Goal: Communication & Community: Answer question/provide support

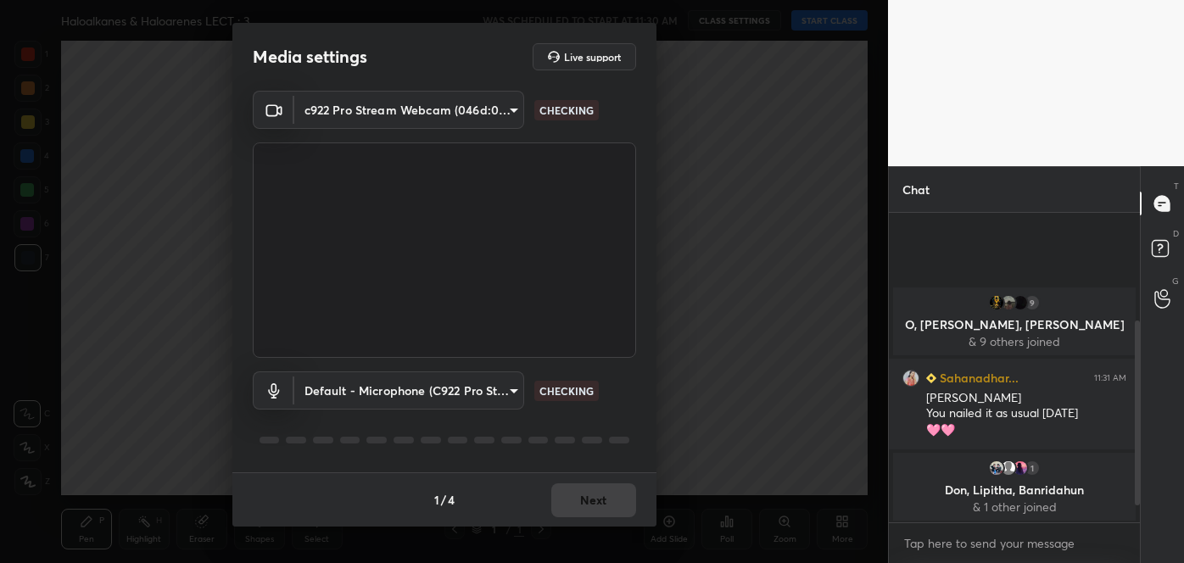
scroll to position [203, 0]
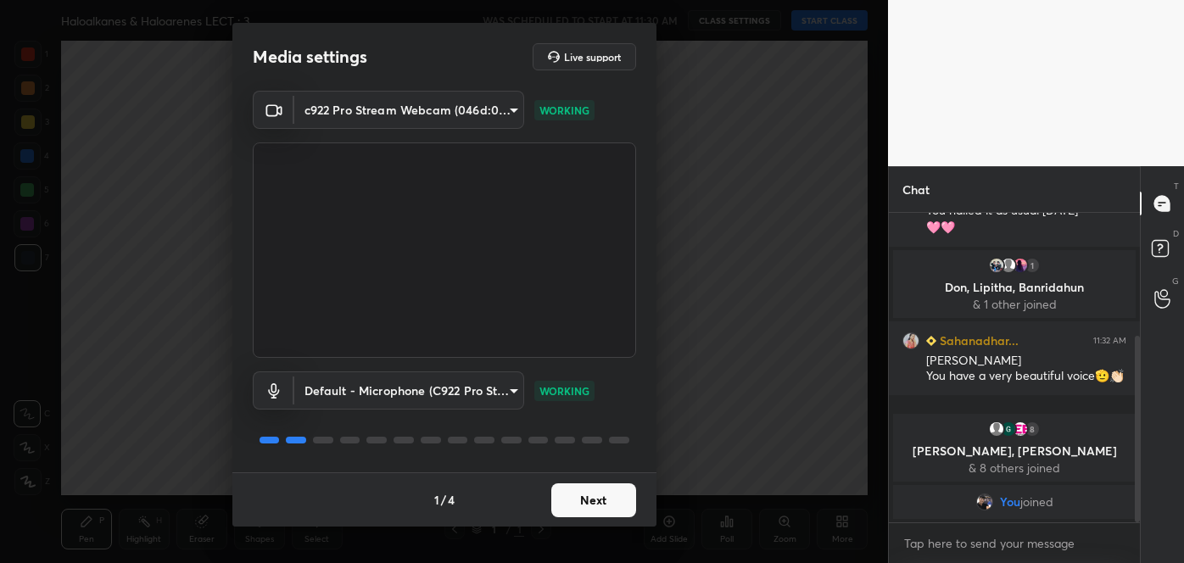
click at [597, 493] on button "Next" at bounding box center [593, 501] width 85 height 34
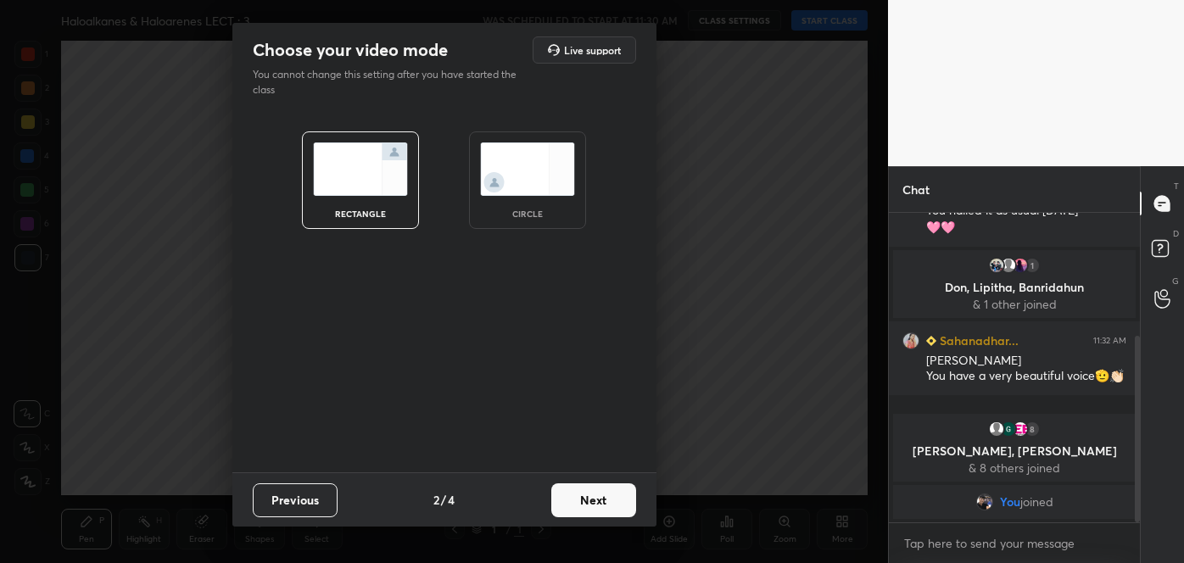
click at [597, 493] on button "Next" at bounding box center [593, 501] width 85 height 34
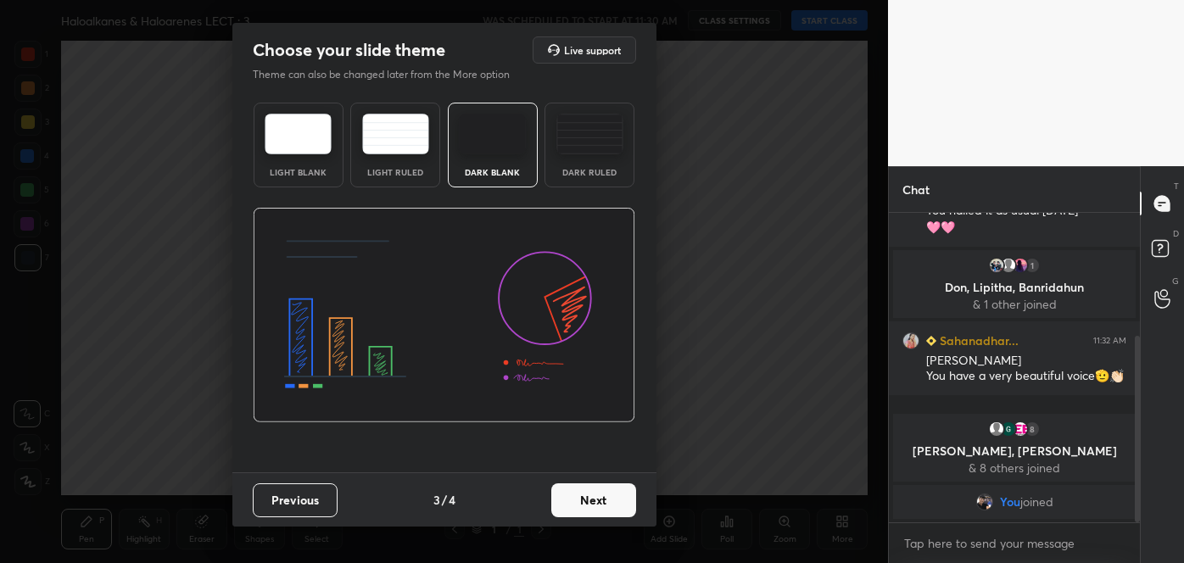
click at [597, 493] on button "Next" at bounding box center [593, 501] width 85 height 34
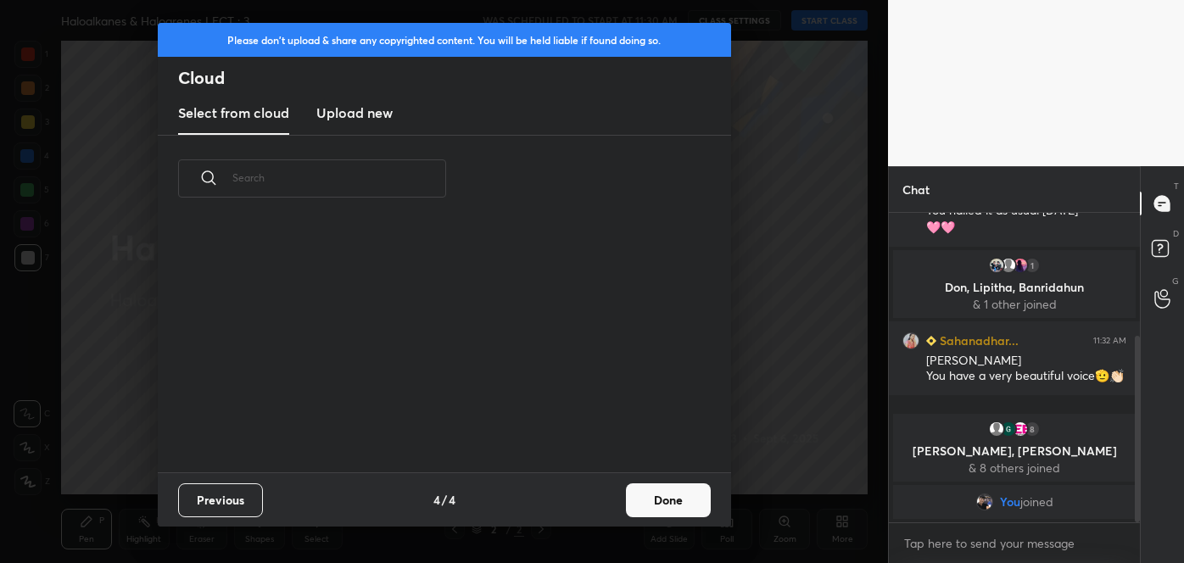
scroll to position [260, 0]
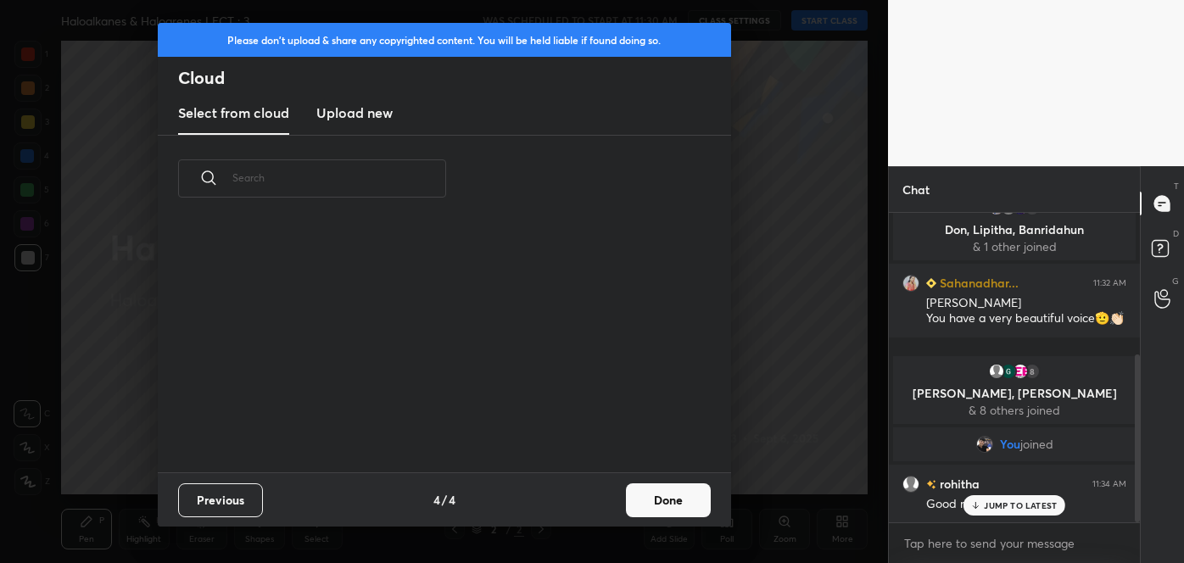
click at [662, 499] on button "Done" at bounding box center [668, 501] width 85 height 34
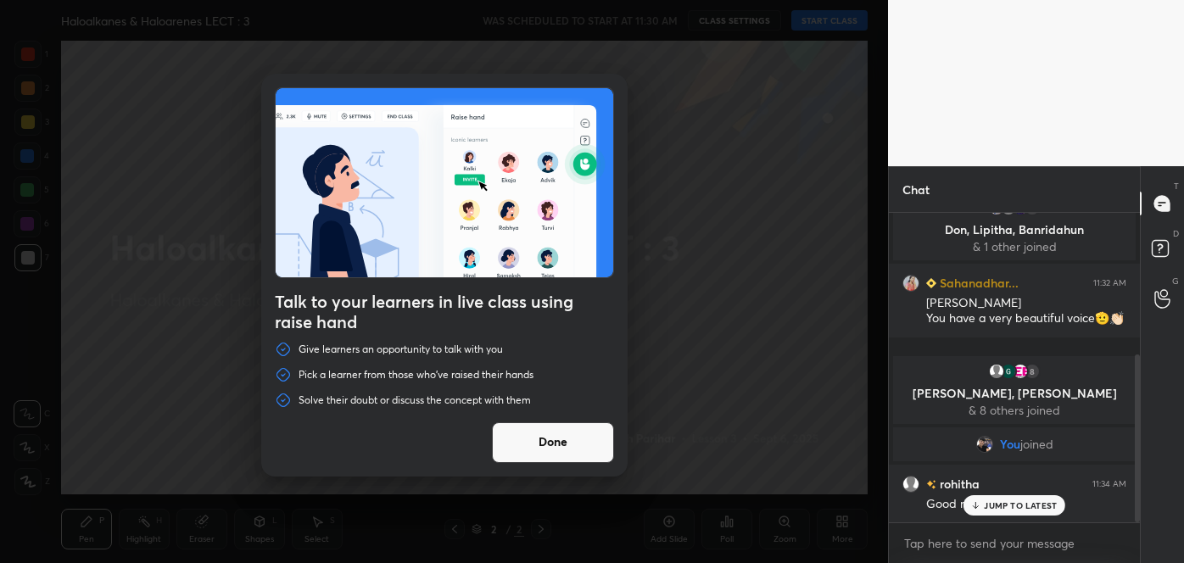
click at [563, 439] on button "Done" at bounding box center [553, 442] width 122 height 41
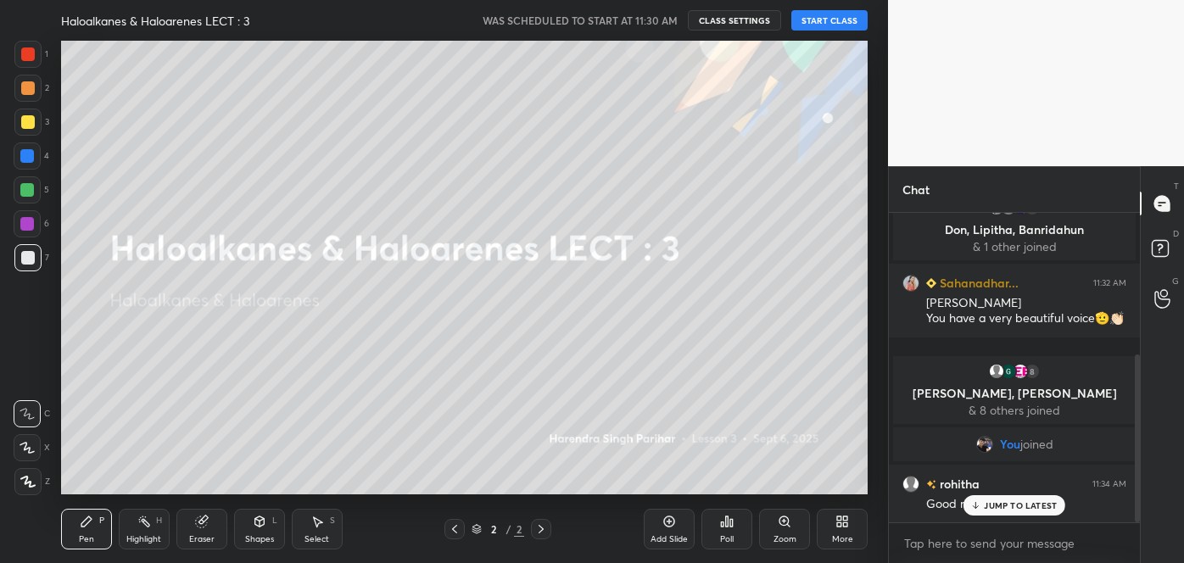
click at [830, 27] on button "START CLASS" at bounding box center [829, 20] width 76 height 20
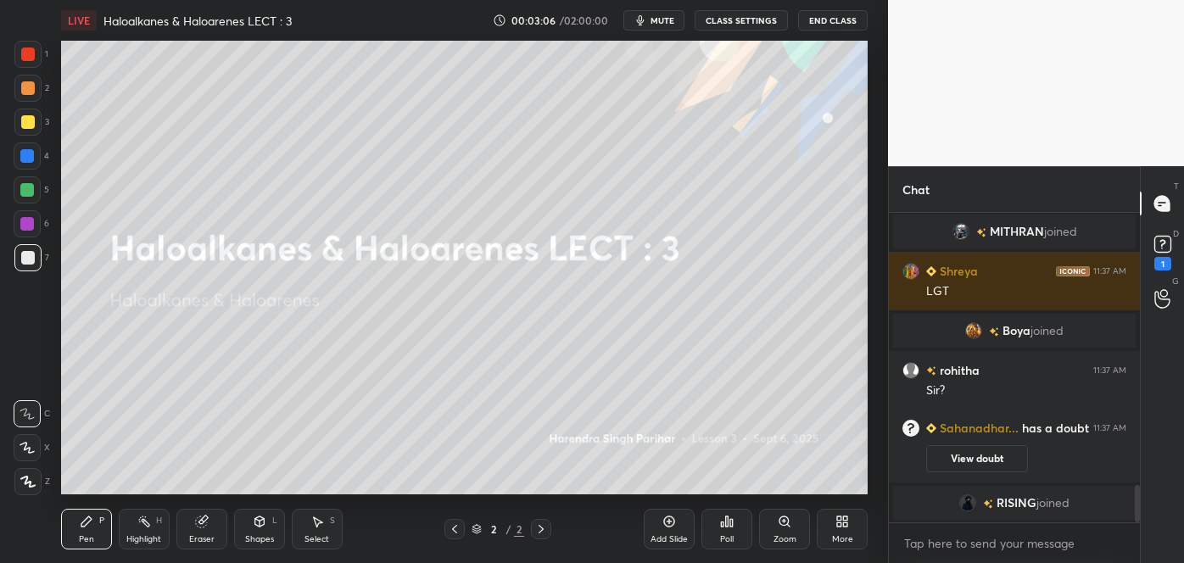
scroll to position [2257, 0]
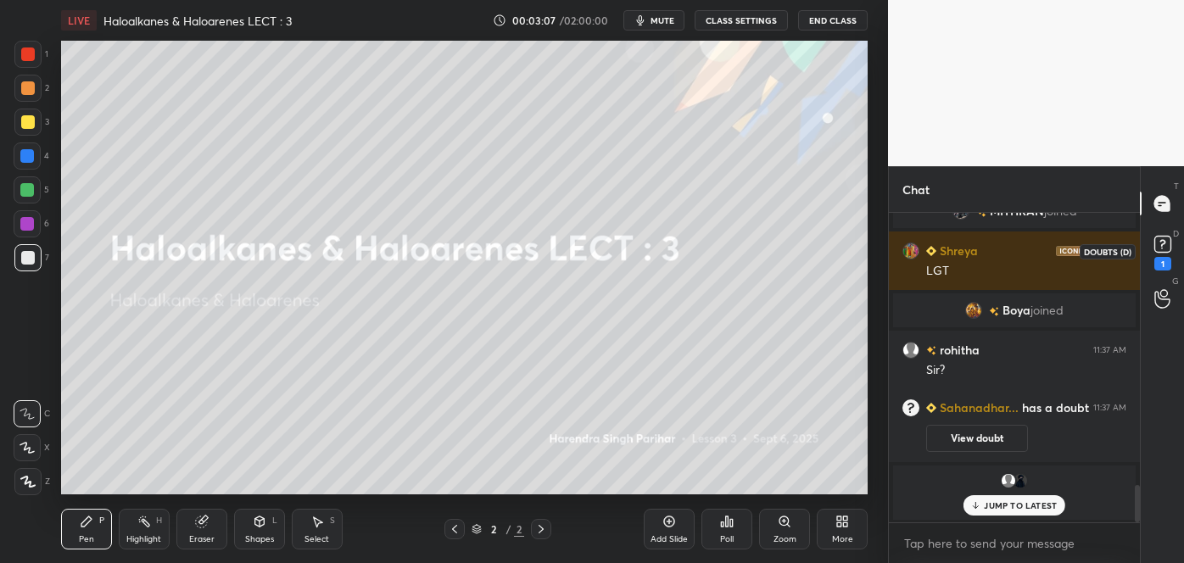
click at [1158, 249] on rect at bounding box center [1162, 245] width 16 height 16
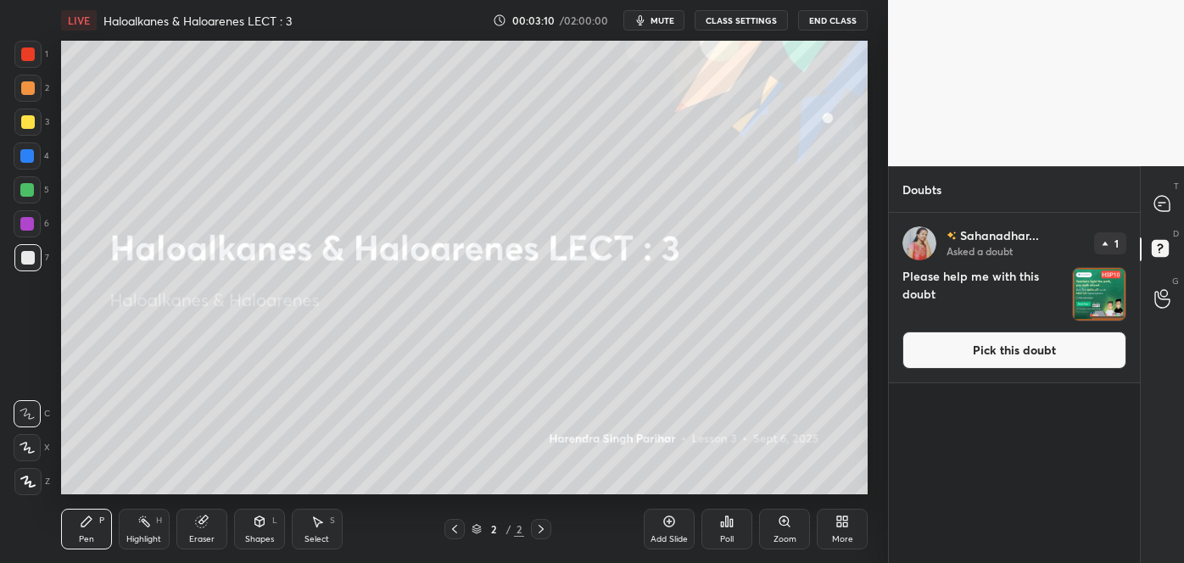
click at [1015, 353] on button "Pick this doubt" at bounding box center [1015, 350] width 224 height 37
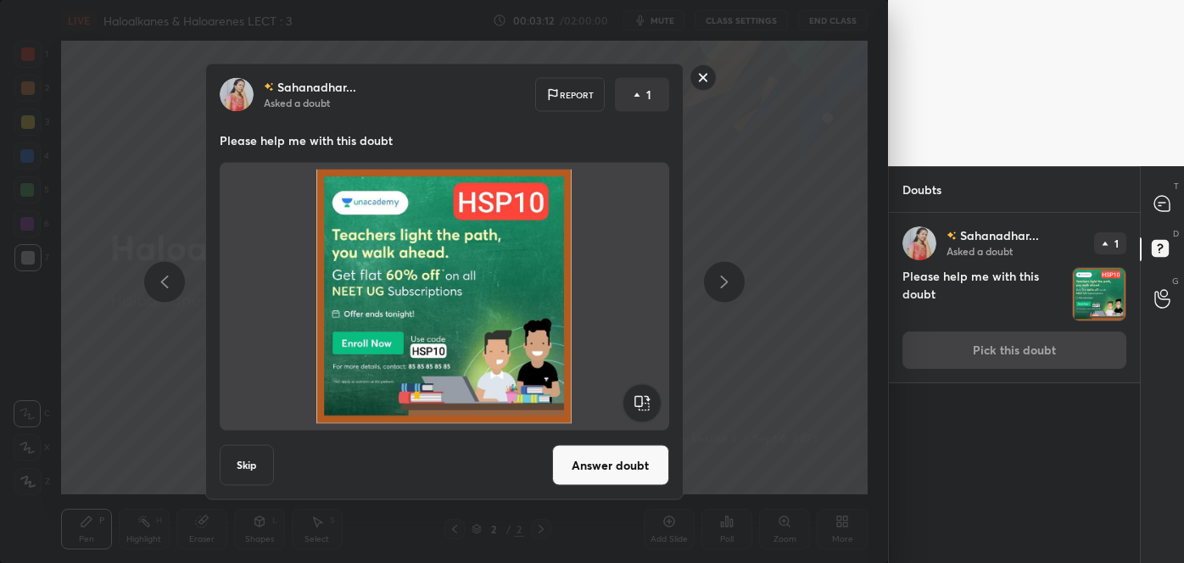
click at [624, 458] on button "Answer doubt" at bounding box center [610, 465] width 117 height 41
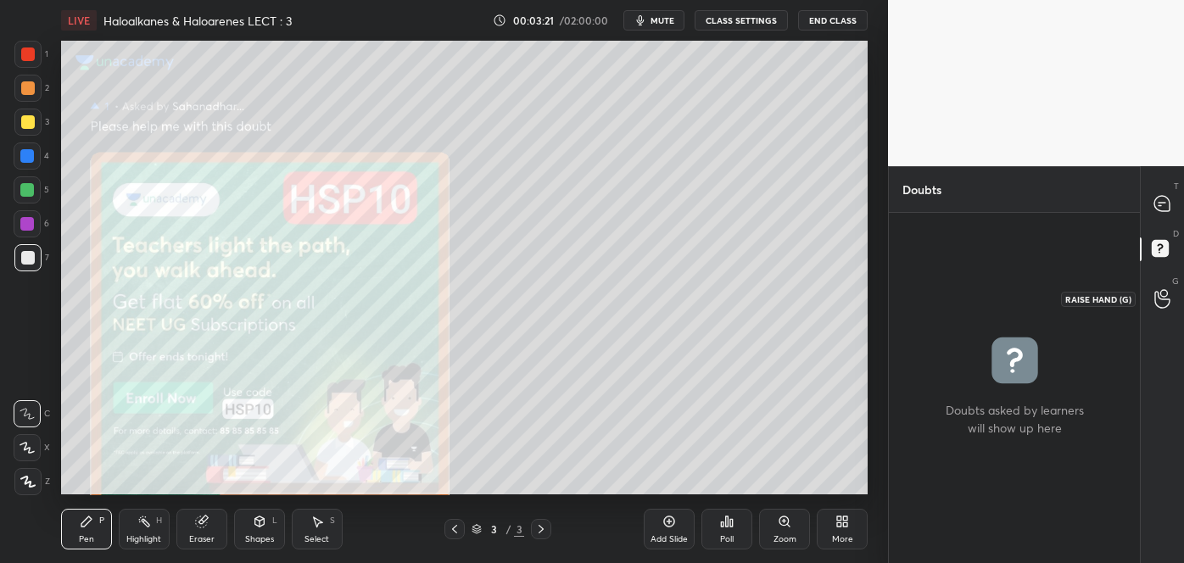
click at [1162, 293] on icon at bounding box center [1162, 299] width 16 height 20
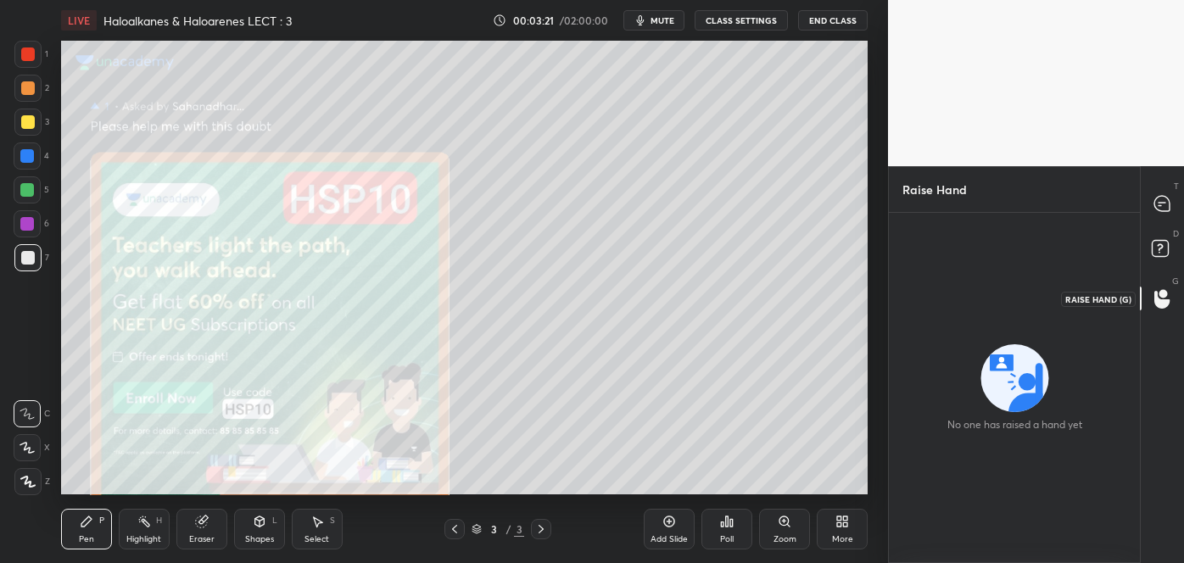
click at [1162, 293] on circle at bounding box center [1164, 293] width 8 height 8
click at [1160, 203] on icon at bounding box center [1162, 203] width 7 height 0
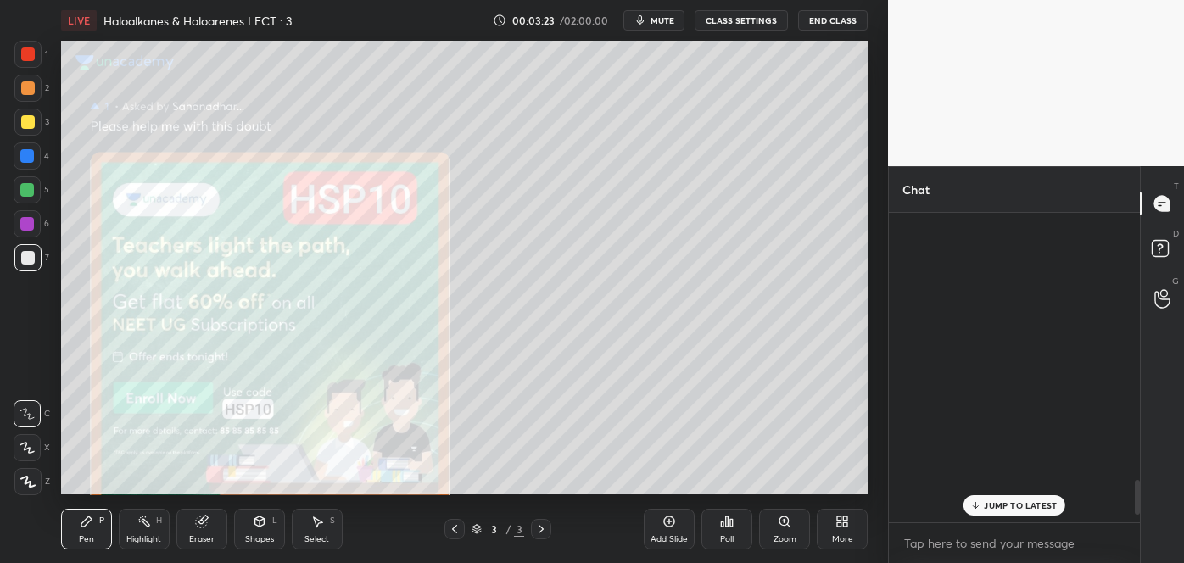
scroll to position [305, 246]
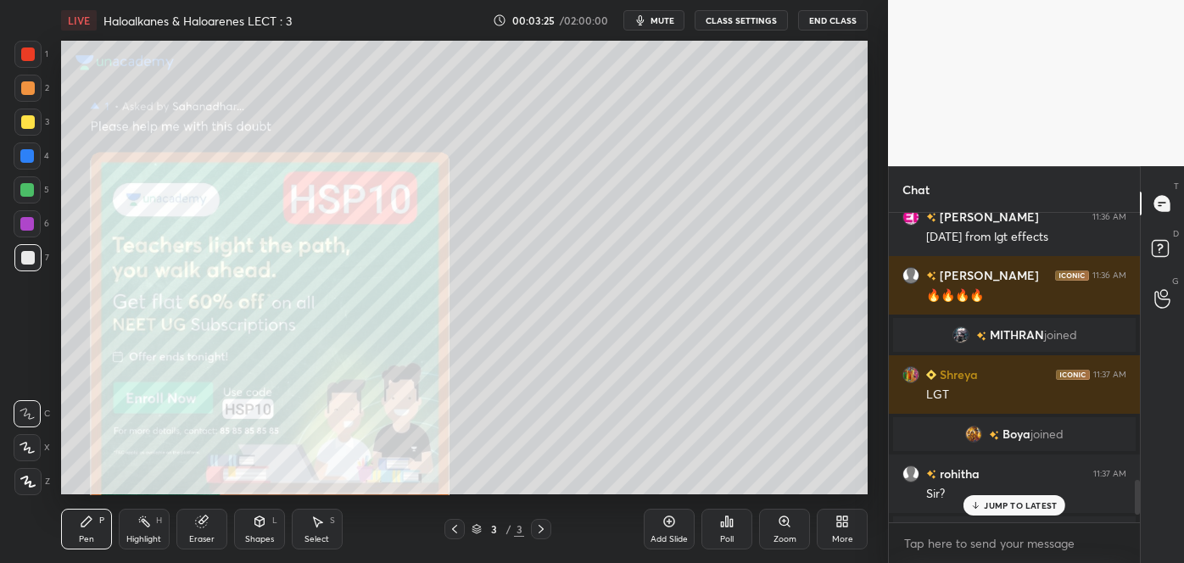
click at [1011, 501] on p "JUMP TO LATEST" at bounding box center [1020, 505] width 73 height 10
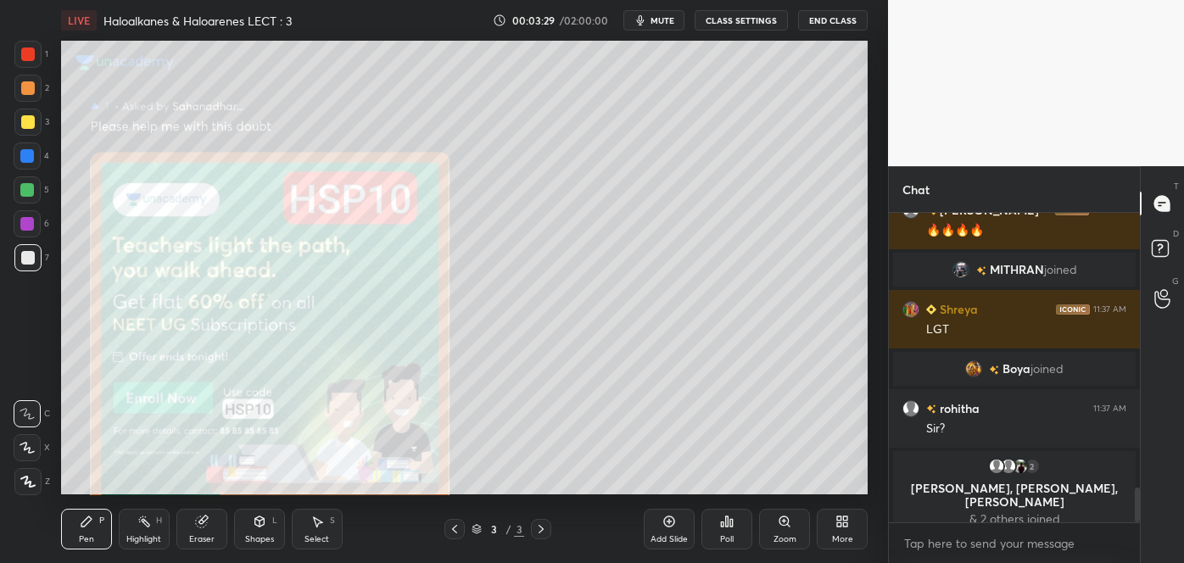
click at [781, 525] on icon at bounding box center [785, 522] width 14 height 14
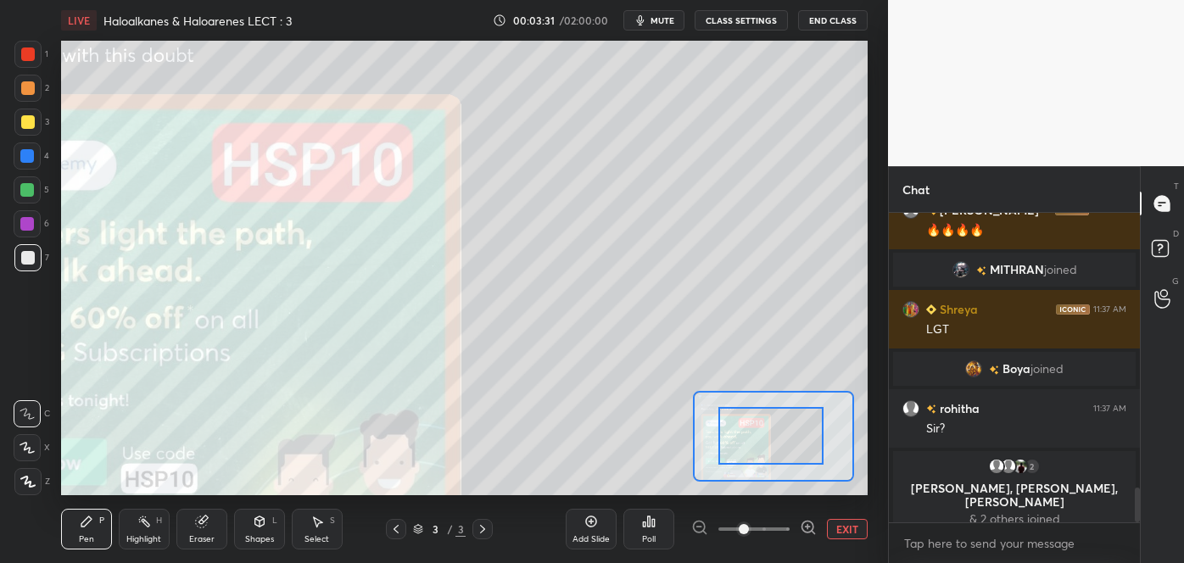
drag, startPoint x: 796, startPoint y: 450, endPoint x: 786, endPoint y: 450, distance: 9.4
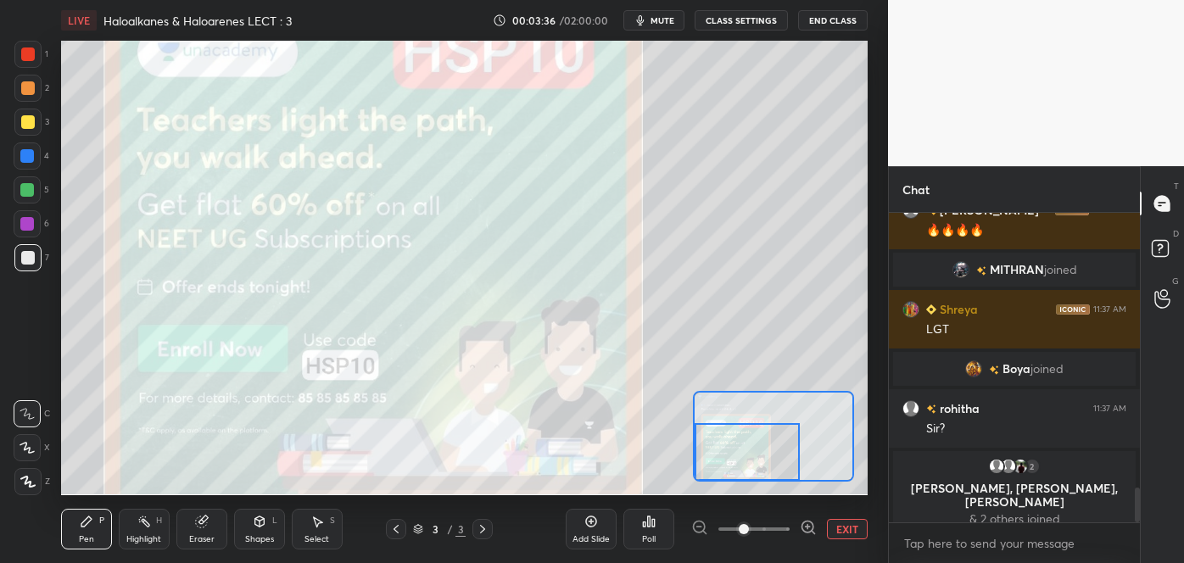
scroll to position [2490, 0]
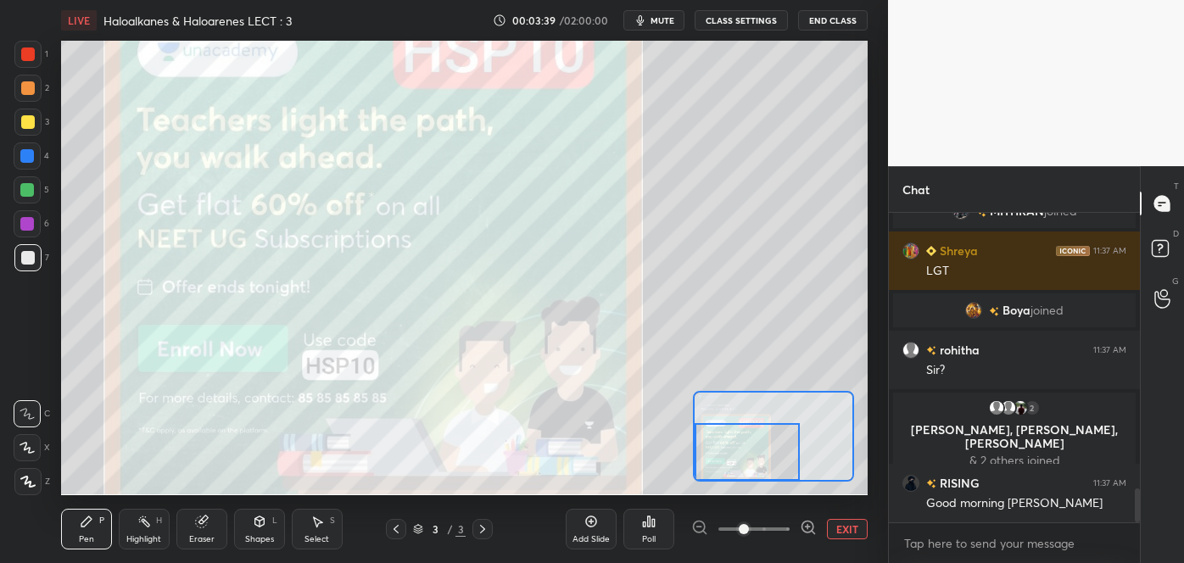
drag, startPoint x: 786, startPoint y: 450, endPoint x: 749, endPoint y: 474, distance: 44.2
click at [749, 474] on div at bounding box center [747, 452] width 105 height 59
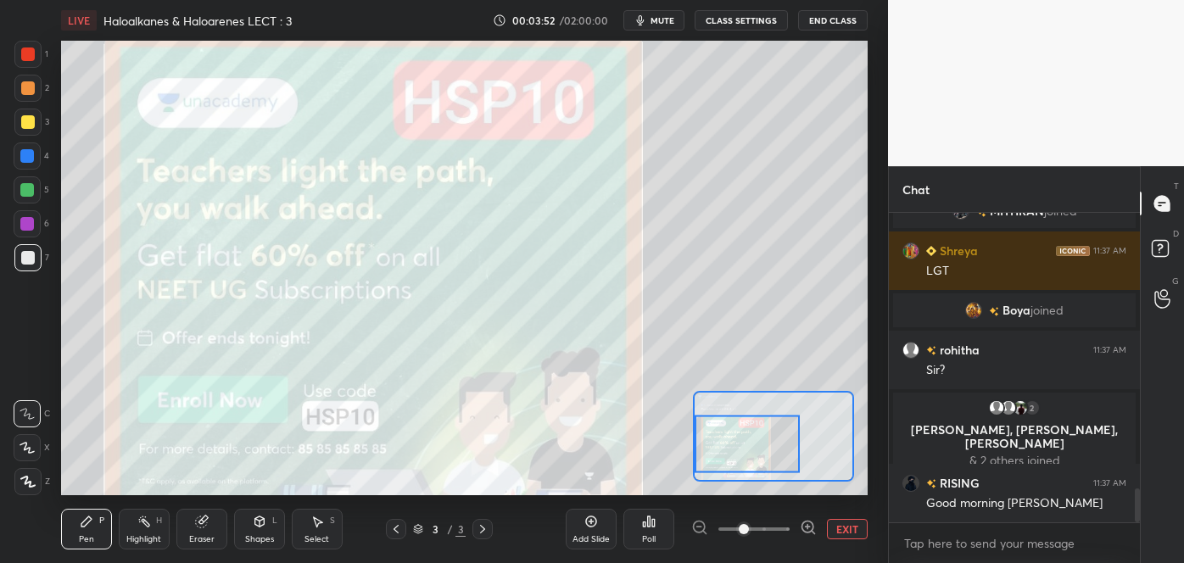
scroll to position [2547, 0]
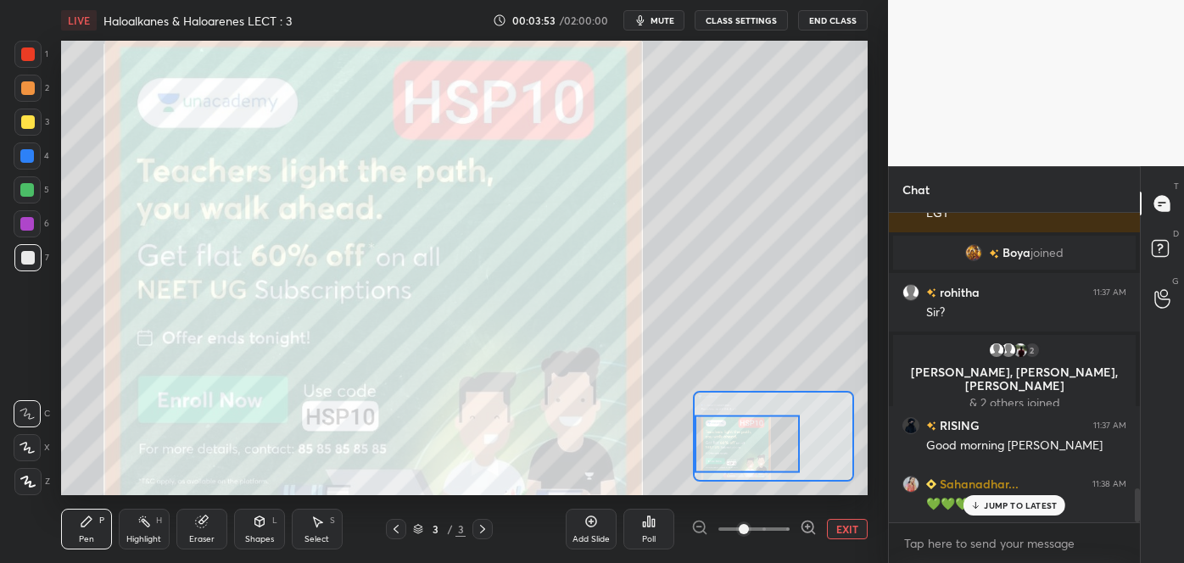
click at [400, 528] on icon at bounding box center [396, 530] width 14 height 14
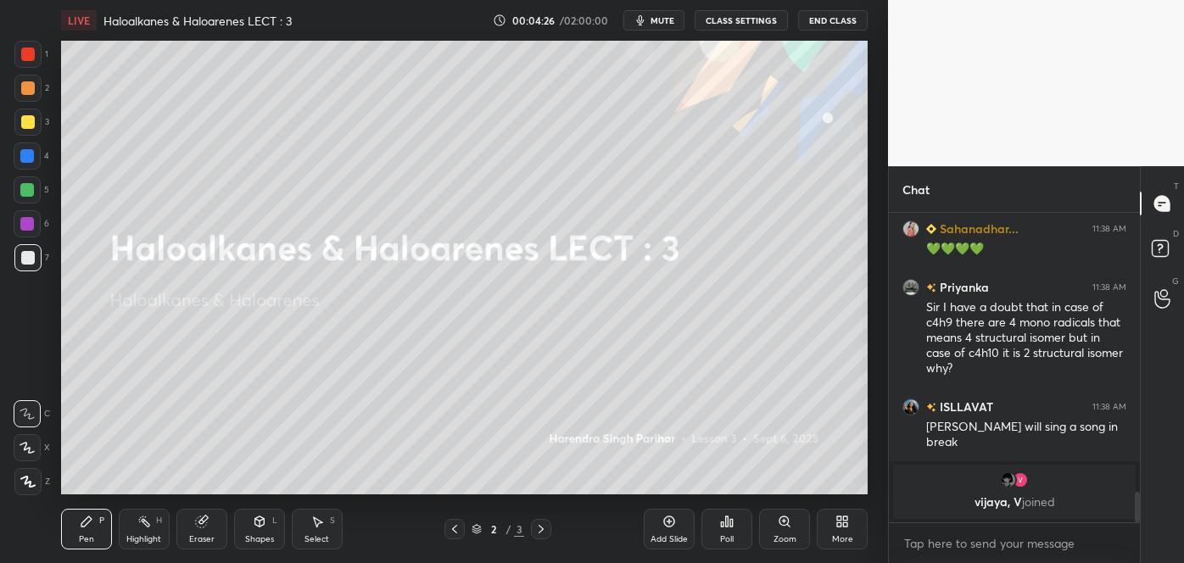
scroll to position [2407, 0]
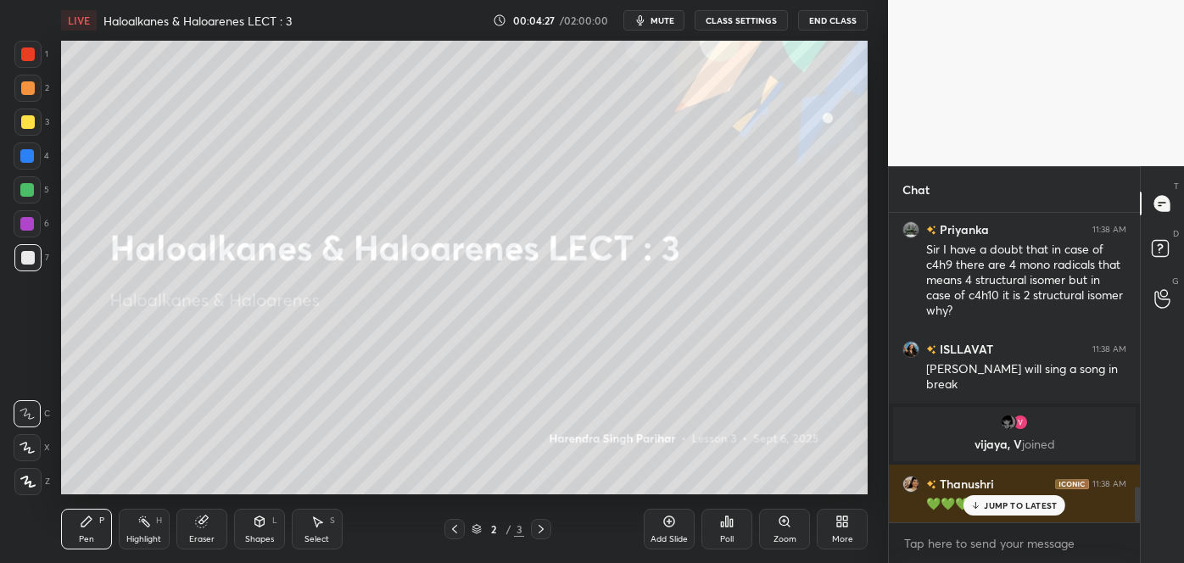
click at [673, 526] on icon at bounding box center [669, 522] width 14 height 14
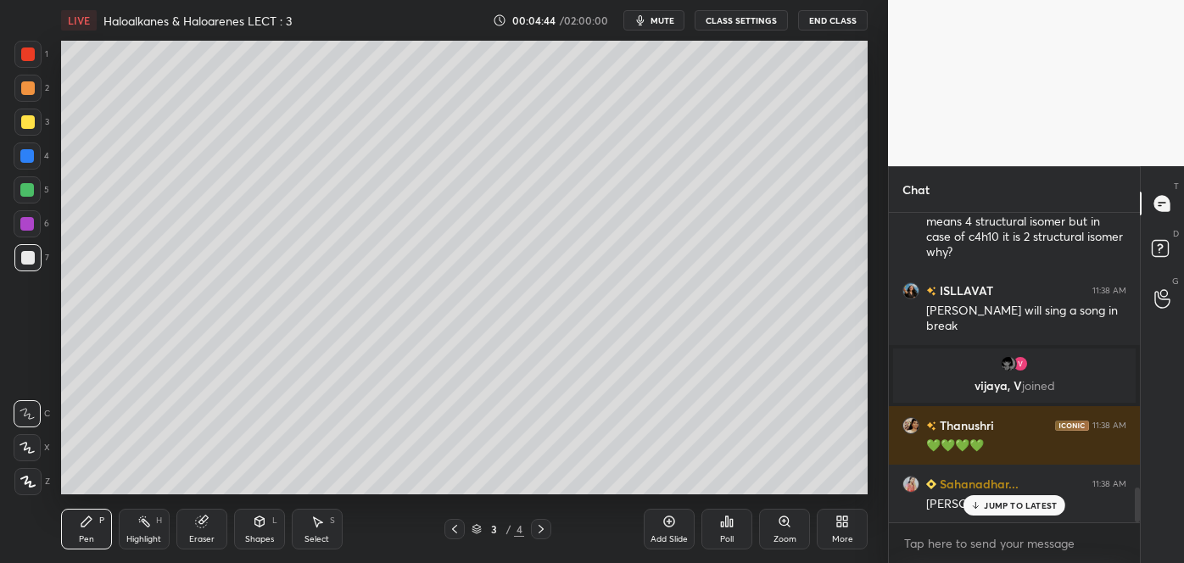
scroll to position [2524, 0]
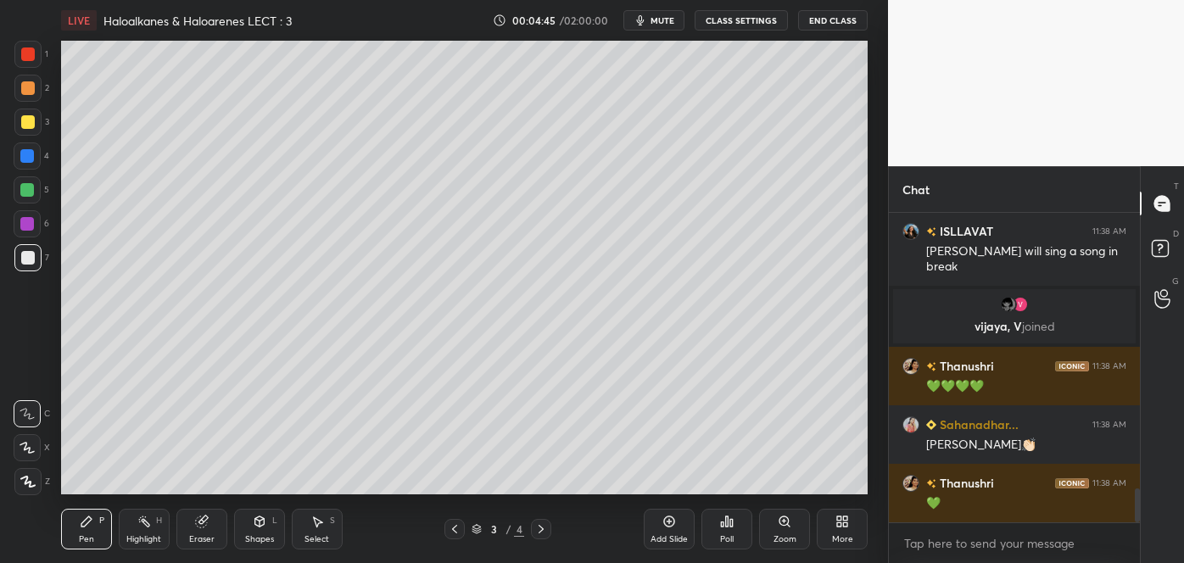
click at [33, 125] on div at bounding box center [28, 122] width 14 height 14
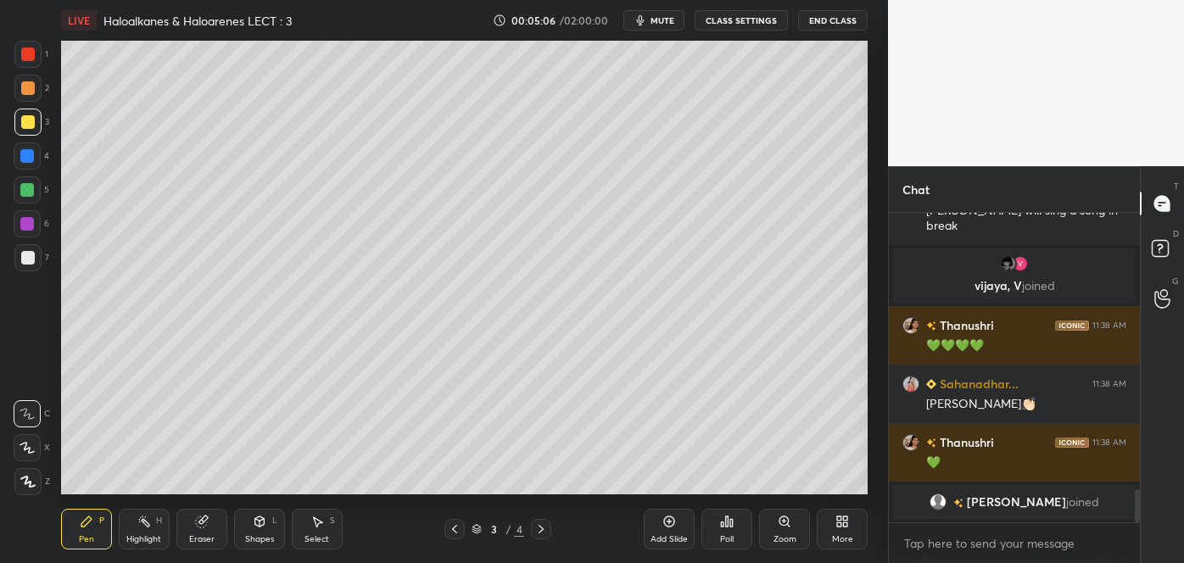
click at [24, 252] on div at bounding box center [28, 258] width 14 height 14
click at [17, 444] on div at bounding box center [27, 447] width 27 height 27
click at [25, 128] on div at bounding box center [28, 122] width 14 height 14
click at [17, 193] on div at bounding box center [27, 189] width 27 height 27
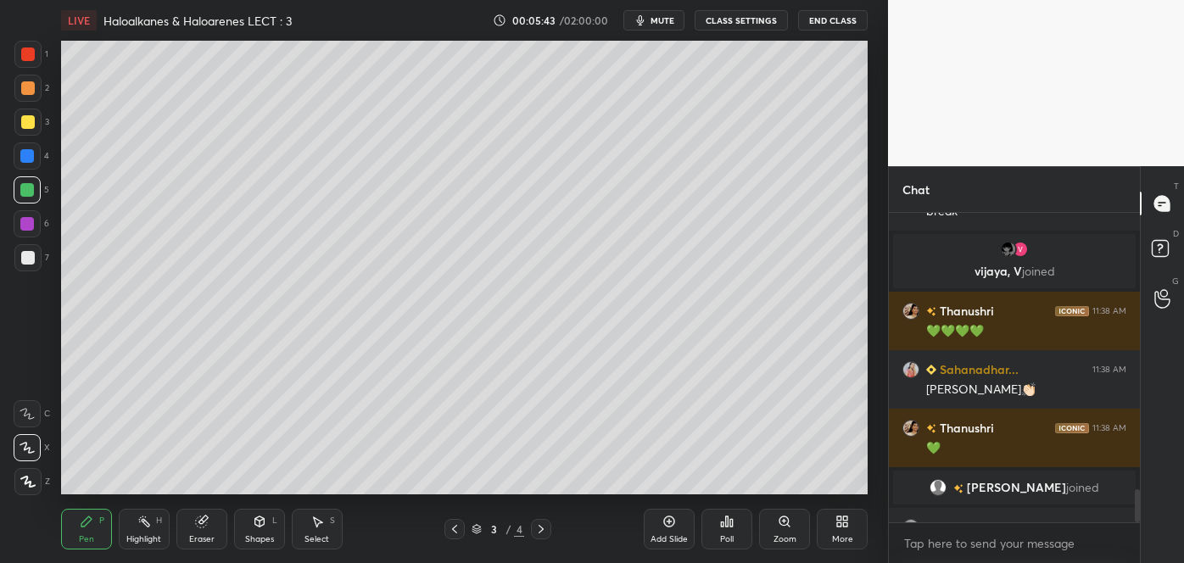
scroll to position [2608, 0]
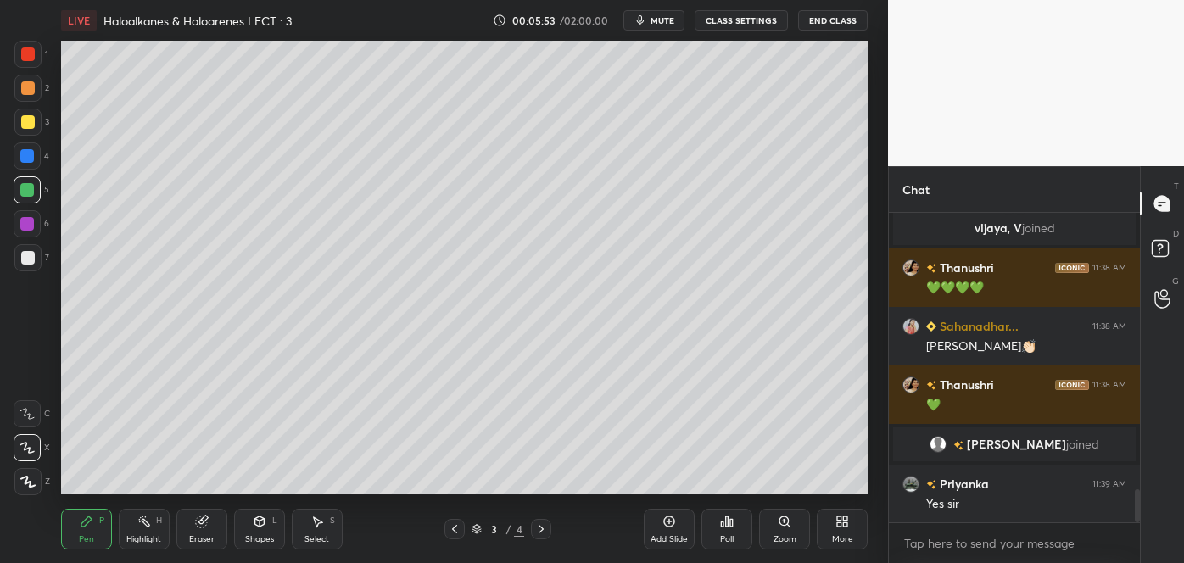
click at [460, 528] on icon at bounding box center [455, 530] width 14 height 14
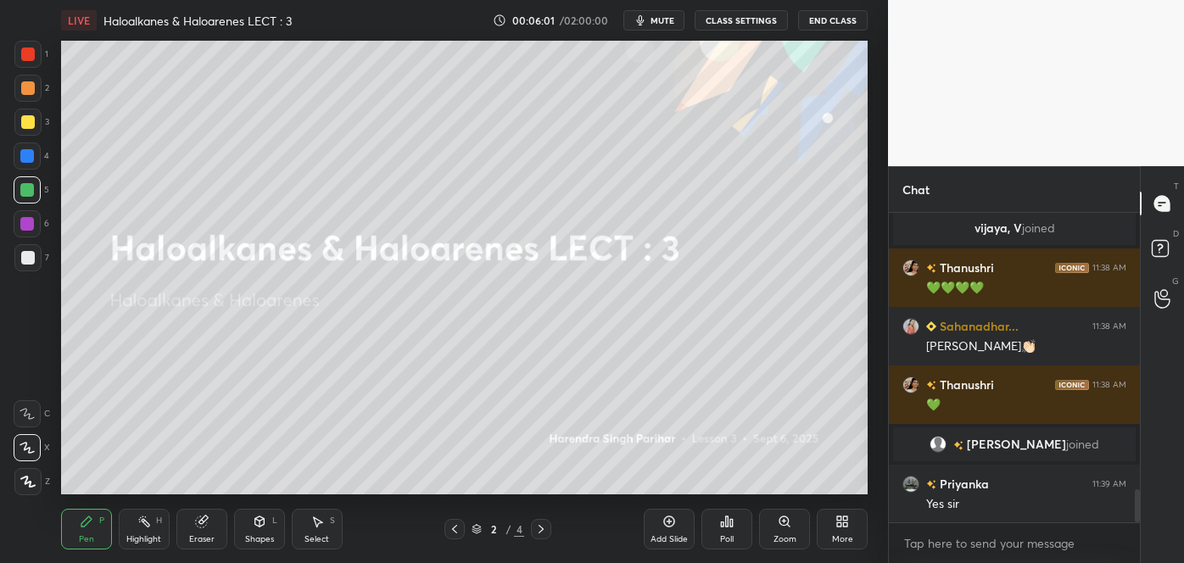
click at [31, 266] on div at bounding box center [27, 257] width 27 height 27
click at [668, 526] on icon at bounding box center [669, 522] width 11 height 11
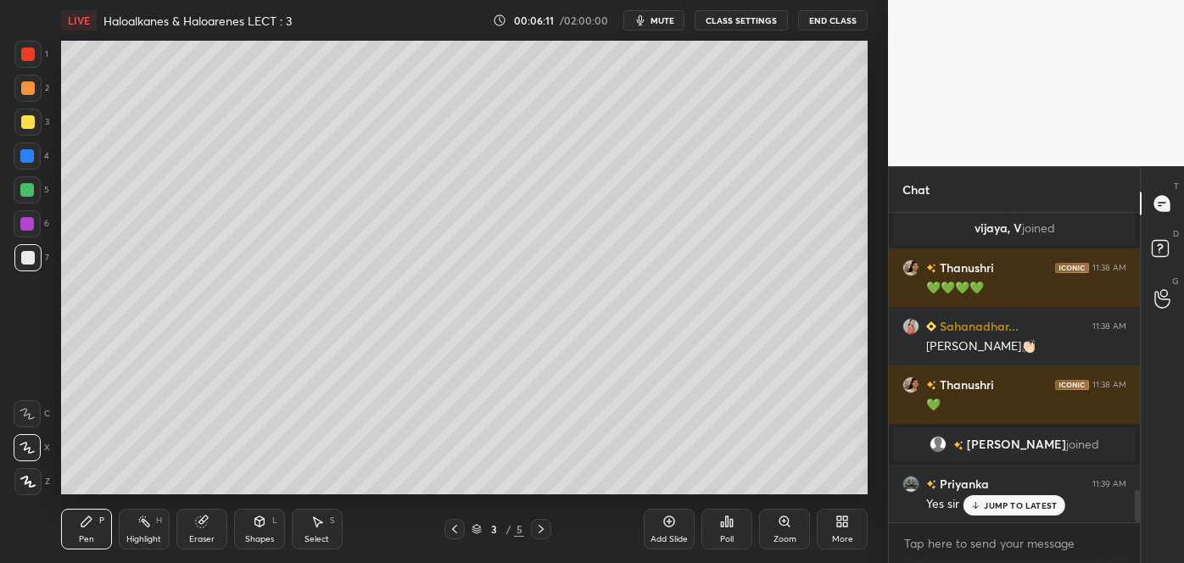
scroll to position [2667, 0]
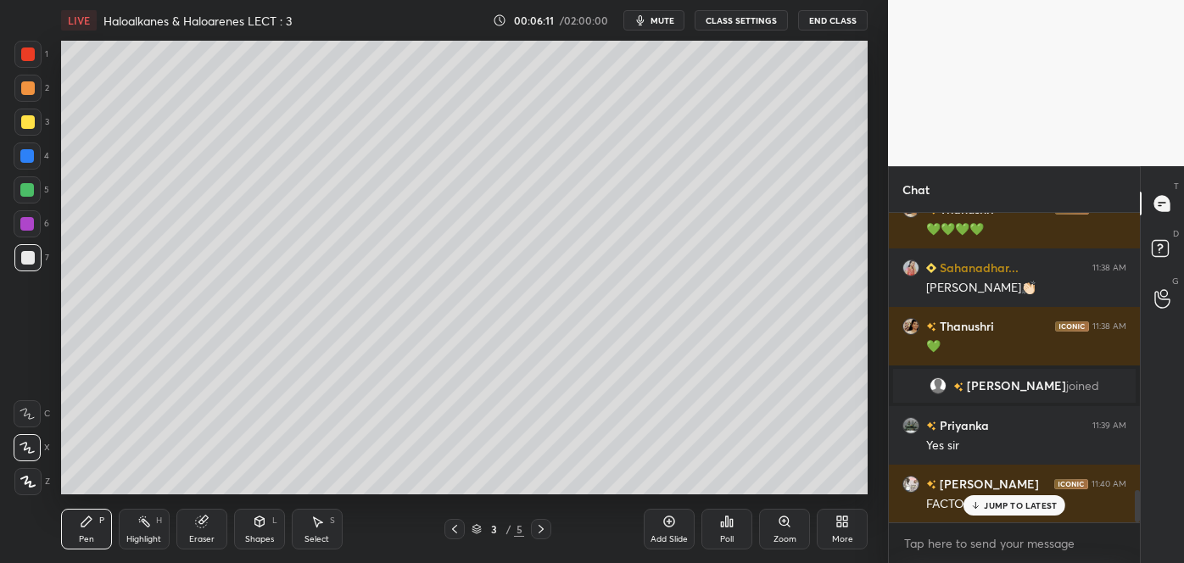
click at [669, 21] on span "mute" at bounding box center [663, 20] width 24 height 12
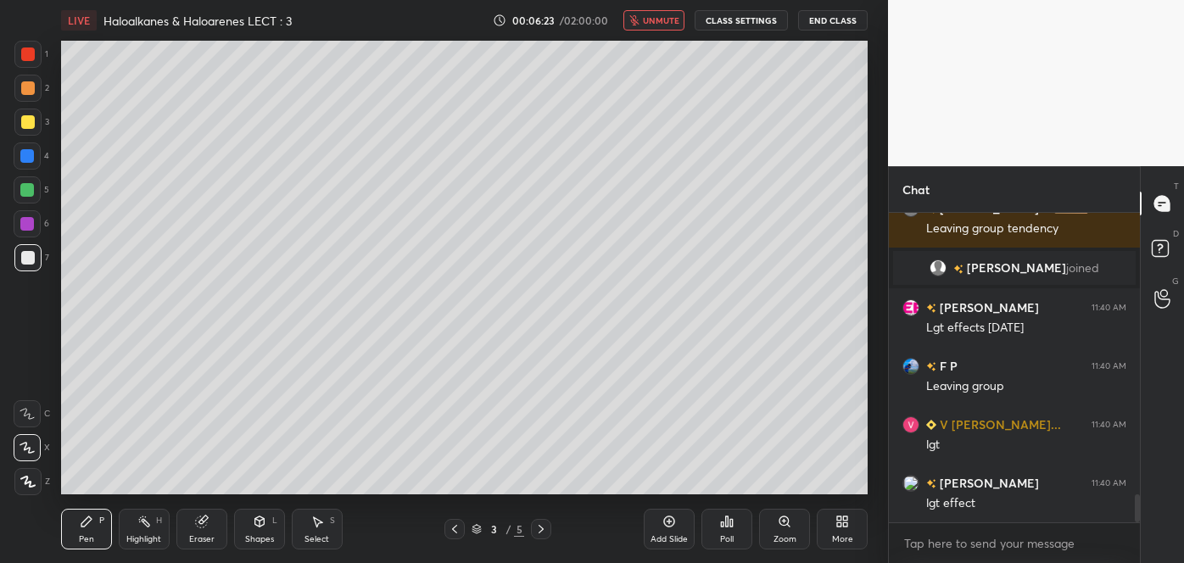
scroll to position [3117, 0]
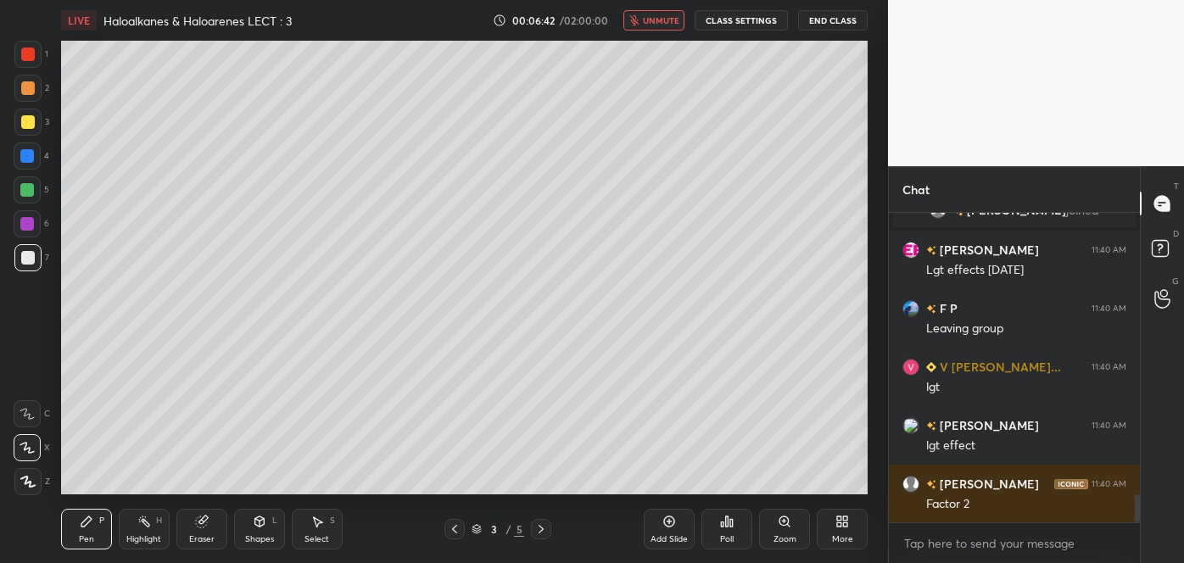
click at [672, 20] on span "unmute" at bounding box center [661, 20] width 36 height 12
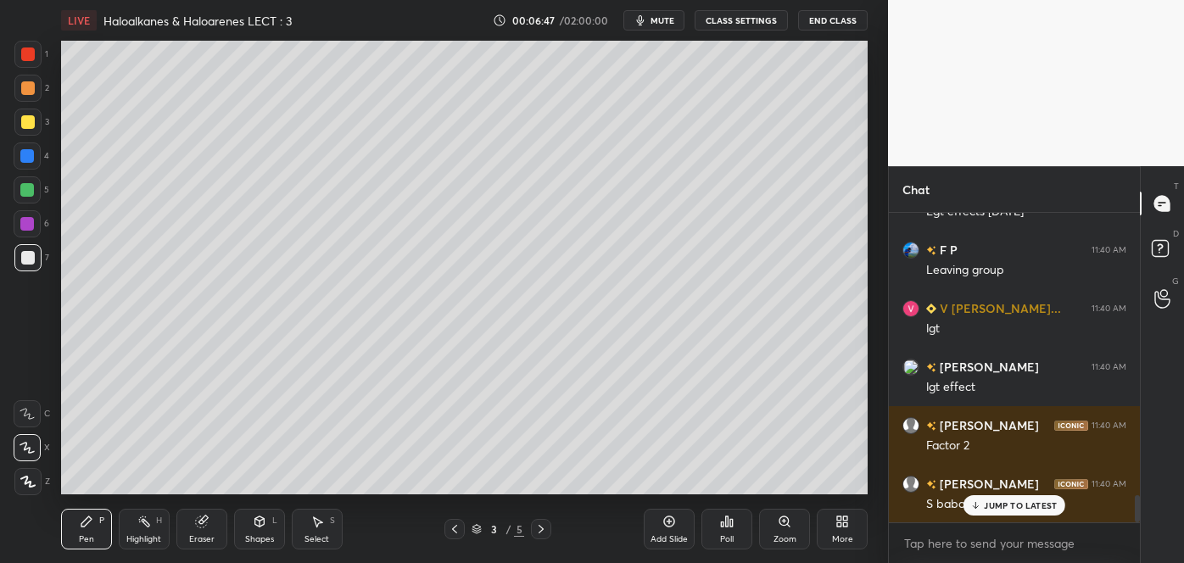
click at [249, 541] on div "Shapes" at bounding box center [259, 539] width 29 height 8
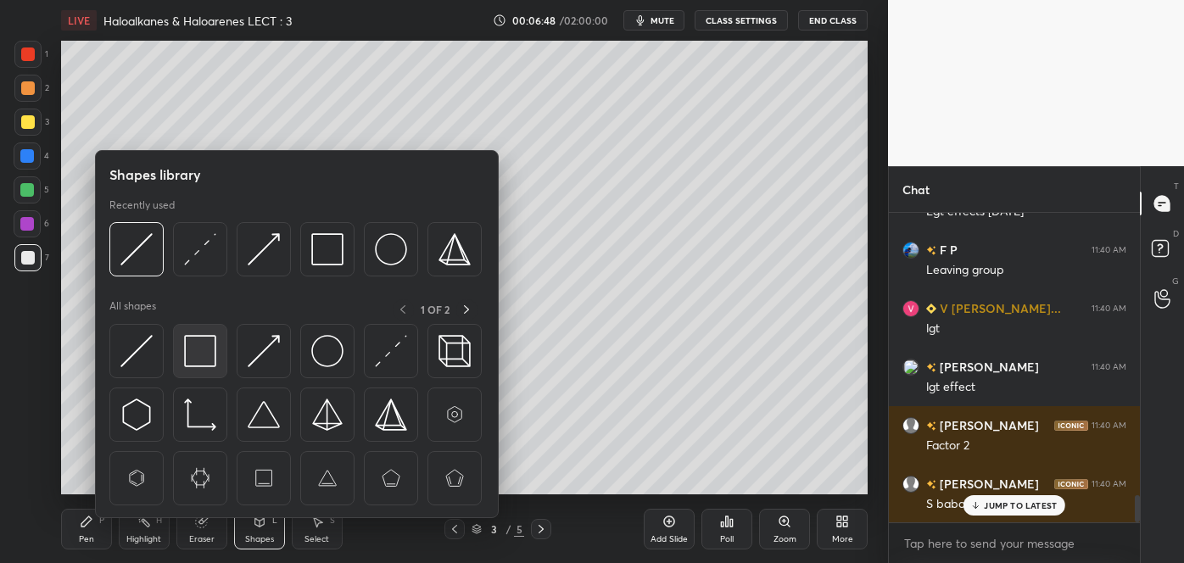
click at [204, 360] on img at bounding box center [200, 351] width 32 height 32
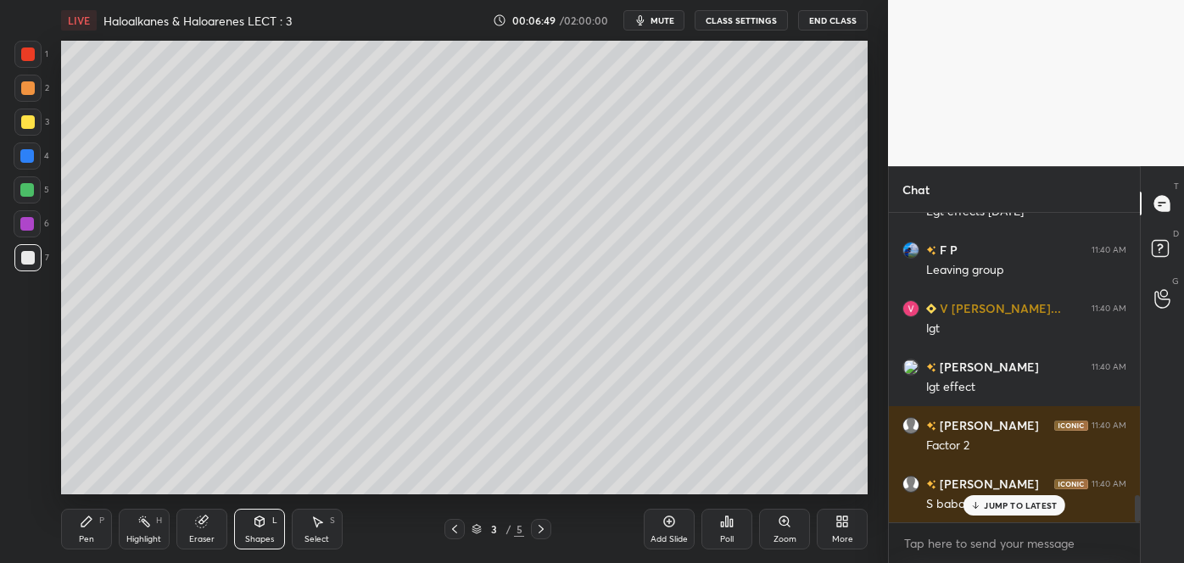
click at [25, 126] on div at bounding box center [28, 122] width 14 height 14
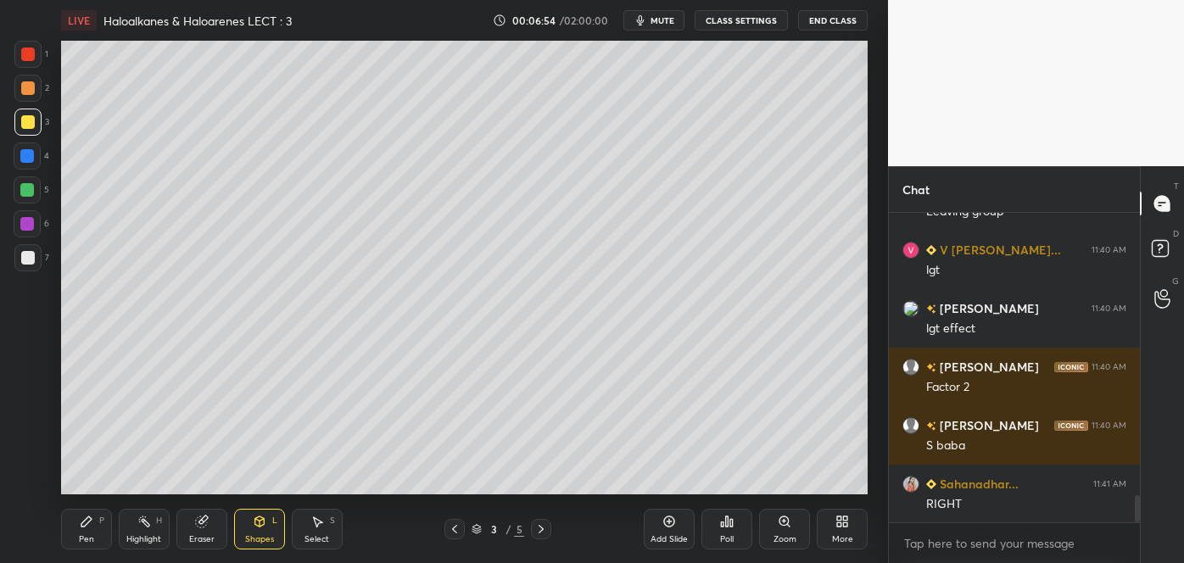
click at [98, 523] on div "Pen P" at bounding box center [86, 529] width 51 height 41
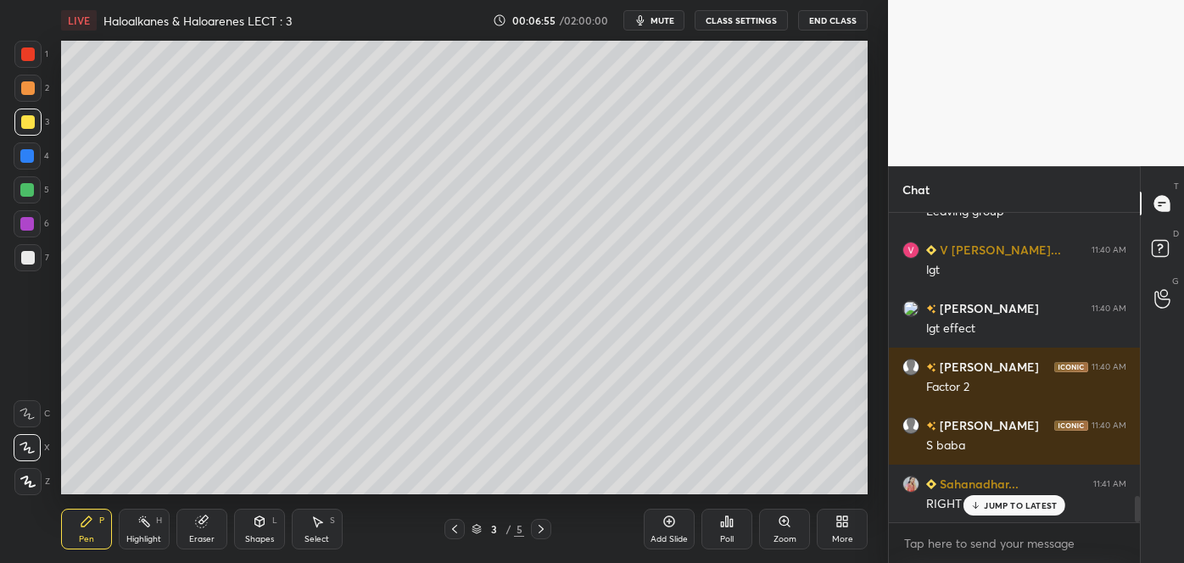
scroll to position [3293, 0]
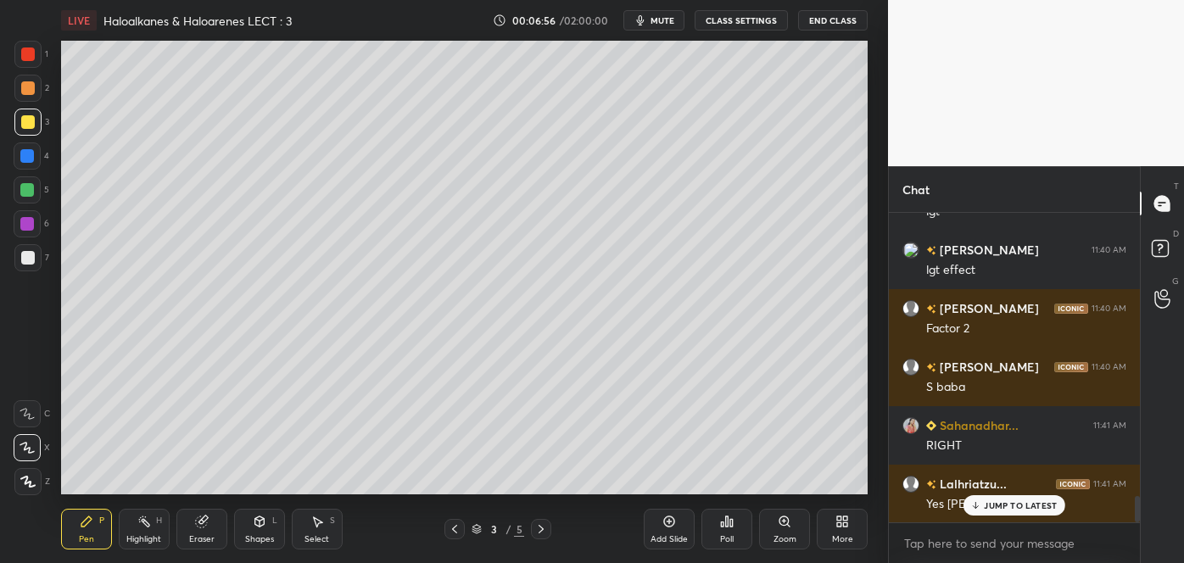
click at [27, 90] on div at bounding box center [28, 88] width 14 height 14
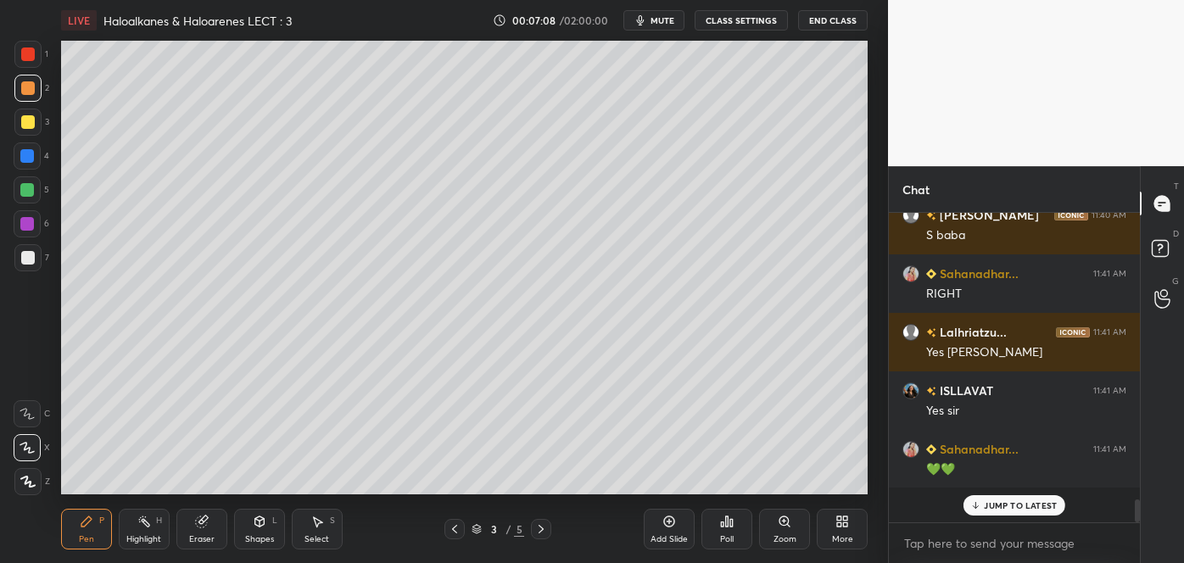
scroll to position [3411, 0]
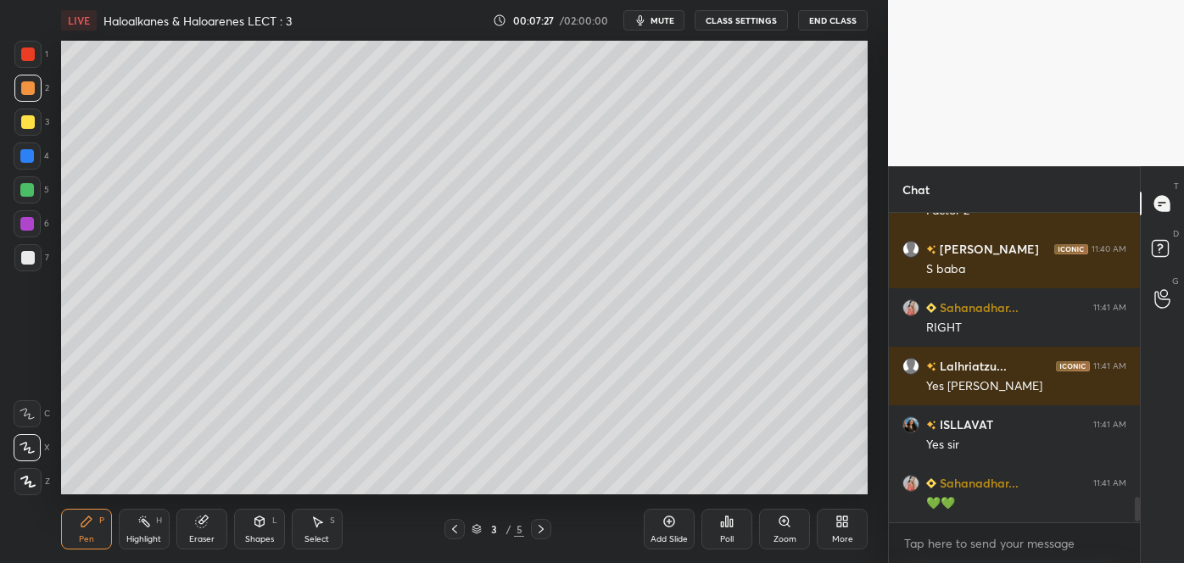
click at [264, 535] on div "Shapes" at bounding box center [259, 539] width 29 height 8
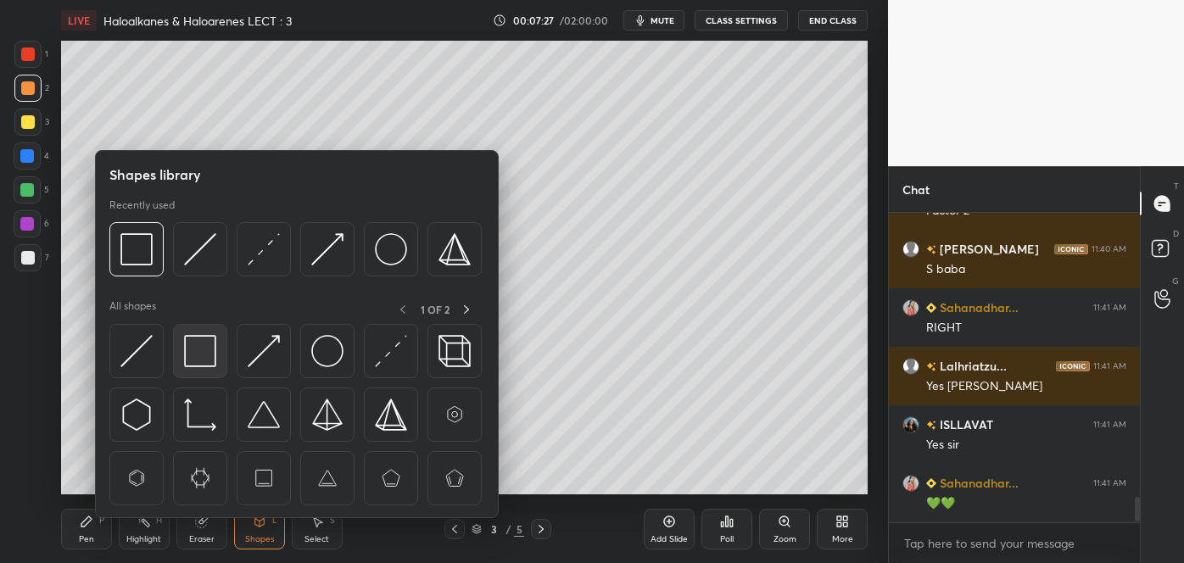
click at [198, 344] on img at bounding box center [200, 351] width 32 height 32
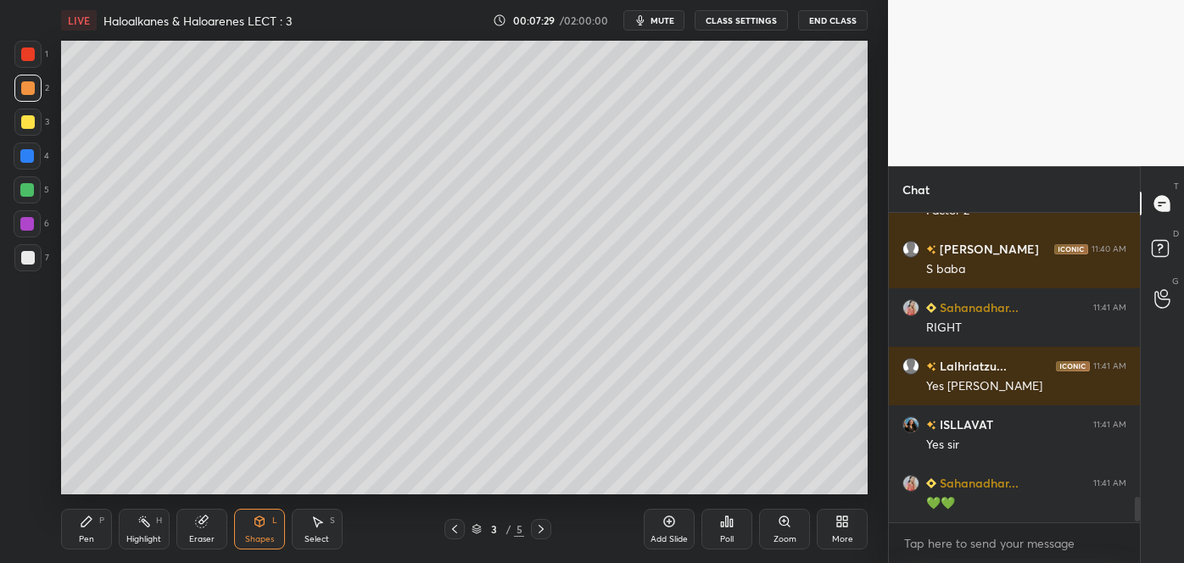
click at [26, 183] on div at bounding box center [27, 190] width 14 height 14
click at [95, 532] on div "Pen P" at bounding box center [86, 529] width 51 height 41
click at [27, 119] on div at bounding box center [28, 122] width 14 height 14
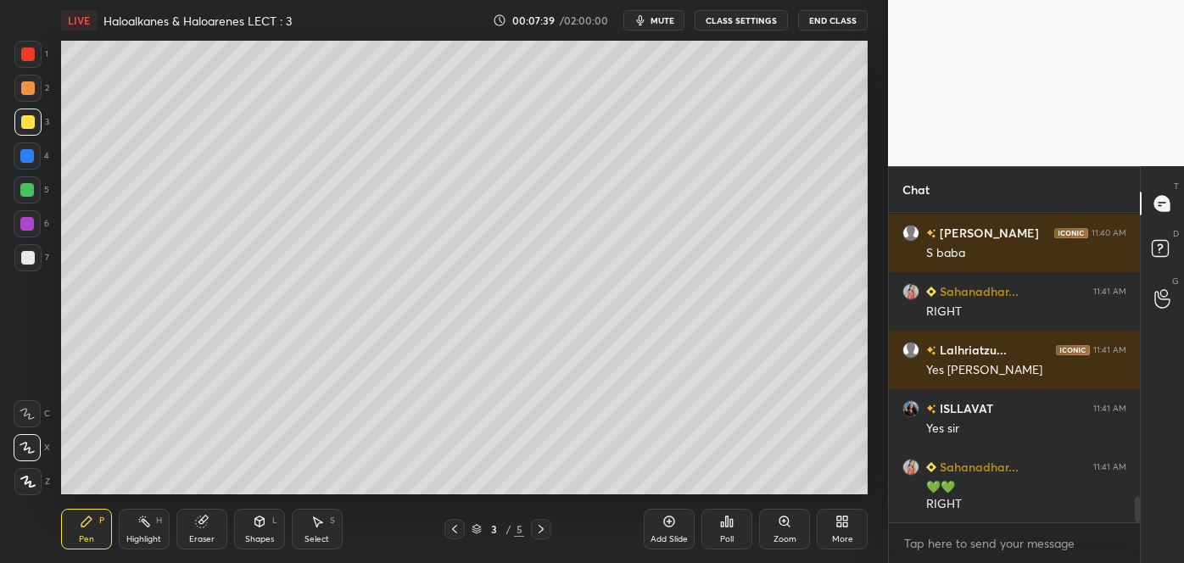
scroll to position [3486, 0]
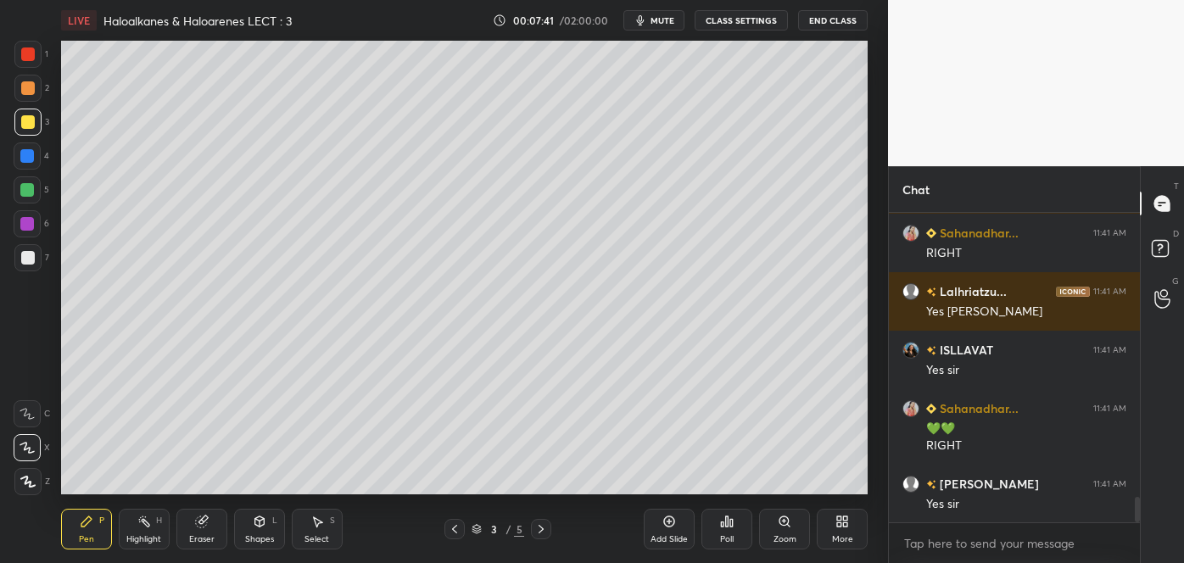
click at [655, 20] on span "mute" at bounding box center [663, 20] width 24 height 12
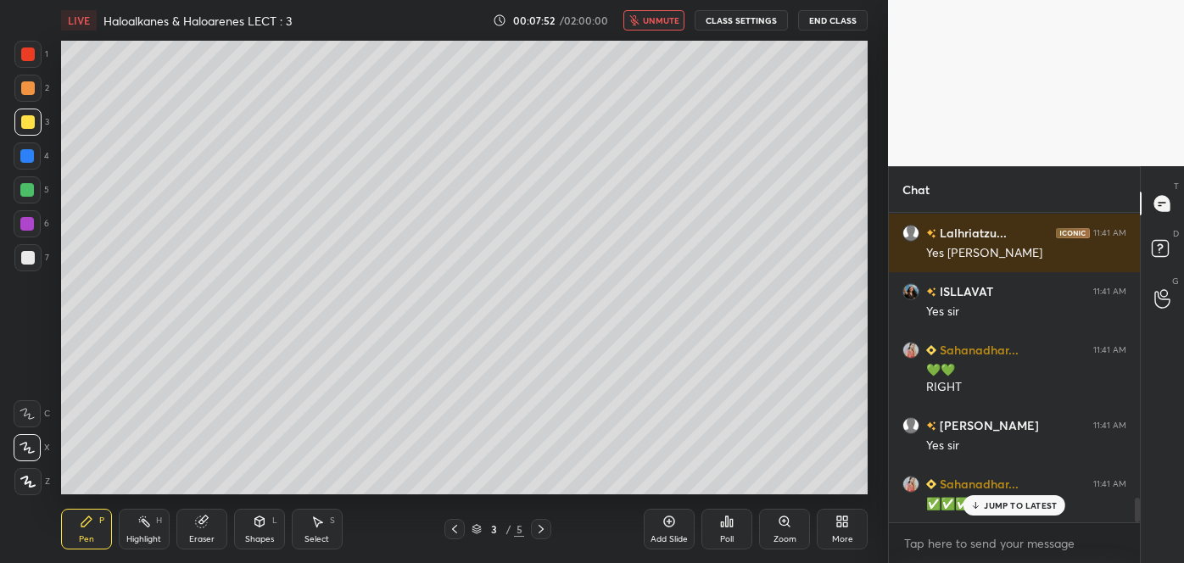
scroll to position [3585, 0]
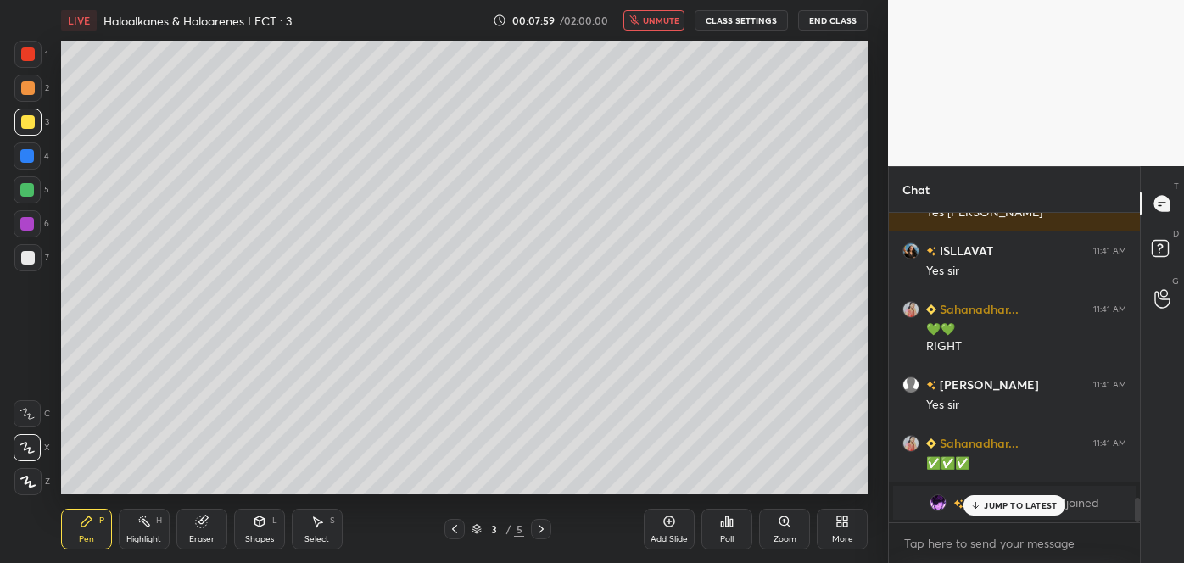
click at [254, 531] on div "Shapes L" at bounding box center [259, 529] width 51 height 41
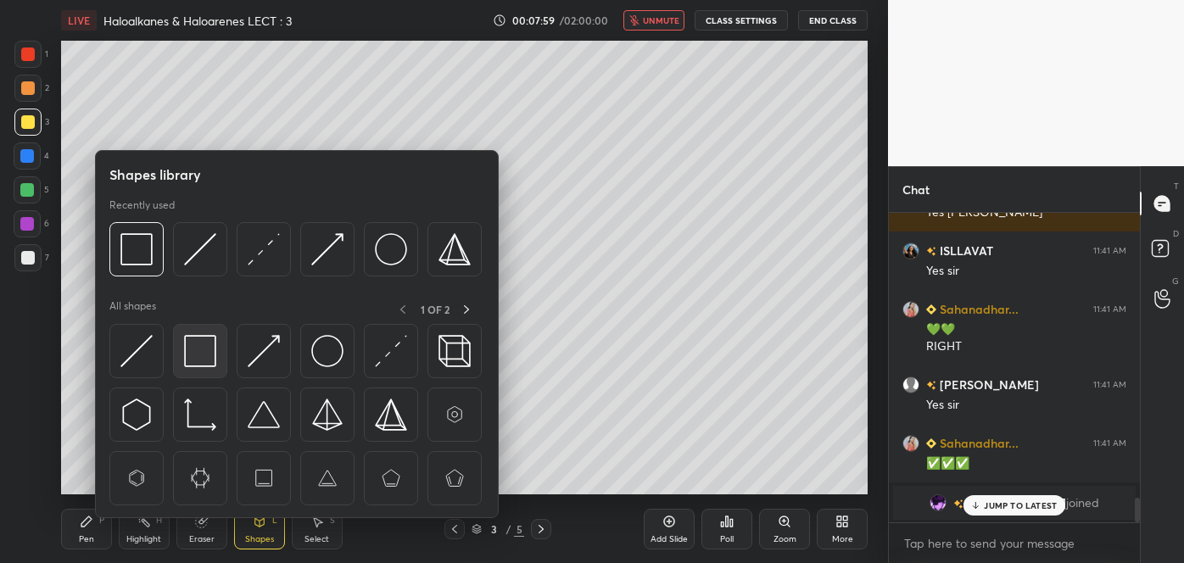
click at [204, 351] on img at bounding box center [200, 351] width 32 height 32
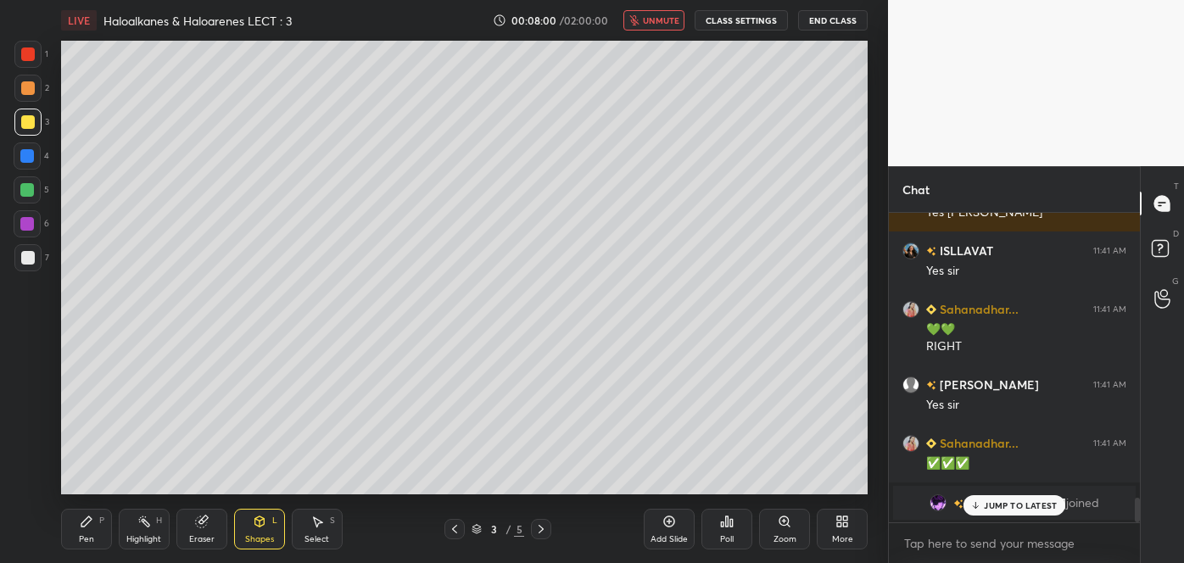
click at [10, 241] on div "1 2 3 4 5 6 7 C X Z C X Z E E Erase all H H" at bounding box center [27, 268] width 54 height 454
click at [27, 261] on div at bounding box center [28, 258] width 14 height 14
click at [95, 532] on div "Pen P" at bounding box center [86, 529] width 51 height 41
click at [27, 89] on div at bounding box center [28, 88] width 14 height 14
click at [28, 254] on div at bounding box center [28, 258] width 14 height 14
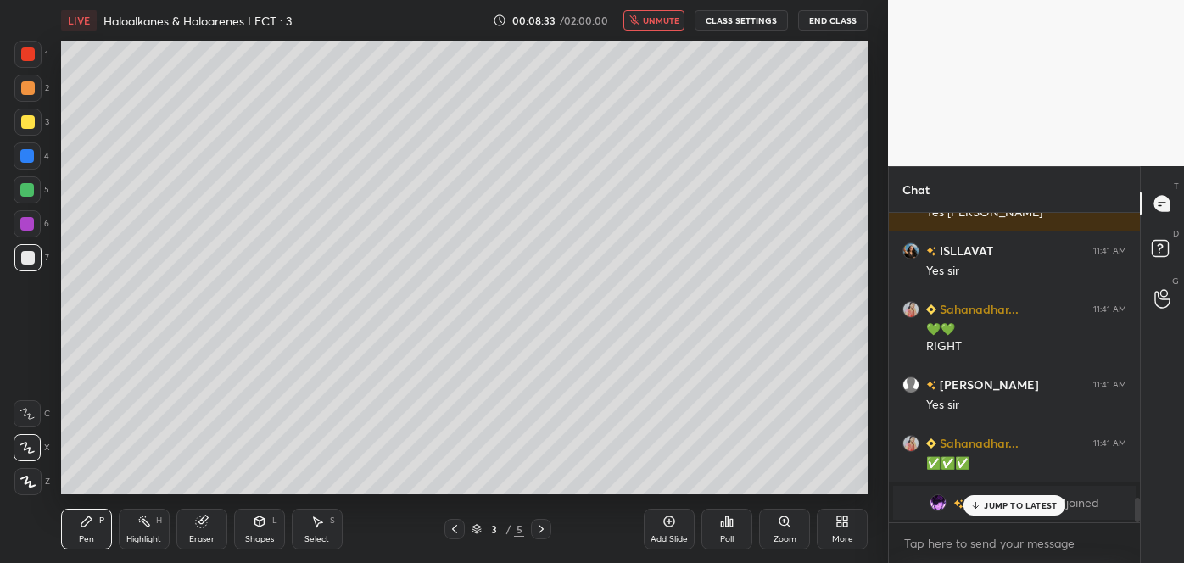
click at [25, 155] on div at bounding box center [27, 156] width 14 height 14
click at [29, 257] on div at bounding box center [28, 258] width 14 height 14
click at [21, 125] on div at bounding box center [28, 122] width 14 height 14
click at [652, 20] on span "unmute" at bounding box center [661, 20] width 36 height 12
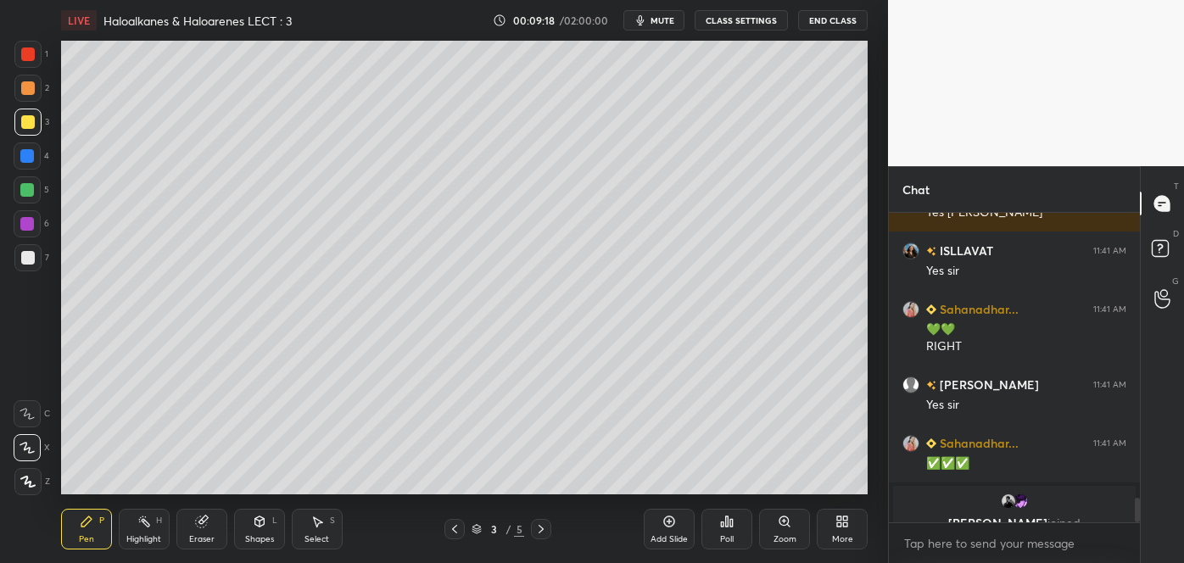
click at [25, 225] on div at bounding box center [27, 224] width 14 height 14
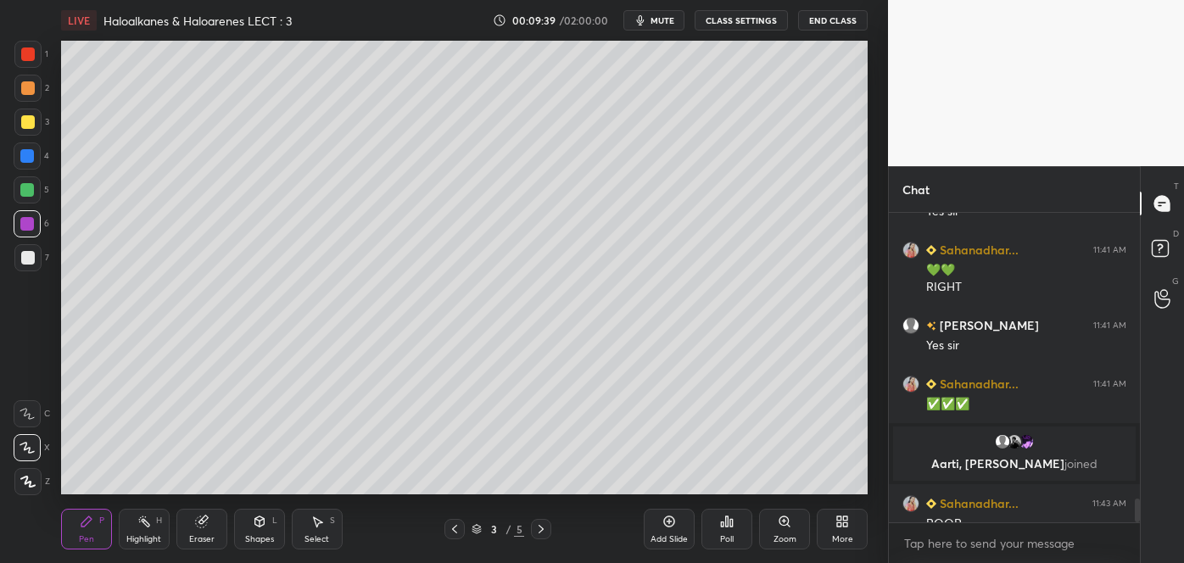
scroll to position [3705, 0]
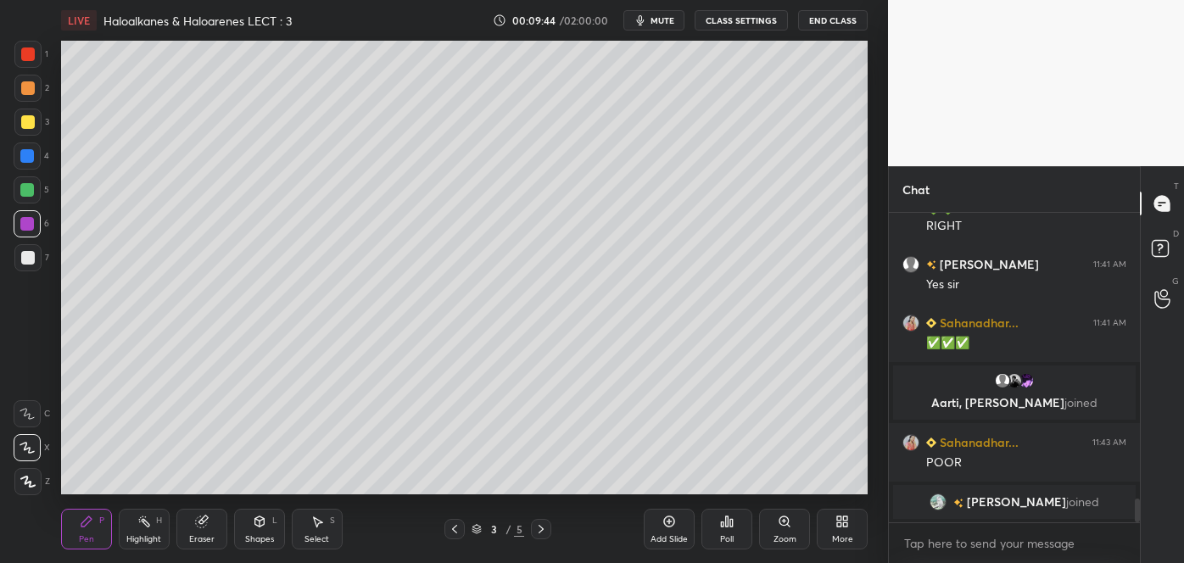
click at [657, 16] on span "mute" at bounding box center [663, 20] width 24 height 12
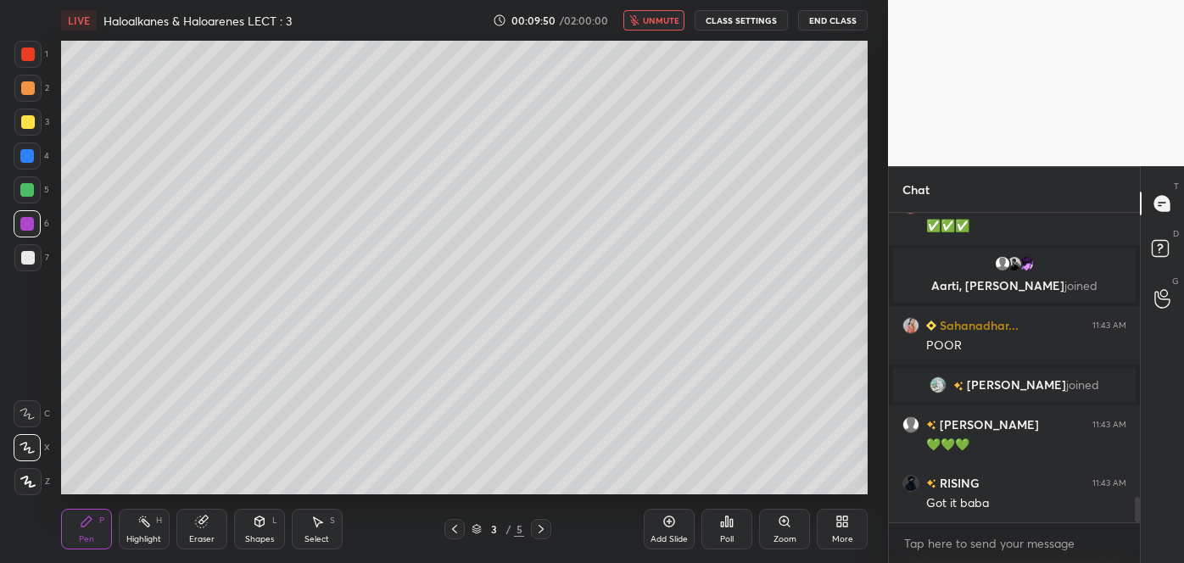
scroll to position [3517, 0]
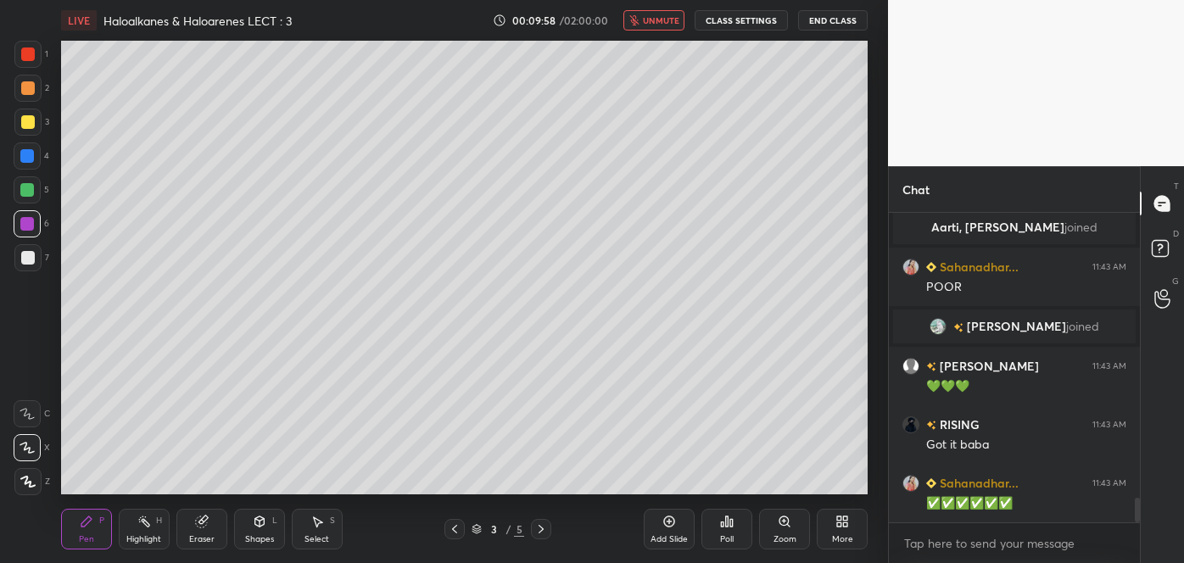
click at [679, 528] on div "Add Slide" at bounding box center [669, 529] width 51 height 41
click at [28, 263] on div at bounding box center [28, 258] width 14 height 14
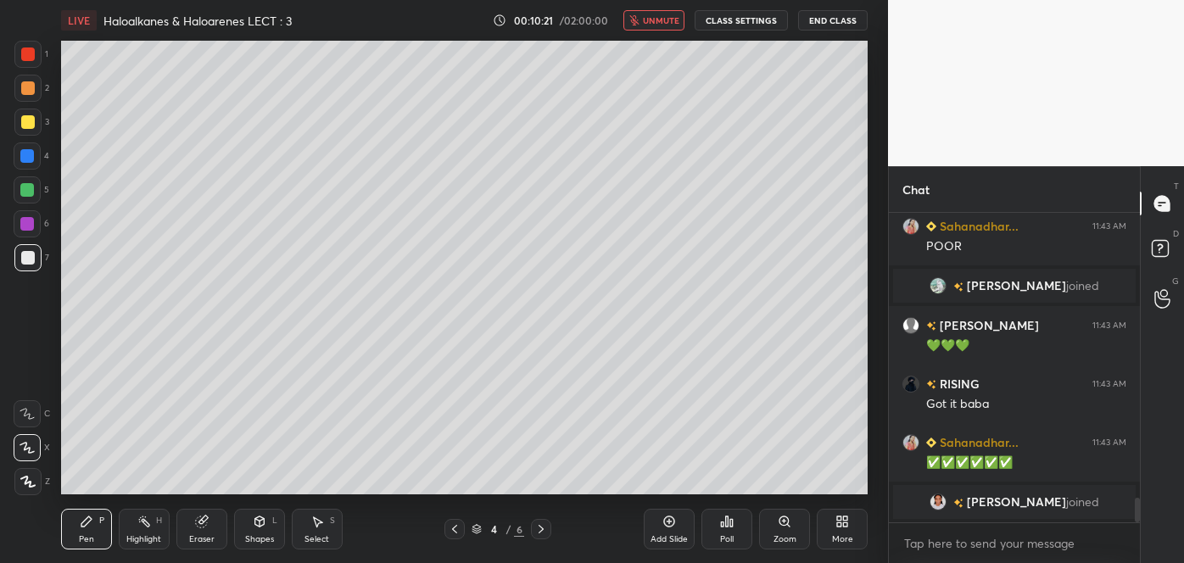
click at [267, 526] on div "Shapes L" at bounding box center [259, 529] width 51 height 41
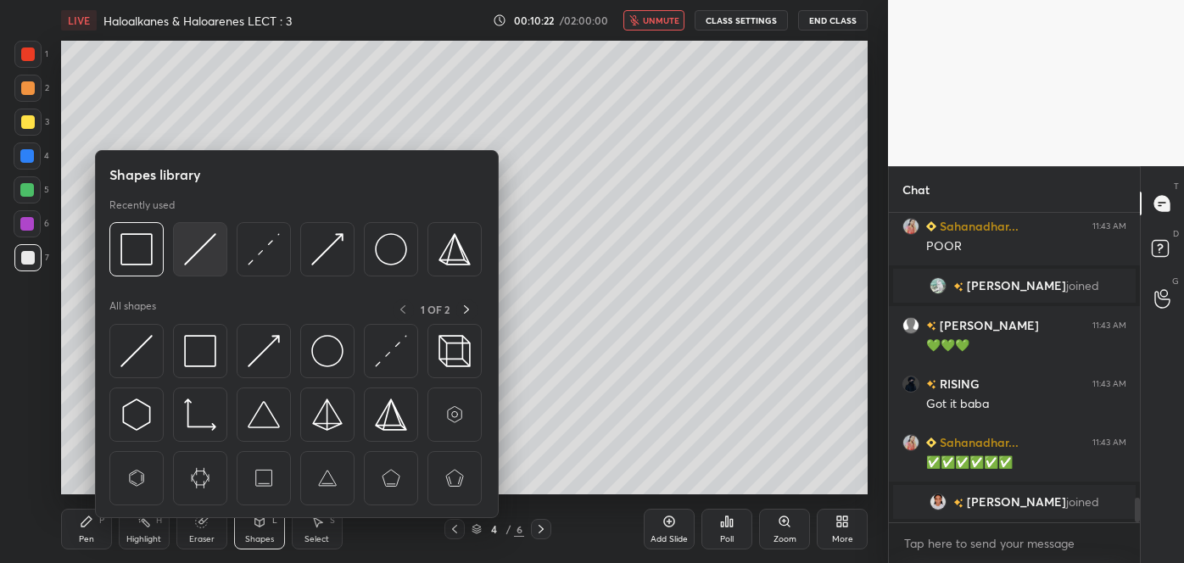
click at [190, 260] on img at bounding box center [200, 249] width 32 height 32
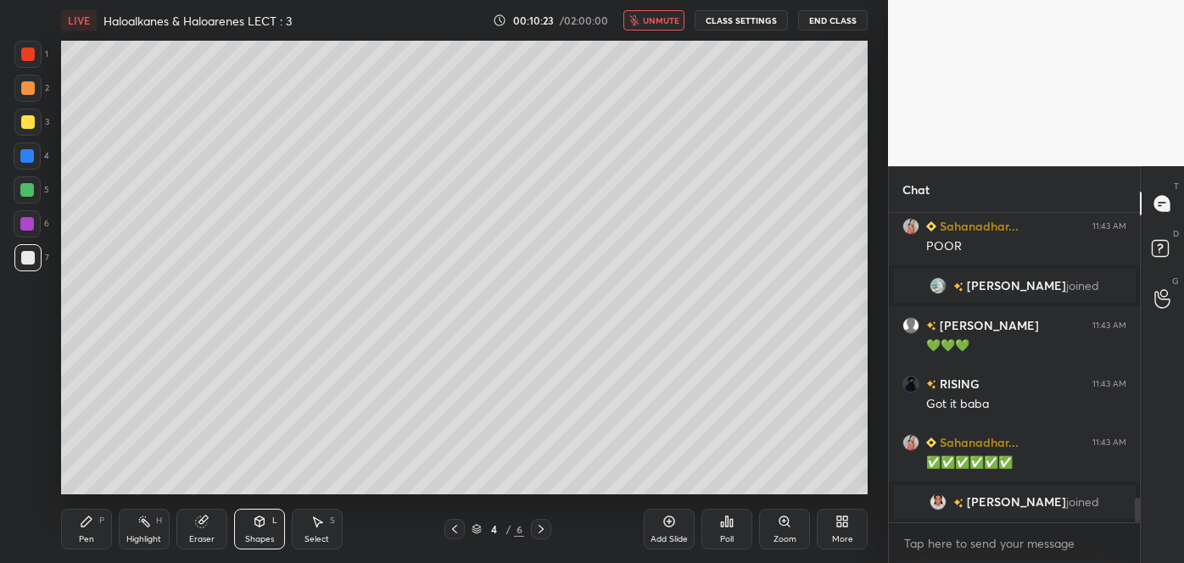
click at [24, 126] on div at bounding box center [28, 122] width 14 height 14
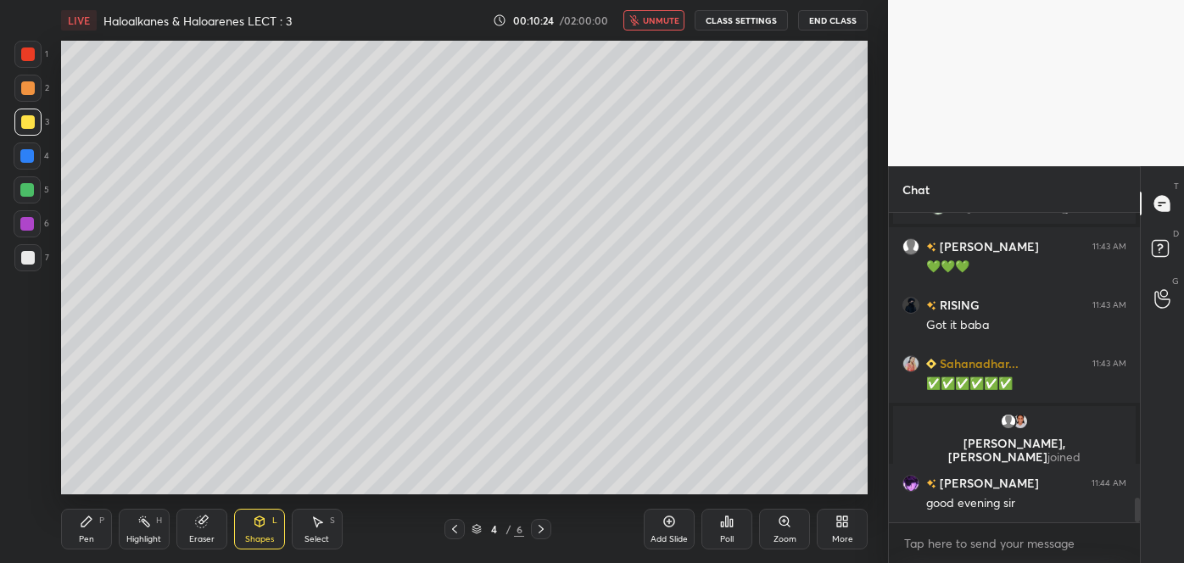
scroll to position [3574, 0]
click at [93, 524] on div "Pen P" at bounding box center [86, 529] width 51 height 41
click at [663, 21] on span "unmute" at bounding box center [661, 20] width 36 height 12
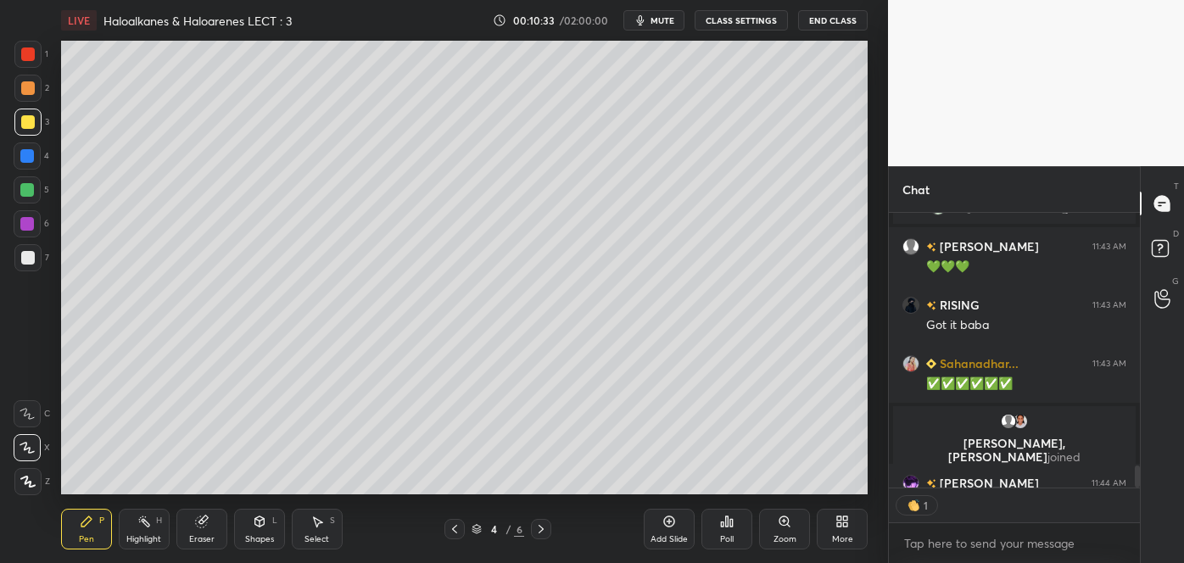
click at [667, 19] on span "mute" at bounding box center [663, 20] width 24 height 12
click at [27, 88] on div at bounding box center [28, 88] width 14 height 14
click at [88, 521] on icon at bounding box center [86, 522] width 10 height 10
click at [30, 120] on div at bounding box center [28, 122] width 14 height 14
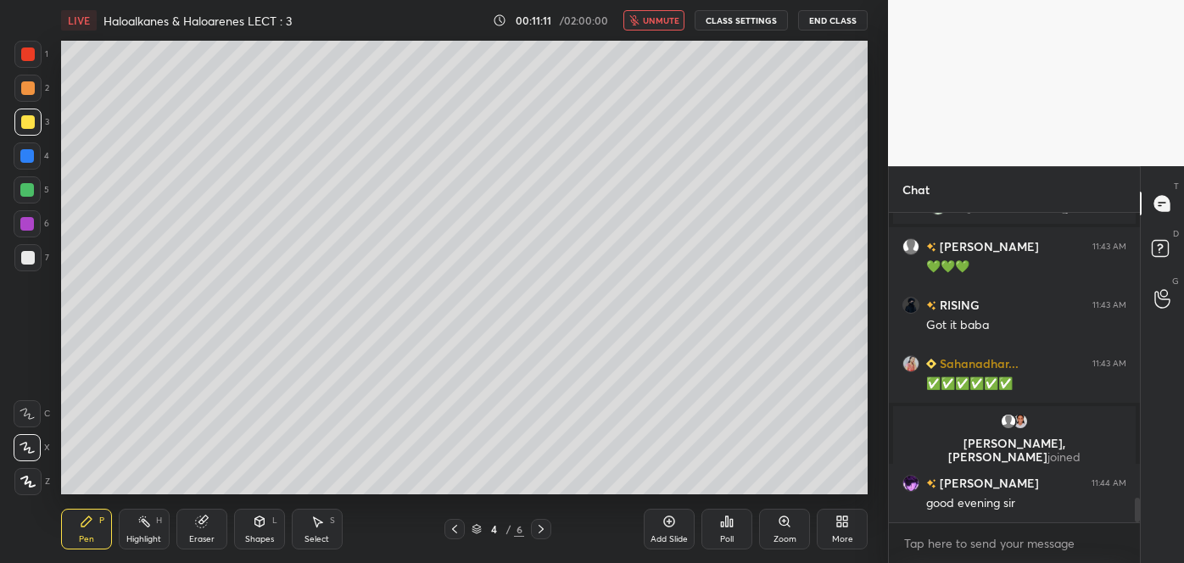
scroll to position [3632, 0]
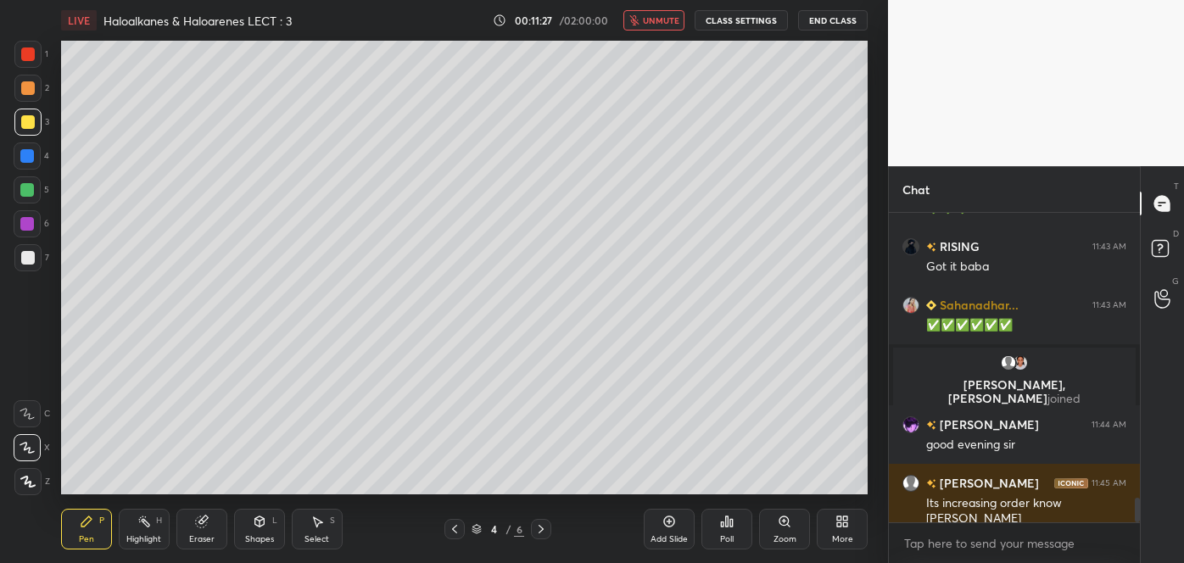
click at [25, 256] on div at bounding box center [28, 258] width 14 height 14
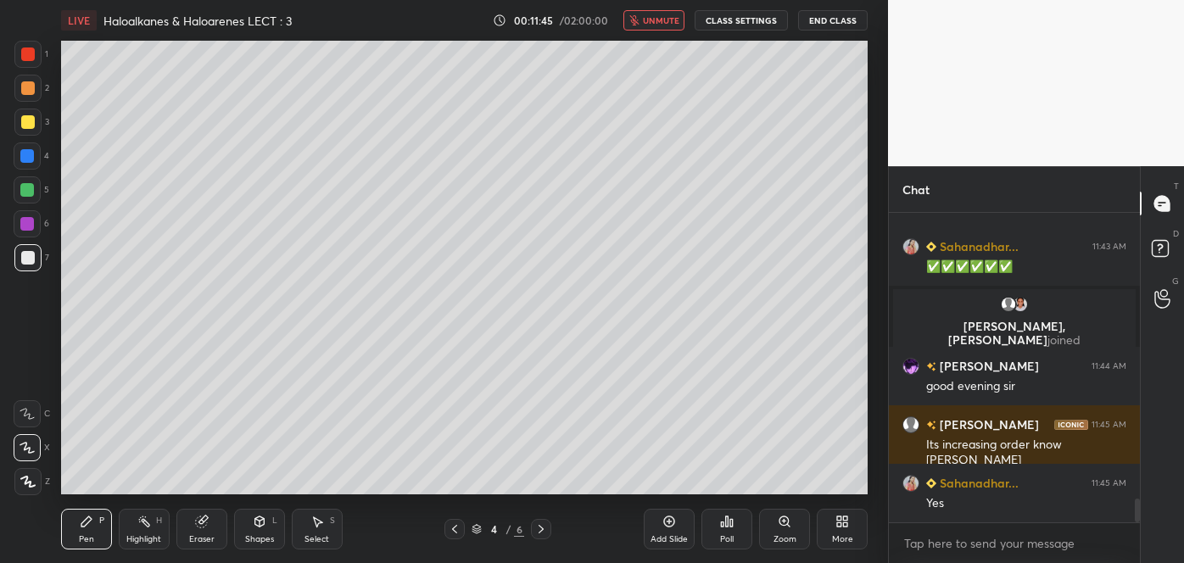
click at [210, 539] on div "Eraser" at bounding box center [201, 539] width 25 height 8
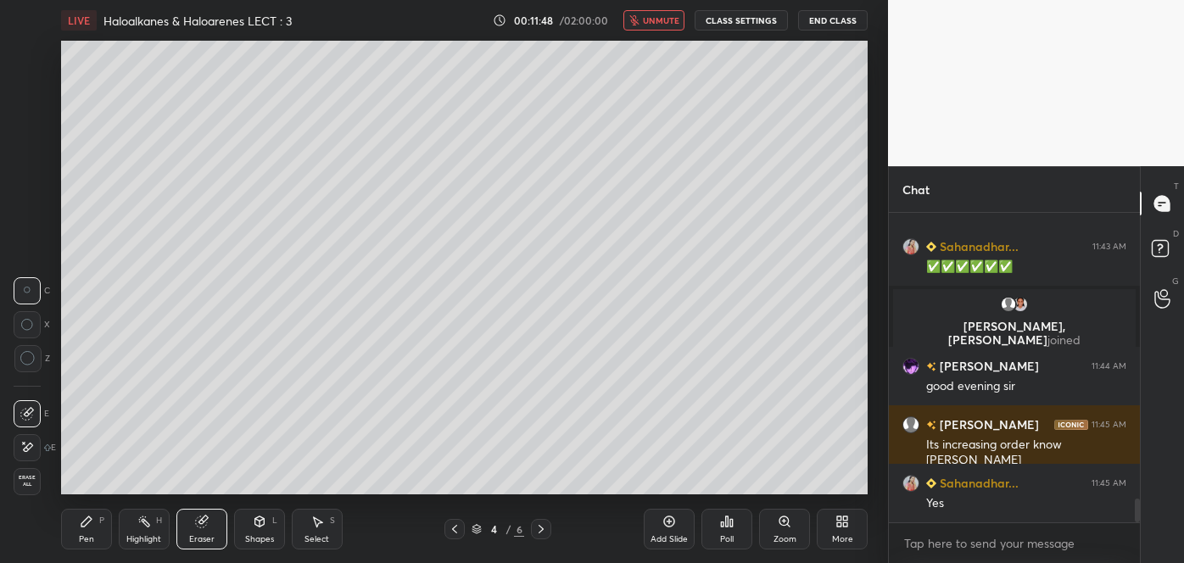
click at [92, 531] on div "Pen P" at bounding box center [86, 529] width 51 height 41
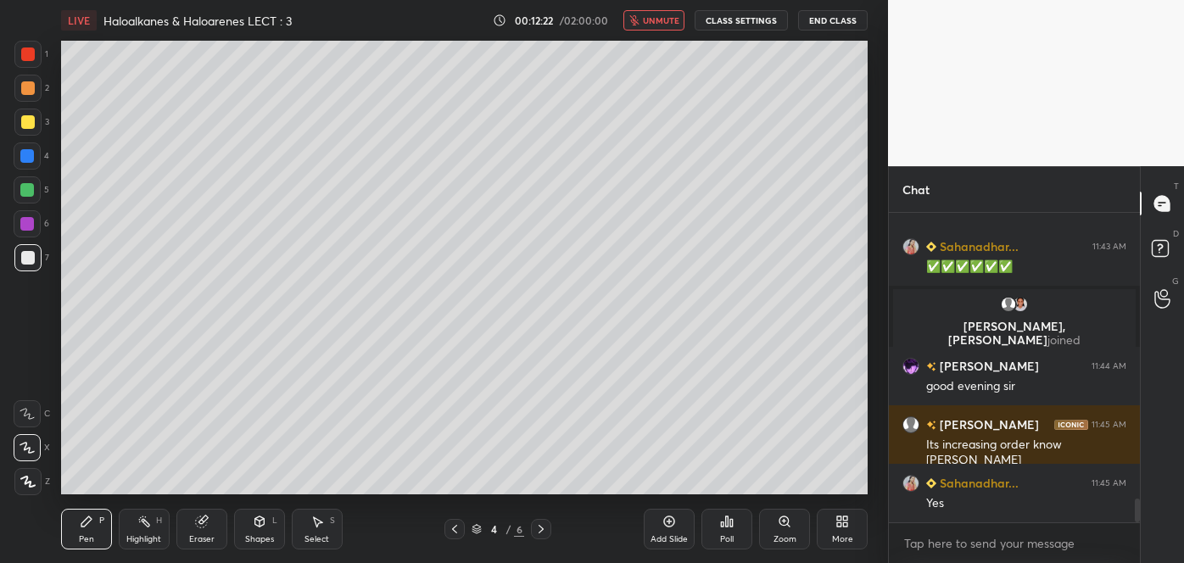
scroll to position [3732, 0]
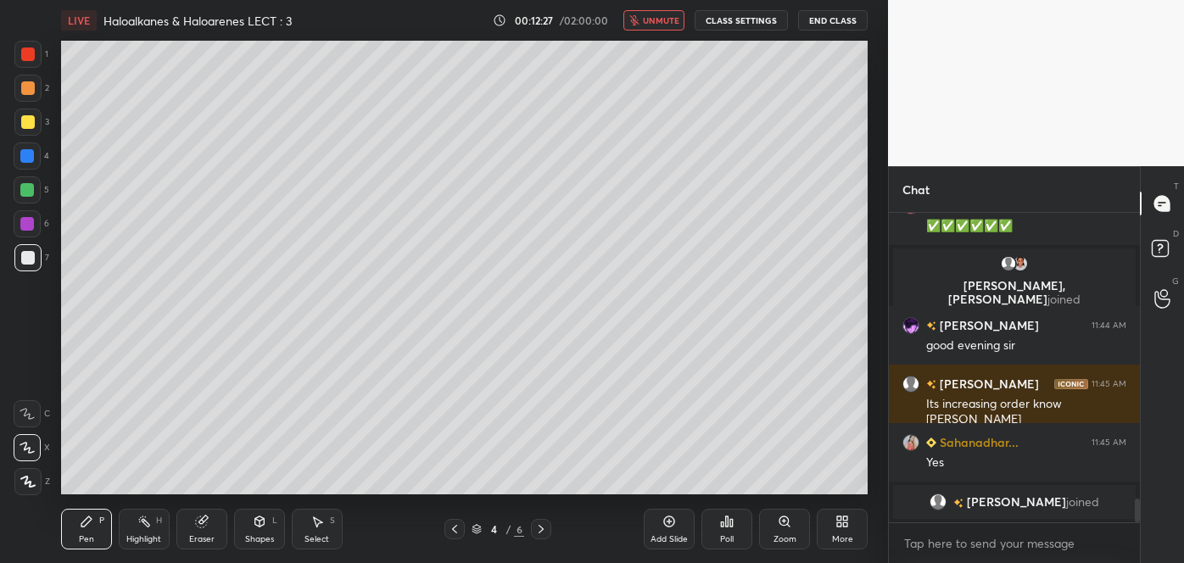
click at [670, 23] on span "unmute" at bounding box center [661, 20] width 36 height 12
click at [266, 530] on div "Shapes L" at bounding box center [259, 529] width 51 height 41
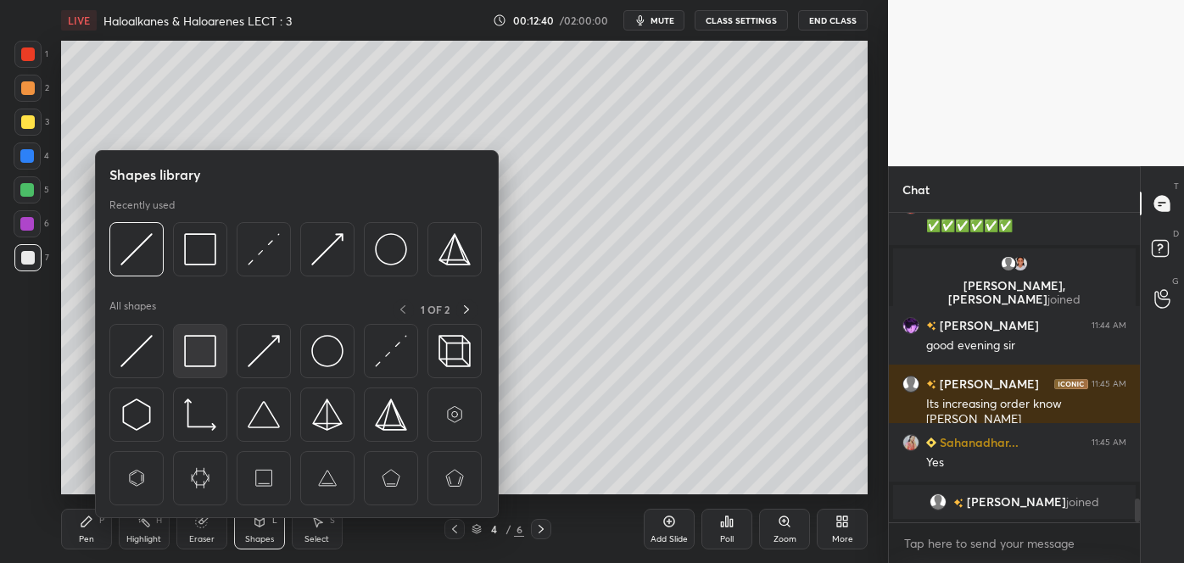
click at [198, 342] on img at bounding box center [200, 351] width 32 height 32
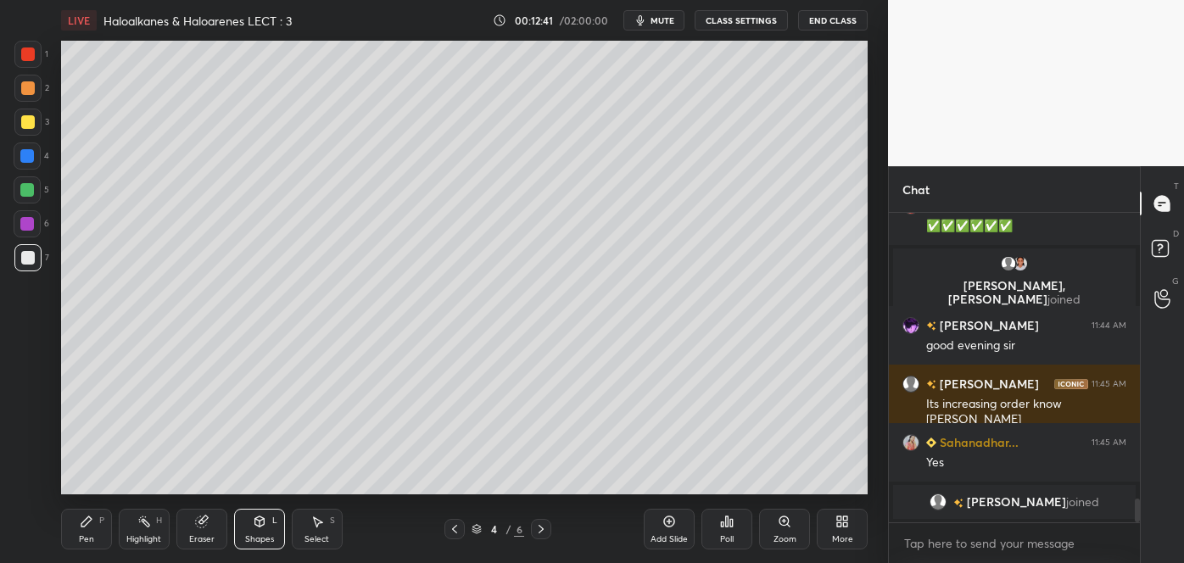
click at [27, 154] on div at bounding box center [27, 156] width 14 height 14
click at [24, 88] on div at bounding box center [28, 88] width 14 height 14
click at [86, 535] on div "Pen" at bounding box center [86, 539] width 15 height 8
click at [31, 124] on div at bounding box center [28, 122] width 14 height 14
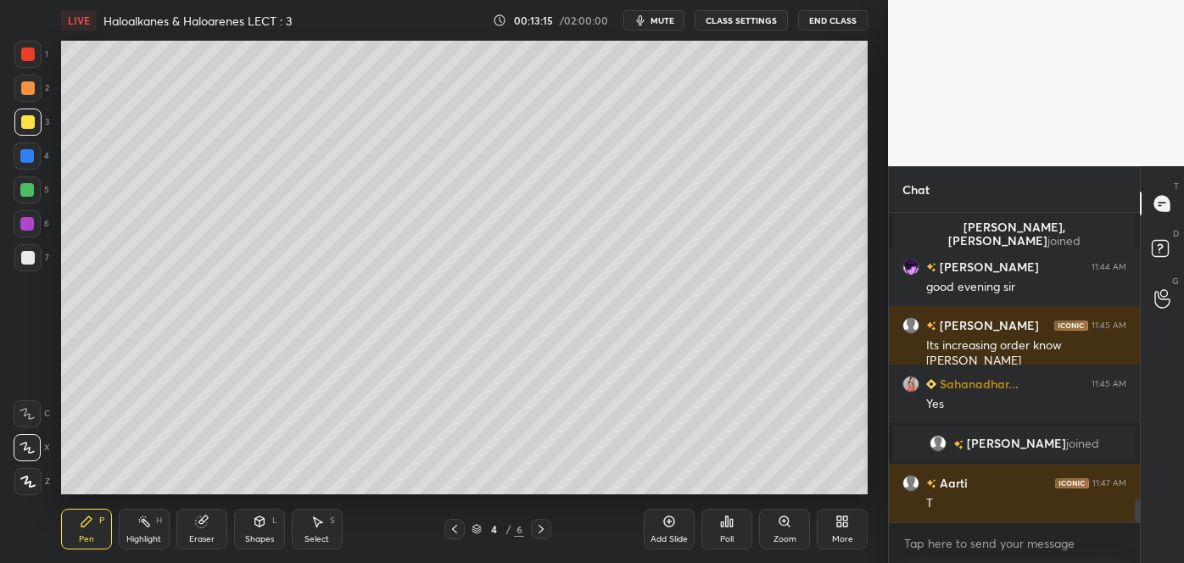
scroll to position [3726, 0]
click at [24, 259] on div at bounding box center [28, 258] width 14 height 14
click at [25, 92] on div at bounding box center [28, 88] width 14 height 14
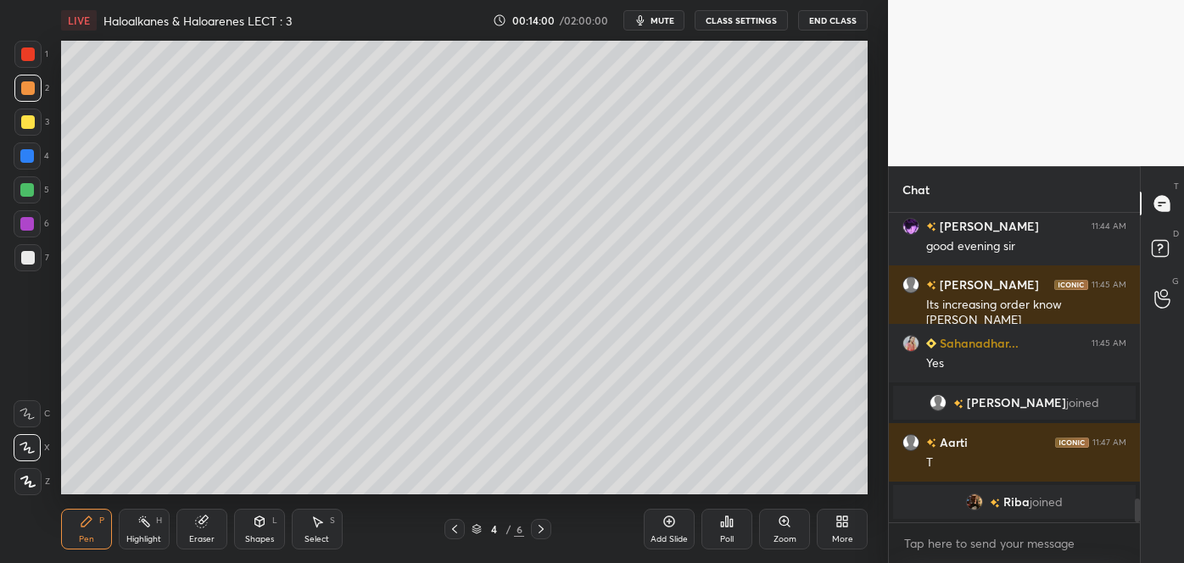
click at [27, 221] on div at bounding box center [27, 224] width 14 height 14
click at [268, 529] on div "Shapes L" at bounding box center [259, 529] width 51 height 41
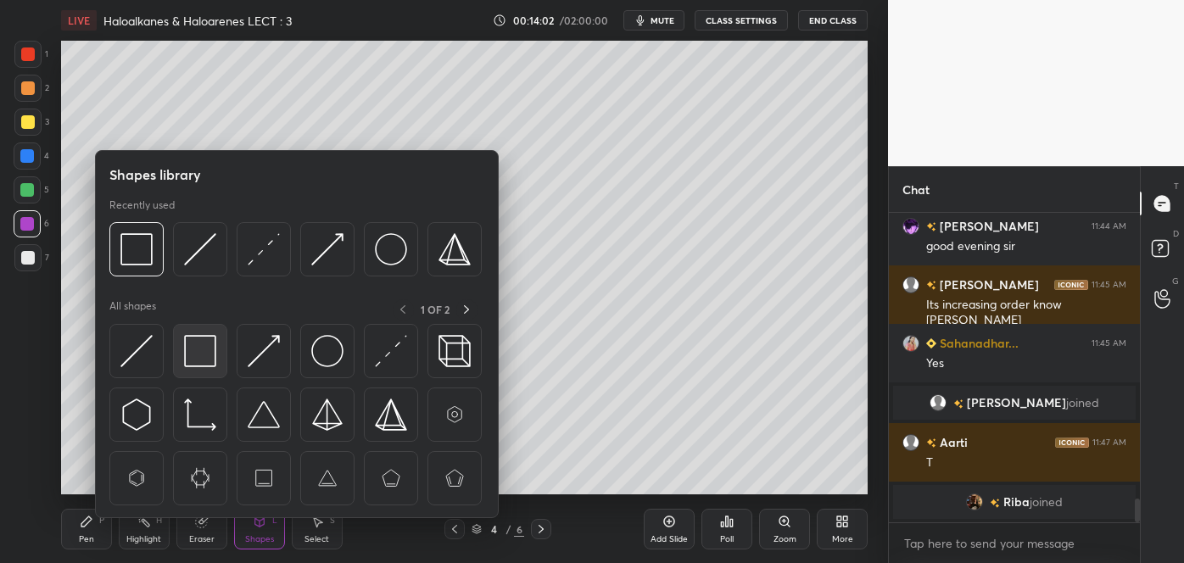
click at [197, 353] on img at bounding box center [200, 351] width 32 height 32
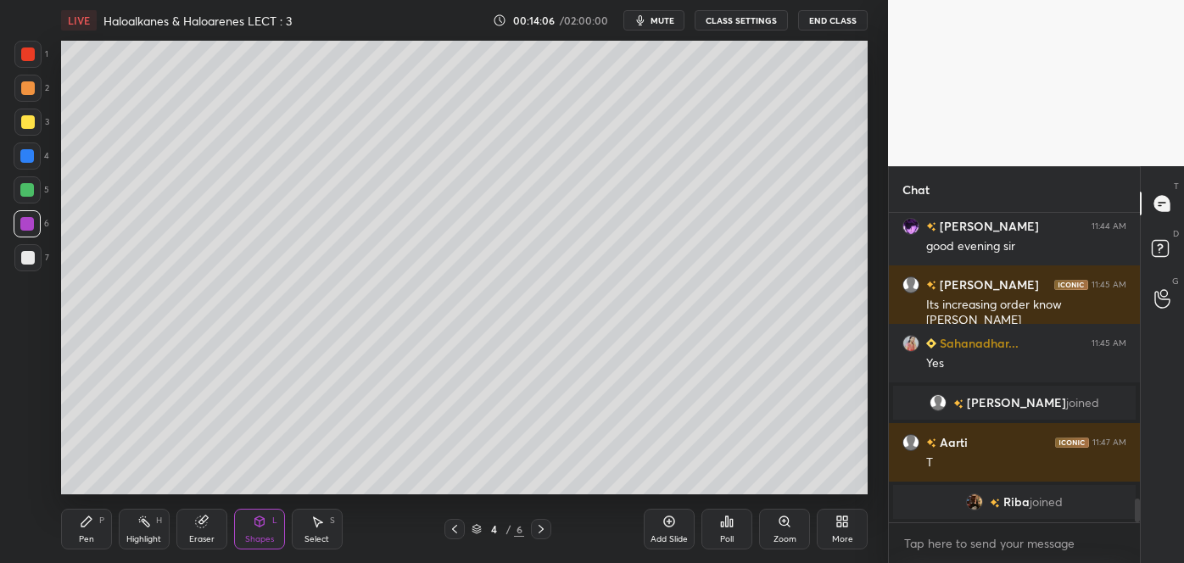
click at [31, 125] on div at bounding box center [28, 122] width 14 height 14
click at [106, 525] on div "Pen P" at bounding box center [86, 529] width 51 height 41
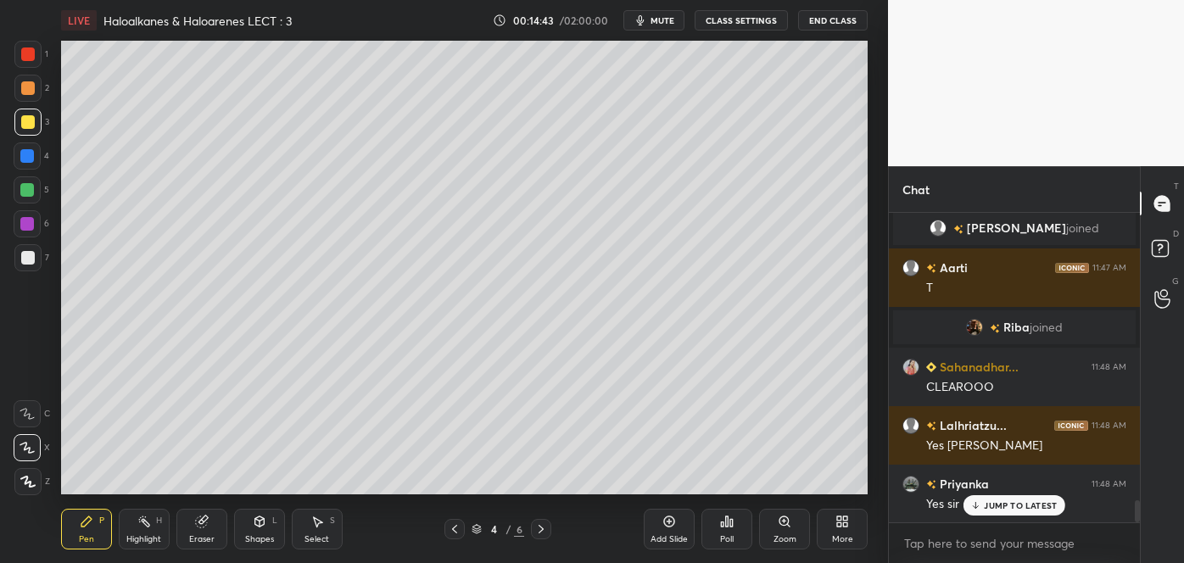
scroll to position [3983, 0]
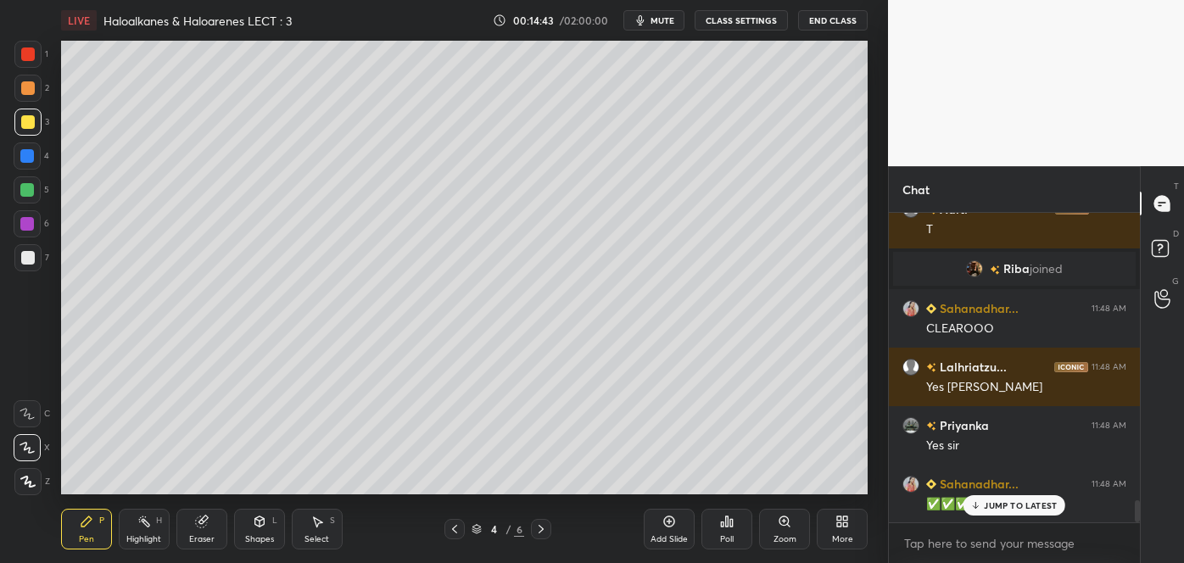
click at [33, 254] on div at bounding box center [28, 258] width 14 height 14
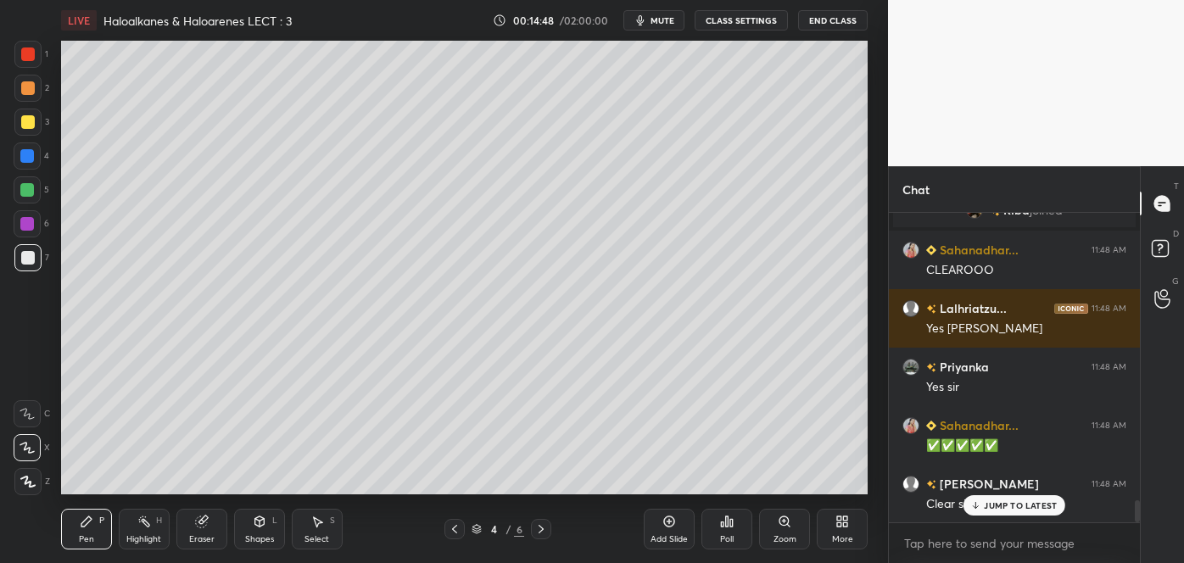
click at [31, 156] on div at bounding box center [27, 156] width 14 height 14
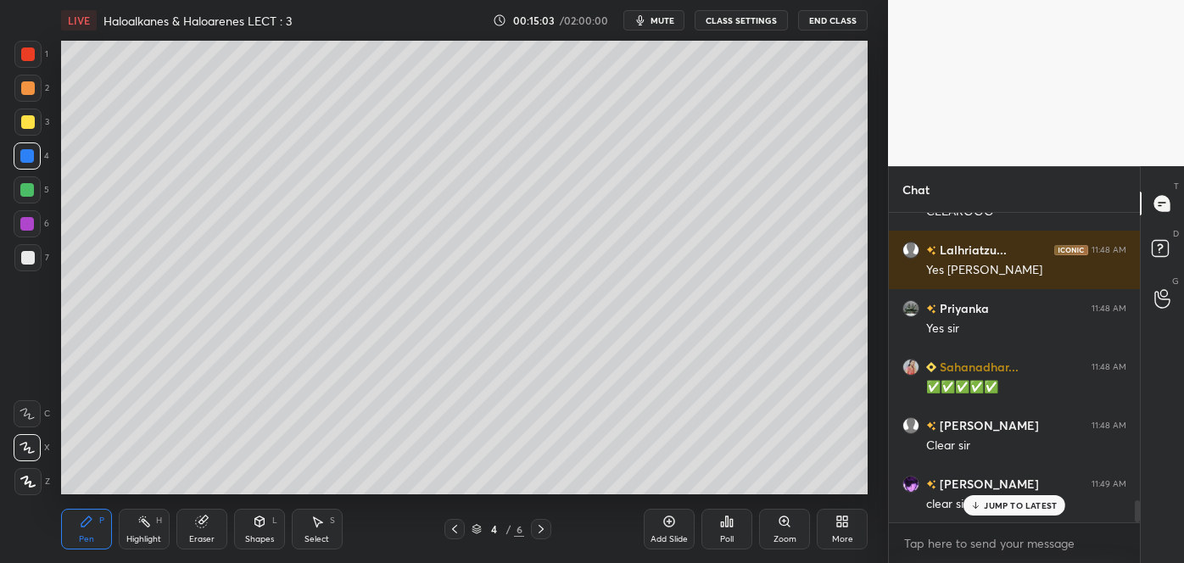
click at [29, 122] on div at bounding box center [28, 122] width 14 height 14
click at [29, 193] on div at bounding box center [27, 190] width 14 height 14
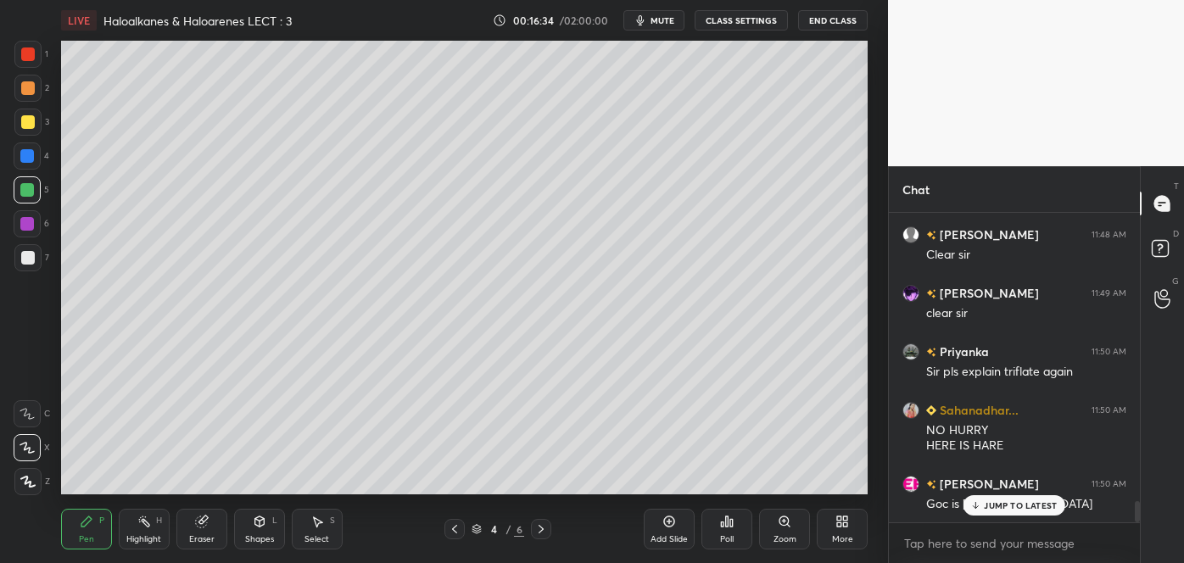
scroll to position [4350, 0]
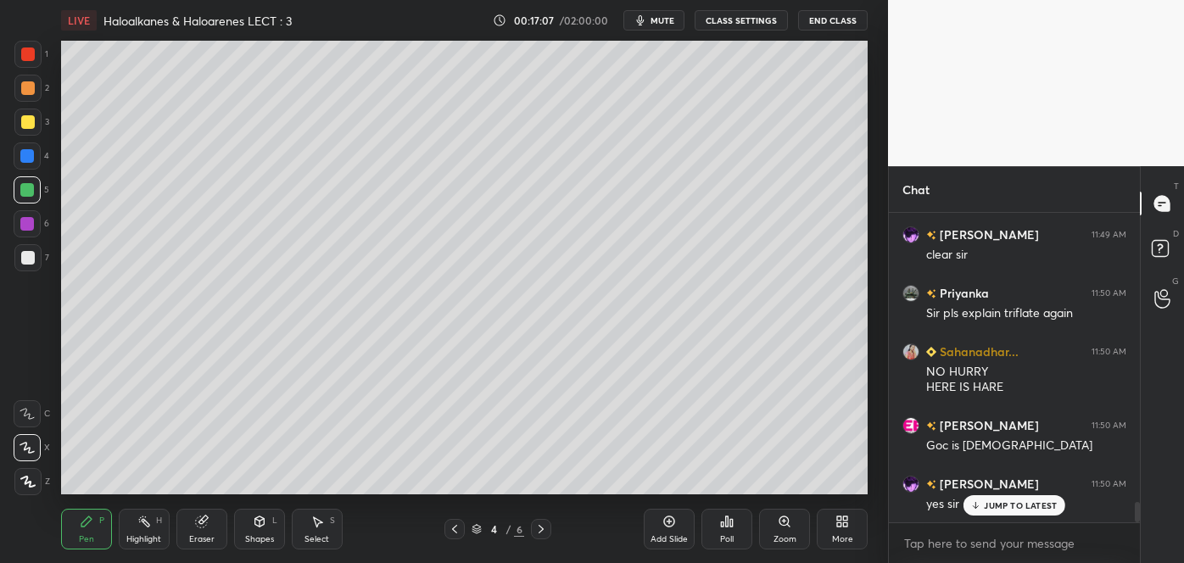
click at [995, 511] on div "JUMP TO LATEST" at bounding box center [1015, 505] width 102 height 20
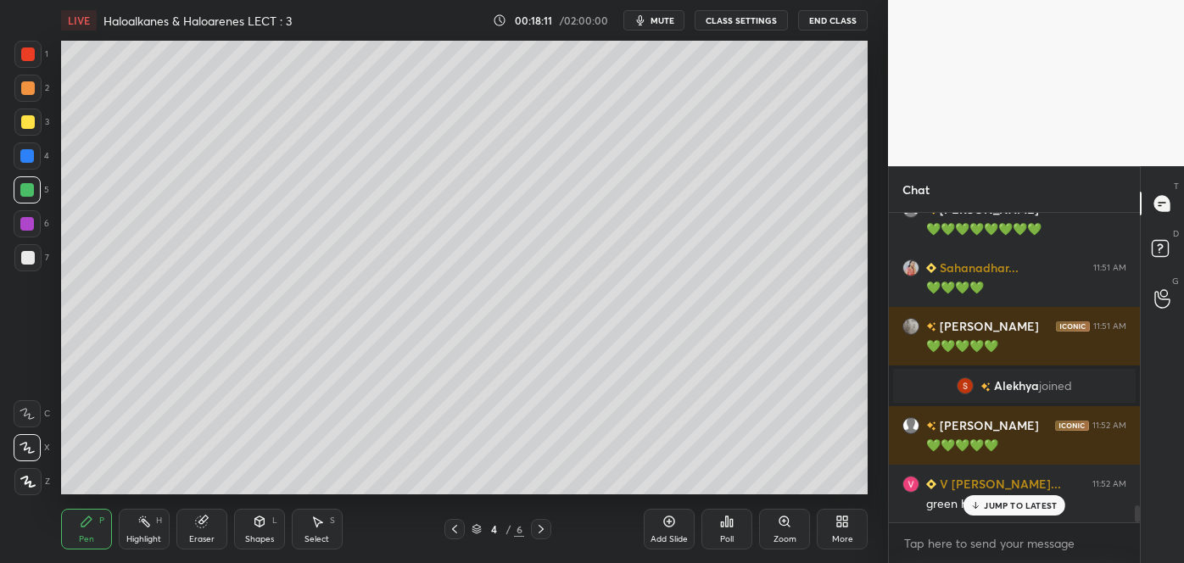
scroll to position [5286, 0]
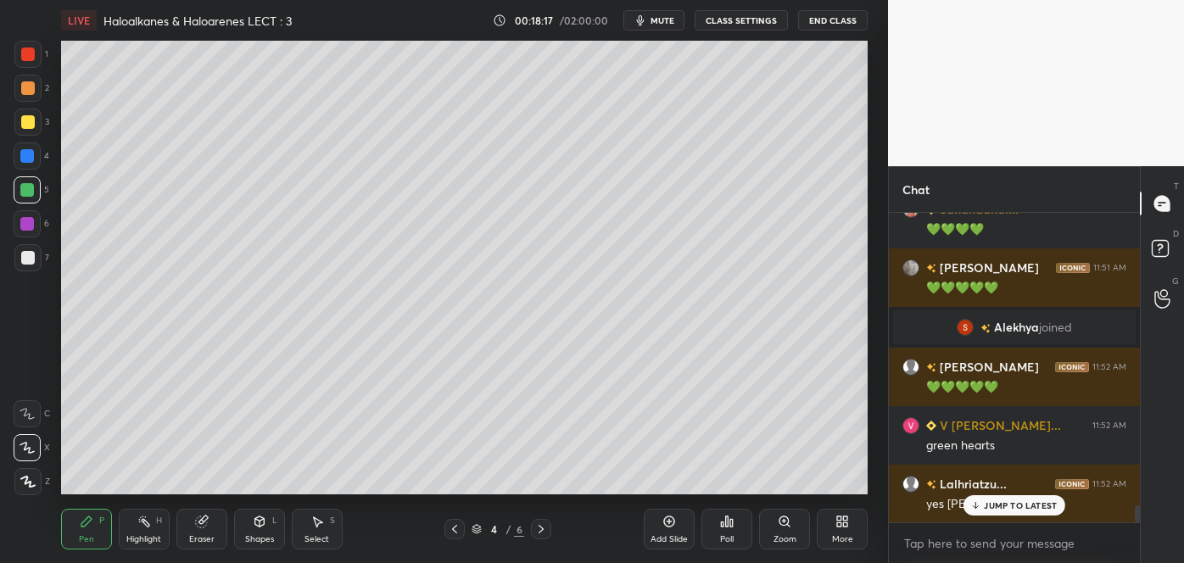
click at [673, 529] on div "Add Slide" at bounding box center [669, 529] width 51 height 41
click at [30, 261] on div at bounding box center [28, 258] width 14 height 14
click at [25, 120] on div at bounding box center [28, 122] width 14 height 14
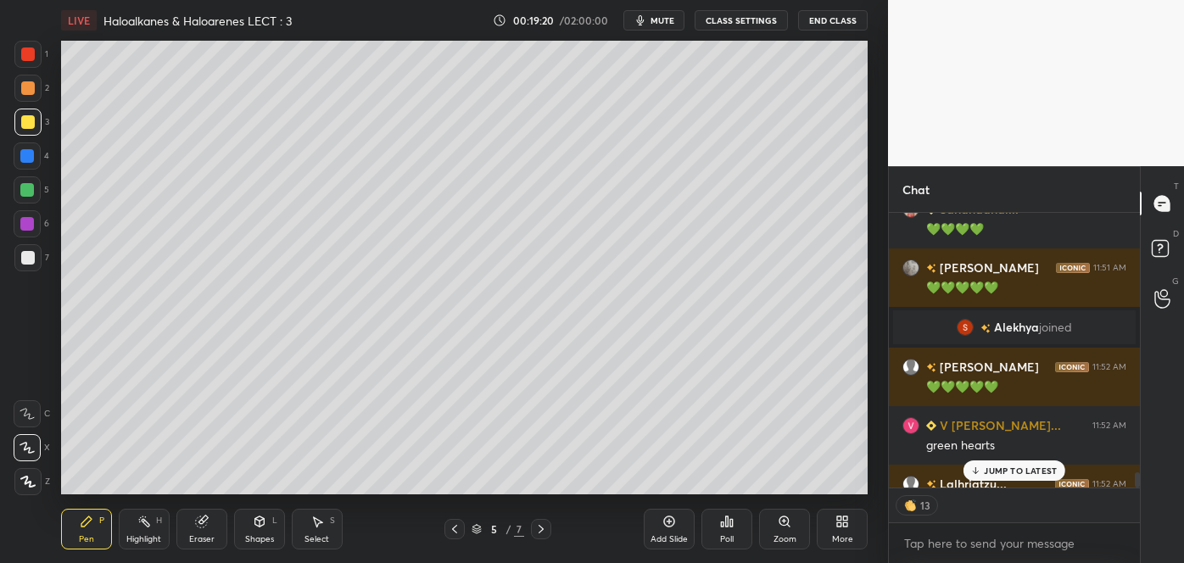
click at [321, 530] on div "Select S" at bounding box center [317, 529] width 51 height 41
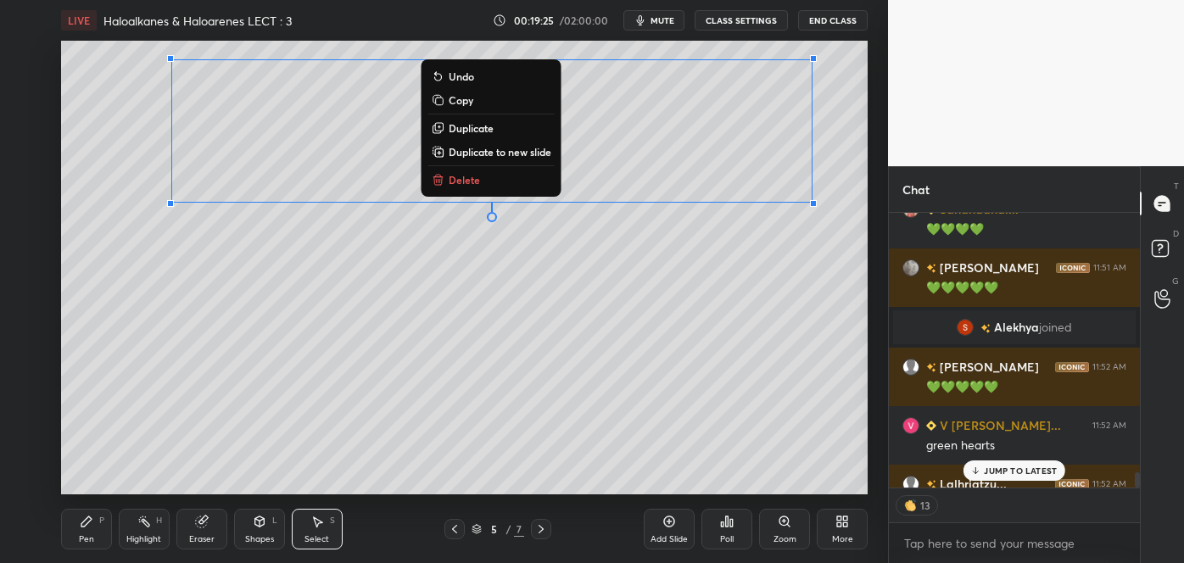
click at [470, 148] on p "Duplicate to new slide" at bounding box center [500, 152] width 103 height 14
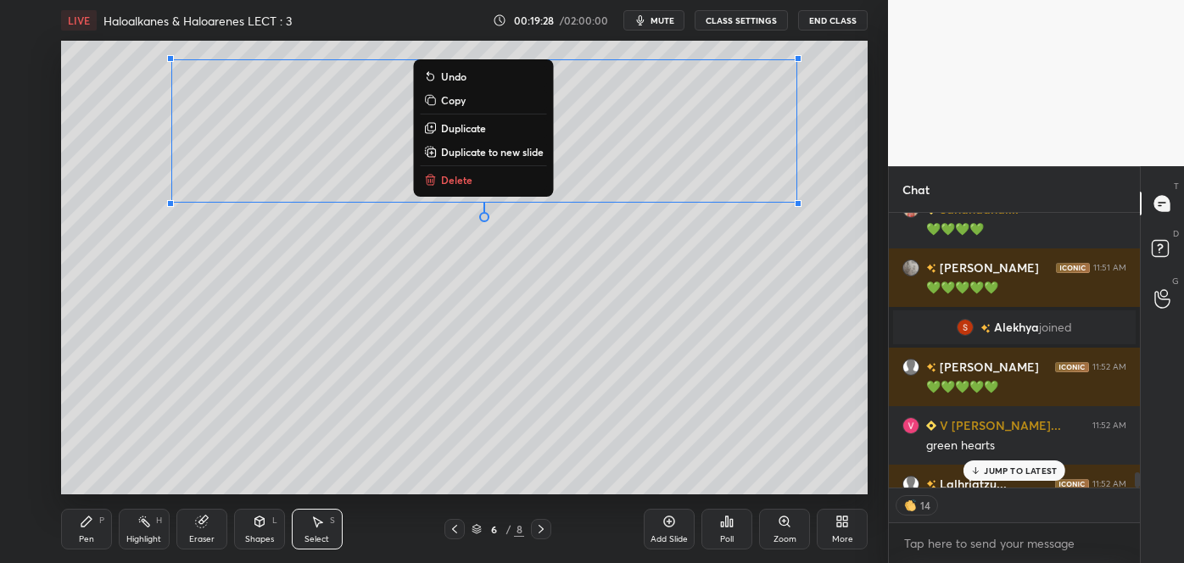
click at [492, 149] on p "Duplicate to new slide" at bounding box center [492, 152] width 103 height 14
click at [523, 150] on p "Duplicate to new slide" at bounding box center [492, 152] width 103 height 14
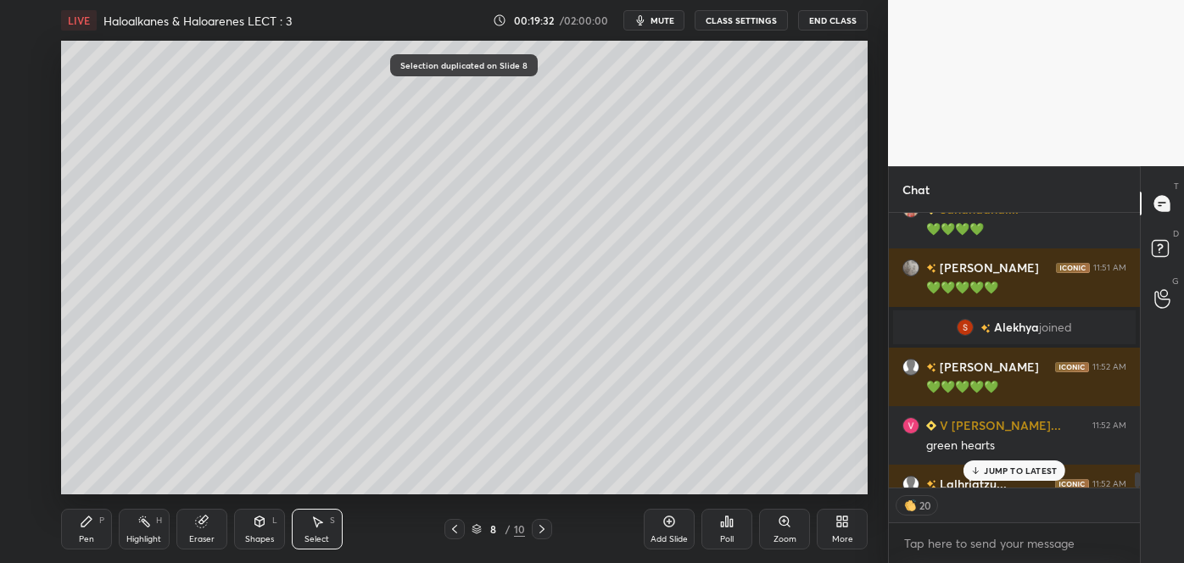
click at [456, 530] on icon at bounding box center [455, 530] width 14 height 14
click at [456, 529] on icon at bounding box center [455, 530] width 14 height 14
click at [455, 528] on icon at bounding box center [454, 529] width 5 height 8
click at [544, 529] on icon at bounding box center [541, 529] width 5 height 8
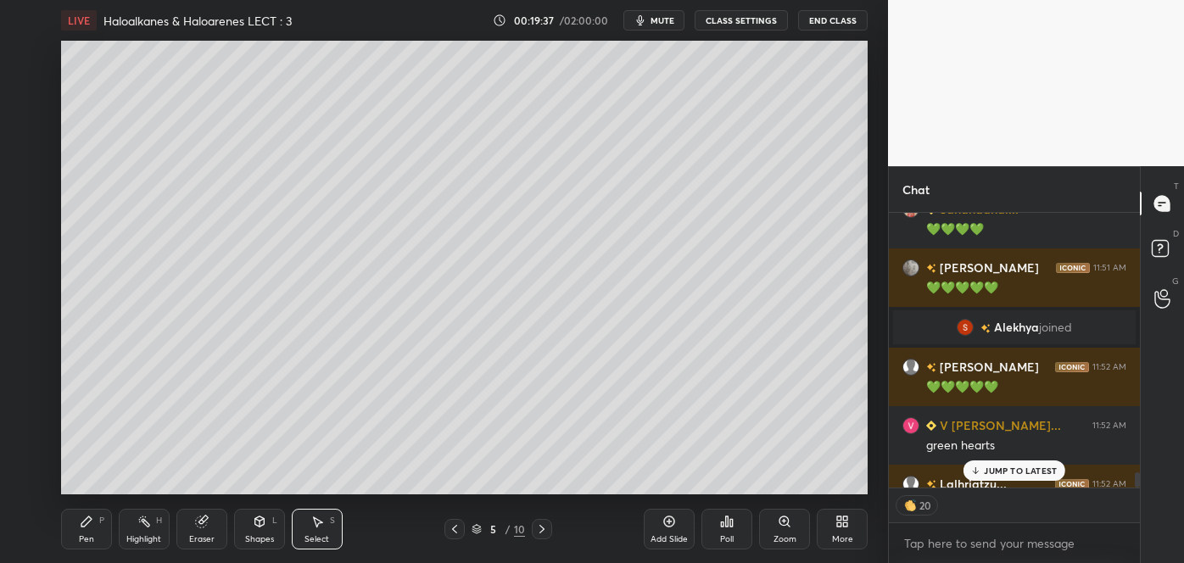
click at [88, 536] on div "Pen" at bounding box center [86, 539] width 15 height 8
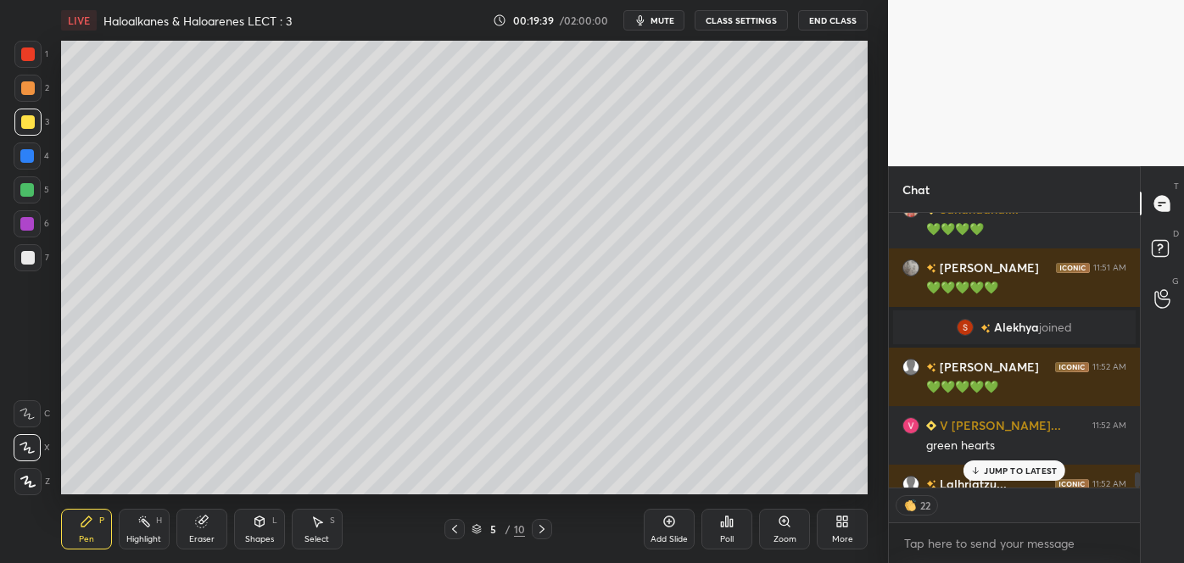
click at [25, 260] on div at bounding box center [28, 258] width 14 height 14
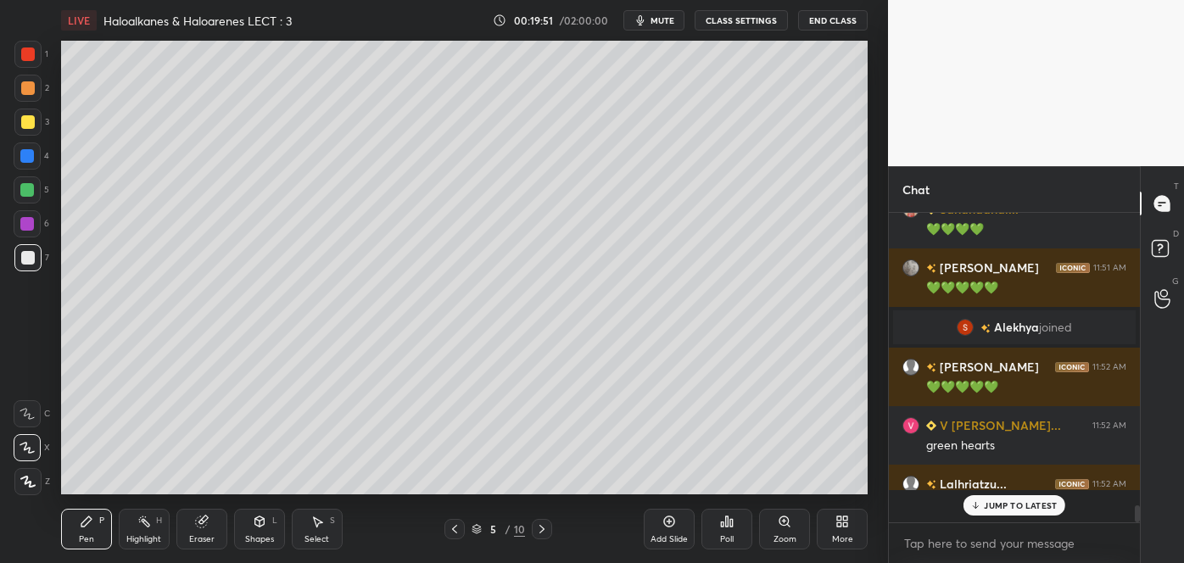
scroll to position [5286, 0]
click at [24, 119] on div at bounding box center [28, 122] width 14 height 14
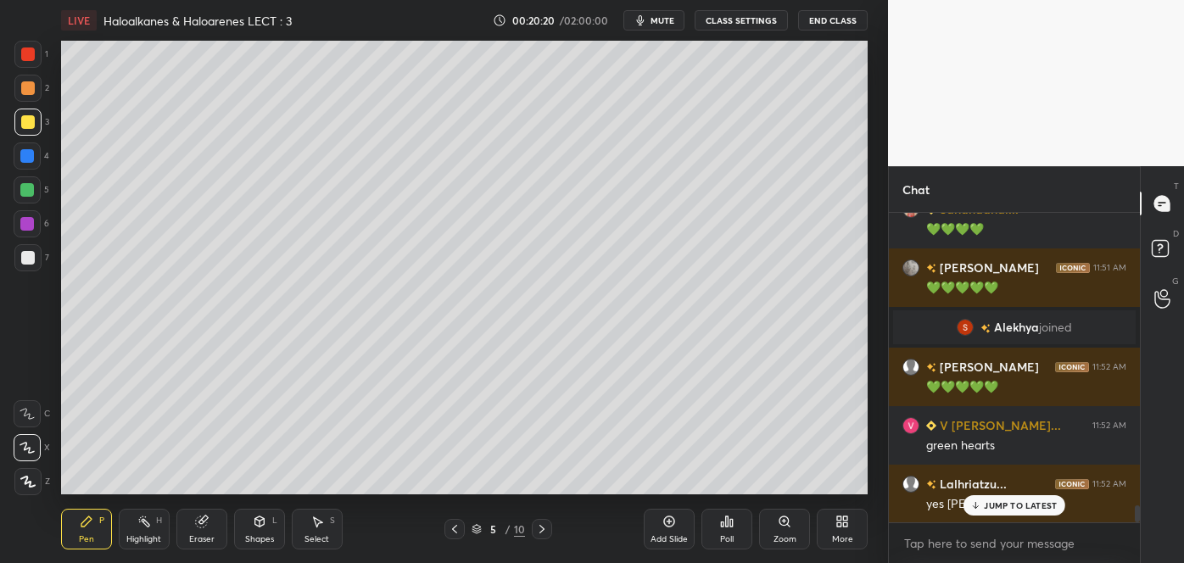
click at [31, 254] on div at bounding box center [28, 258] width 14 height 14
click at [319, 531] on div "Select S" at bounding box center [317, 529] width 51 height 41
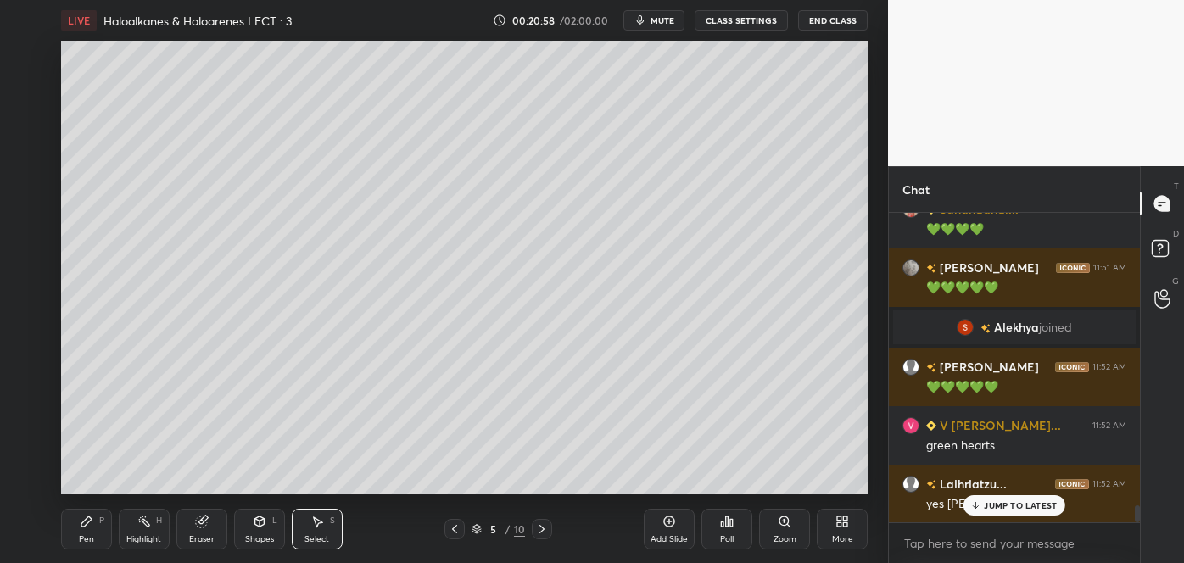
click at [97, 533] on div "Pen P" at bounding box center [86, 529] width 51 height 41
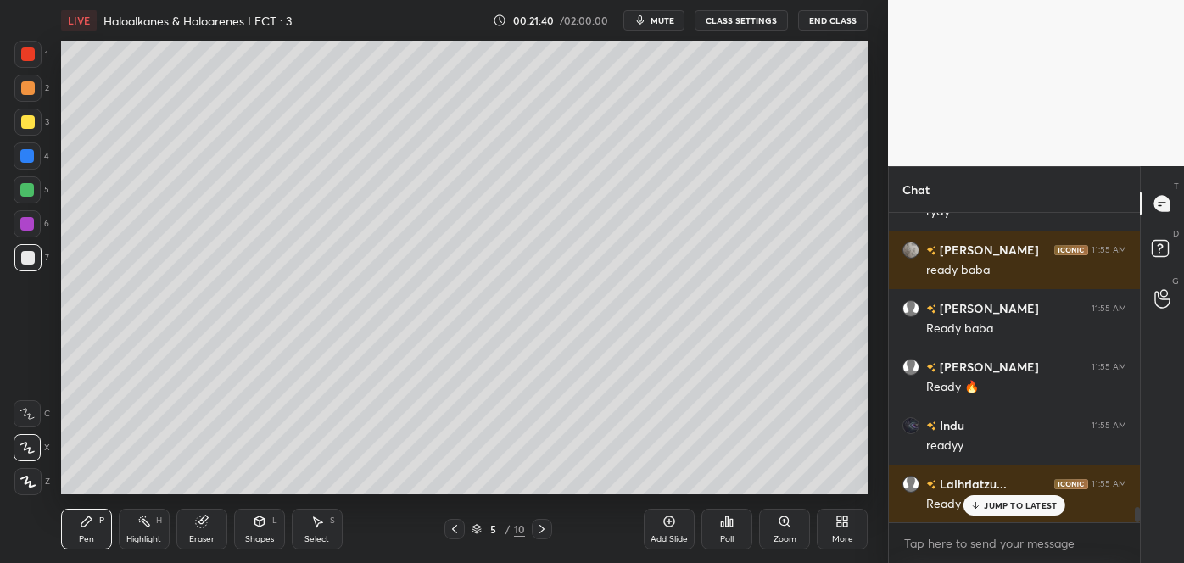
scroll to position [5854, 0]
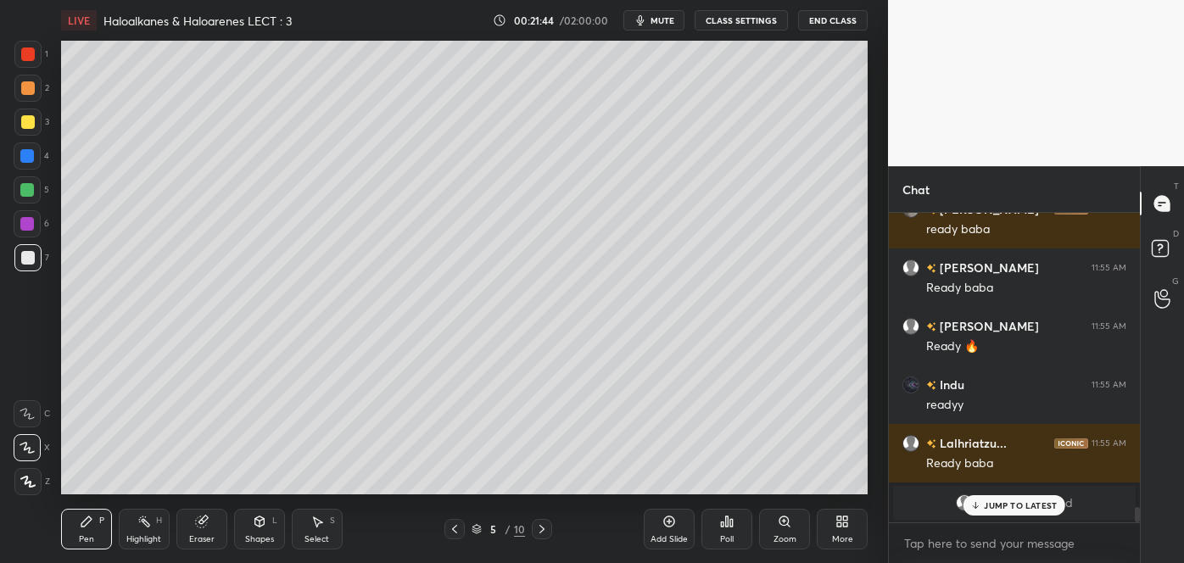
click at [728, 525] on icon at bounding box center [727, 522] width 3 height 10
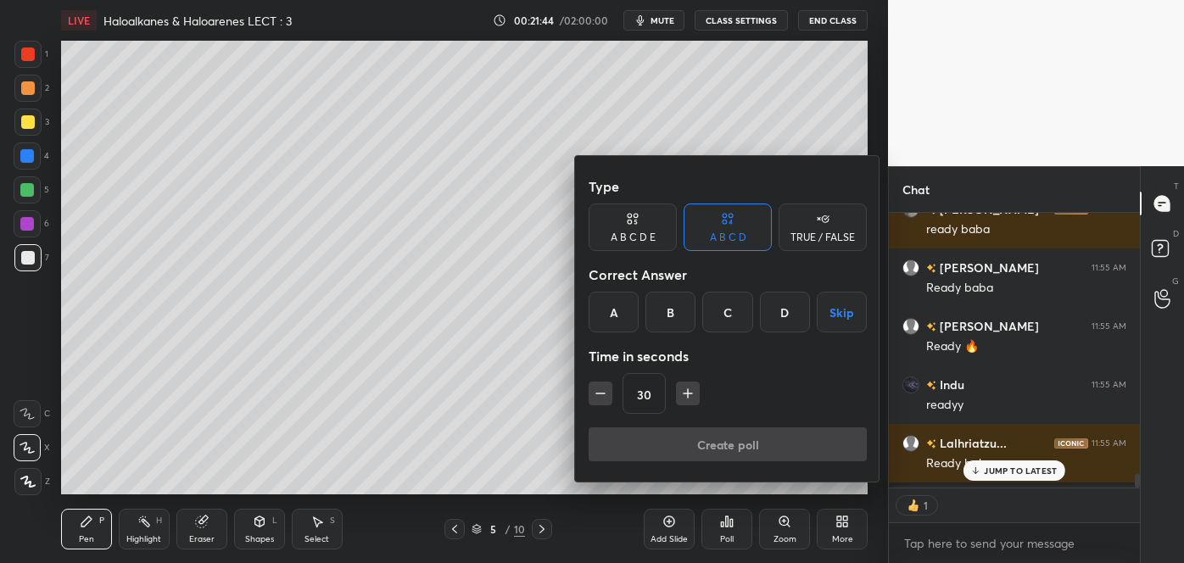
scroll to position [6, 4]
click at [730, 307] on div "C" at bounding box center [727, 312] width 50 height 41
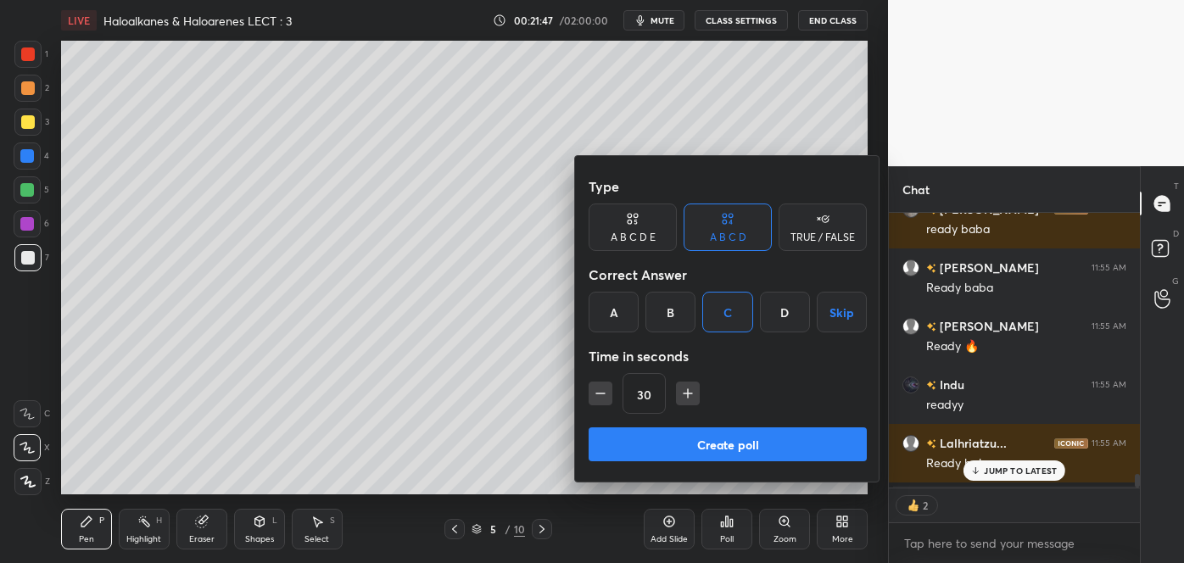
click at [723, 436] on button "Create poll" at bounding box center [728, 445] width 278 height 34
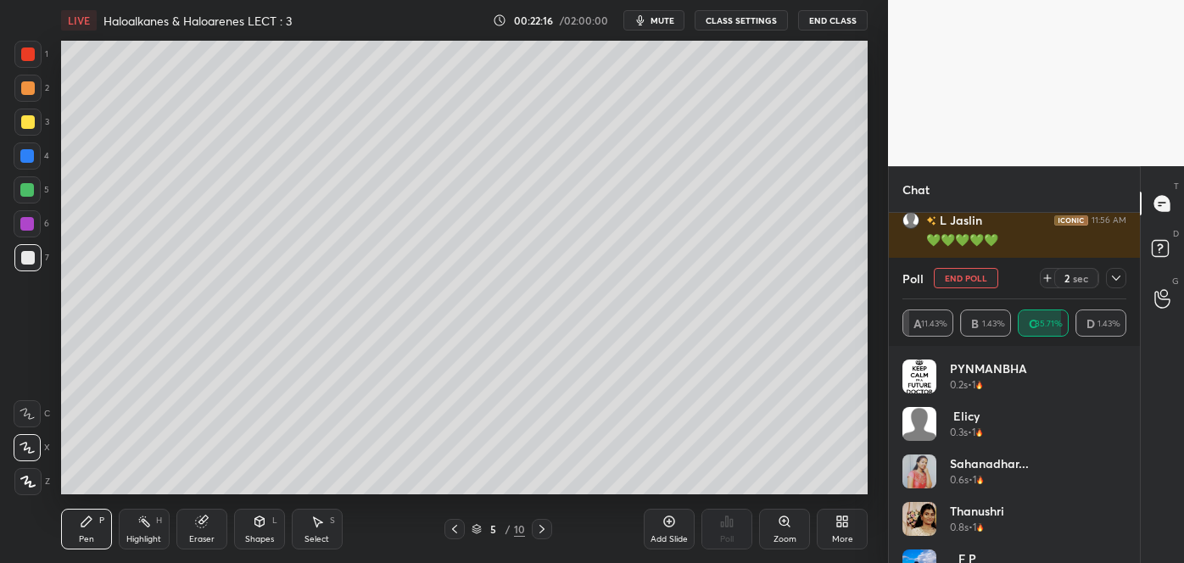
scroll to position [6410, 0]
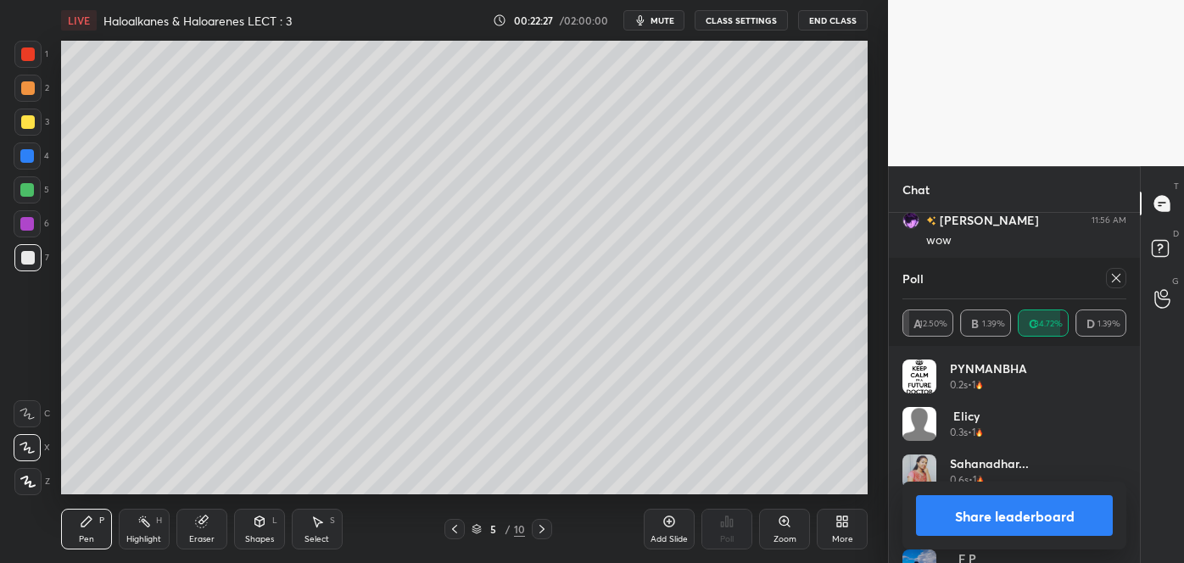
click at [957, 510] on button "Share leaderboard" at bounding box center [1014, 515] width 197 height 41
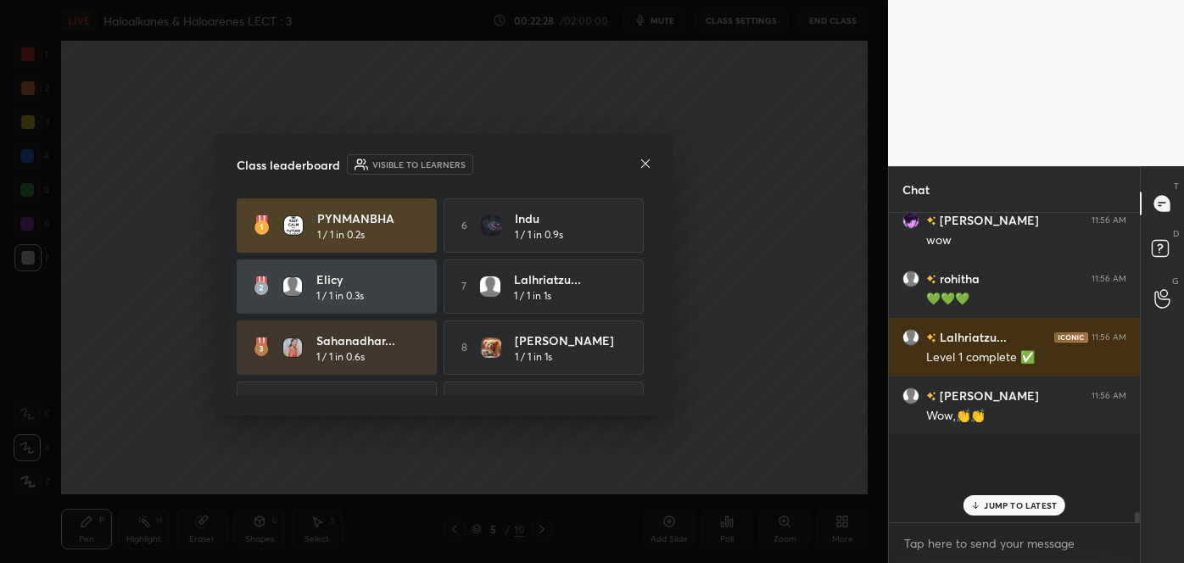
scroll to position [289, 246]
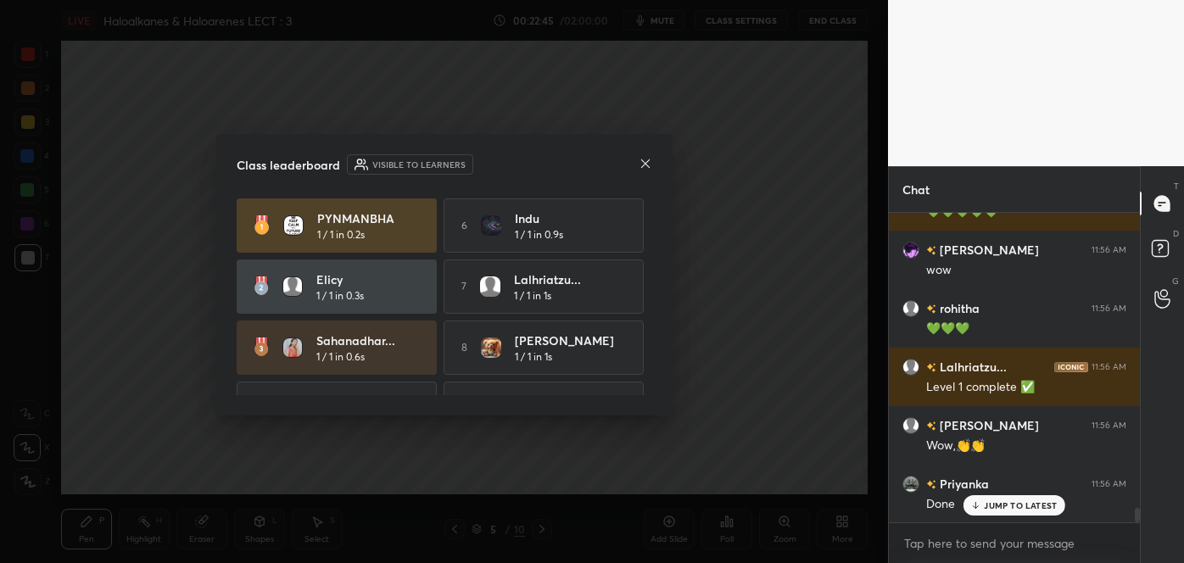
click at [646, 159] on icon at bounding box center [646, 164] width 14 height 14
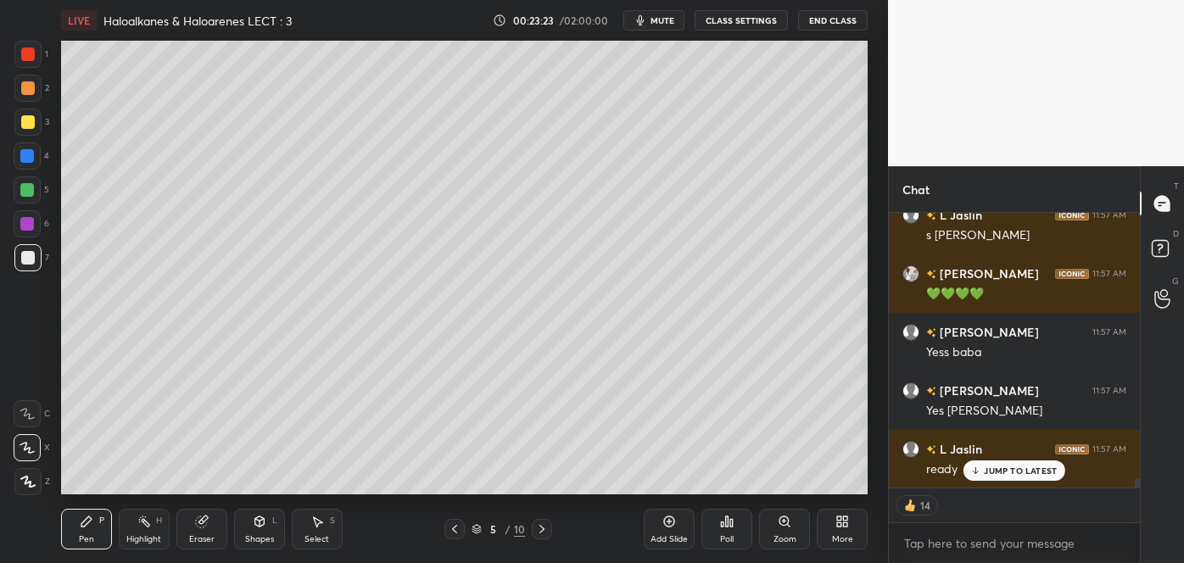
scroll to position [7762, 0]
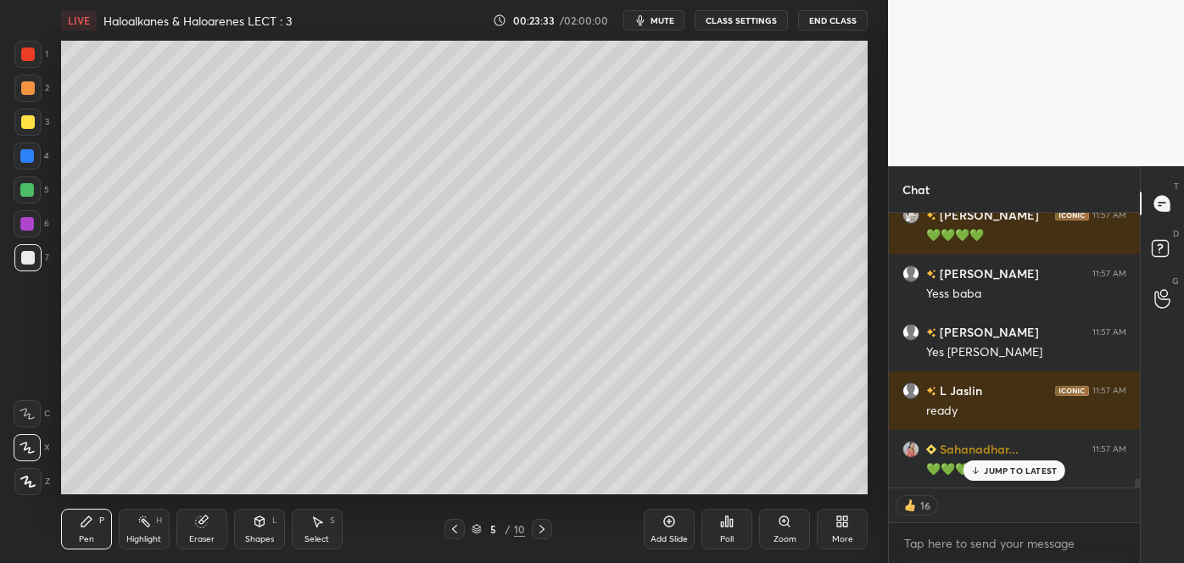
click at [548, 529] on icon at bounding box center [542, 530] width 14 height 14
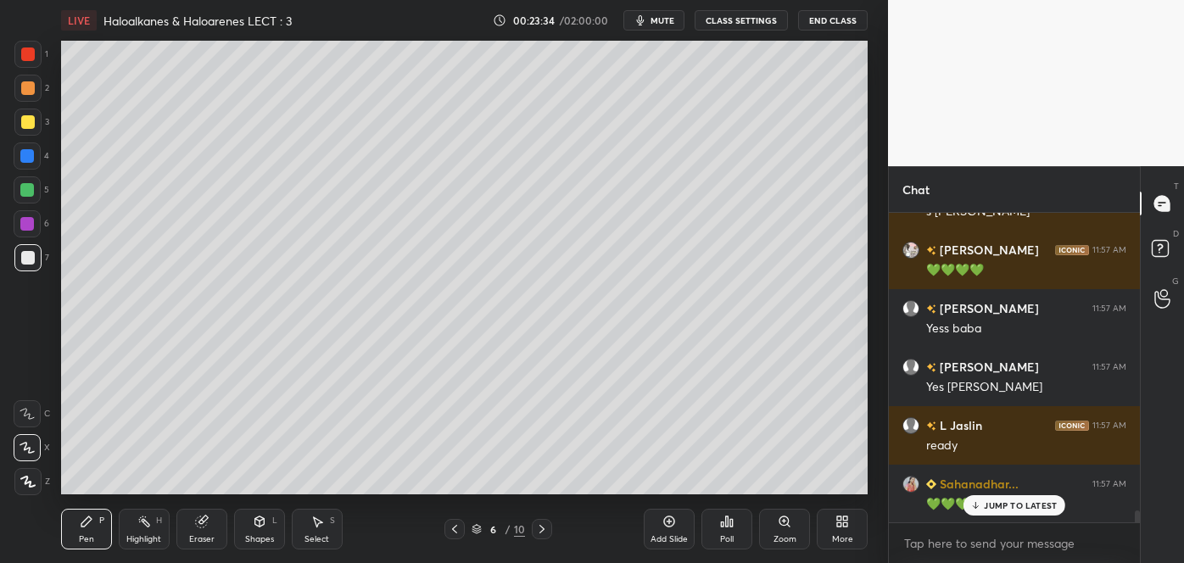
scroll to position [7727, 0]
click at [23, 83] on div at bounding box center [28, 88] width 14 height 14
click at [27, 256] on div at bounding box center [28, 258] width 14 height 14
click at [31, 122] on div at bounding box center [28, 122] width 14 height 14
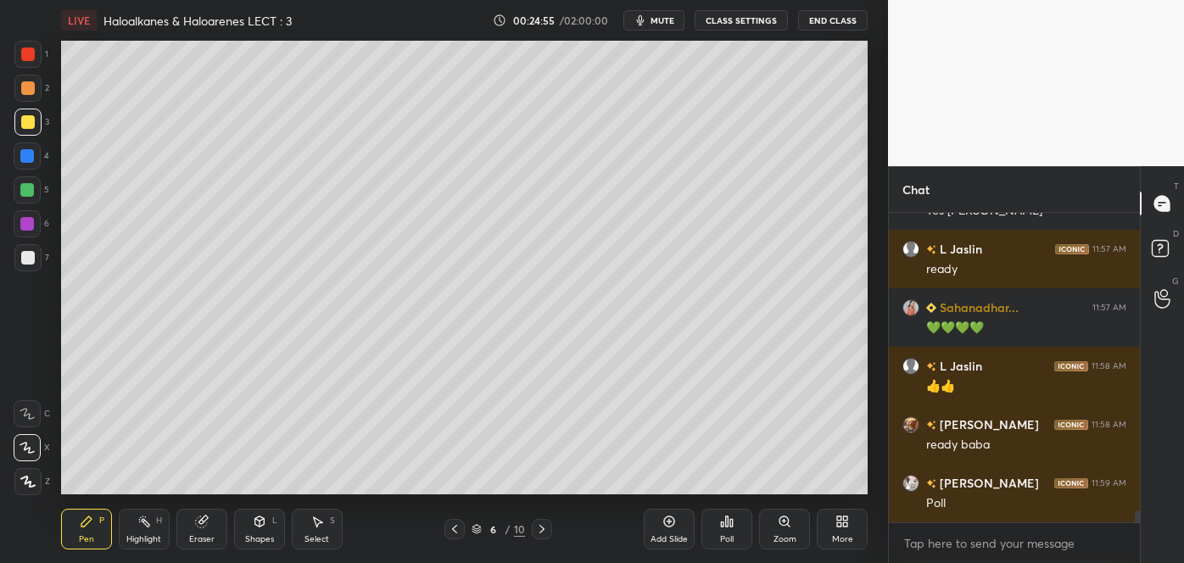
scroll to position [7962, 0]
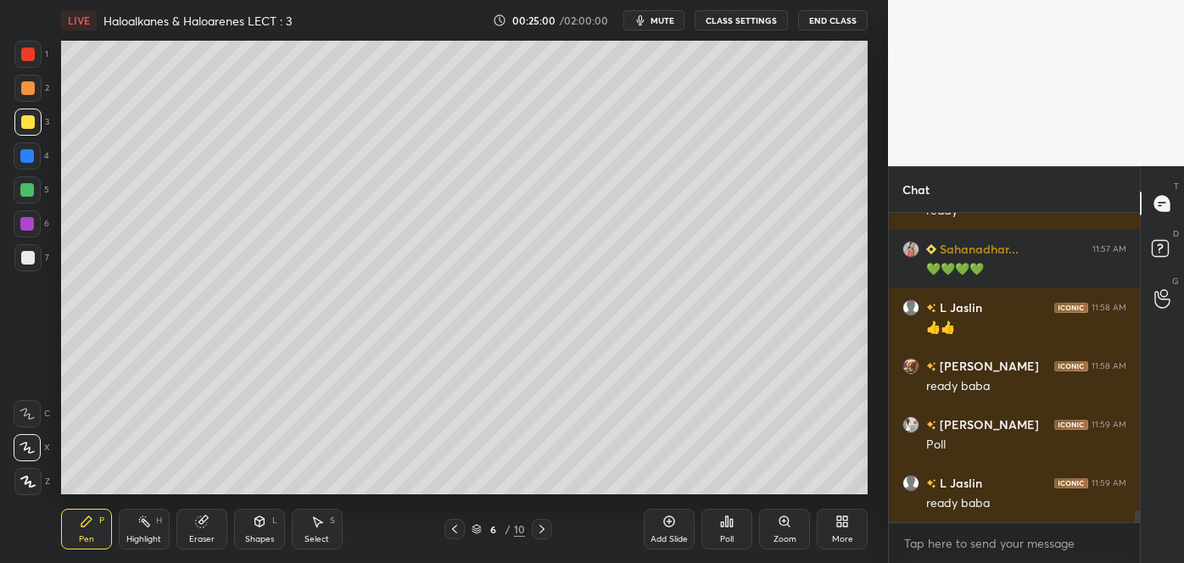
click at [730, 528] on div "Poll" at bounding box center [727, 529] width 51 height 41
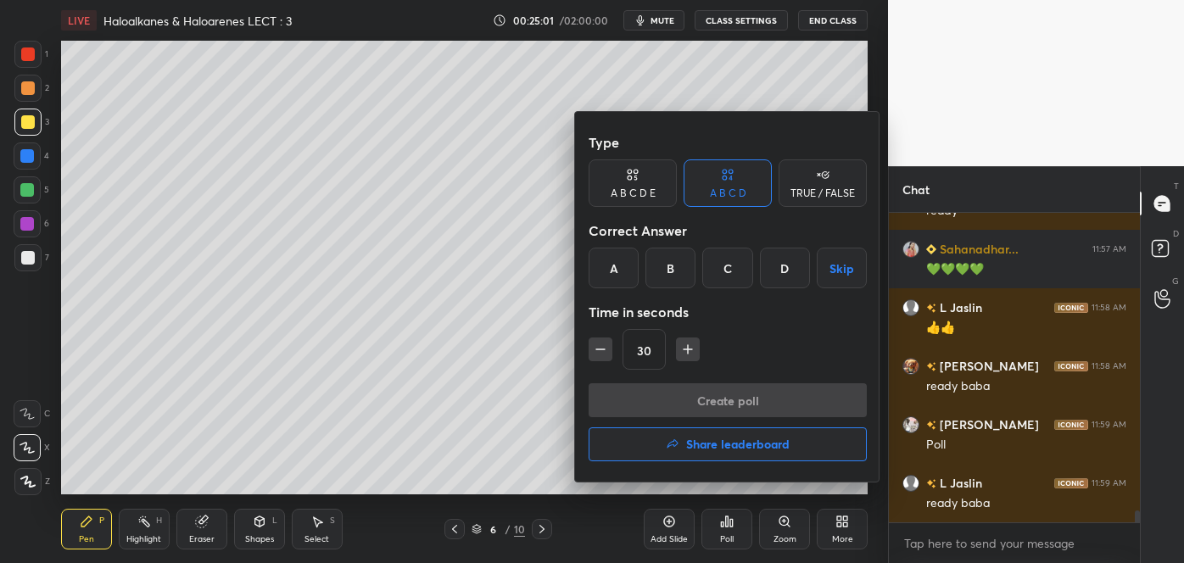
click at [717, 270] on div "C" at bounding box center [727, 268] width 50 height 41
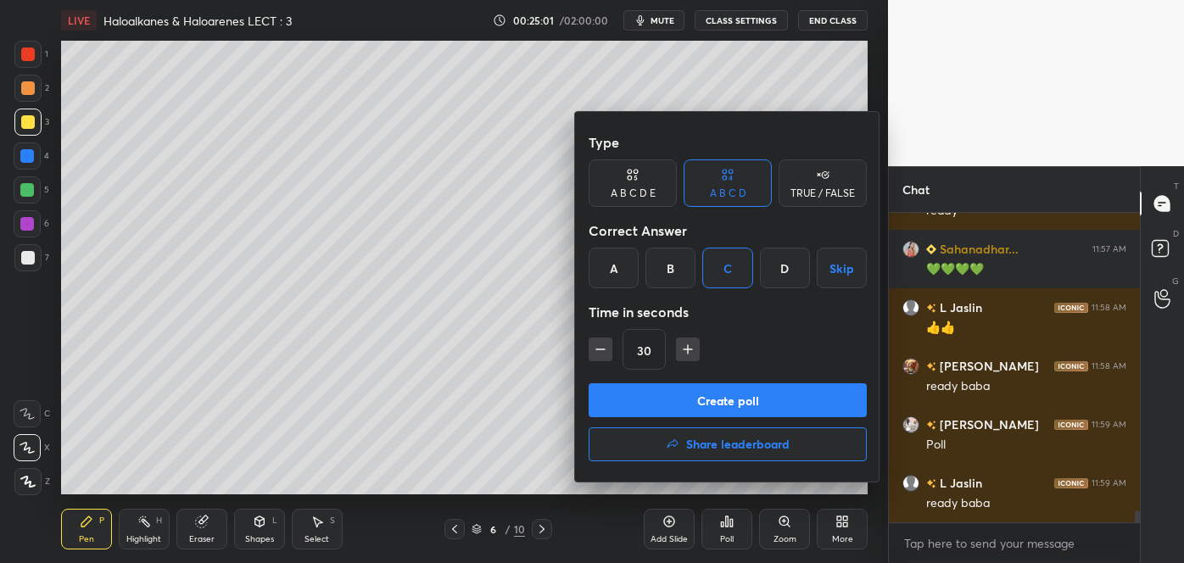
click at [683, 396] on button "Create poll" at bounding box center [728, 400] width 278 height 34
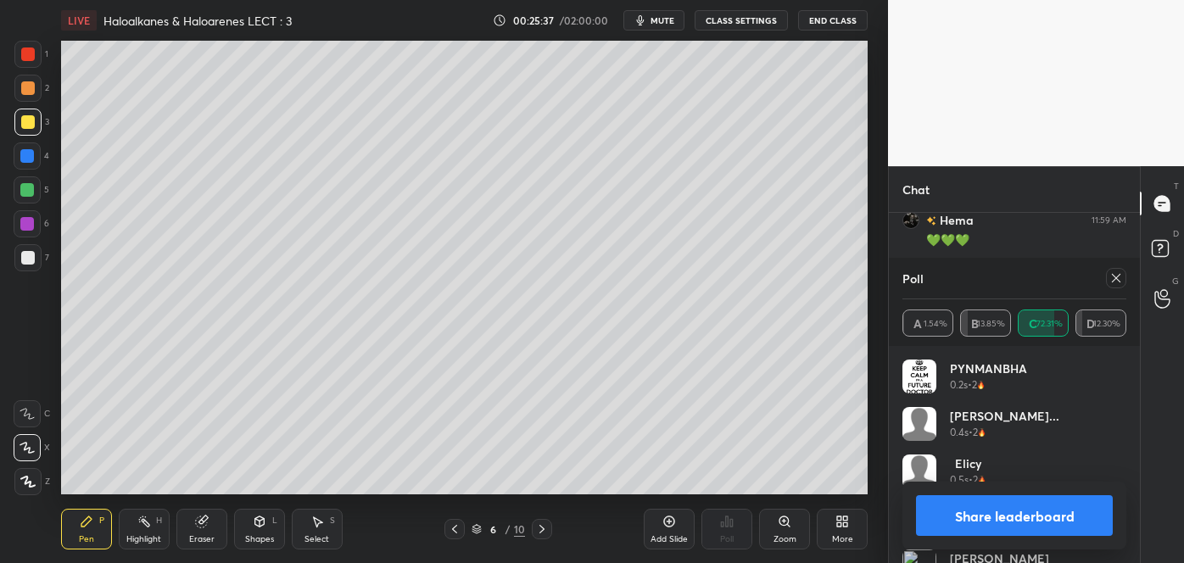
scroll to position [8342, 0]
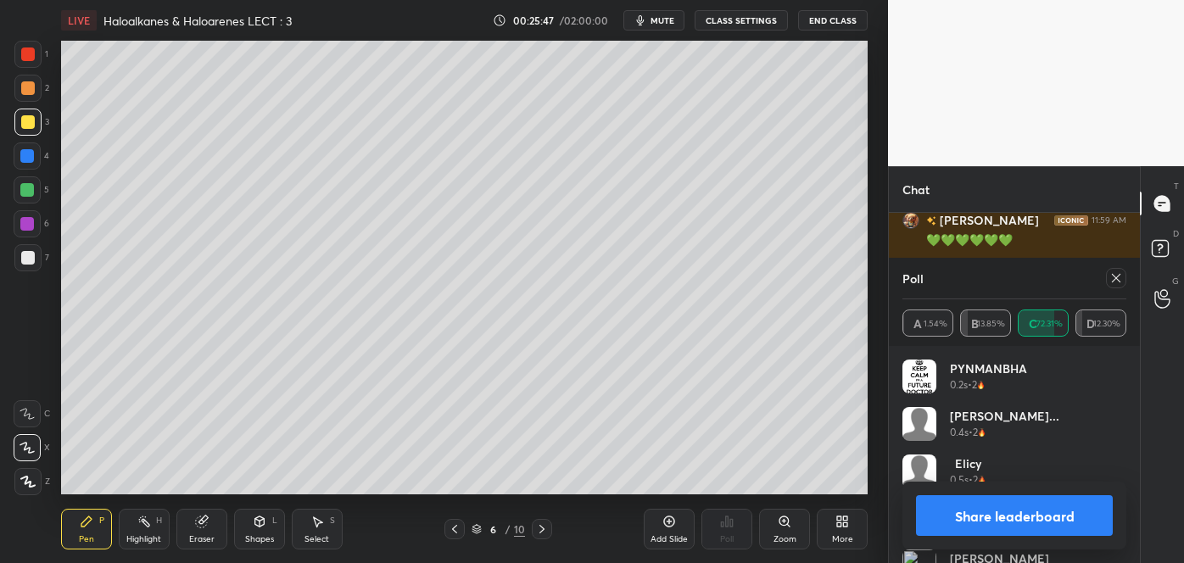
click at [965, 523] on button "Share leaderboard" at bounding box center [1014, 515] width 197 height 41
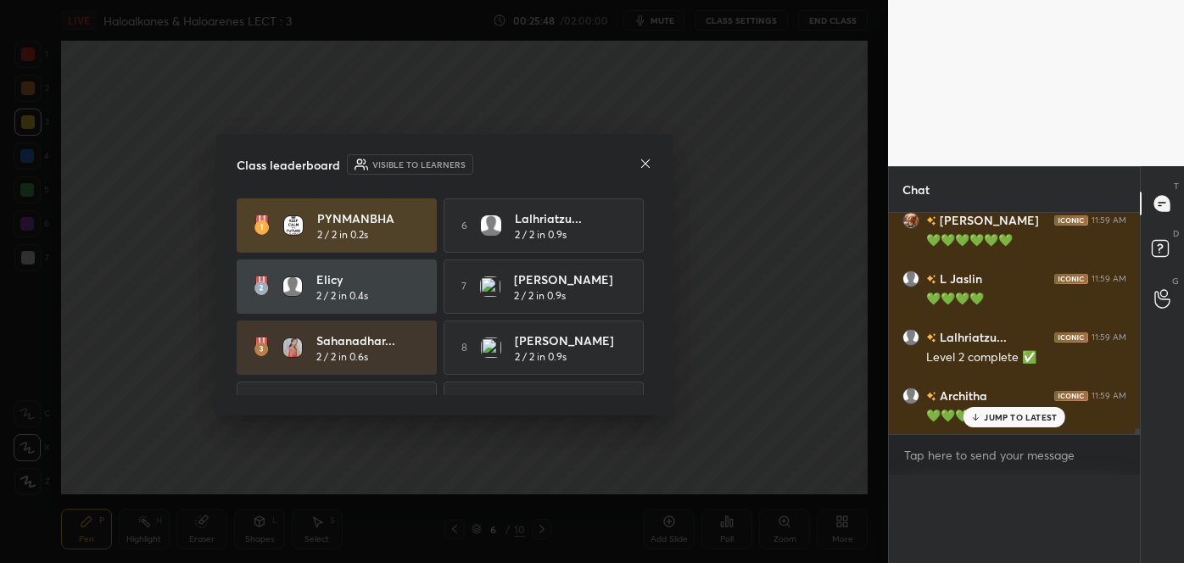
scroll to position [268, 246]
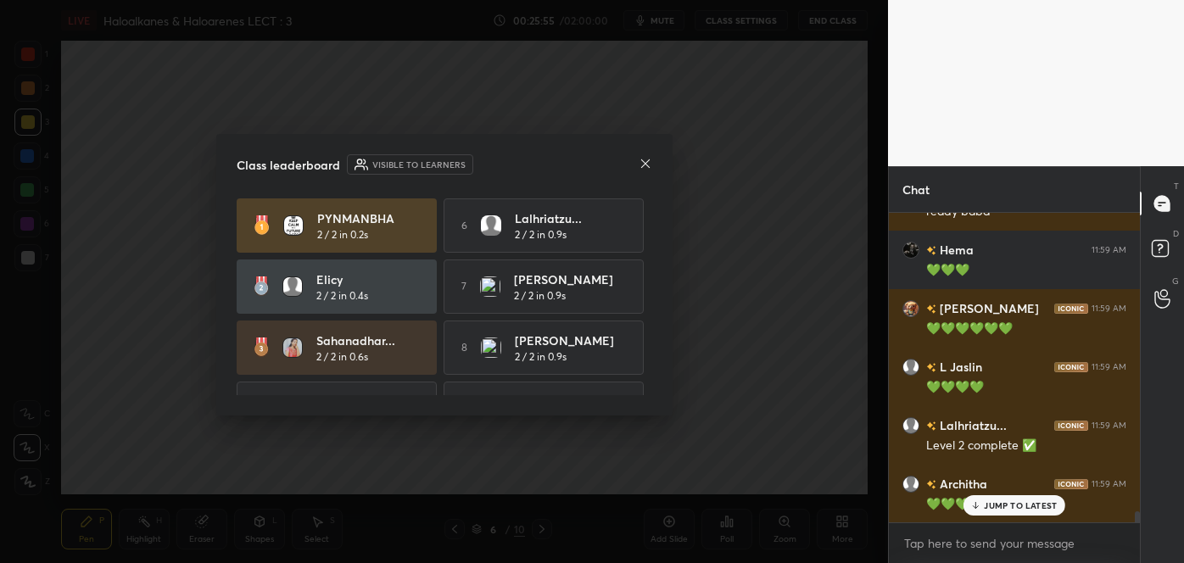
click at [641, 159] on icon at bounding box center [646, 164] width 14 height 14
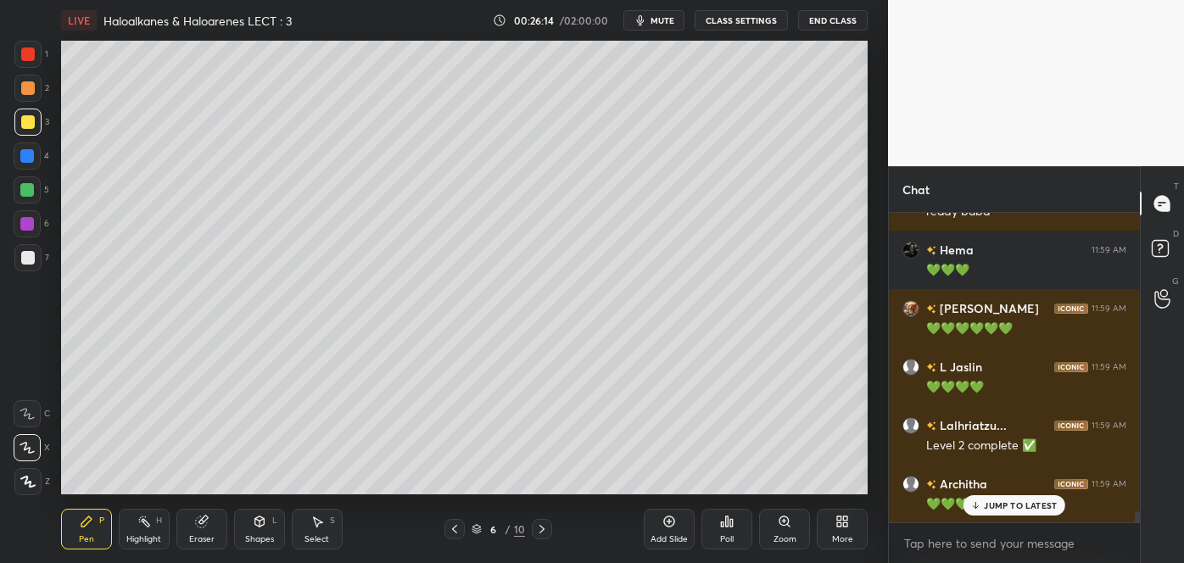
click at [543, 528] on icon at bounding box center [541, 529] width 5 height 8
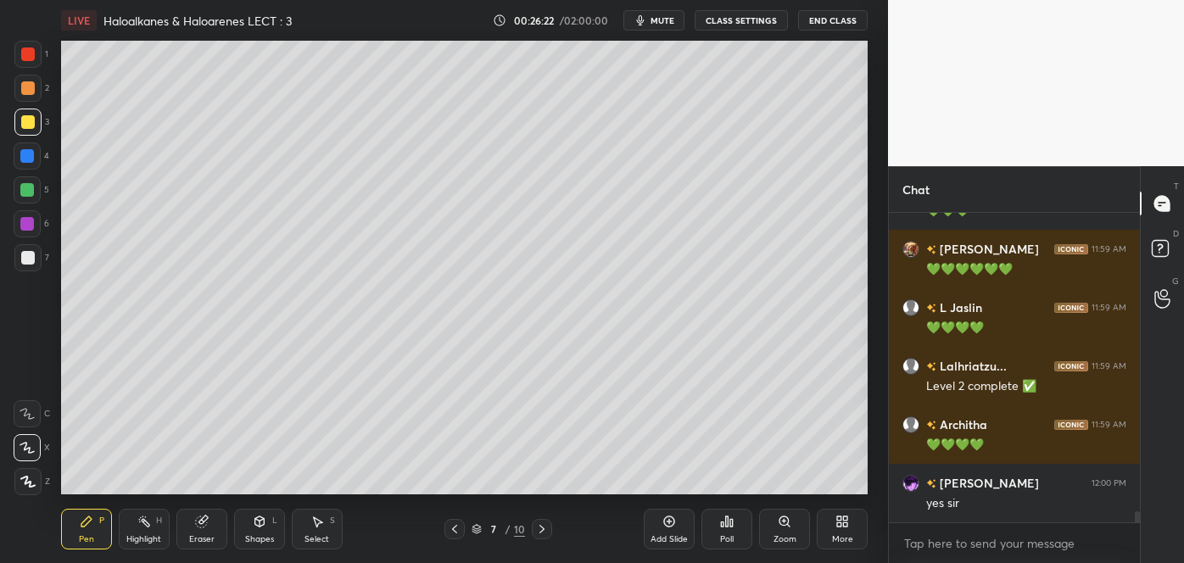
click at [25, 256] on div at bounding box center [28, 258] width 14 height 14
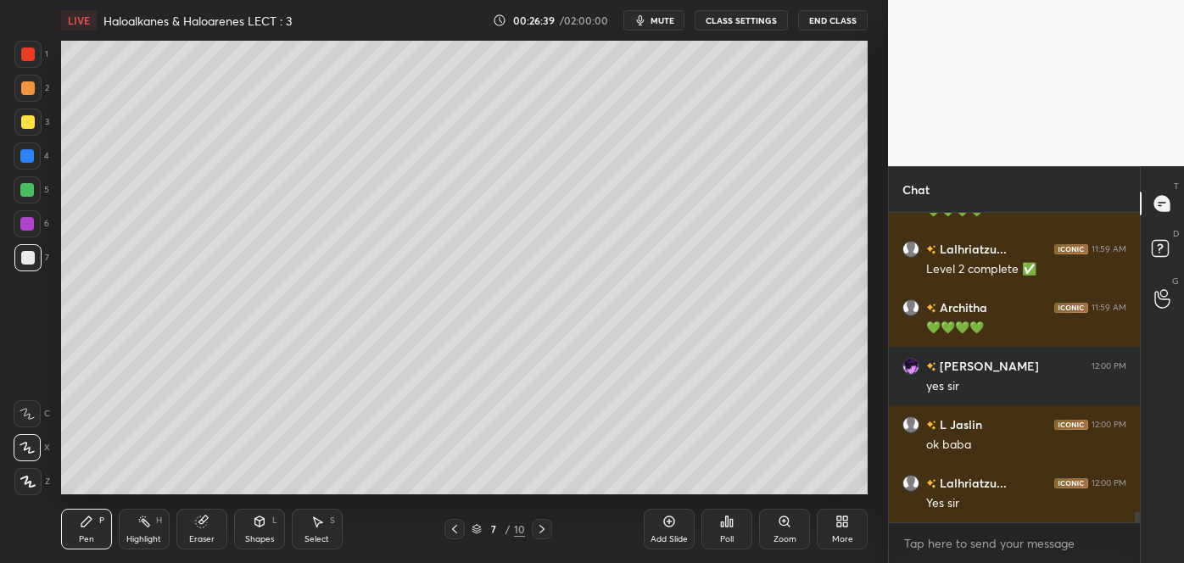
scroll to position [305, 246]
click at [24, 123] on div at bounding box center [28, 122] width 14 height 14
click at [28, 88] on div at bounding box center [28, 88] width 14 height 14
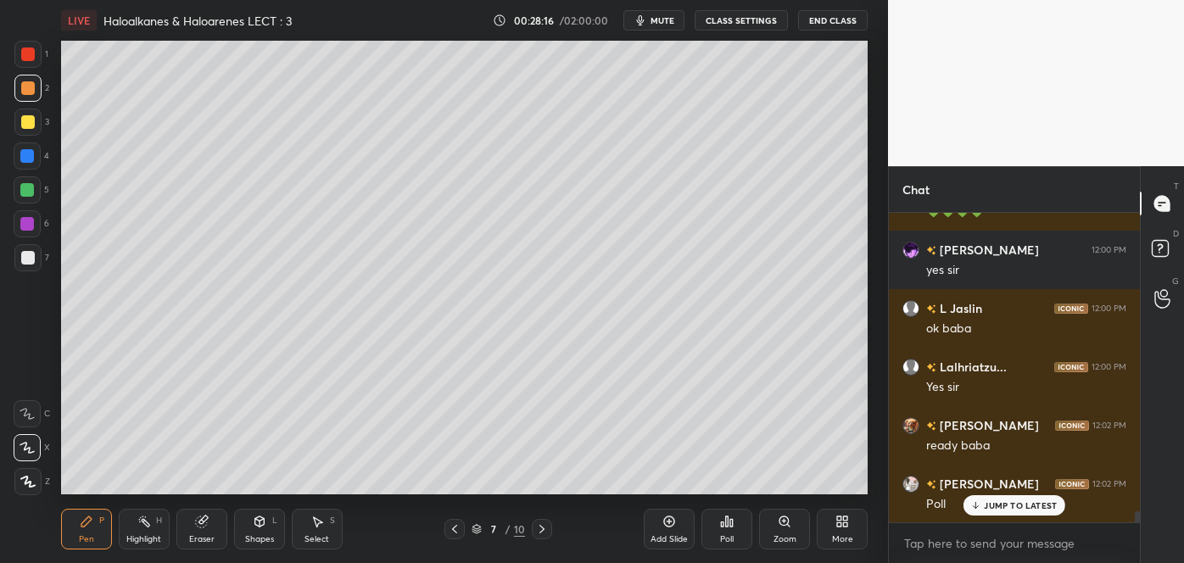
scroll to position [8605, 0]
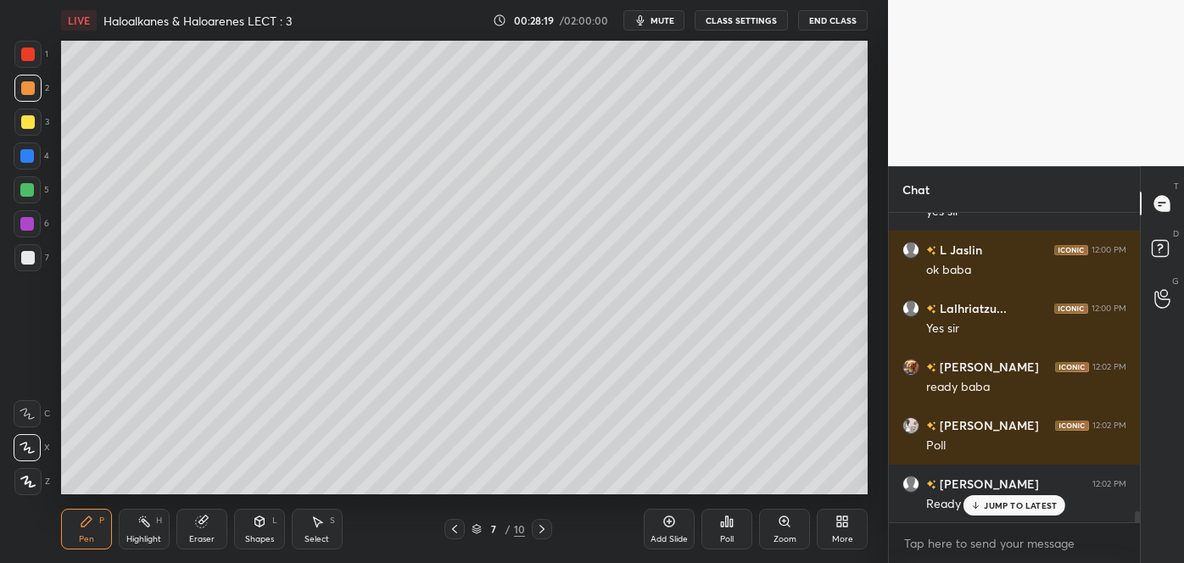
click at [727, 531] on div "Poll" at bounding box center [727, 529] width 51 height 41
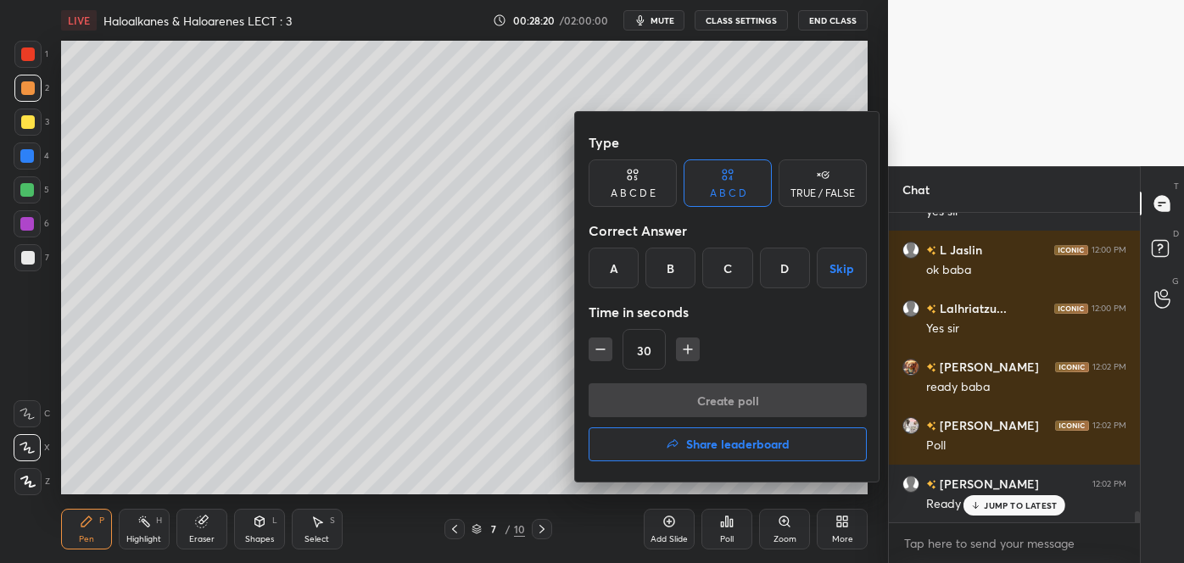
click at [781, 271] on div "D" at bounding box center [785, 268] width 50 height 41
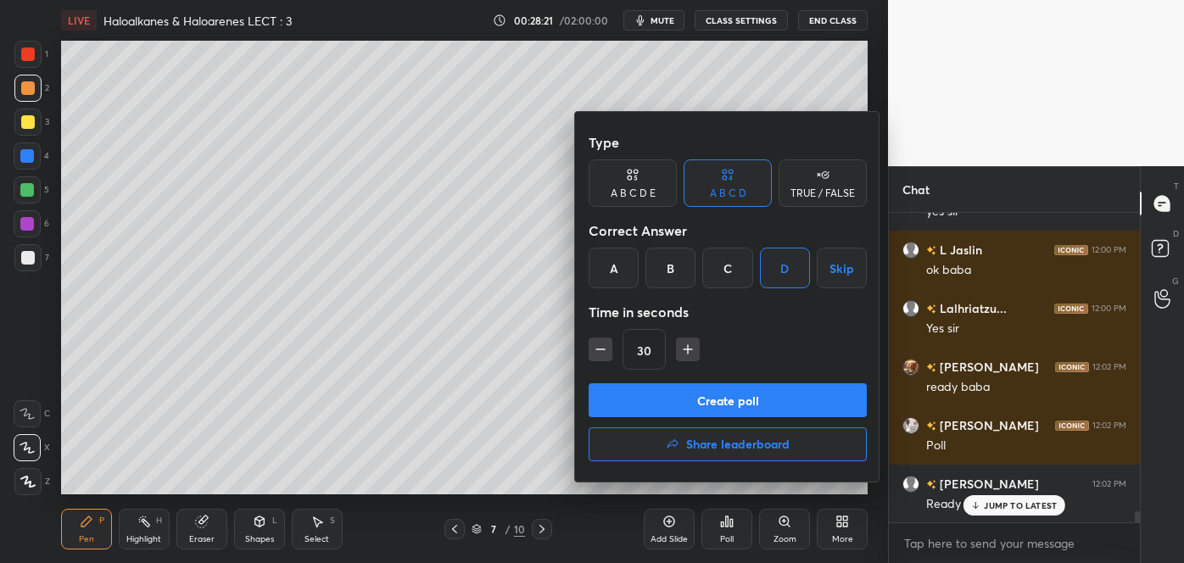
click at [723, 392] on button "Create poll" at bounding box center [728, 400] width 278 height 34
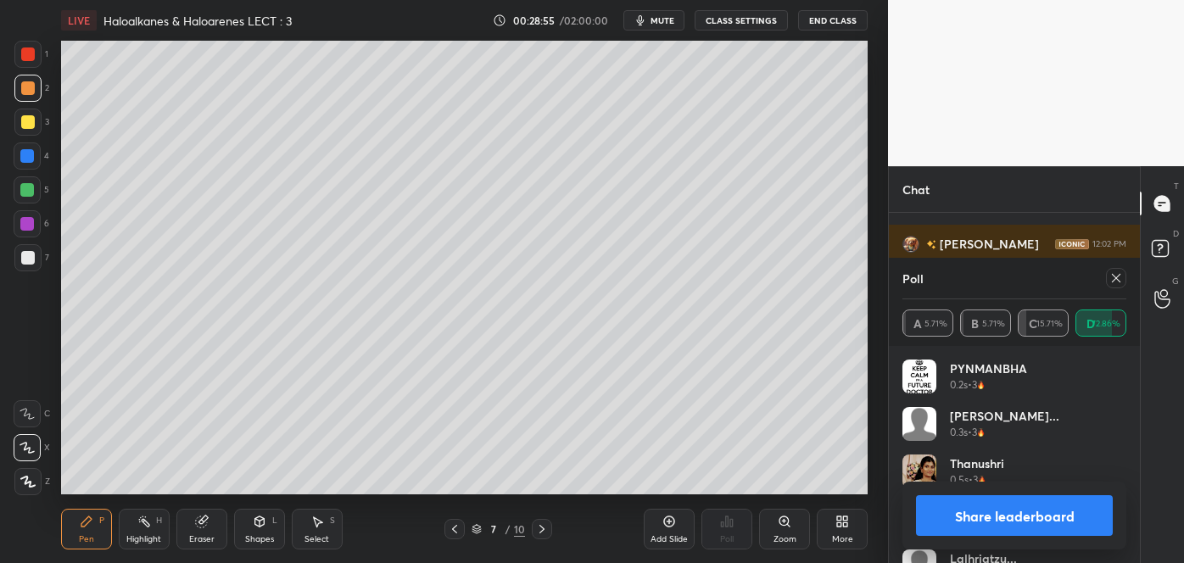
scroll to position [8987, 0]
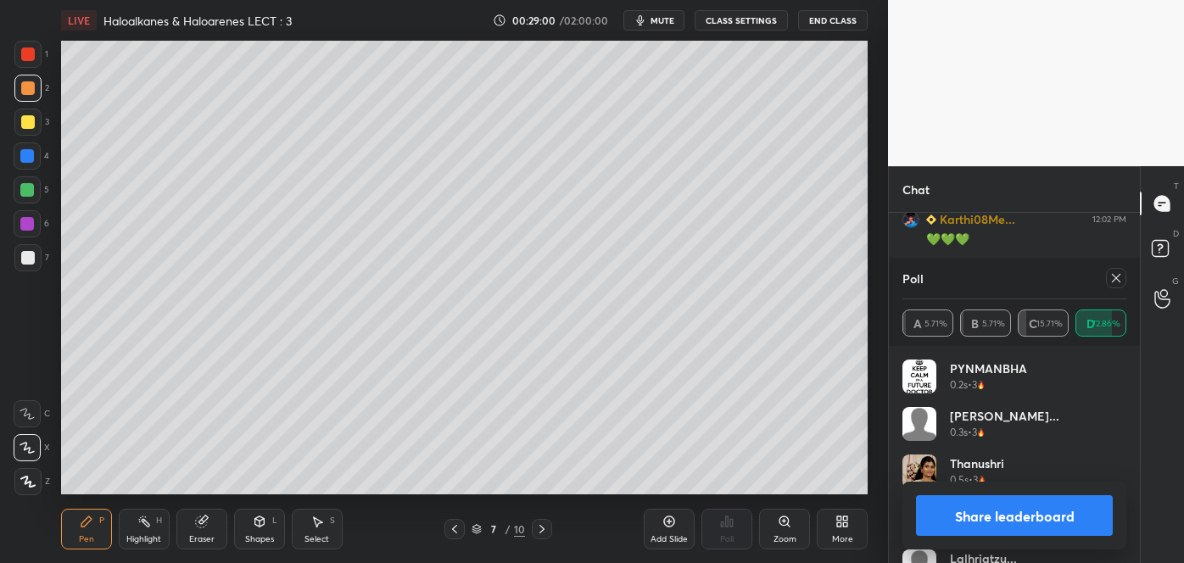
click at [968, 520] on button "Share leaderboard" at bounding box center [1014, 515] width 197 height 41
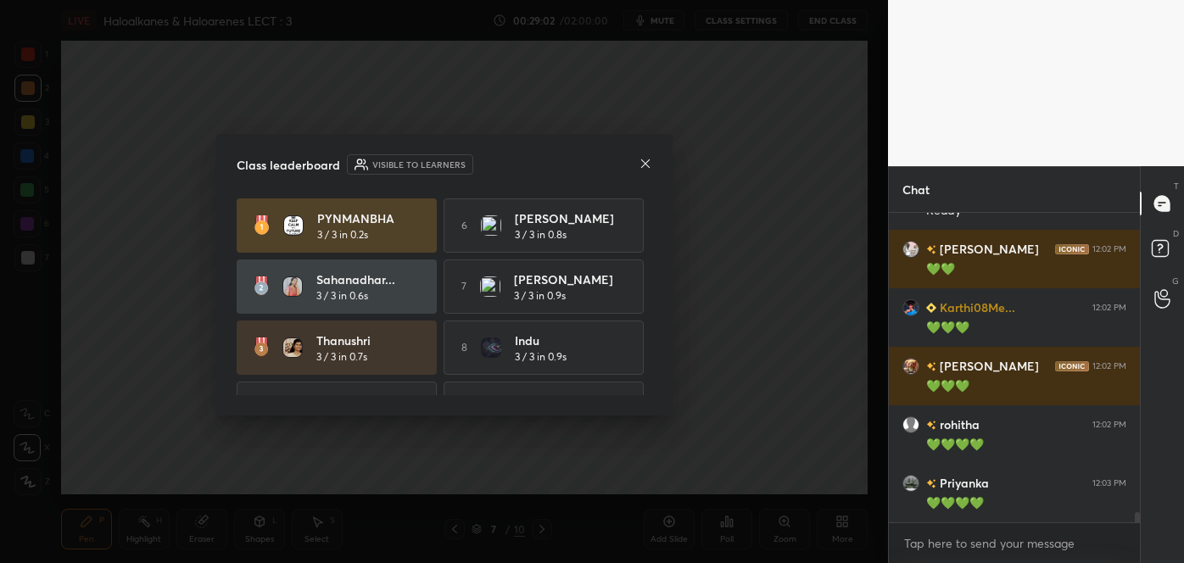
click at [646, 159] on icon at bounding box center [646, 164] width 14 height 14
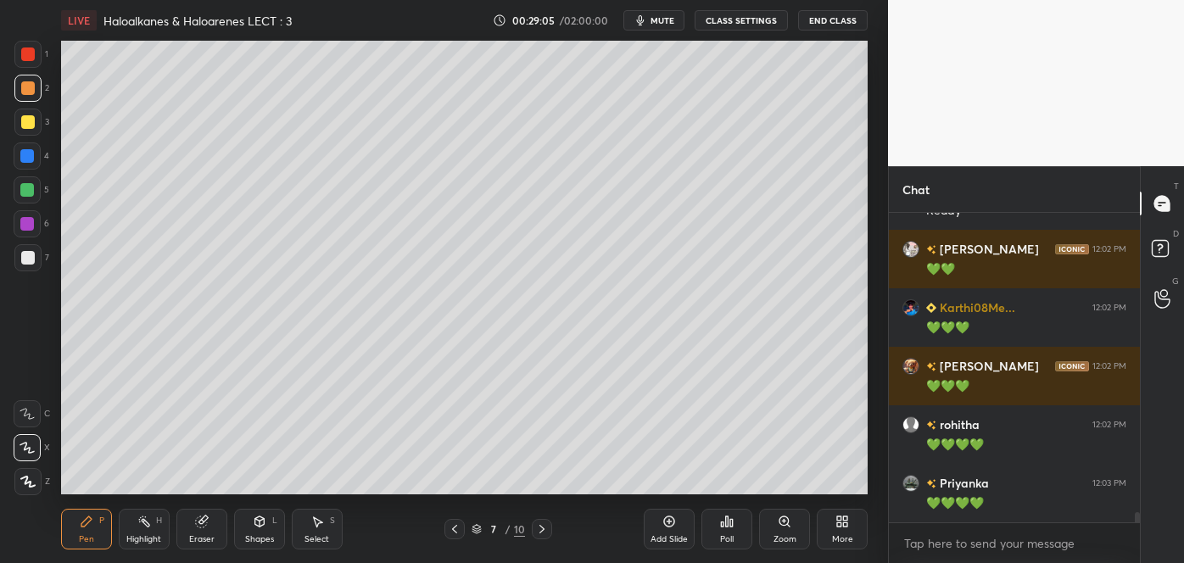
click at [33, 250] on div at bounding box center [27, 257] width 27 height 27
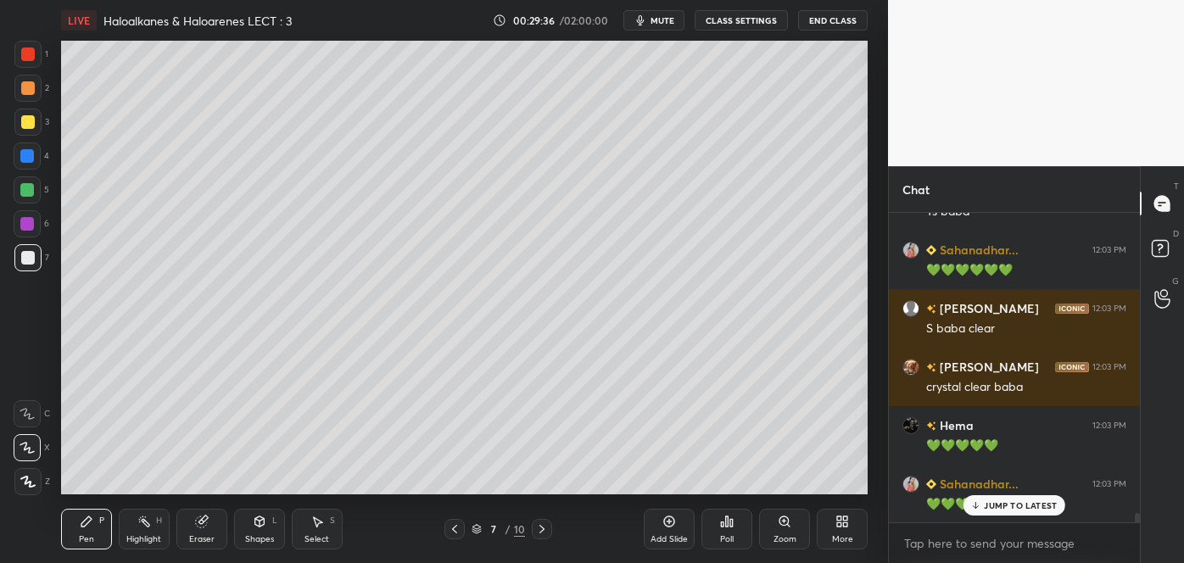
click at [539, 529] on icon at bounding box center [542, 530] width 14 height 14
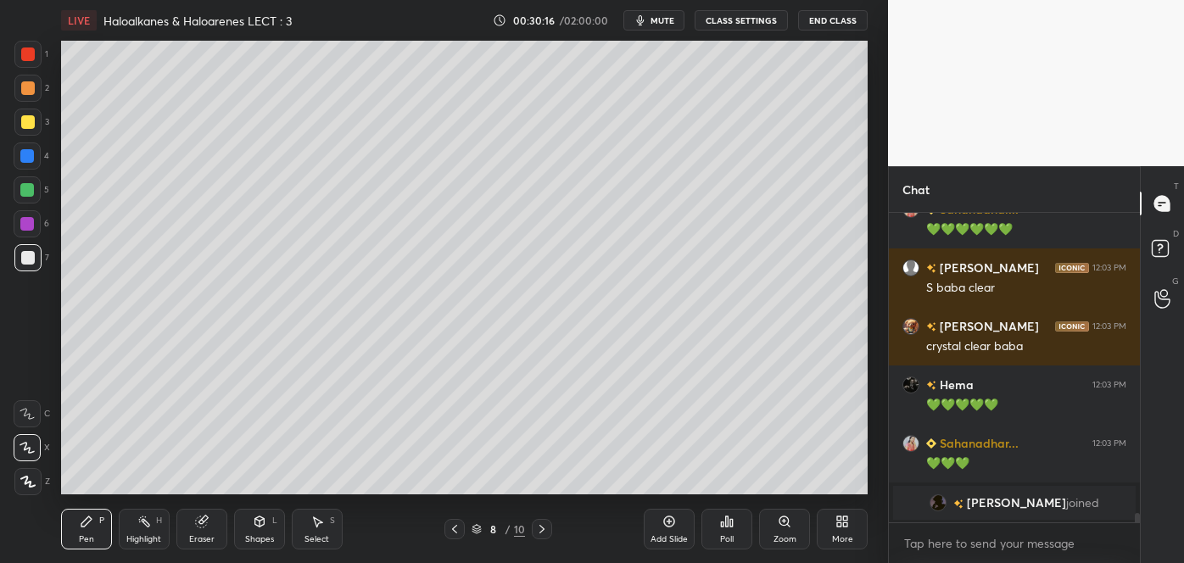
scroll to position [9602, 0]
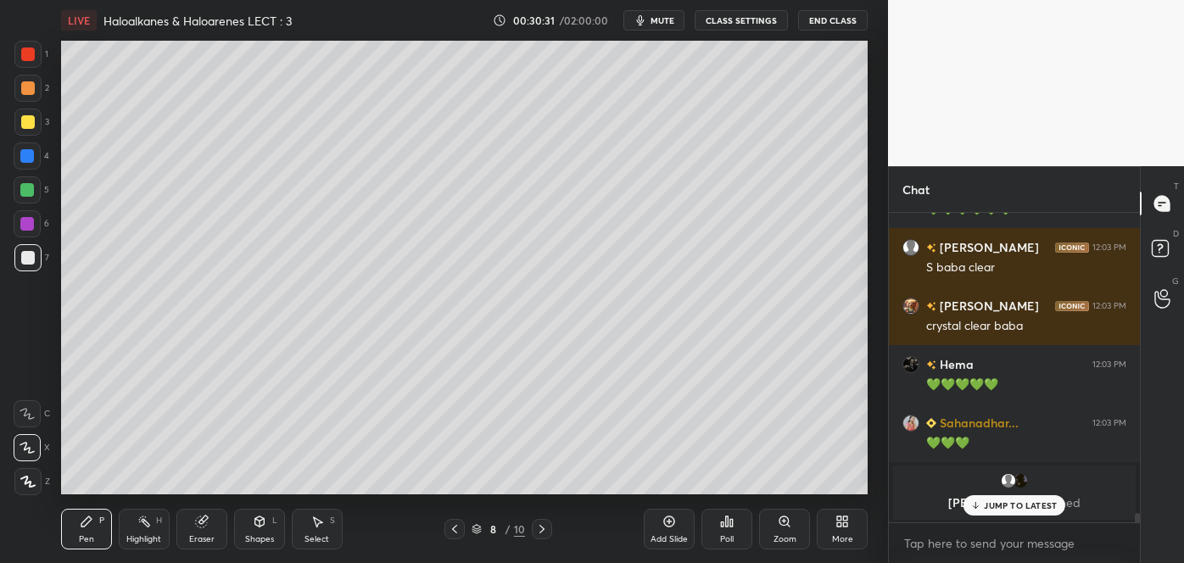
click at [29, 87] on div at bounding box center [28, 88] width 14 height 14
click at [28, 121] on div at bounding box center [28, 122] width 14 height 14
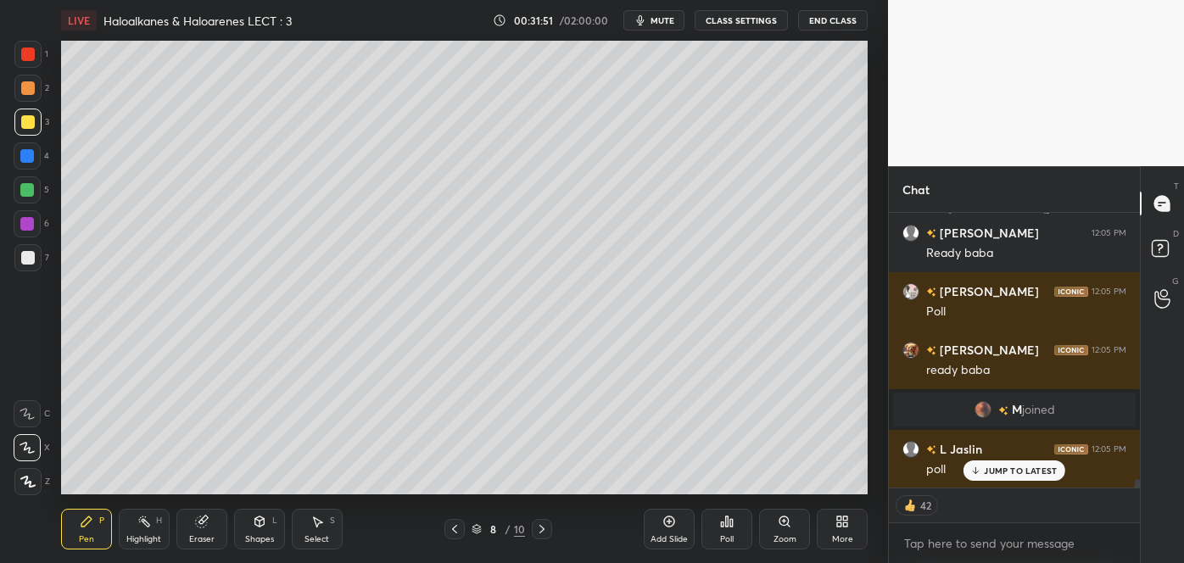
scroll to position [8716, 0]
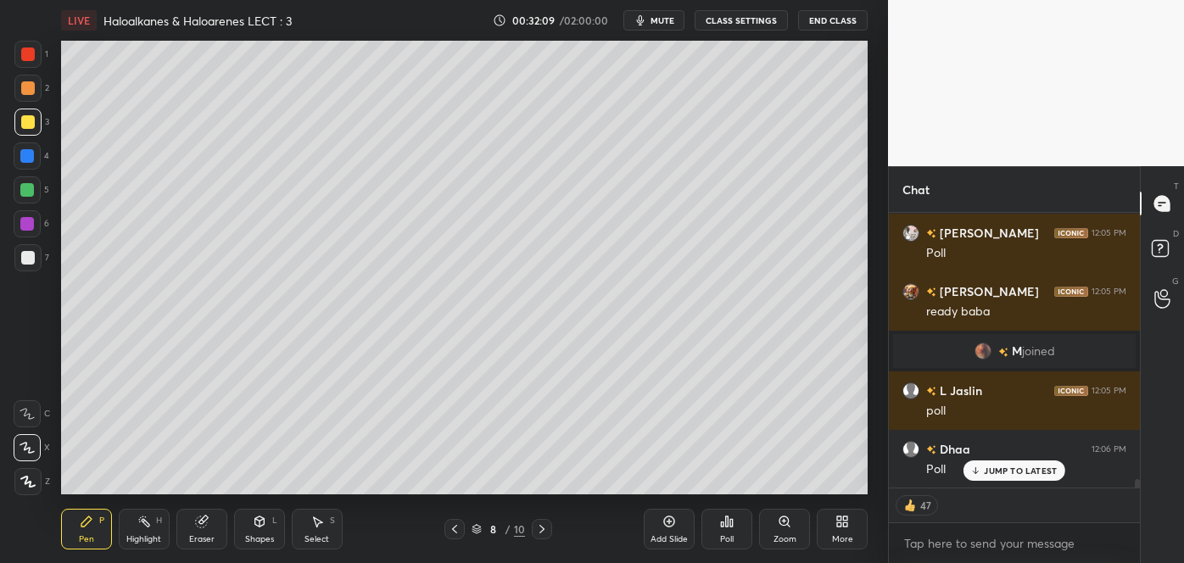
click at [728, 535] on div "Poll" at bounding box center [727, 539] width 14 height 8
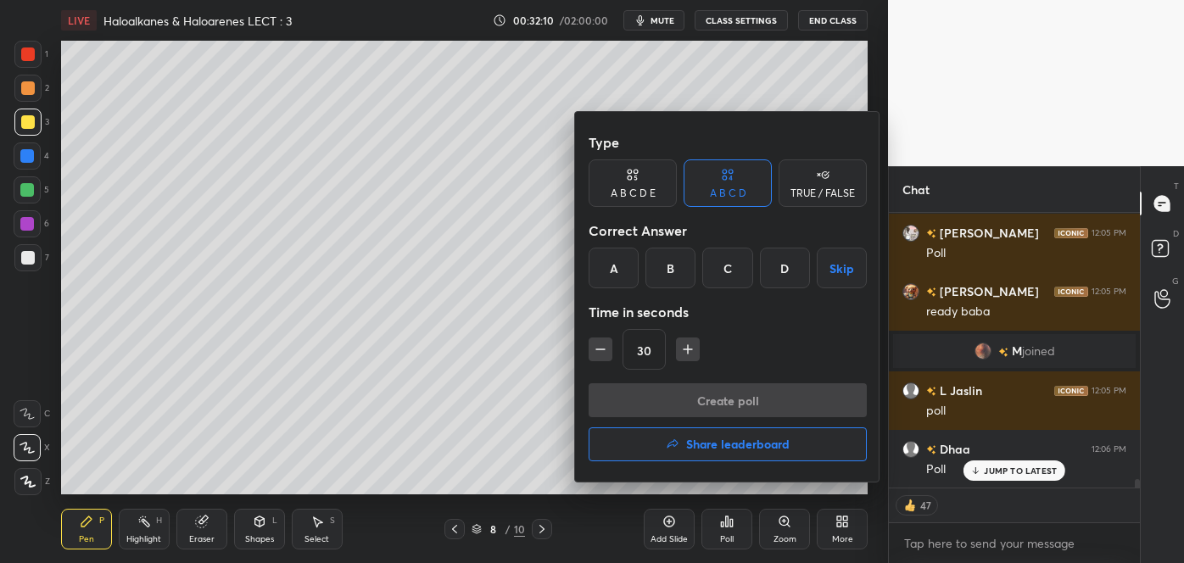
click at [795, 260] on div "D" at bounding box center [785, 268] width 50 height 41
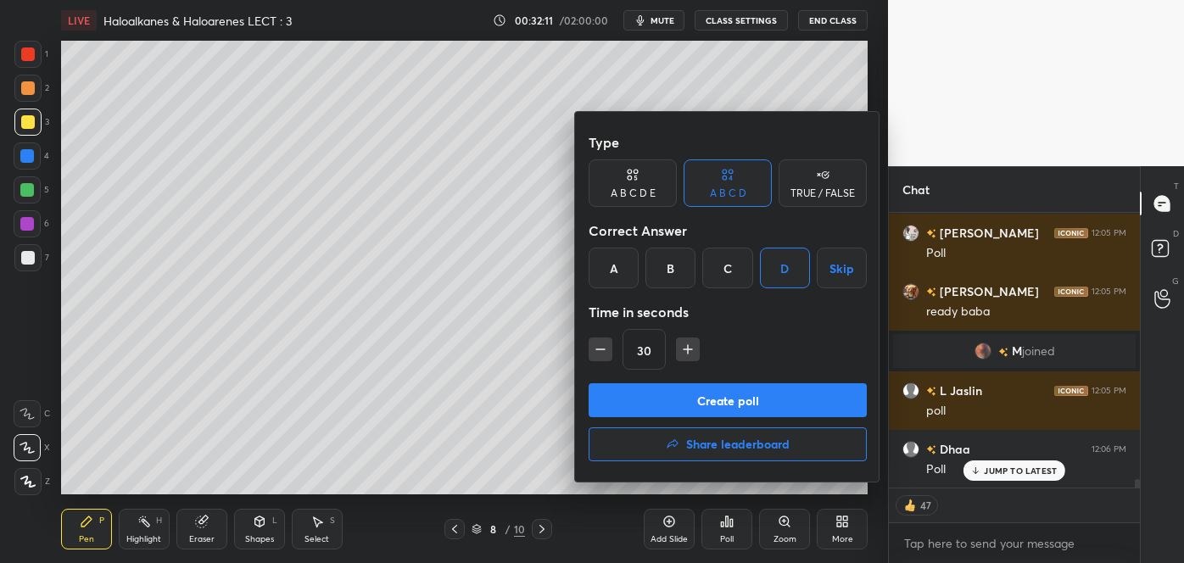
click at [728, 402] on button "Create poll" at bounding box center [728, 400] width 278 height 34
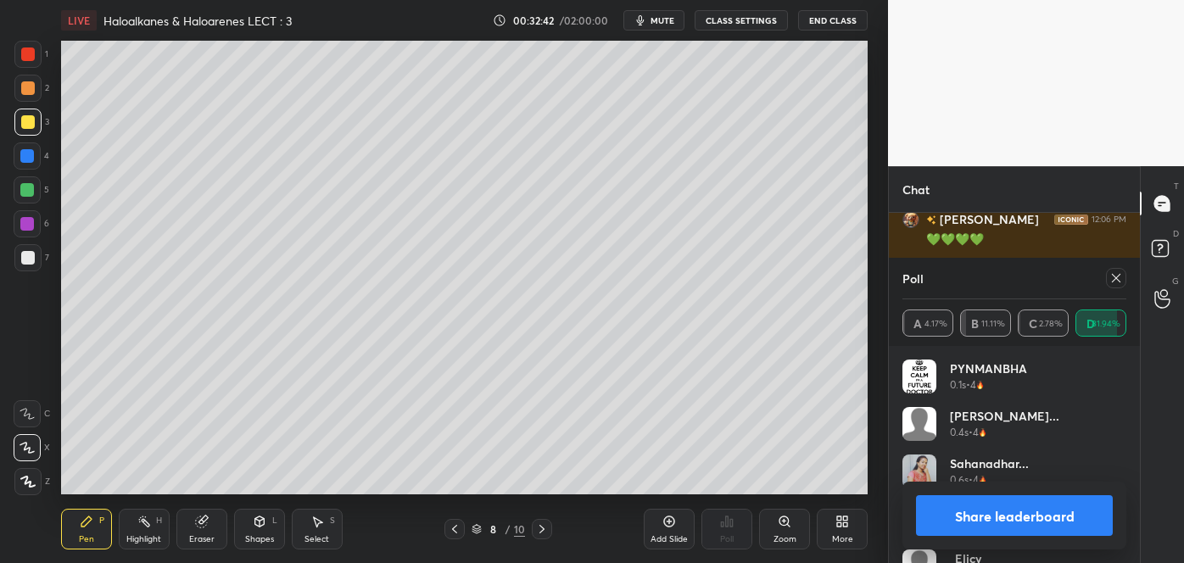
scroll to position [5, 4]
click at [975, 514] on button "Share leaderboard" at bounding box center [1014, 515] width 197 height 41
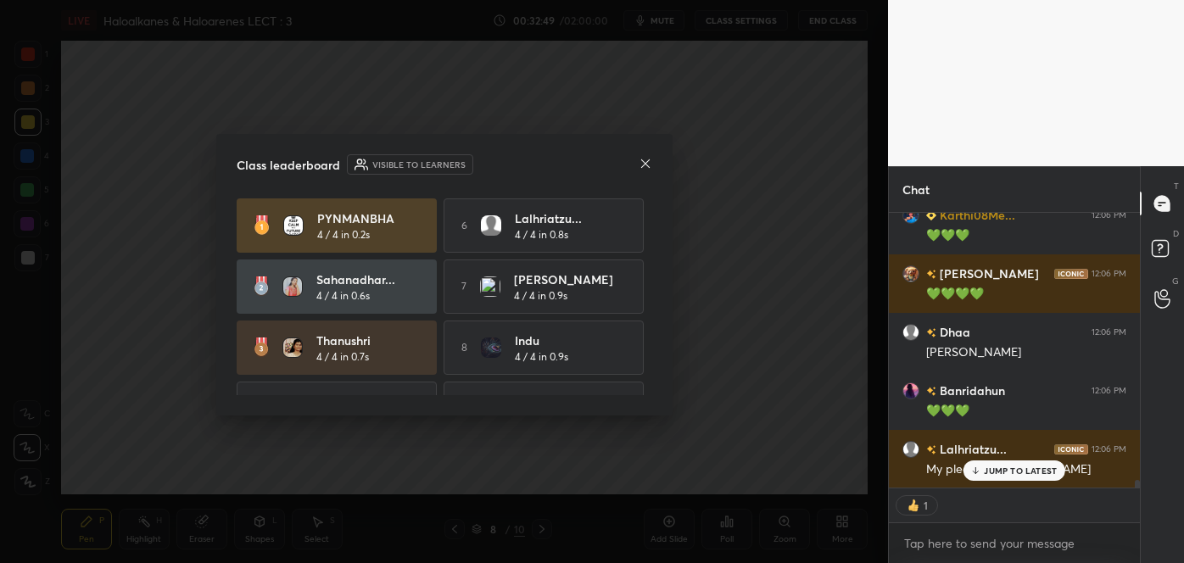
click at [645, 165] on icon at bounding box center [646, 164] width 14 height 14
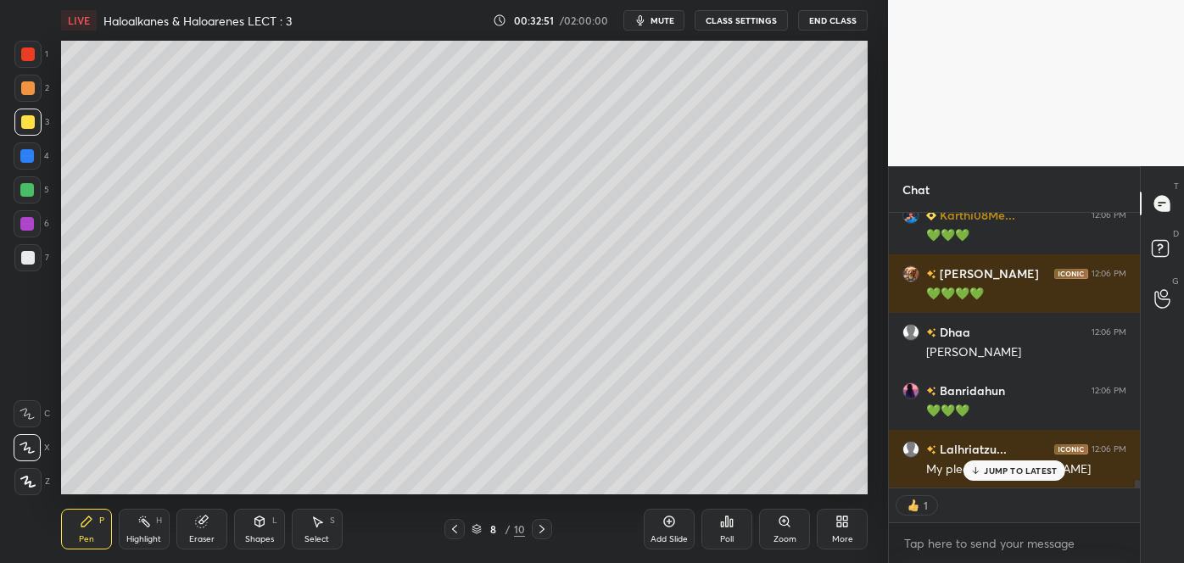
click at [975, 472] on icon at bounding box center [975, 473] width 5 height 3
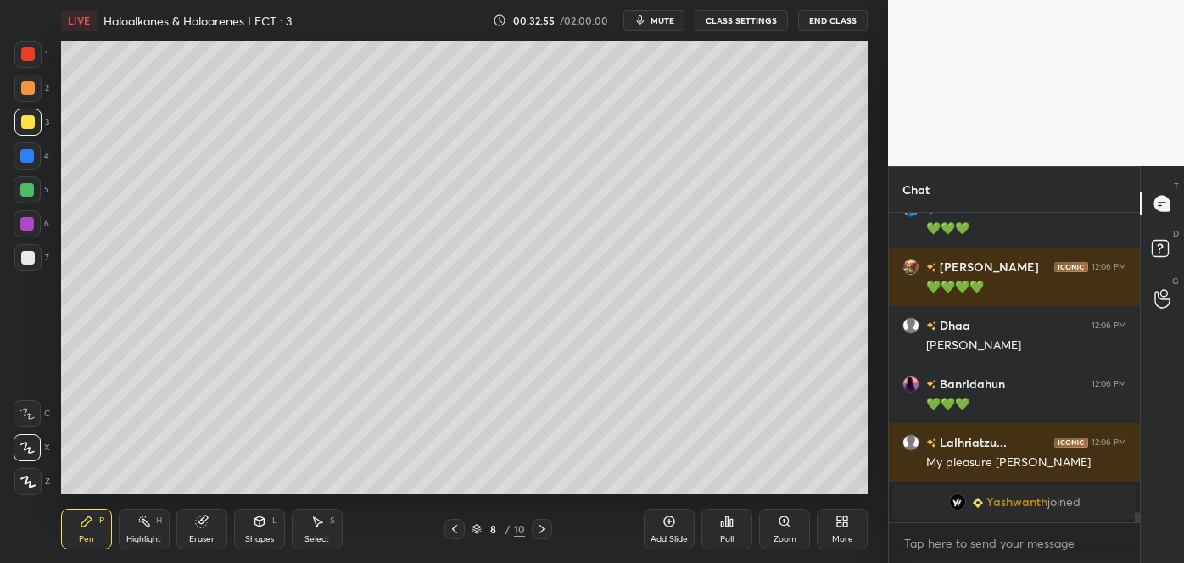
click at [29, 191] on div at bounding box center [27, 190] width 14 height 14
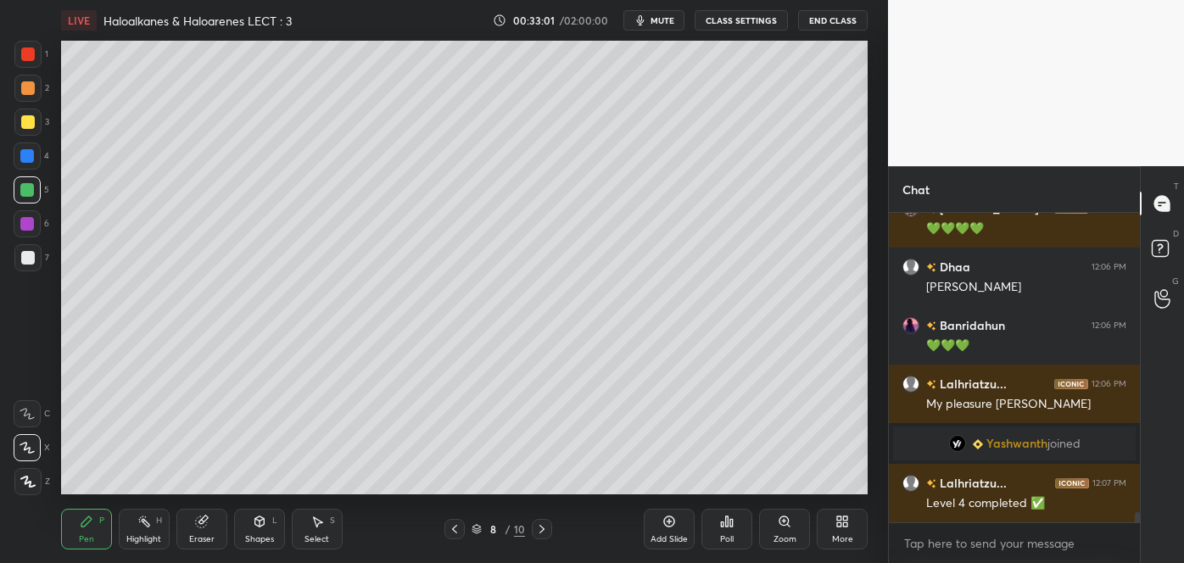
click at [542, 532] on icon at bounding box center [542, 530] width 14 height 14
click at [456, 528] on icon at bounding box center [455, 530] width 14 height 14
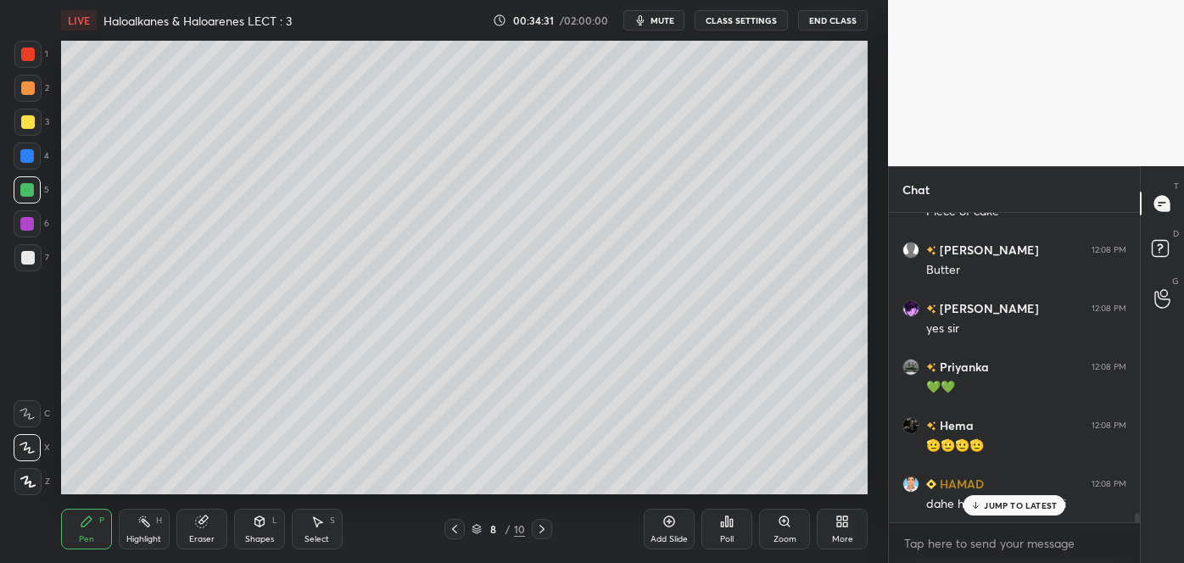
scroll to position [10256, 0]
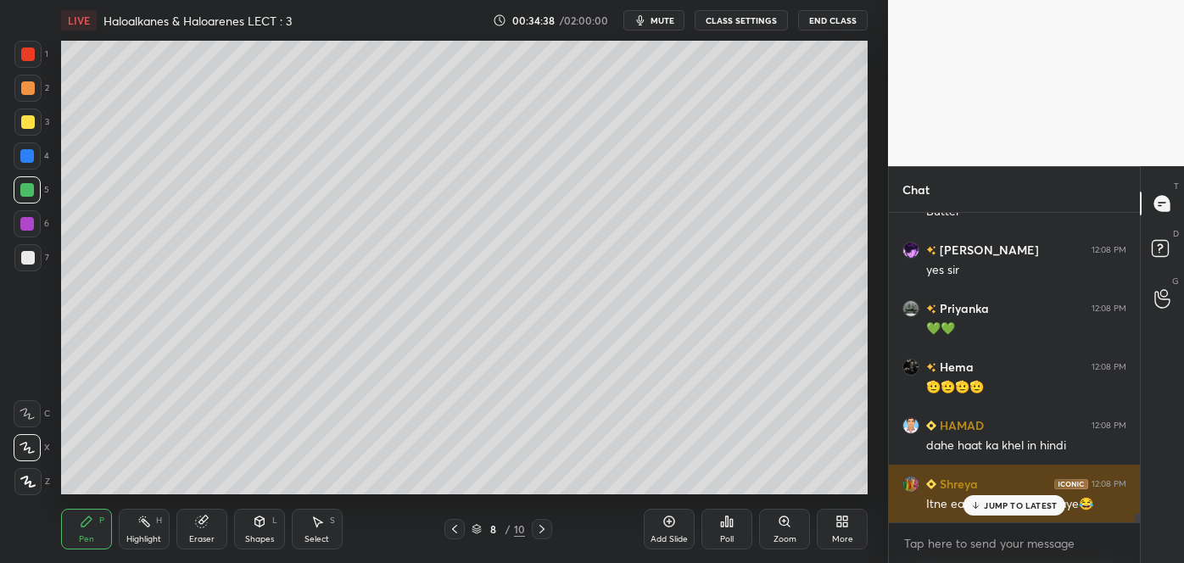
click at [977, 509] on icon at bounding box center [975, 505] width 11 height 10
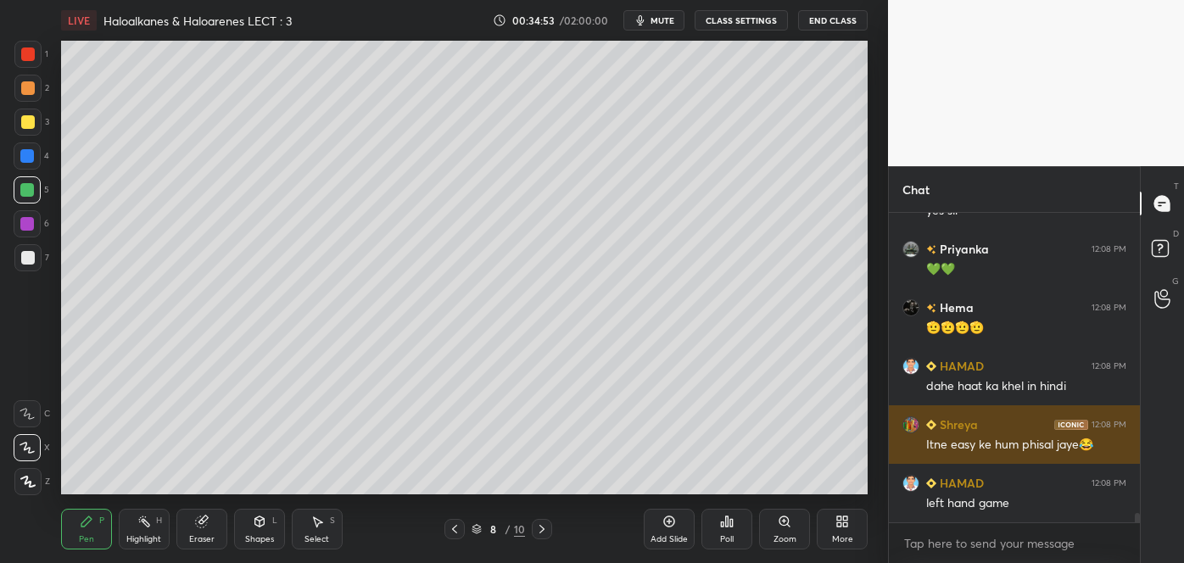
scroll to position [10373, 0]
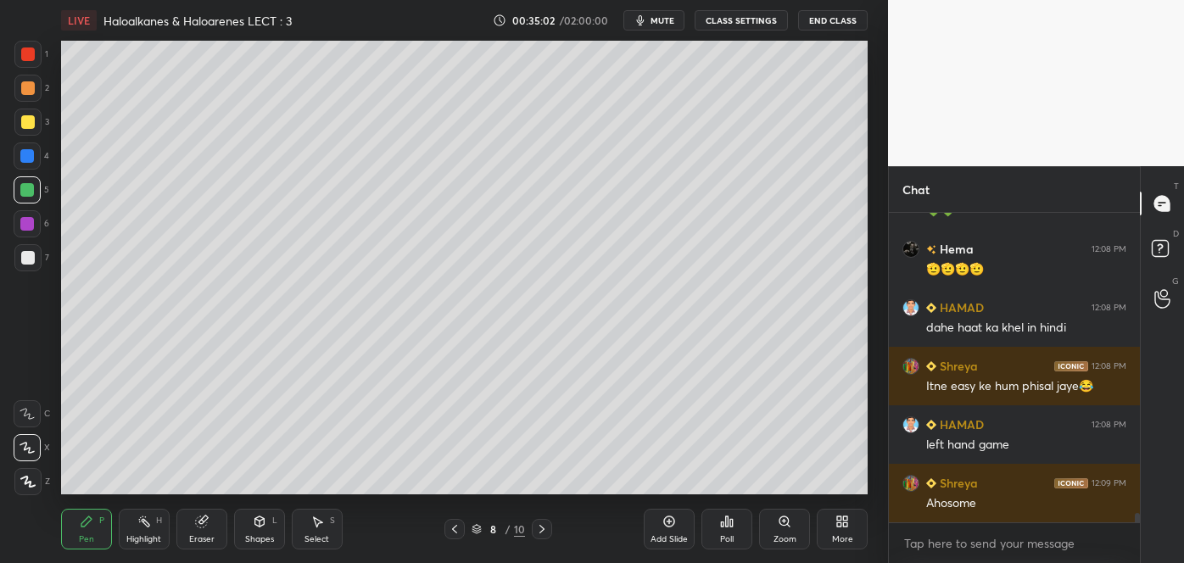
click at [671, 535] on div "Add Slide" at bounding box center [669, 539] width 37 height 8
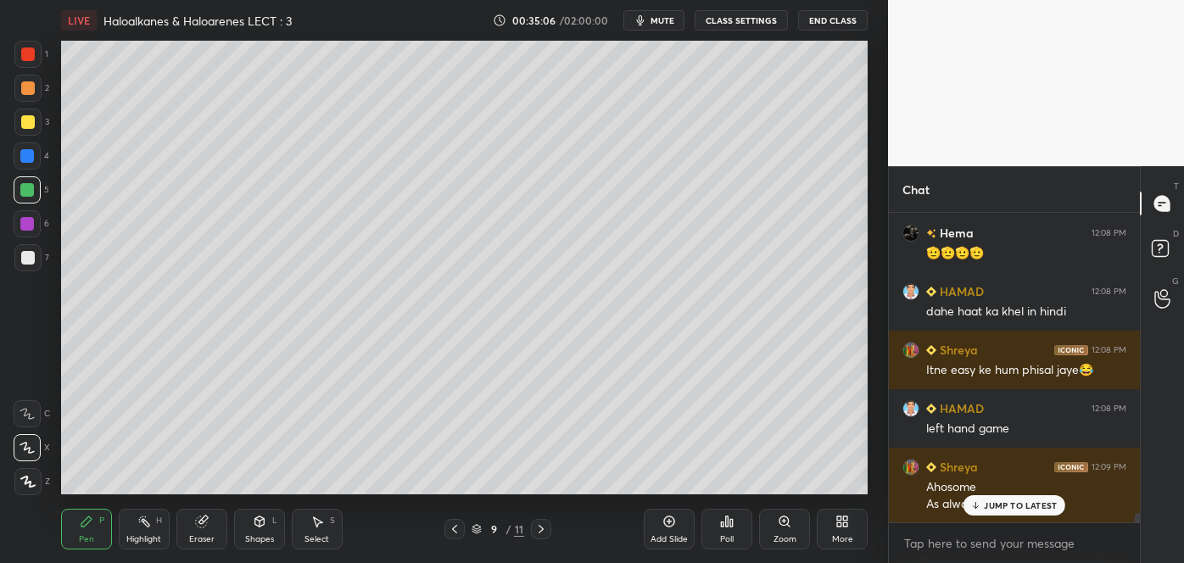
click at [26, 260] on div at bounding box center [28, 258] width 14 height 14
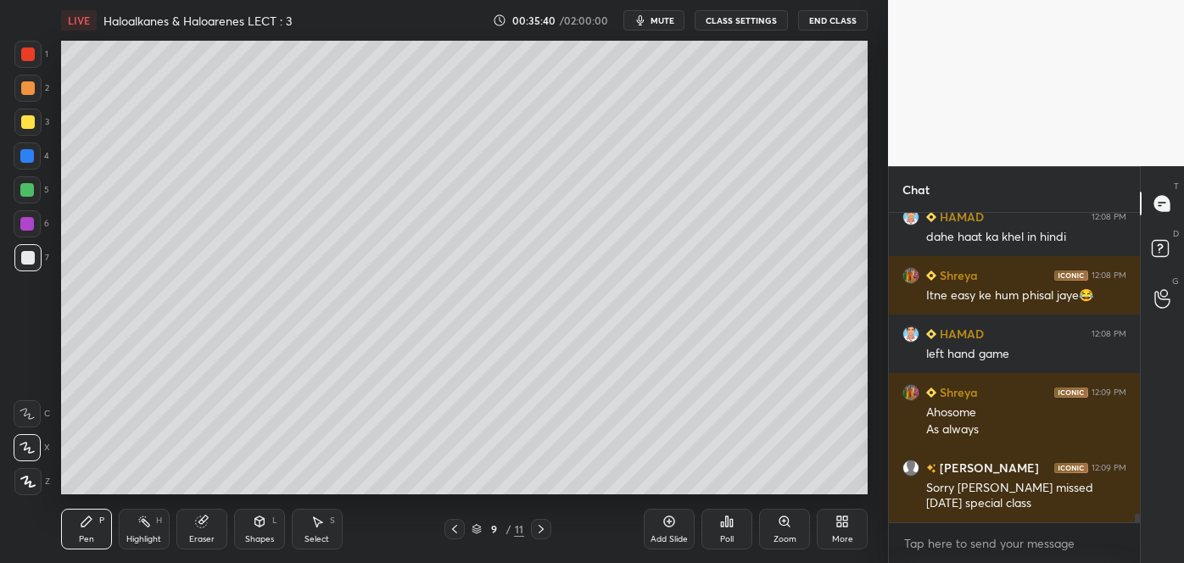
click at [27, 125] on div at bounding box center [28, 122] width 14 height 14
click at [27, 256] on div at bounding box center [28, 258] width 14 height 14
click at [27, 87] on div at bounding box center [28, 88] width 14 height 14
click at [23, 189] on div at bounding box center [27, 190] width 14 height 14
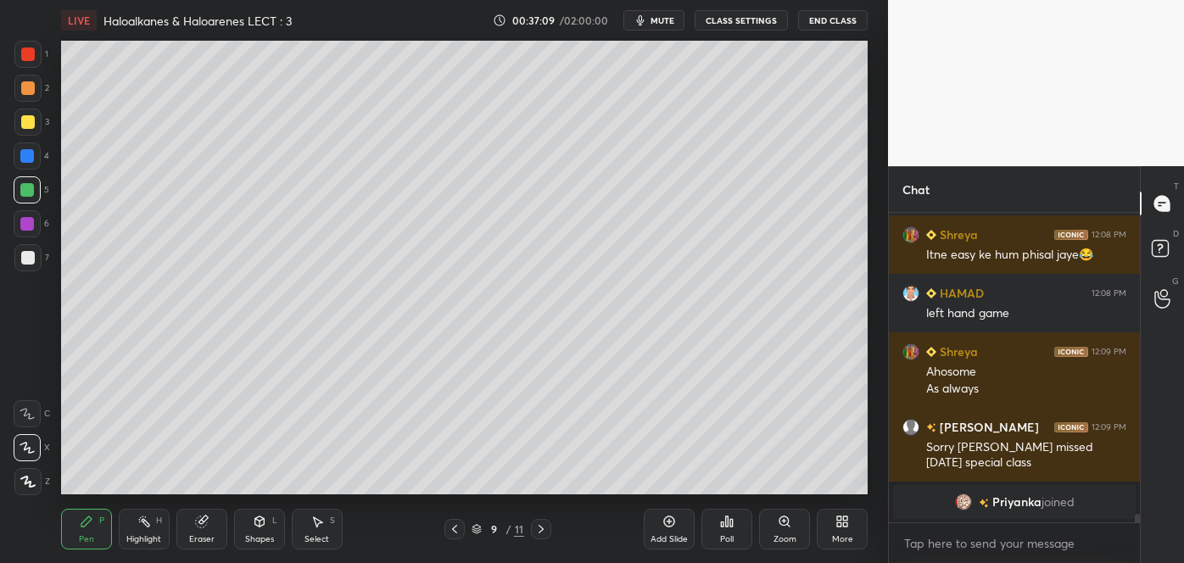
click at [260, 528] on icon at bounding box center [260, 522] width 14 height 14
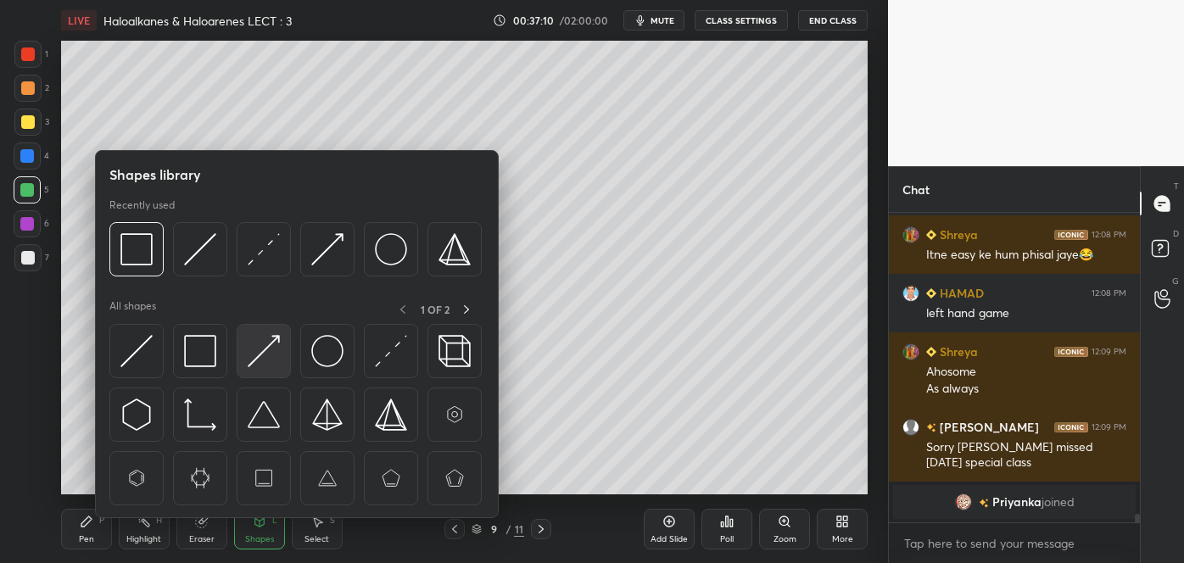
click at [271, 358] on img at bounding box center [264, 351] width 32 height 32
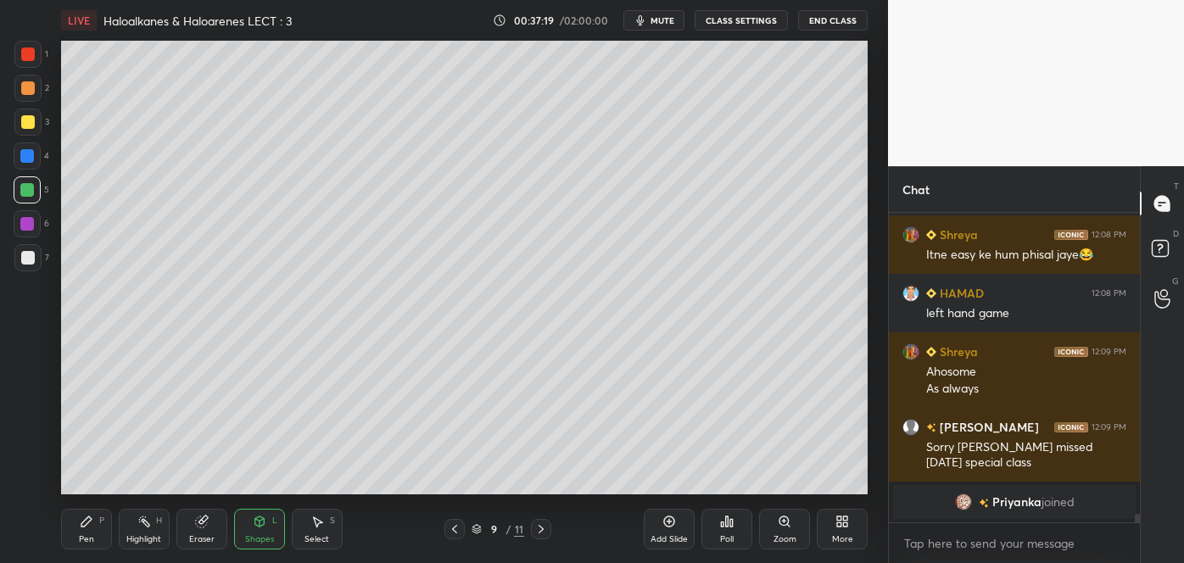
click at [678, 528] on div "Add Slide" at bounding box center [669, 529] width 51 height 41
click at [30, 260] on div at bounding box center [28, 258] width 14 height 14
click at [91, 529] on div "Pen P" at bounding box center [86, 529] width 51 height 41
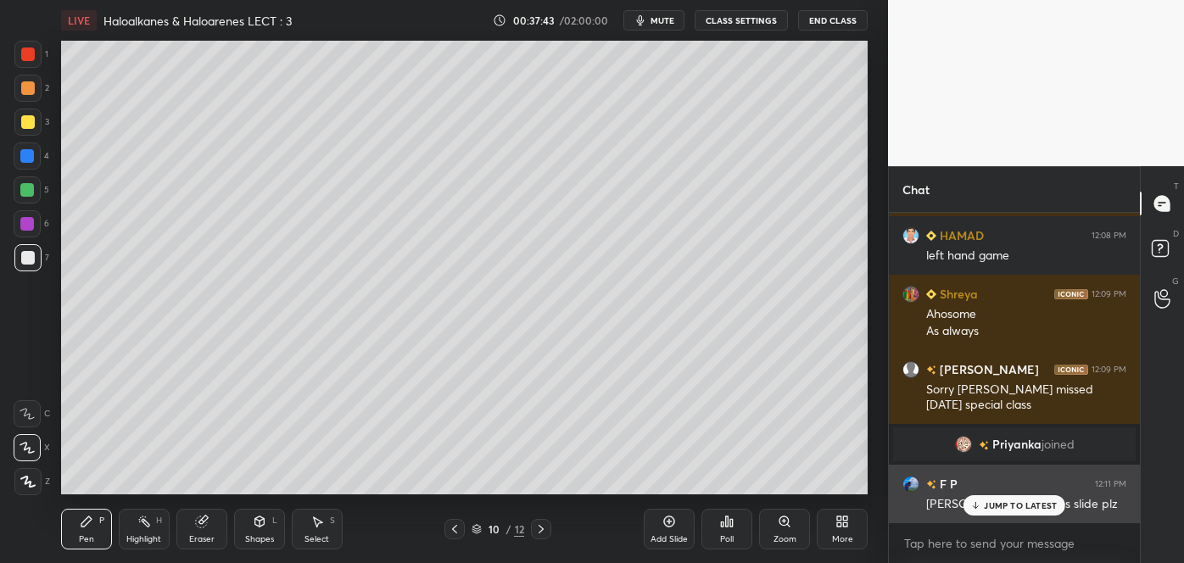
click at [980, 504] on icon at bounding box center [975, 505] width 11 height 10
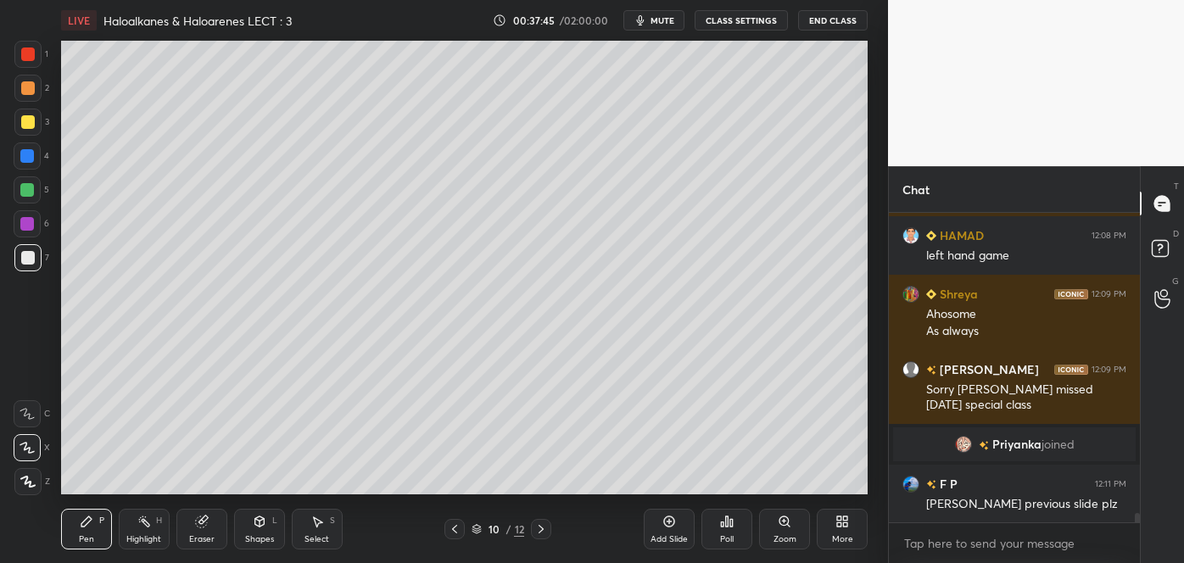
click at [460, 529] on icon at bounding box center [455, 530] width 14 height 14
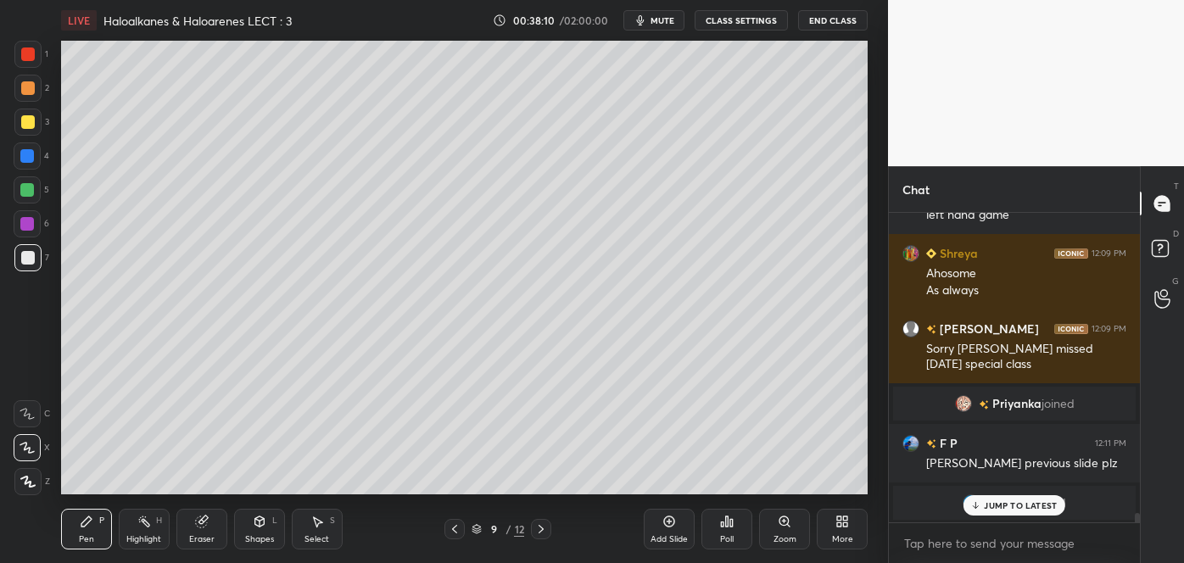
scroll to position [10283, 0]
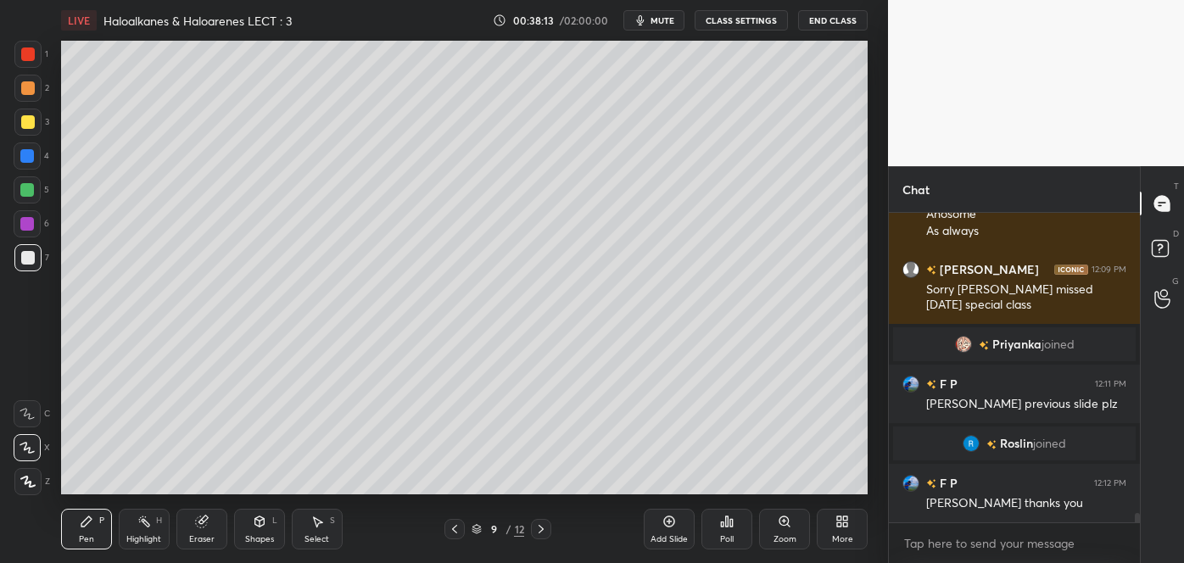
click at [540, 534] on icon at bounding box center [541, 530] width 14 height 14
click at [27, 122] on div at bounding box center [28, 122] width 14 height 14
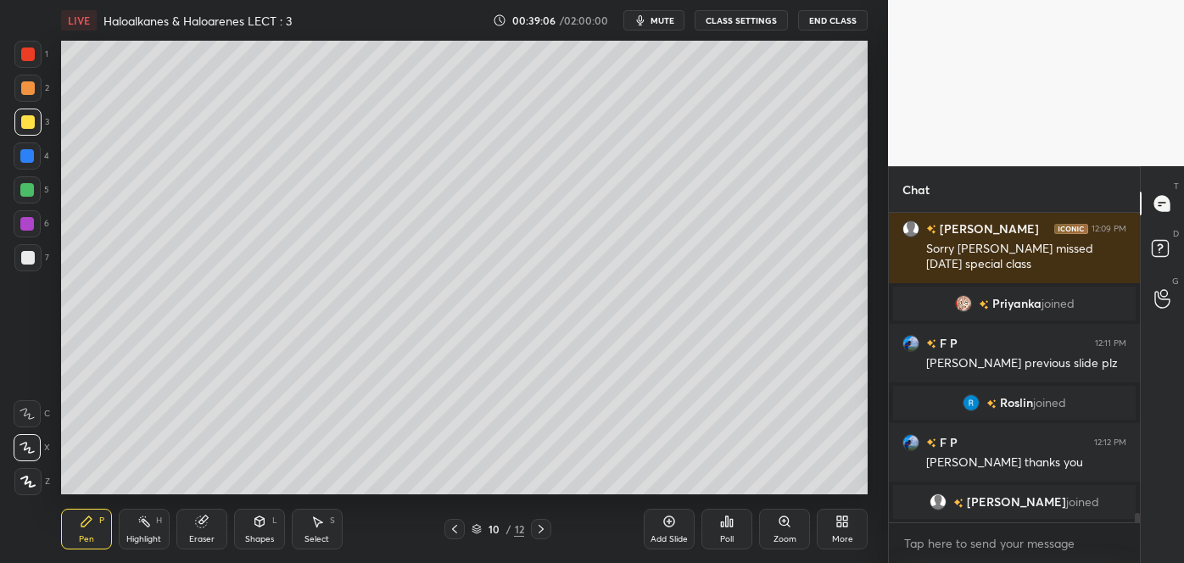
click at [31, 261] on div at bounding box center [28, 258] width 14 height 14
click at [29, 161] on div at bounding box center [27, 156] width 14 height 14
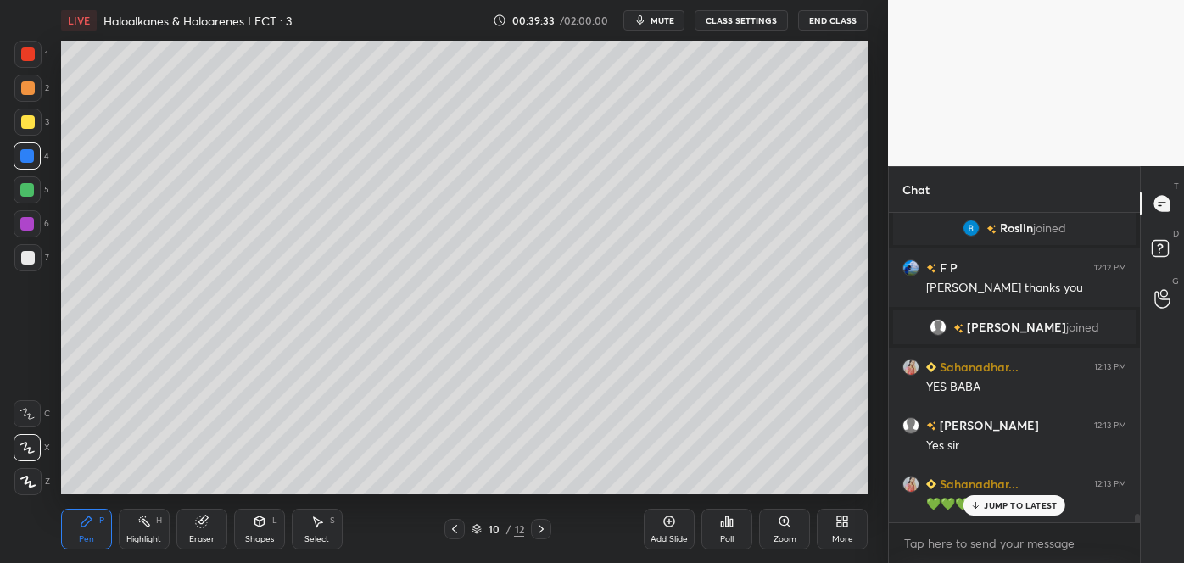
scroll to position [10557, 0]
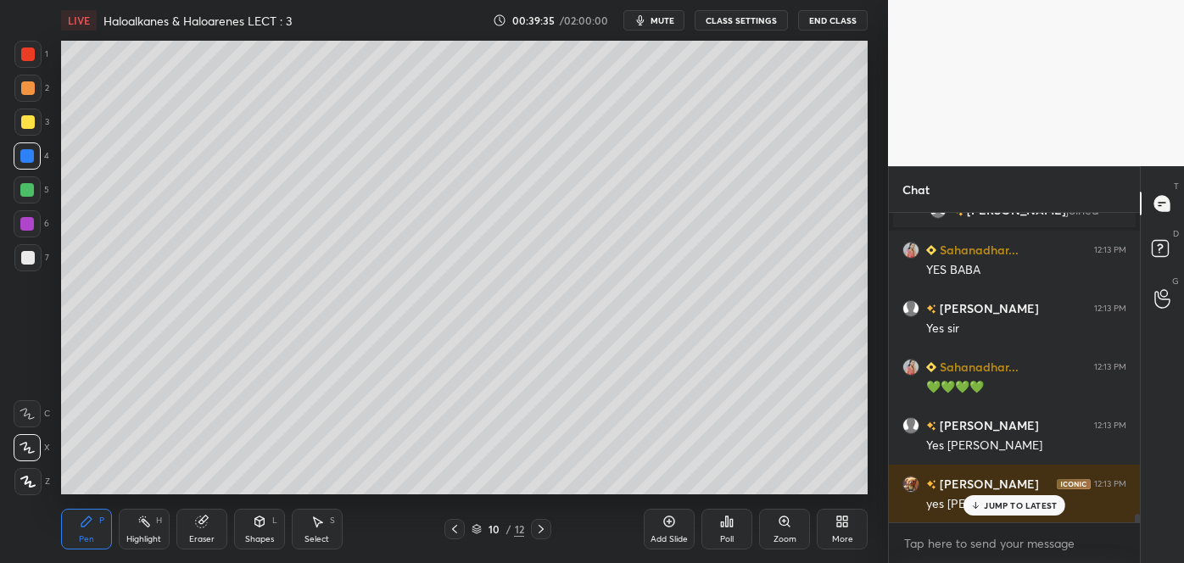
click at [32, 254] on div at bounding box center [28, 258] width 14 height 14
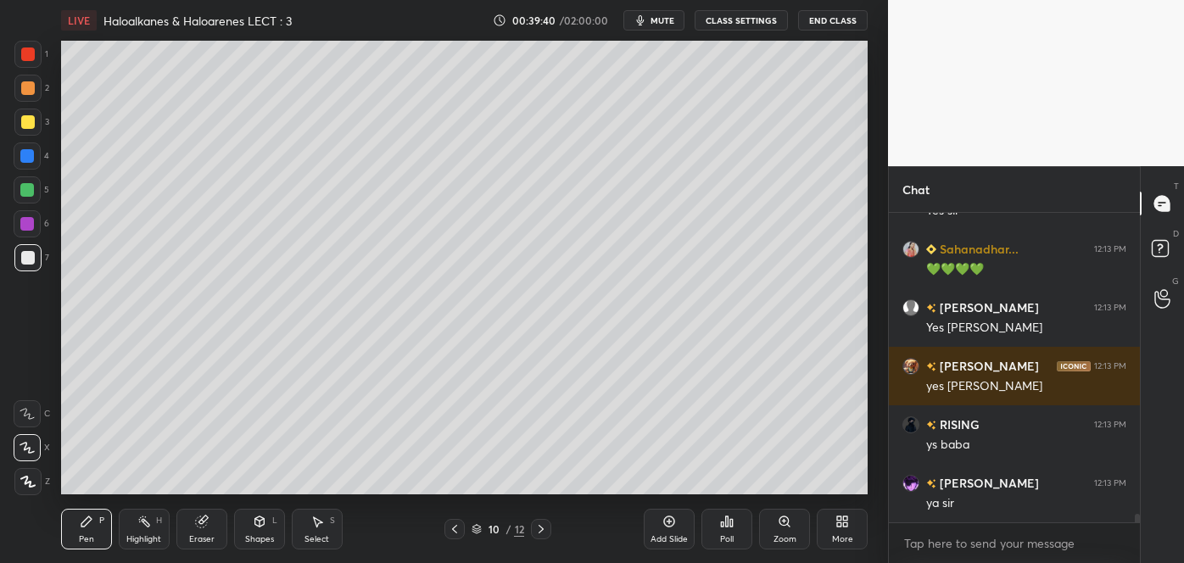
scroll to position [10792, 0]
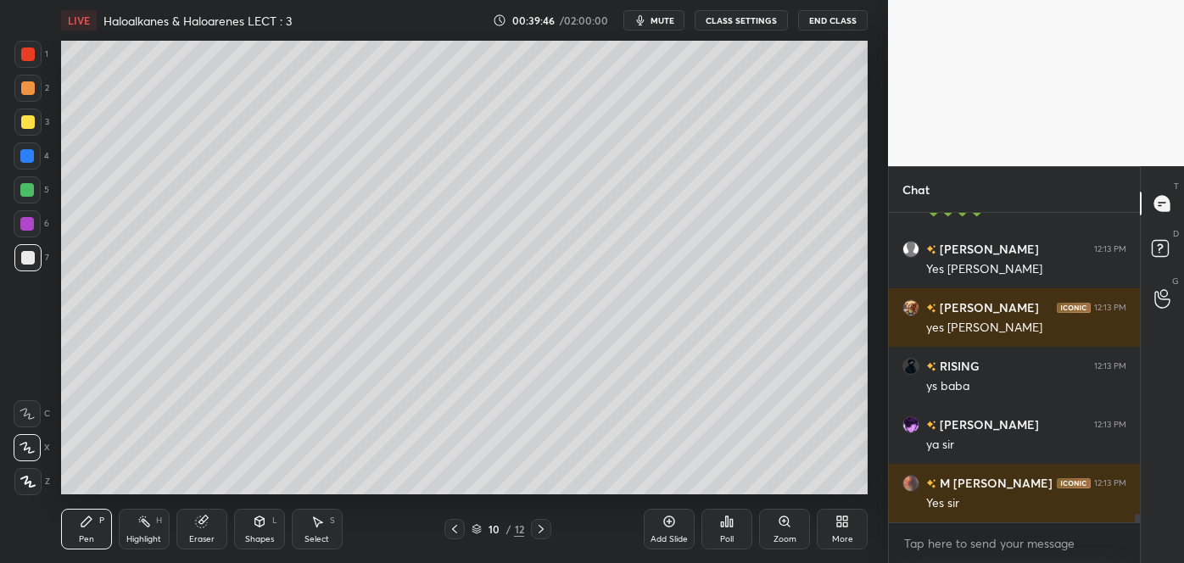
click at [29, 87] on div at bounding box center [28, 88] width 14 height 14
click at [22, 122] on div at bounding box center [28, 122] width 14 height 14
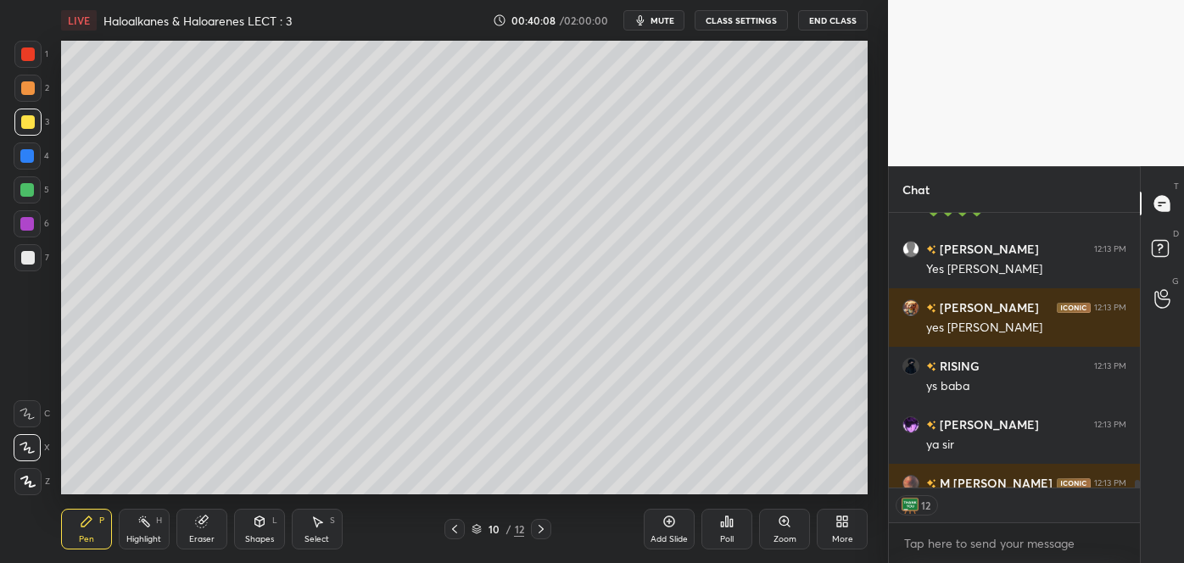
click at [28, 217] on div at bounding box center [27, 224] width 14 height 14
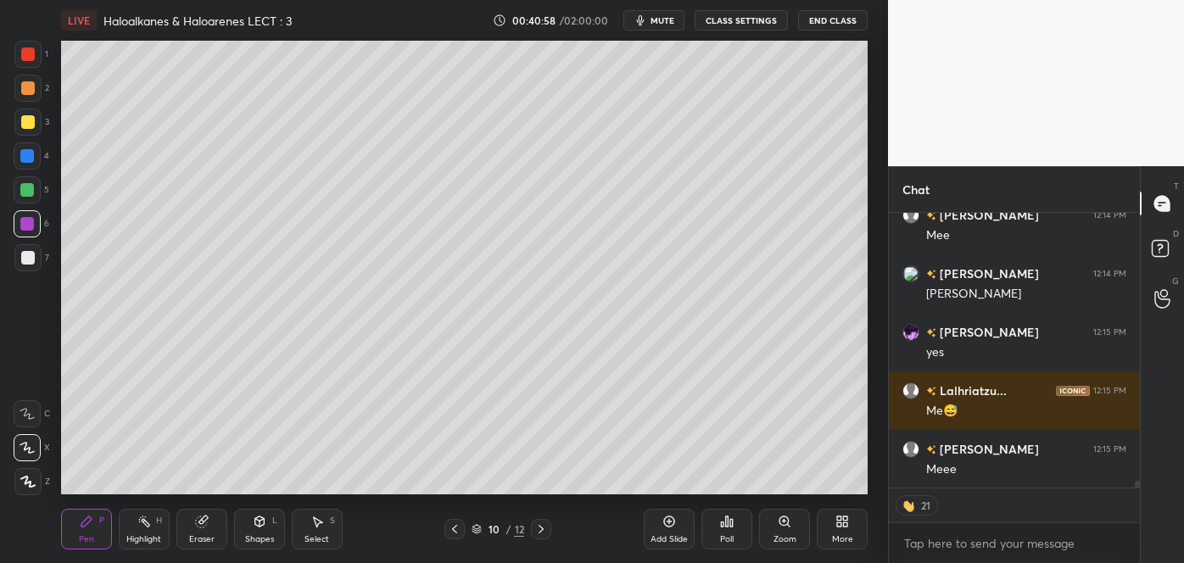
scroll to position [11387, 0]
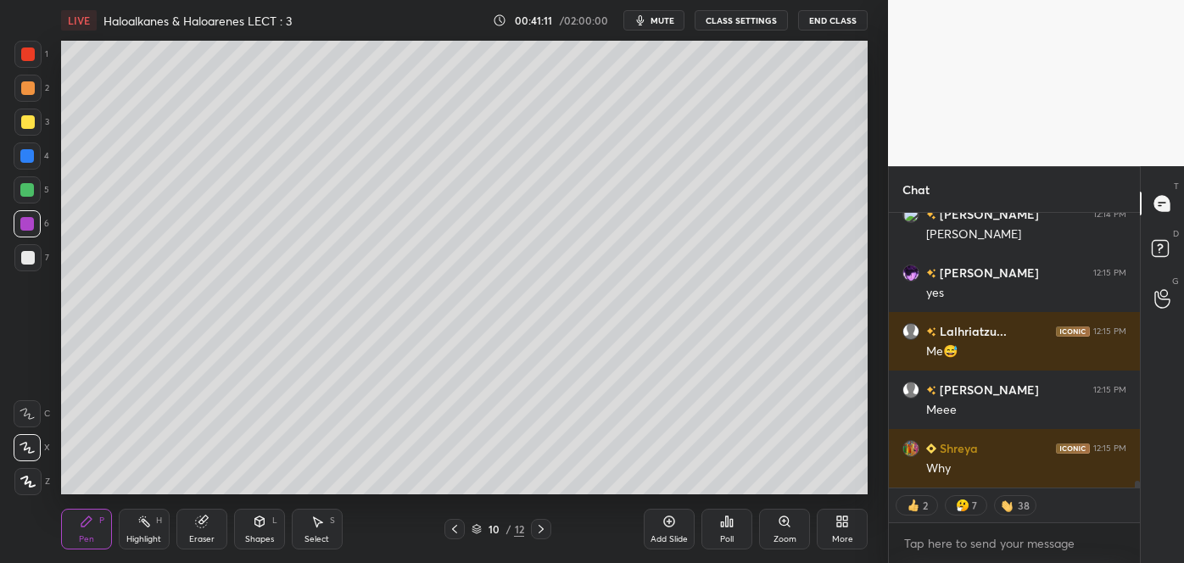
click at [28, 257] on div at bounding box center [28, 258] width 14 height 14
click at [25, 162] on div at bounding box center [27, 156] width 14 height 14
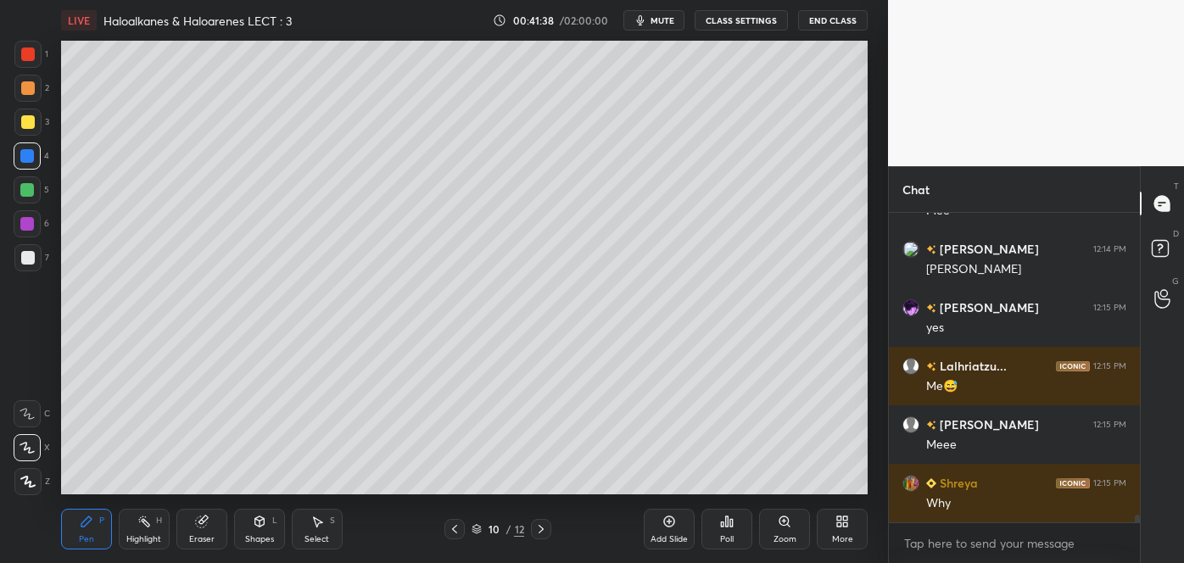
scroll to position [5, 4]
click at [308, 543] on div "Select" at bounding box center [317, 539] width 25 height 8
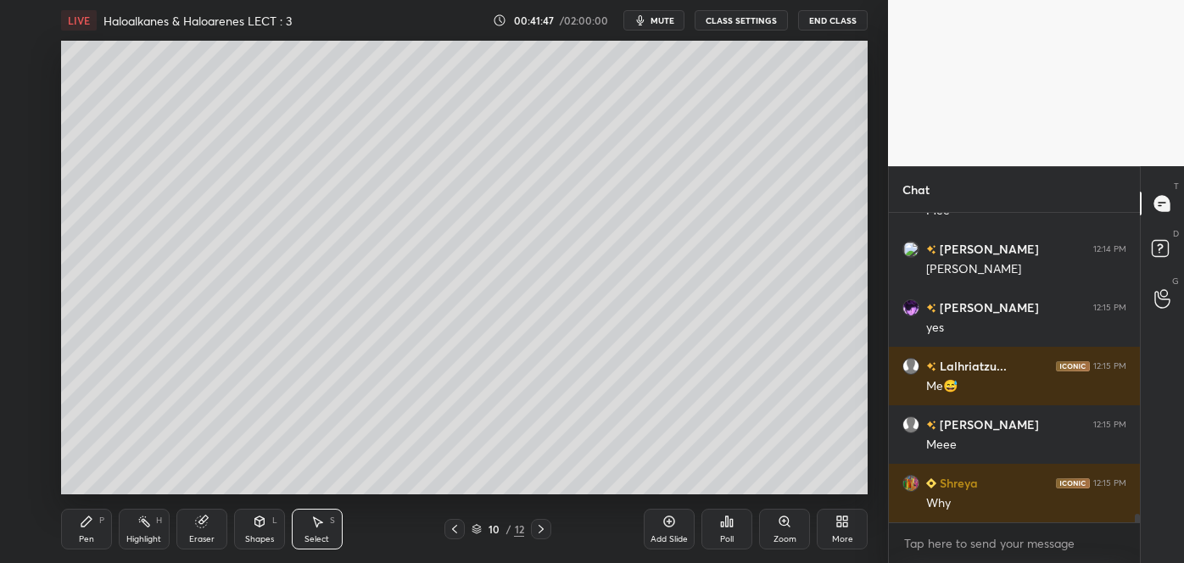
click at [257, 531] on div "Shapes L" at bounding box center [259, 529] width 51 height 41
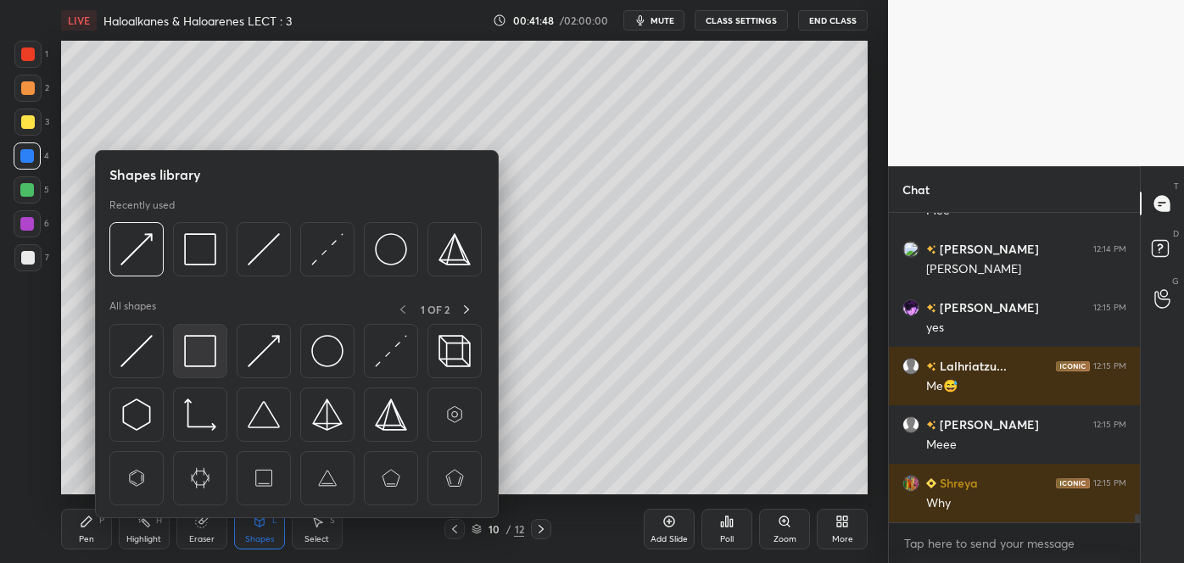
click at [192, 360] on img at bounding box center [200, 351] width 32 height 32
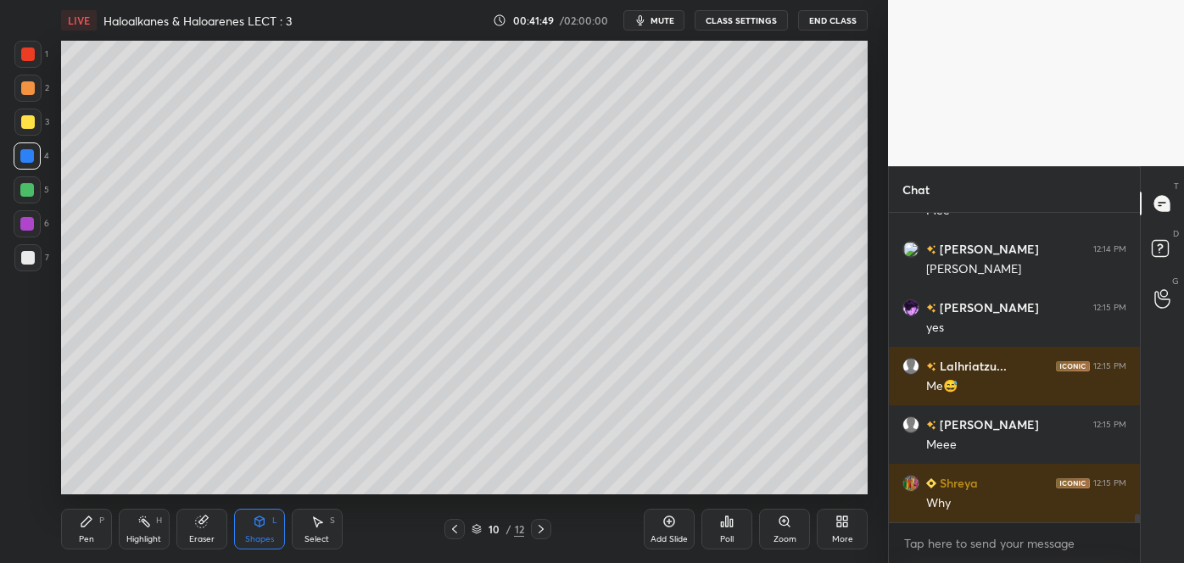
click at [23, 218] on div at bounding box center [27, 224] width 14 height 14
click at [23, 93] on div at bounding box center [28, 88] width 14 height 14
click at [267, 533] on div "Shapes L" at bounding box center [259, 529] width 51 height 41
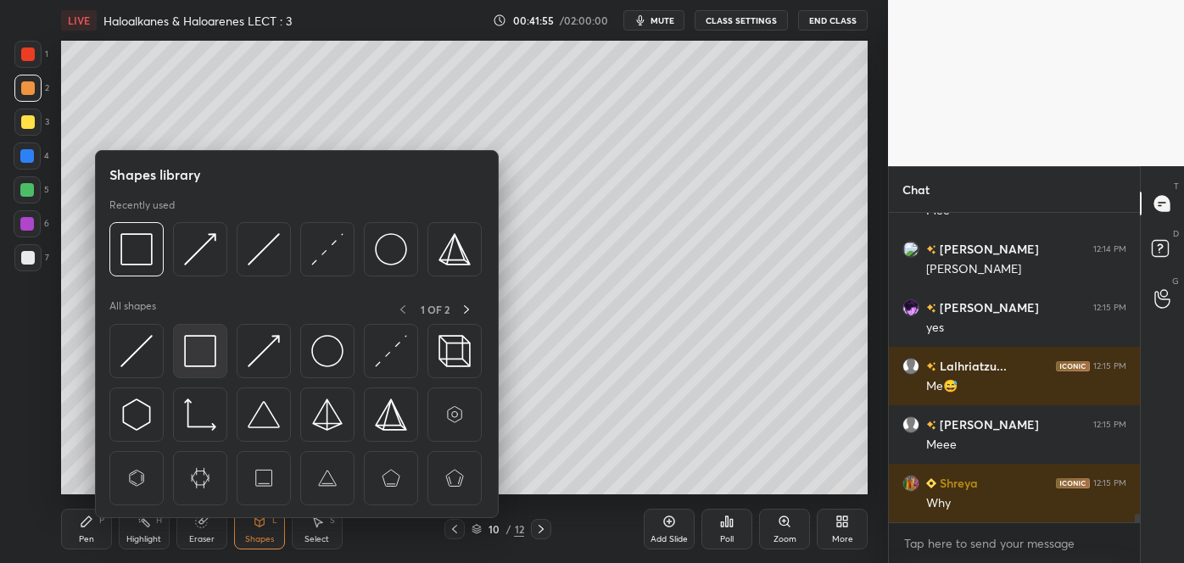
click at [215, 361] on img at bounding box center [200, 351] width 32 height 32
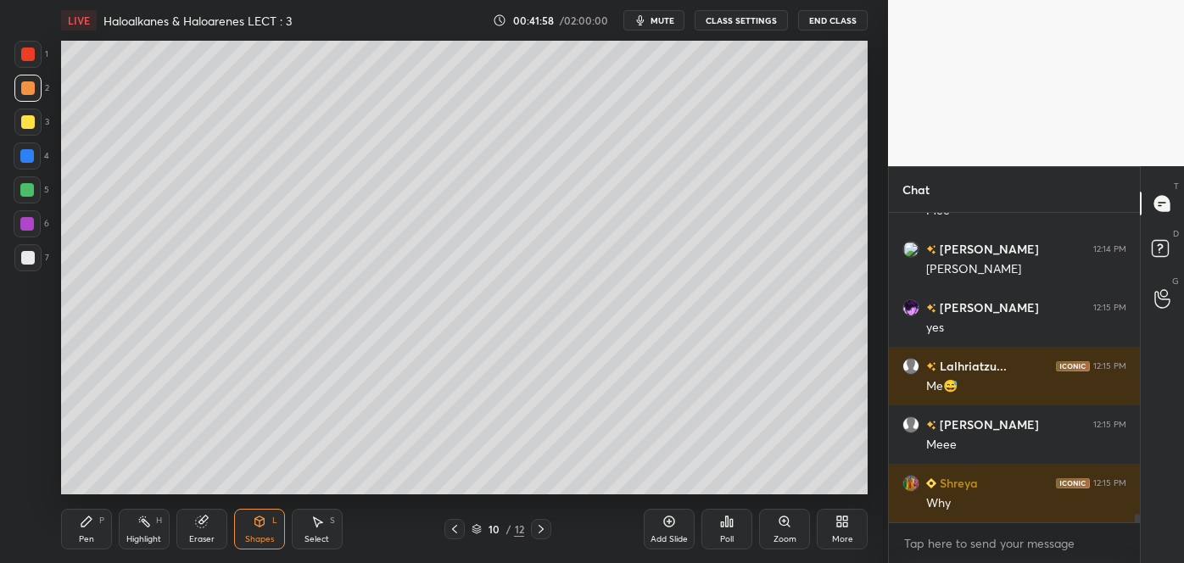
click at [26, 258] on div at bounding box center [28, 258] width 14 height 14
click at [95, 534] on div "Pen P" at bounding box center [86, 529] width 51 height 41
click at [27, 190] on div at bounding box center [27, 190] width 14 height 14
click at [29, 156] on div at bounding box center [27, 156] width 14 height 14
click at [152, 535] on div "Highlight" at bounding box center [143, 539] width 35 height 8
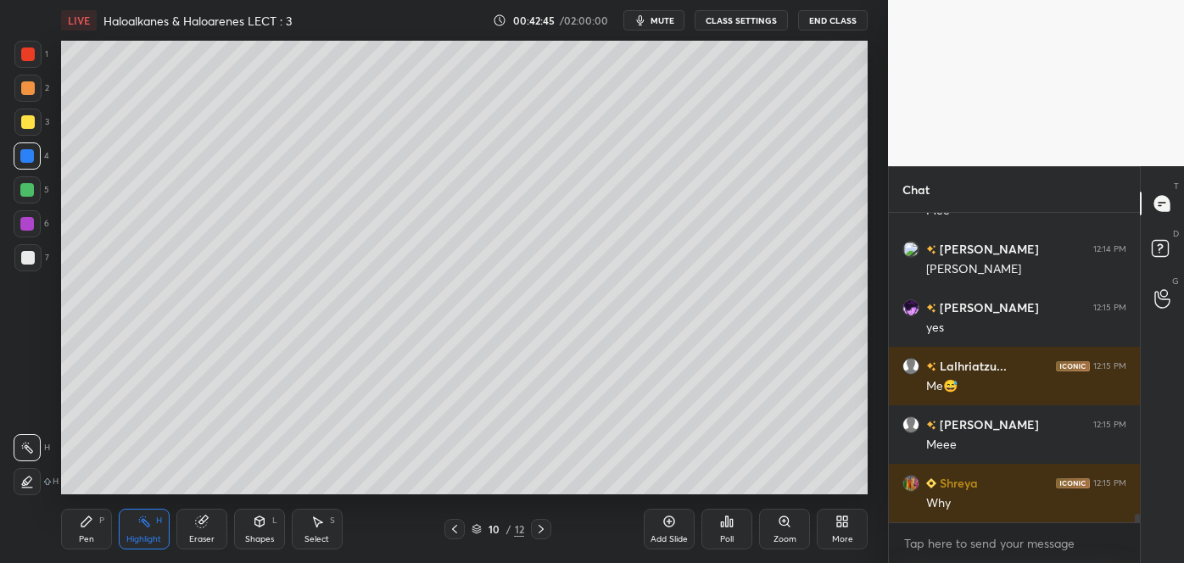
click at [31, 472] on div at bounding box center [27, 481] width 27 height 27
click at [24, 186] on div at bounding box center [27, 190] width 14 height 14
click at [25, 472] on div at bounding box center [27, 481] width 27 height 27
click at [75, 534] on div "Pen P" at bounding box center [86, 529] width 51 height 41
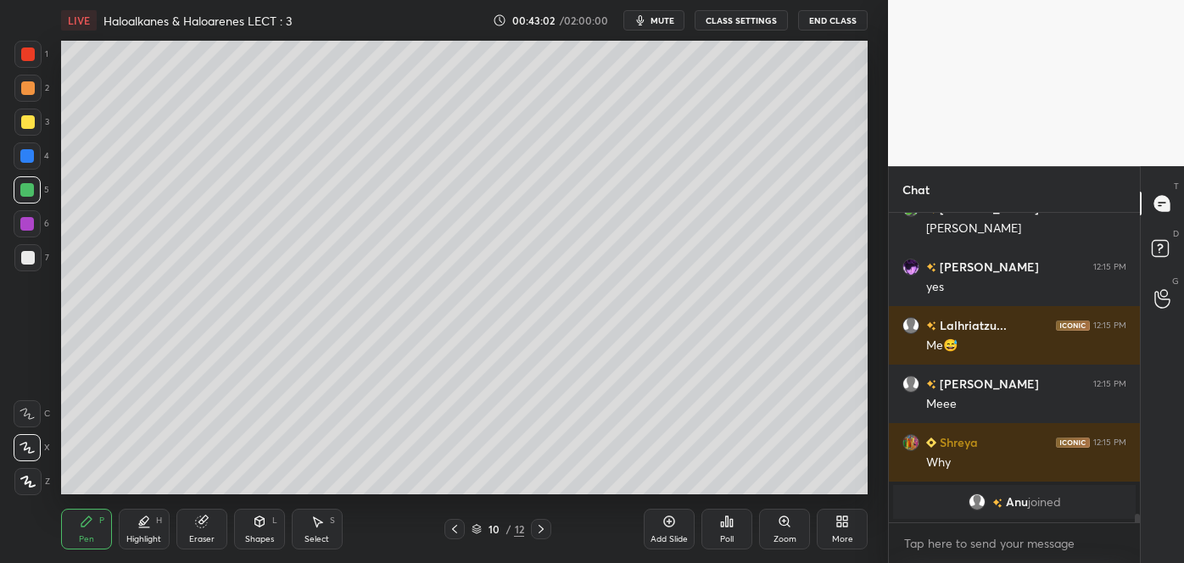
click at [133, 533] on div "Highlight H" at bounding box center [144, 529] width 51 height 41
click at [29, 447] on icon at bounding box center [27, 448] width 14 height 14
click at [33, 218] on div at bounding box center [27, 223] width 27 height 27
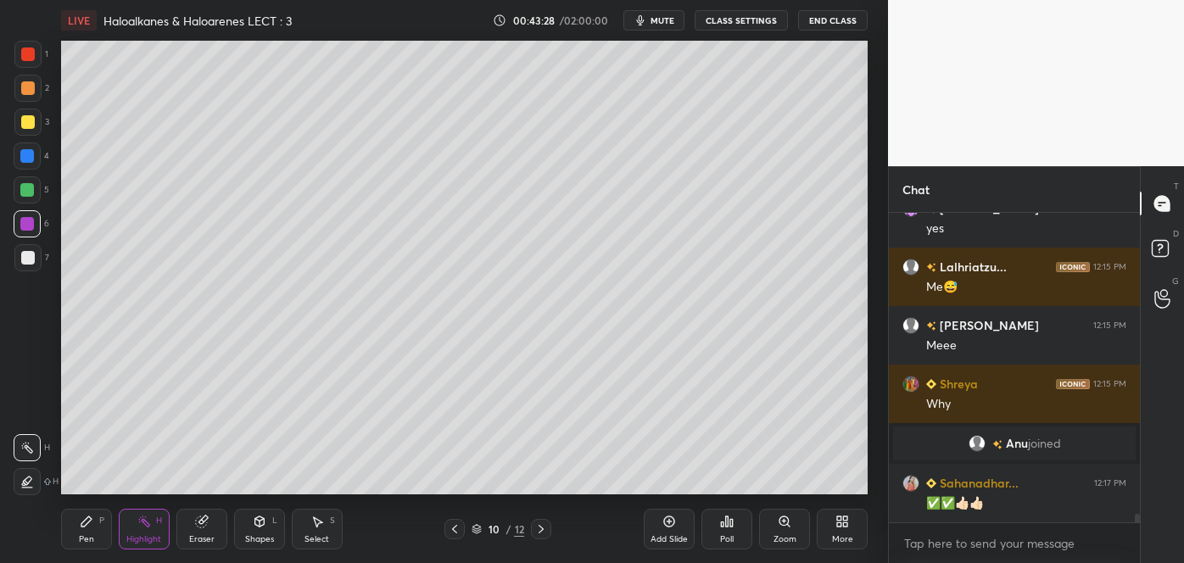
scroll to position [11192, 0]
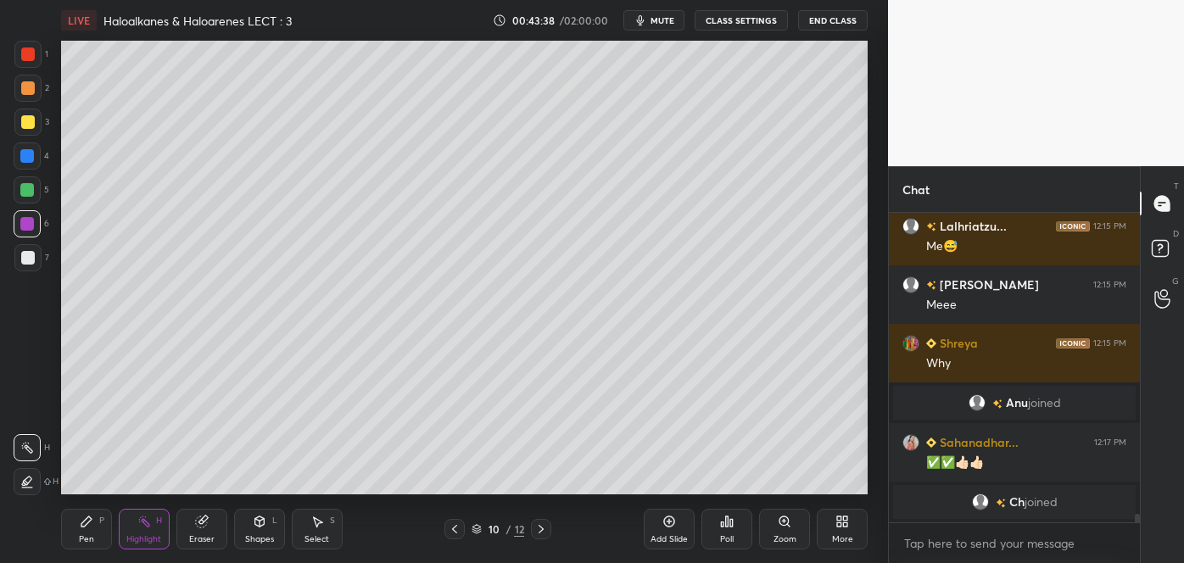
click at [29, 187] on div at bounding box center [27, 190] width 14 height 14
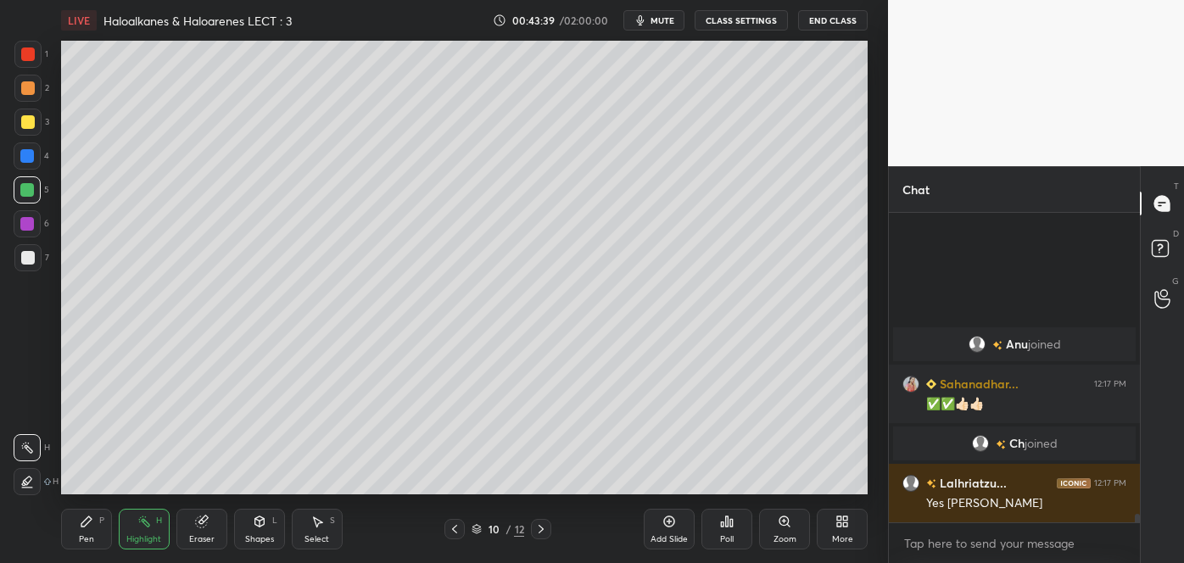
scroll to position [11251, 0]
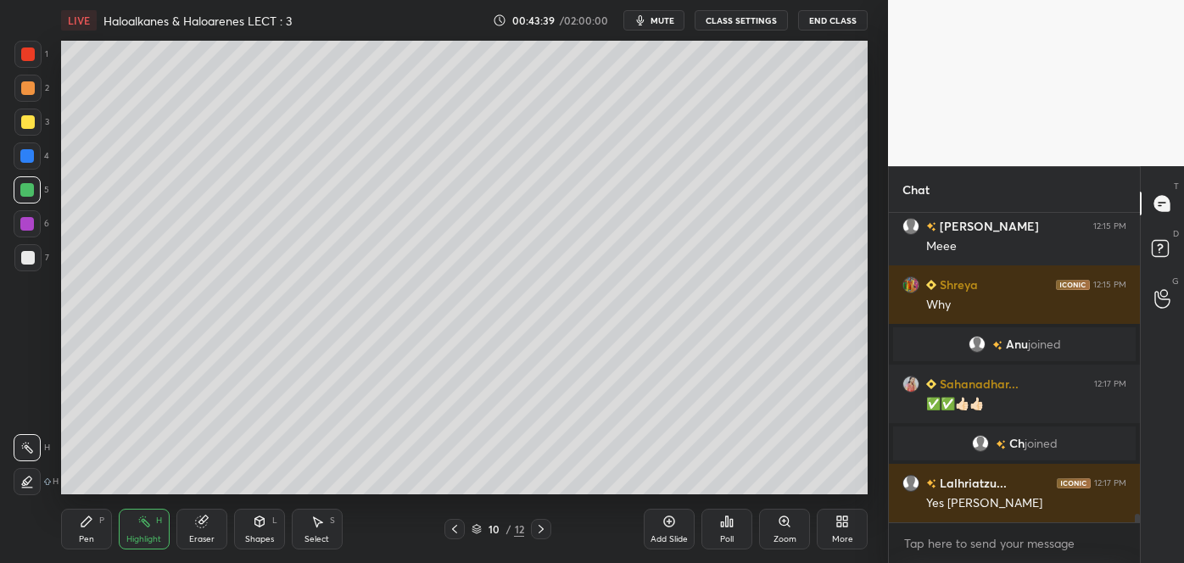
click at [100, 528] on div "Pen P" at bounding box center [86, 529] width 51 height 41
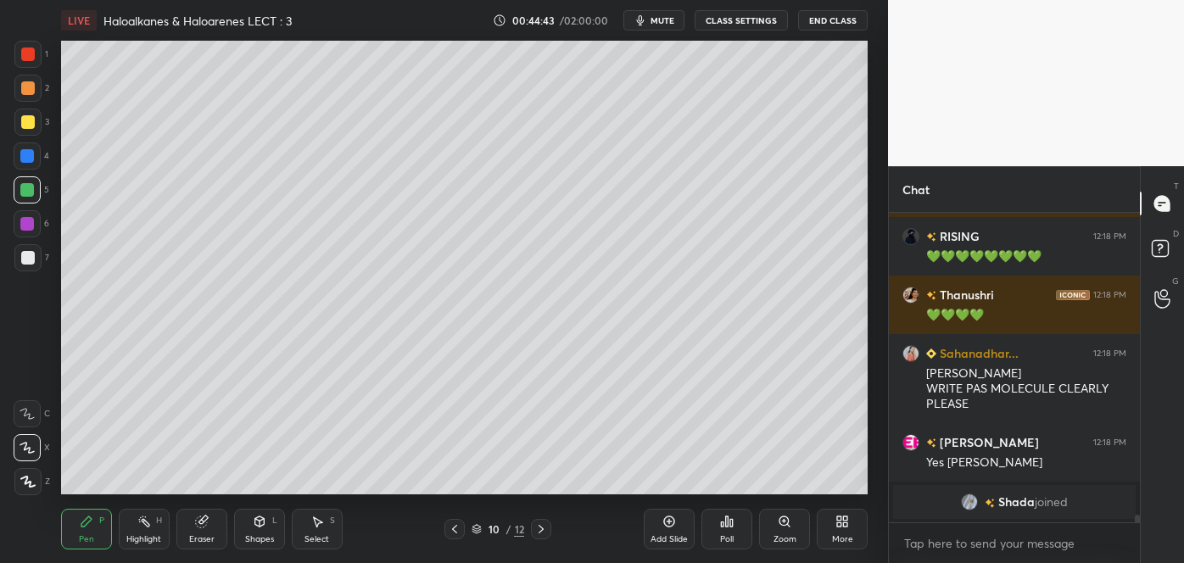
scroll to position [11690, 0]
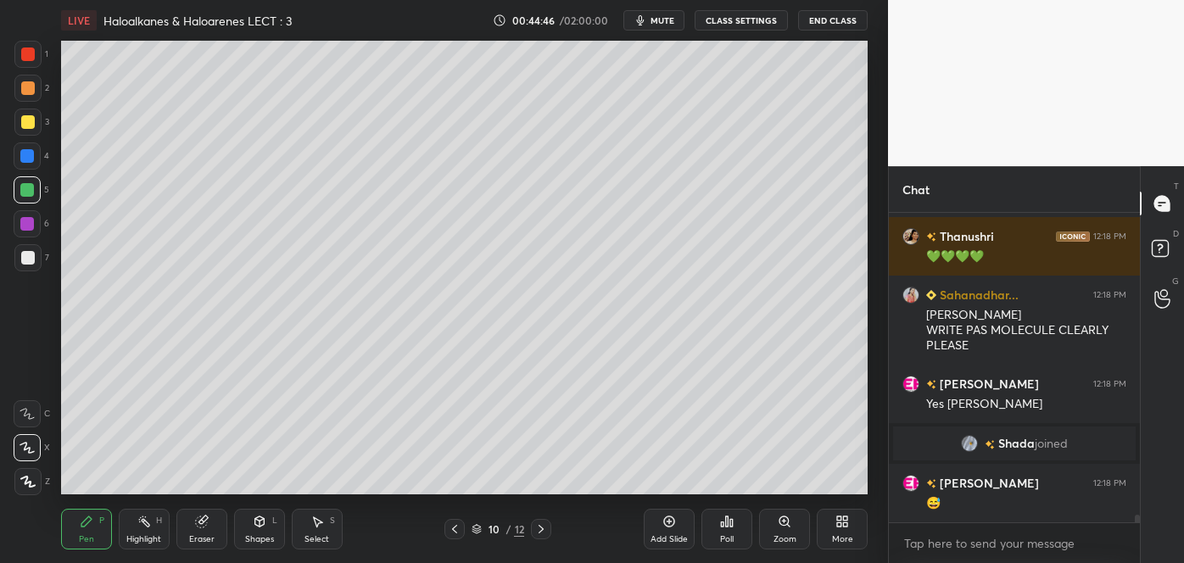
click at [27, 124] on div at bounding box center [28, 122] width 14 height 14
click at [29, 263] on div at bounding box center [28, 258] width 14 height 14
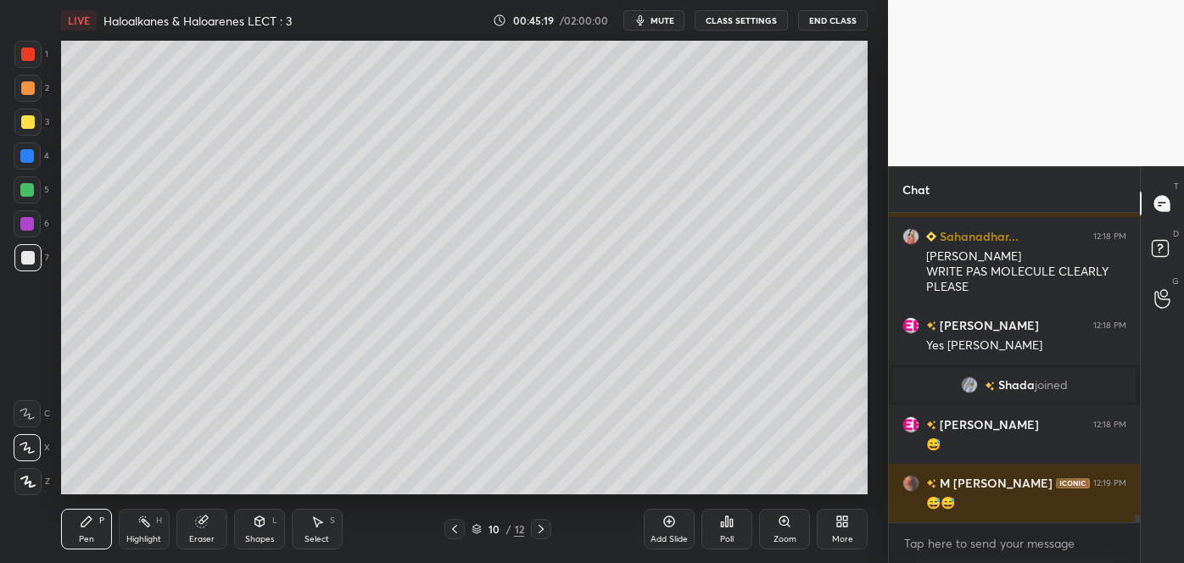
click at [31, 126] on div at bounding box center [28, 122] width 14 height 14
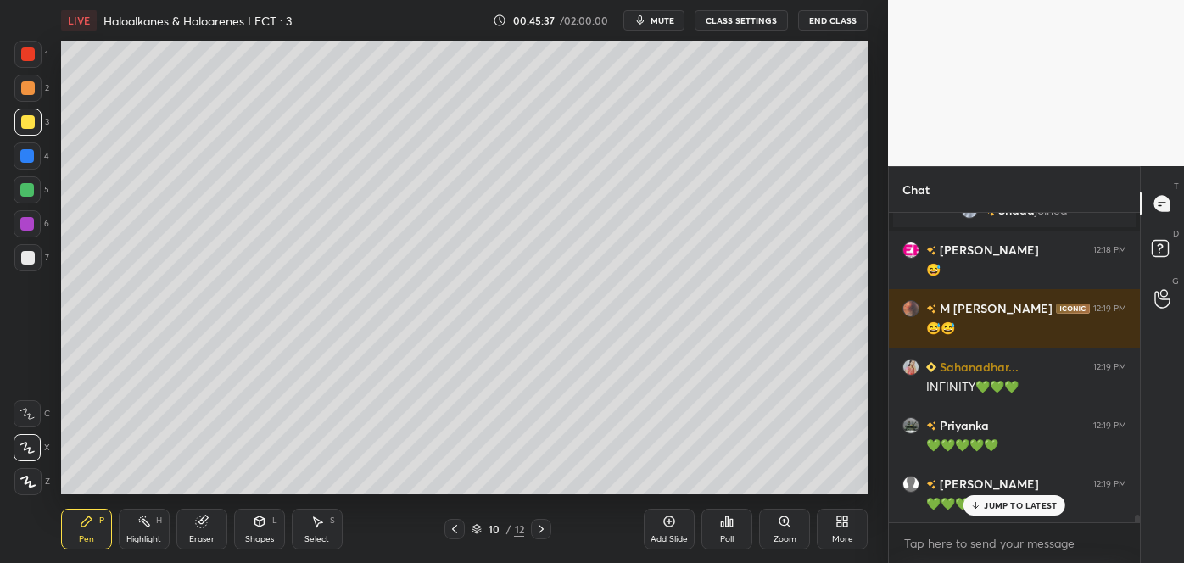
scroll to position [11982, 0]
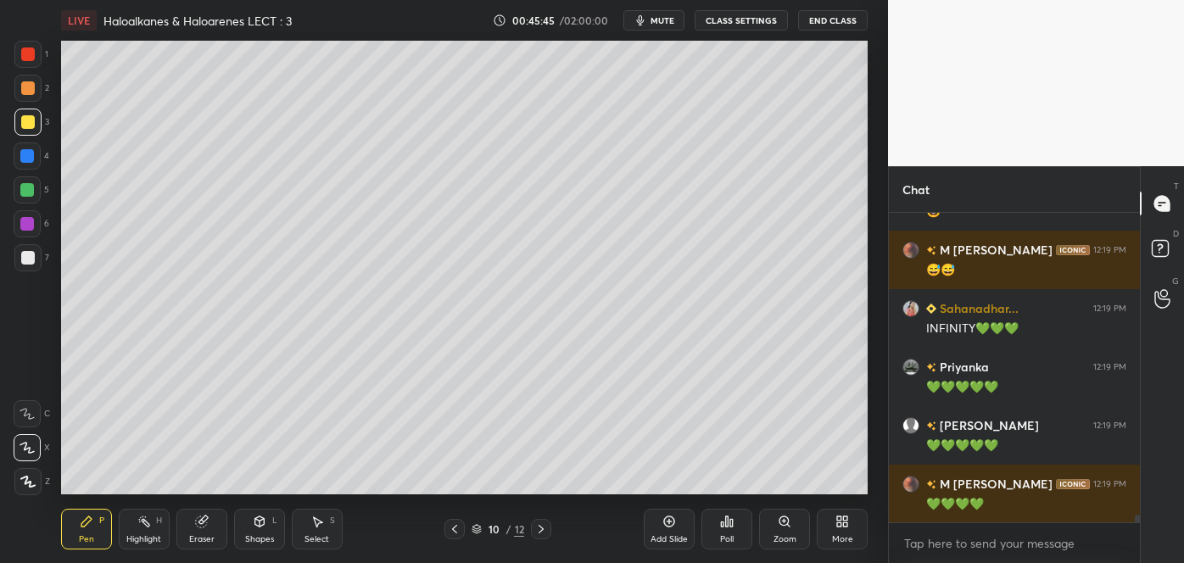
click at [28, 258] on div at bounding box center [28, 258] width 14 height 14
click at [29, 156] on div at bounding box center [27, 156] width 14 height 14
click at [33, 85] on div at bounding box center [28, 88] width 14 height 14
click at [25, 255] on div at bounding box center [28, 258] width 14 height 14
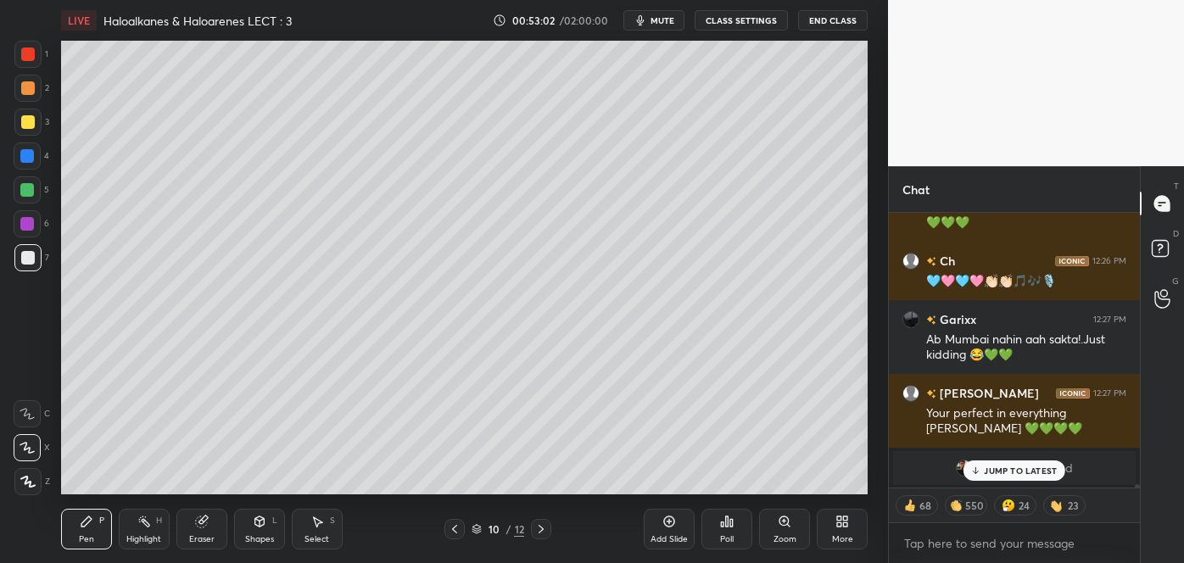
scroll to position [19553, 0]
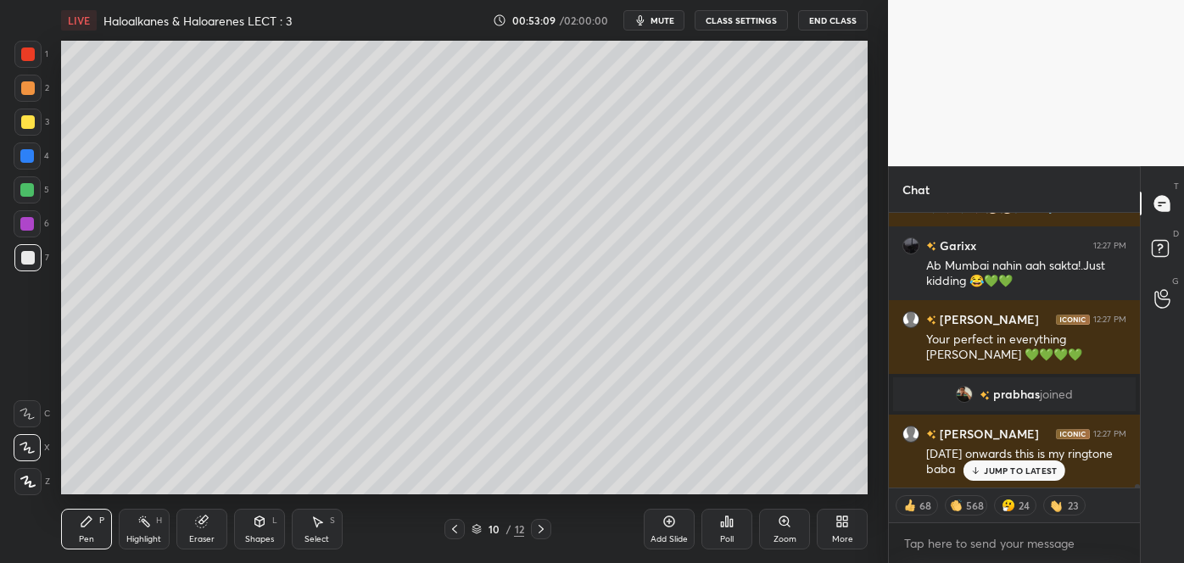
click at [724, 19] on button "CLASS SETTINGS" at bounding box center [741, 20] width 93 height 20
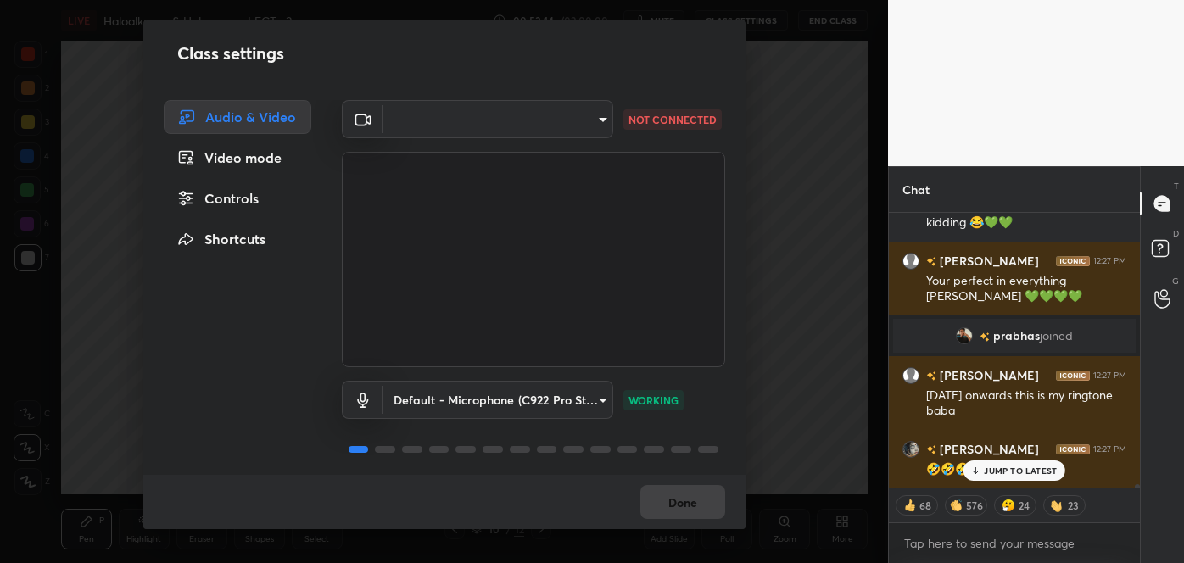
scroll to position [19671, 0]
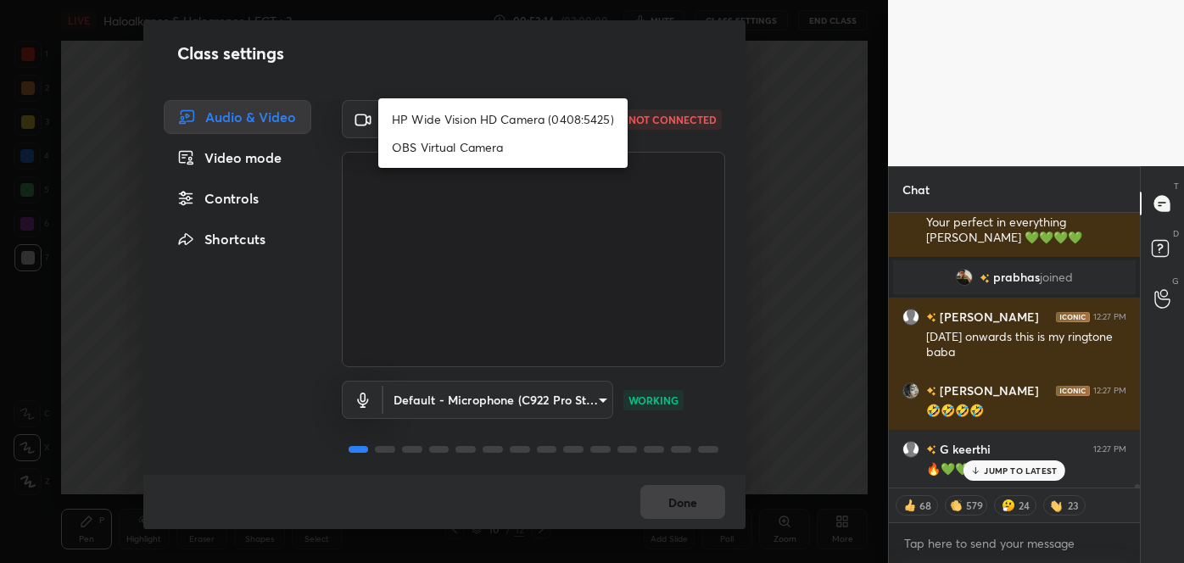
click at [595, 117] on body "1 2 3 4 5 6 7 C X Z C X Z E E Erase all H H LIVE Haloalkanes & Haloarenes LECT …" at bounding box center [592, 281] width 1184 height 563
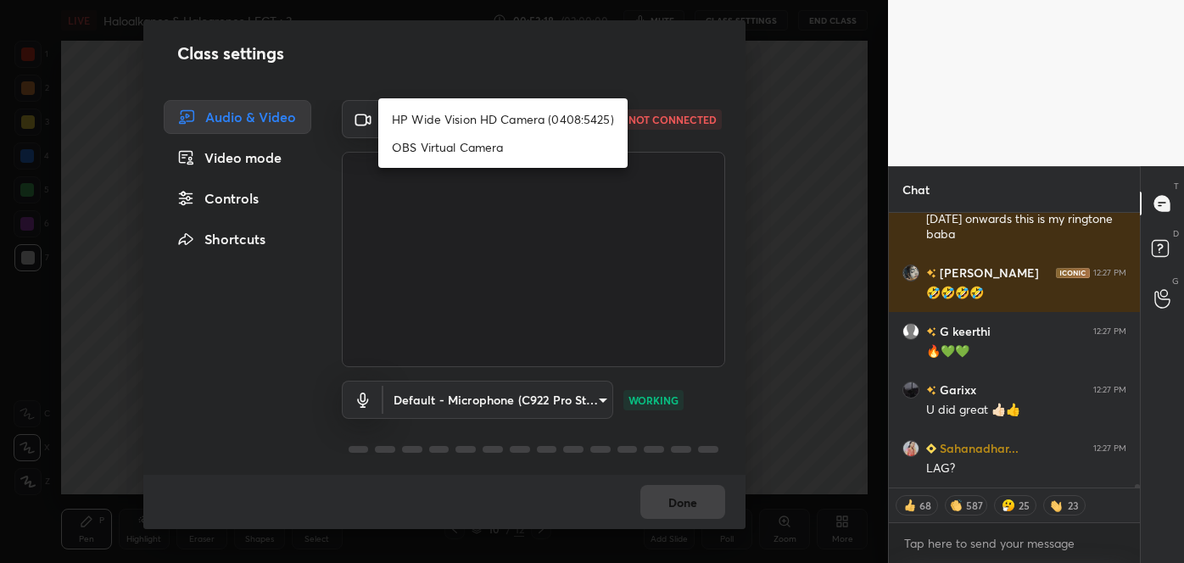
click at [555, 176] on div at bounding box center [592, 281] width 1184 height 563
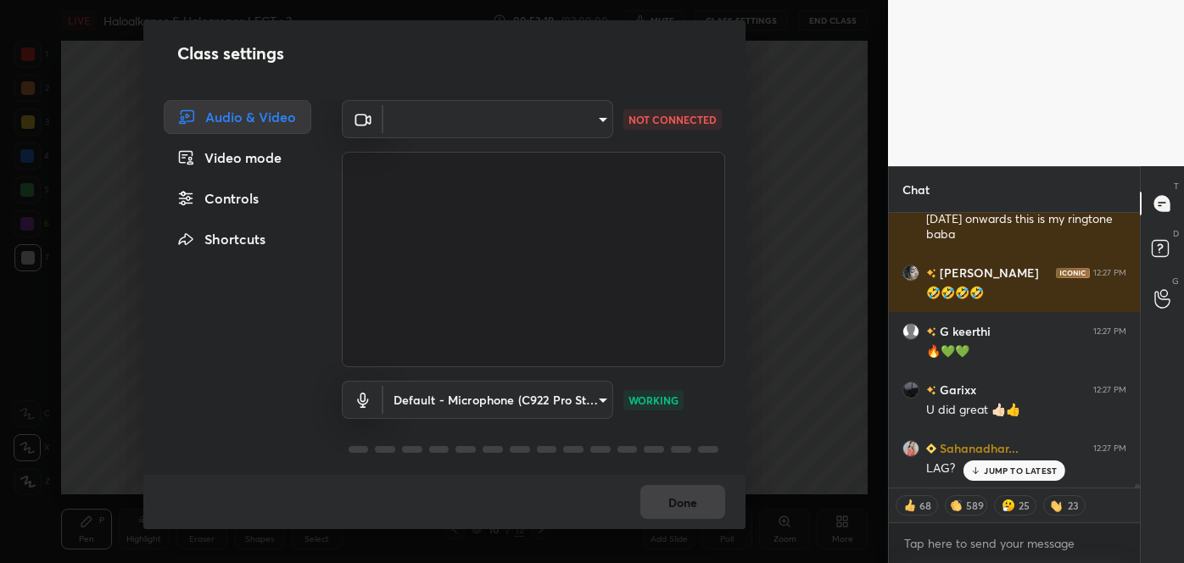
scroll to position [19846, 0]
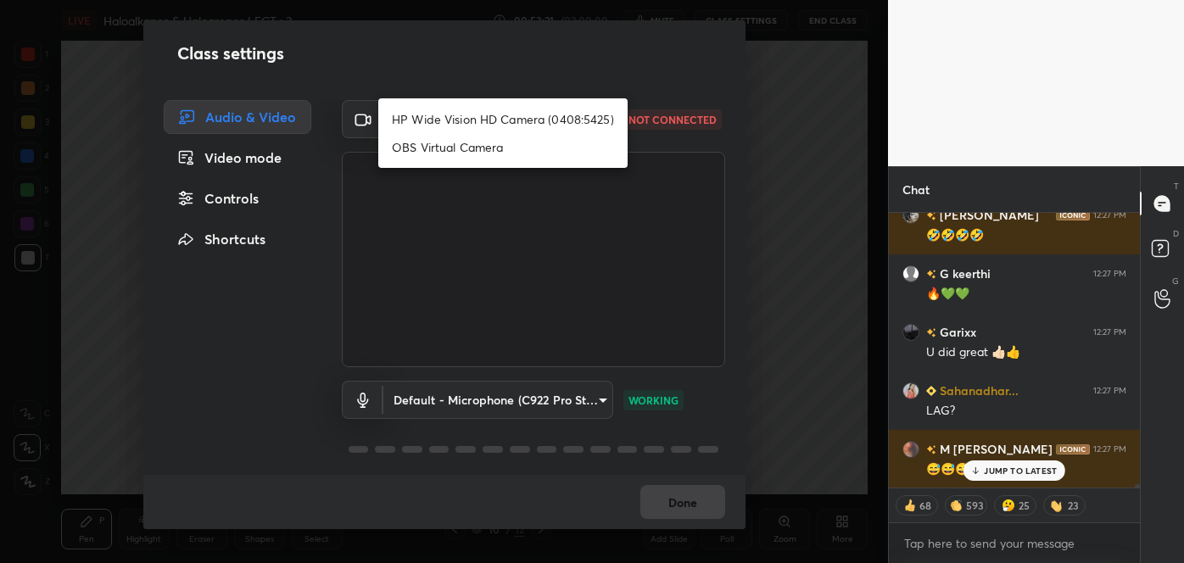
click at [601, 117] on body "1 2 3 4 5 6 7 C X Z C X Z E E Erase all H H LIVE Haloalkanes & Haloarenes LECT …" at bounding box center [592, 281] width 1184 height 563
type textarea "x"
click at [495, 115] on li "HP Wide Vision HD Camera (0408:5425)" at bounding box center [502, 119] width 249 height 28
type input "01fdaf221da8690714874b11d20bc3192517f17876d8b34799f7457dde068f35"
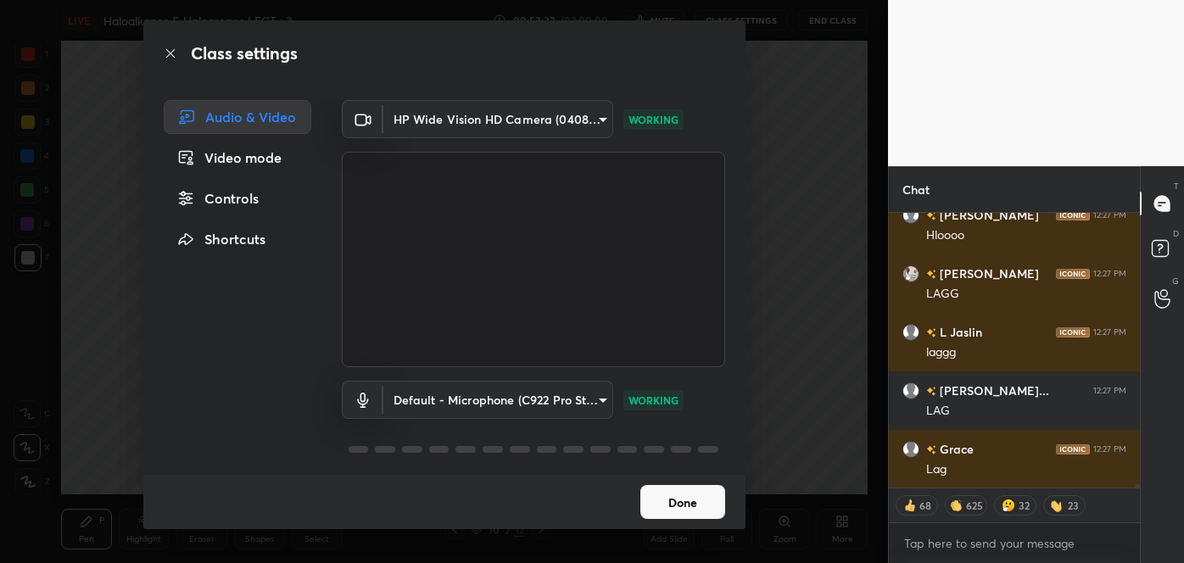
scroll to position [20197, 0]
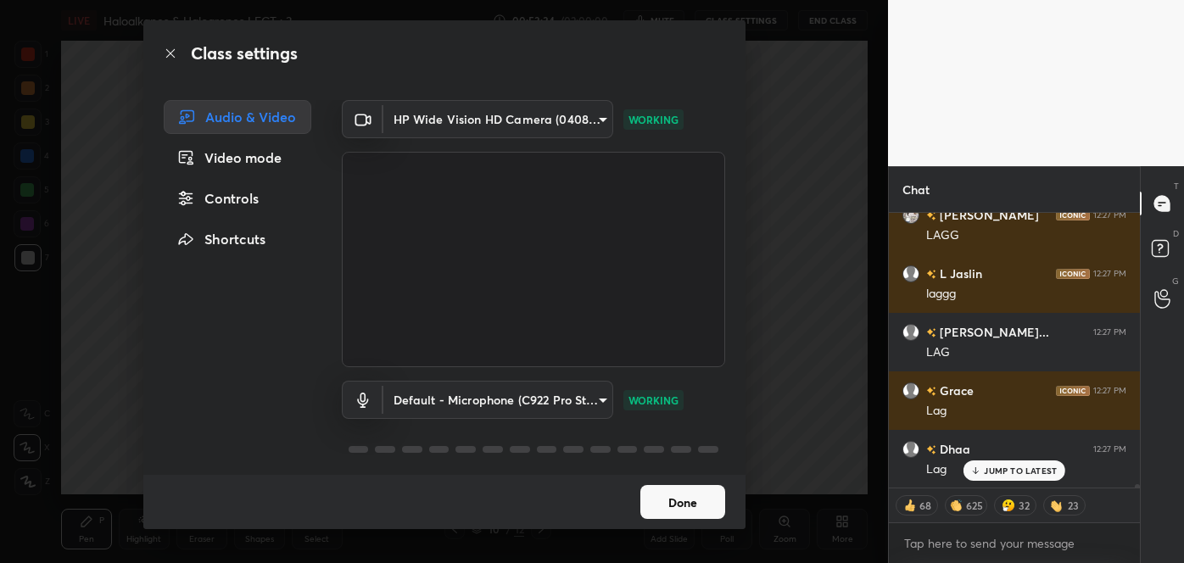
click at [704, 509] on button "Done" at bounding box center [682, 502] width 85 height 34
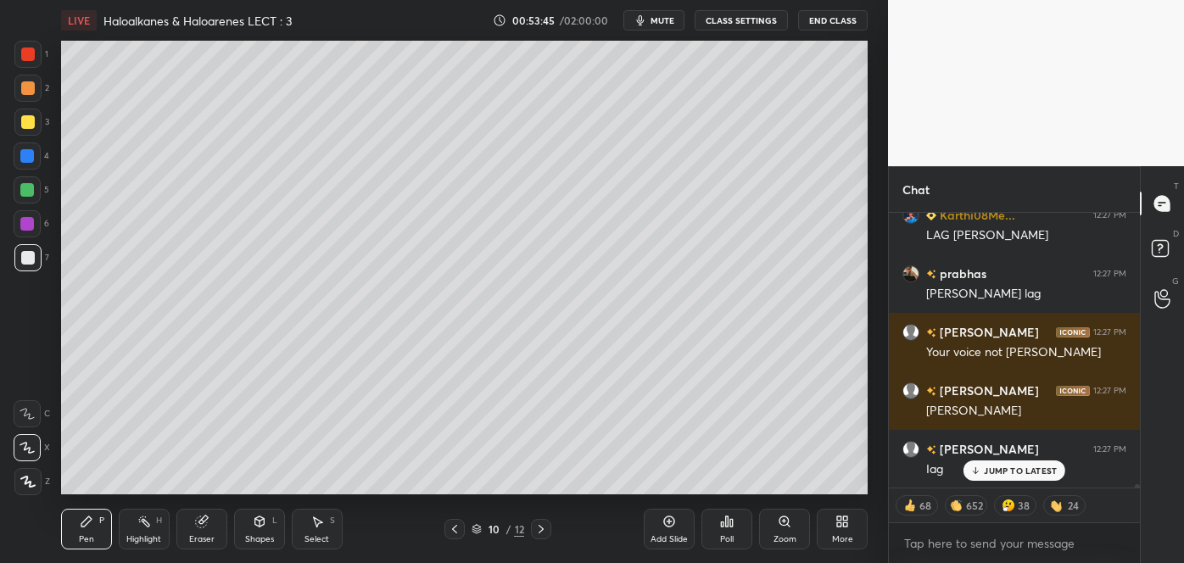
scroll to position [20666, 0]
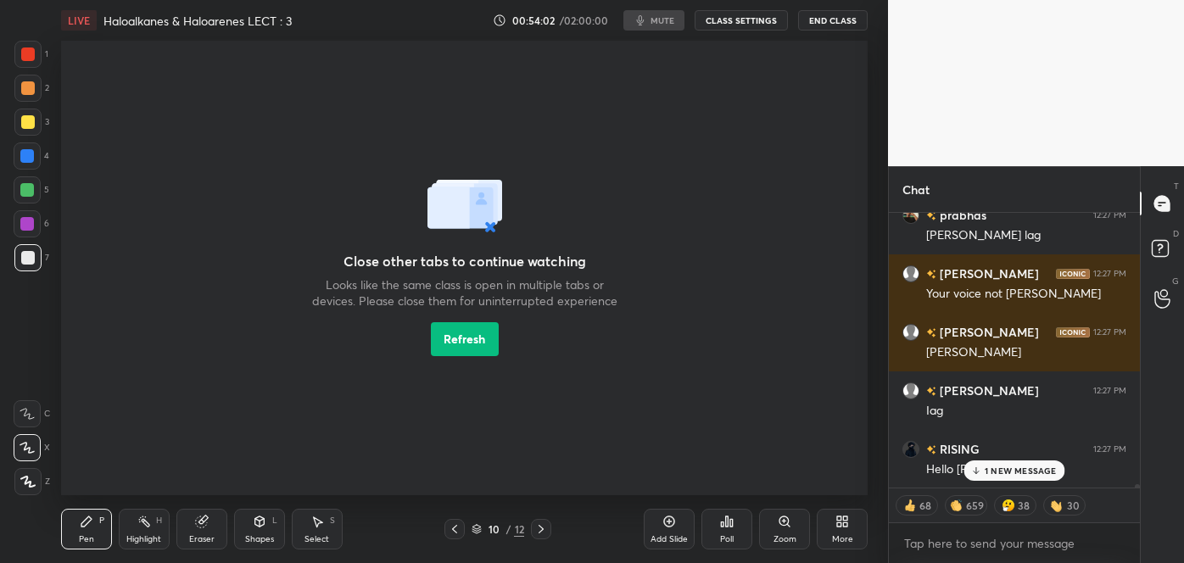
type textarea "x"
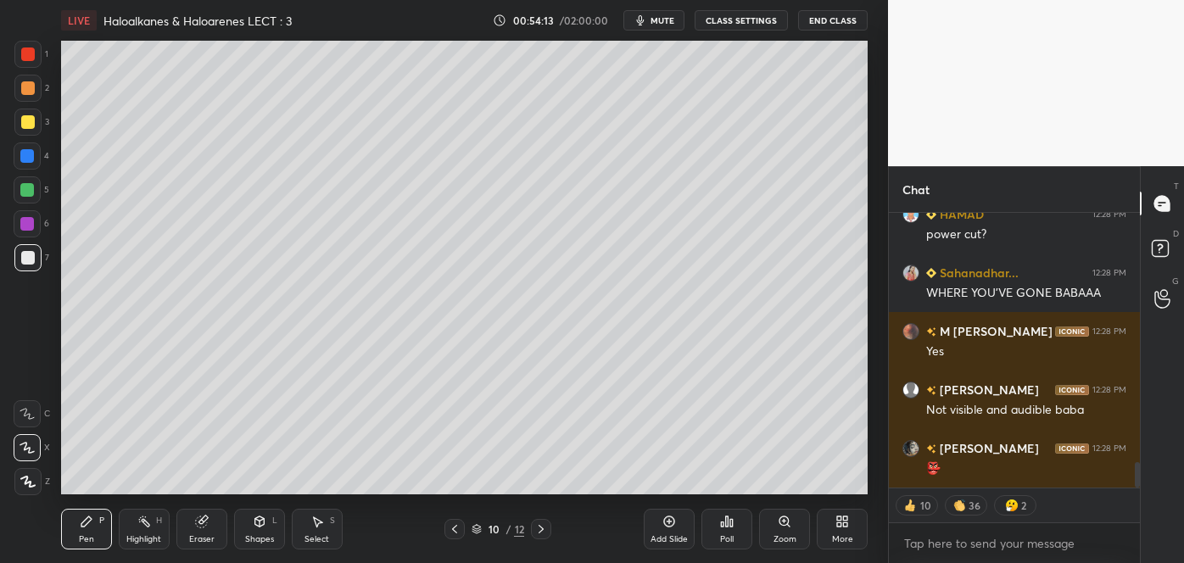
scroll to position [2759, 0]
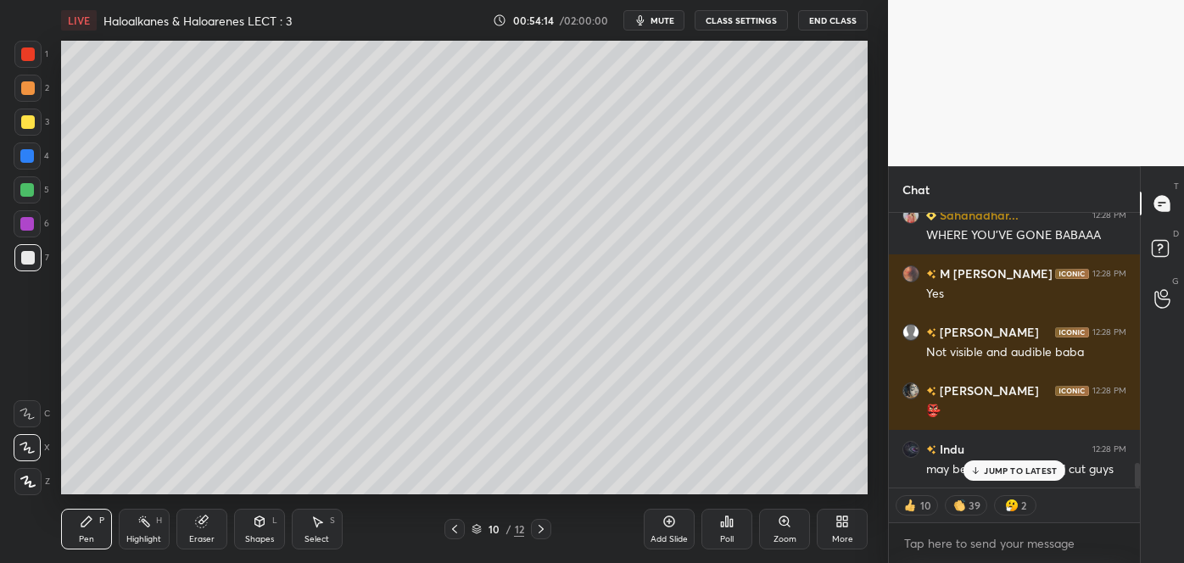
click at [735, 23] on button "CLASS SETTINGS" at bounding box center [741, 20] width 93 height 20
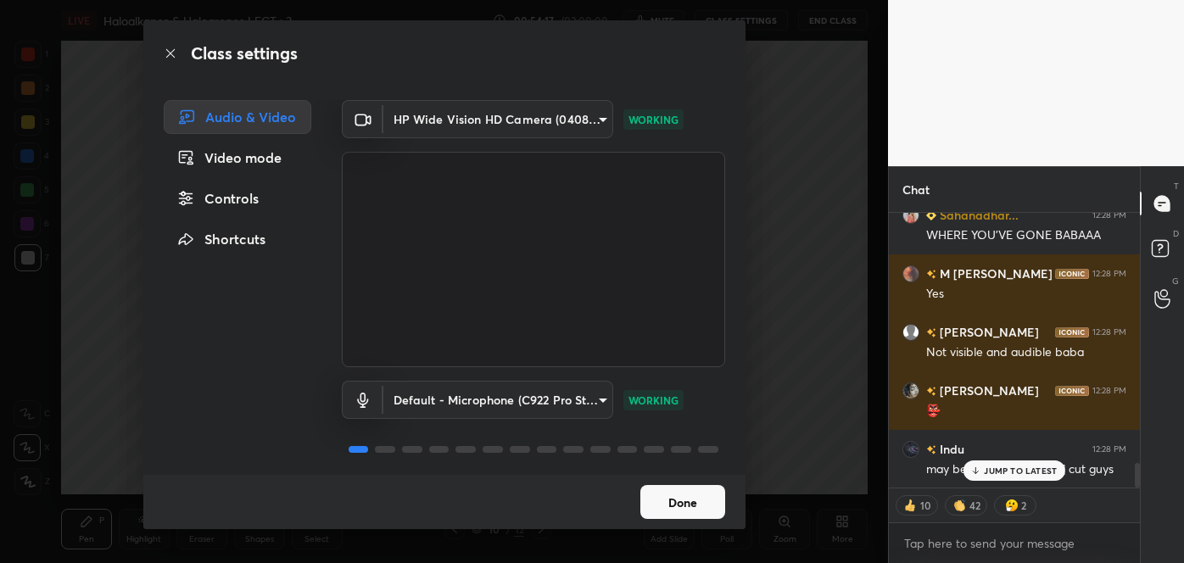
click at [269, 156] on div "Video mode" at bounding box center [238, 158] width 148 height 34
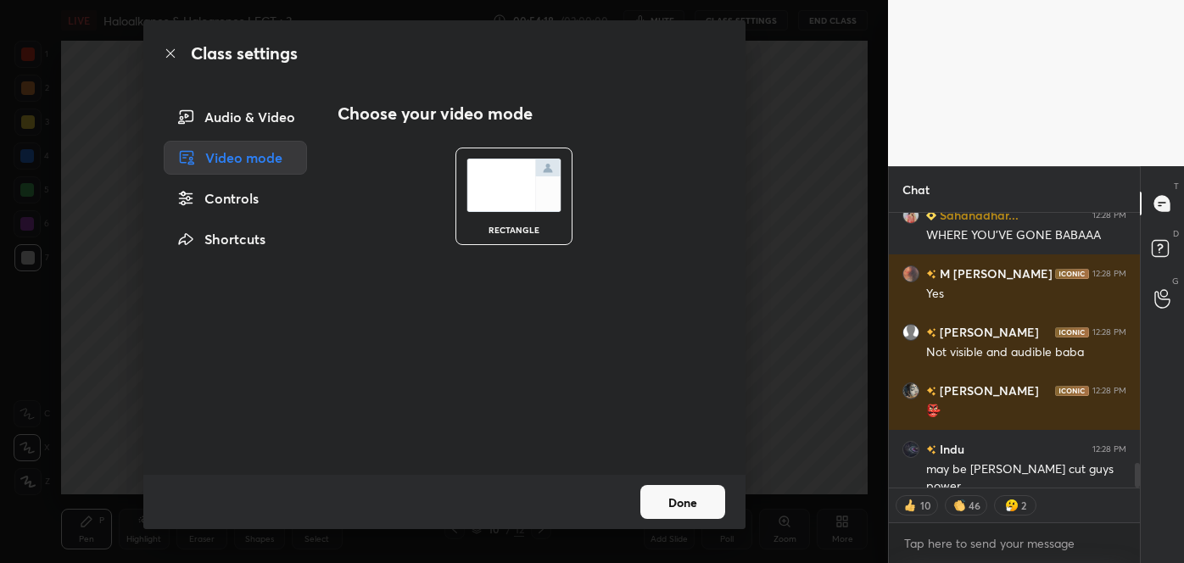
scroll to position [2776, 0]
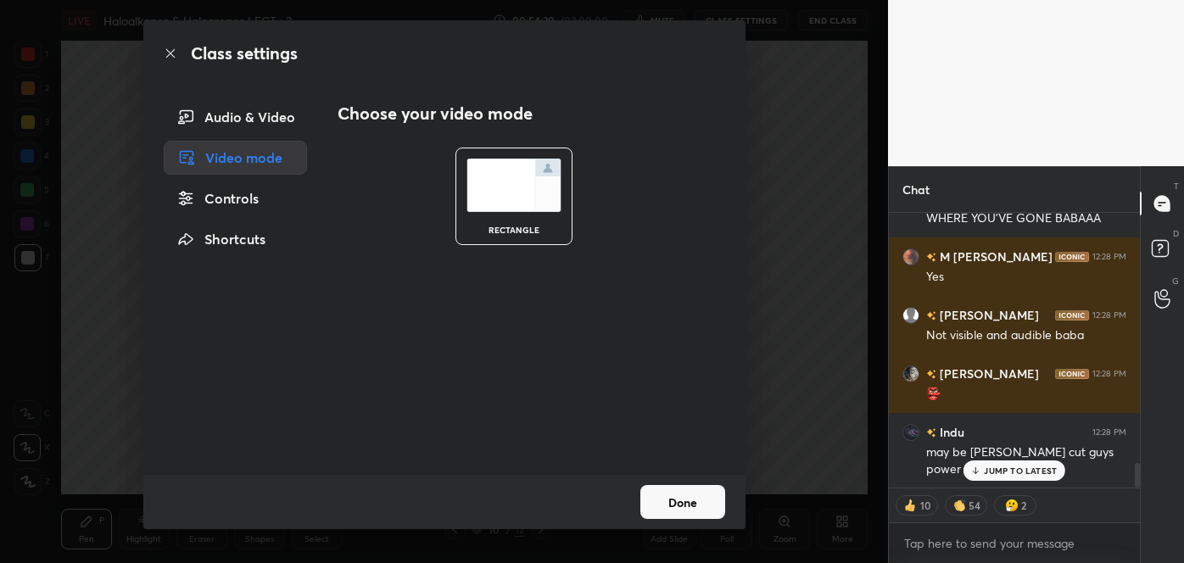
click at [276, 163] on div "Video mode" at bounding box center [236, 158] width 144 height 34
click at [276, 119] on div "Audio & Video" at bounding box center [236, 117] width 144 height 34
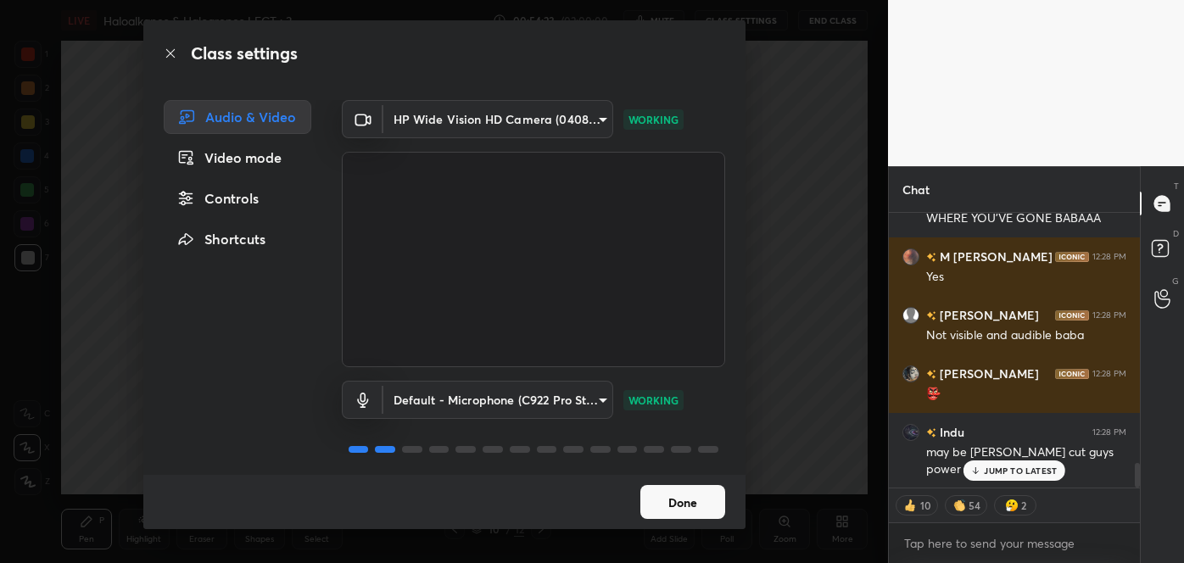
click at [598, 117] on body "1 2 3 4 5 6 7 C X Z C X Z E E Erase all H H LIVE Haloalkanes & Haloarenes LECT …" at bounding box center [592, 281] width 1184 height 563
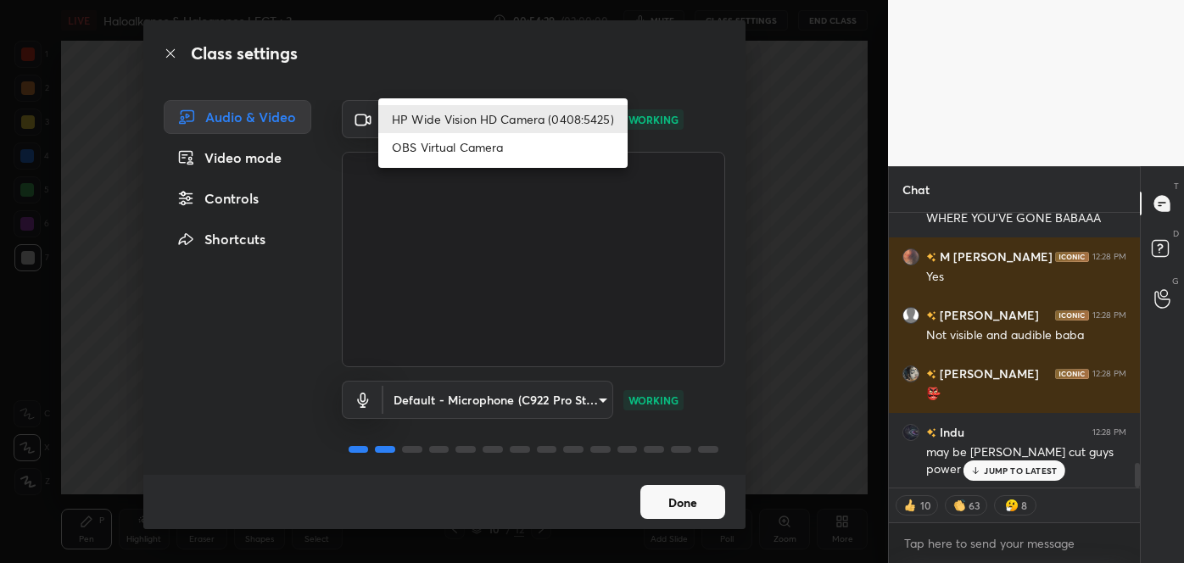
type textarea "x"
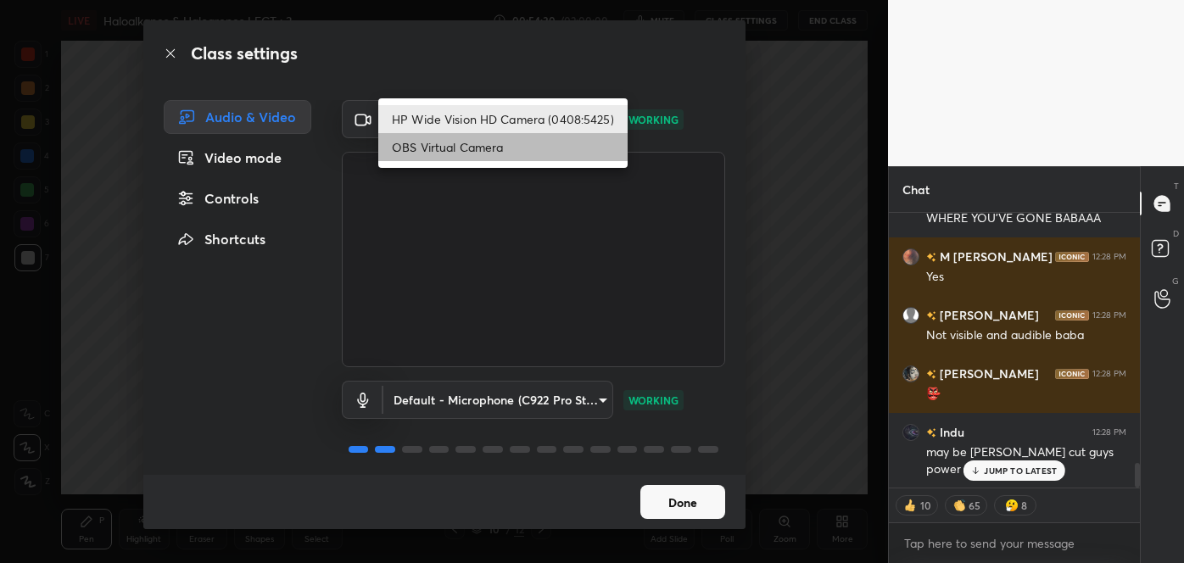
click at [491, 145] on li "OBS Virtual Camera" at bounding box center [502, 147] width 249 height 28
type input "6a12d3f63cb1fa968da658e1b9cc639d270f5c8363e30955cd8c2fe352e7098c"
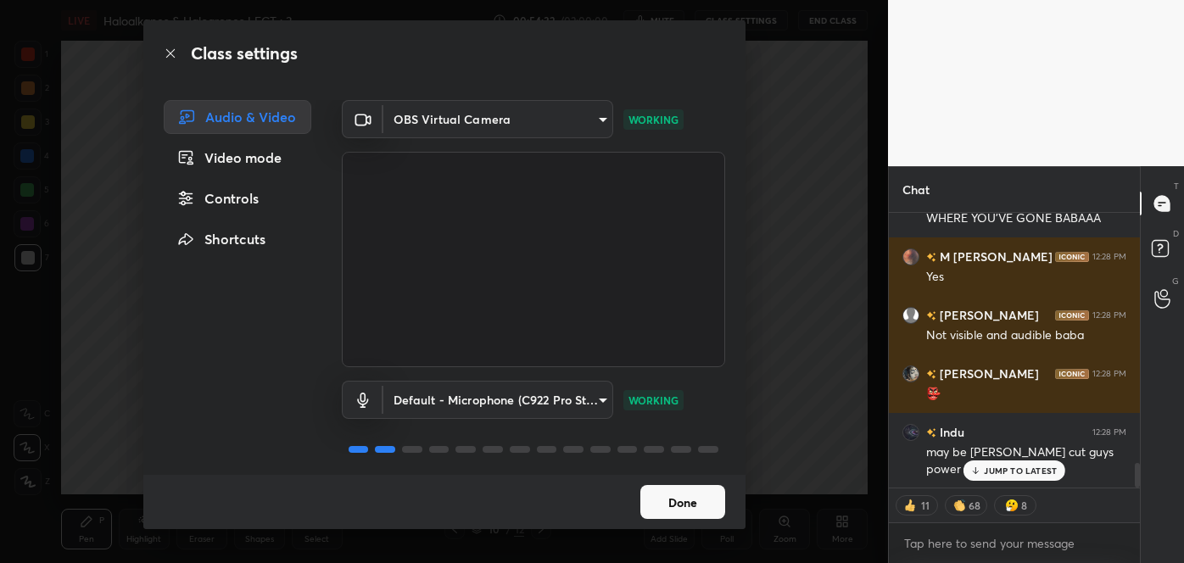
click at [595, 117] on body "1 2 3 4 5 6 7 C X Z C X Z E E Erase all H H LIVE Haloalkanes & Haloarenes LECT …" at bounding box center [592, 281] width 1184 height 563
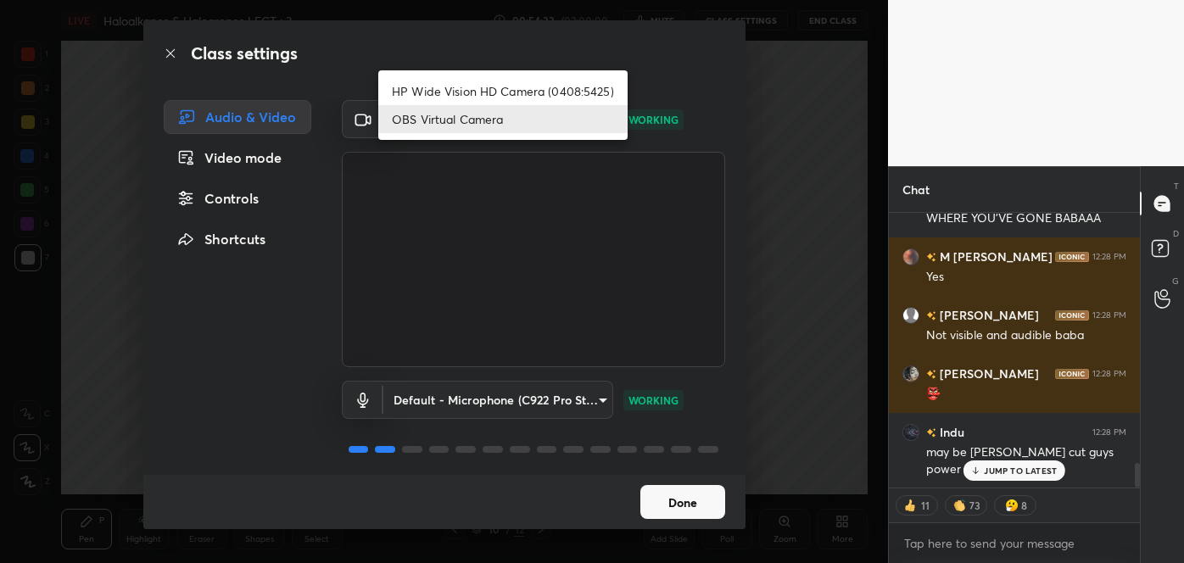
type textarea "x"
click at [496, 86] on li "HP Wide Vision HD Camera (0408:5425)" at bounding box center [502, 91] width 249 height 28
type input "01fdaf221da8690714874b11d20bc3192517f17876d8b34799f7457dde068f35"
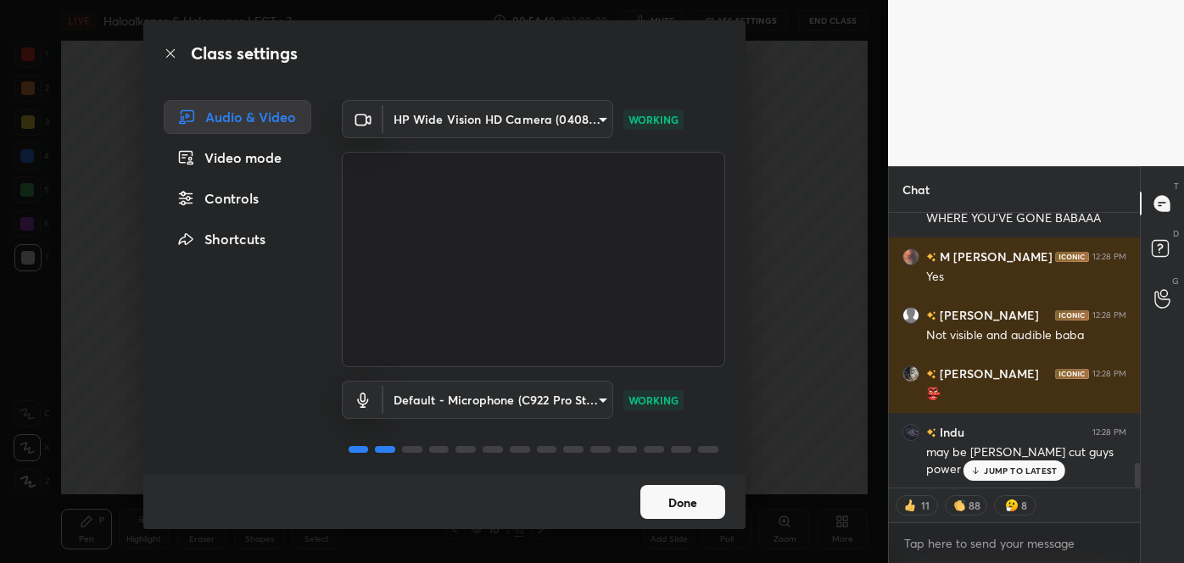
scroll to position [2834, 0]
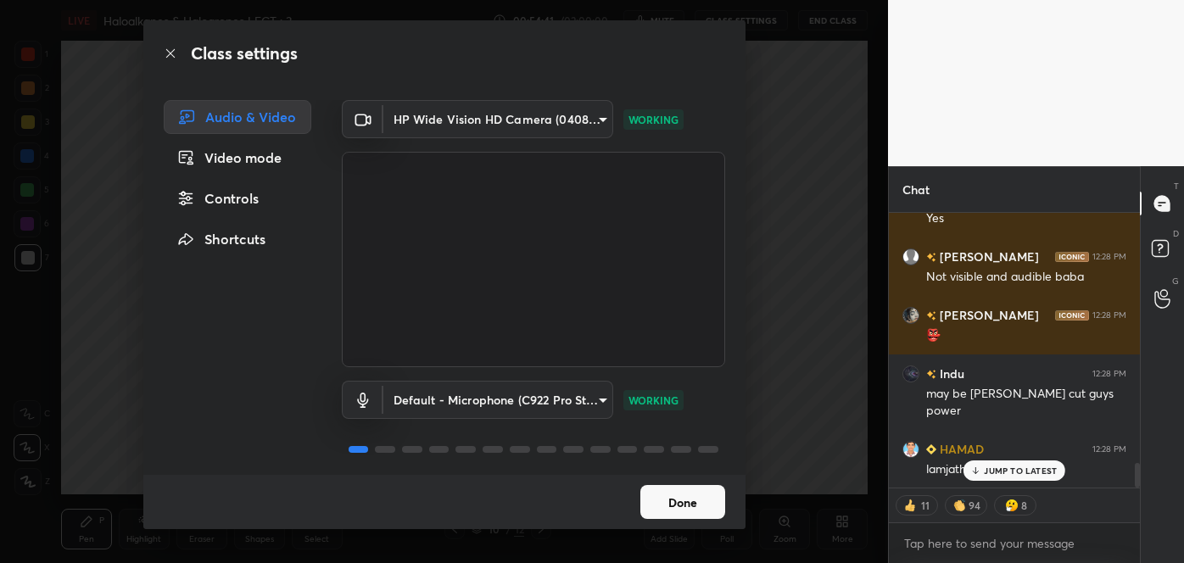
click at [596, 193] on video at bounding box center [533, 259] width 383 height 215
click at [690, 507] on button "Done" at bounding box center [682, 502] width 85 height 34
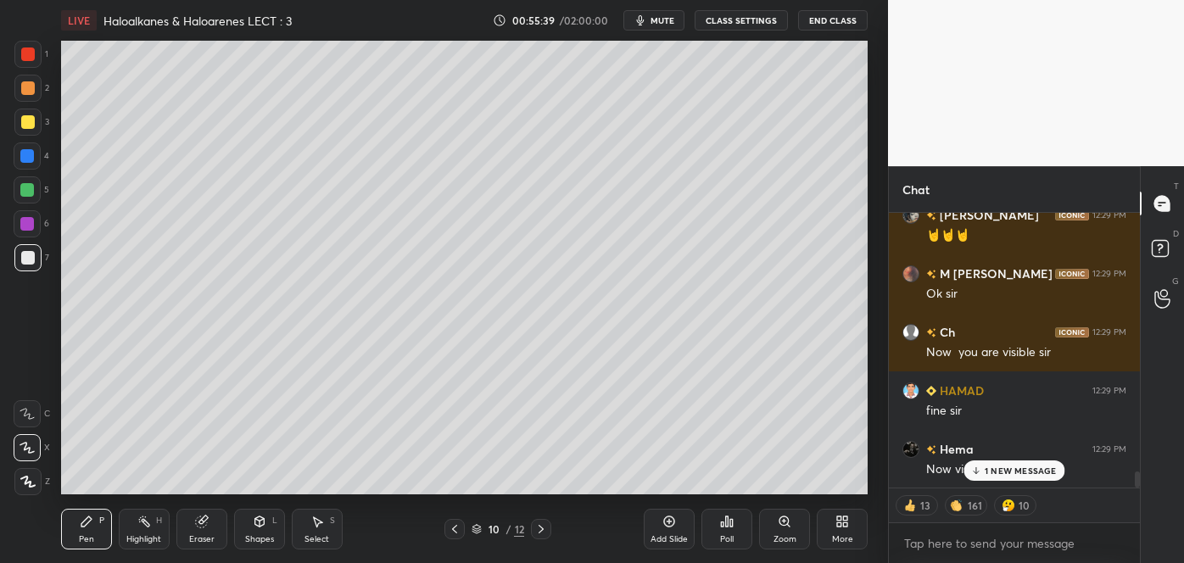
scroll to position [4473, 0]
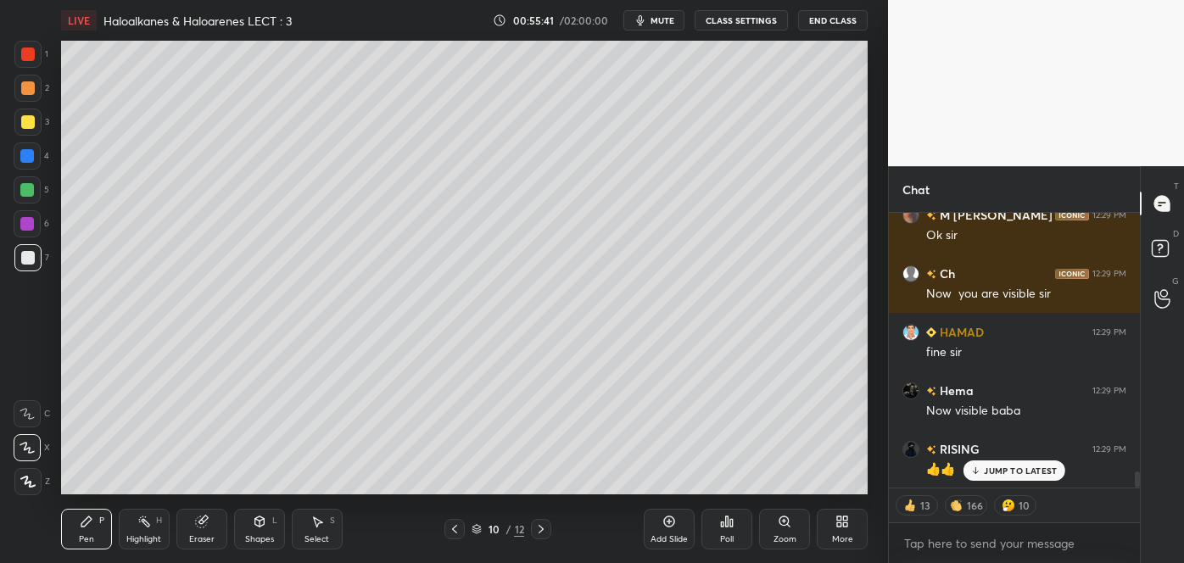
click at [659, 532] on div "Add Slide" at bounding box center [669, 529] width 51 height 41
click at [29, 260] on div at bounding box center [28, 258] width 14 height 14
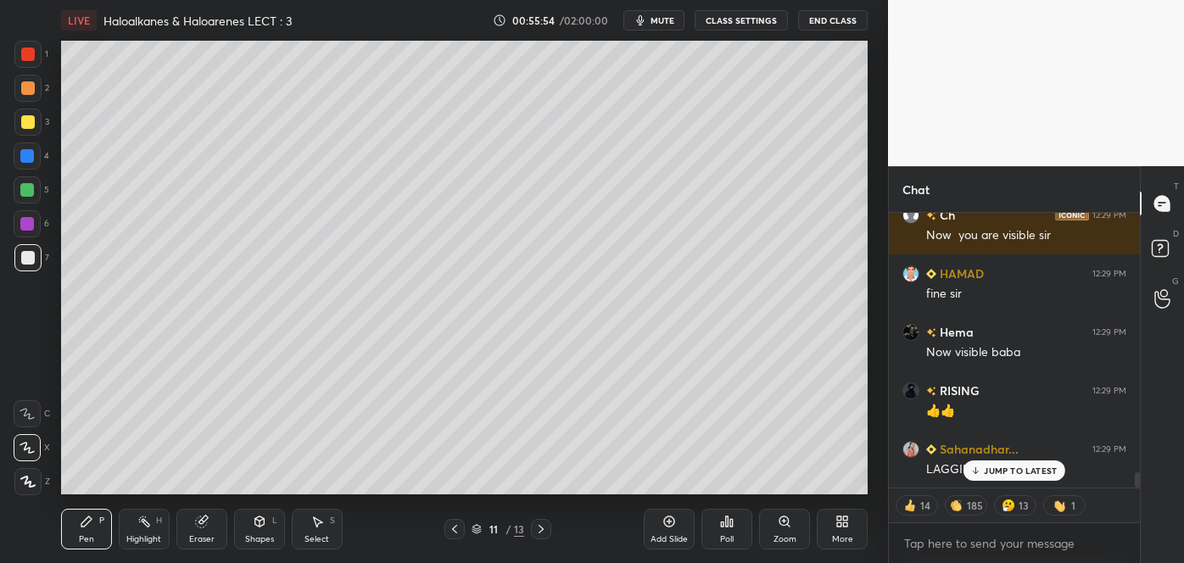
scroll to position [4590, 0]
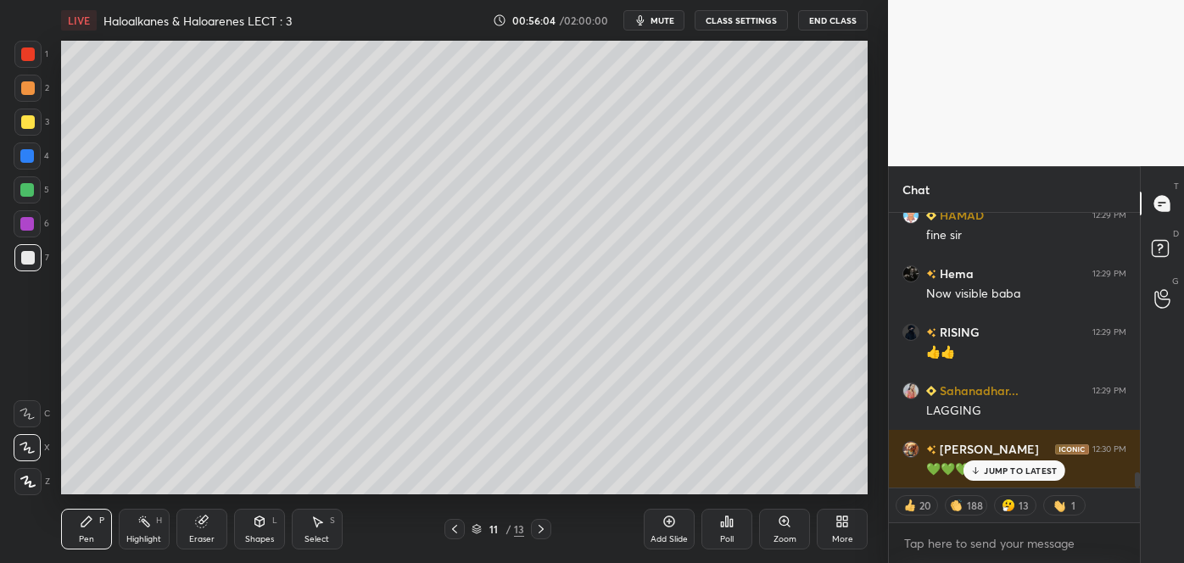
click at [269, 530] on div "Shapes L" at bounding box center [259, 529] width 51 height 41
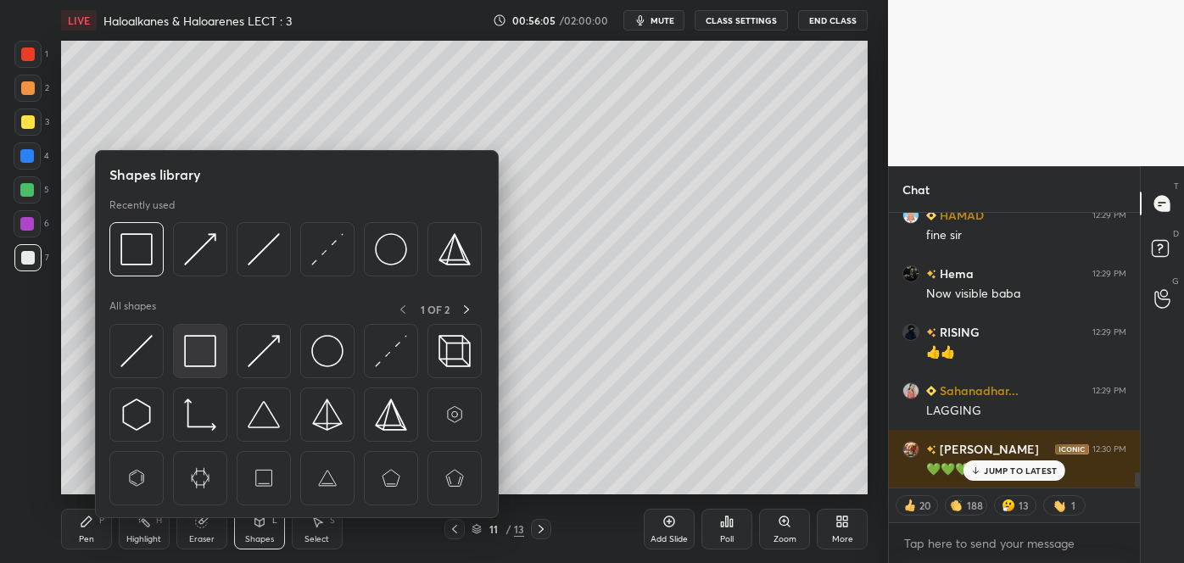
click at [194, 350] on img at bounding box center [200, 351] width 32 height 32
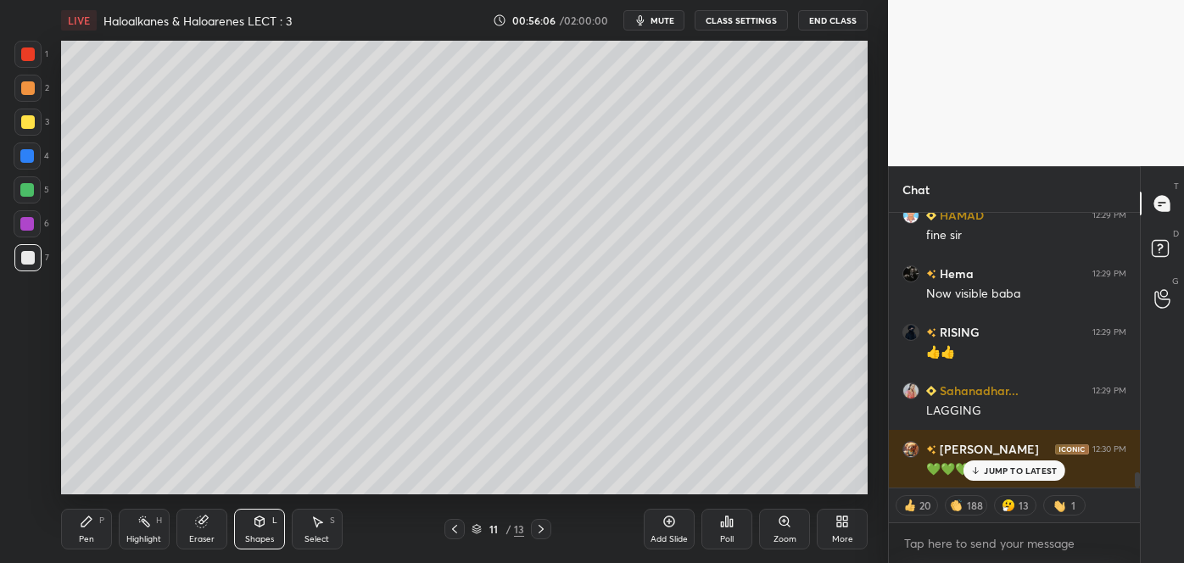
click at [25, 88] on div at bounding box center [28, 88] width 14 height 14
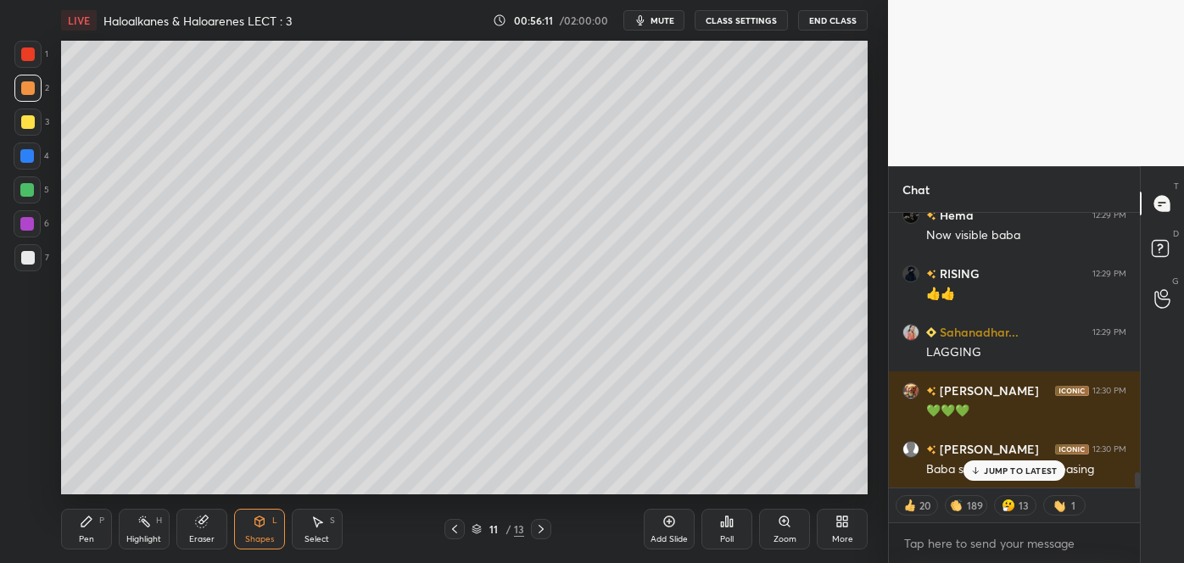
click at [991, 469] on p "JUMP TO LATEST" at bounding box center [1020, 471] width 73 height 10
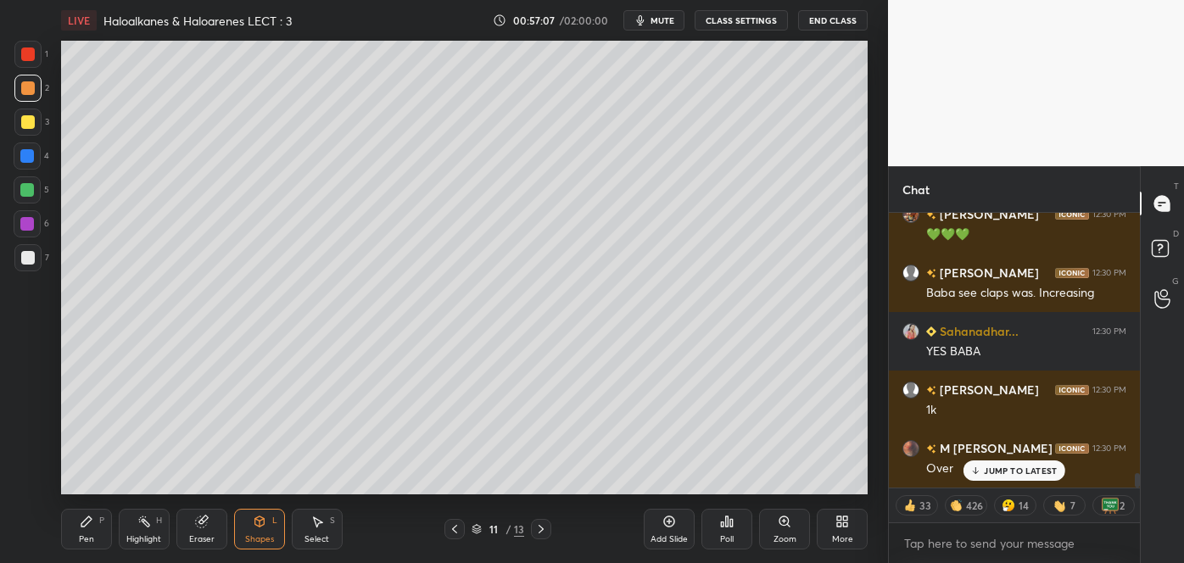
scroll to position [4883, 0]
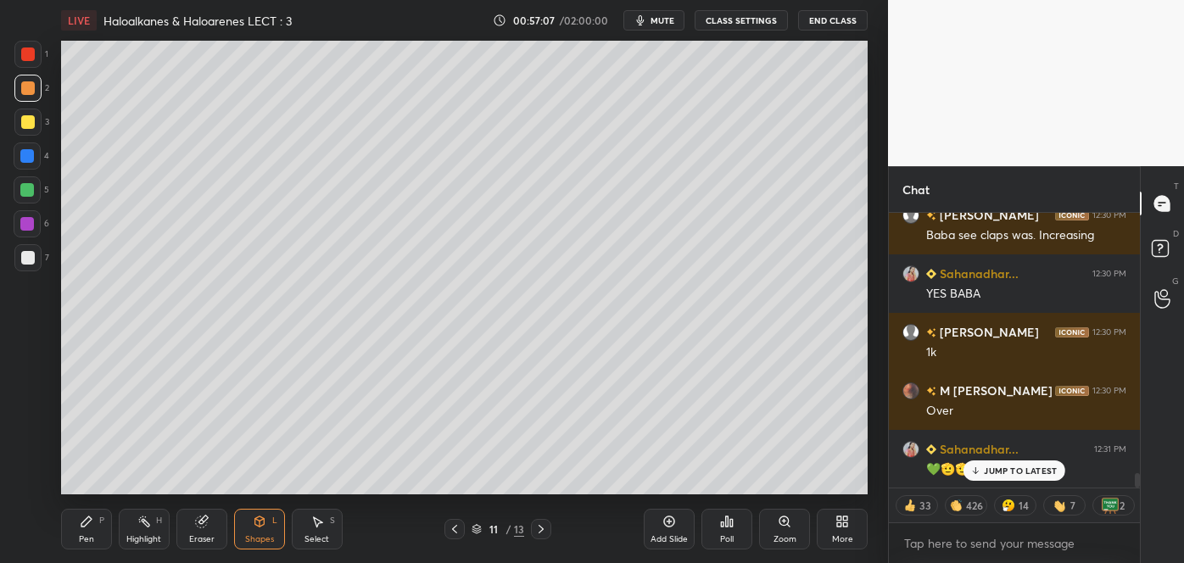
click at [32, 126] on div at bounding box center [28, 122] width 14 height 14
click at [87, 528] on icon at bounding box center [87, 522] width 14 height 14
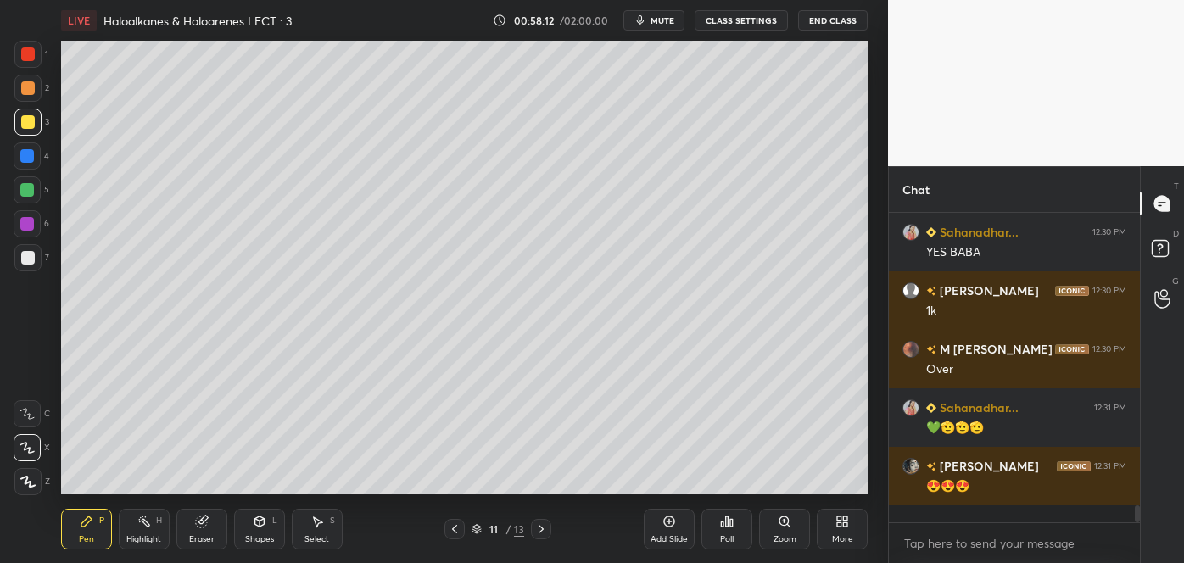
scroll to position [4906, 0]
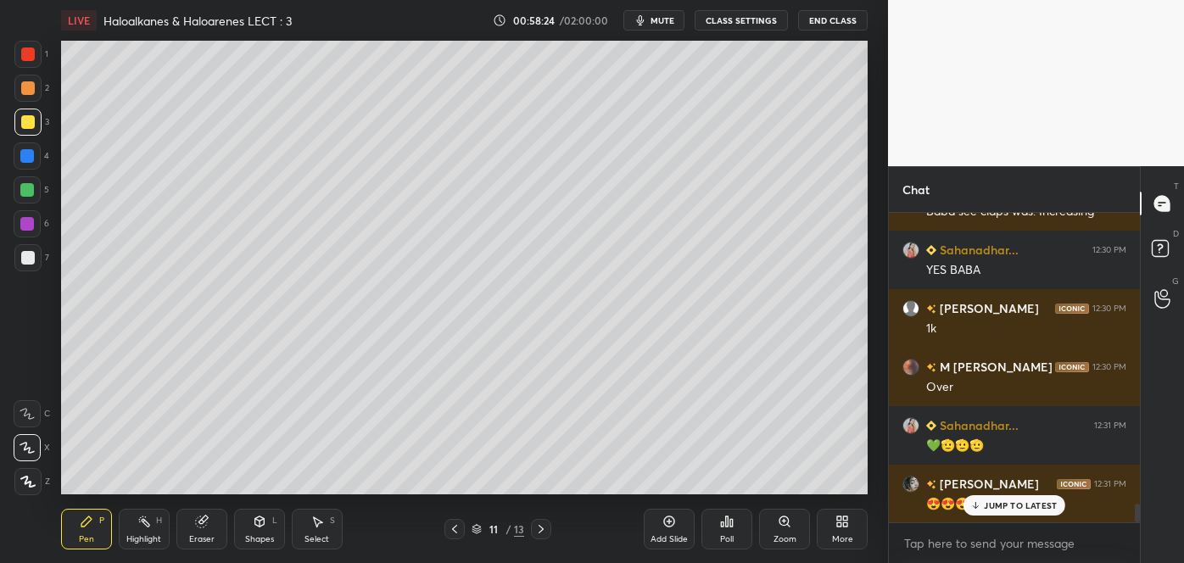
click at [22, 260] on div at bounding box center [28, 258] width 14 height 14
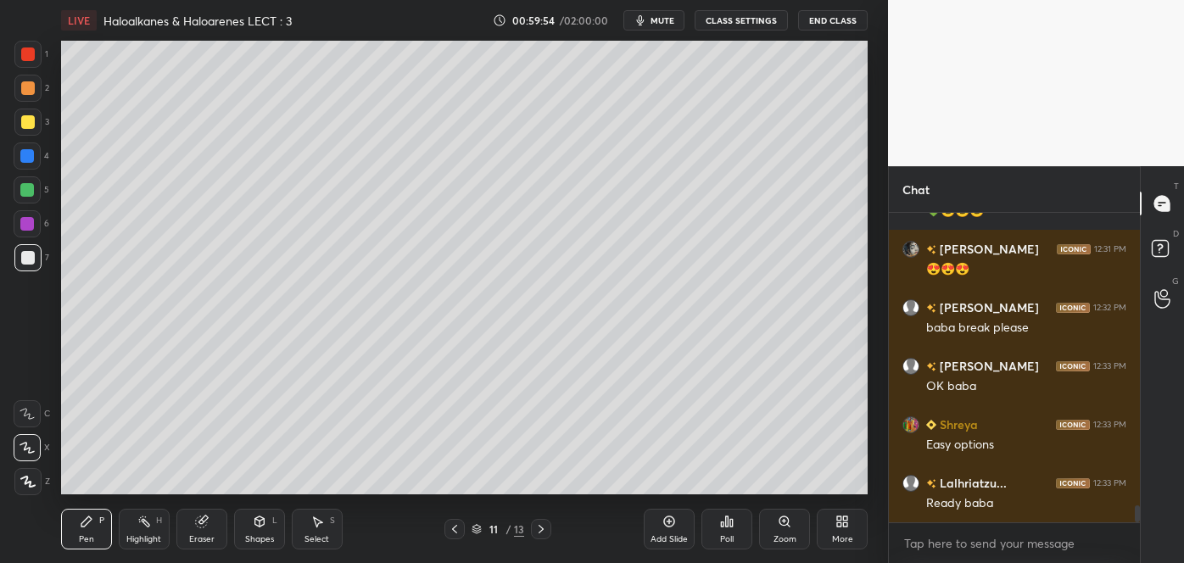
scroll to position [5200, 0]
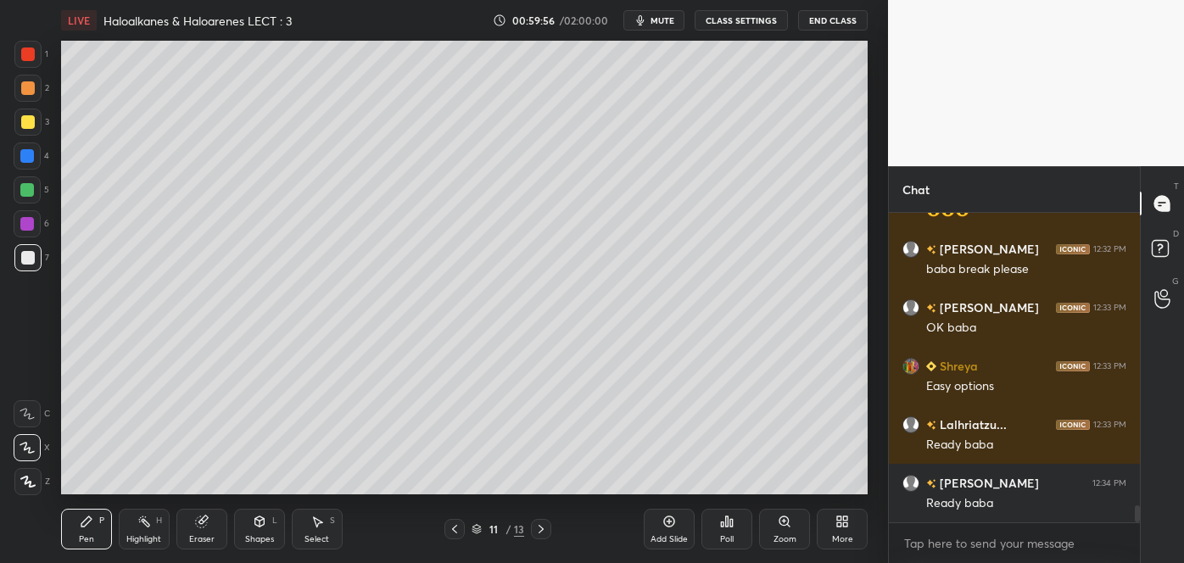
click at [726, 532] on div "Poll" at bounding box center [727, 529] width 51 height 41
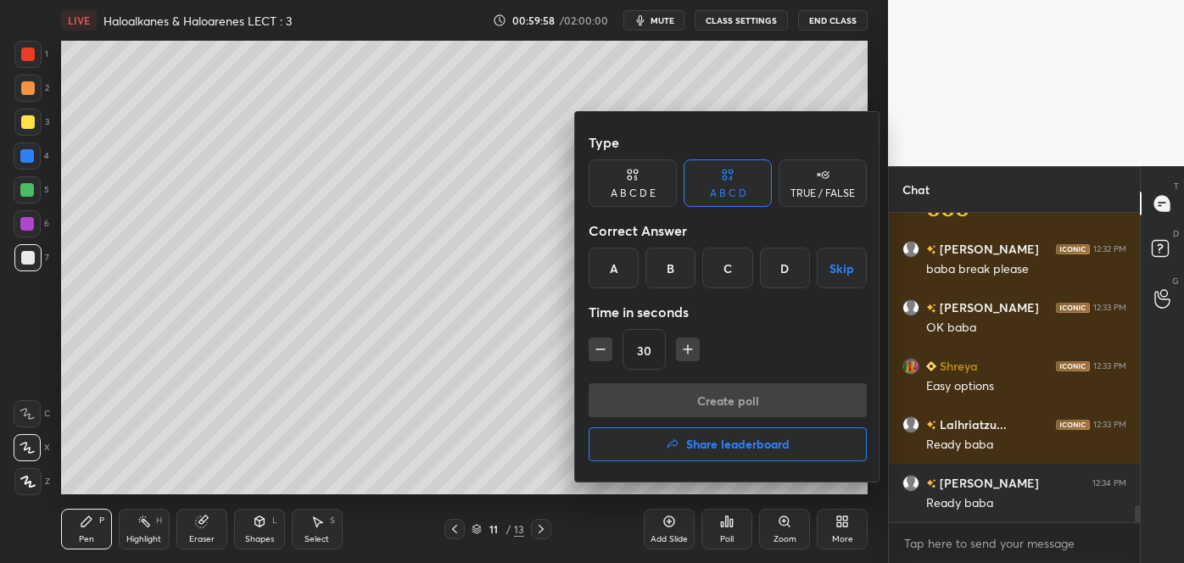
click at [787, 259] on div "D" at bounding box center [785, 268] width 50 height 41
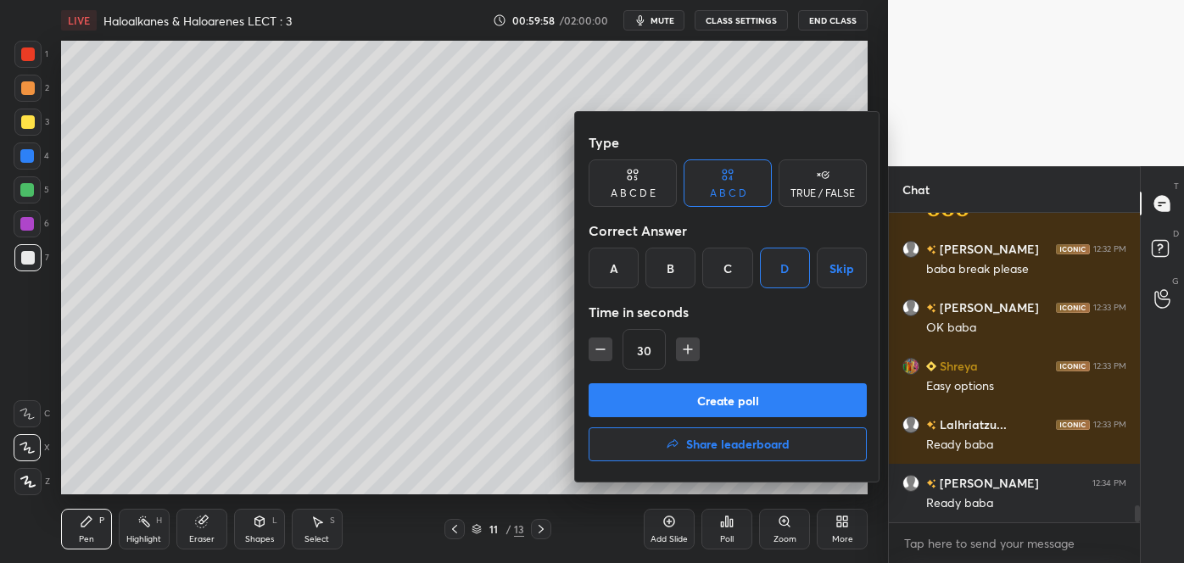
click at [746, 393] on button "Create poll" at bounding box center [728, 400] width 278 height 34
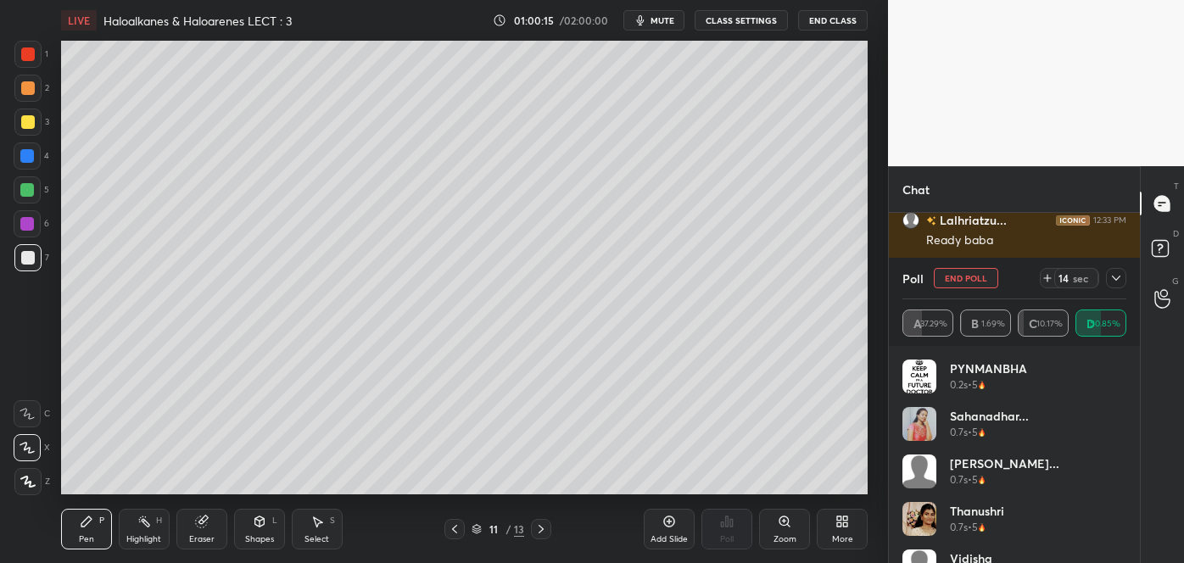
scroll to position [5463, 0]
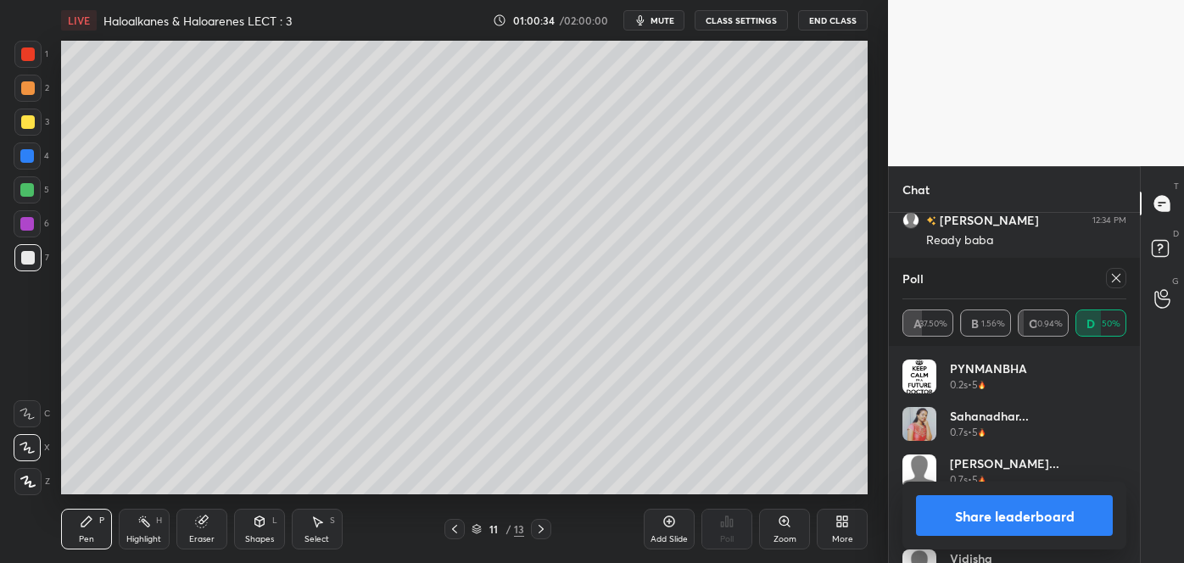
click at [943, 526] on button "Share leaderboard" at bounding box center [1014, 515] width 197 height 41
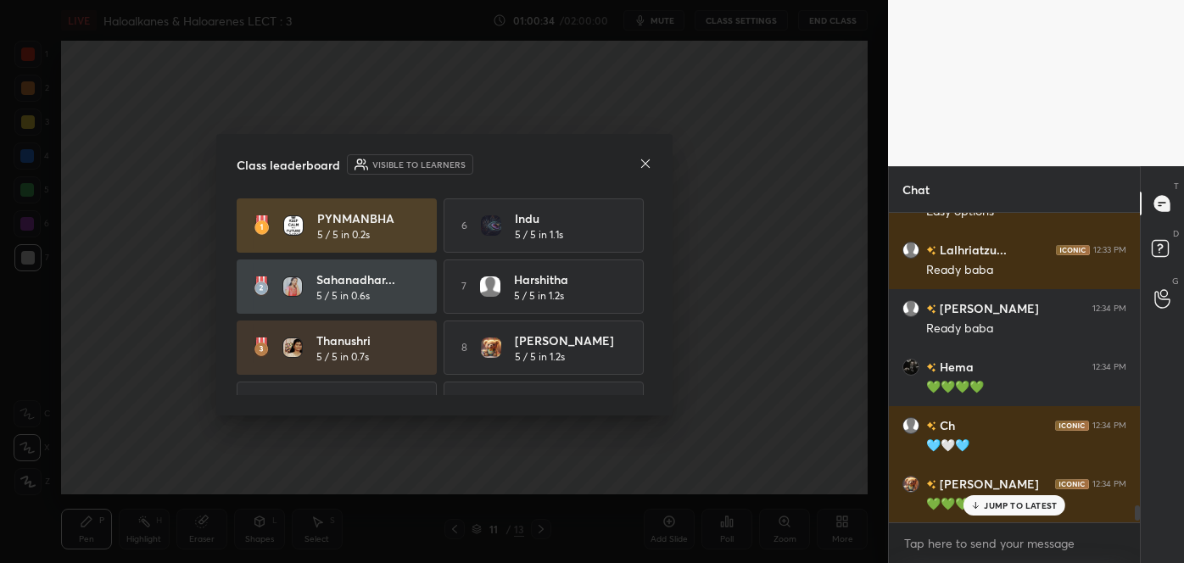
scroll to position [0, 0]
click at [643, 161] on icon at bounding box center [644, 163] width 8 height 8
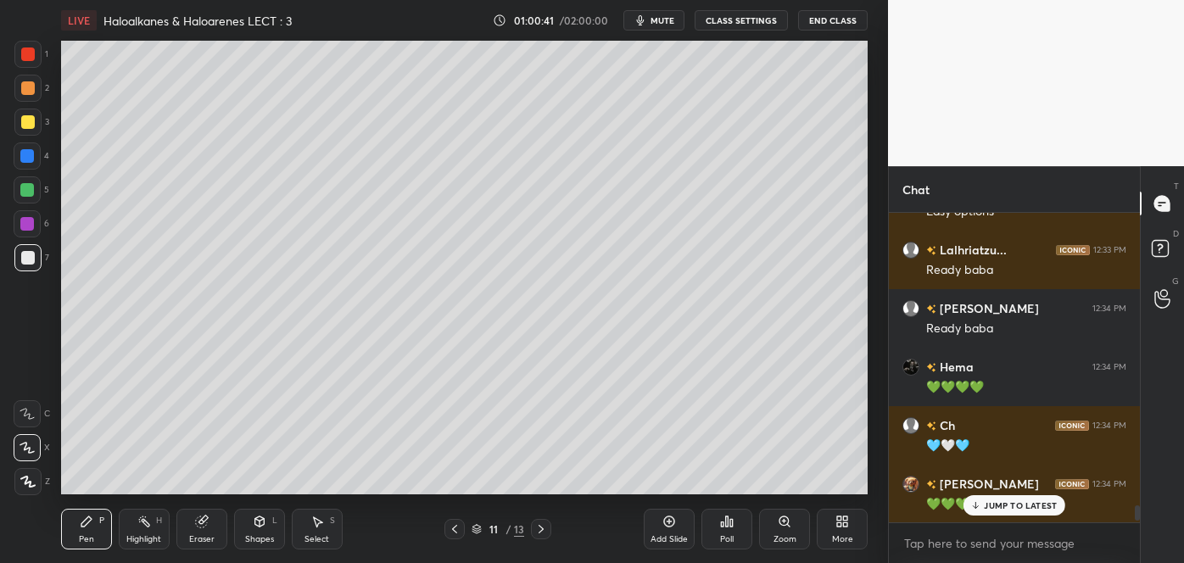
scroll to position [5433, 0]
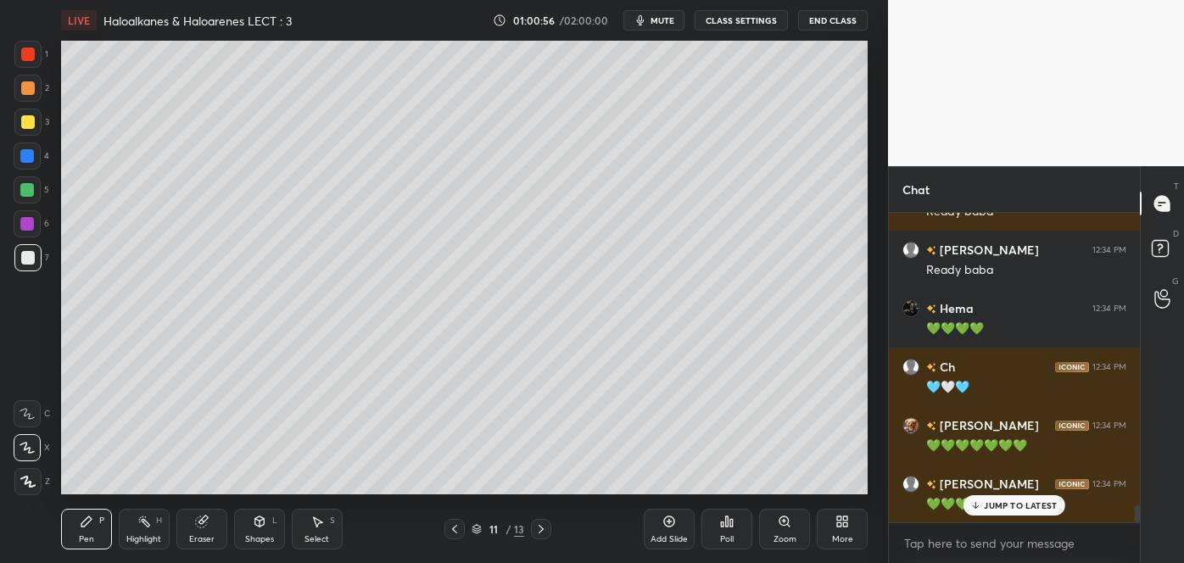
click at [29, 119] on div at bounding box center [28, 122] width 14 height 14
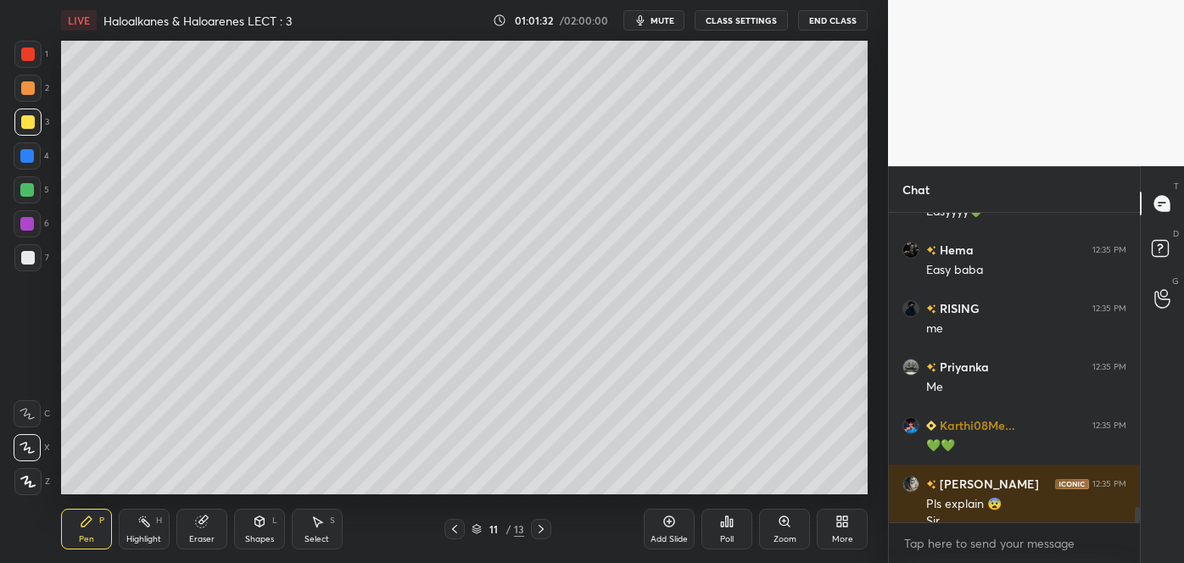
scroll to position [5861, 0]
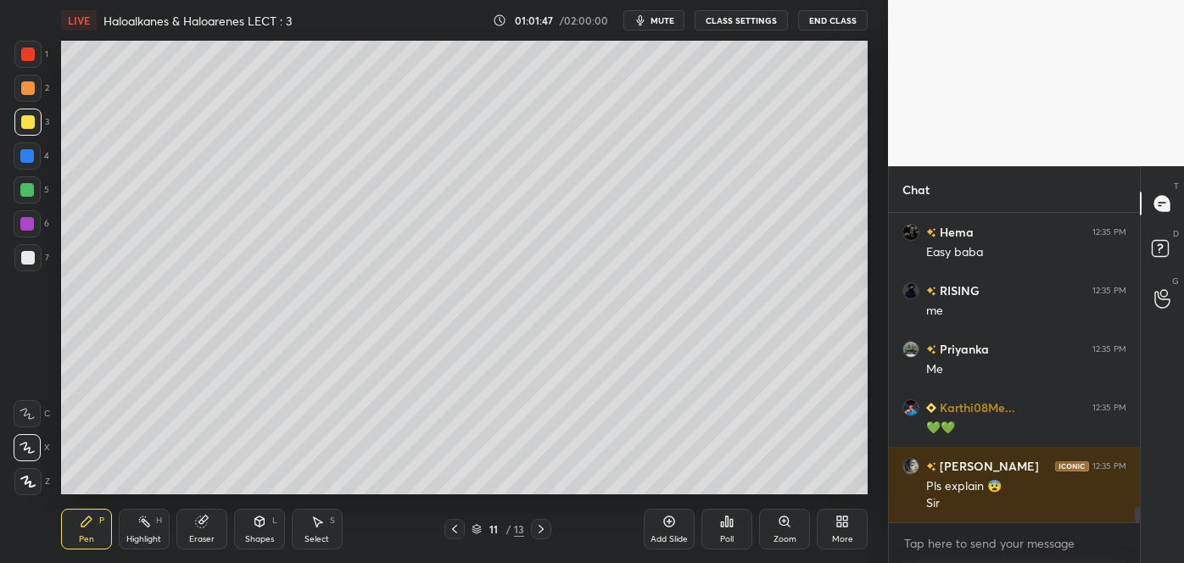
click at [29, 91] on div at bounding box center [28, 88] width 14 height 14
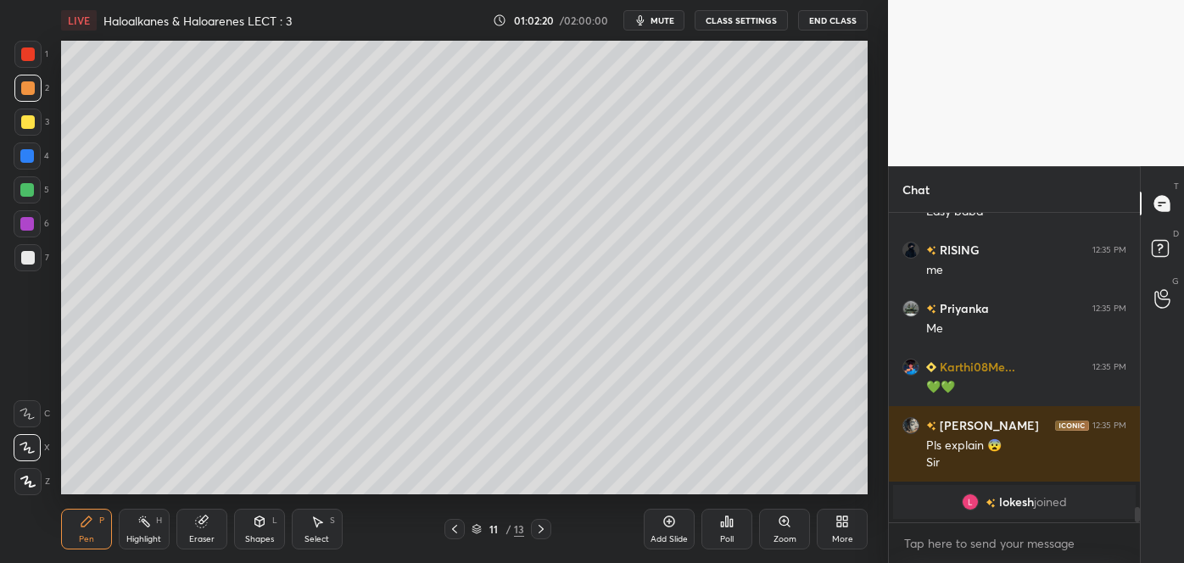
click at [22, 127] on div at bounding box center [28, 122] width 14 height 14
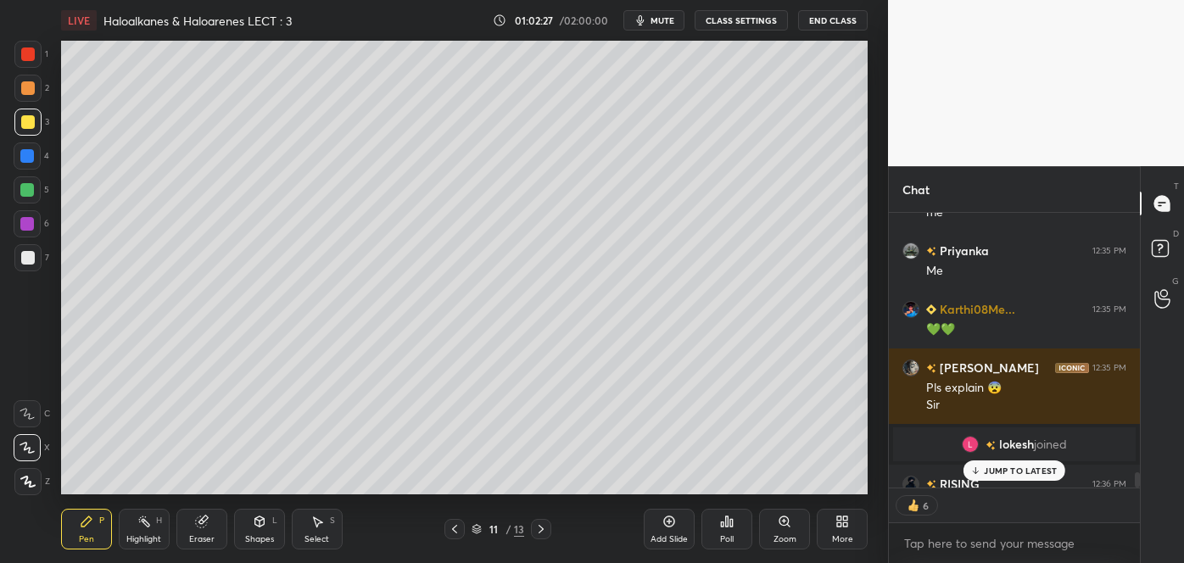
scroll to position [4764, 0]
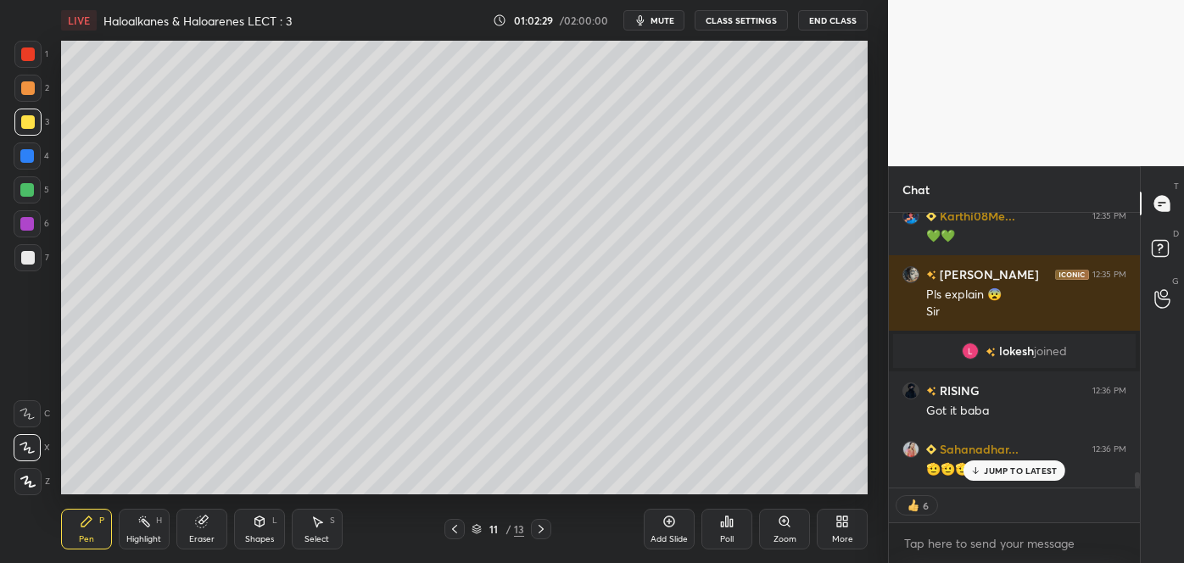
click at [261, 539] on div "Shapes" at bounding box center [259, 539] width 29 height 8
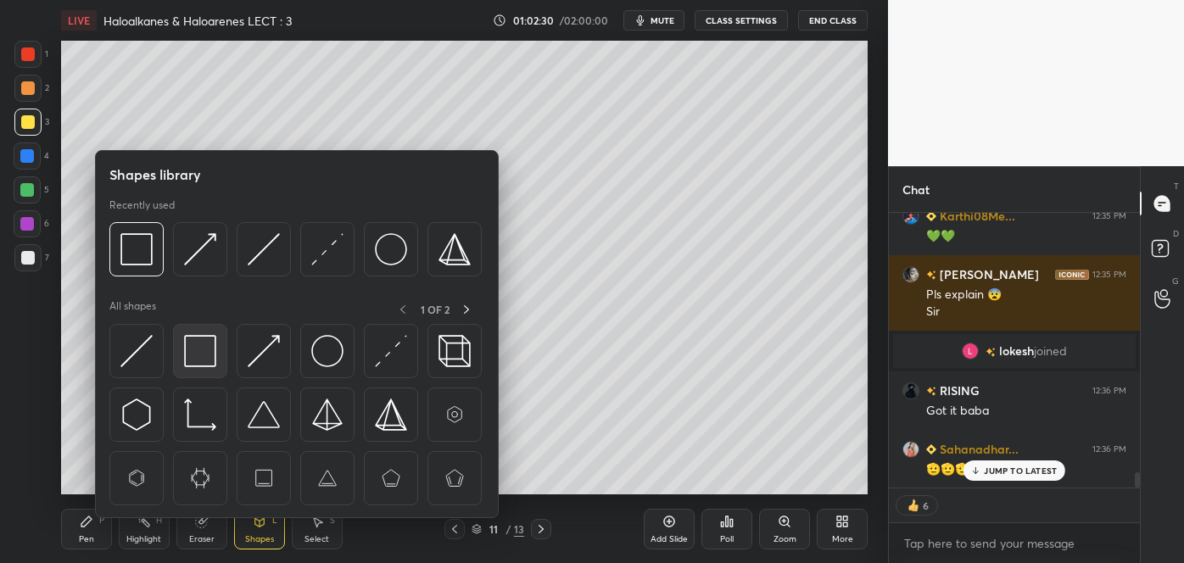
click at [199, 347] on img at bounding box center [200, 351] width 32 height 32
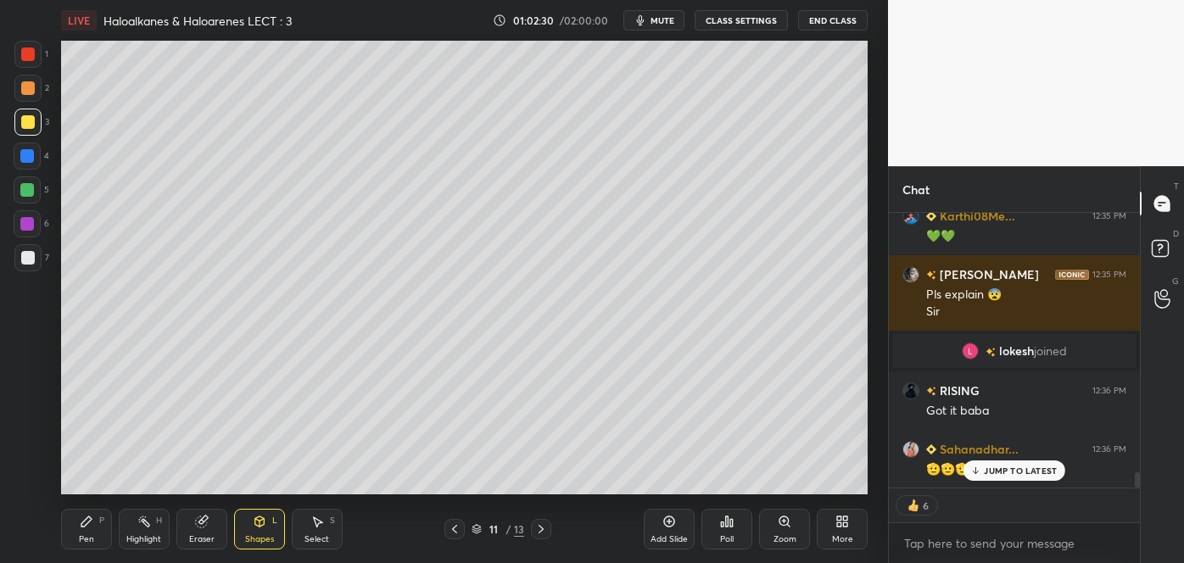
click at [28, 188] on div at bounding box center [27, 190] width 14 height 14
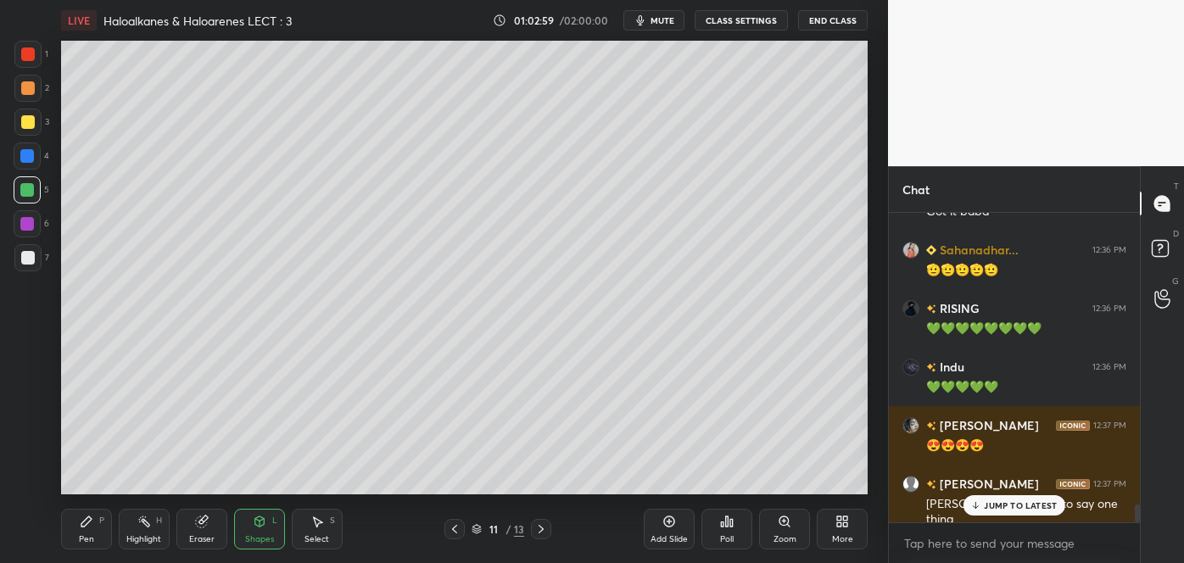
scroll to position [4963, 0]
click at [972, 502] on icon at bounding box center [975, 505] width 11 height 10
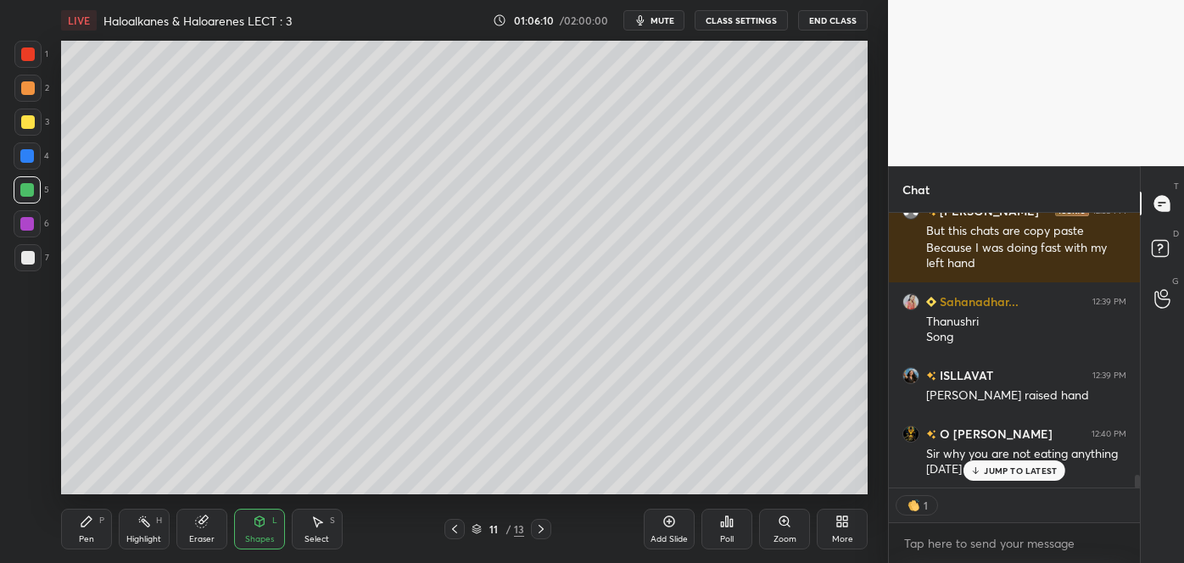
scroll to position [5535, 0]
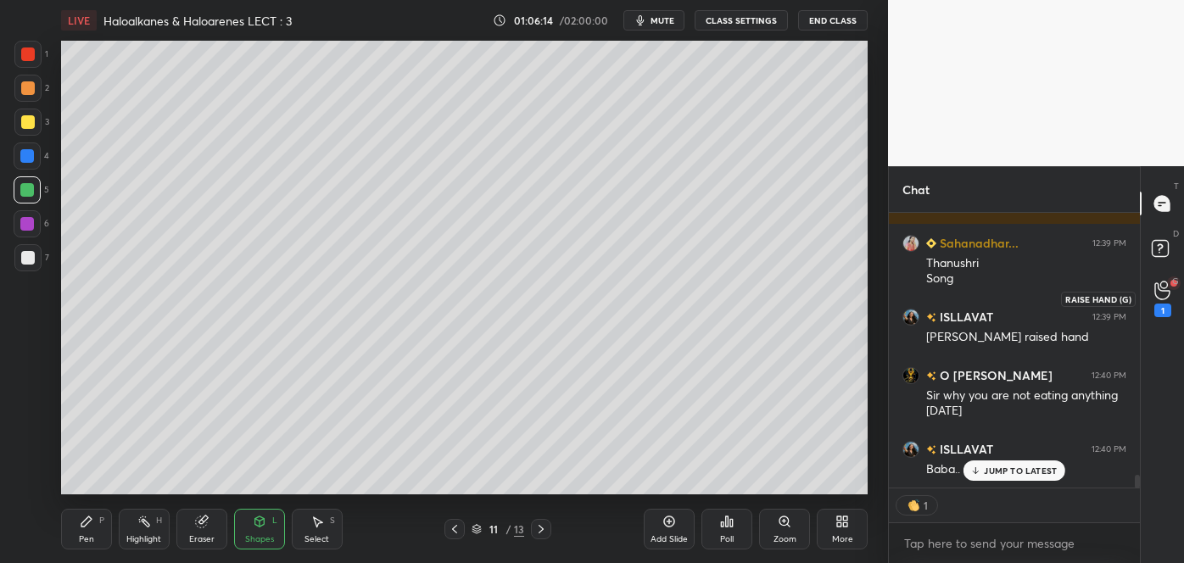
click at [1168, 299] on icon at bounding box center [1162, 291] width 16 height 20
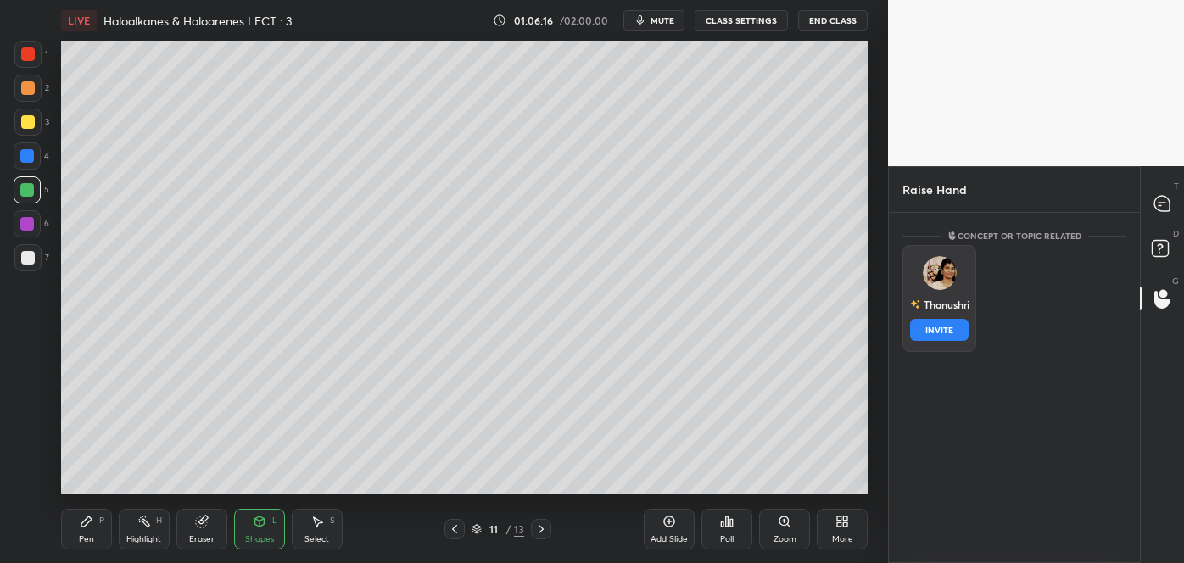
click at [935, 287] on img "grid" at bounding box center [940, 273] width 34 height 34
click at [934, 333] on button "INVITE" at bounding box center [939, 330] width 59 height 22
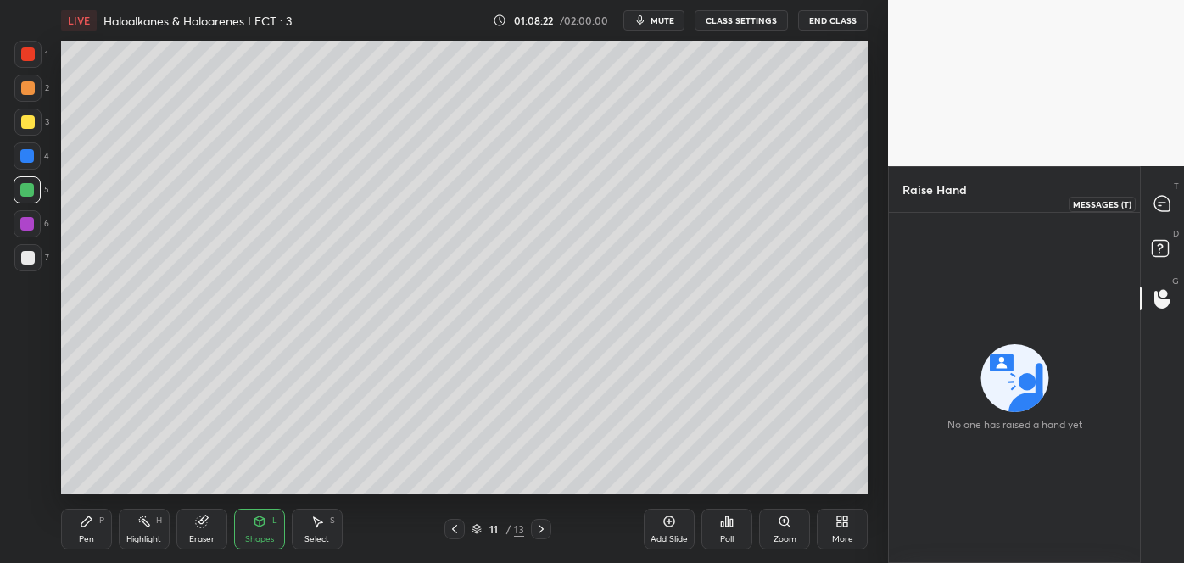
click at [1160, 209] on icon at bounding box center [1161, 203] width 15 height 15
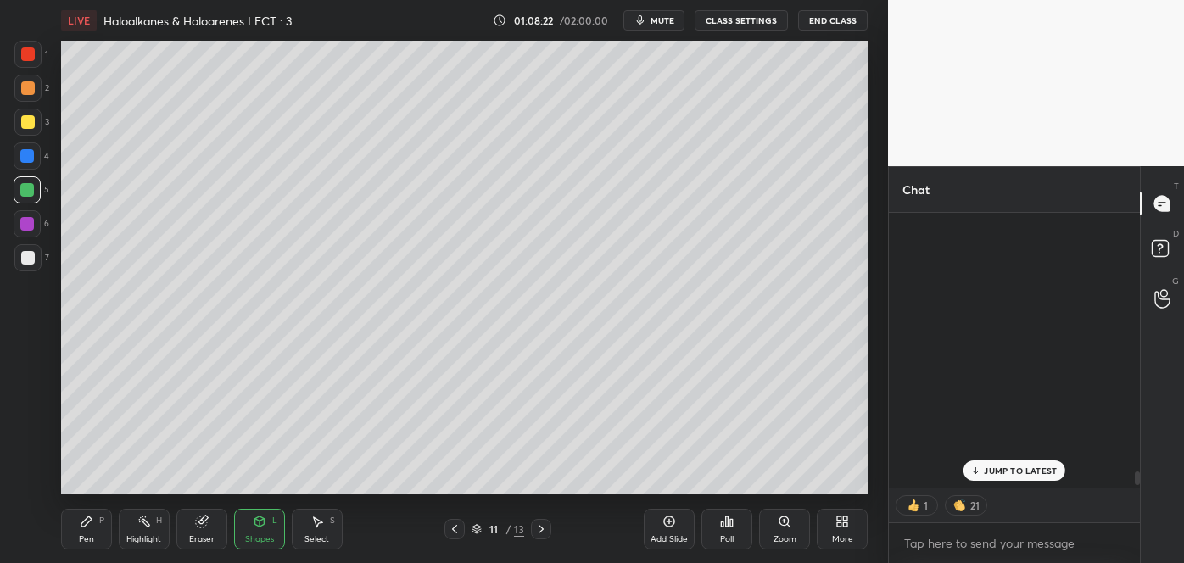
scroll to position [270, 246]
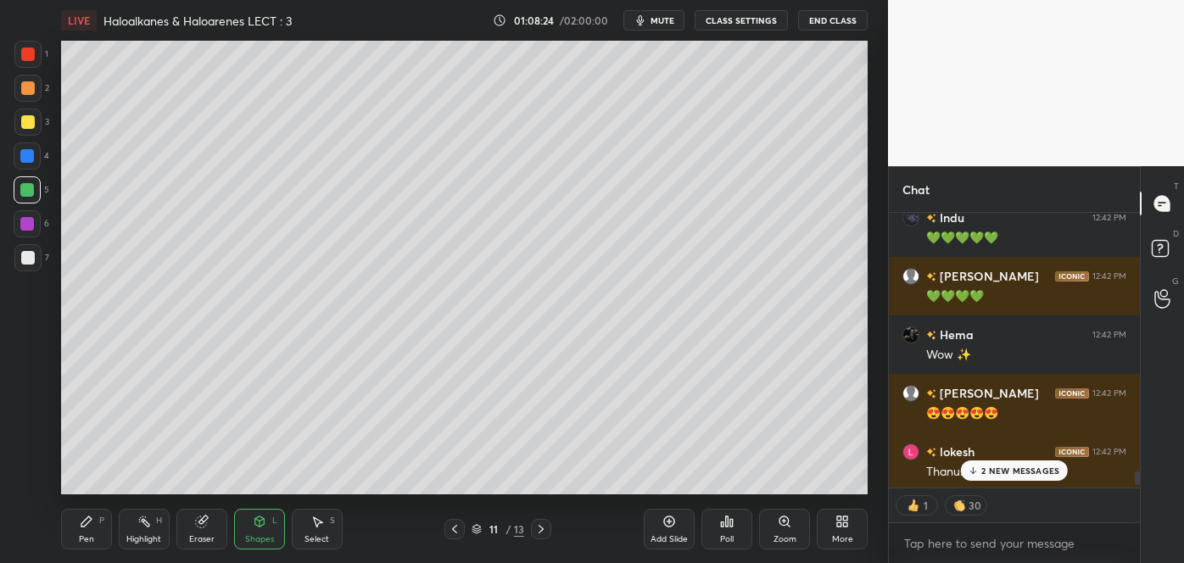
click at [996, 466] on p "2 NEW MESSAGES" at bounding box center [1020, 471] width 78 height 10
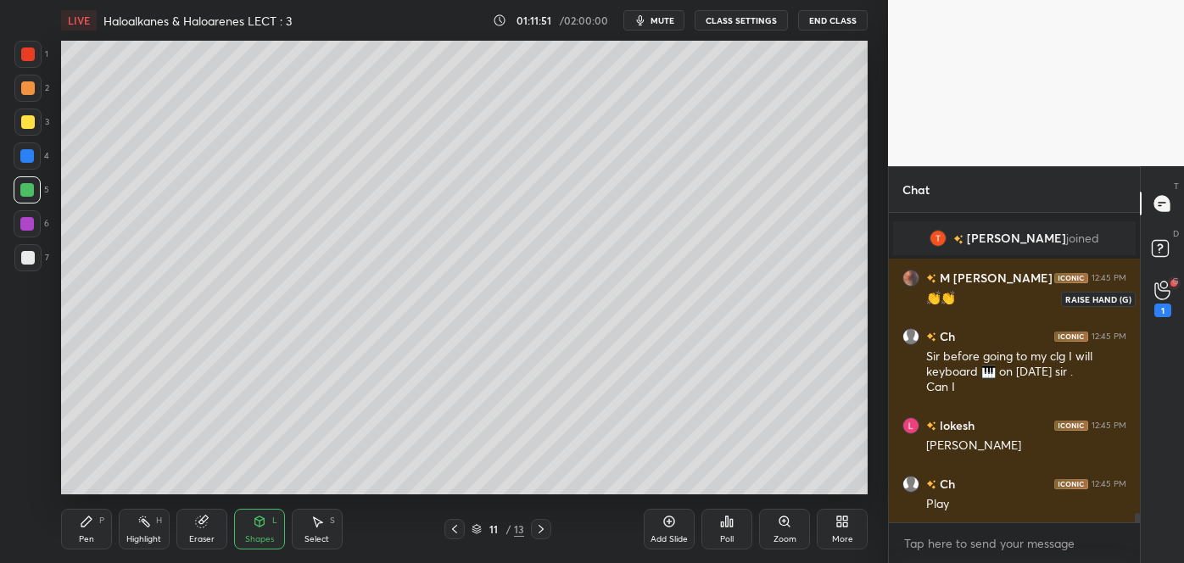
scroll to position [10152, 0]
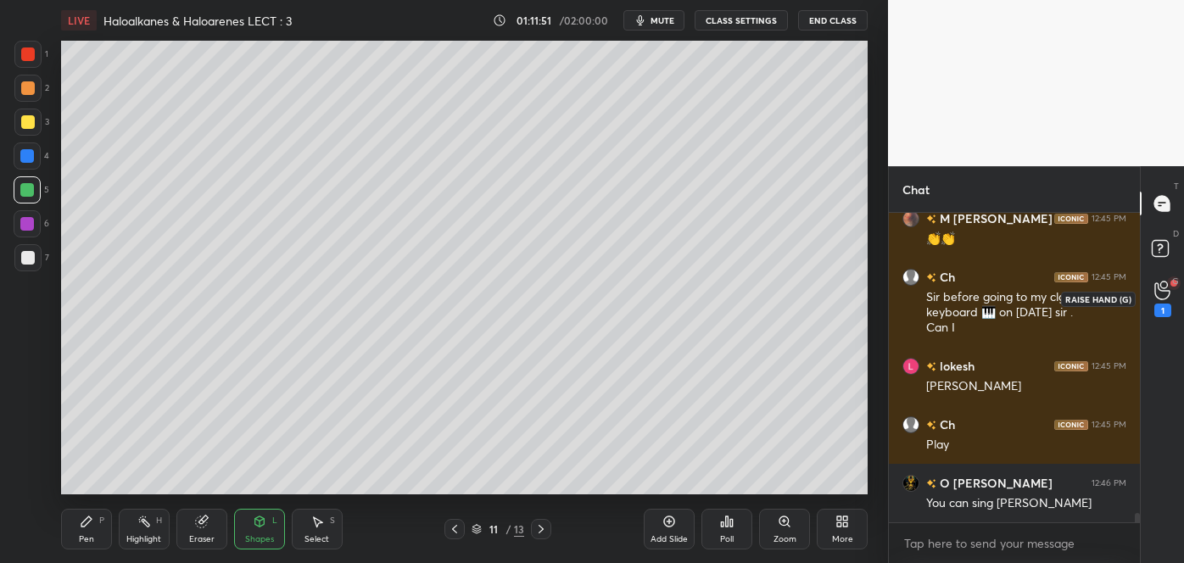
click at [1155, 291] on icon at bounding box center [1161, 290] width 15 height 17
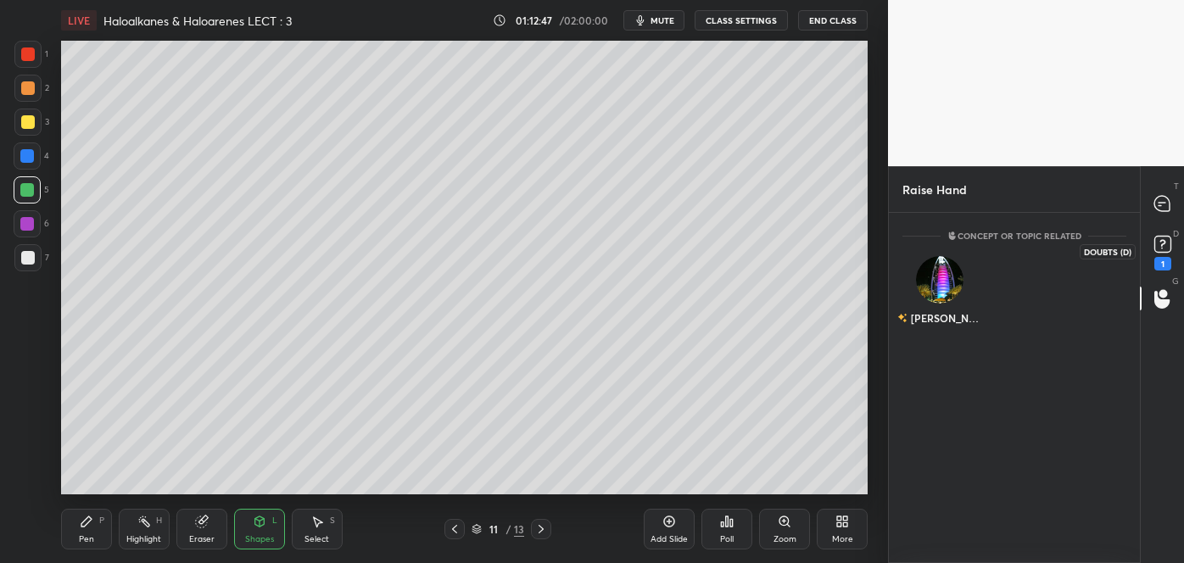
click at [1162, 250] on rect at bounding box center [1162, 245] width 16 height 16
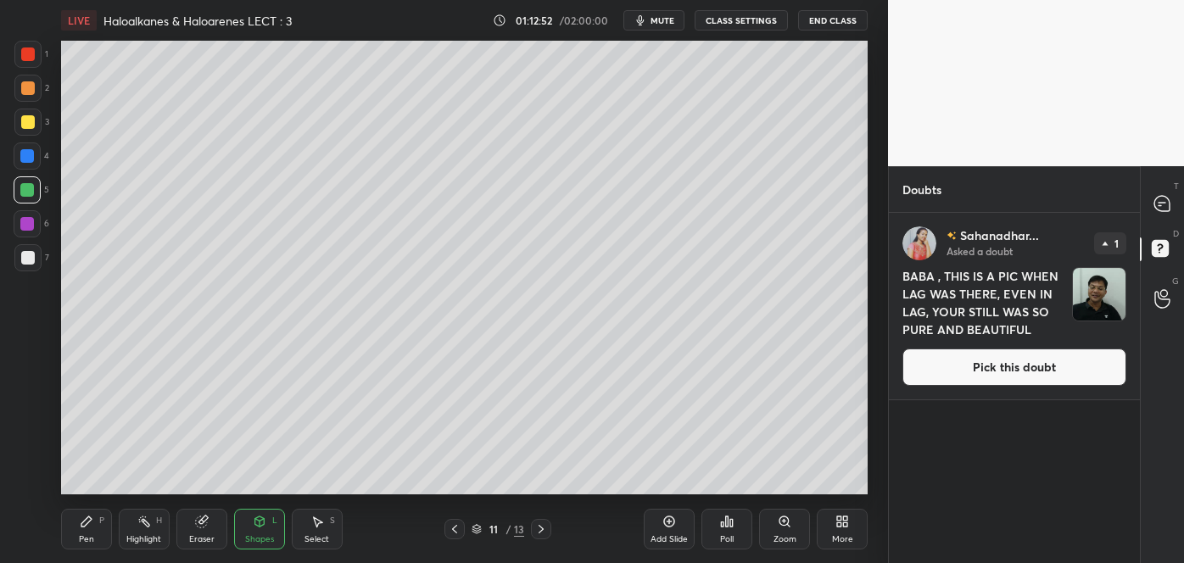
click at [1004, 359] on button "Pick this doubt" at bounding box center [1015, 367] width 224 height 37
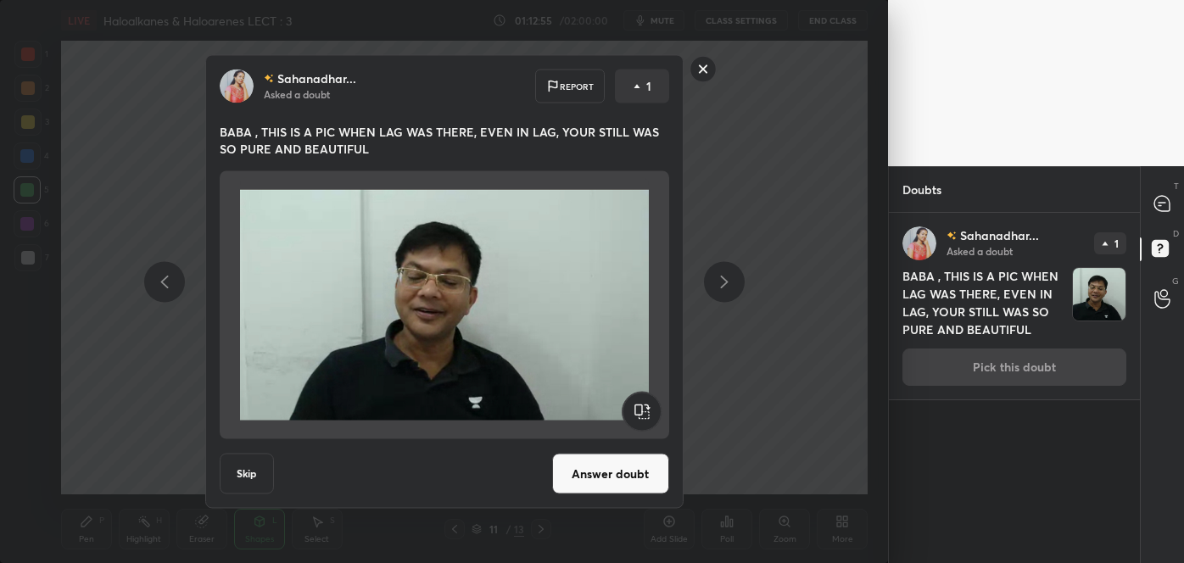
click at [635, 468] on button "Answer doubt" at bounding box center [610, 474] width 117 height 41
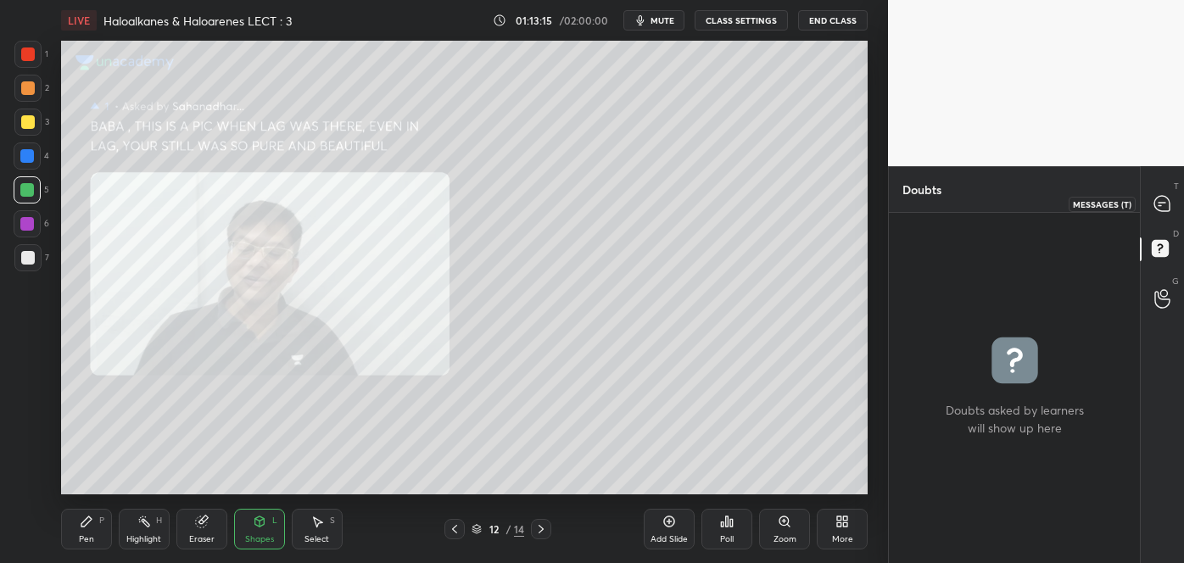
click at [1158, 204] on icon at bounding box center [1161, 203] width 15 height 15
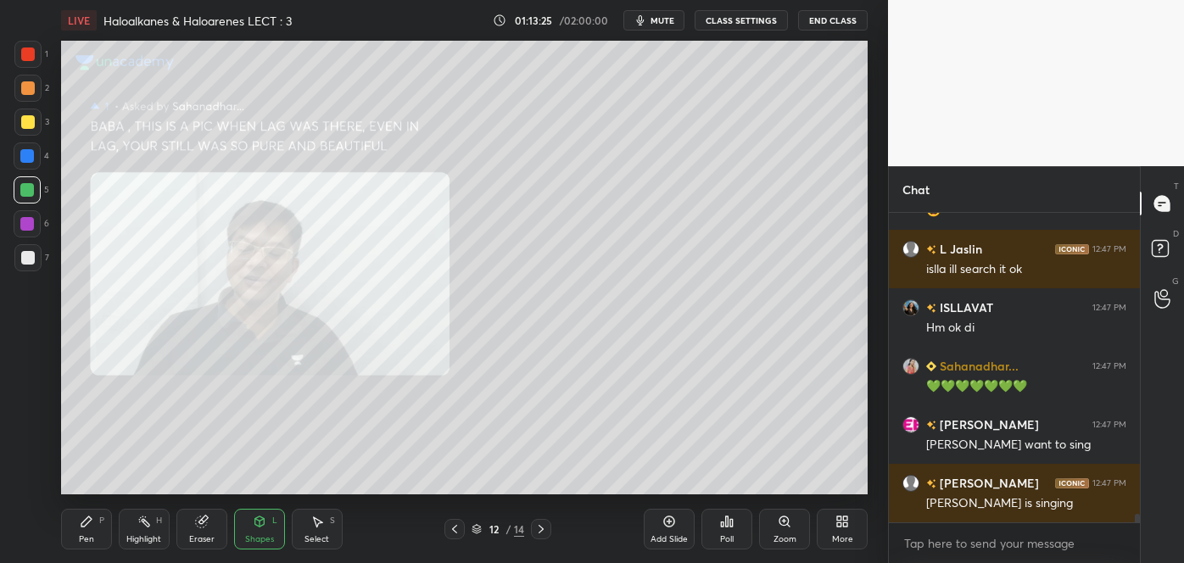
scroll to position [11368, 0]
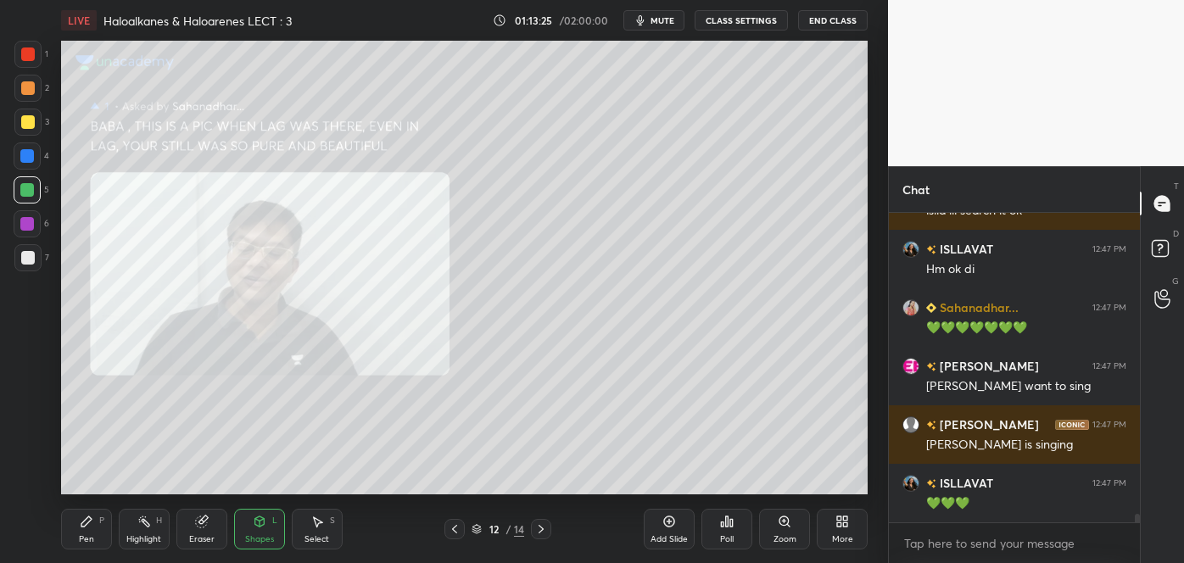
click at [452, 523] on icon at bounding box center [455, 530] width 14 height 14
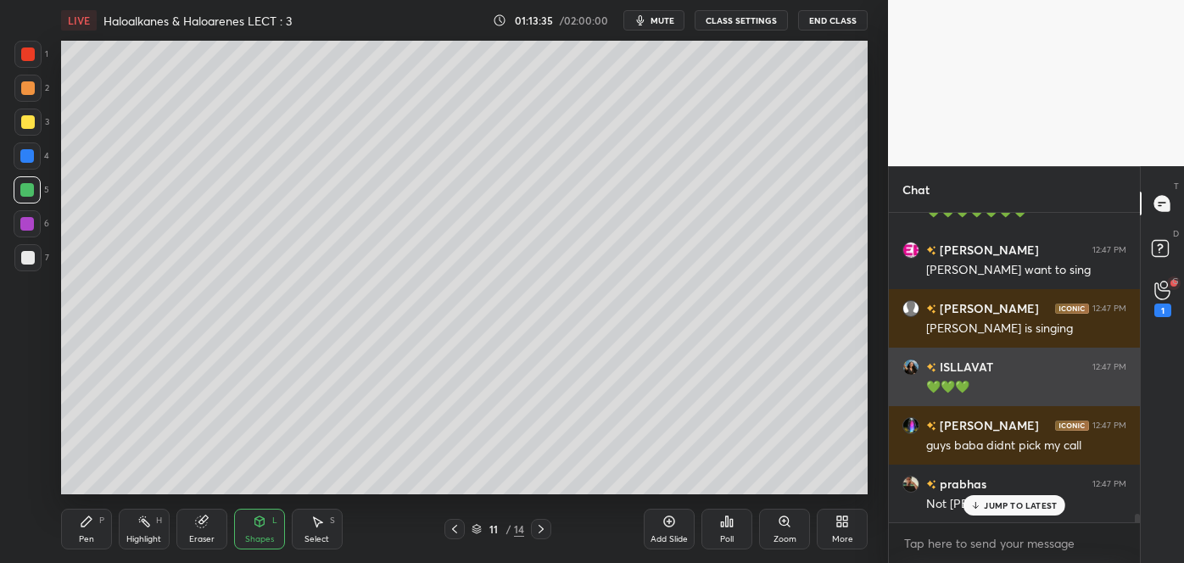
scroll to position [11503, 0]
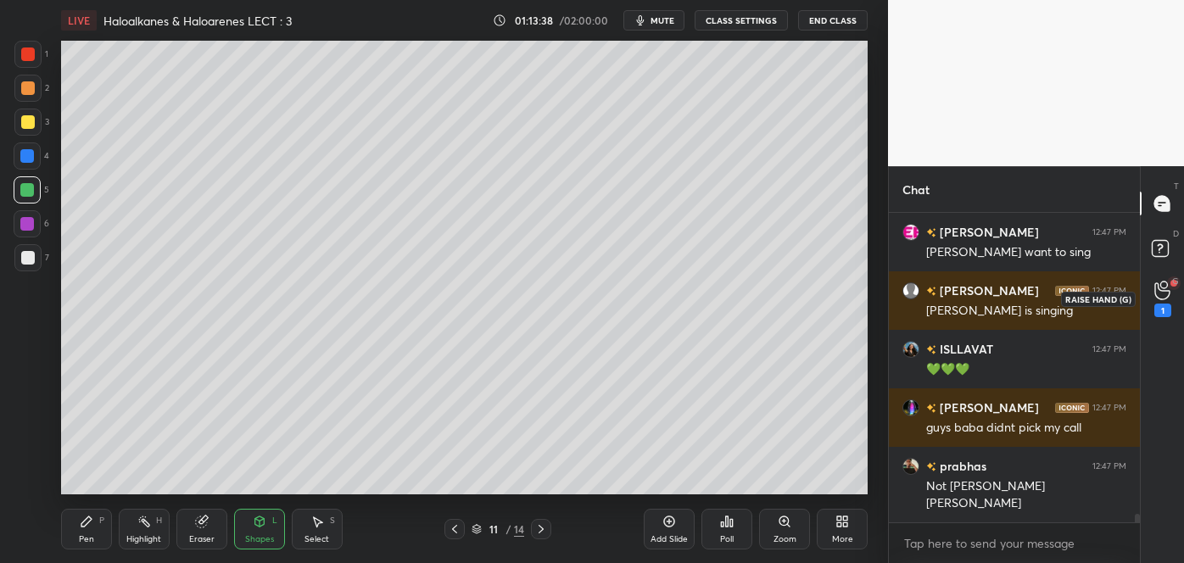
click at [1163, 305] on div "1" at bounding box center [1162, 311] width 17 height 14
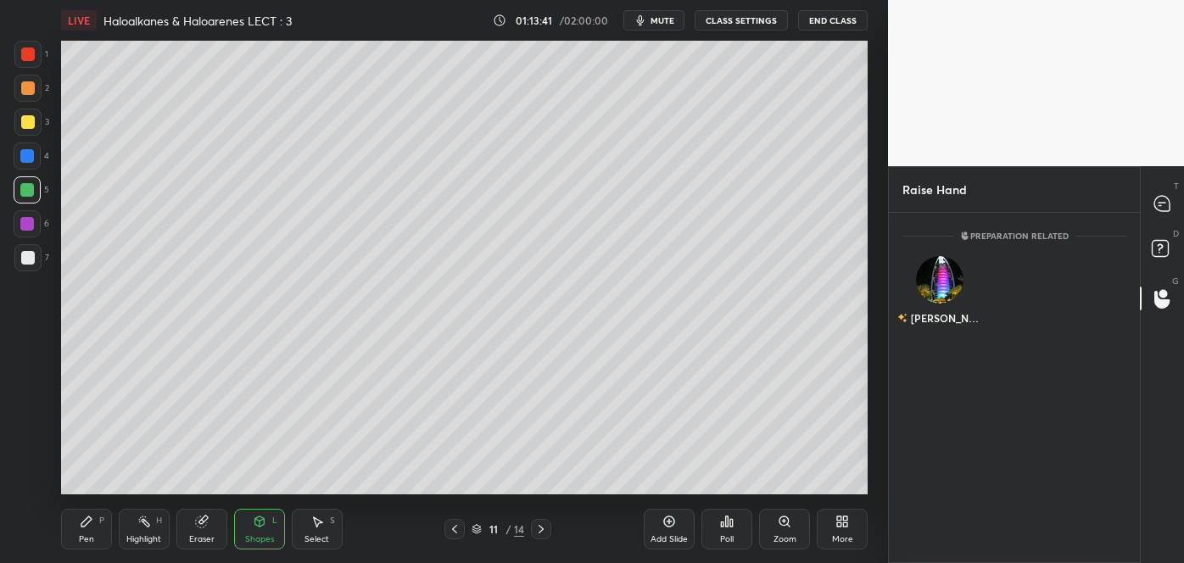
scroll to position [345, 246]
click at [1157, 243] on rect at bounding box center [1160, 249] width 16 height 16
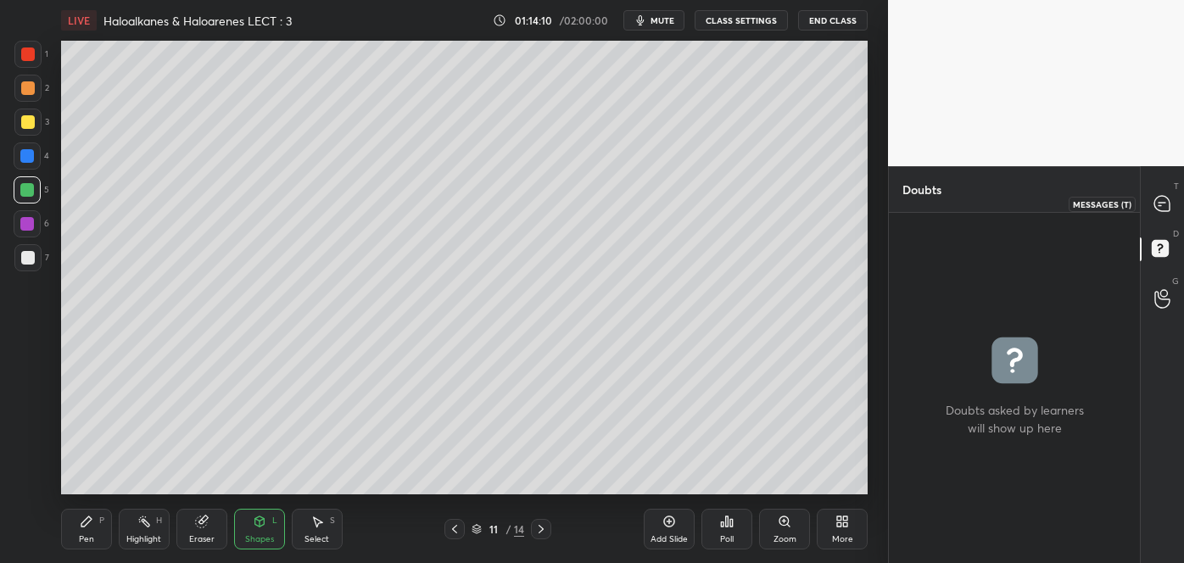
click at [1165, 193] on div at bounding box center [1163, 203] width 34 height 31
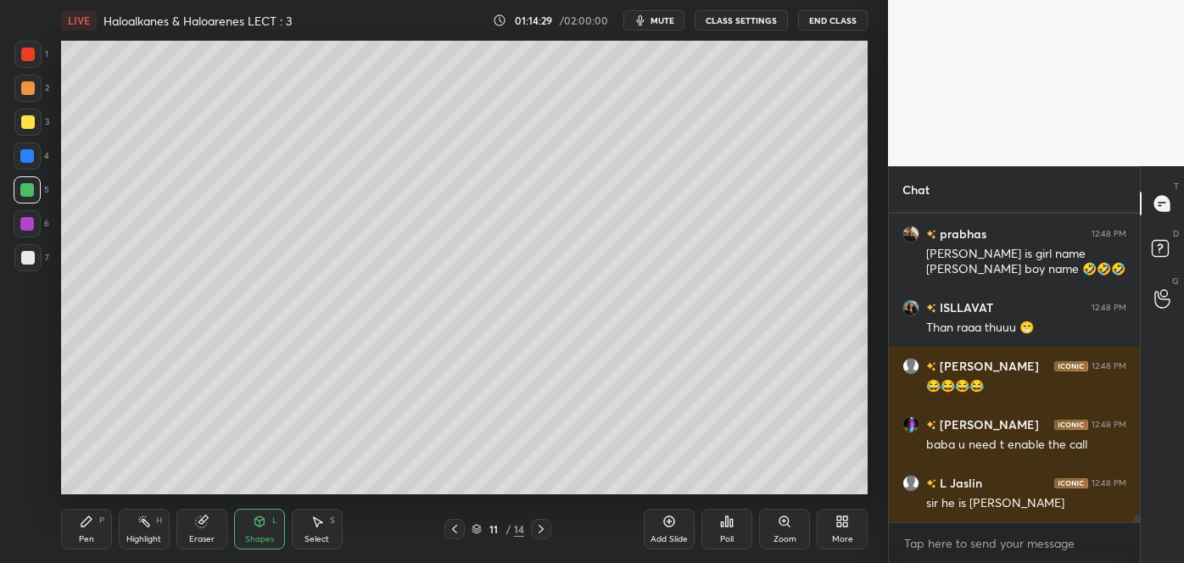
scroll to position [12149, 0]
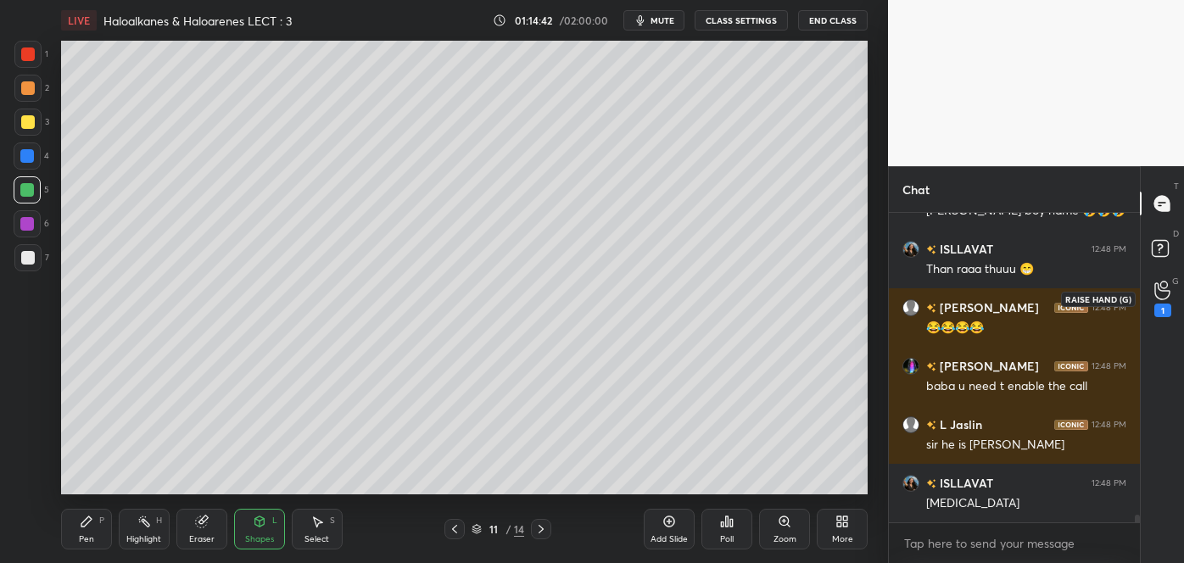
click at [1162, 304] on div "1" at bounding box center [1162, 311] width 17 height 14
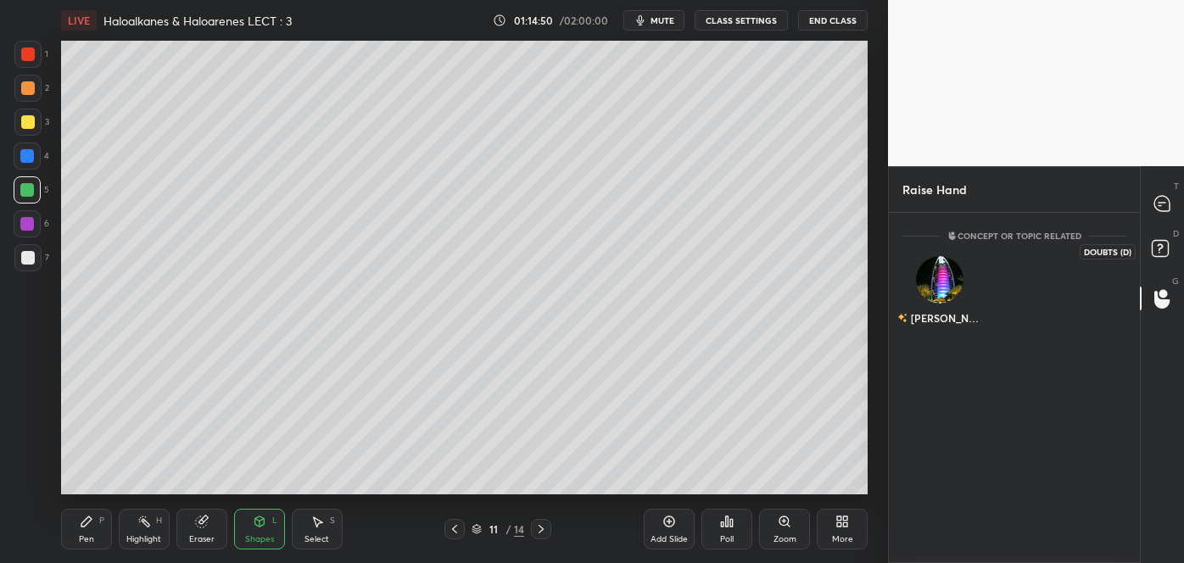
scroll to position [345, 246]
click at [1158, 208] on icon at bounding box center [1161, 203] width 15 height 15
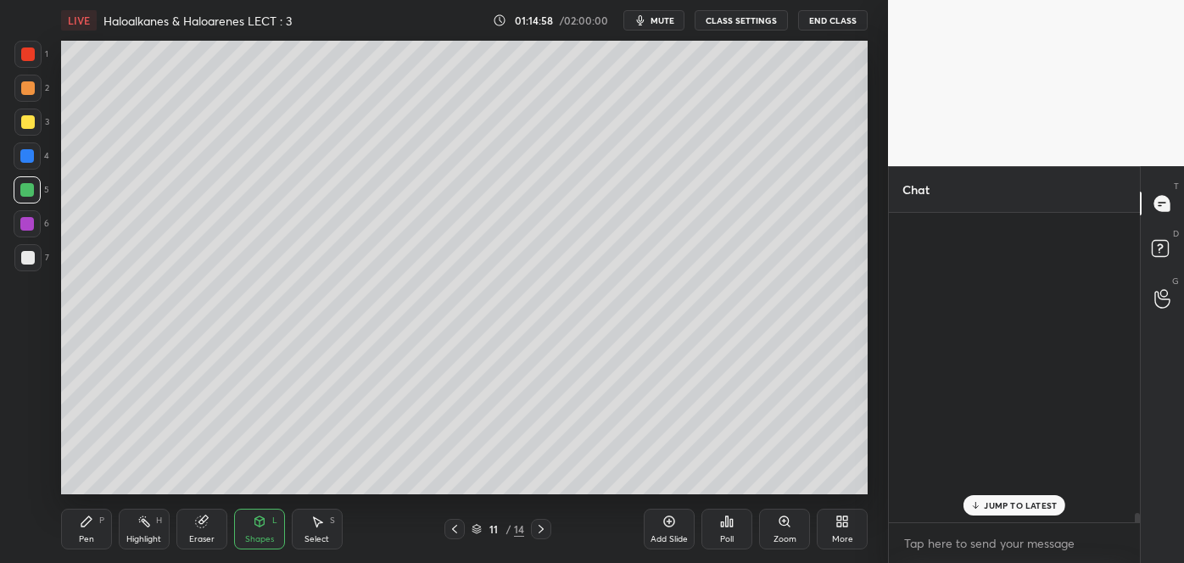
scroll to position [305, 246]
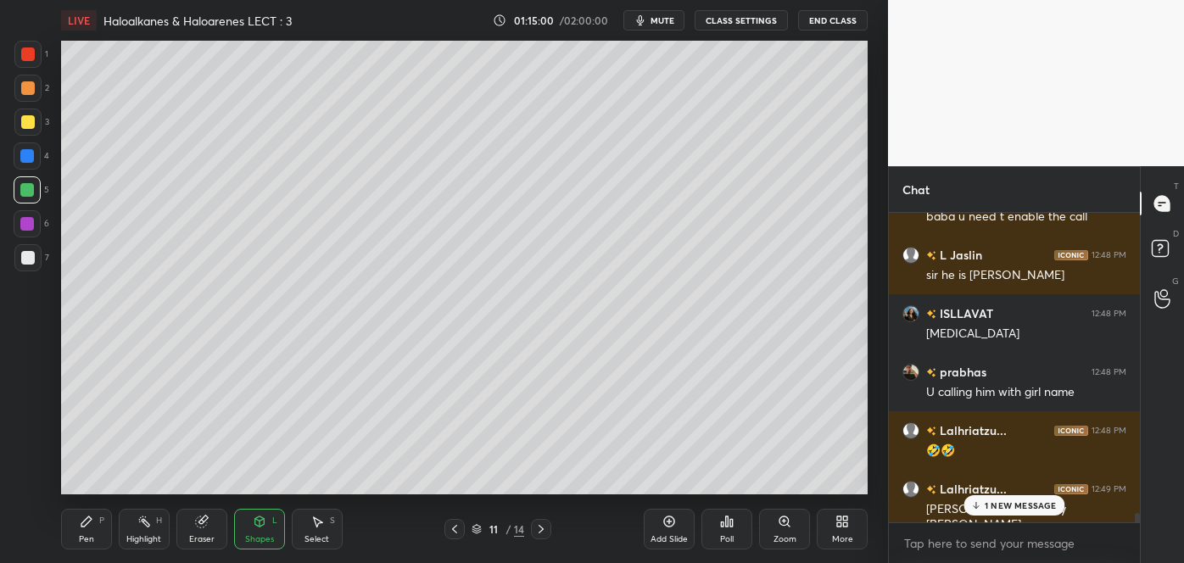
click at [998, 509] on p "1 NEW MESSAGE" at bounding box center [1021, 505] width 72 height 10
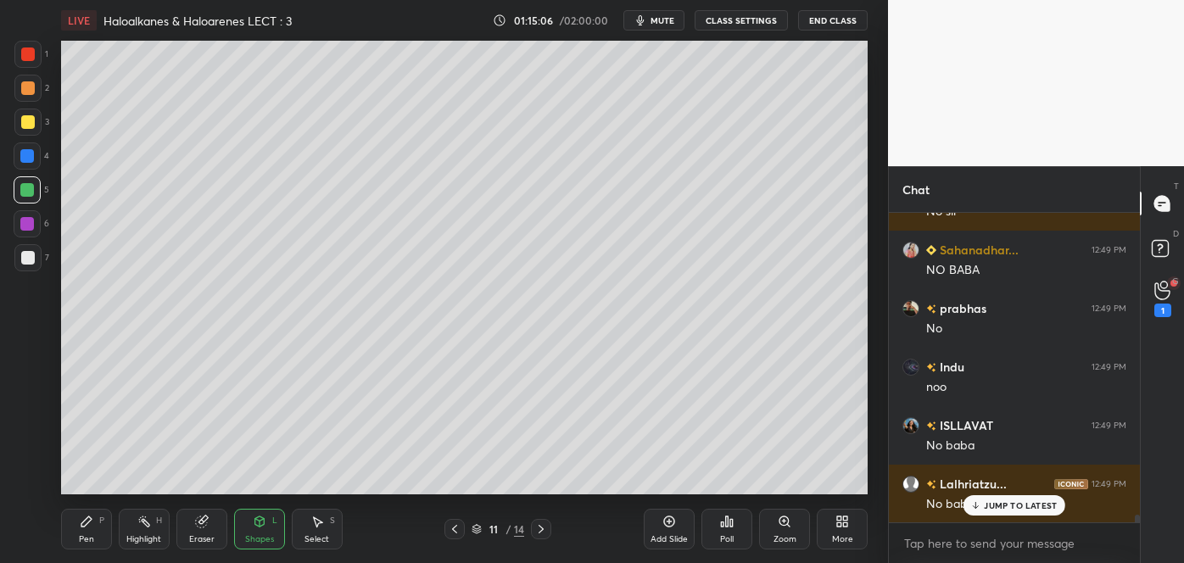
scroll to position [12909, 0]
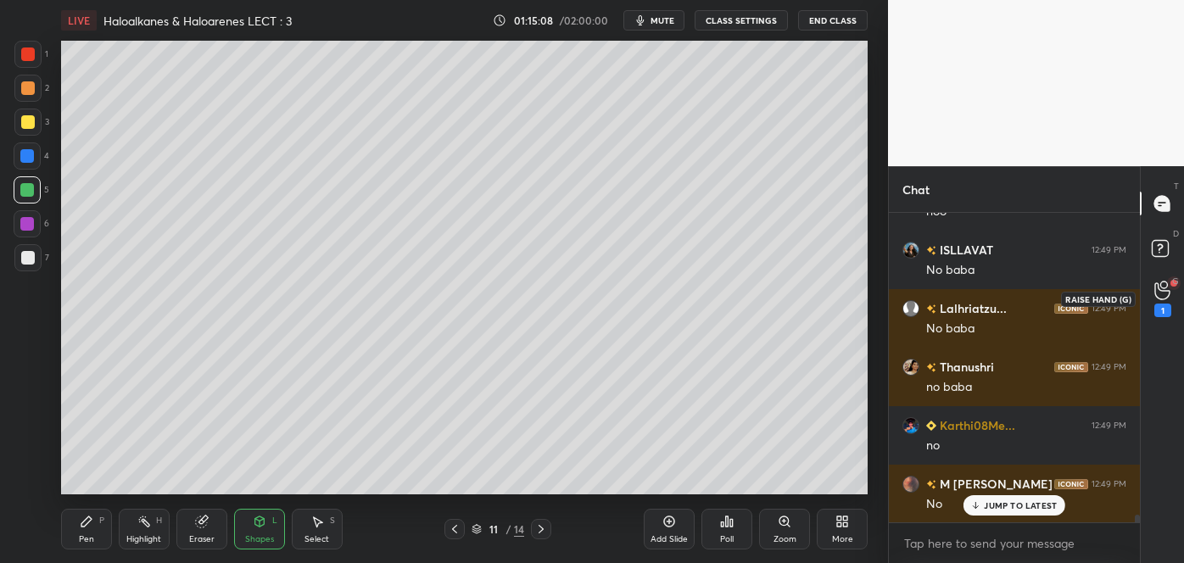
click at [1154, 310] on div "1" at bounding box center [1163, 298] width 34 height 31
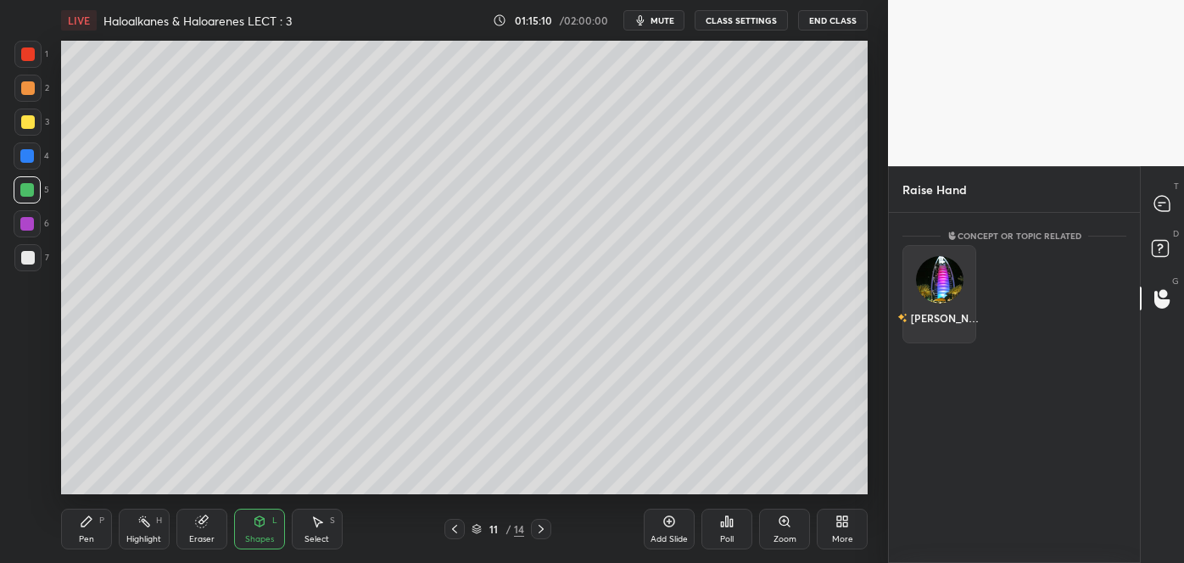
click at [946, 290] on div "[PERSON_NAME]" at bounding box center [940, 294] width 74 height 98
click at [938, 328] on button "INVITE" at bounding box center [939, 330] width 59 height 22
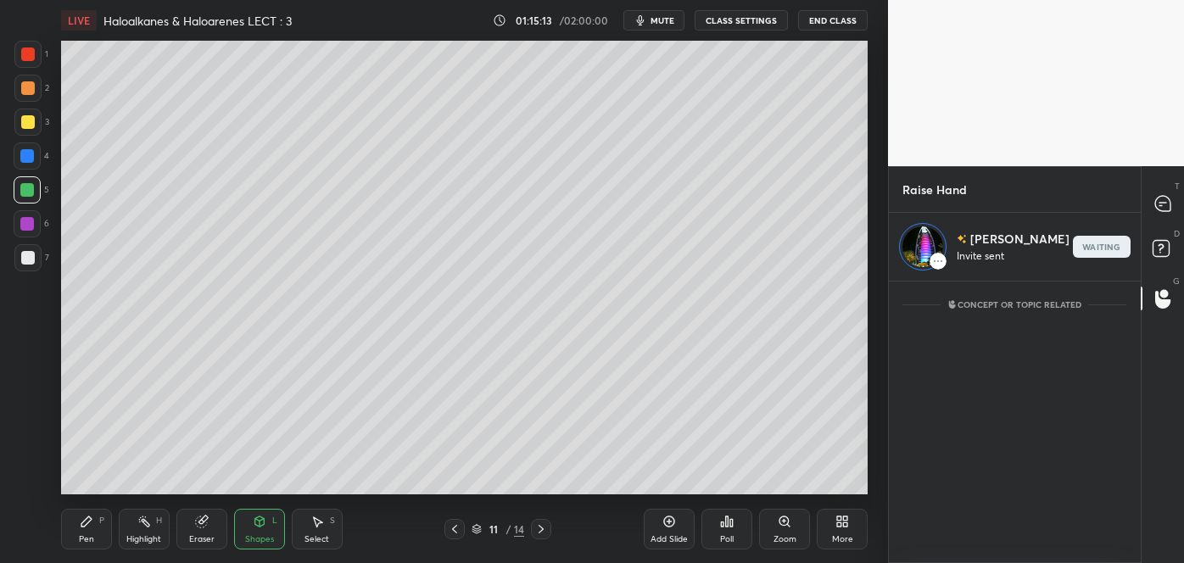
scroll to position [6, 4]
click at [1100, 249] on div "end" at bounding box center [1129, 247] width 58 height 22
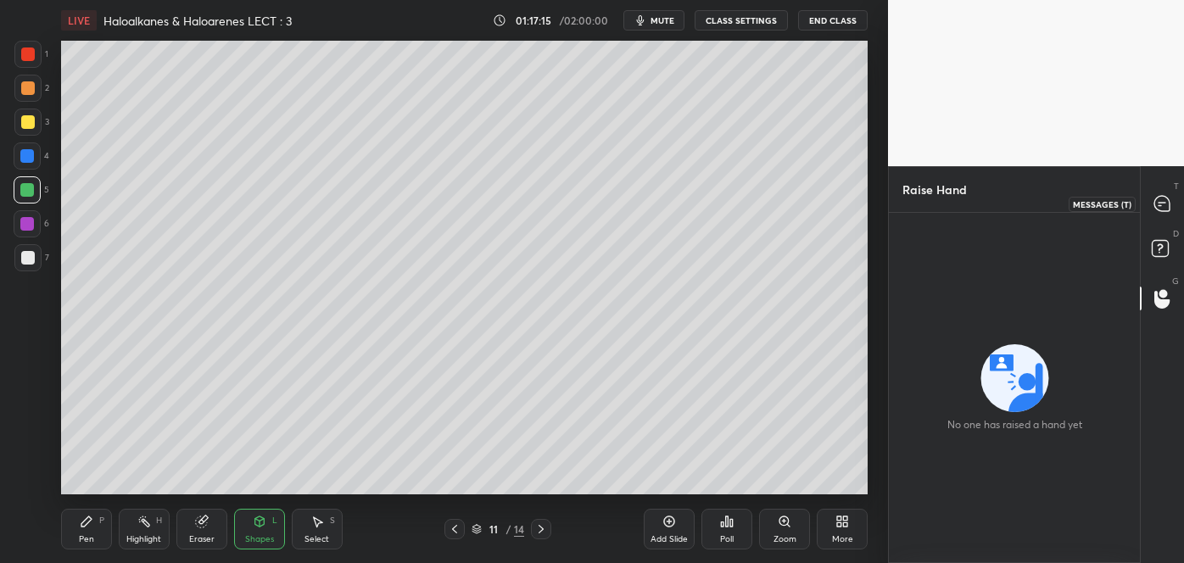
click at [1161, 200] on icon at bounding box center [1161, 203] width 15 height 15
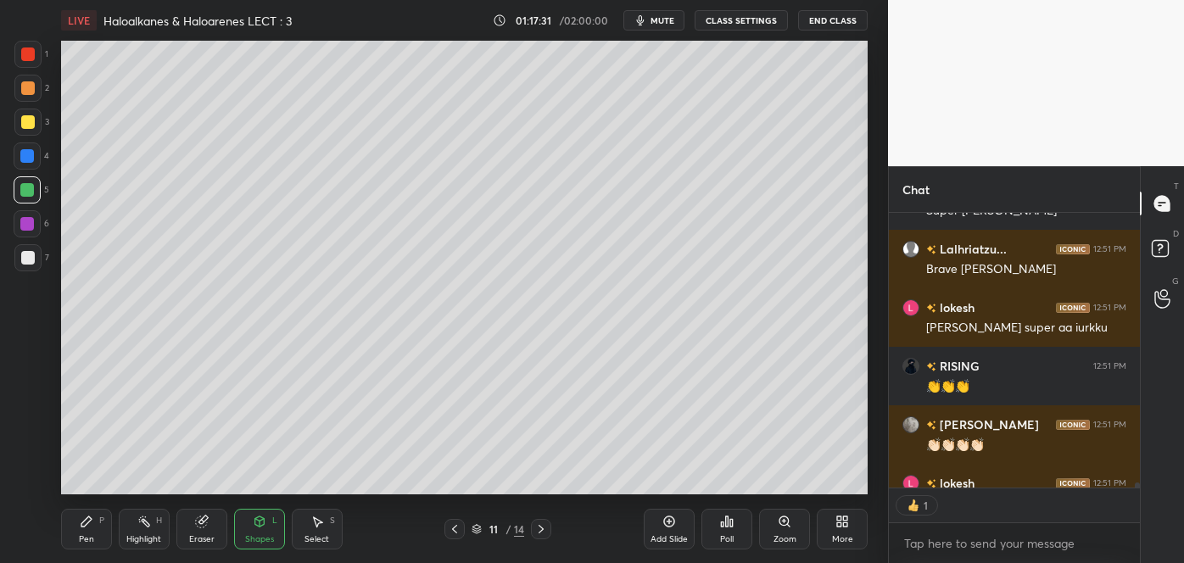
click at [672, 528] on div "Add Slide" at bounding box center [669, 529] width 51 height 41
click at [27, 262] on div at bounding box center [28, 258] width 14 height 14
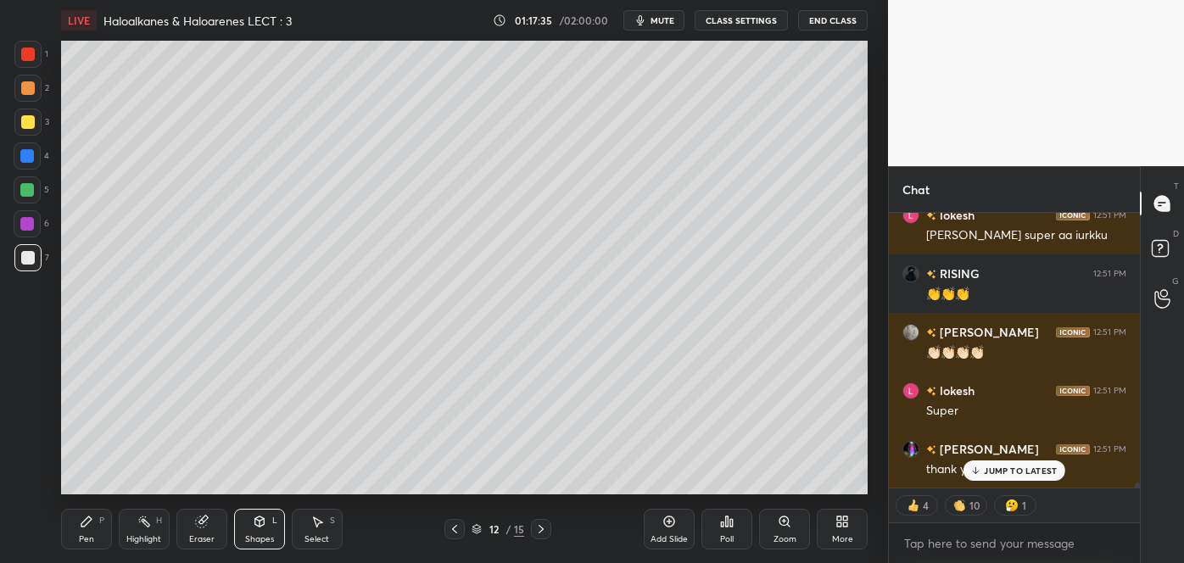
click at [96, 534] on div "Pen P" at bounding box center [86, 529] width 51 height 41
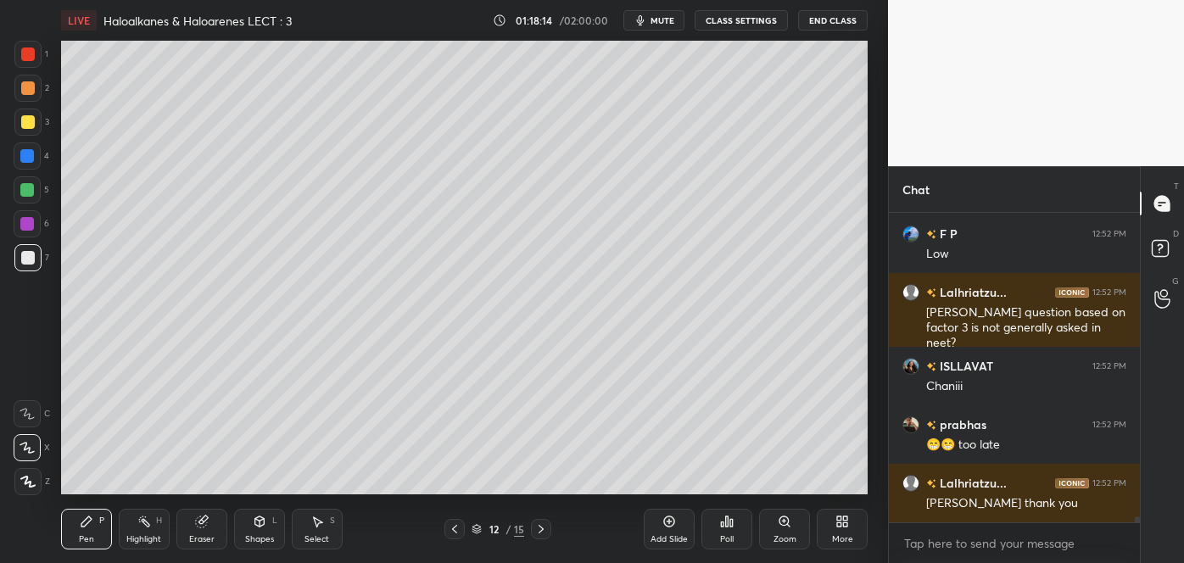
scroll to position [16371, 0]
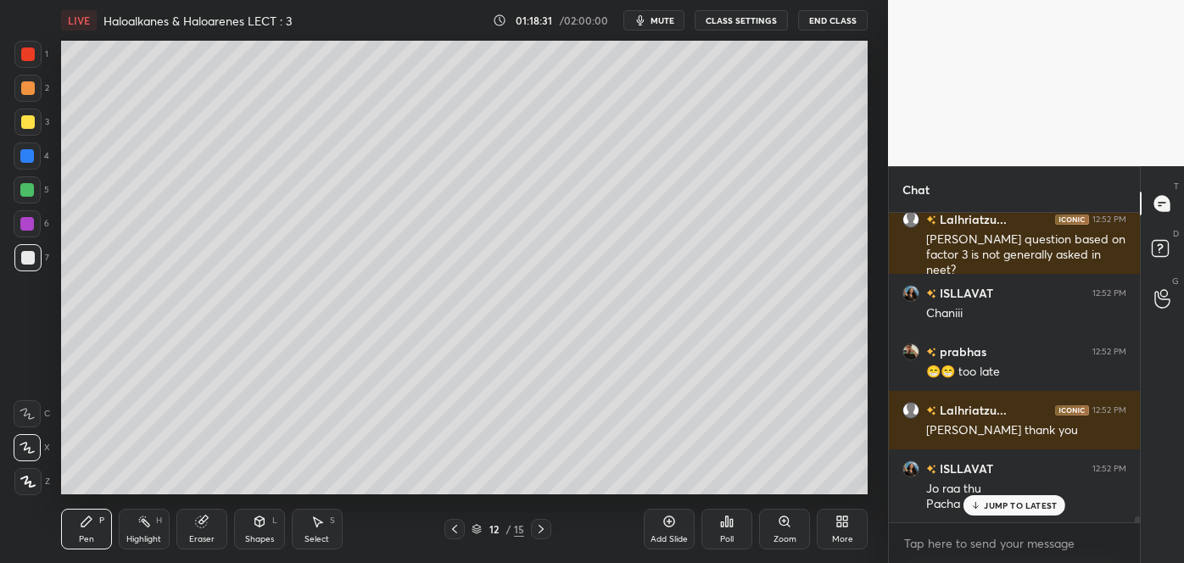
click at [672, 528] on icon at bounding box center [669, 522] width 14 height 14
click at [21, 122] on div at bounding box center [28, 122] width 14 height 14
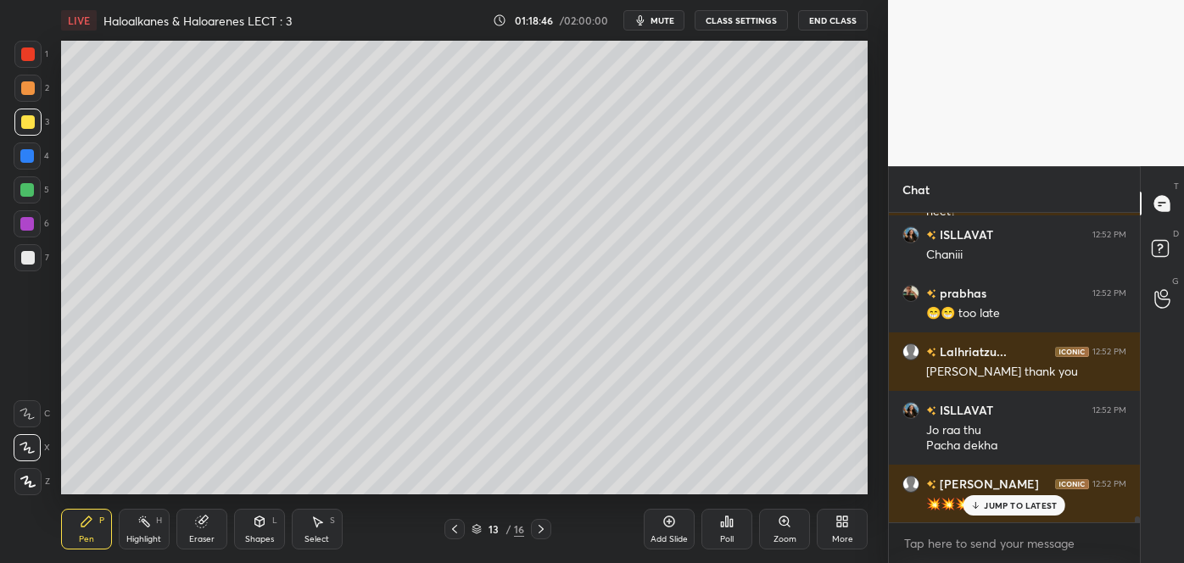
scroll to position [16488, 0]
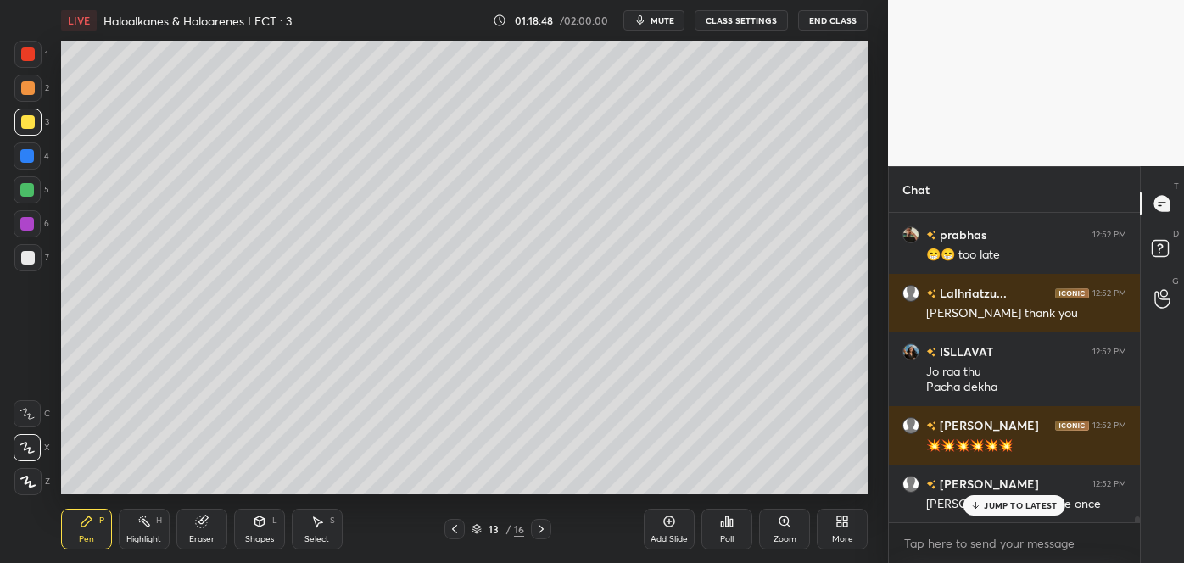
click at [985, 506] on p "JUMP TO LATEST" at bounding box center [1020, 505] width 73 height 10
click at [454, 526] on icon at bounding box center [455, 530] width 14 height 14
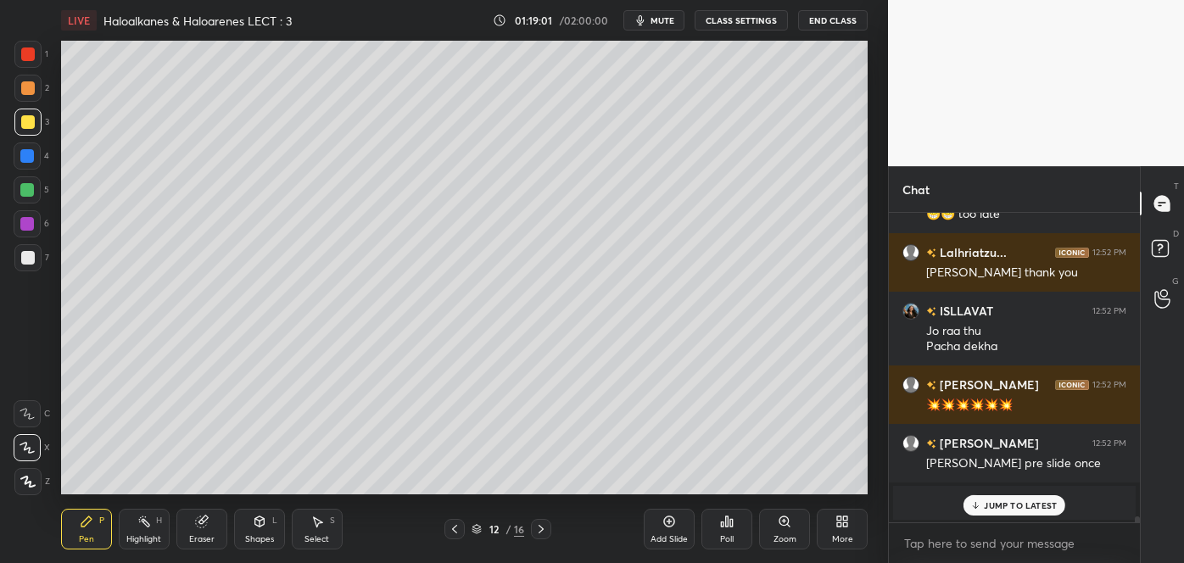
scroll to position [13336, 0]
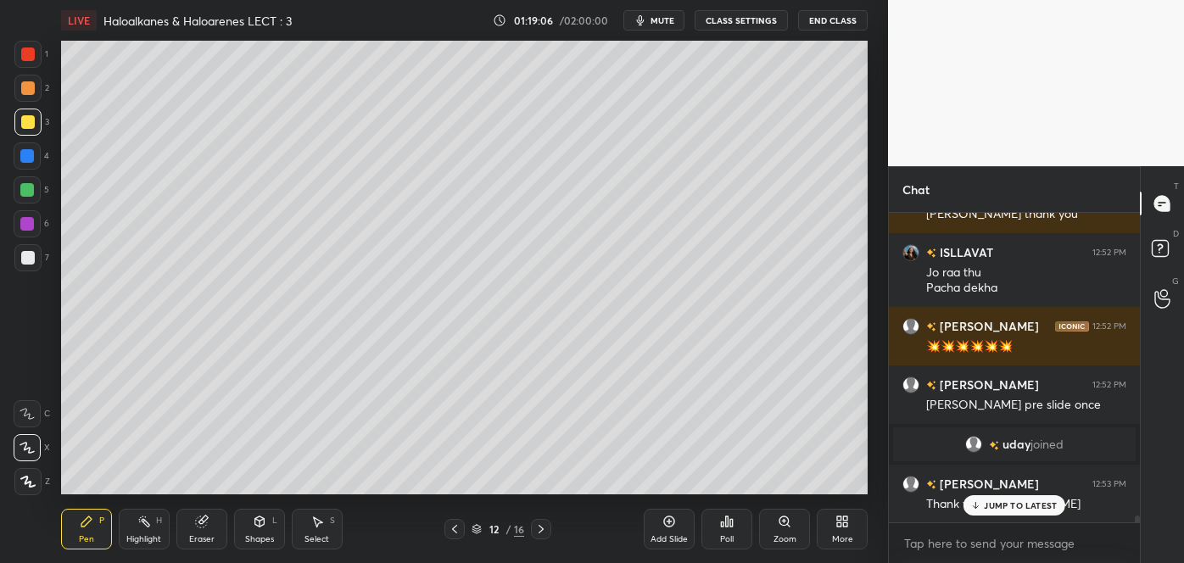
click at [538, 528] on icon at bounding box center [541, 530] width 14 height 14
click at [25, 230] on div at bounding box center [27, 224] width 14 height 14
click at [265, 524] on icon at bounding box center [260, 522] width 14 height 14
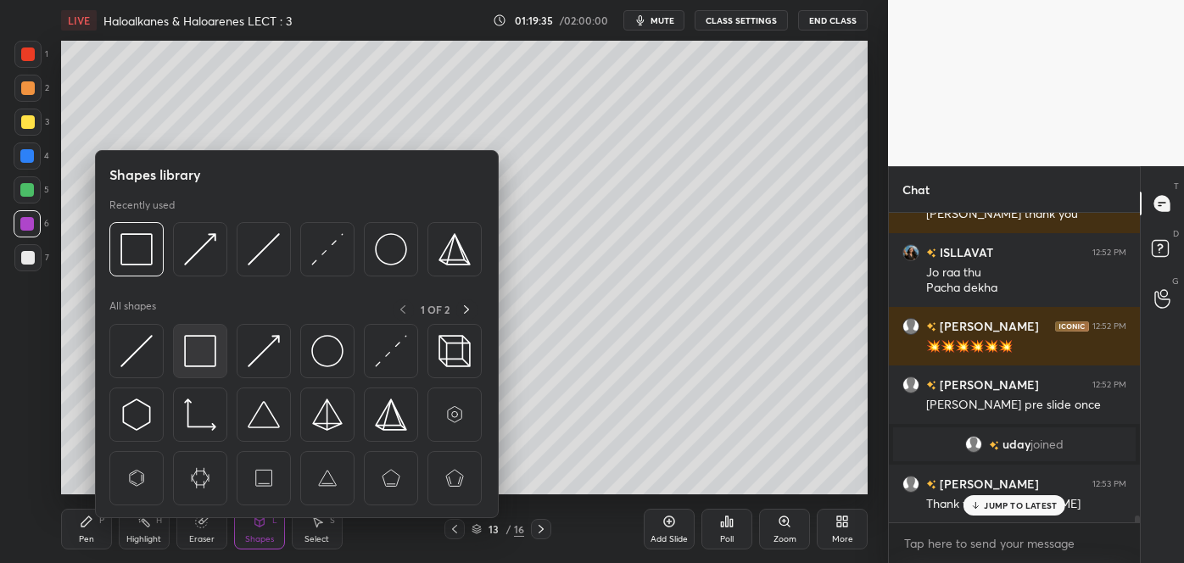
click at [195, 348] on img at bounding box center [200, 351] width 32 height 32
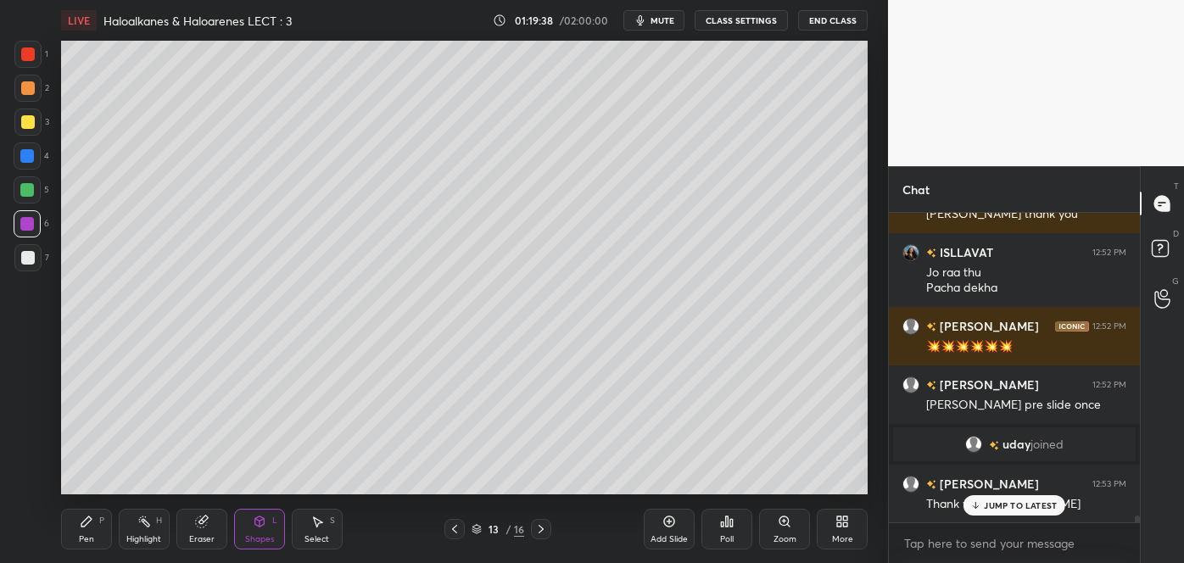
click at [92, 539] on div "Pen" at bounding box center [86, 539] width 15 height 8
click at [28, 260] on div at bounding box center [28, 258] width 14 height 14
click at [27, 122] on div at bounding box center [28, 122] width 14 height 14
click at [25, 254] on div at bounding box center [28, 258] width 14 height 14
click at [24, 125] on div at bounding box center [28, 122] width 14 height 14
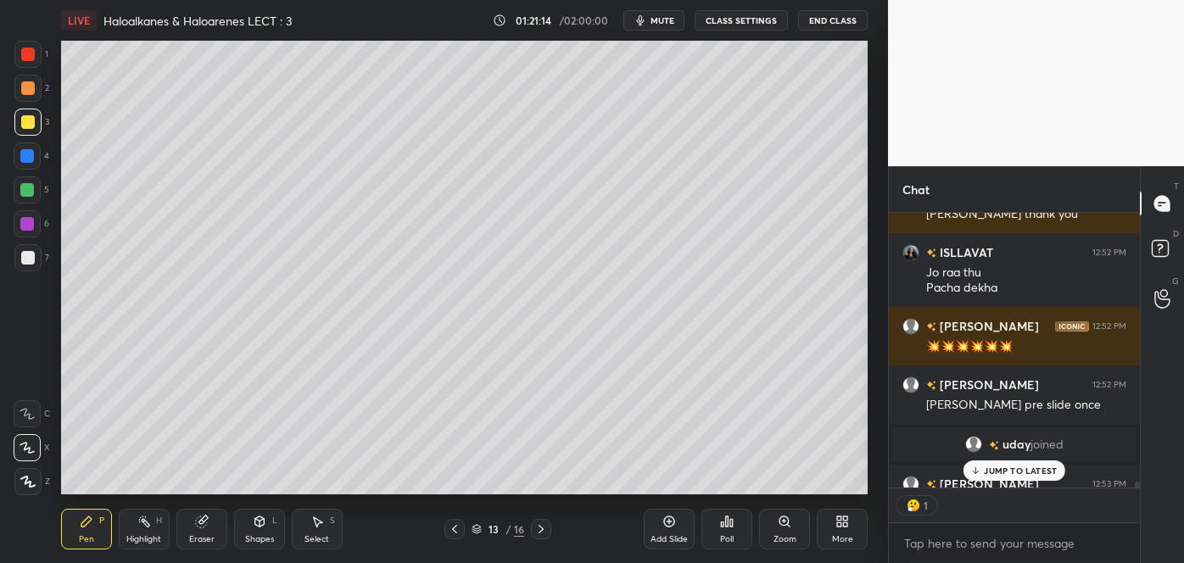
scroll to position [6, 4]
click at [253, 536] on div "Shapes" at bounding box center [259, 539] width 29 height 8
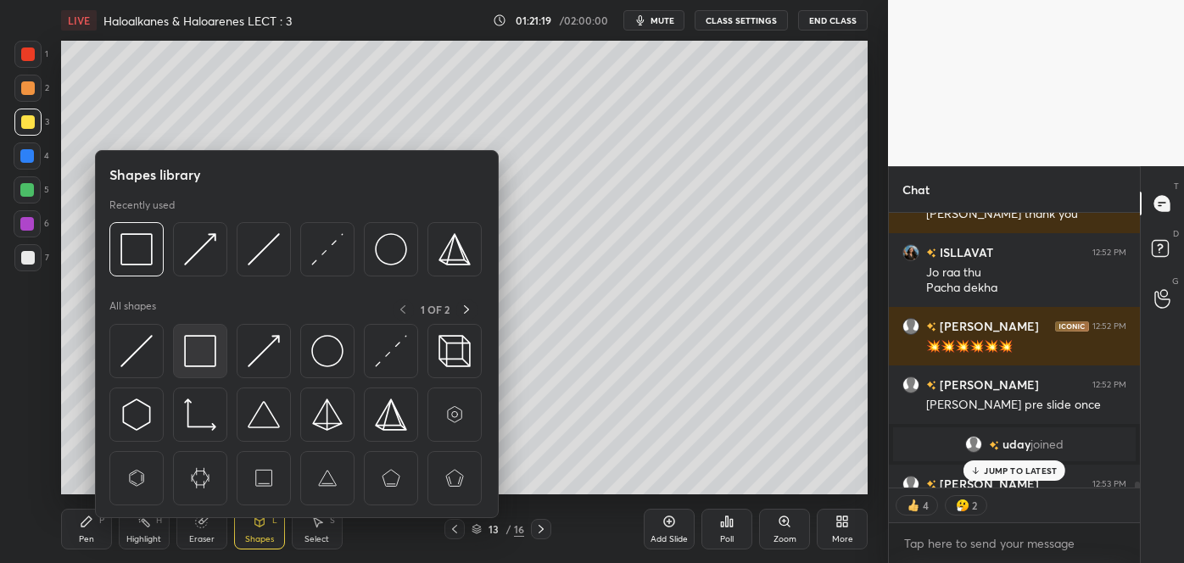
click at [198, 358] on img at bounding box center [200, 351] width 32 height 32
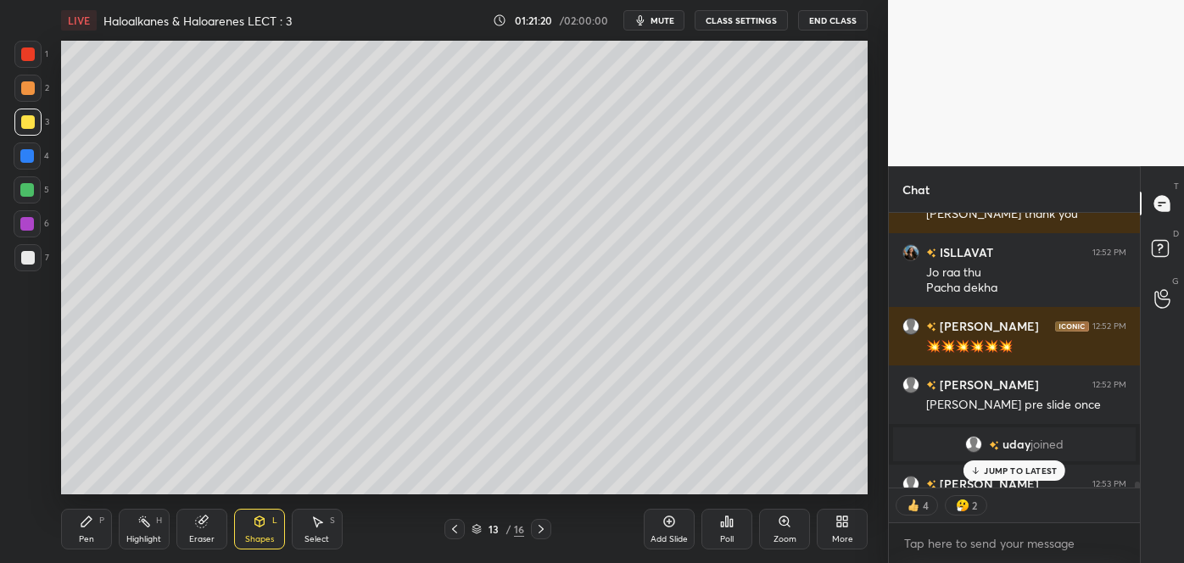
click at [26, 192] on div at bounding box center [27, 190] width 14 height 14
click at [86, 531] on div "Pen P" at bounding box center [86, 529] width 51 height 41
click at [25, 87] on div at bounding box center [28, 88] width 14 height 14
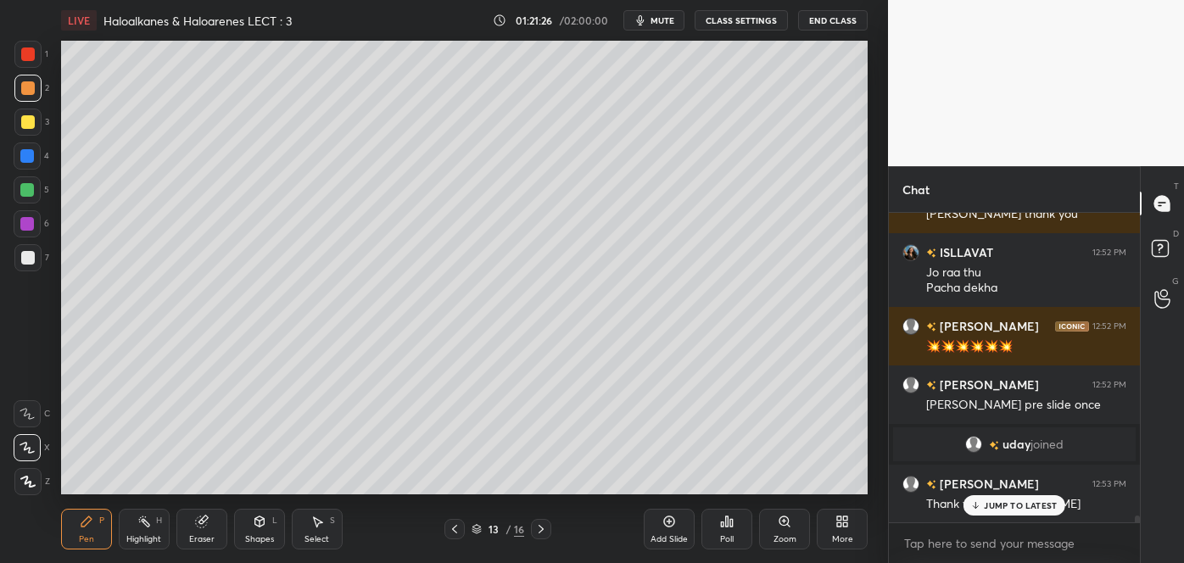
scroll to position [305, 246]
click at [673, 538] on div "Add Slide" at bounding box center [669, 539] width 37 height 8
click at [29, 258] on div at bounding box center [28, 258] width 14 height 14
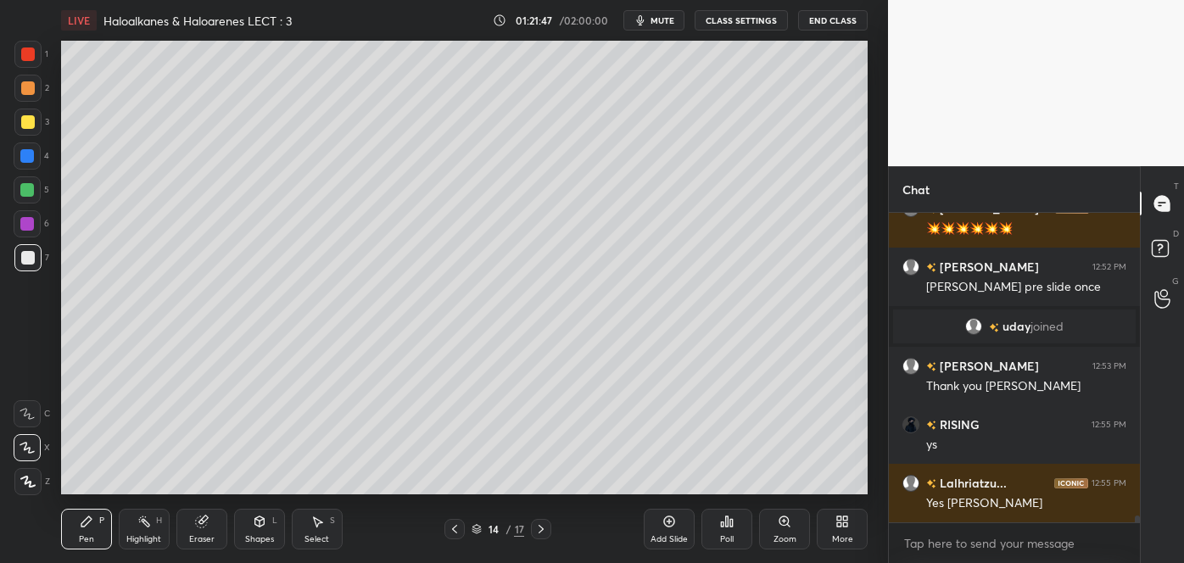
scroll to position [13513, 0]
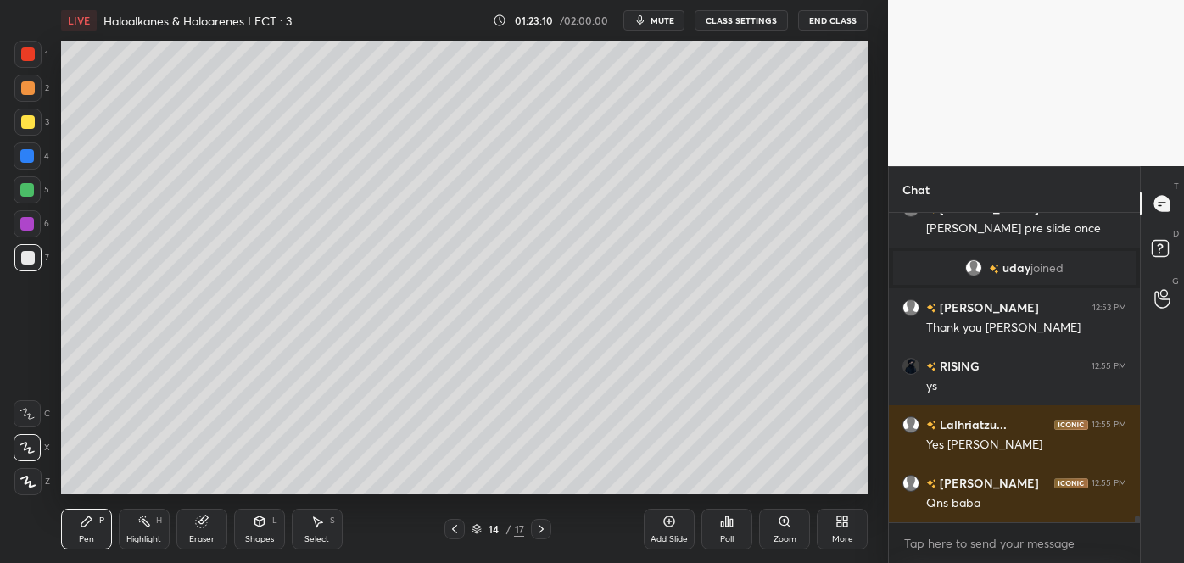
click at [735, 534] on div "Poll" at bounding box center [727, 529] width 51 height 41
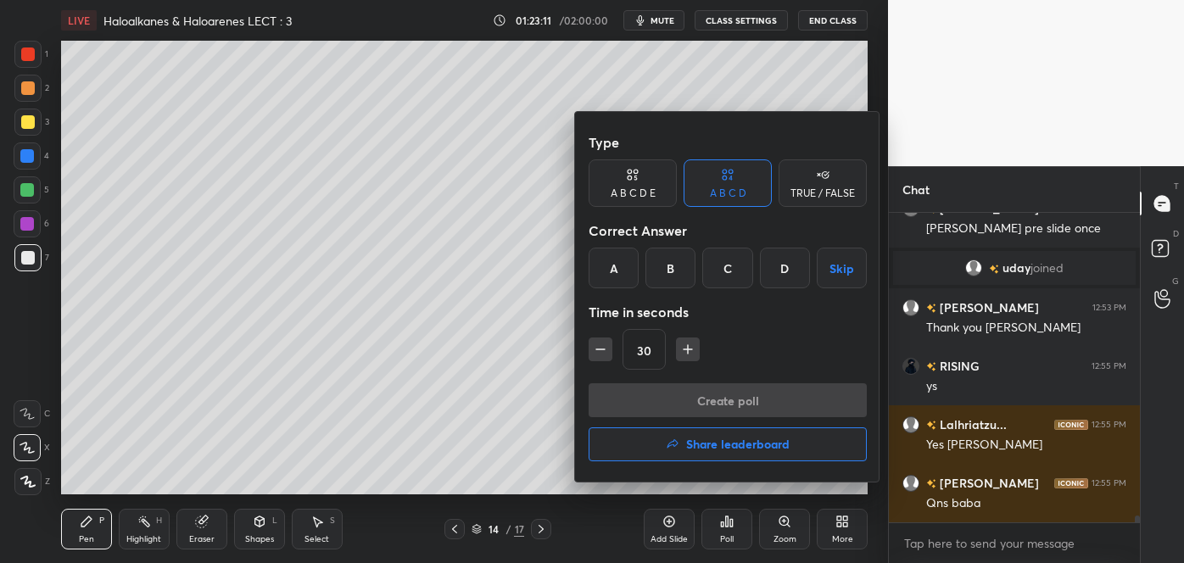
click at [679, 268] on div "B" at bounding box center [671, 268] width 50 height 41
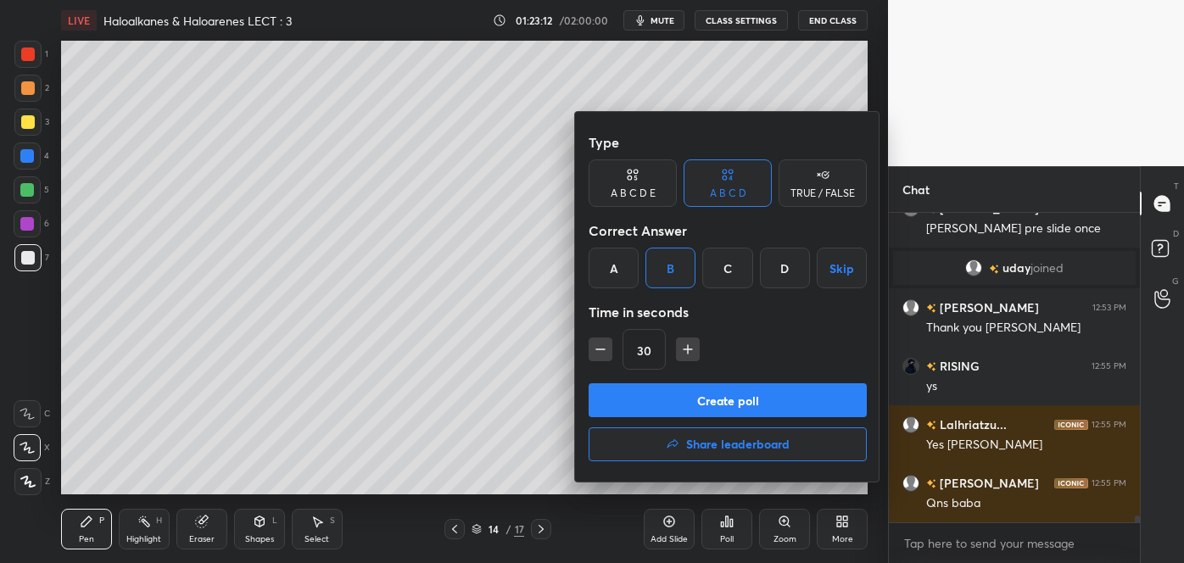
click at [706, 402] on button "Create poll" at bounding box center [728, 400] width 278 height 34
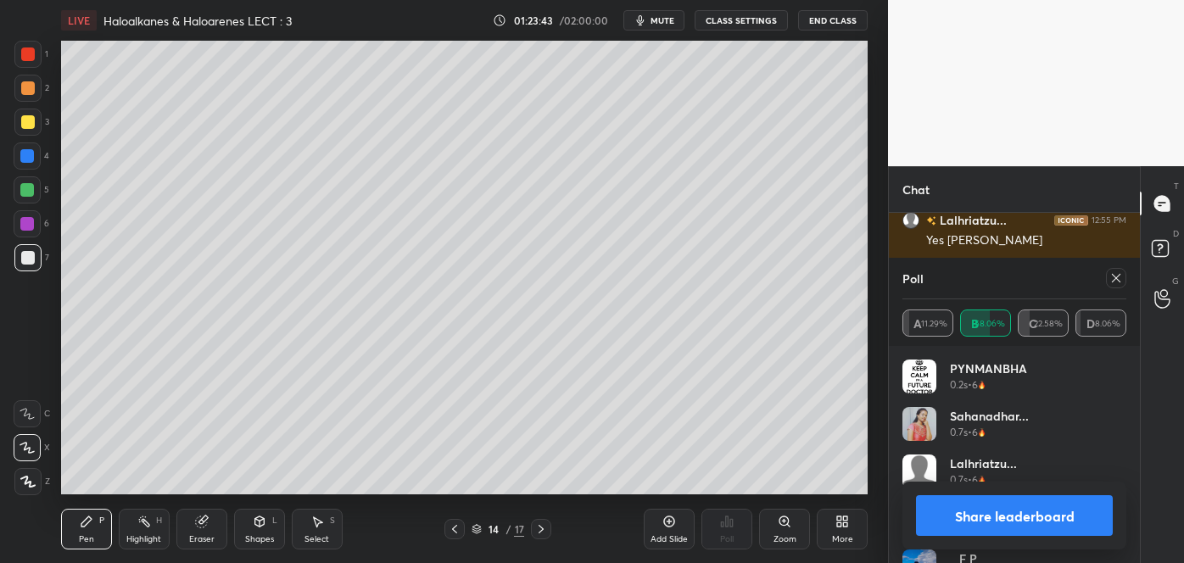
scroll to position [5, 4]
click at [977, 514] on button "Share leaderboard" at bounding box center [1014, 515] width 197 height 41
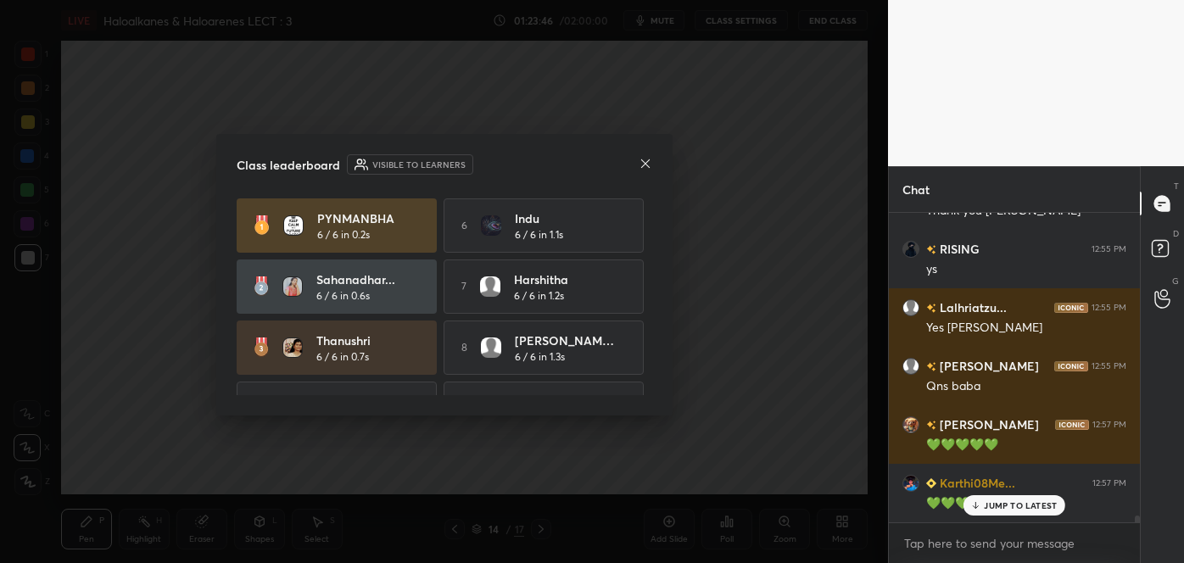
scroll to position [305, 246]
click at [643, 164] on icon at bounding box center [646, 164] width 14 height 14
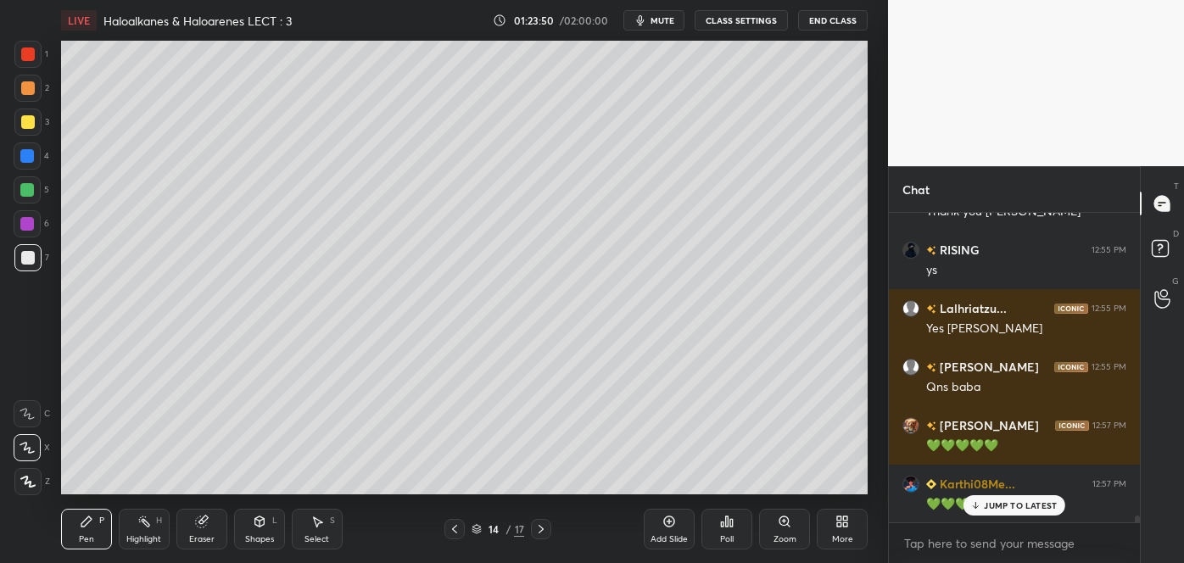
click at [32, 123] on div at bounding box center [28, 122] width 14 height 14
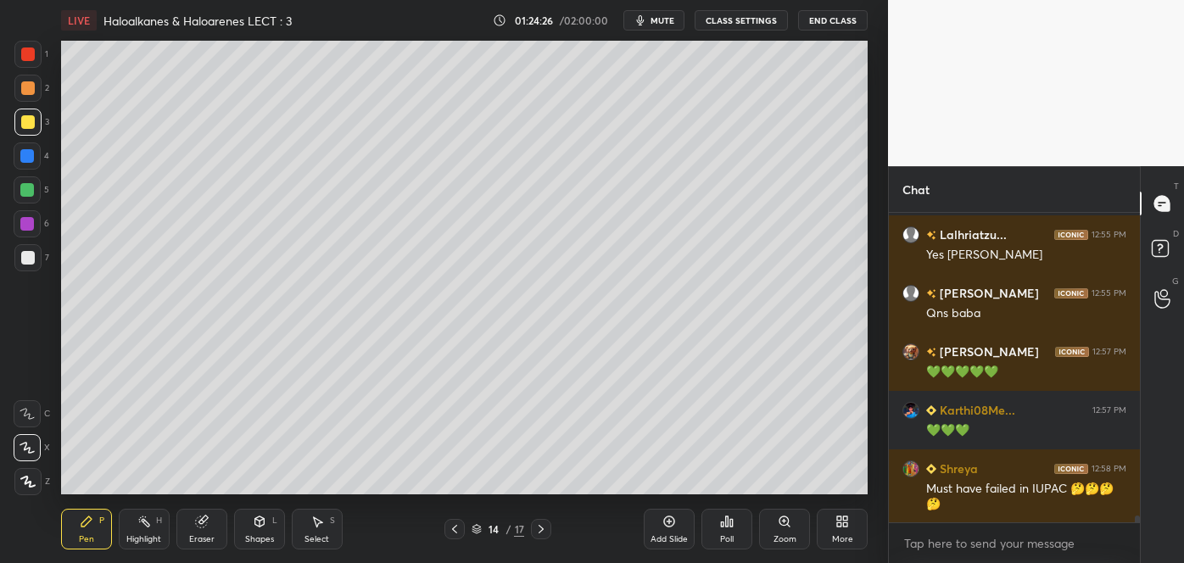
scroll to position [6, 4]
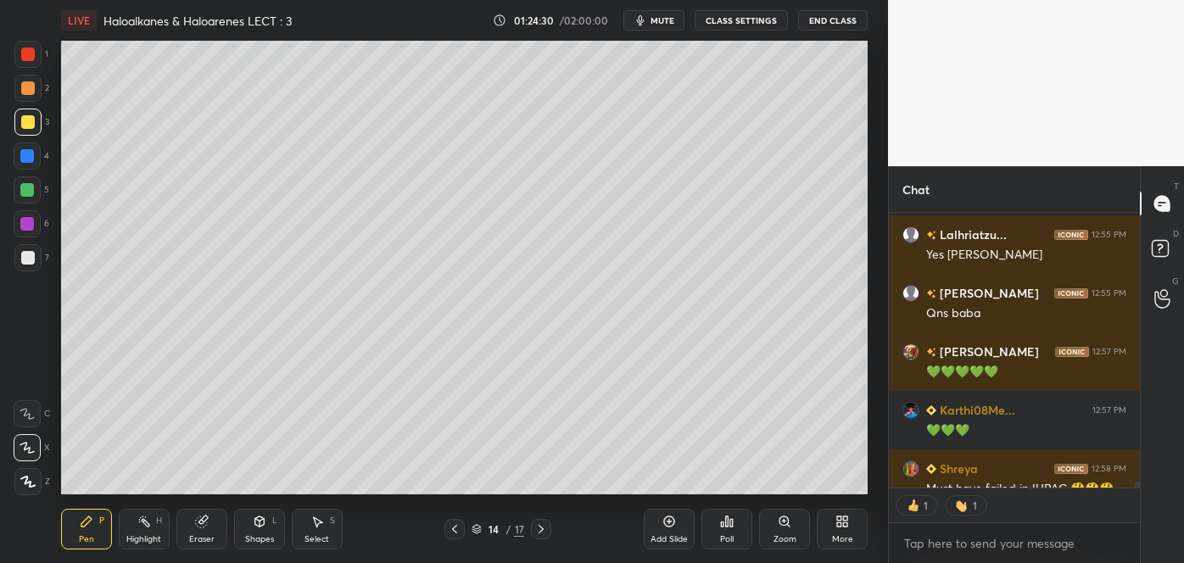
click at [678, 523] on div "Add Slide" at bounding box center [669, 529] width 51 height 41
click at [31, 251] on div at bounding box center [28, 258] width 14 height 14
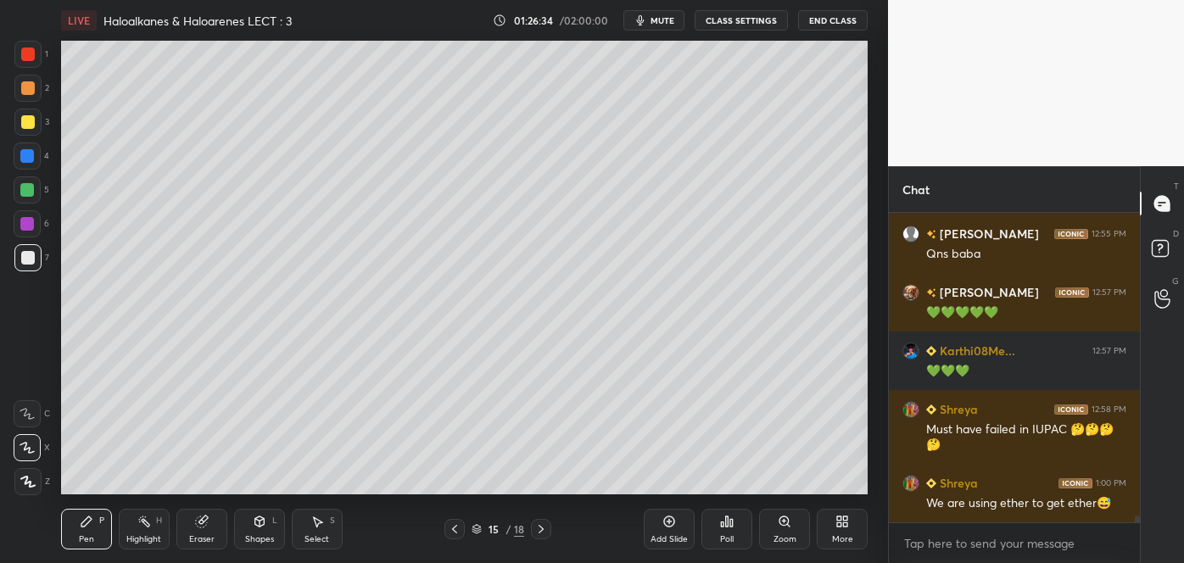
scroll to position [13821, 0]
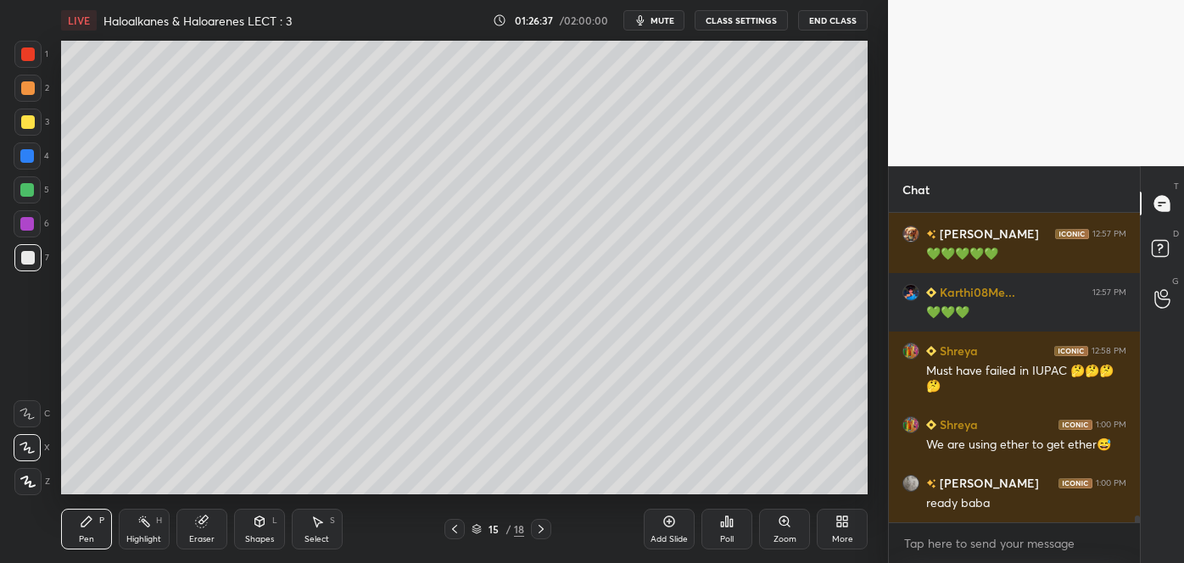
click at [456, 527] on icon at bounding box center [455, 530] width 14 height 14
click at [543, 532] on icon at bounding box center [541, 530] width 14 height 14
click at [730, 535] on div "Poll" at bounding box center [727, 539] width 14 height 8
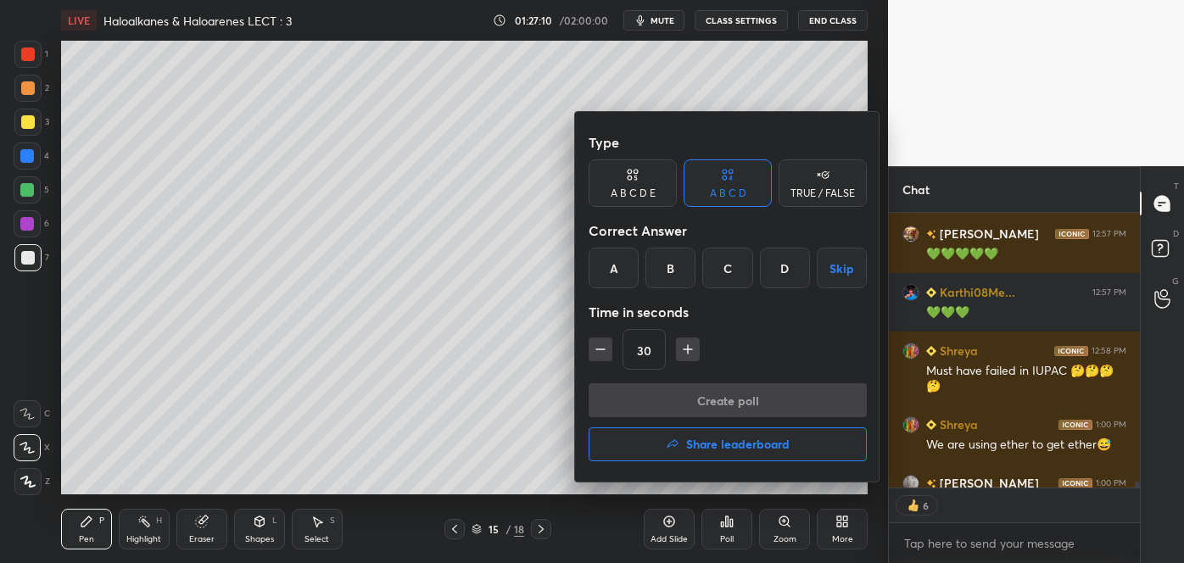
click at [652, 271] on div "B" at bounding box center [671, 268] width 50 height 41
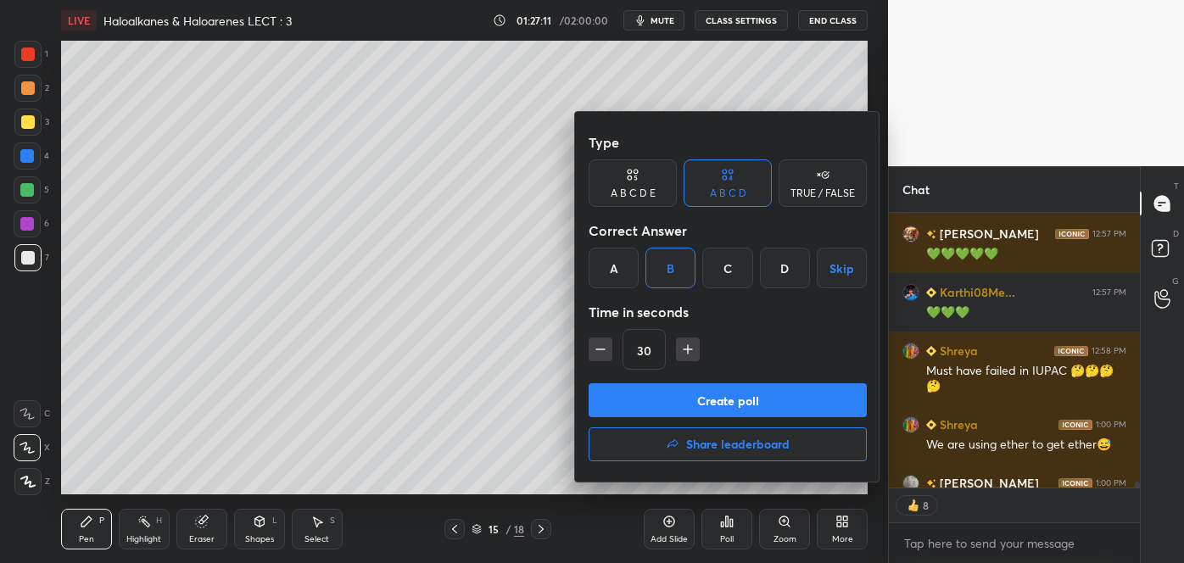
click at [692, 389] on button "Create poll" at bounding box center [728, 400] width 278 height 34
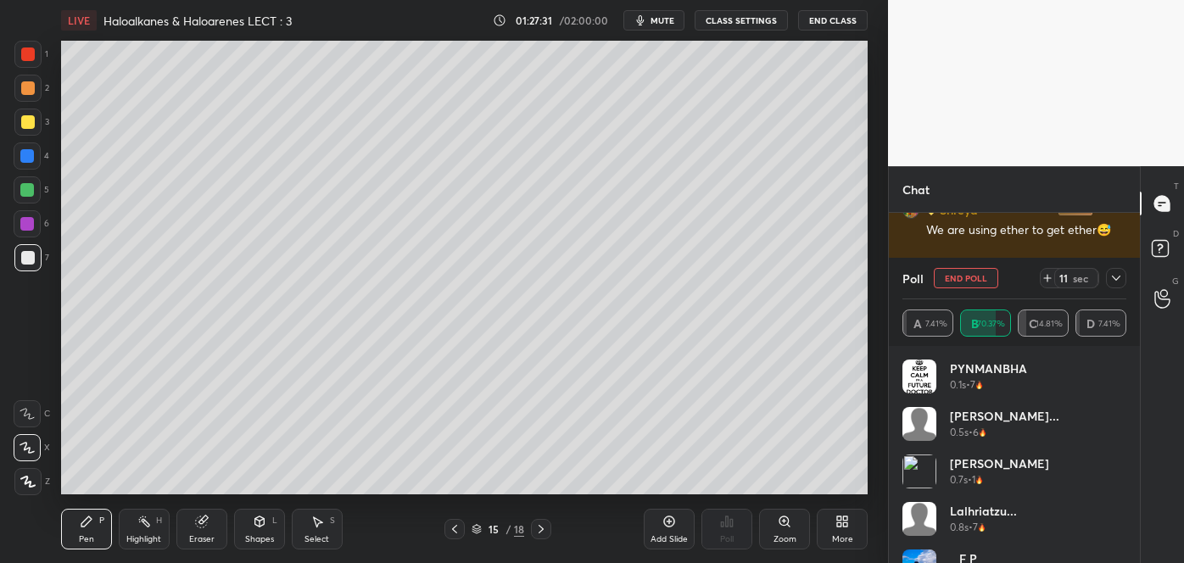
scroll to position [14026, 0]
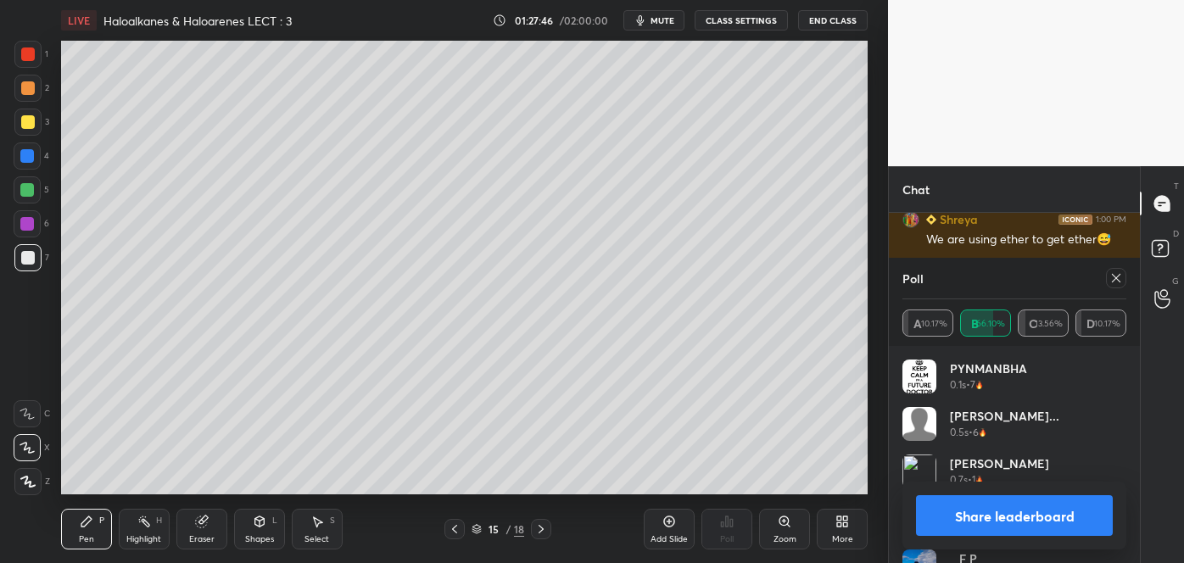
click at [976, 527] on button "Share leaderboard" at bounding box center [1014, 515] width 197 height 41
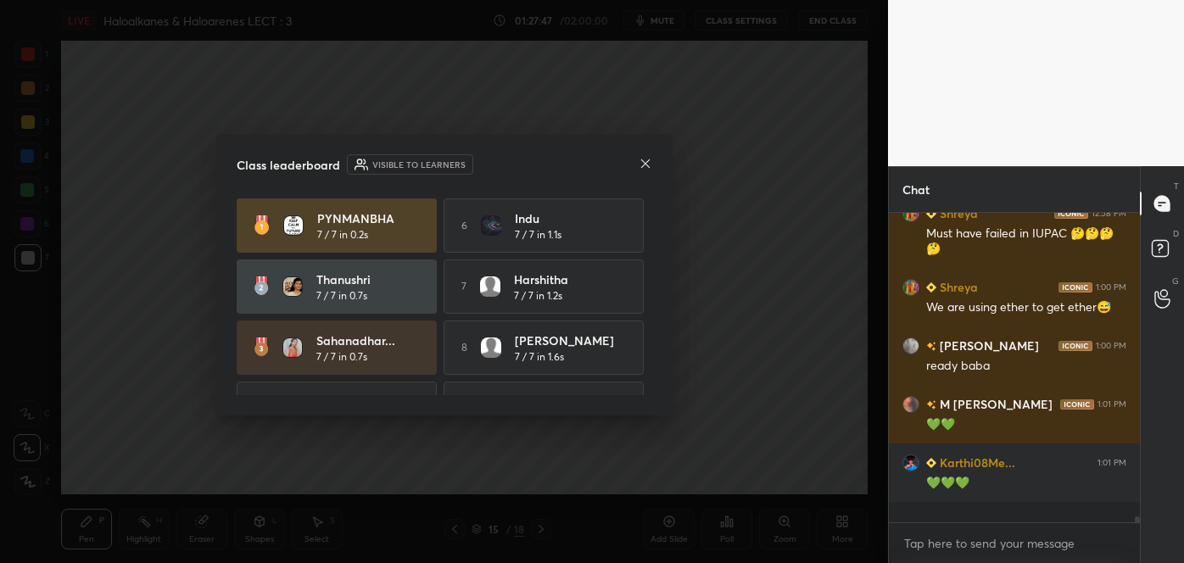
scroll to position [299, 246]
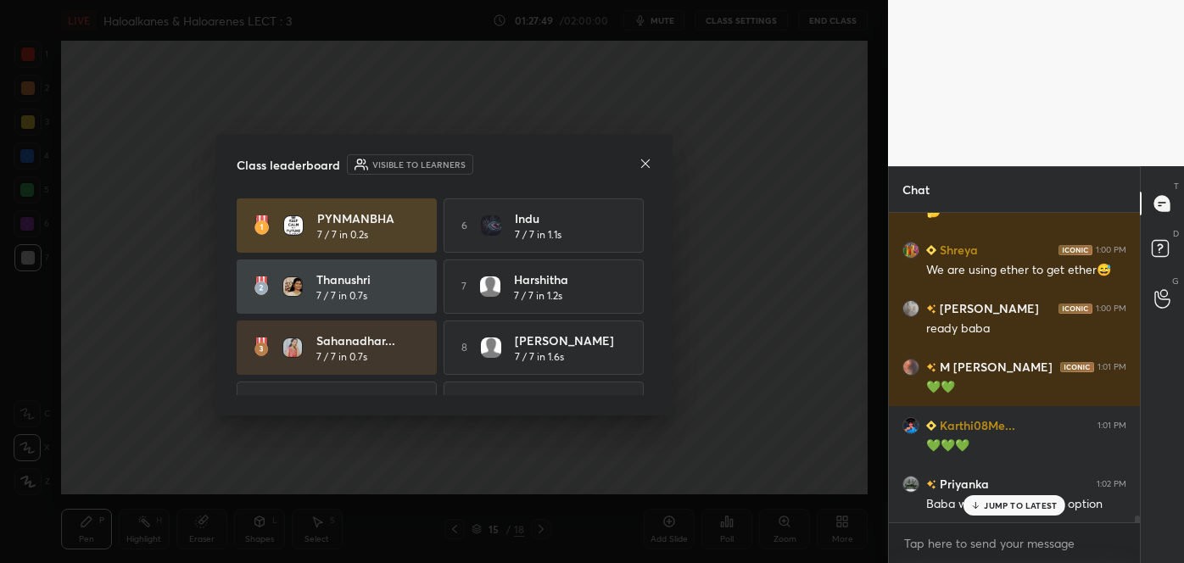
click at [646, 158] on icon at bounding box center [646, 164] width 14 height 14
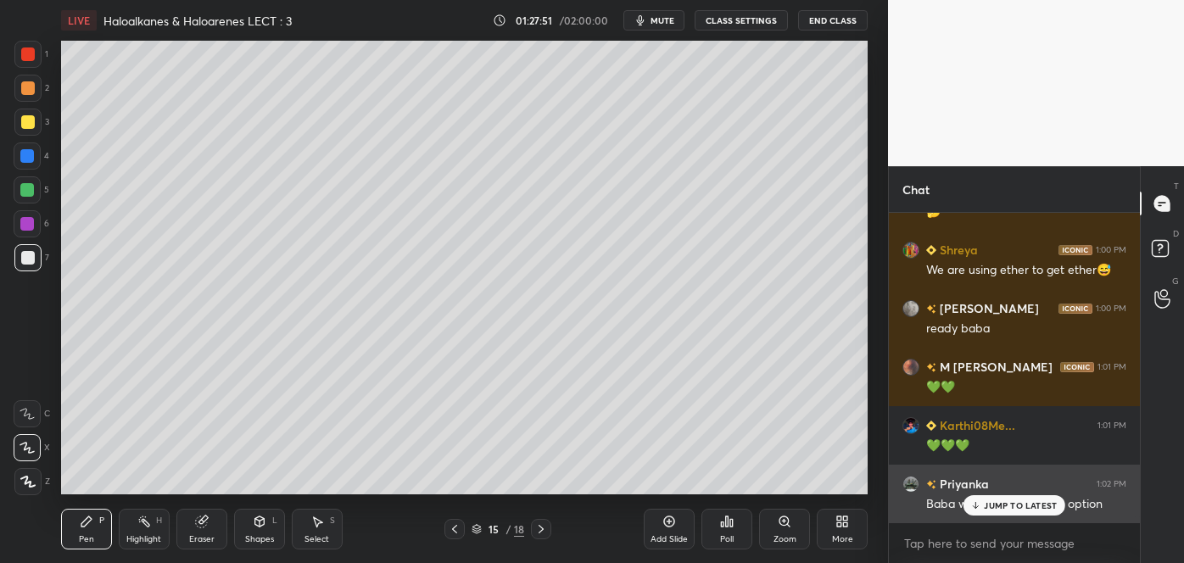
click at [1013, 509] on p "JUMP TO LATEST" at bounding box center [1020, 505] width 73 height 10
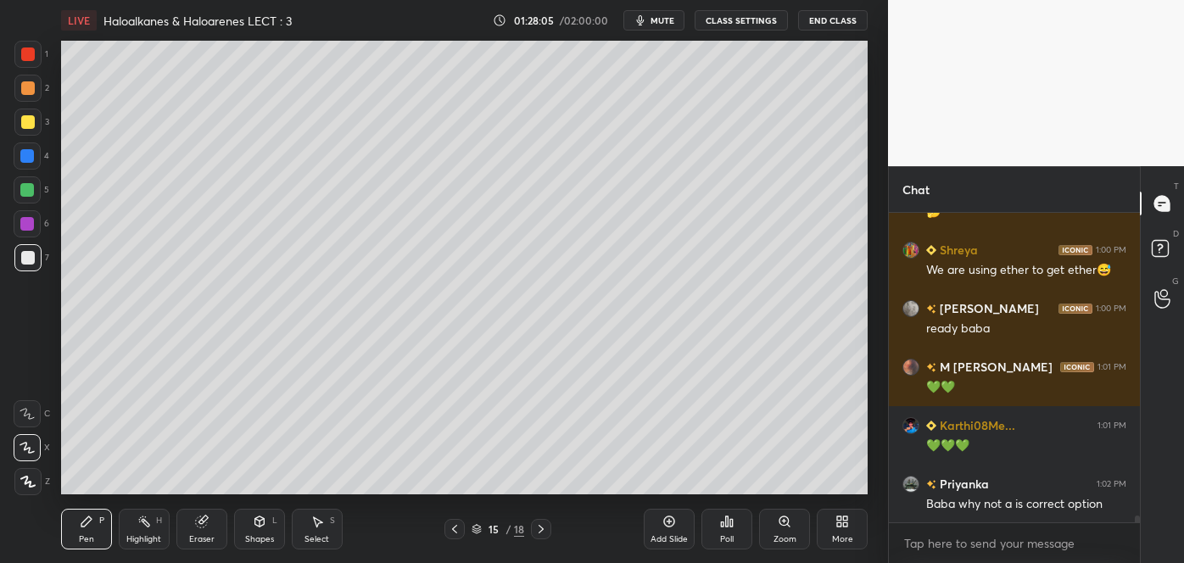
click at [31, 127] on div at bounding box center [28, 122] width 14 height 14
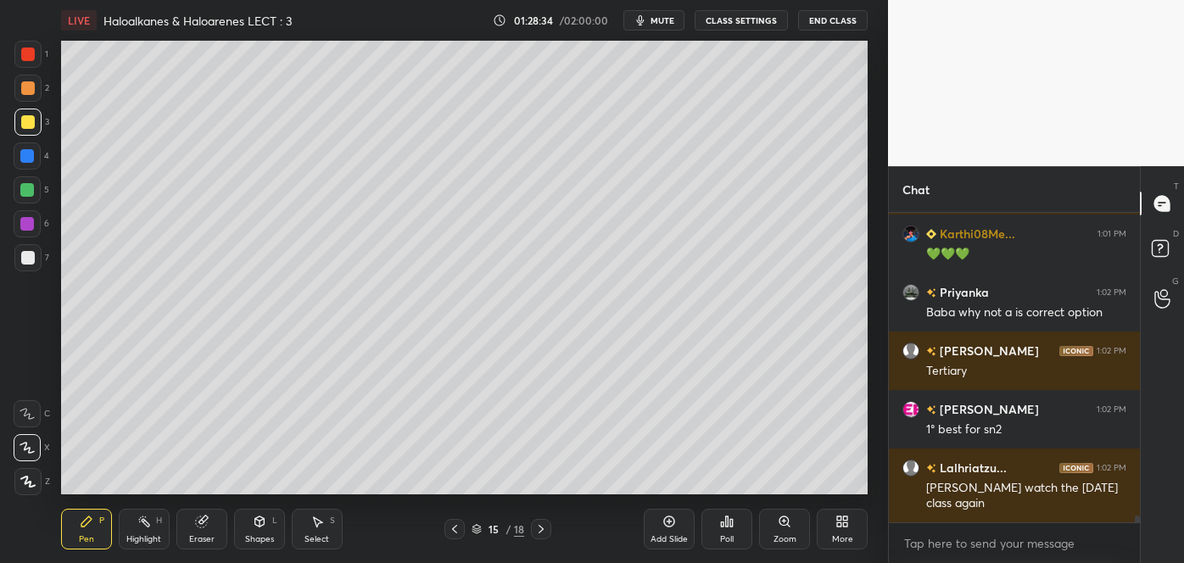
scroll to position [14246, 0]
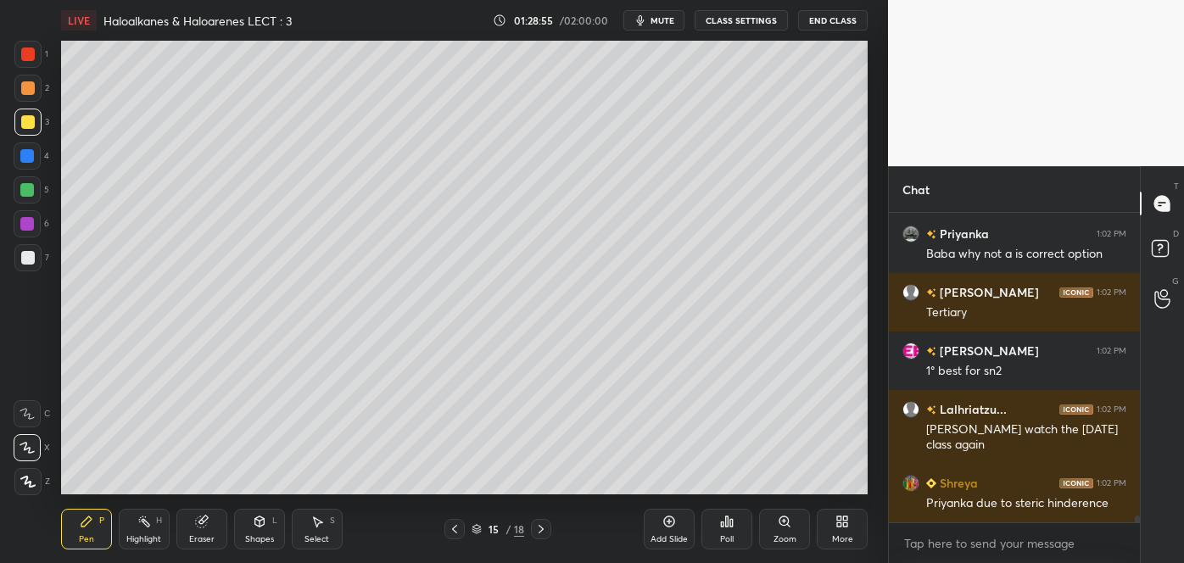
click at [674, 532] on div "Add Slide" at bounding box center [669, 529] width 51 height 41
click at [31, 260] on div at bounding box center [28, 258] width 14 height 14
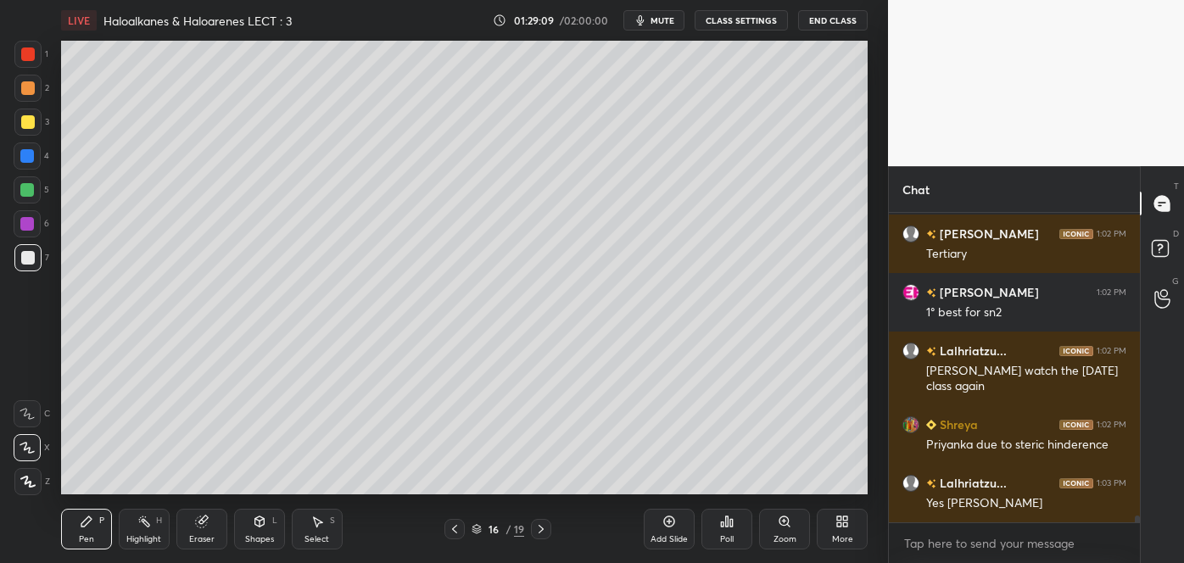
scroll to position [5, 4]
click at [669, 532] on div "Add Slide" at bounding box center [669, 529] width 51 height 41
click at [29, 129] on div at bounding box center [27, 122] width 27 height 27
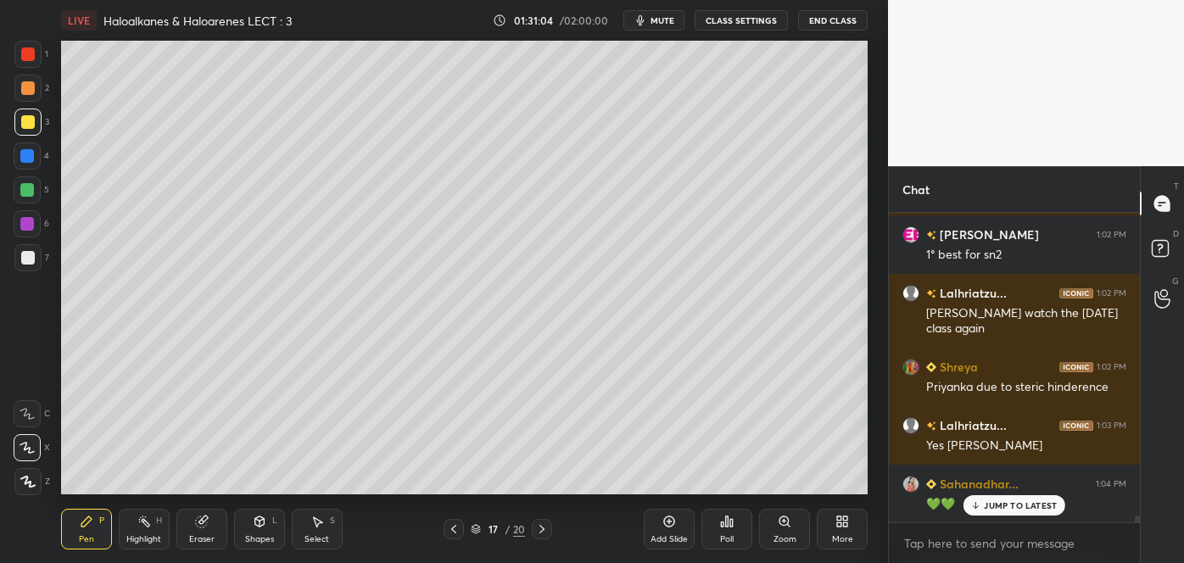
scroll to position [14421, 0]
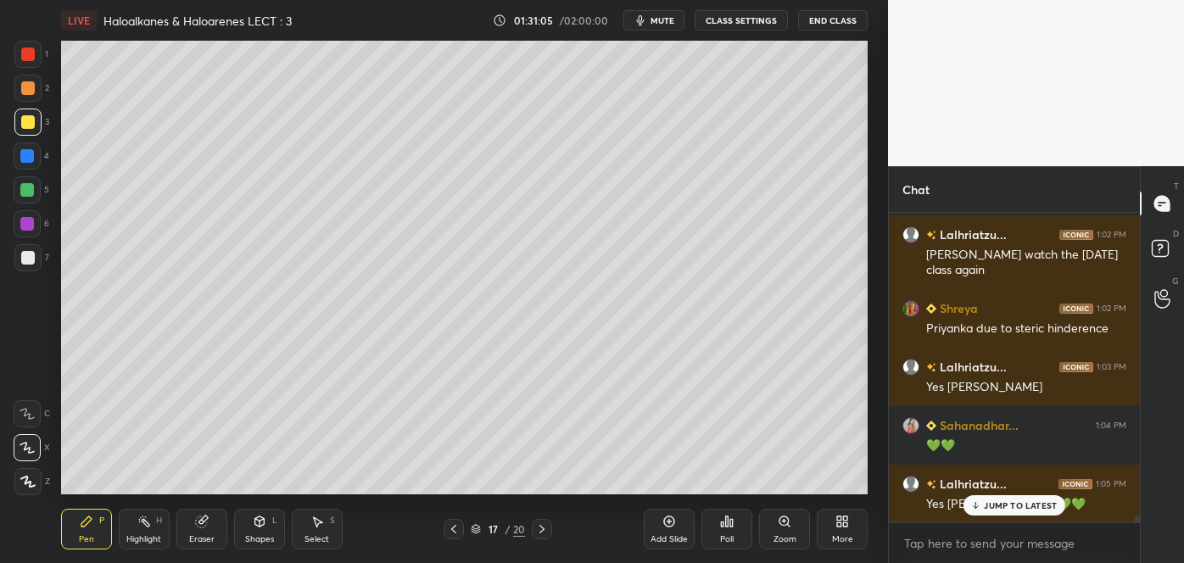
click at [459, 534] on icon at bounding box center [454, 530] width 14 height 14
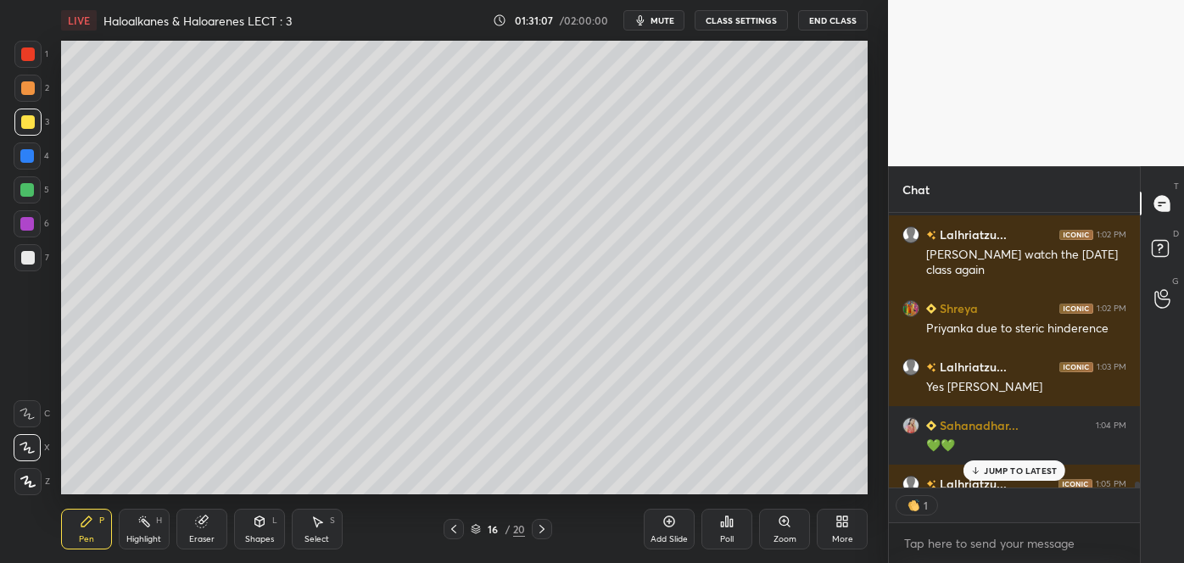
scroll to position [6, 4]
click at [545, 531] on icon at bounding box center [542, 530] width 14 height 14
click at [258, 543] on div "Shapes" at bounding box center [259, 539] width 29 height 8
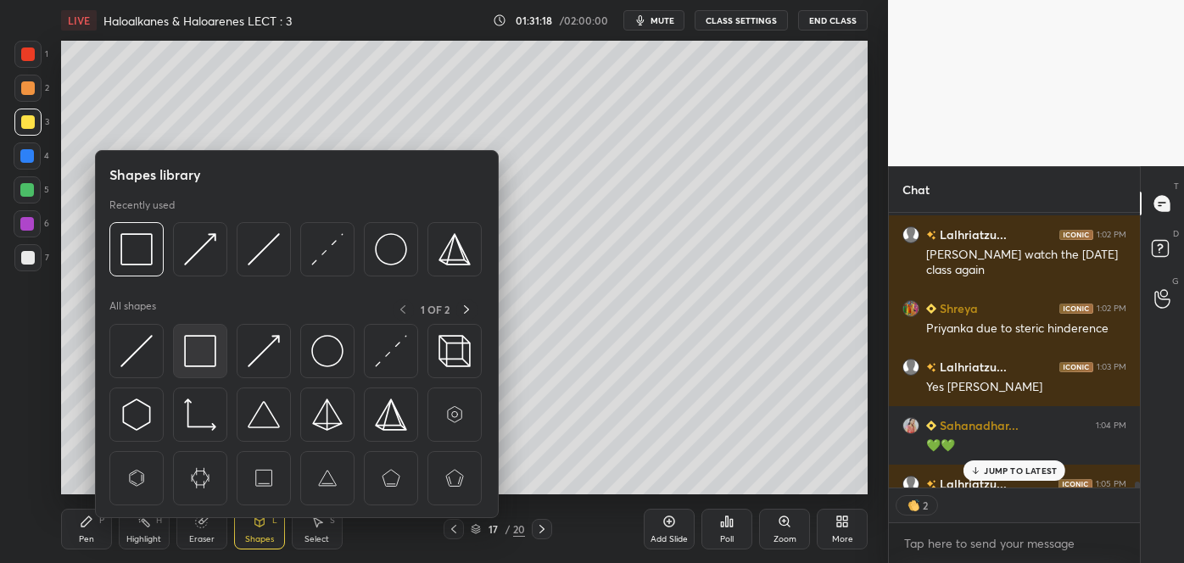
click at [197, 350] on img at bounding box center [200, 351] width 32 height 32
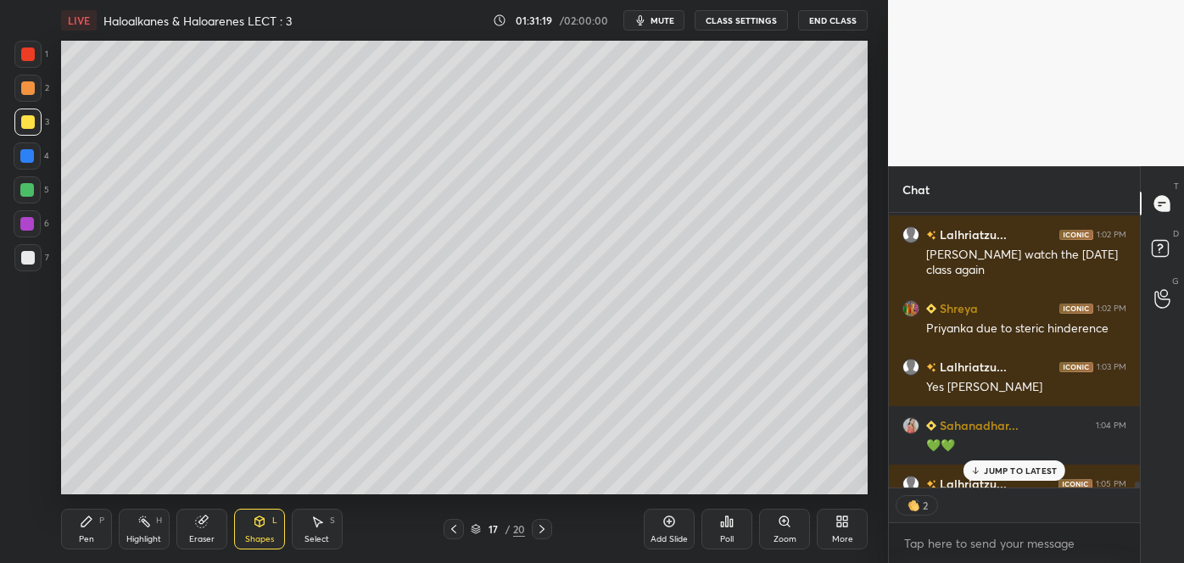
click at [265, 535] on div "Shapes" at bounding box center [259, 539] width 29 height 8
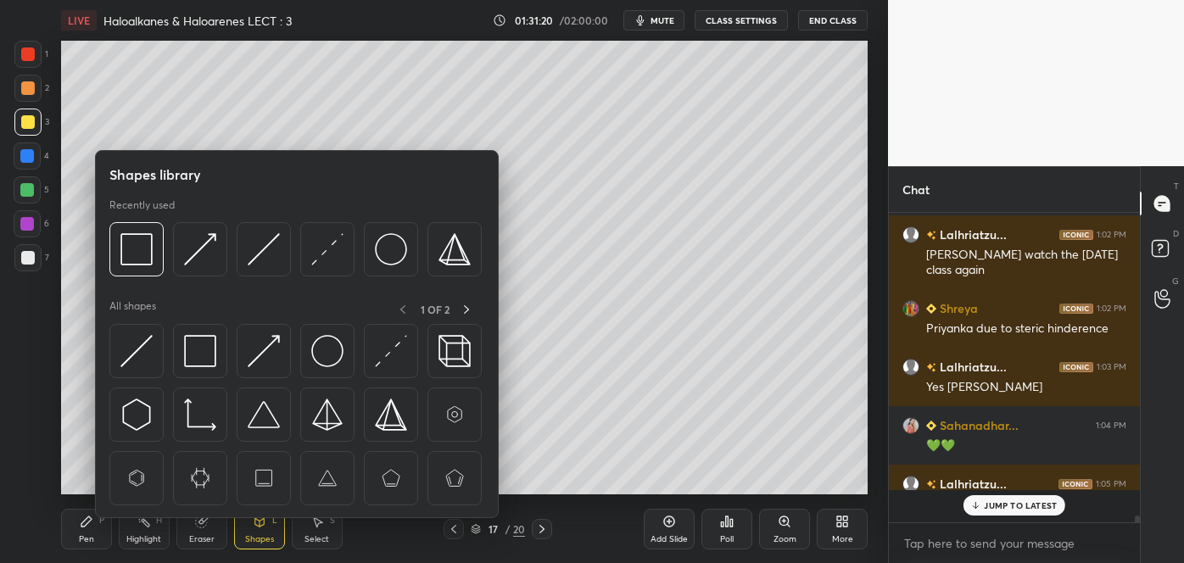
scroll to position [14421, 0]
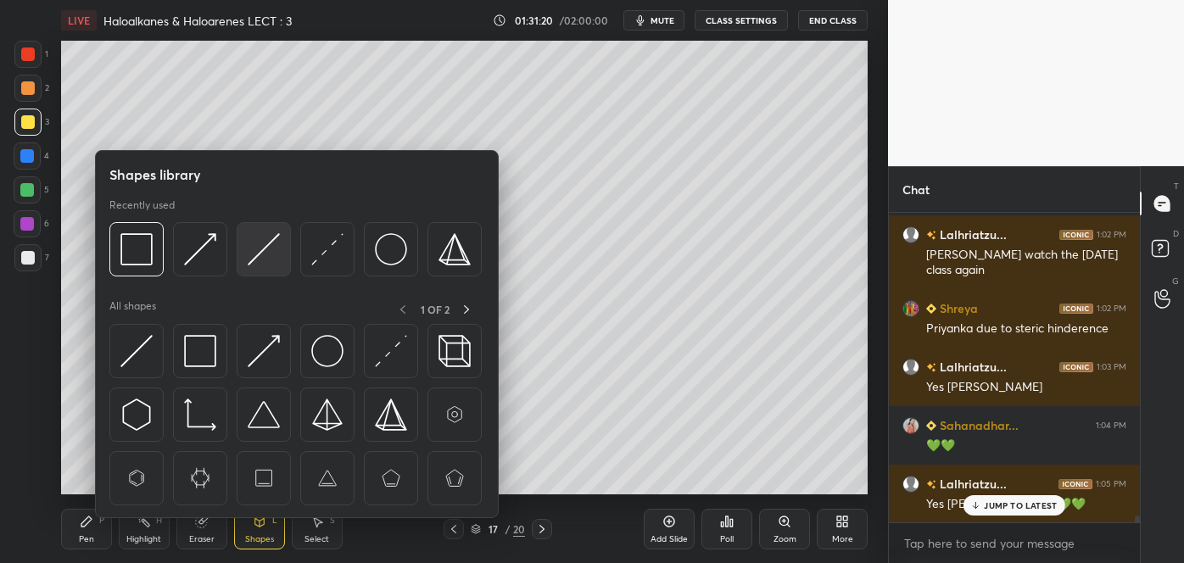
click at [248, 254] on img at bounding box center [264, 249] width 32 height 32
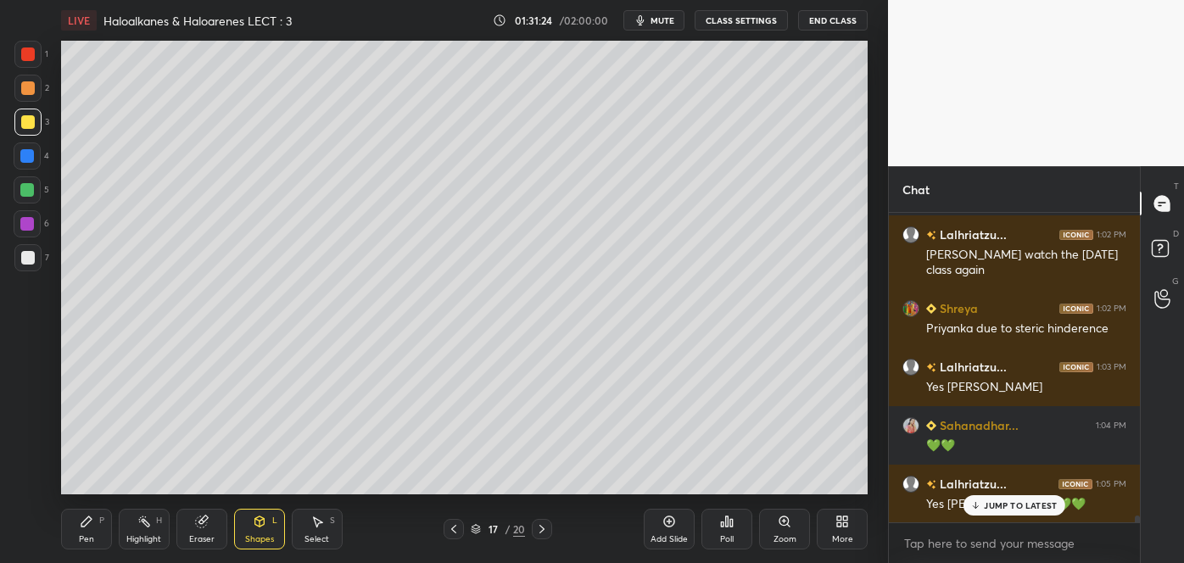
scroll to position [14479, 0]
click at [26, 91] on div at bounding box center [28, 88] width 14 height 14
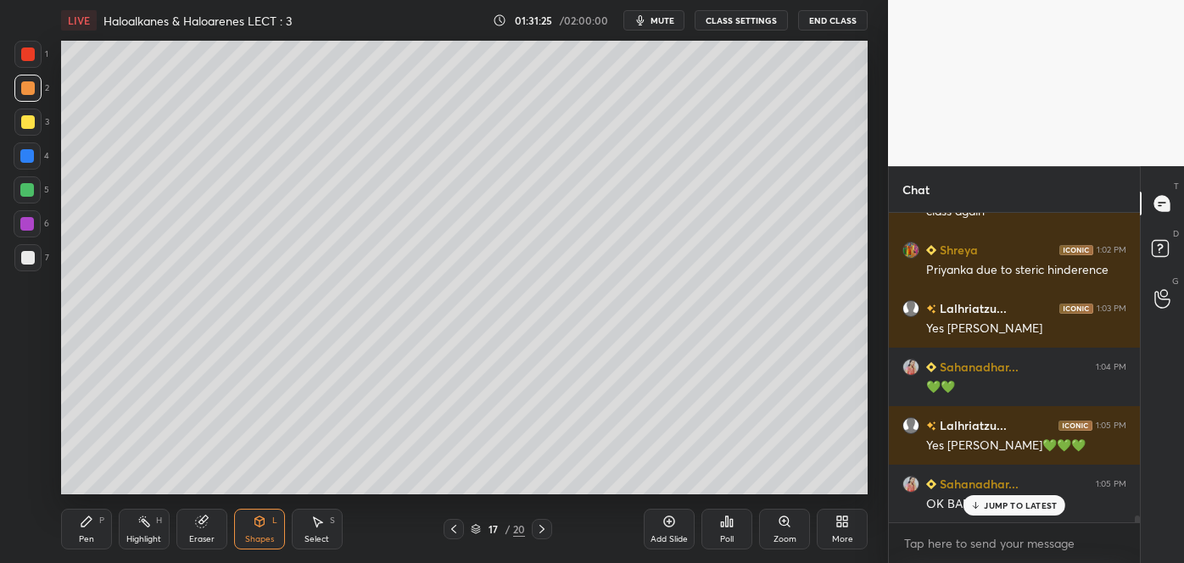
click at [92, 530] on div "Pen P" at bounding box center [86, 529] width 51 height 41
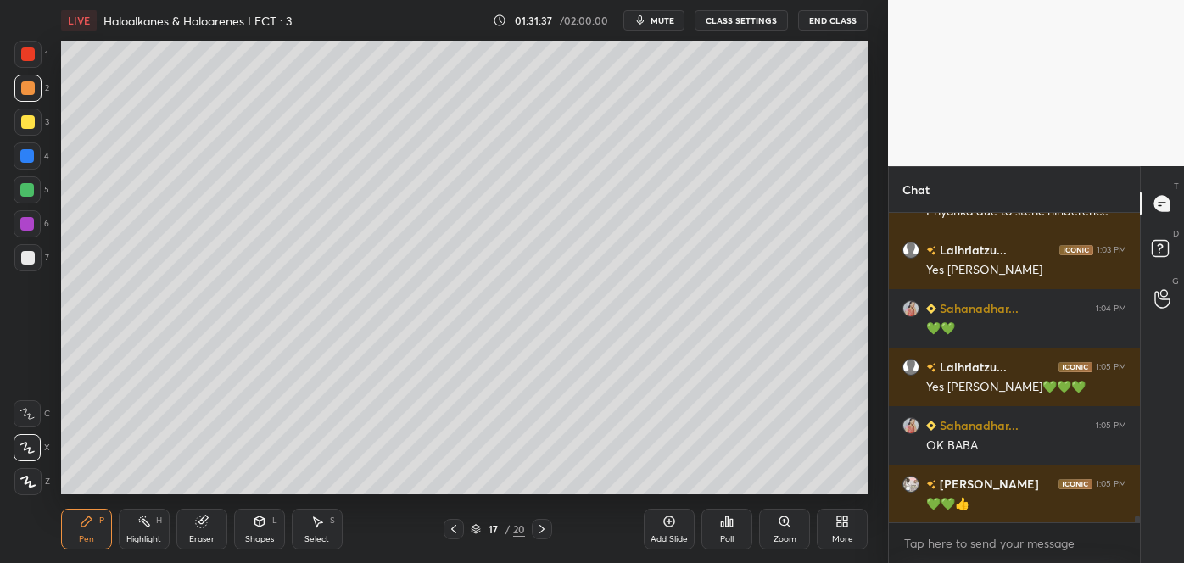
scroll to position [14597, 0]
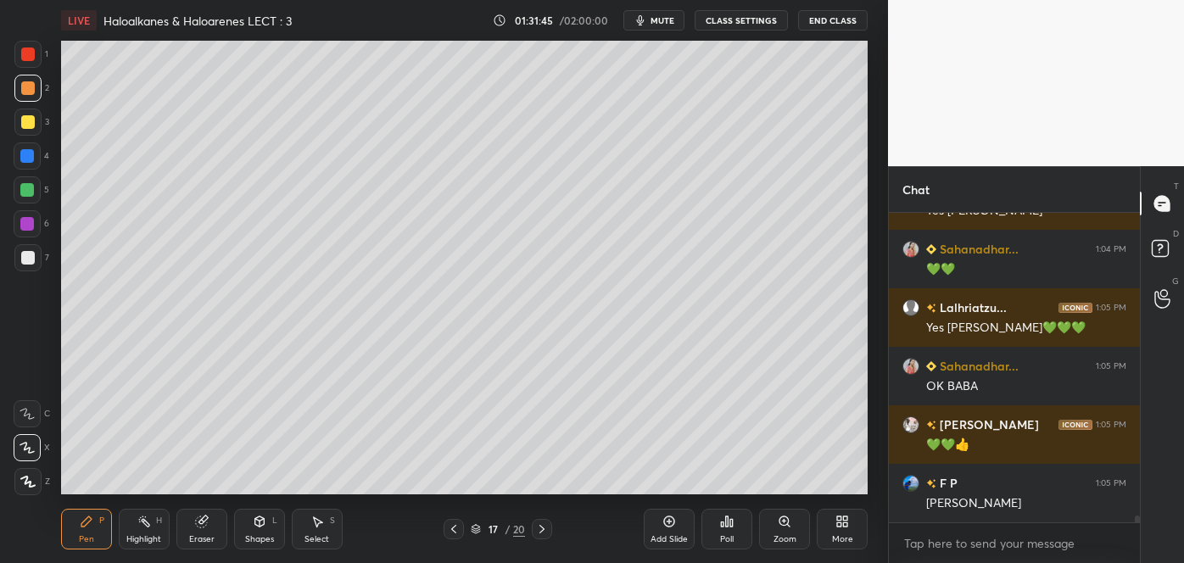
click at [27, 259] on div at bounding box center [28, 258] width 14 height 14
click at [26, 95] on div at bounding box center [27, 88] width 27 height 27
click at [251, 532] on div "Shapes L" at bounding box center [259, 529] width 51 height 41
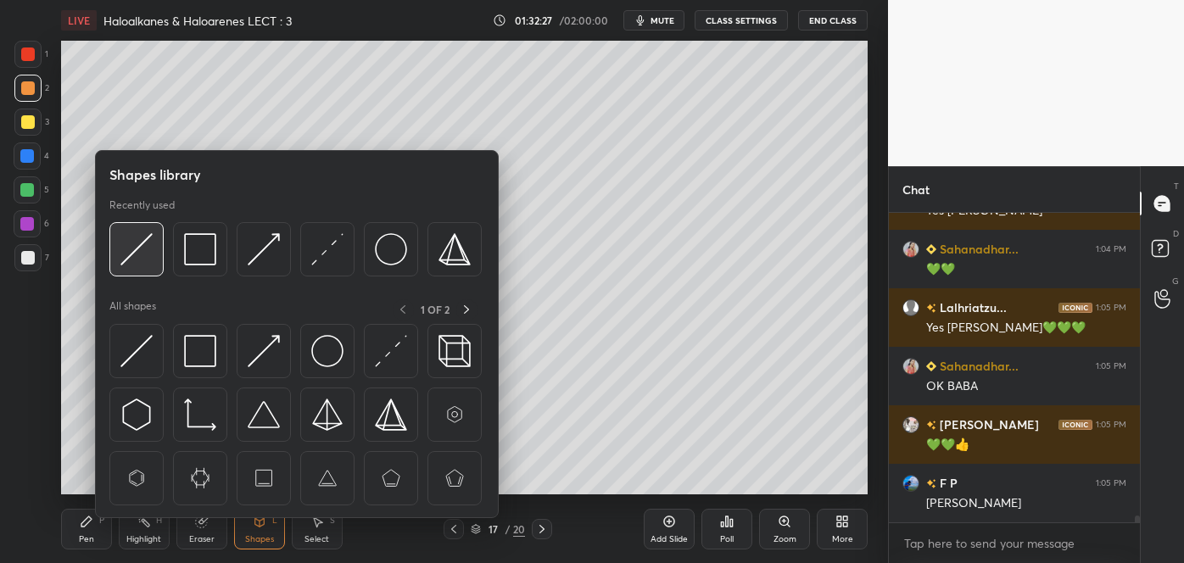
click at [148, 254] on img at bounding box center [136, 249] width 32 height 32
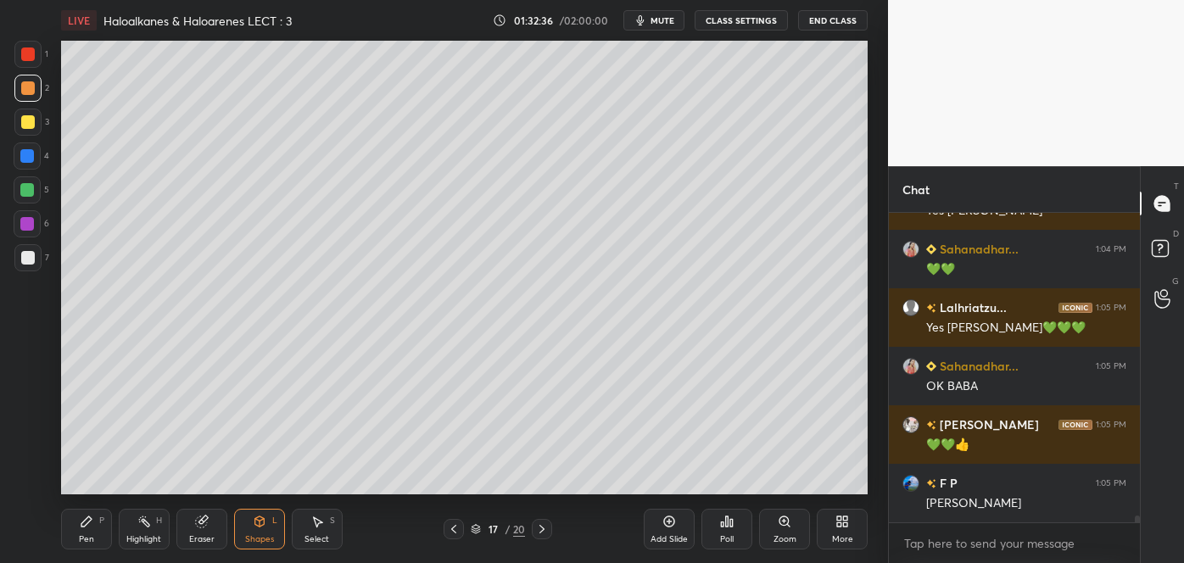
click at [22, 159] on div at bounding box center [27, 156] width 14 height 14
click at [93, 528] on div "Pen P" at bounding box center [86, 529] width 51 height 41
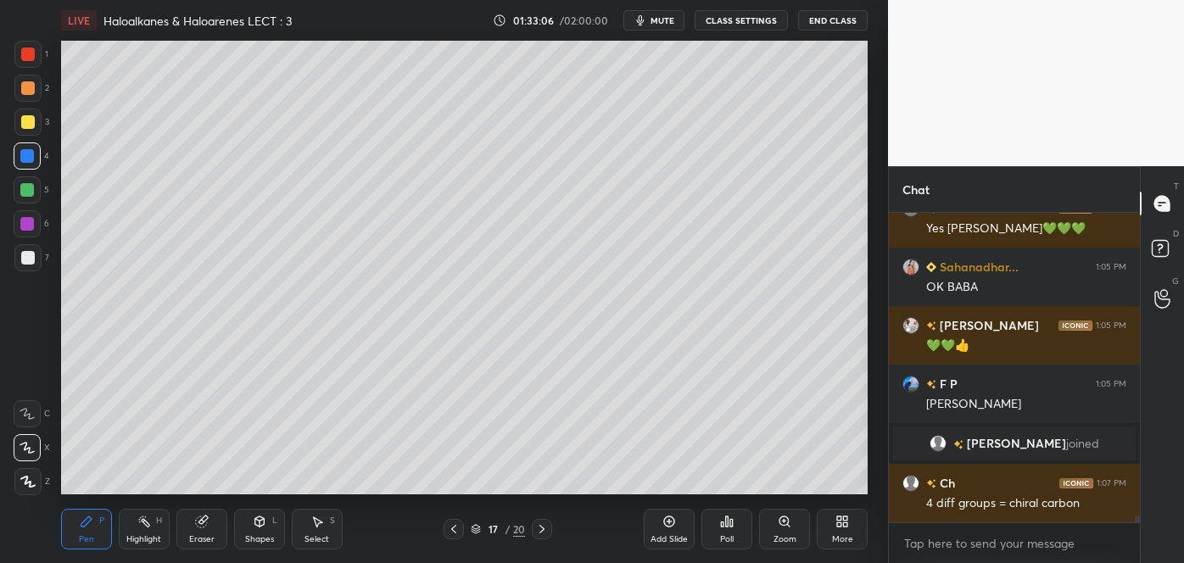
scroll to position [14345, 0]
click at [258, 539] on div "Shapes" at bounding box center [259, 539] width 29 height 8
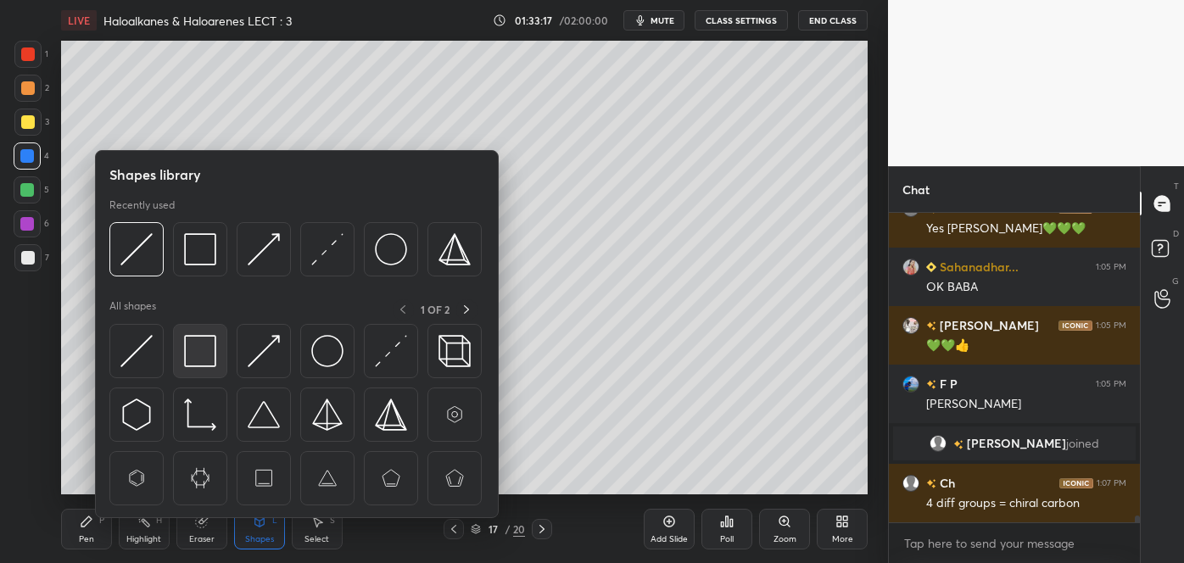
click at [200, 349] on img at bounding box center [200, 351] width 32 height 32
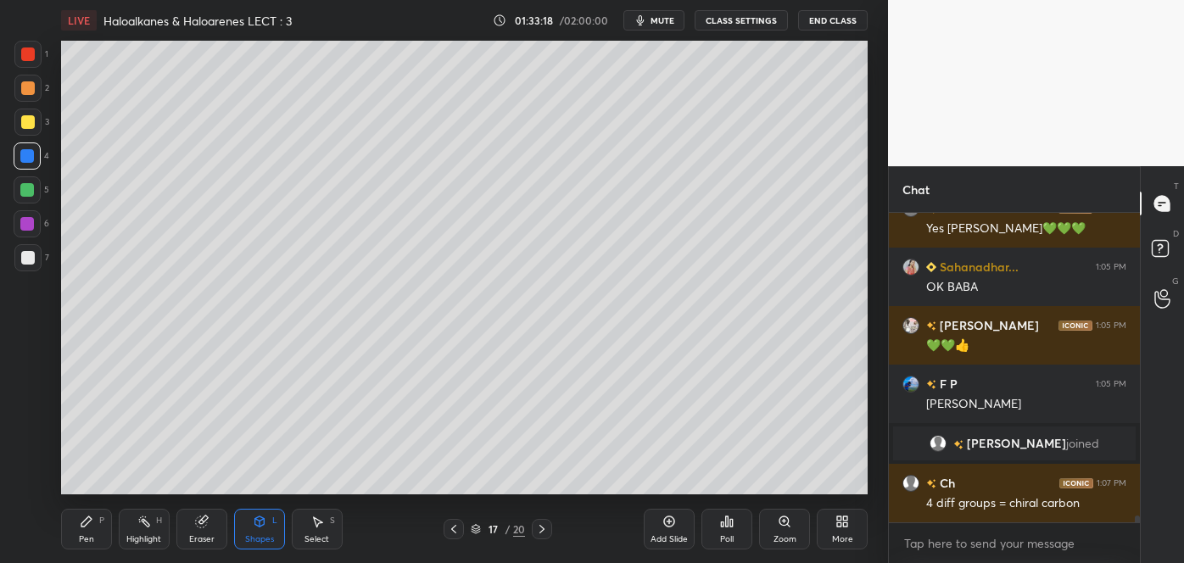
click at [23, 193] on div at bounding box center [27, 190] width 14 height 14
click at [672, 532] on div "Add Slide" at bounding box center [669, 529] width 51 height 41
click at [21, 255] on div at bounding box center [28, 258] width 14 height 14
click at [94, 528] on div "Pen P" at bounding box center [86, 529] width 51 height 41
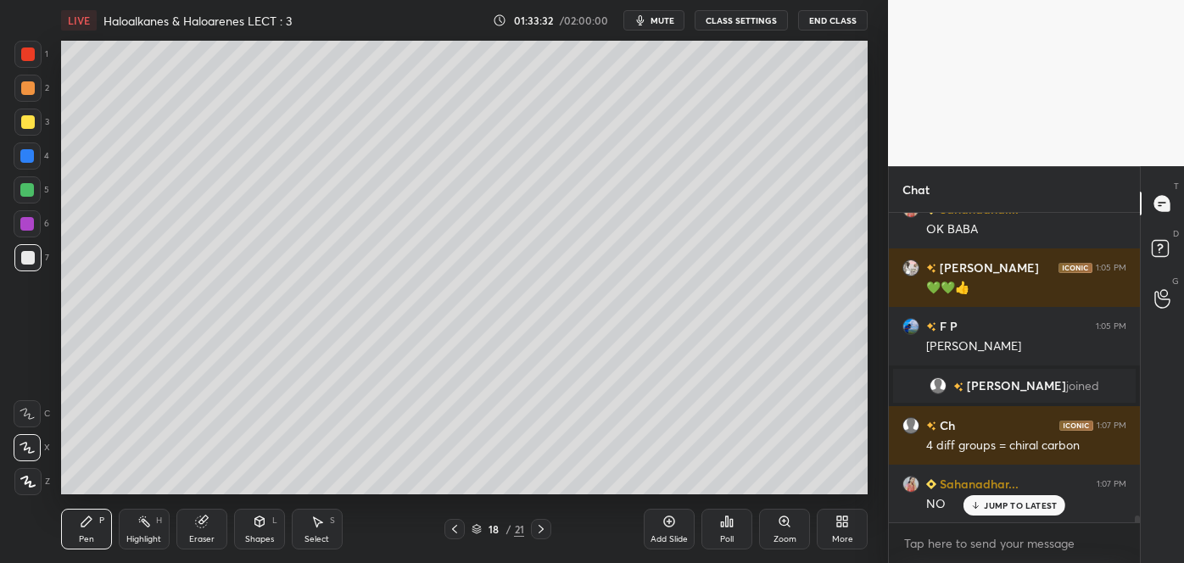
click at [21, 88] on div at bounding box center [28, 88] width 14 height 14
click at [25, 120] on div at bounding box center [28, 122] width 14 height 14
click at [25, 188] on div at bounding box center [27, 190] width 14 height 14
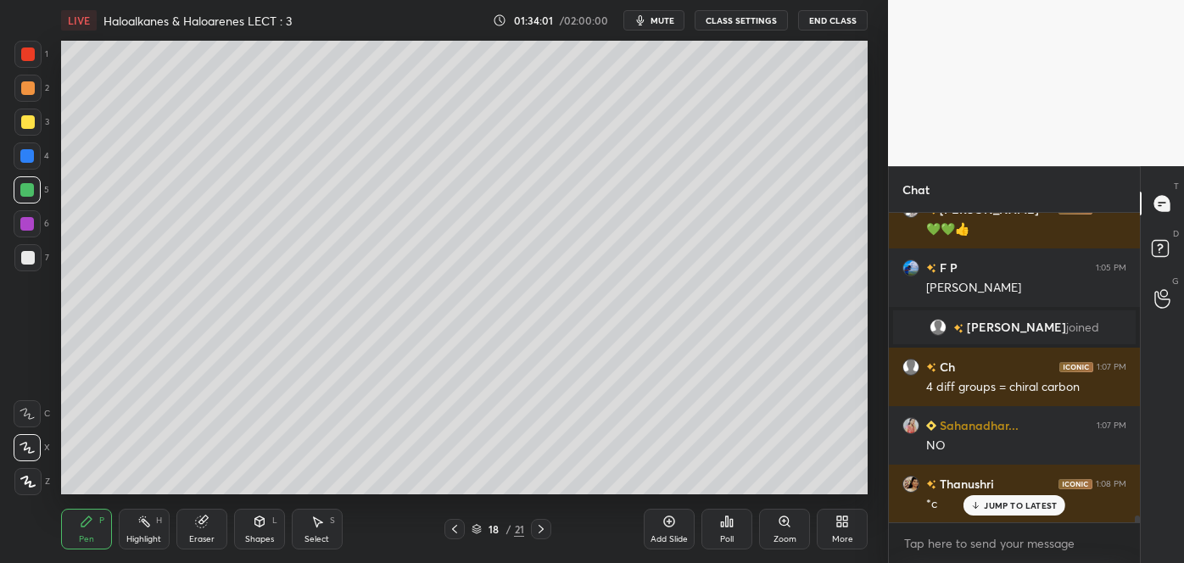
scroll to position [6, 4]
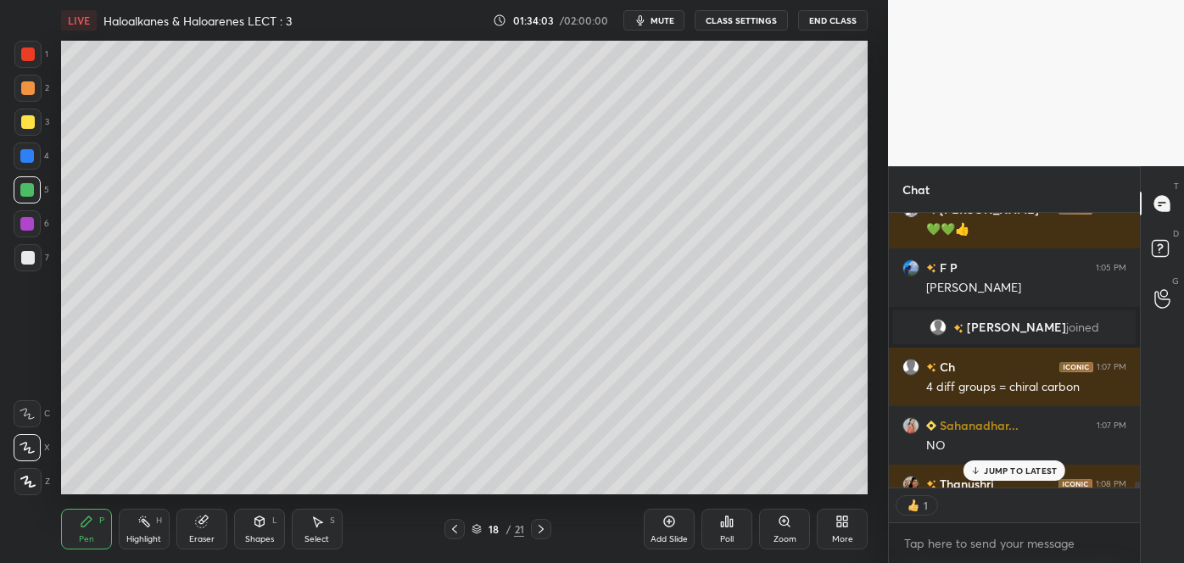
click at [28, 225] on div at bounding box center [27, 224] width 14 height 14
click at [31, 160] on div at bounding box center [27, 156] width 14 height 14
click at [26, 86] on div at bounding box center [28, 88] width 14 height 14
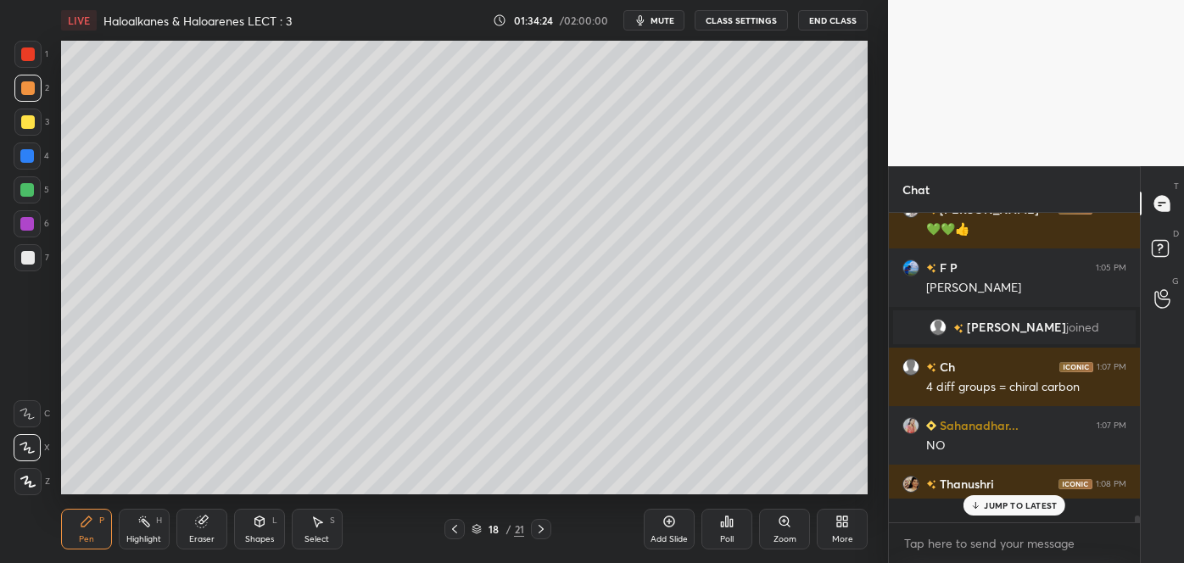
scroll to position [305, 246]
click at [22, 115] on div at bounding box center [27, 122] width 27 height 27
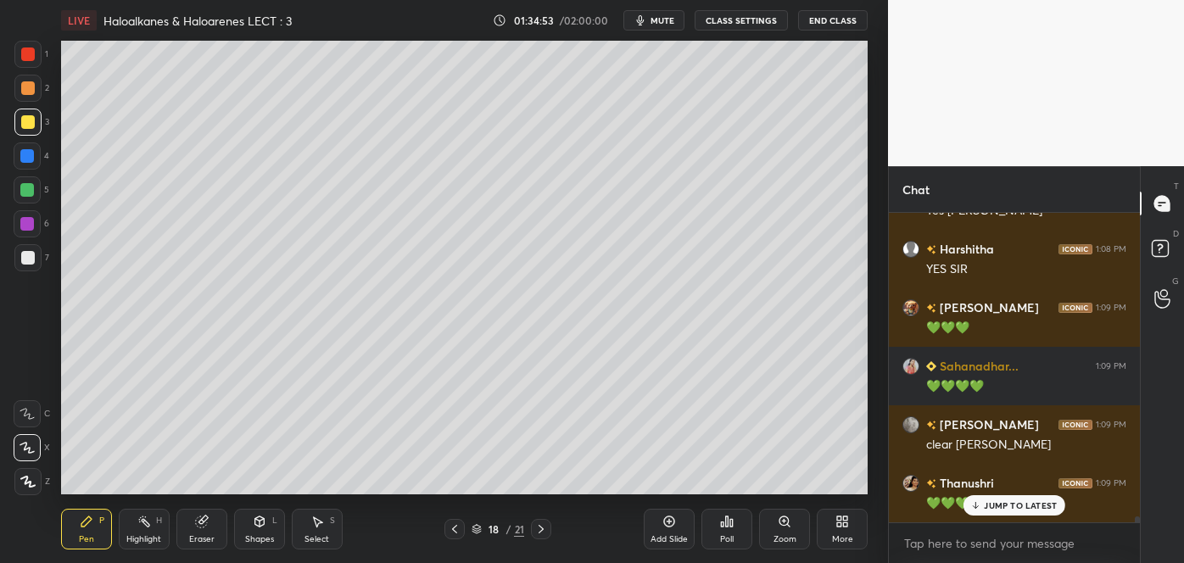
scroll to position [15237, 0]
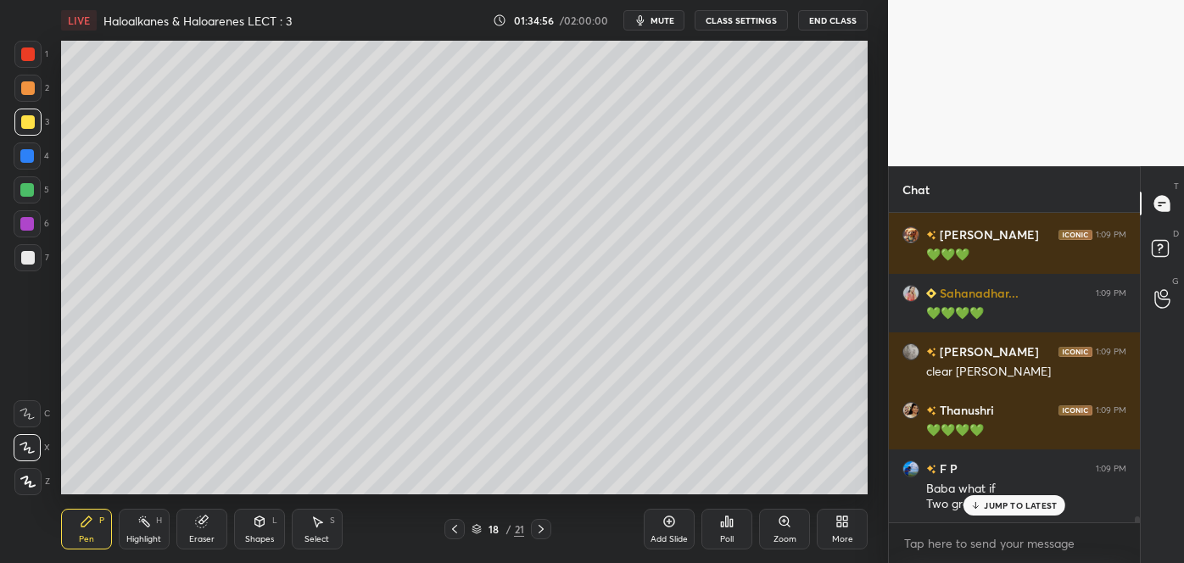
click at [978, 506] on icon at bounding box center [975, 507] width 5 height 3
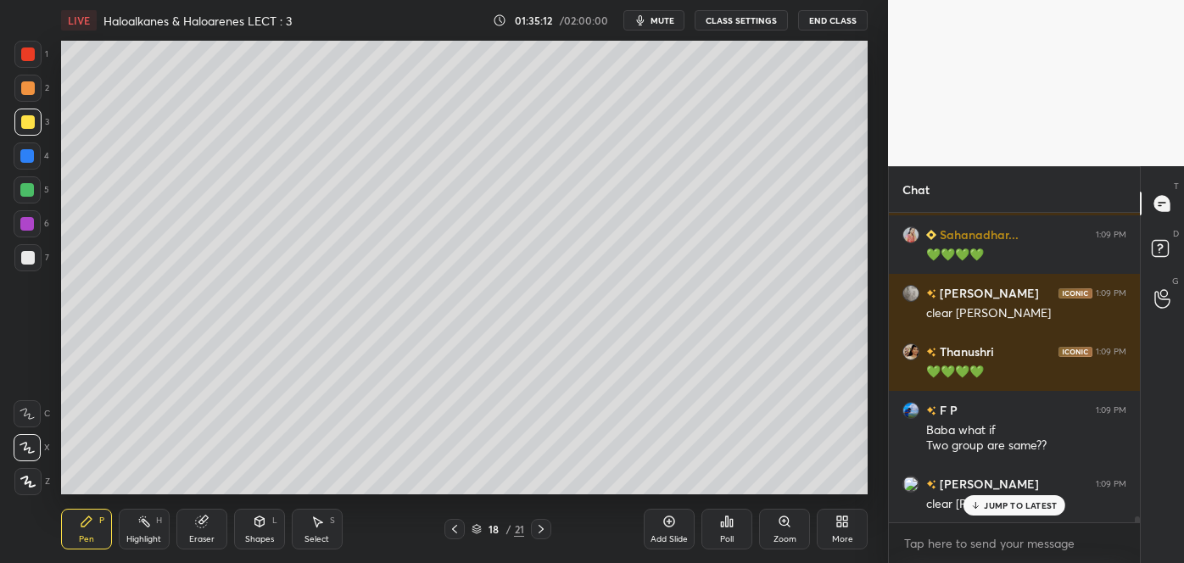
scroll to position [15355, 0]
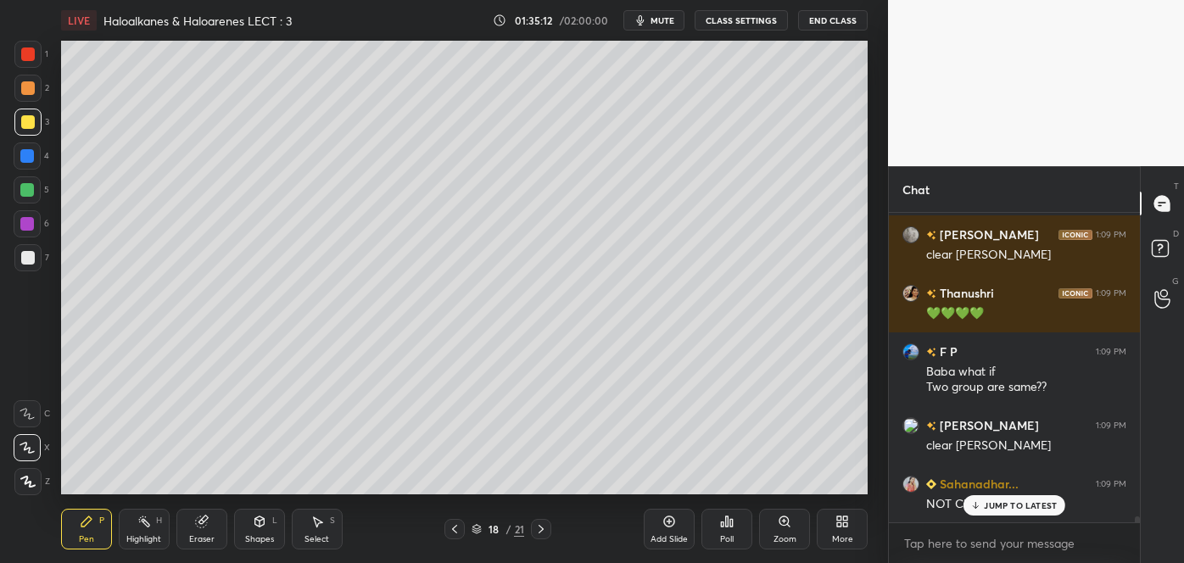
click at [28, 163] on div at bounding box center [27, 156] width 14 height 14
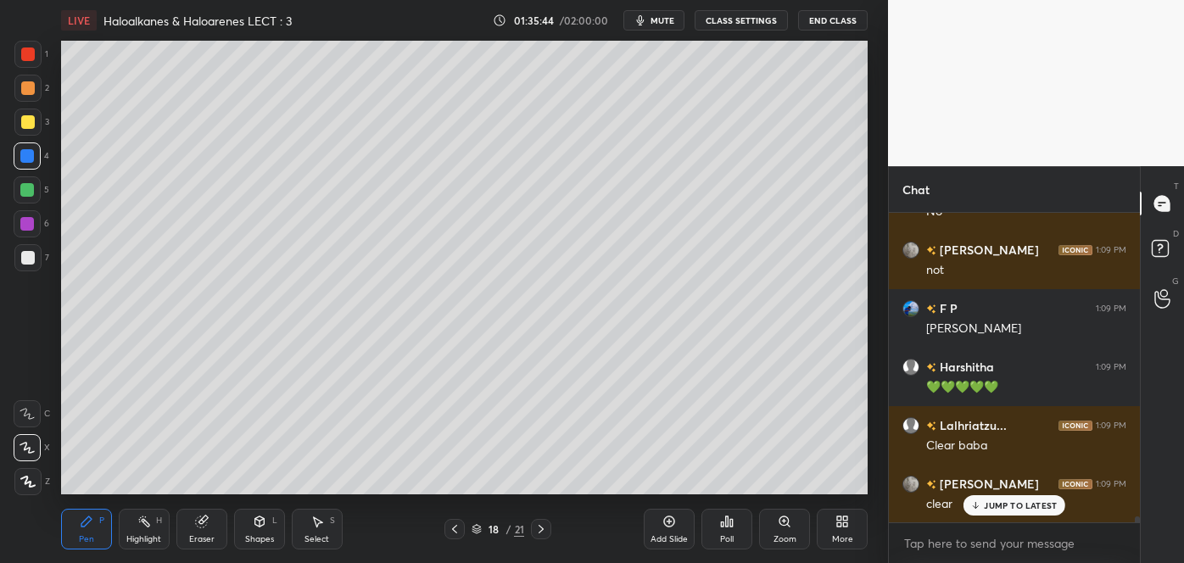
scroll to position [15764, 0]
click at [664, 532] on div "Add Slide" at bounding box center [669, 529] width 51 height 41
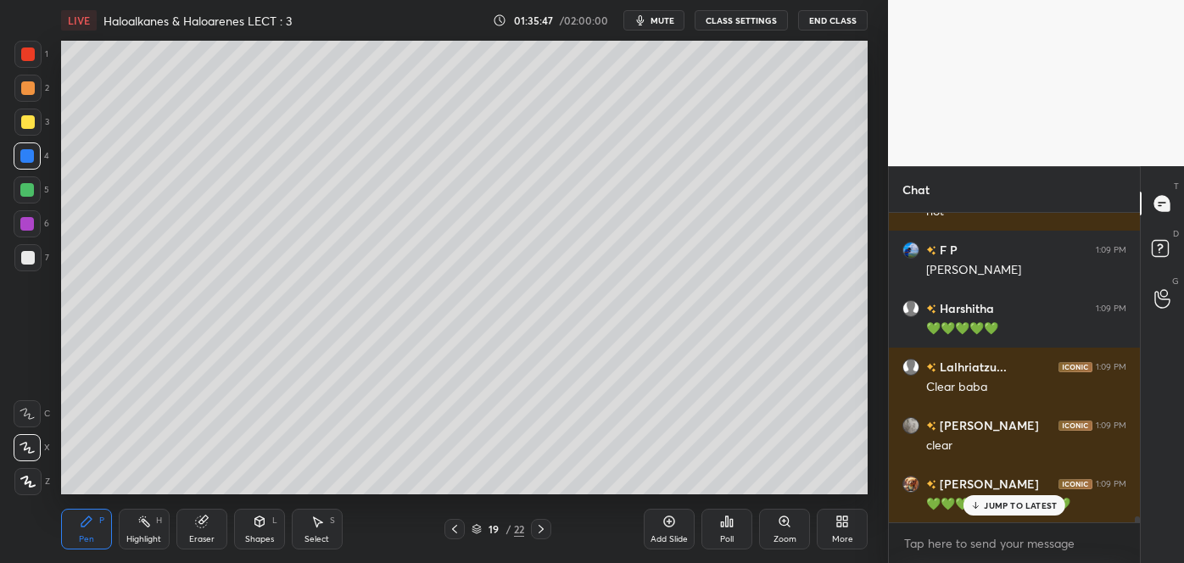
click at [31, 260] on div at bounding box center [28, 258] width 14 height 14
click at [28, 120] on div at bounding box center [28, 122] width 14 height 14
click at [16, 84] on div at bounding box center [27, 88] width 27 height 27
click at [31, 254] on div at bounding box center [28, 258] width 14 height 14
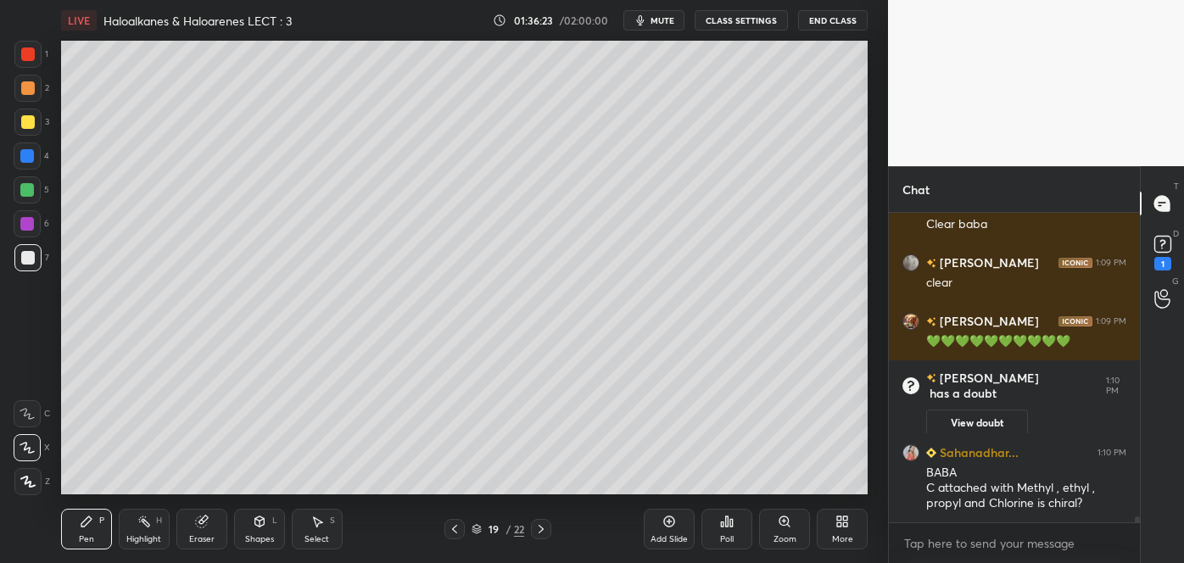
click at [31, 190] on div at bounding box center [27, 190] width 14 height 14
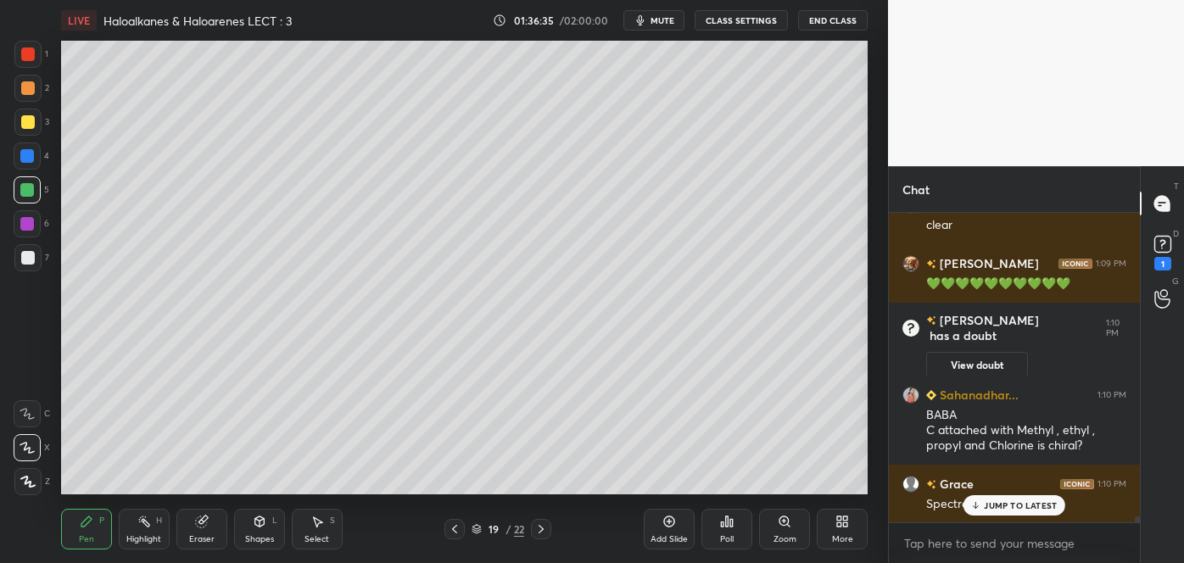
click at [456, 527] on icon at bounding box center [454, 529] width 5 height 8
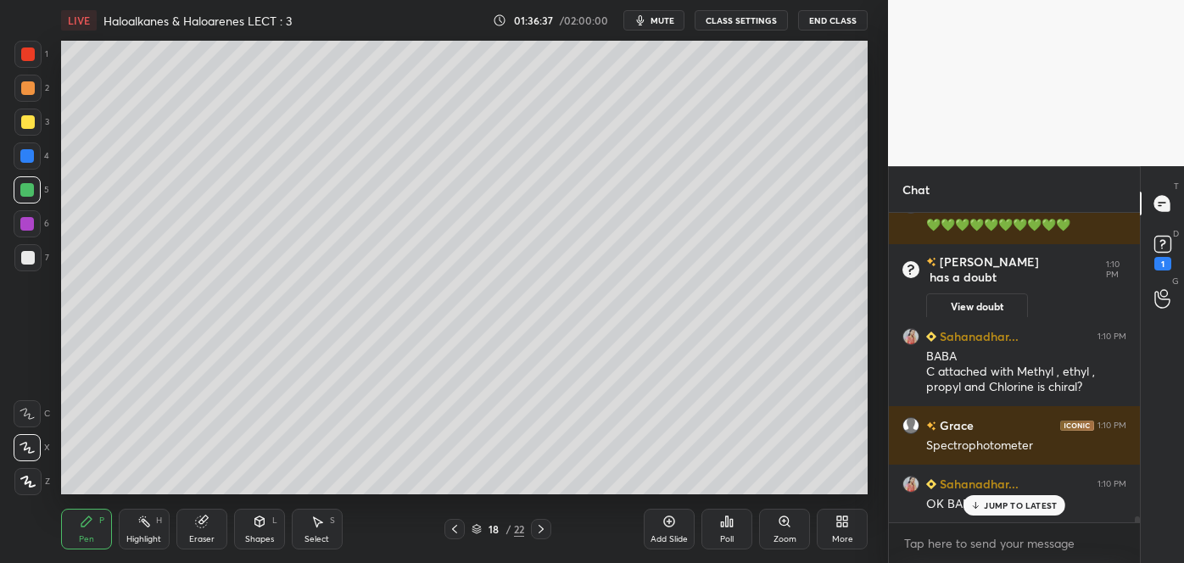
click at [665, 528] on icon at bounding box center [669, 522] width 14 height 14
click at [25, 126] on div at bounding box center [28, 122] width 14 height 14
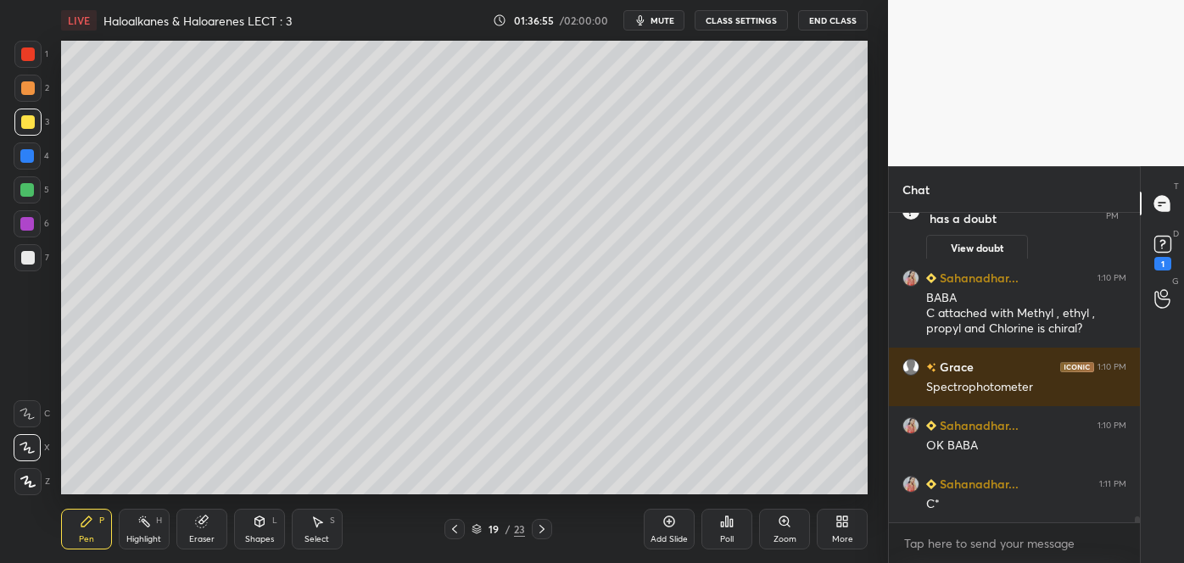
click at [550, 528] on div at bounding box center [542, 529] width 20 height 20
click at [30, 190] on div at bounding box center [27, 190] width 14 height 14
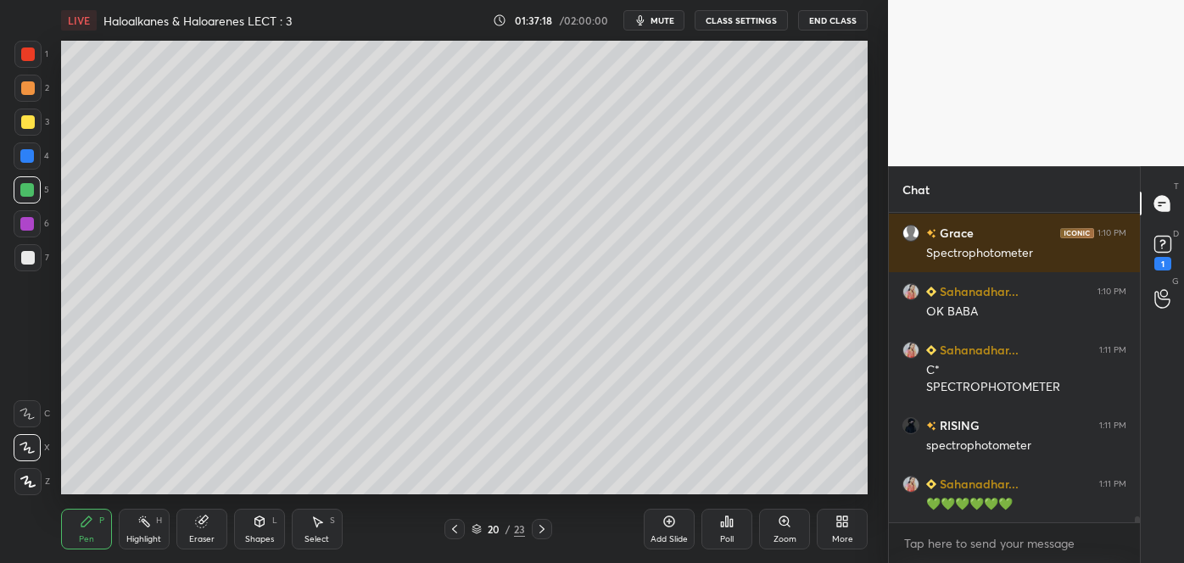
scroll to position [15873, 0]
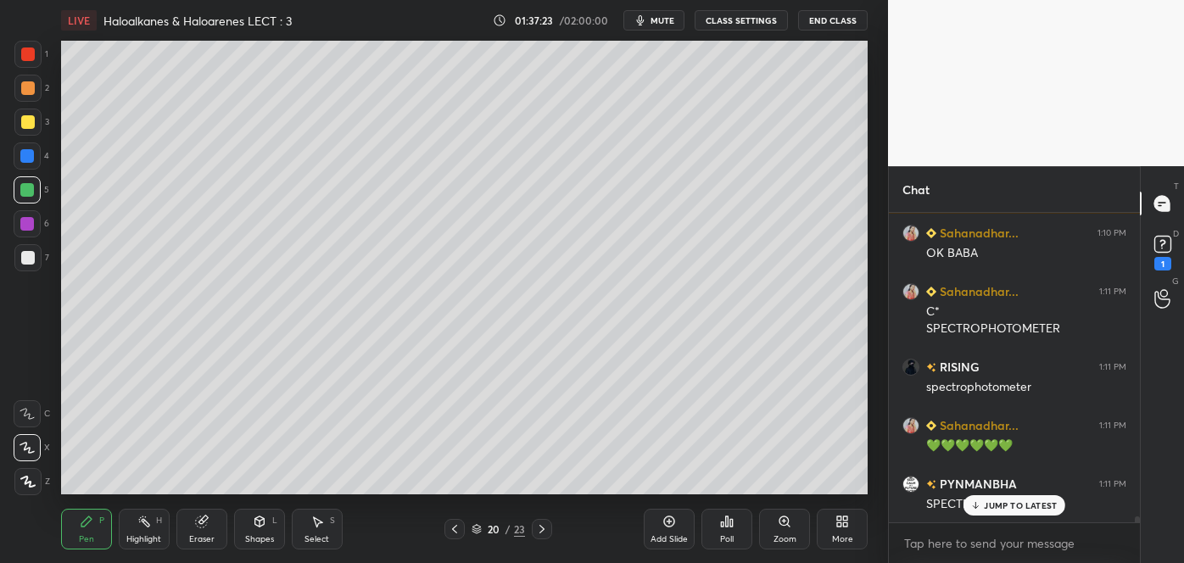
click at [260, 536] on div "Shapes" at bounding box center [259, 539] width 29 height 8
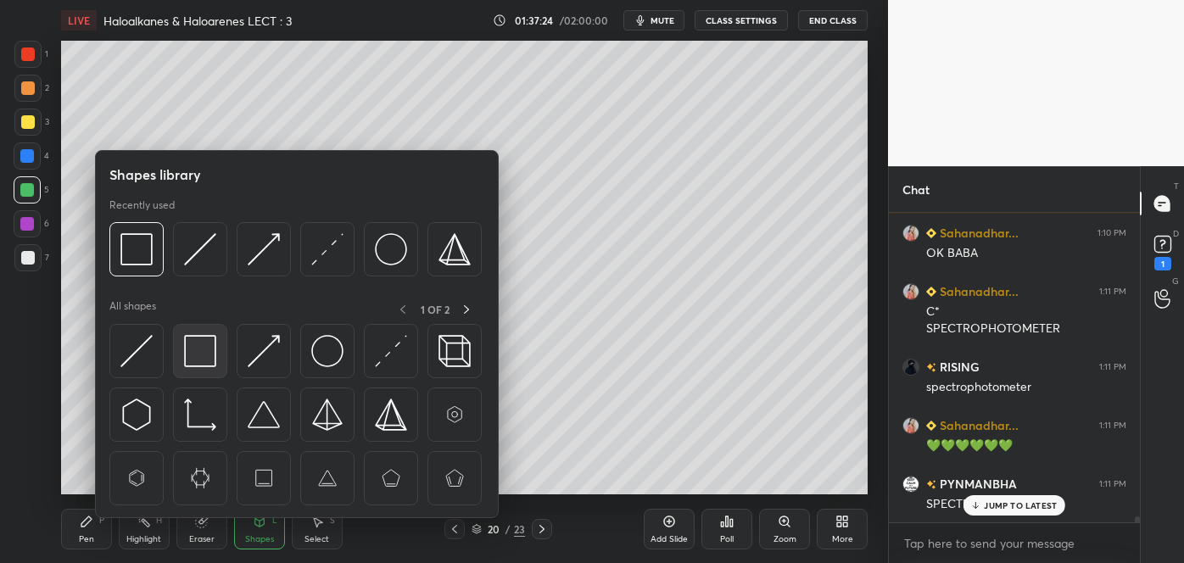
click at [205, 358] on img at bounding box center [200, 351] width 32 height 32
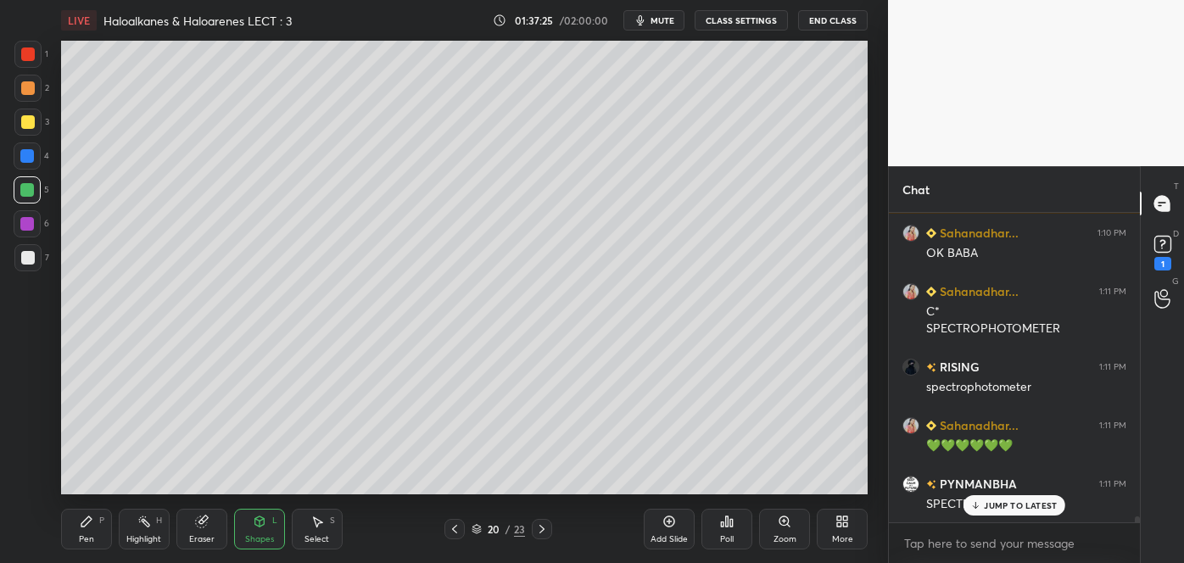
click at [27, 157] on div at bounding box center [27, 156] width 14 height 14
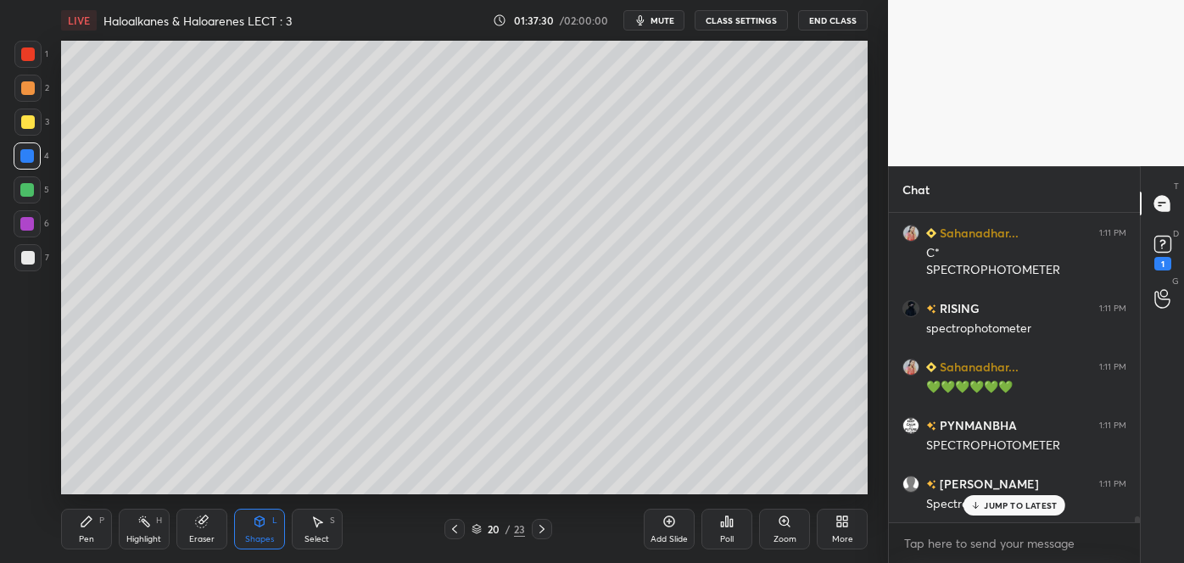
click at [93, 534] on div "Pen P" at bounding box center [86, 529] width 51 height 41
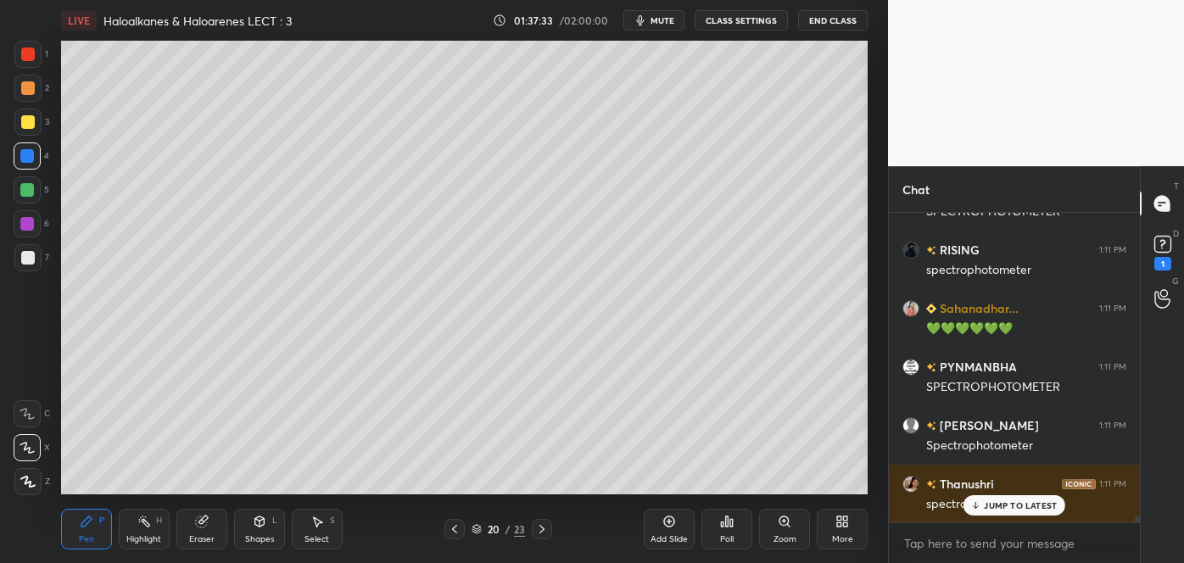
click at [31, 192] on div at bounding box center [27, 190] width 14 height 14
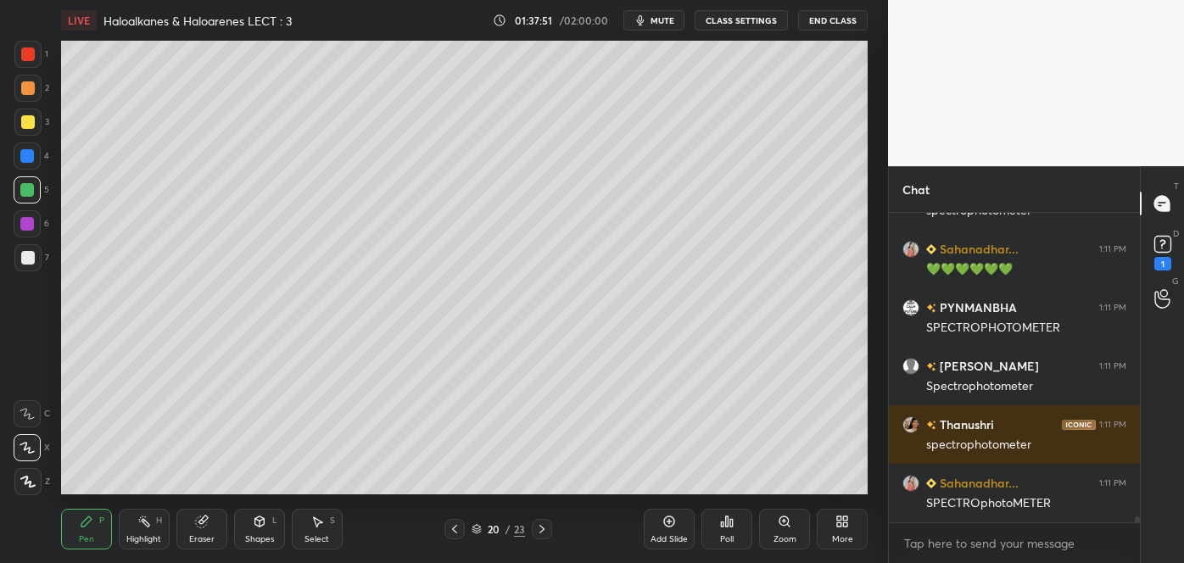
click at [24, 84] on div at bounding box center [28, 88] width 14 height 14
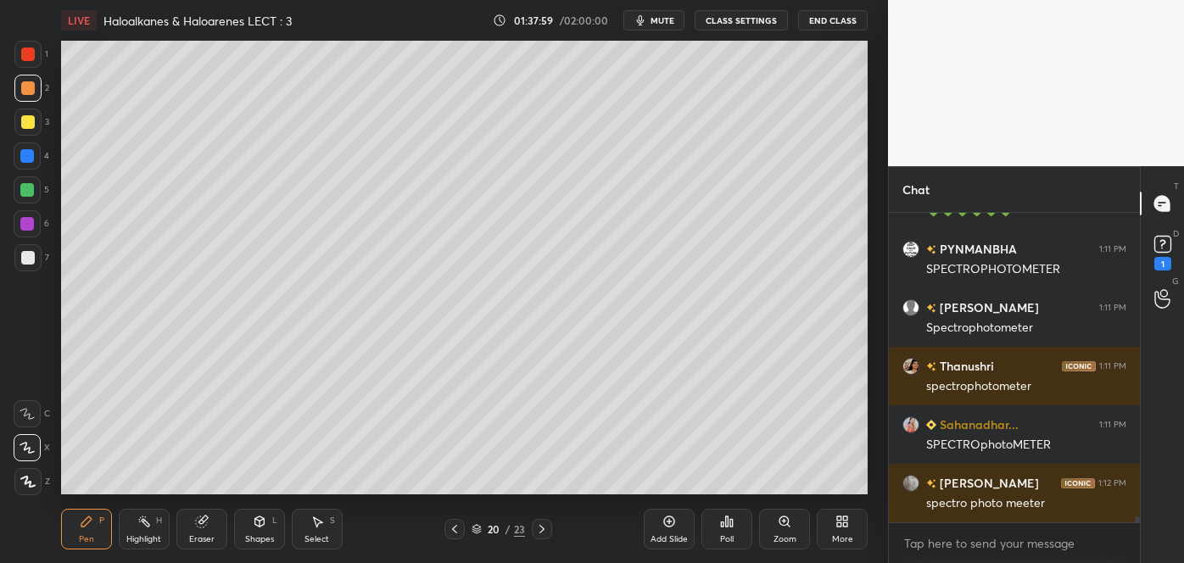
scroll to position [16166, 0]
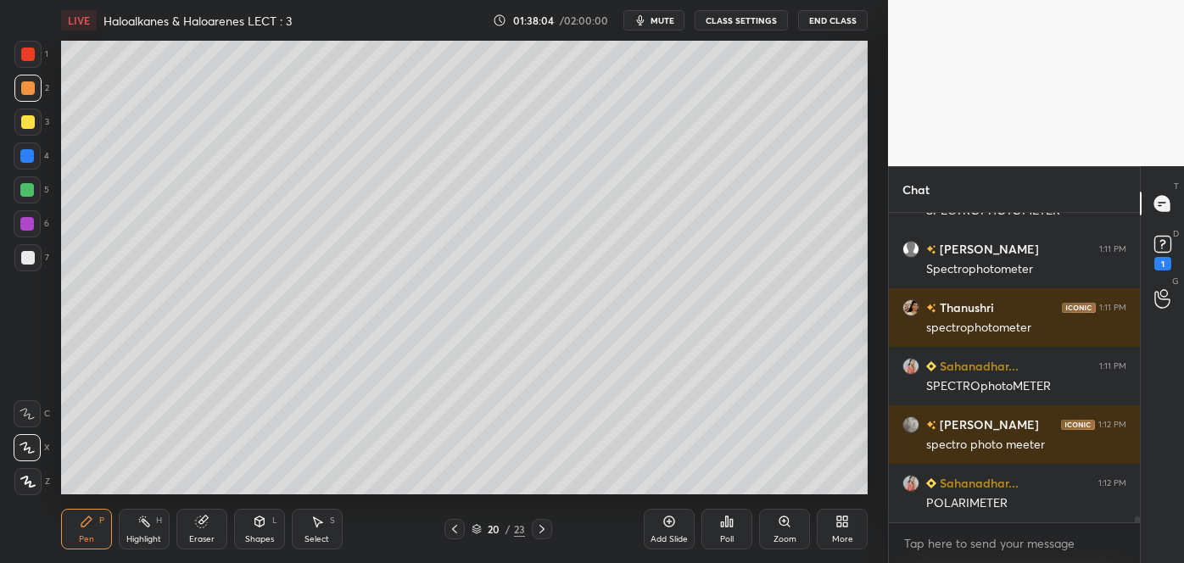
click at [31, 254] on div at bounding box center [28, 258] width 14 height 14
click at [25, 154] on div at bounding box center [27, 156] width 14 height 14
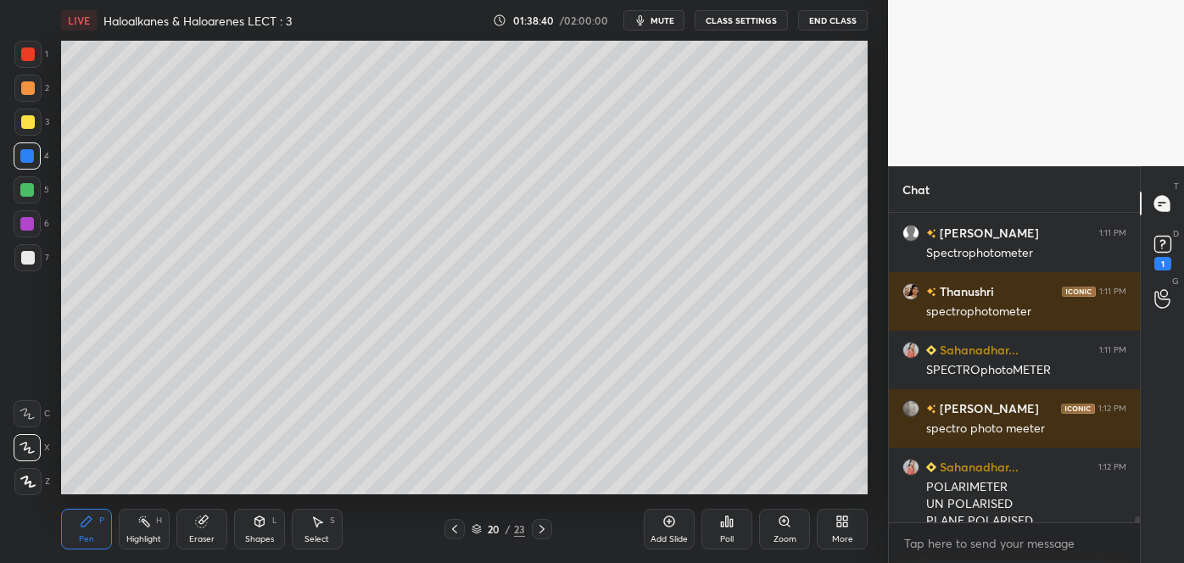
scroll to position [16200, 0]
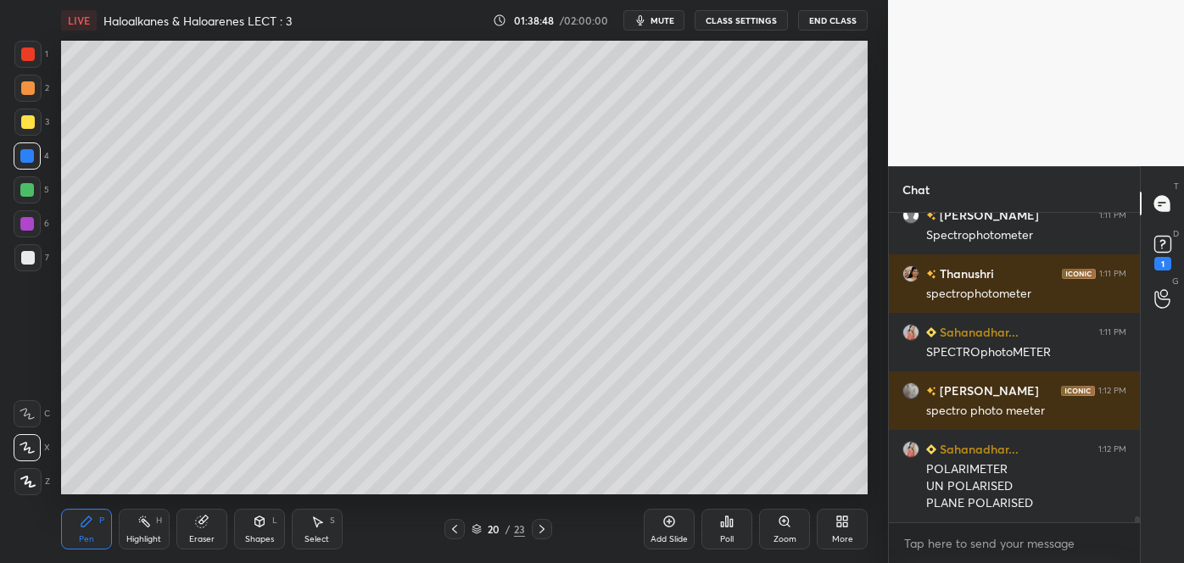
click at [26, 122] on div at bounding box center [28, 122] width 14 height 14
click at [26, 258] on div at bounding box center [28, 258] width 14 height 14
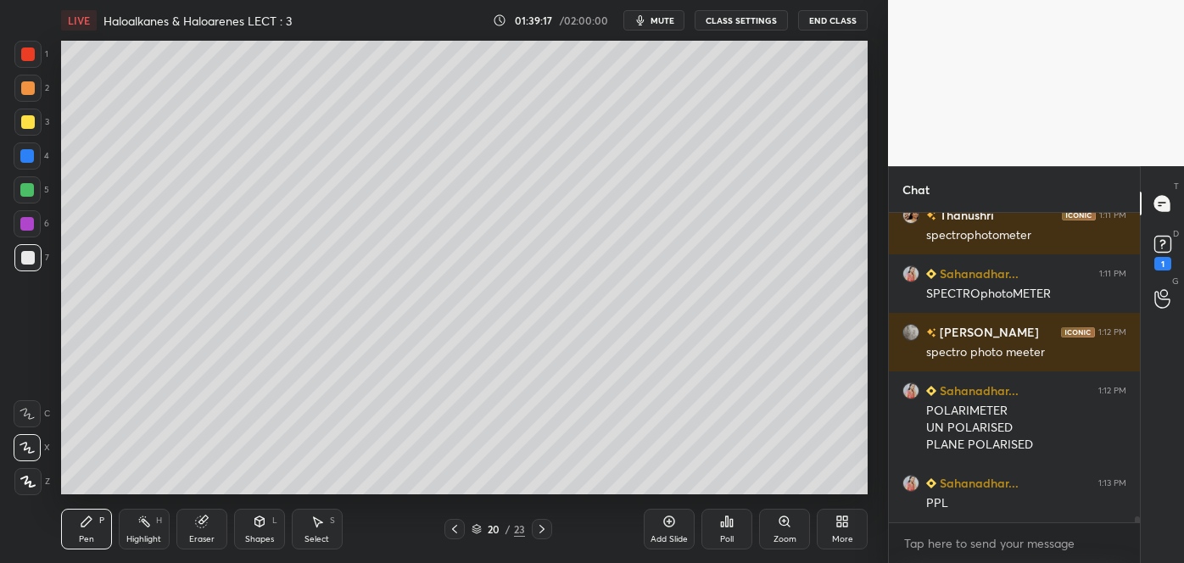
click at [29, 122] on div at bounding box center [28, 122] width 14 height 14
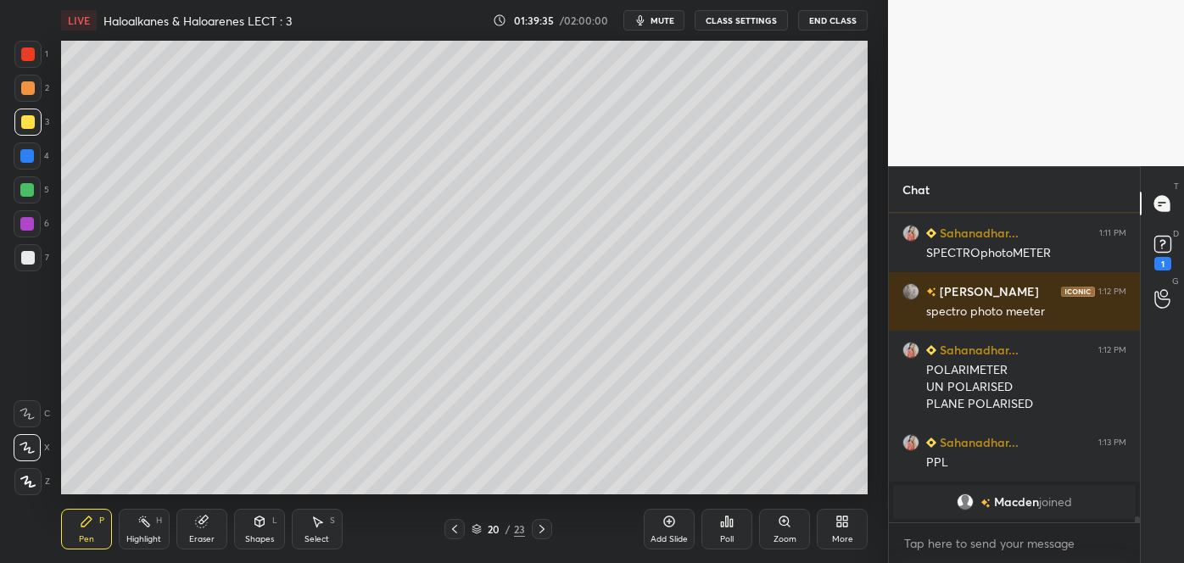
click at [25, 224] on div at bounding box center [27, 224] width 14 height 14
click at [18, 127] on div at bounding box center [27, 122] width 27 height 27
click at [250, 532] on div "Shapes L" at bounding box center [259, 529] width 51 height 41
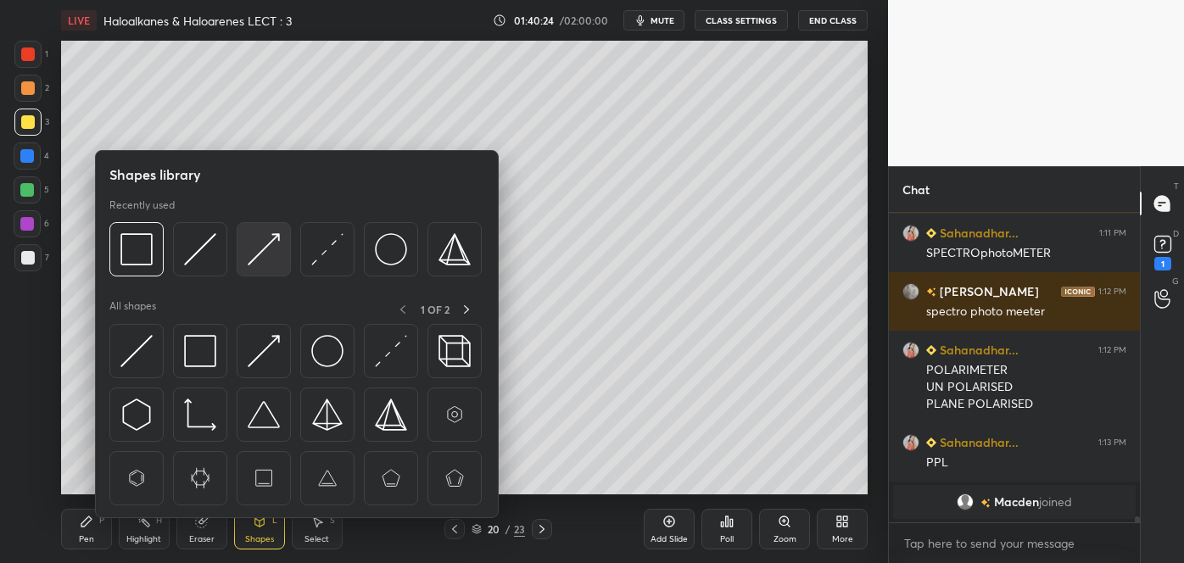
click at [254, 252] on img at bounding box center [264, 249] width 32 height 32
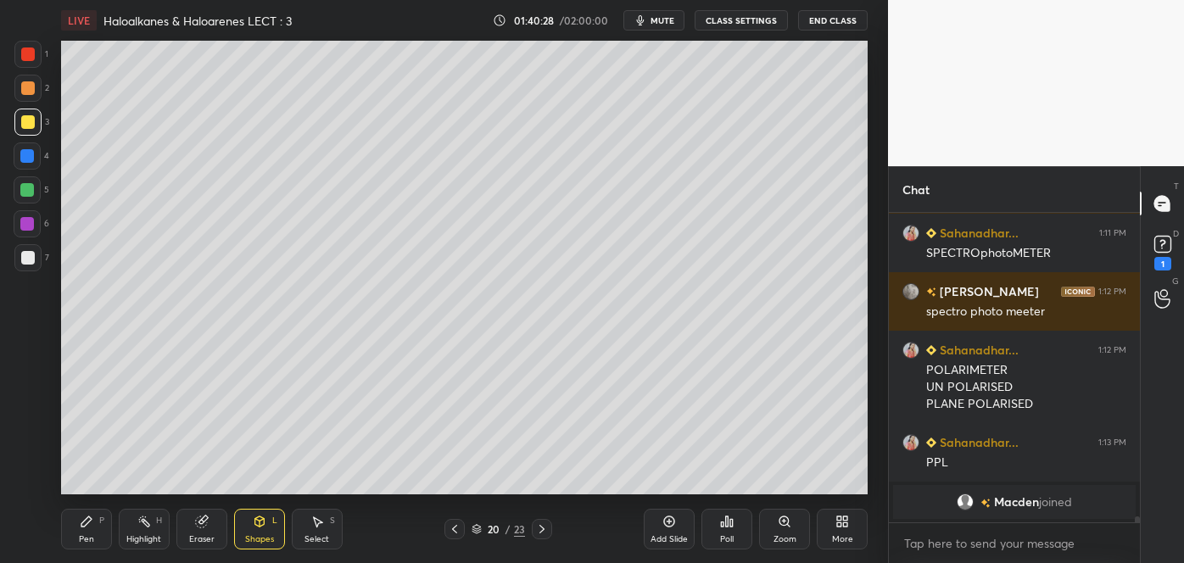
scroll to position [16181, 0]
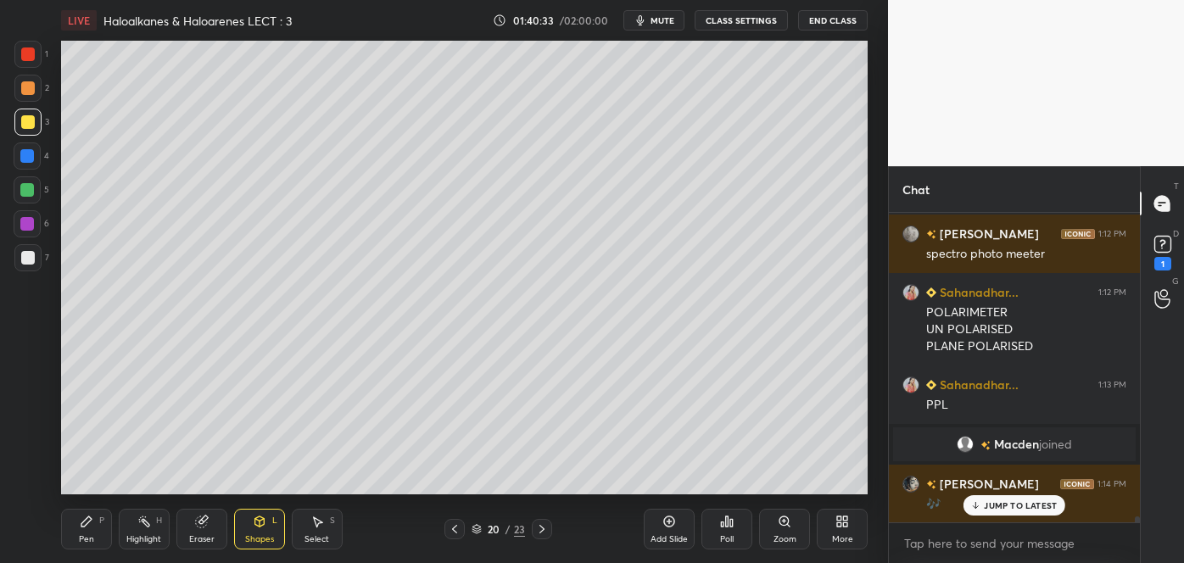
click at [25, 193] on div at bounding box center [27, 190] width 14 height 14
click at [271, 533] on div "Shapes L" at bounding box center [259, 529] width 51 height 41
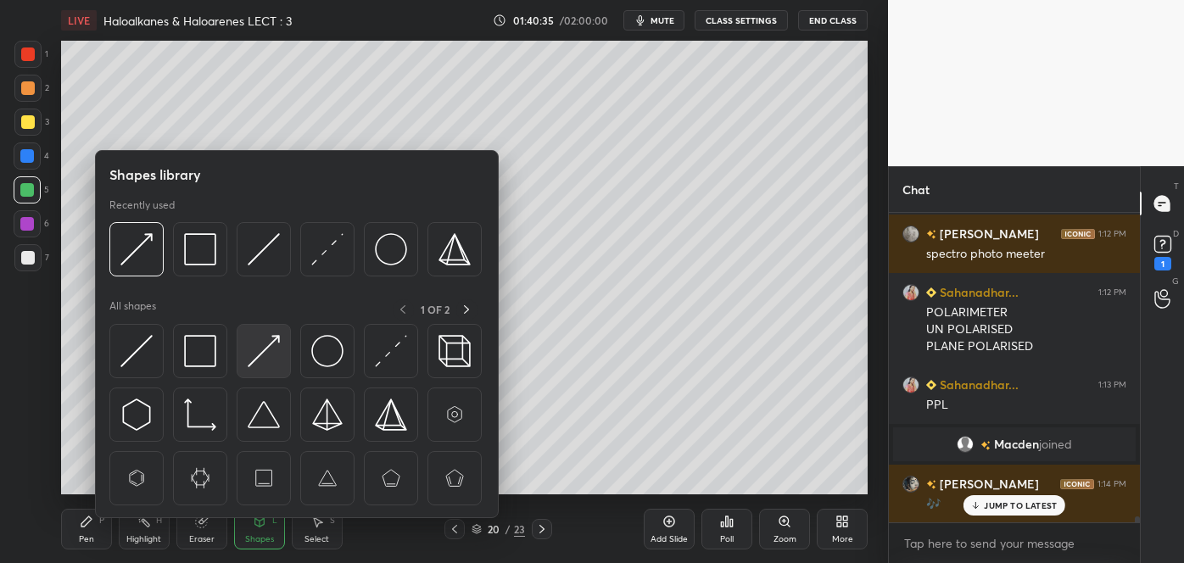
click at [262, 362] on img at bounding box center [264, 351] width 32 height 32
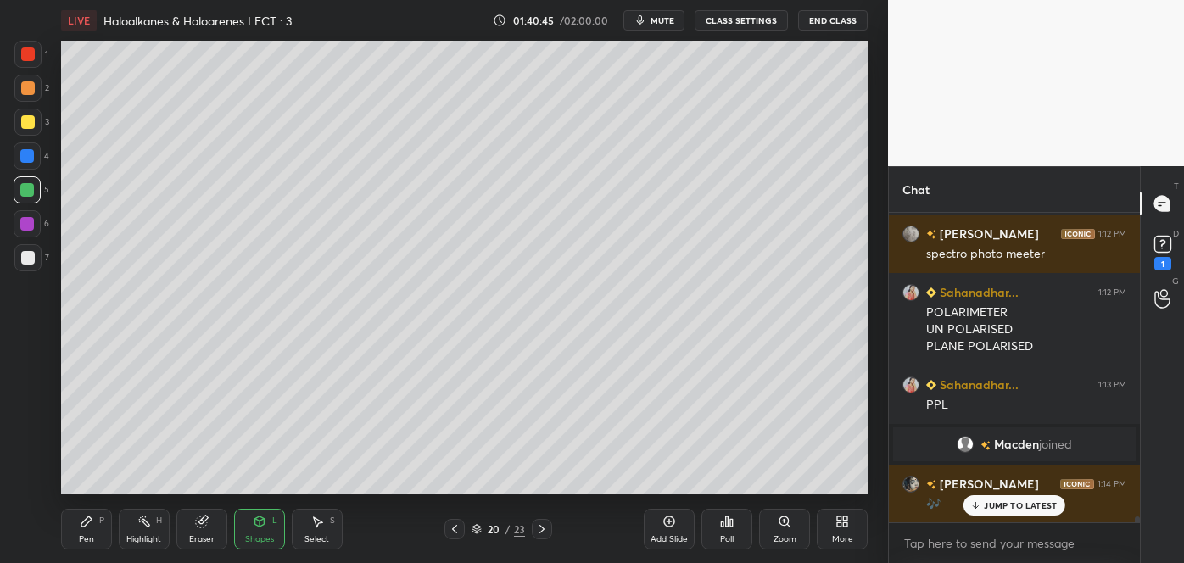
click at [32, 256] on div at bounding box center [28, 258] width 14 height 14
click at [86, 529] on div "Pen P" at bounding box center [86, 529] width 51 height 41
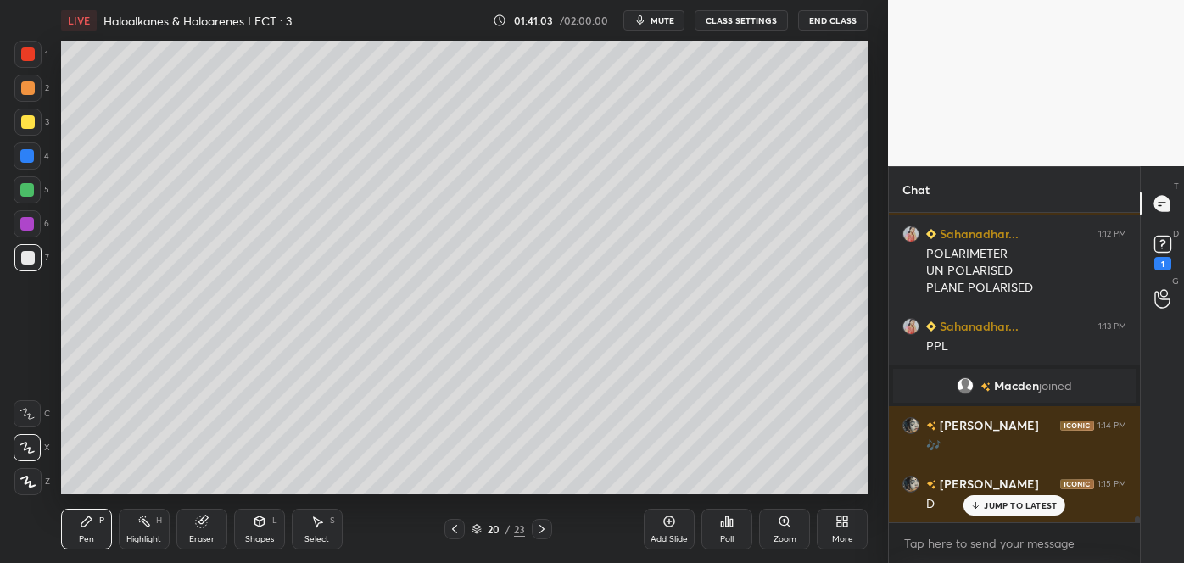
click at [25, 92] on div at bounding box center [28, 88] width 14 height 14
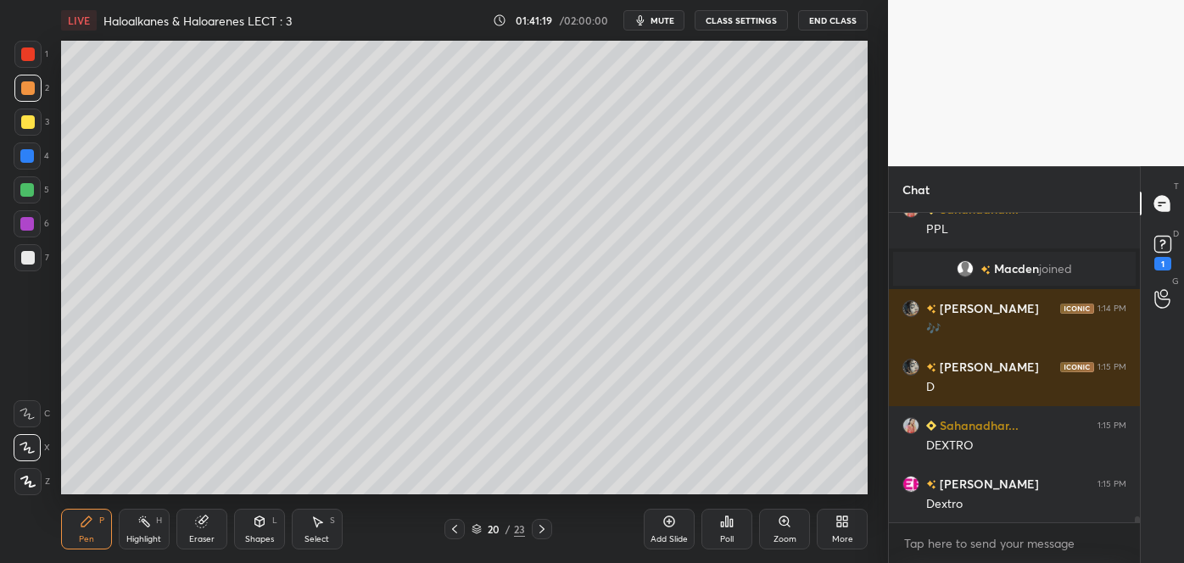
scroll to position [16416, 0]
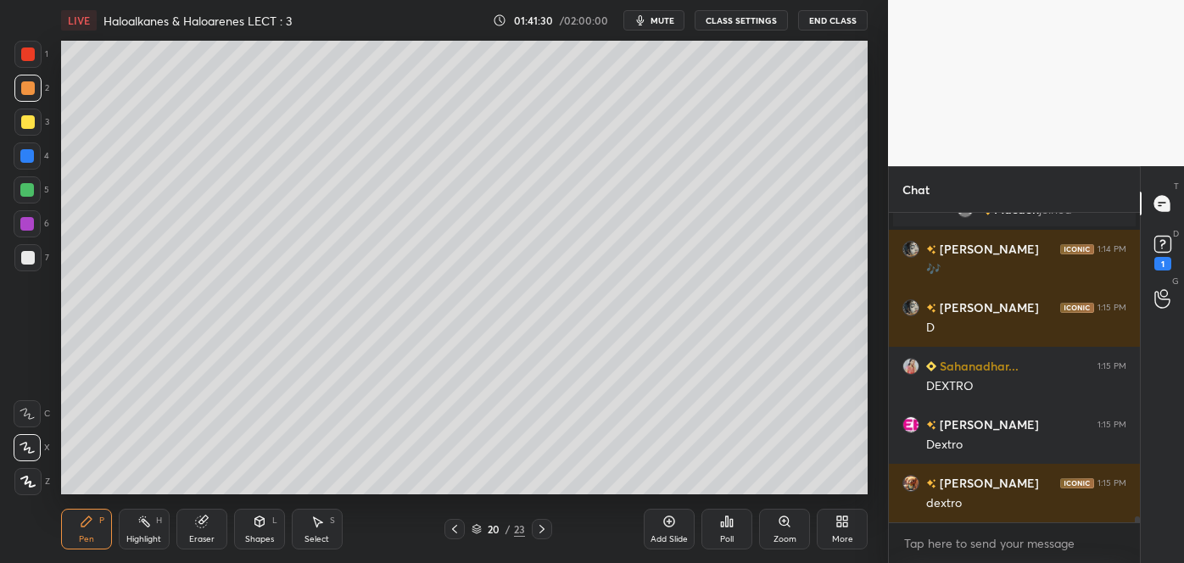
click at [31, 158] on div at bounding box center [27, 156] width 14 height 14
click at [25, 54] on div at bounding box center [28, 55] width 14 height 14
click at [264, 532] on div "Shapes L" at bounding box center [259, 529] width 51 height 41
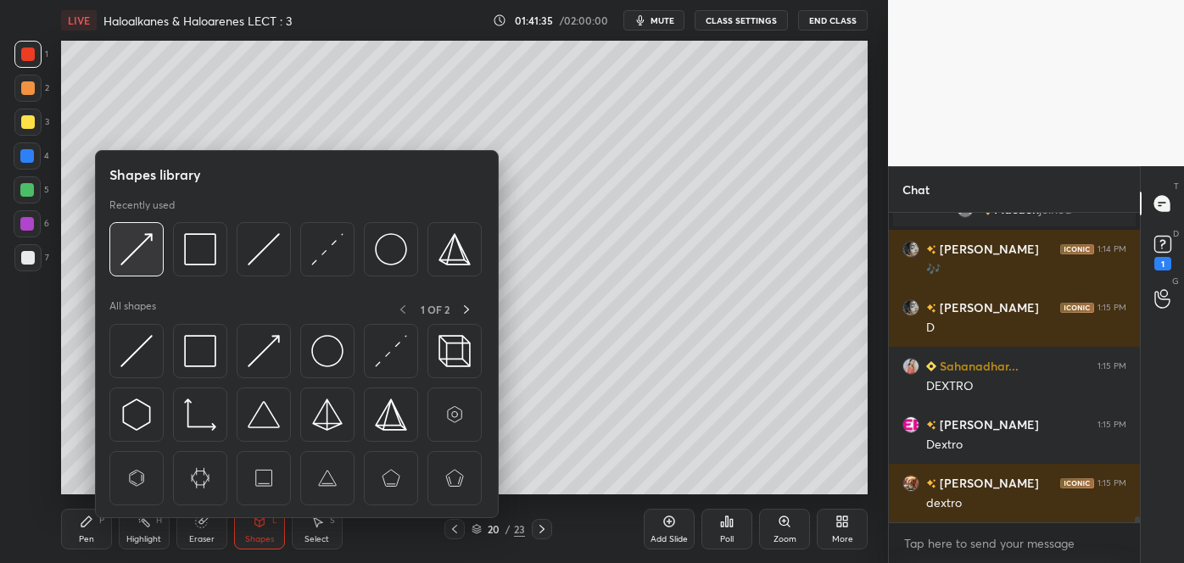
click at [147, 244] on img at bounding box center [136, 249] width 32 height 32
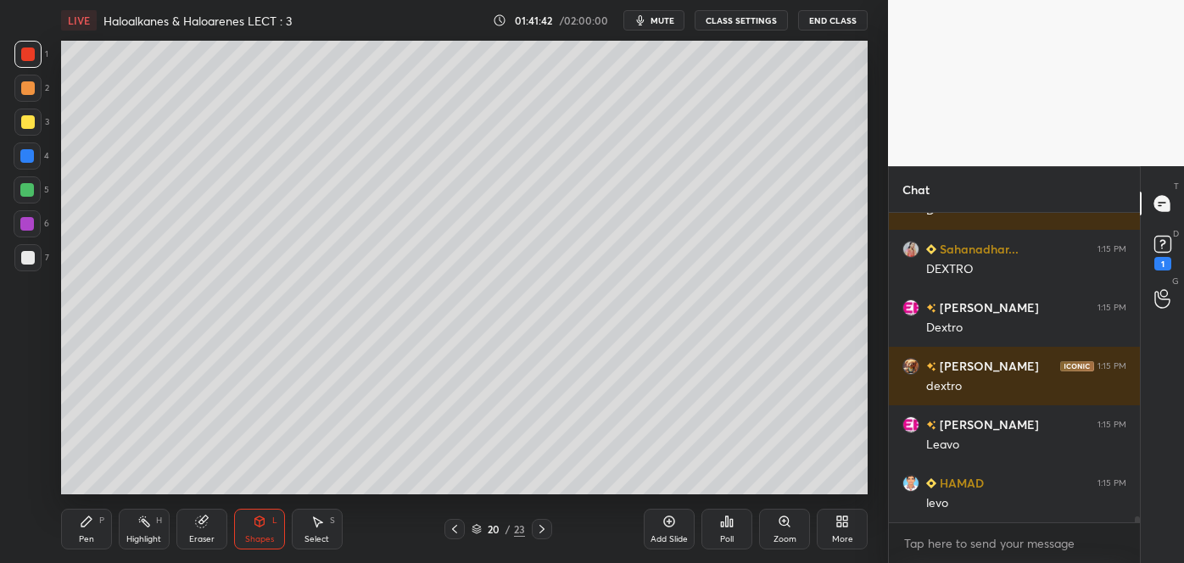
scroll to position [16649, 0]
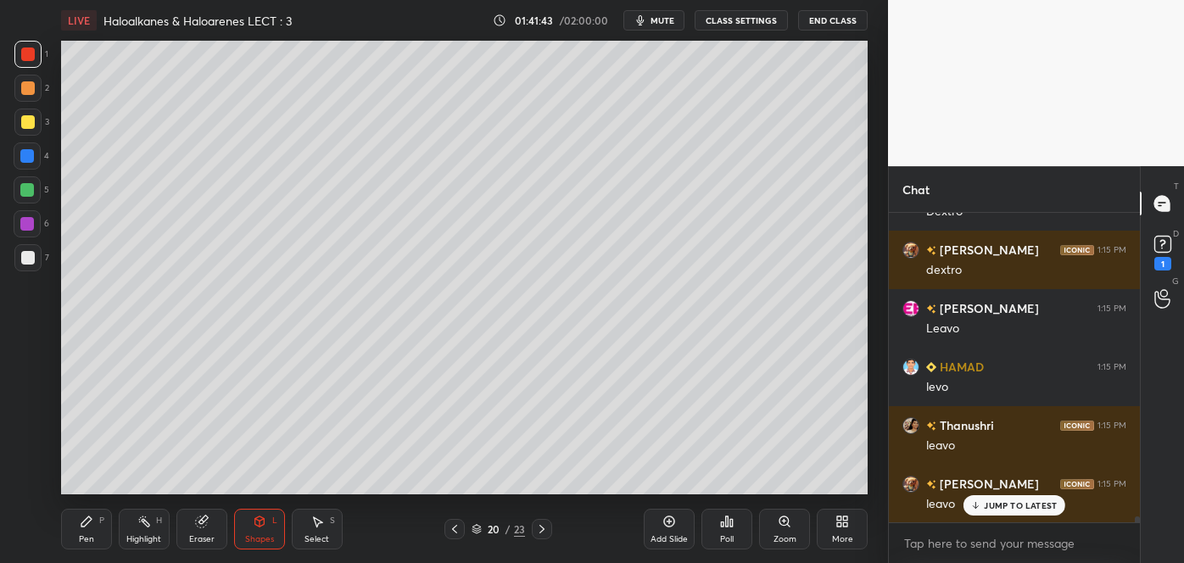
click at [99, 528] on div "Pen P" at bounding box center [86, 529] width 51 height 41
click at [32, 156] on div at bounding box center [27, 156] width 14 height 14
click at [98, 530] on div "Pen P" at bounding box center [86, 529] width 51 height 41
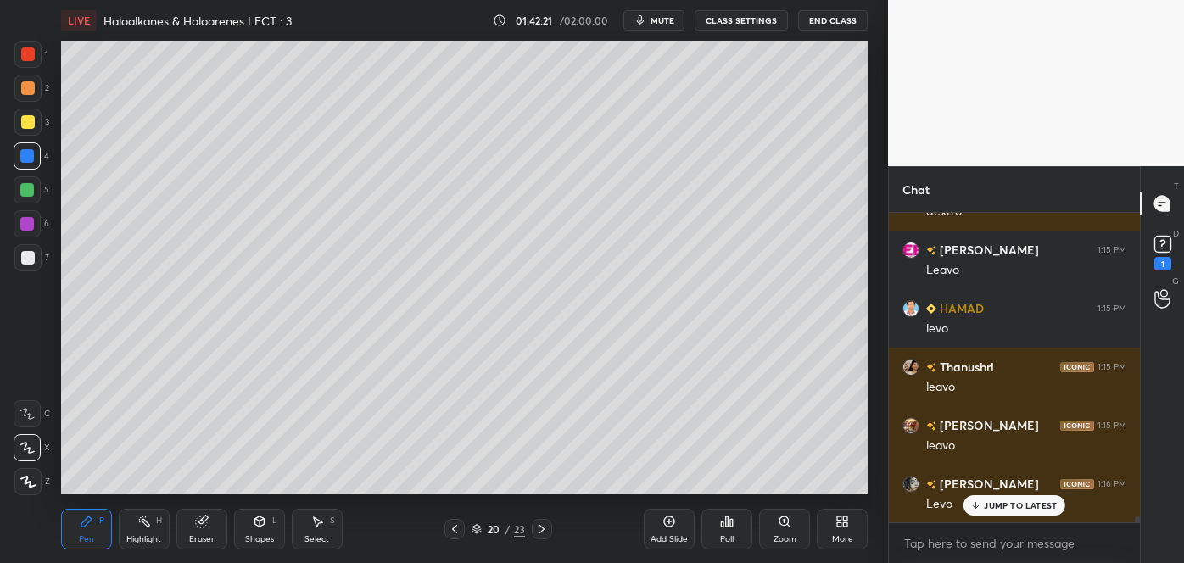
click at [28, 159] on div at bounding box center [27, 156] width 14 height 14
click at [269, 537] on div "Shapes" at bounding box center [259, 539] width 29 height 8
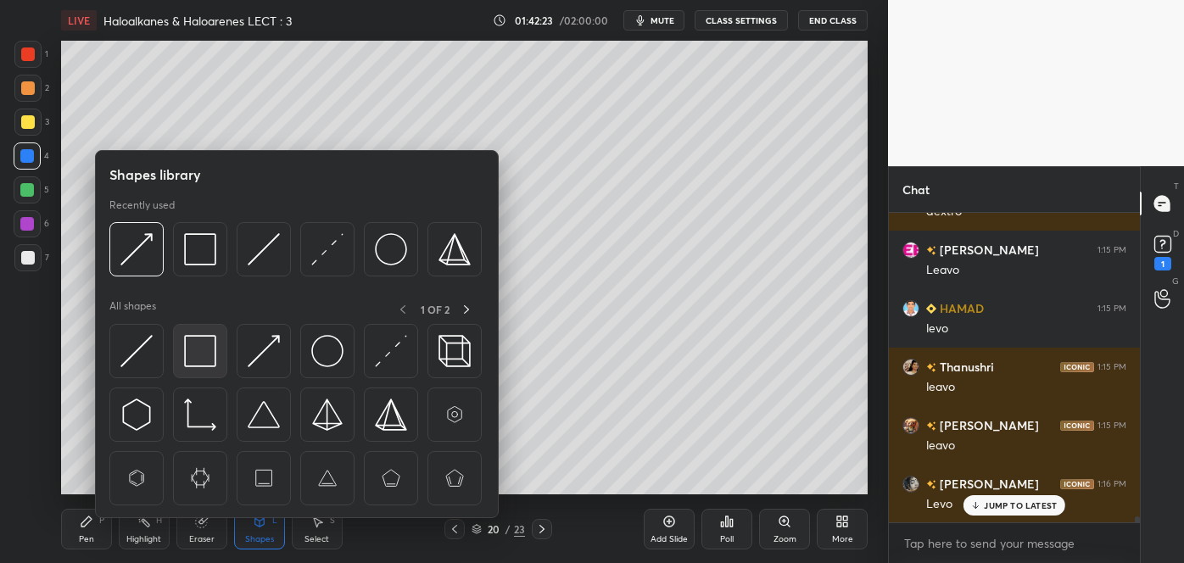
click at [207, 346] on img at bounding box center [200, 351] width 32 height 32
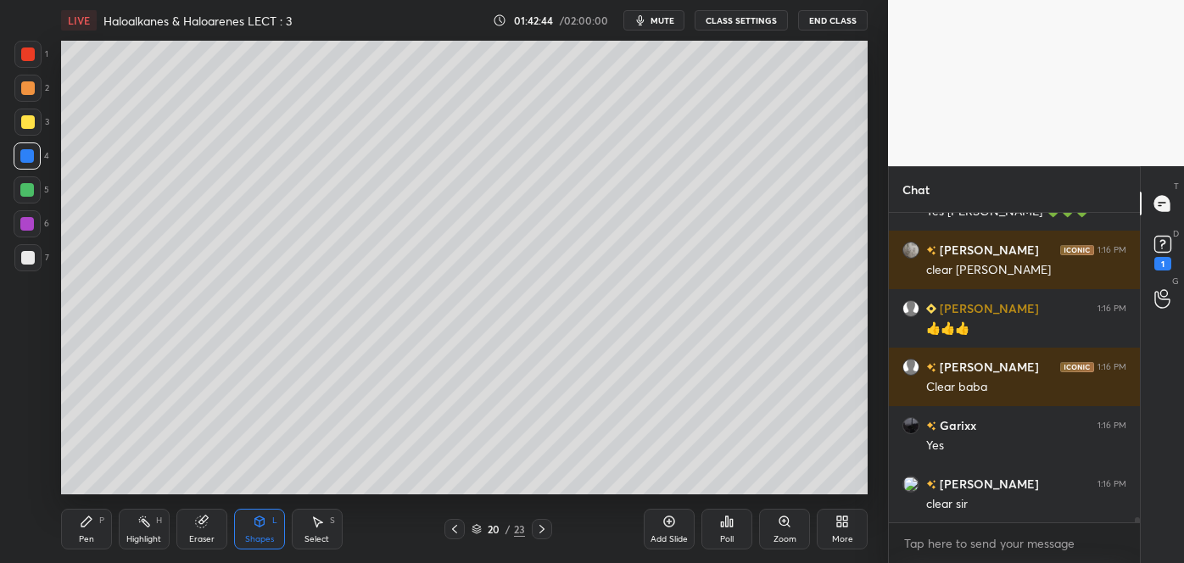
scroll to position [17234, 0]
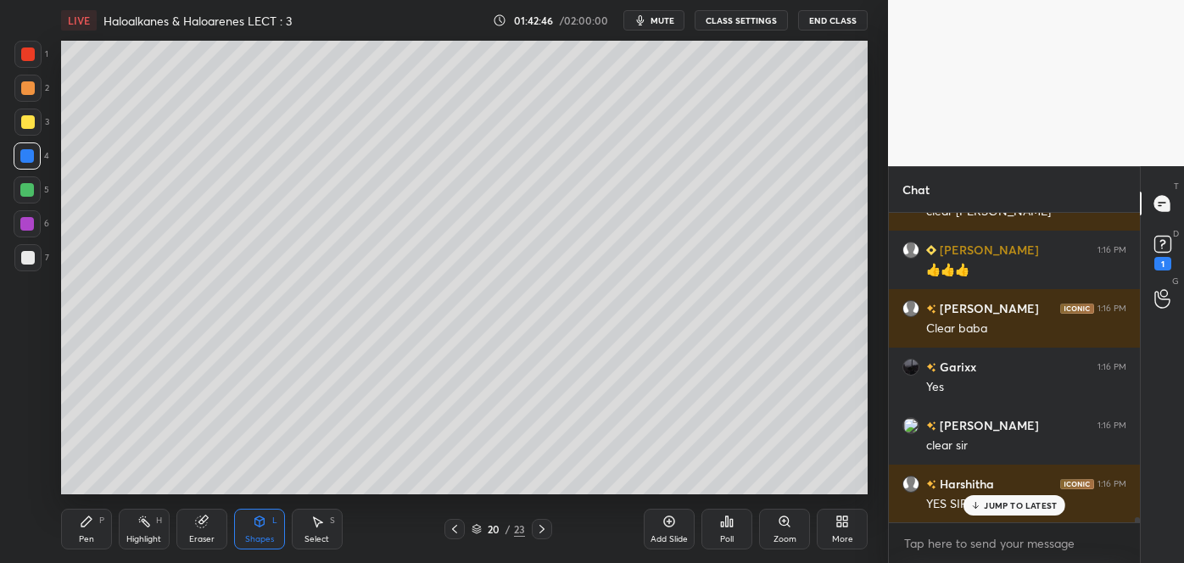
click at [668, 523] on icon at bounding box center [669, 522] width 14 height 14
click at [27, 258] on div at bounding box center [28, 258] width 14 height 14
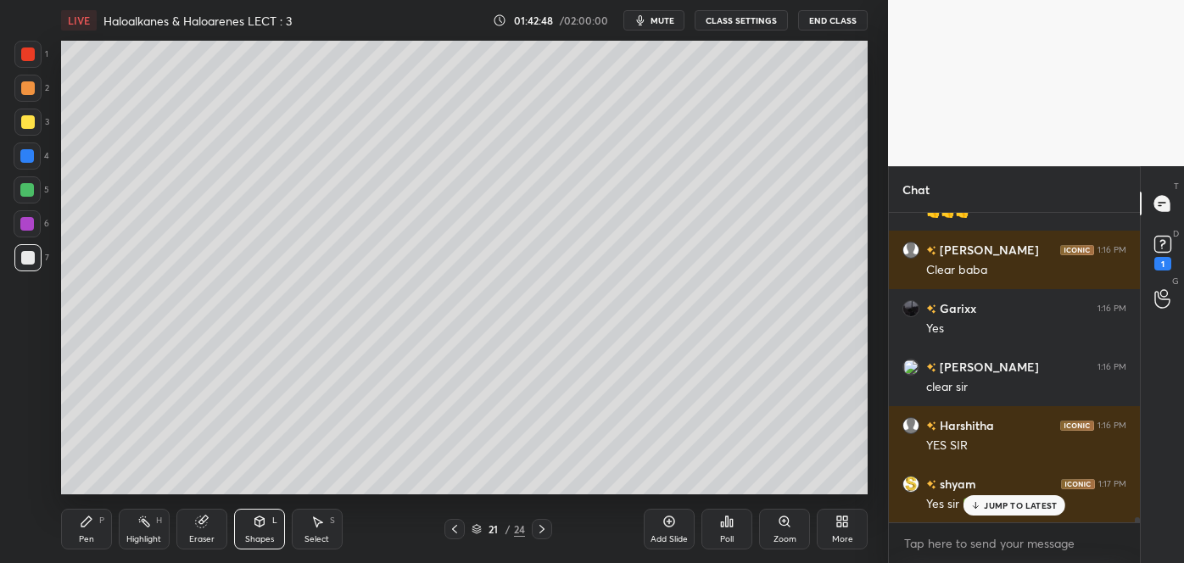
click at [95, 529] on div "Pen P" at bounding box center [86, 529] width 51 height 41
click at [25, 118] on div at bounding box center [28, 122] width 14 height 14
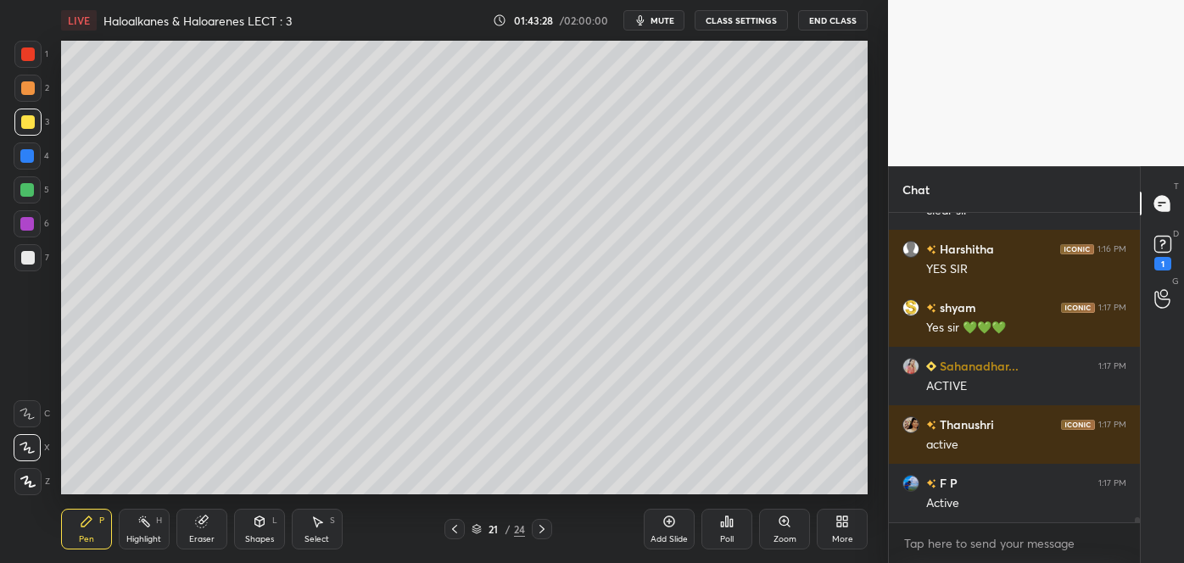
scroll to position [17528, 0]
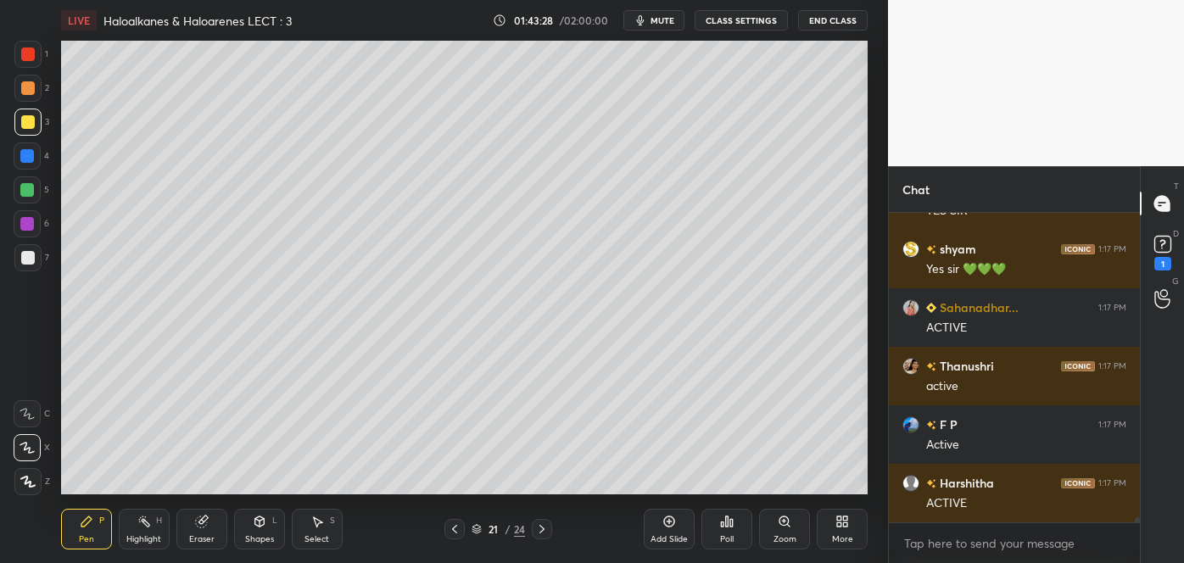
click at [26, 185] on div at bounding box center [27, 190] width 14 height 14
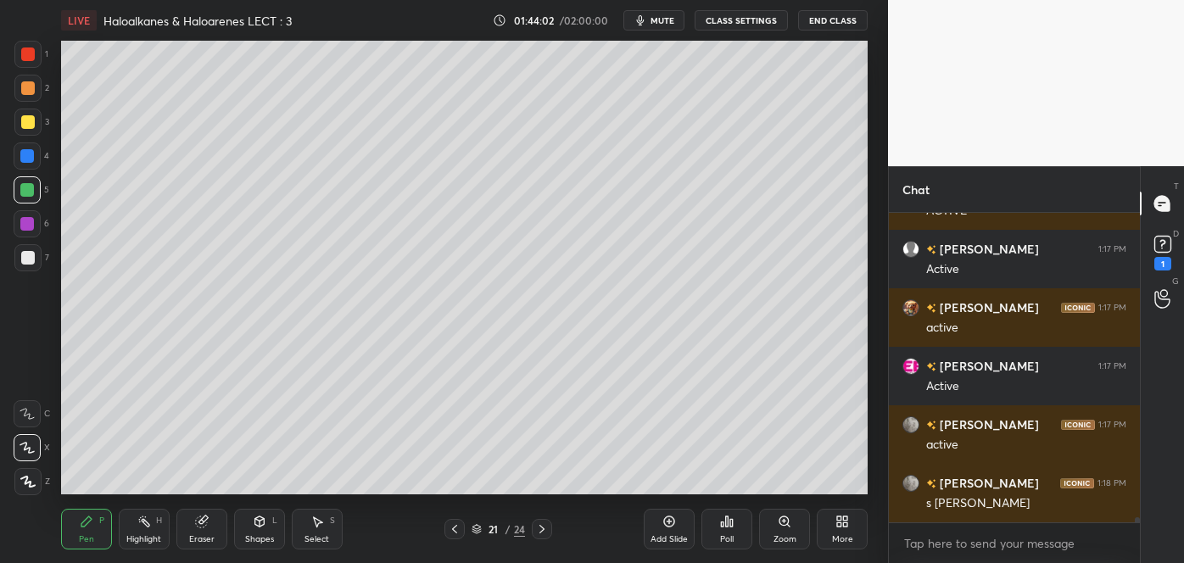
scroll to position [17879, 0]
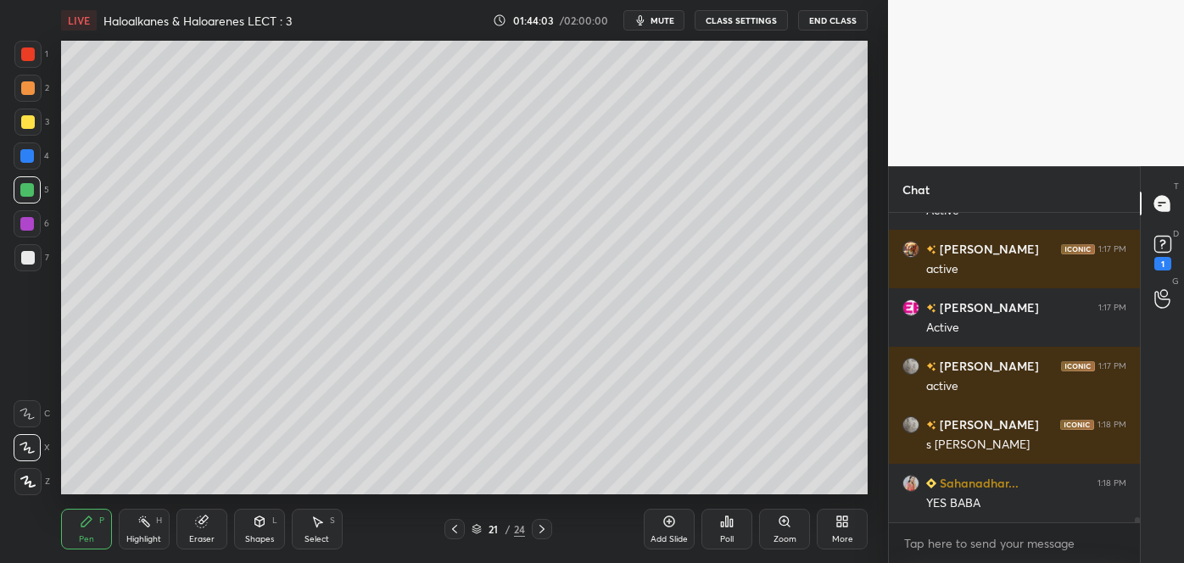
click at [29, 120] on div at bounding box center [28, 122] width 14 height 14
click at [24, 156] on div at bounding box center [27, 156] width 14 height 14
click at [25, 93] on div at bounding box center [28, 88] width 14 height 14
click at [323, 535] on div "Select" at bounding box center [317, 539] width 25 height 8
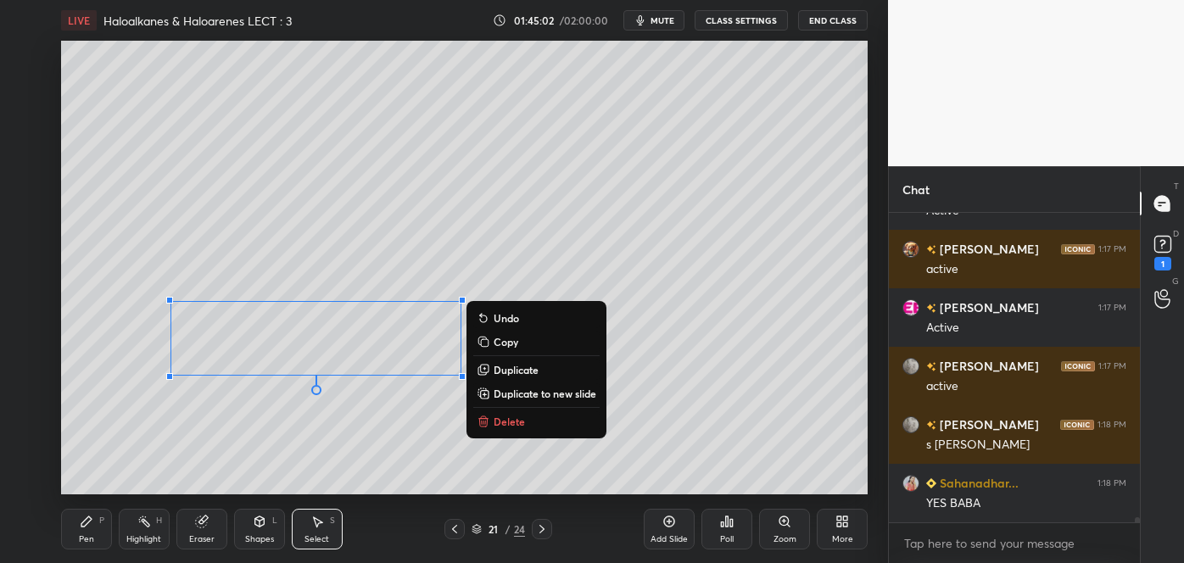
click at [508, 421] on p "Delete" at bounding box center [509, 422] width 31 height 14
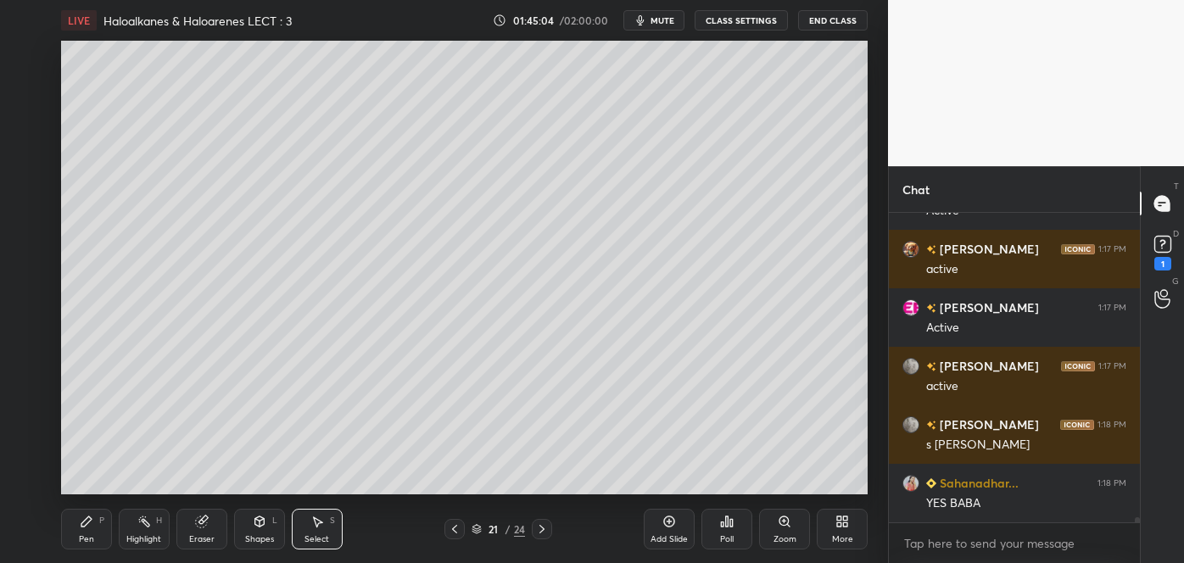
click at [85, 523] on icon at bounding box center [86, 522] width 10 height 10
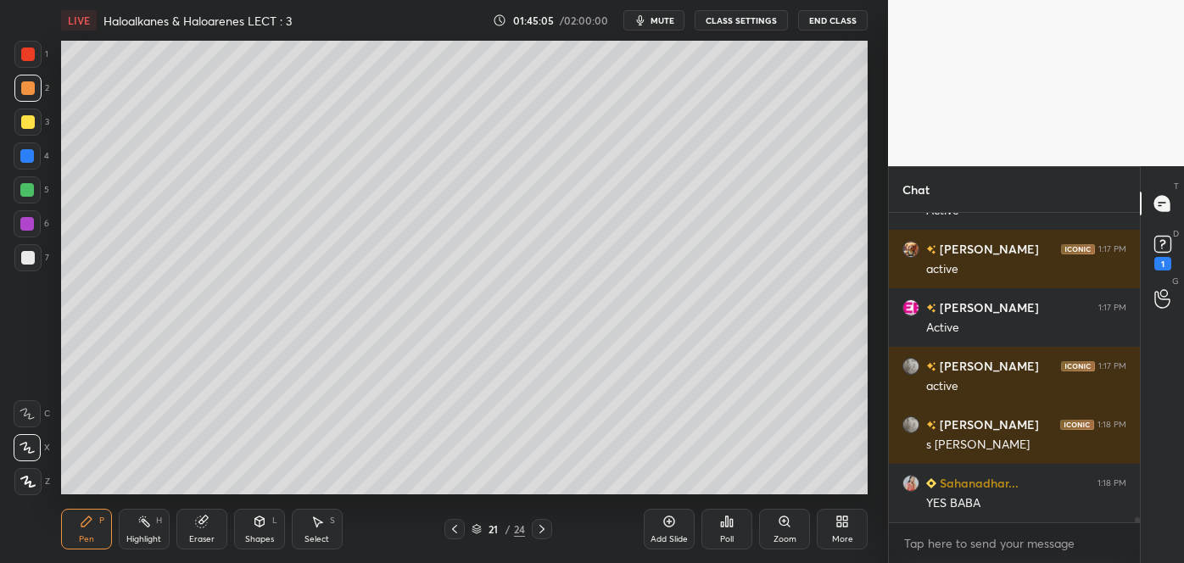
click at [24, 187] on div at bounding box center [27, 190] width 14 height 14
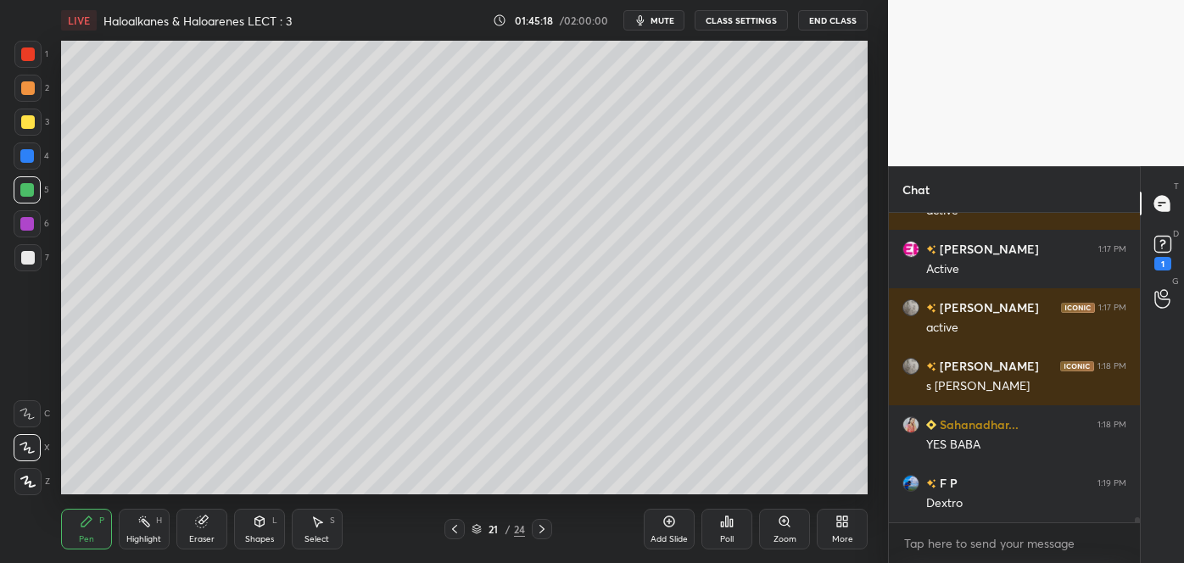
click at [206, 522] on icon at bounding box center [202, 522] width 14 height 14
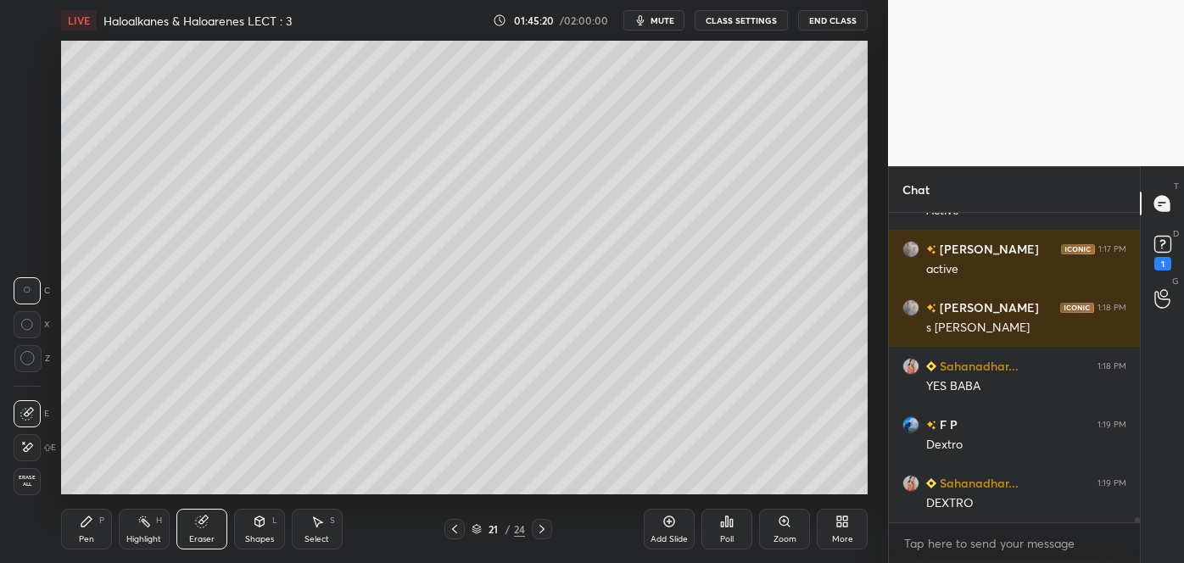
scroll to position [18054, 0]
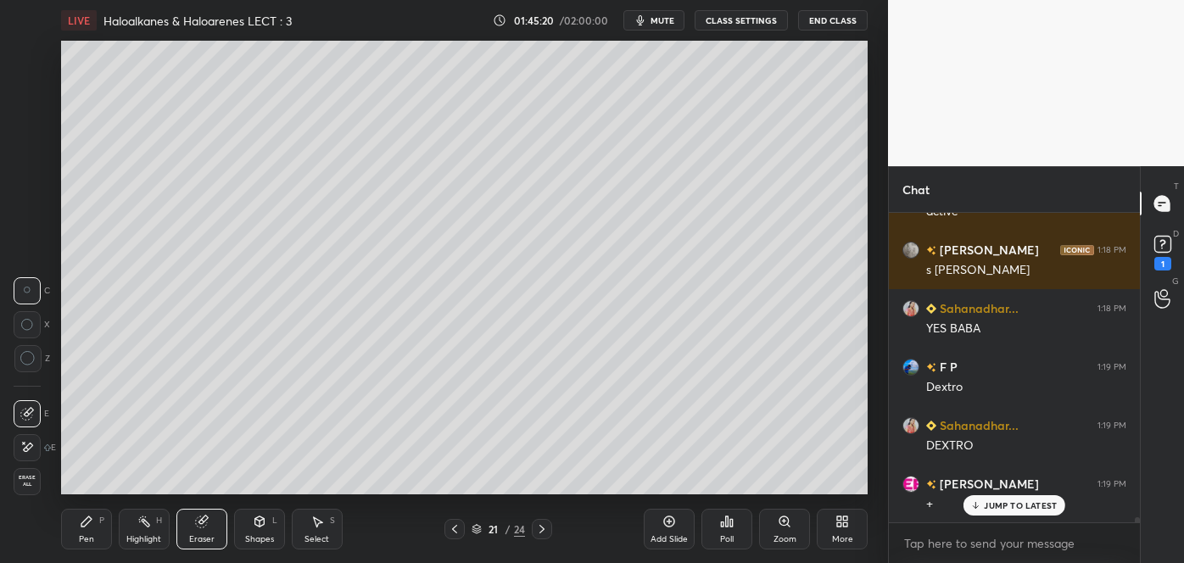
click at [105, 525] on div "Pen P" at bounding box center [86, 529] width 51 height 41
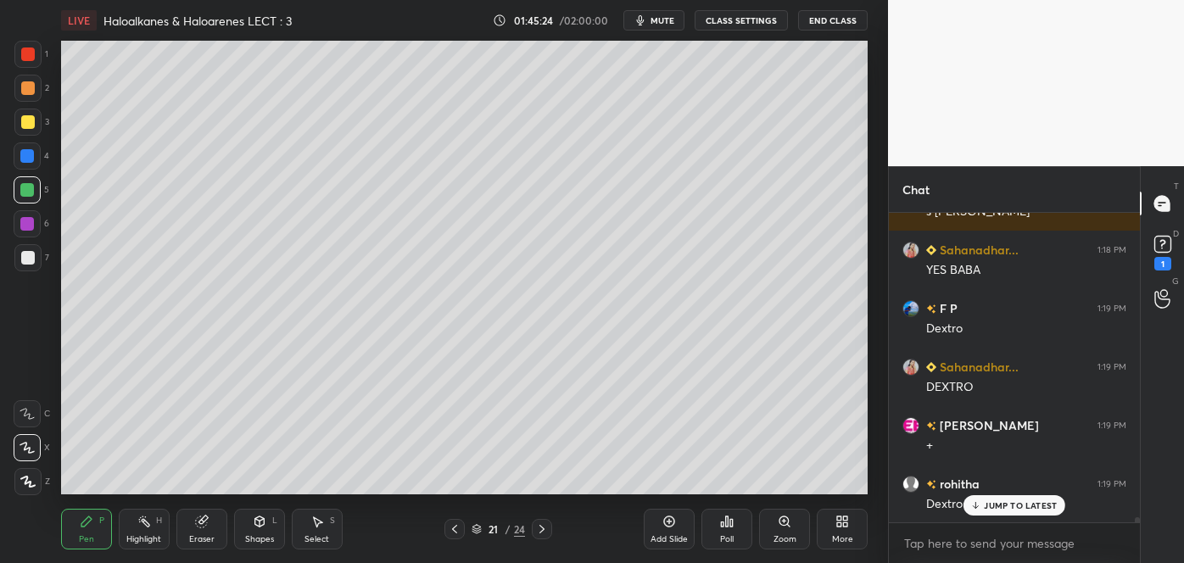
scroll to position [18171, 0]
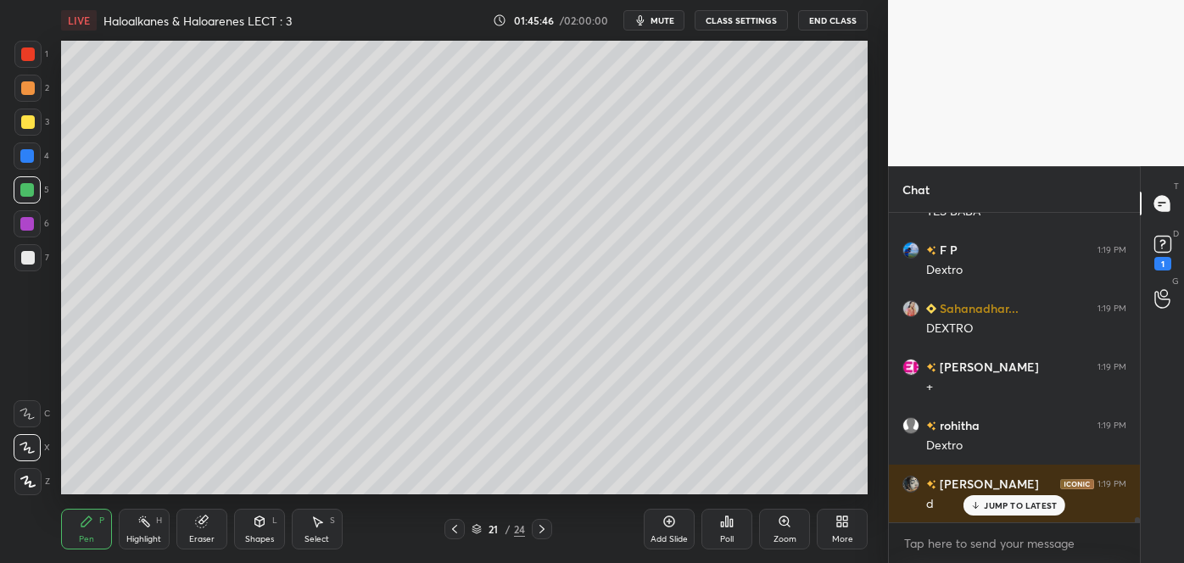
click at [317, 529] on div "Select S" at bounding box center [317, 529] width 51 height 41
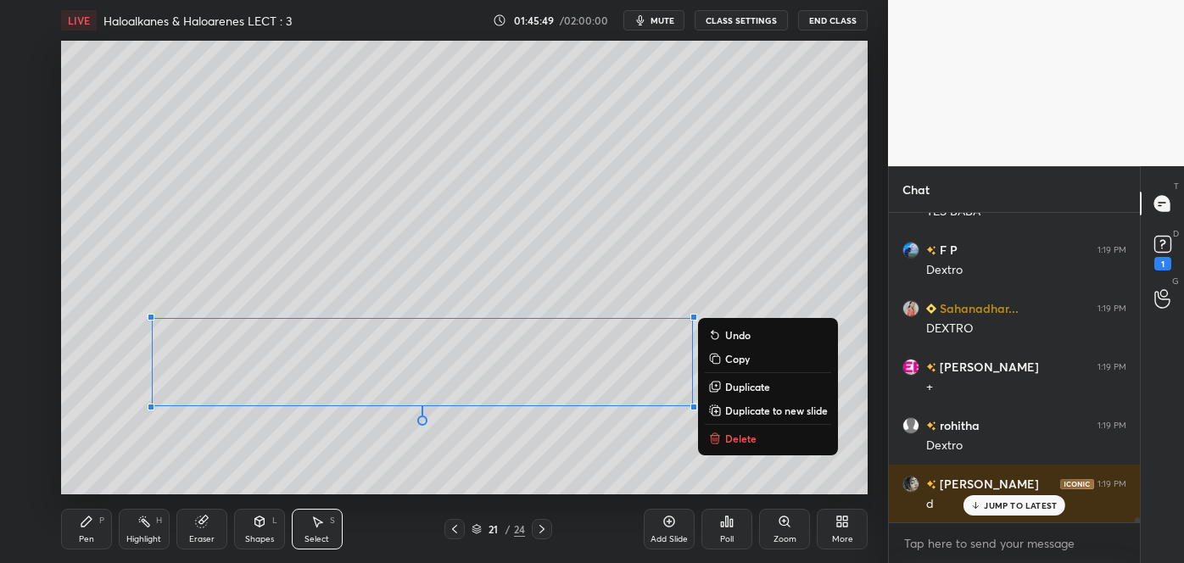
click at [737, 434] on p "Delete" at bounding box center [740, 439] width 31 height 14
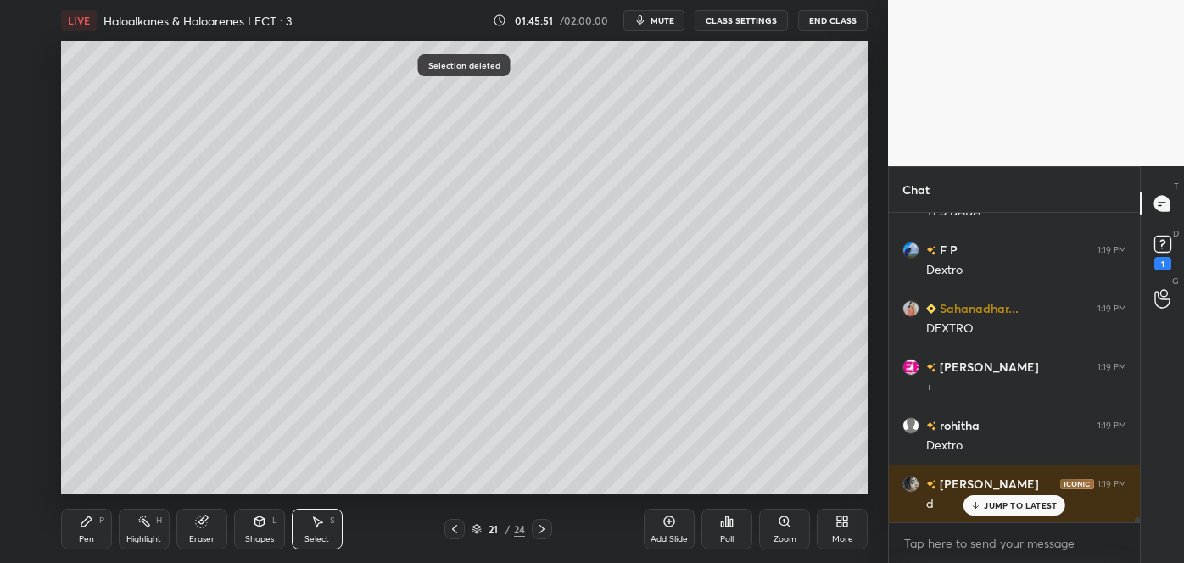
click at [103, 536] on div "Pen P" at bounding box center [86, 529] width 51 height 41
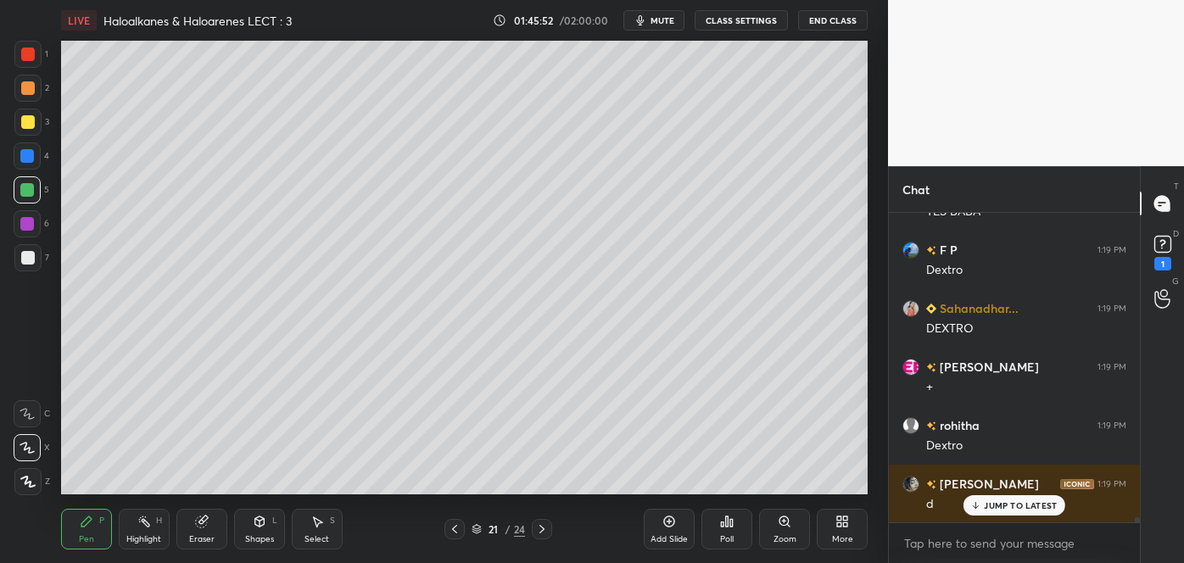
click at [20, 115] on div at bounding box center [27, 122] width 27 height 27
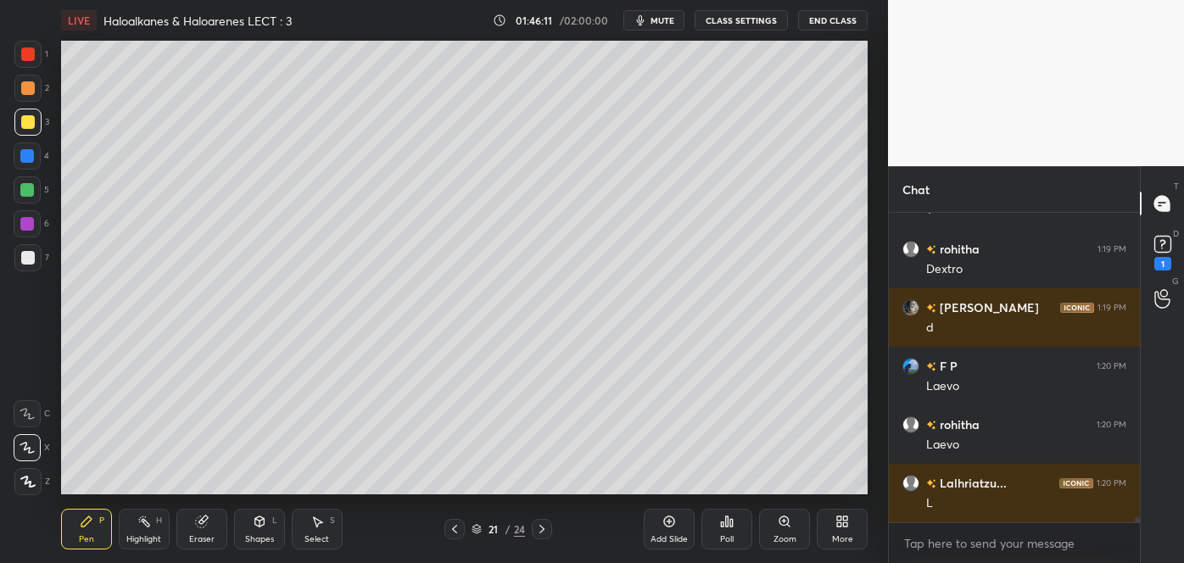
scroll to position [18363, 0]
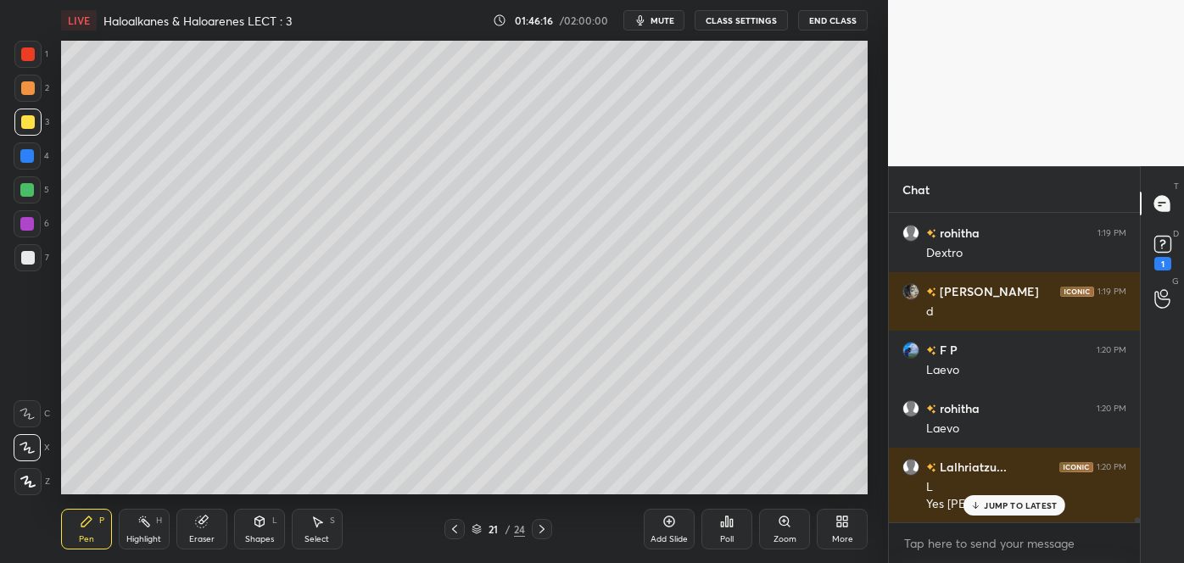
click at [216, 539] on div "Eraser" at bounding box center [201, 529] width 51 height 41
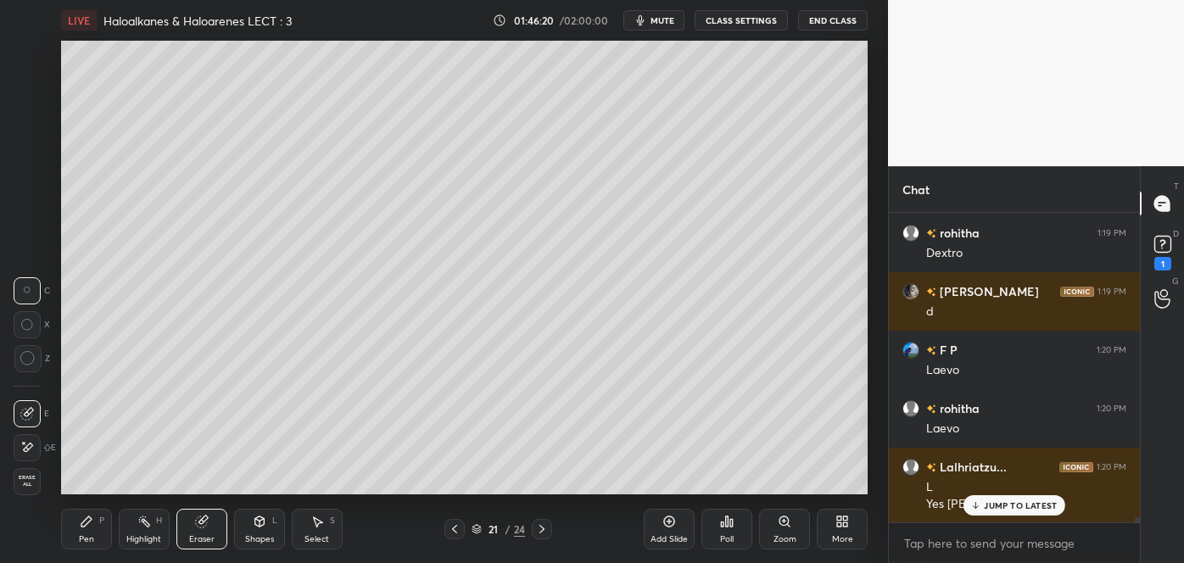
click at [106, 525] on div "Pen P" at bounding box center [86, 529] width 51 height 41
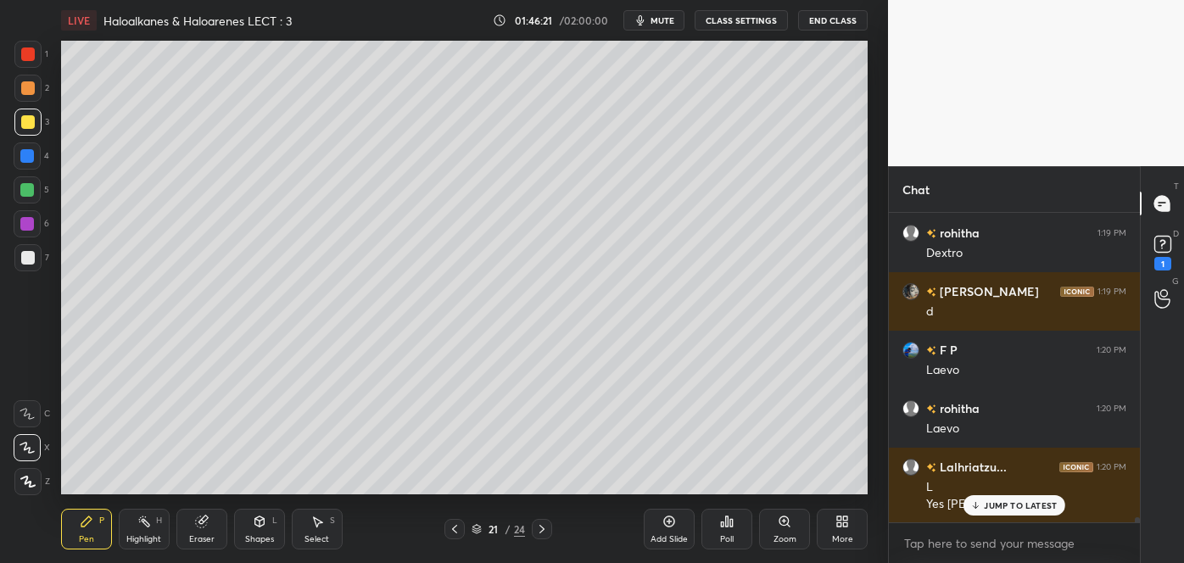
click at [31, 150] on div at bounding box center [27, 156] width 14 height 14
click at [26, 251] on div at bounding box center [28, 258] width 14 height 14
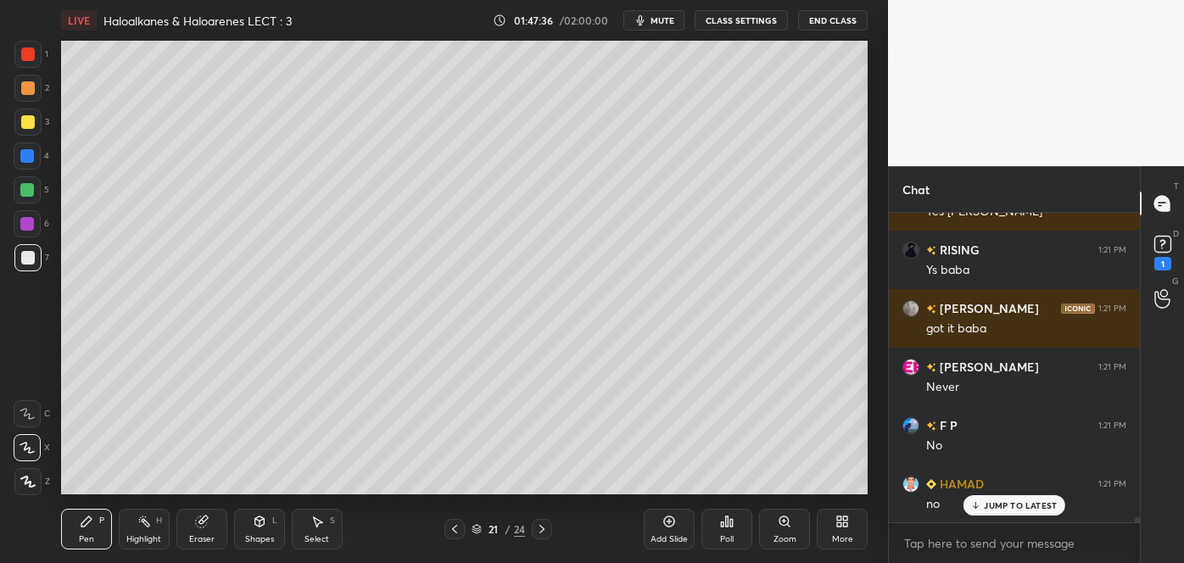
scroll to position [18731, 0]
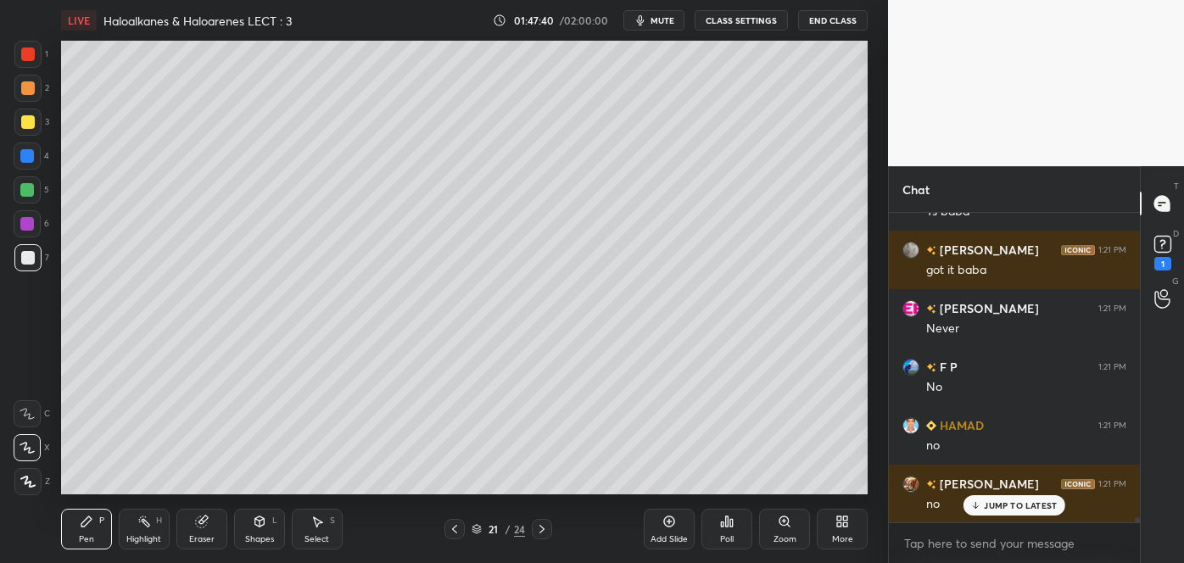
click at [25, 87] on div at bounding box center [28, 88] width 14 height 14
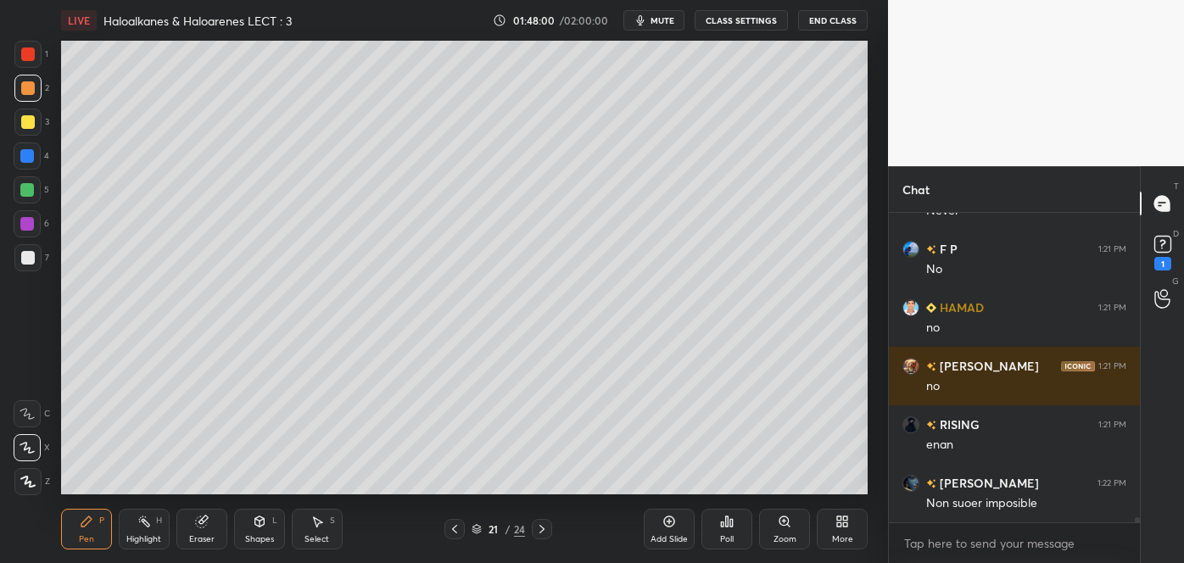
scroll to position [18908, 0]
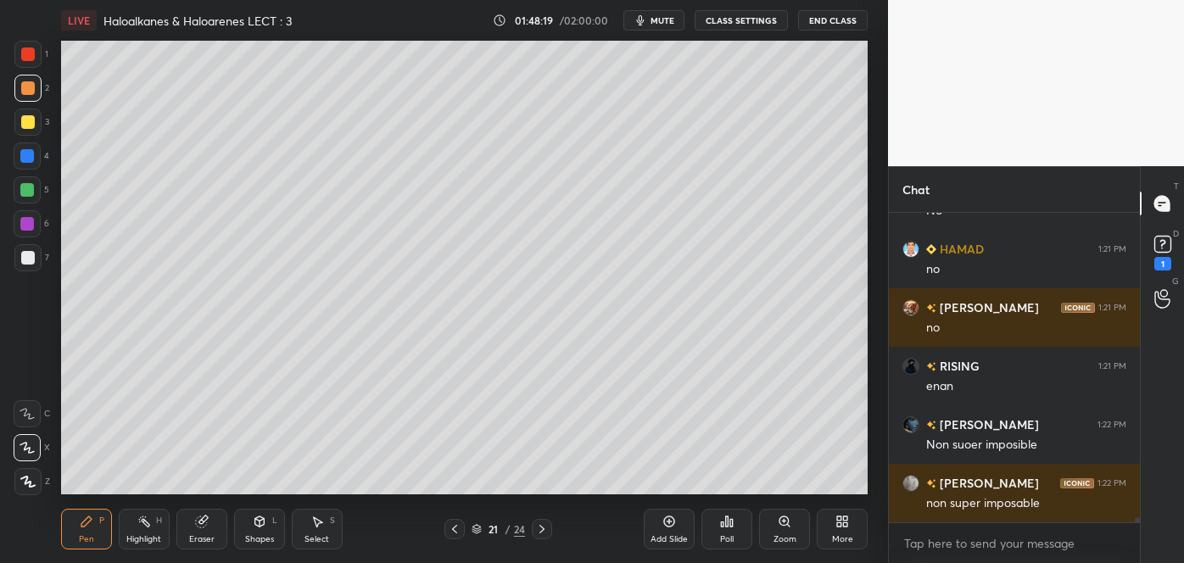
click at [26, 182] on div at bounding box center [27, 189] width 27 height 27
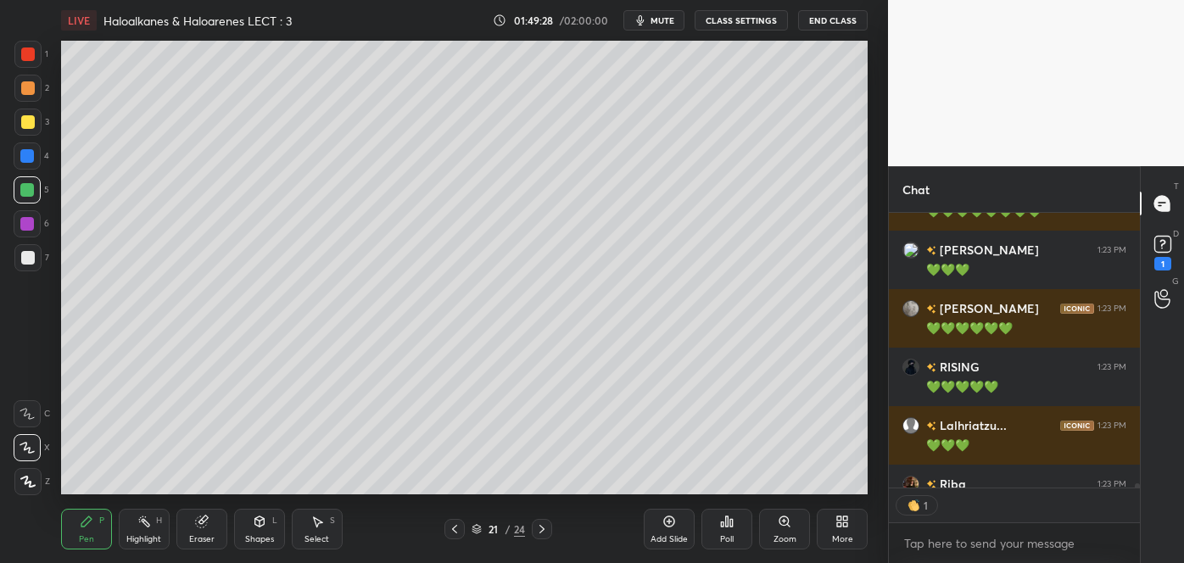
scroll to position [270, 246]
click at [672, 524] on icon at bounding box center [669, 522] width 14 height 14
click at [28, 262] on div at bounding box center [28, 258] width 14 height 14
click at [21, 87] on div at bounding box center [28, 88] width 14 height 14
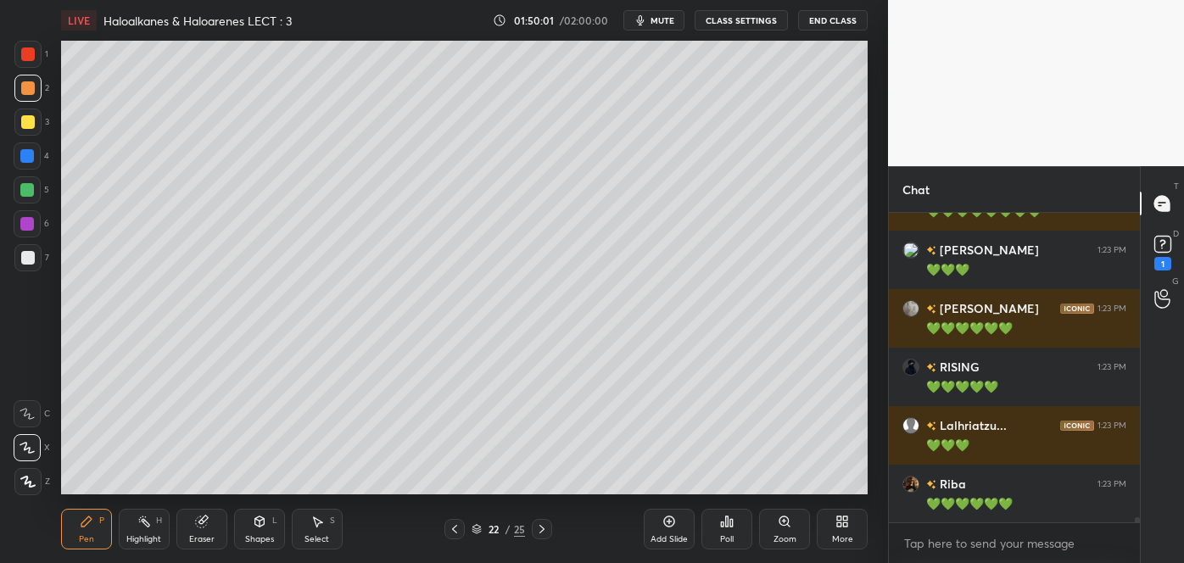
click at [29, 257] on div at bounding box center [28, 258] width 14 height 14
click at [25, 122] on div at bounding box center [28, 122] width 14 height 14
click at [33, 254] on div at bounding box center [28, 258] width 14 height 14
click at [21, 153] on div at bounding box center [27, 156] width 14 height 14
click at [27, 254] on div at bounding box center [28, 258] width 14 height 14
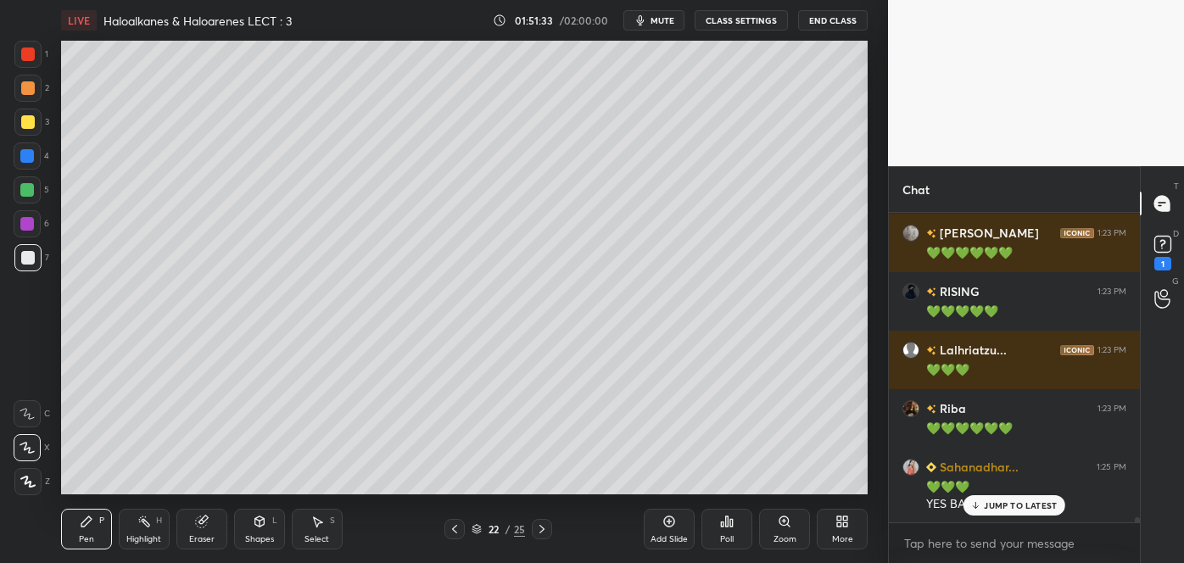
scroll to position [18961, 0]
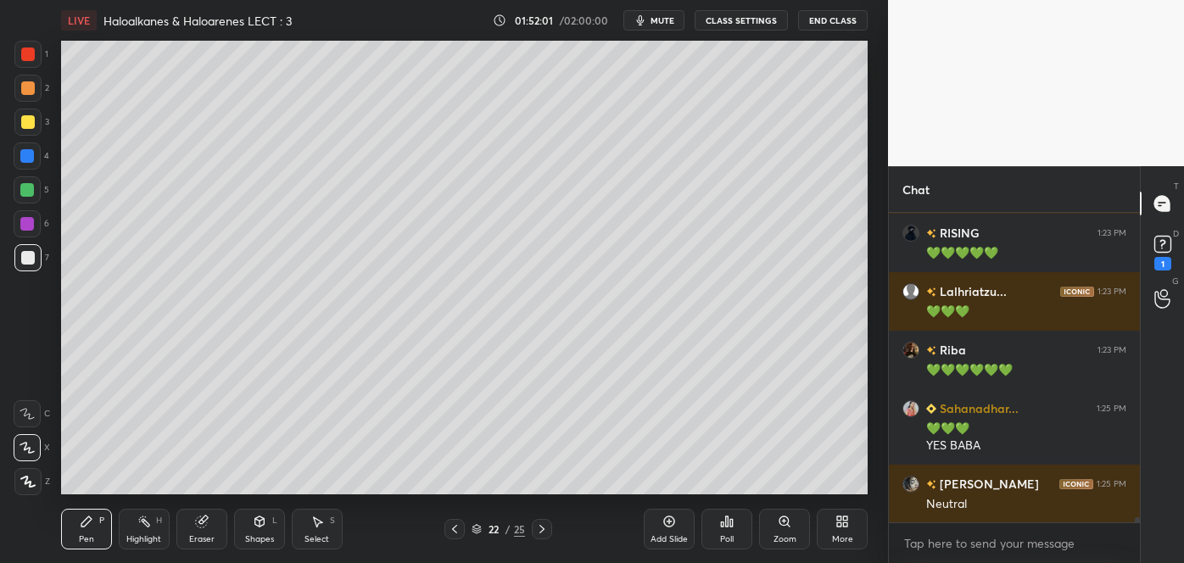
click at [25, 86] on div at bounding box center [28, 88] width 14 height 14
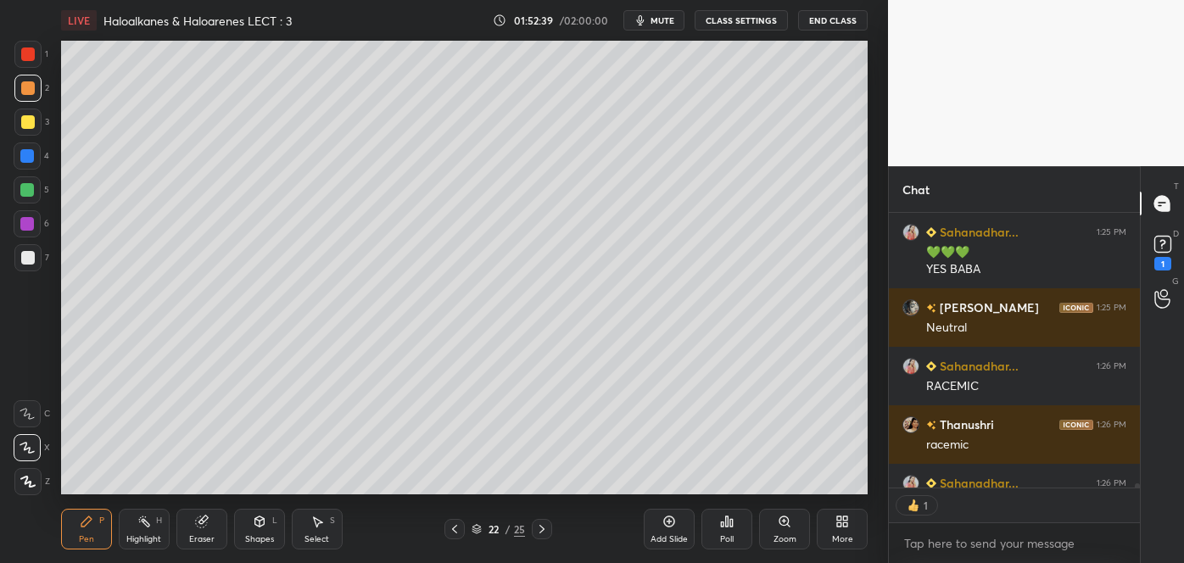
scroll to position [6, 4]
click at [28, 125] on div at bounding box center [28, 122] width 14 height 14
click at [25, 156] on div at bounding box center [27, 156] width 14 height 14
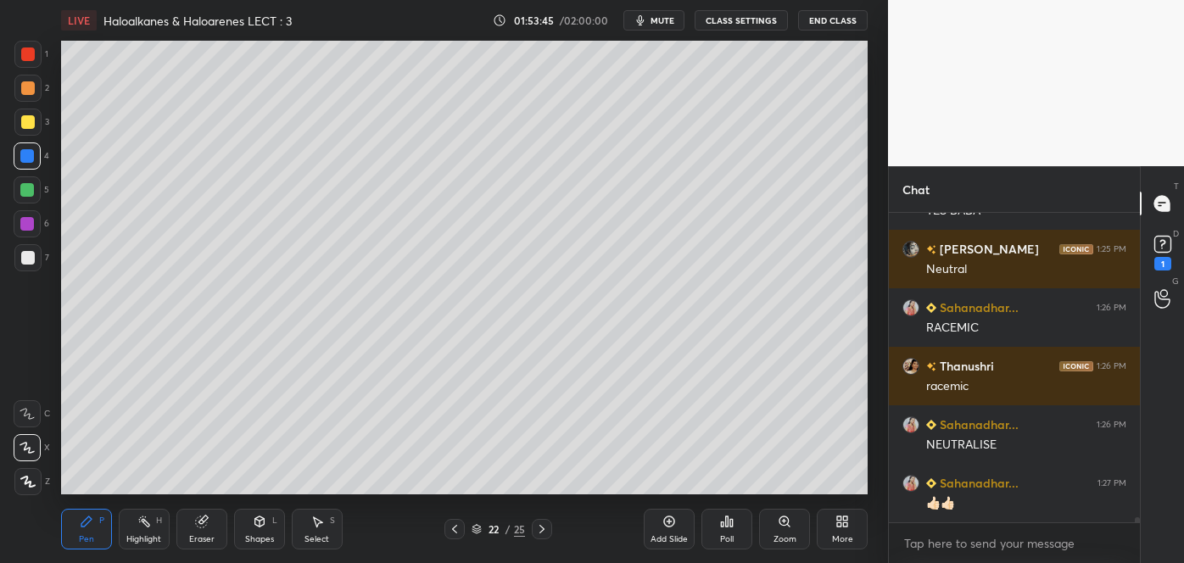
click at [25, 95] on div at bounding box center [28, 88] width 14 height 14
click at [669, 532] on div "Add Slide" at bounding box center [669, 529] width 51 height 41
click at [28, 256] on div at bounding box center [28, 258] width 14 height 14
click at [40, 131] on div at bounding box center [27, 122] width 27 height 27
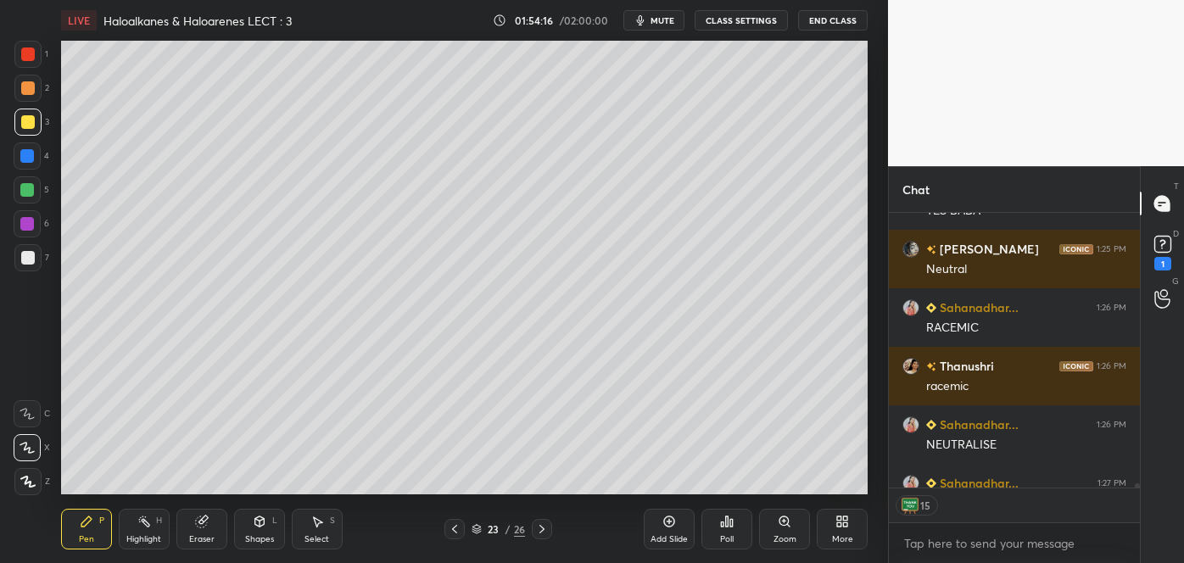
click at [30, 254] on div at bounding box center [28, 258] width 14 height 14
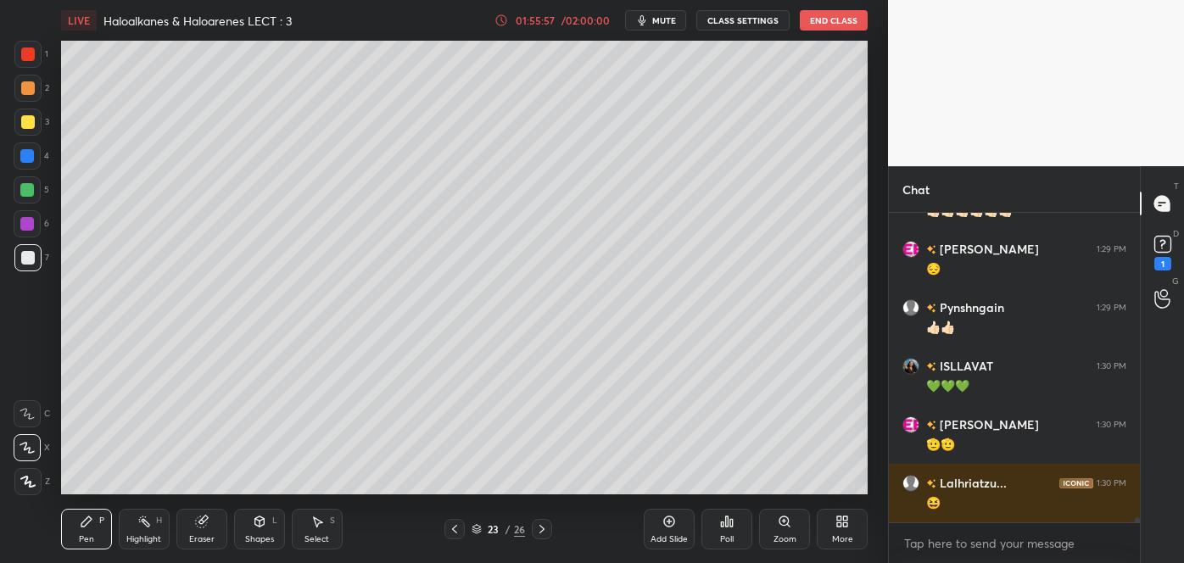
scroll to position [19695, 0]
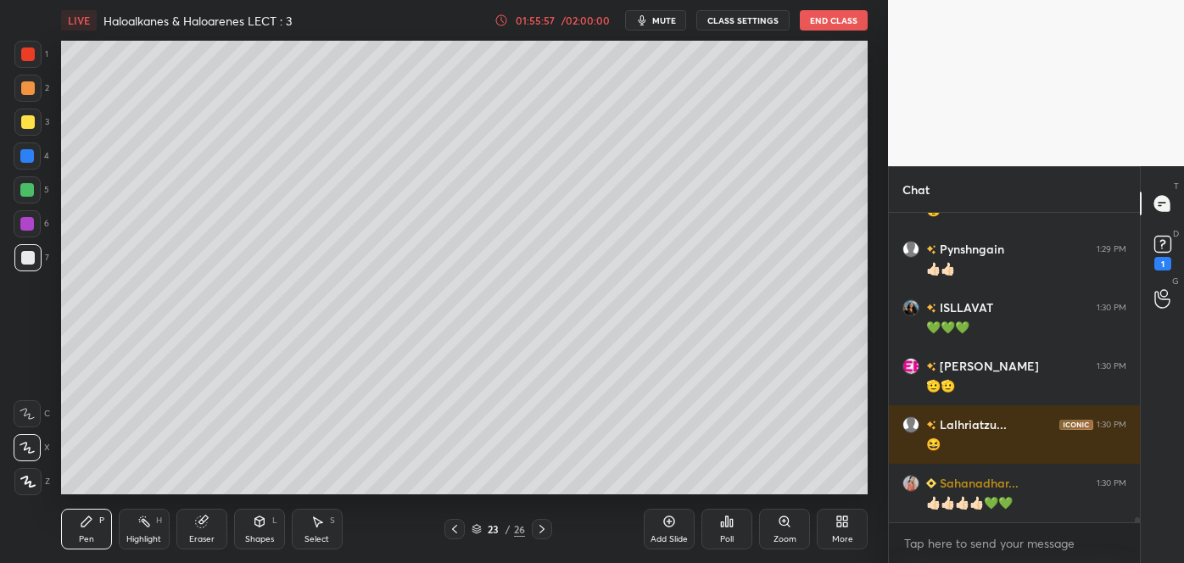
click at [33, 158] on div at bounding box center [27, 156] width 14 height 14
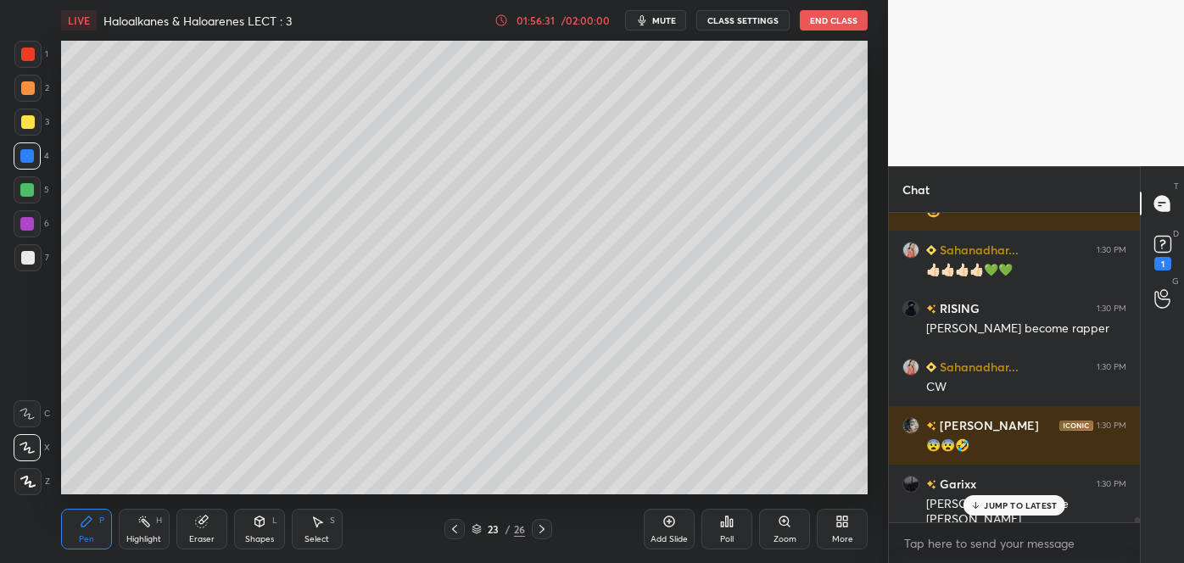
scroll to position [19987, 0]
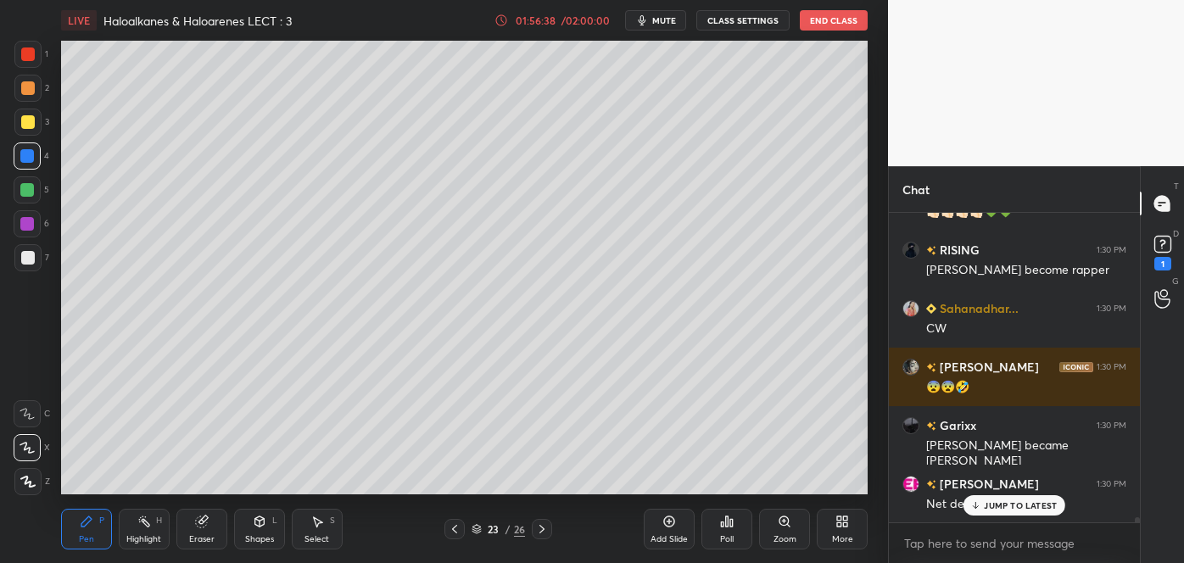
click at [25, 92] on div at bounding box center [28, 88] width 14 height 14
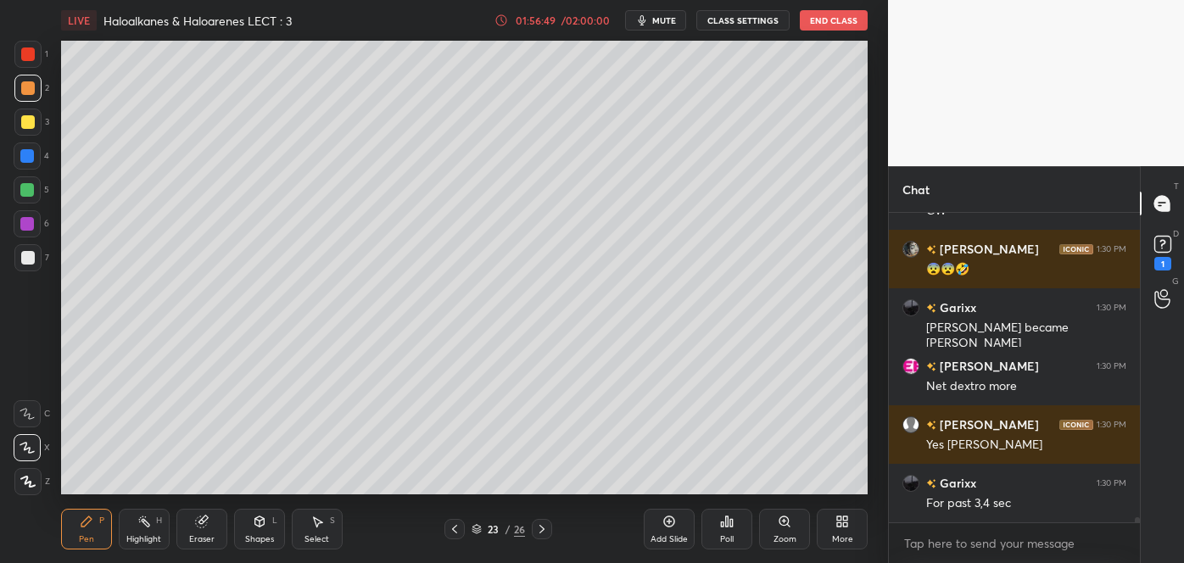
scroll to position [20163, 0]
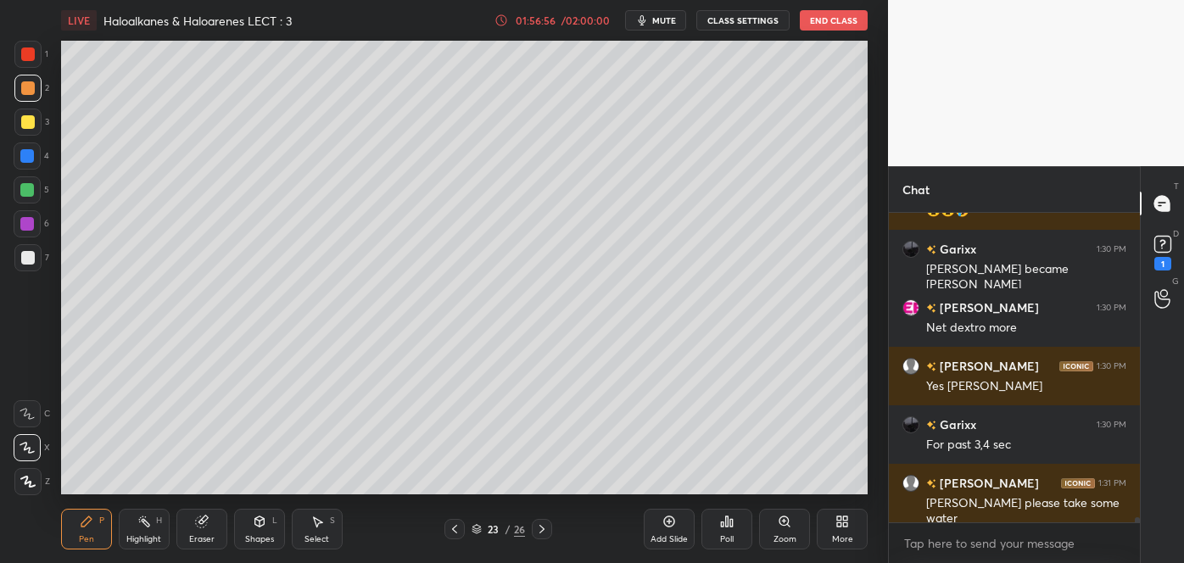
click at [29, 125] on div at bounding box center [28, 122] width 14 height 14
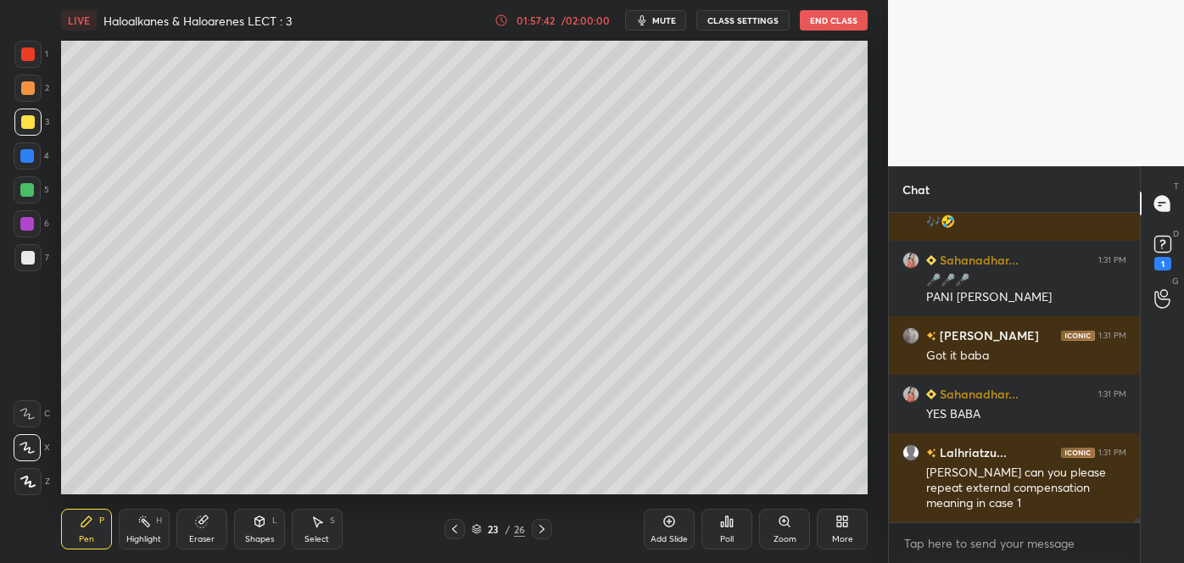
scroll to position [20621, 0]
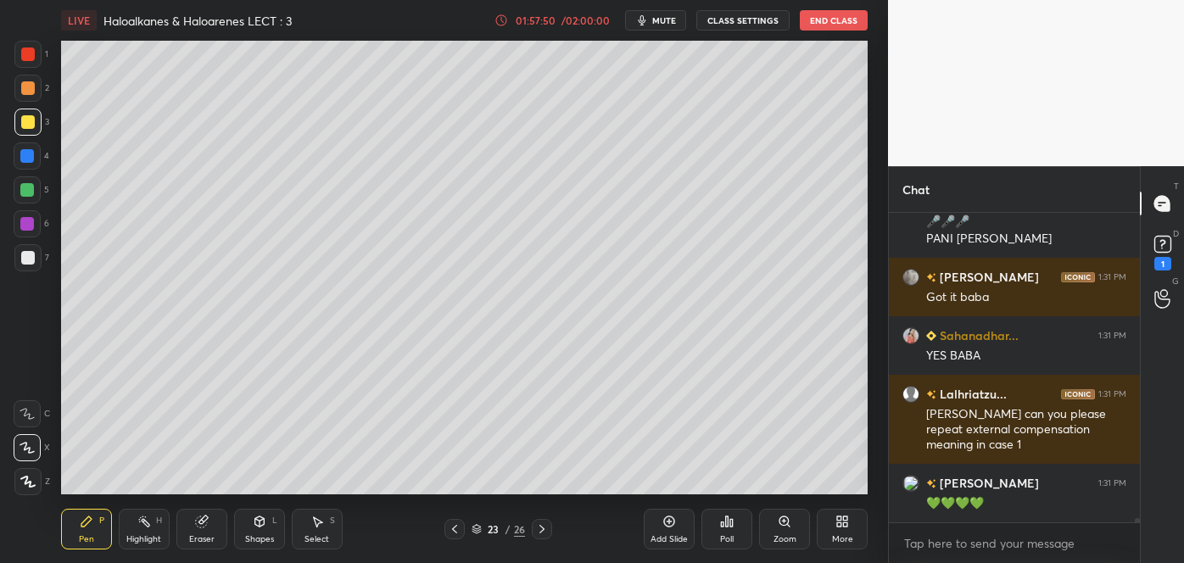
click at [454, 530] on icon at bounding box center [454, 529] width 5 height 8
click at [541, 528] on icon at bounding box center [541, 529] width 5 height 8
click at [664, 535] on div "Add Slide" at bounding box center [669, 539] width 37 height 8
click at [28, 159] on div at bounding box center [27, 156] width 14 height 14
click at [27, 186] on div at bounding box center [27, 190] width 14 height 14
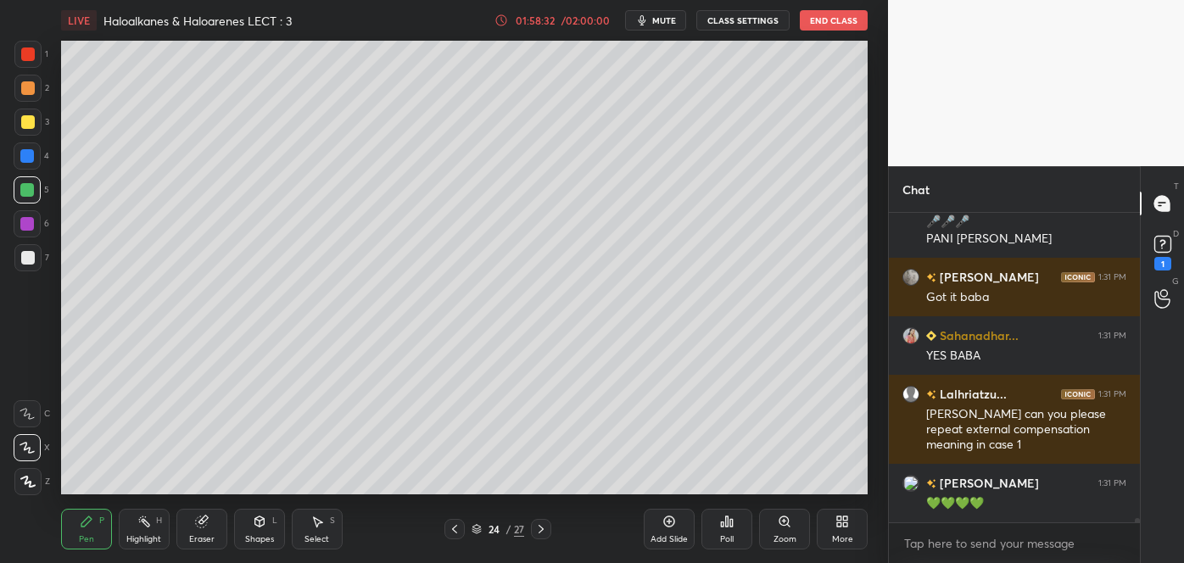
click at [27, 152] on div at bounding box center [27, 156] width 14 height 14
click at [28, 226] on div at bounding box center [27, 224] width 14 height 14
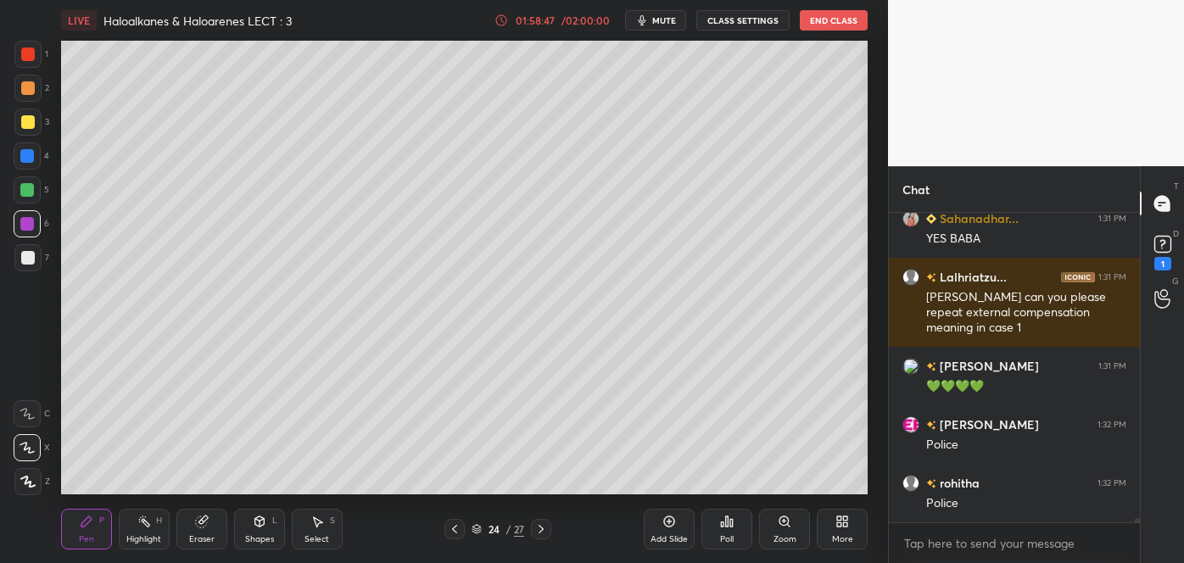
scroll to position [20795, 0]
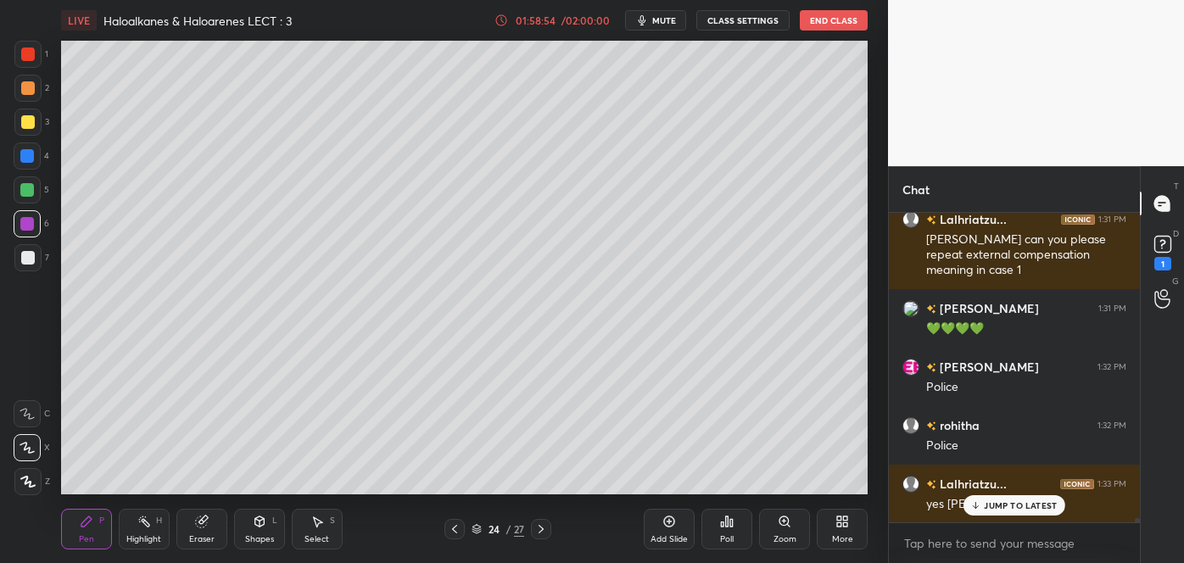
click at [31, 193] on div at bounding box center [27, 190] width 14 height 14
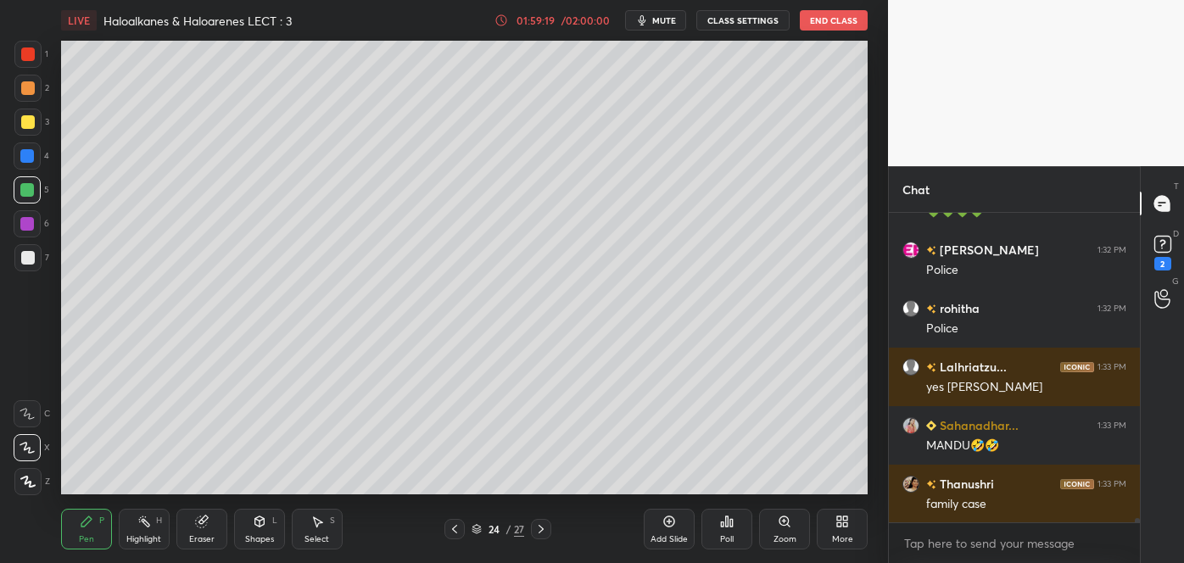
scroll to position [20971, 0]
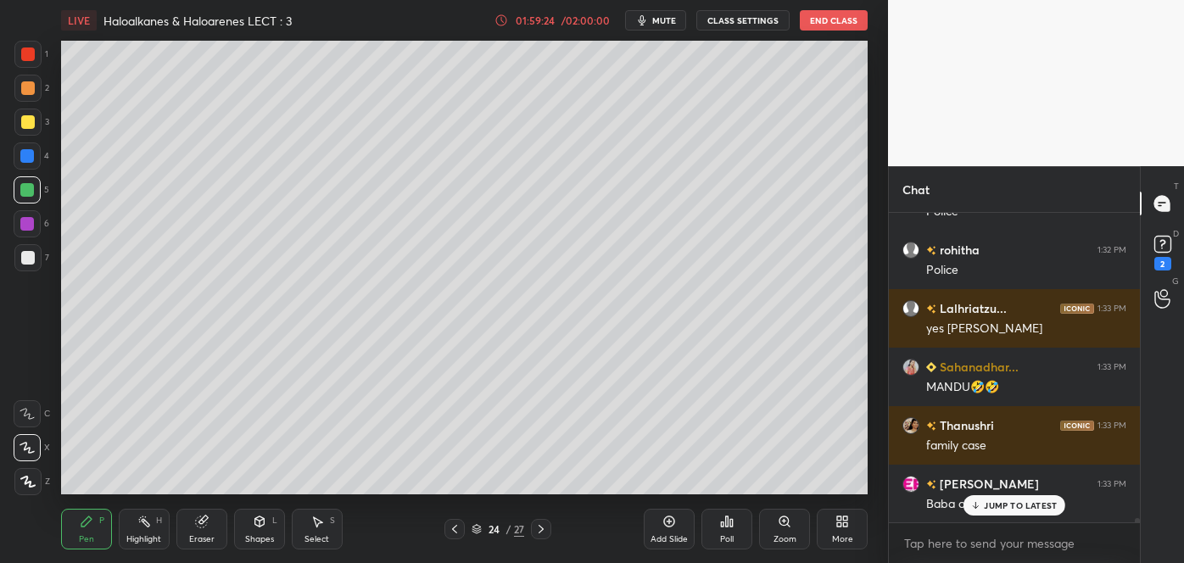
click at [455, 528] on icon at bounding box center [454, 529] width 5 height 8
click at [459, 524] on icon at bounding box center [455, 530] width 14 height 14
click at [540, 531] on icon at bounding box center [541, 529] width 5 height 8
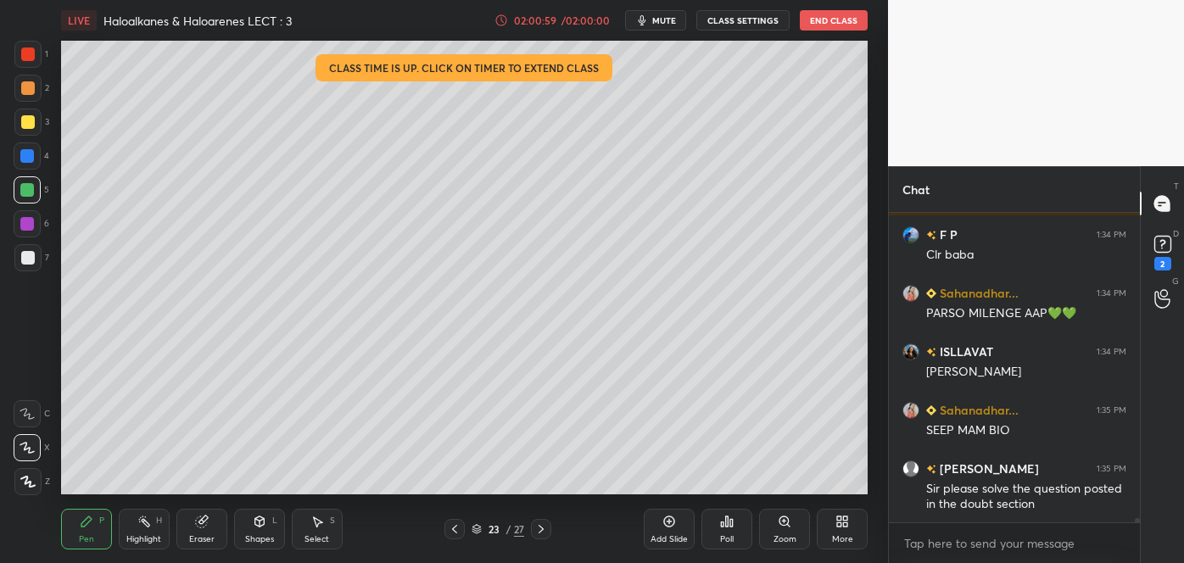
scroll to position [5, 4]
click at [1163, 243] on rect at bounding box center [1162, 245] width 16 height 16
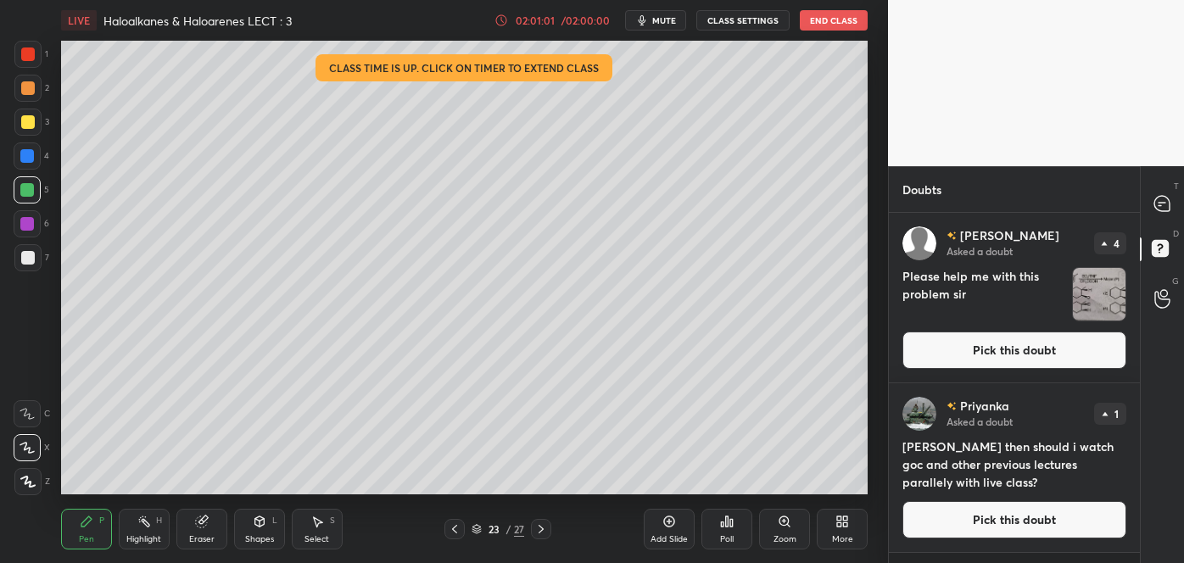
click at [1052, 346] on button "Pick this doubt" at bounding box center [1015, 350] width 224 height 37
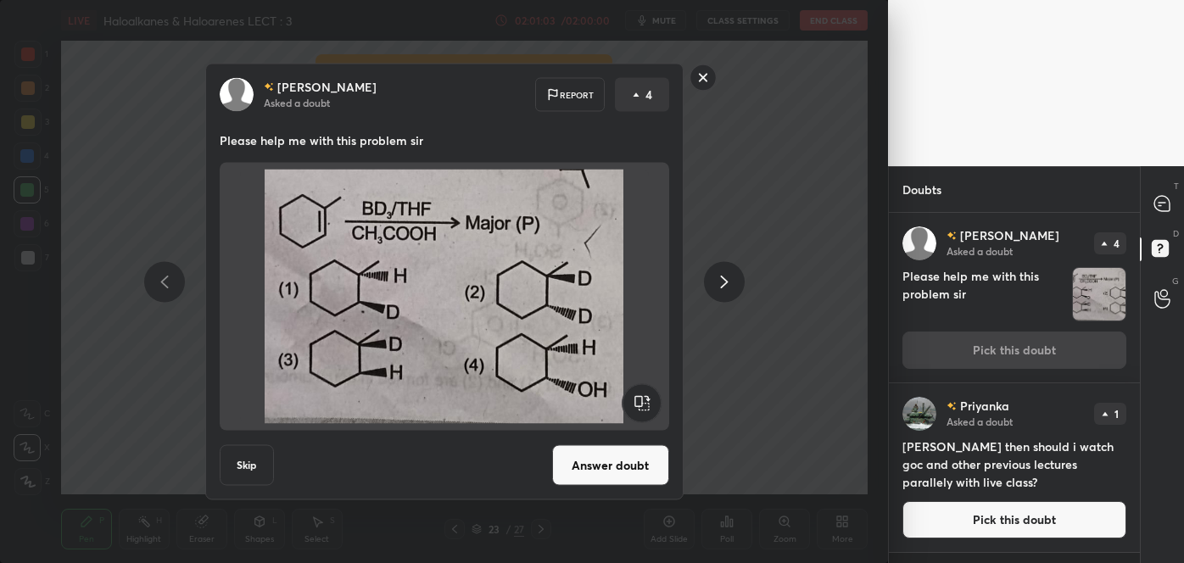
click at [581, 465] on button "Answer doubt" at bounding box center [610, 465] width 117 height 41
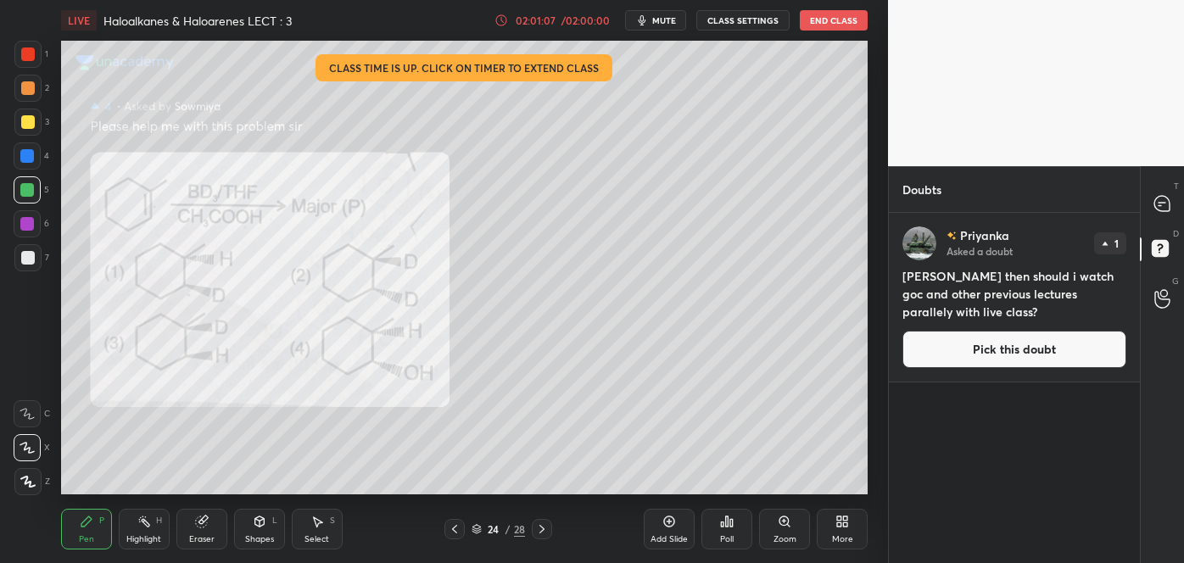
click at [962, 353] on button "Pick this doubt" at bounding box center [1015, 349] width 224 height 37
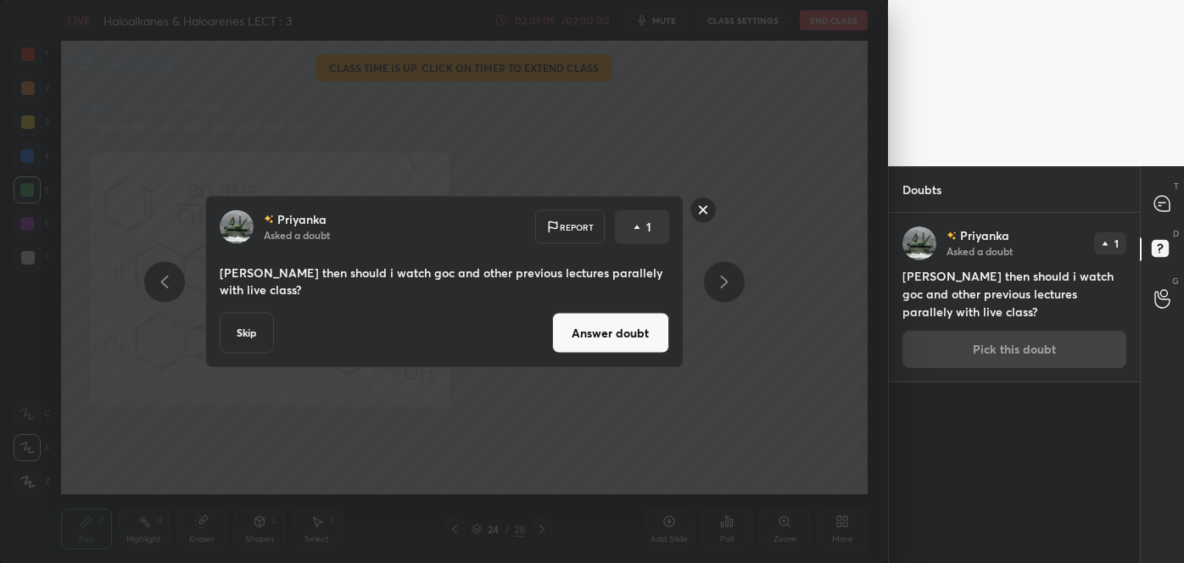
click at [608, 349] on button "Answer doubt" at bounding box center [610, 333] width 117 height 41
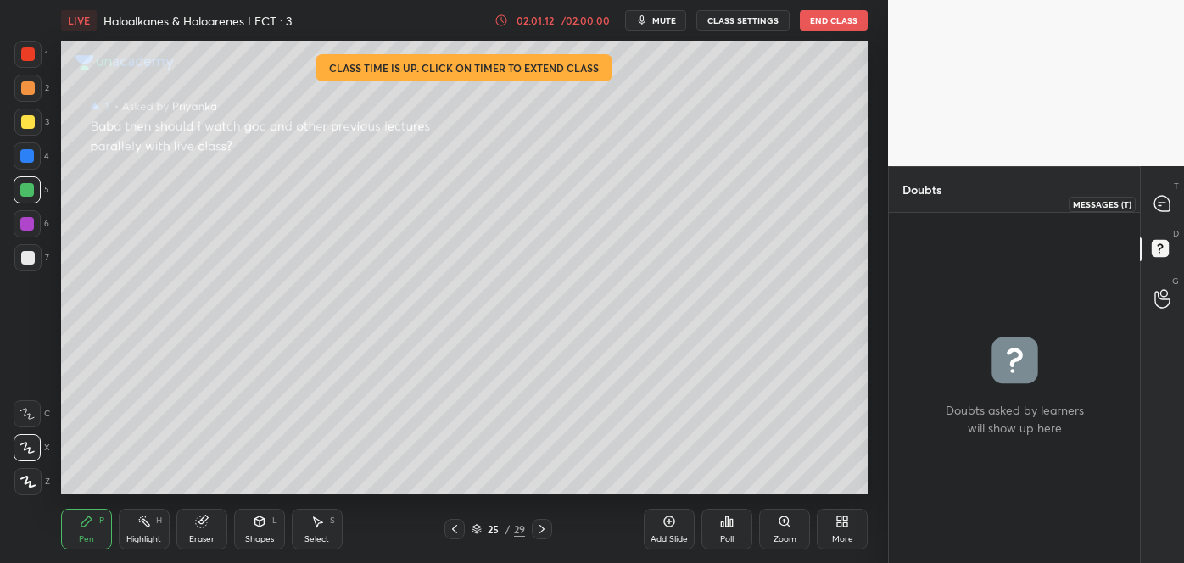
click at [1152, 197] on div at bounding box center [1163, 203] width 34 height 31
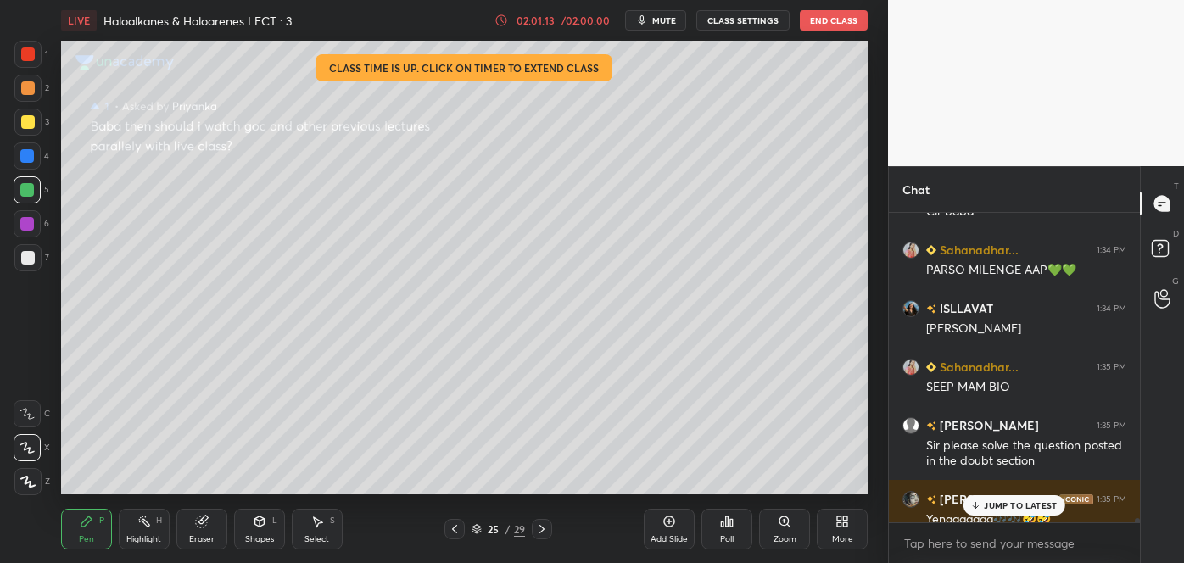
scroll to position [21876, 0]
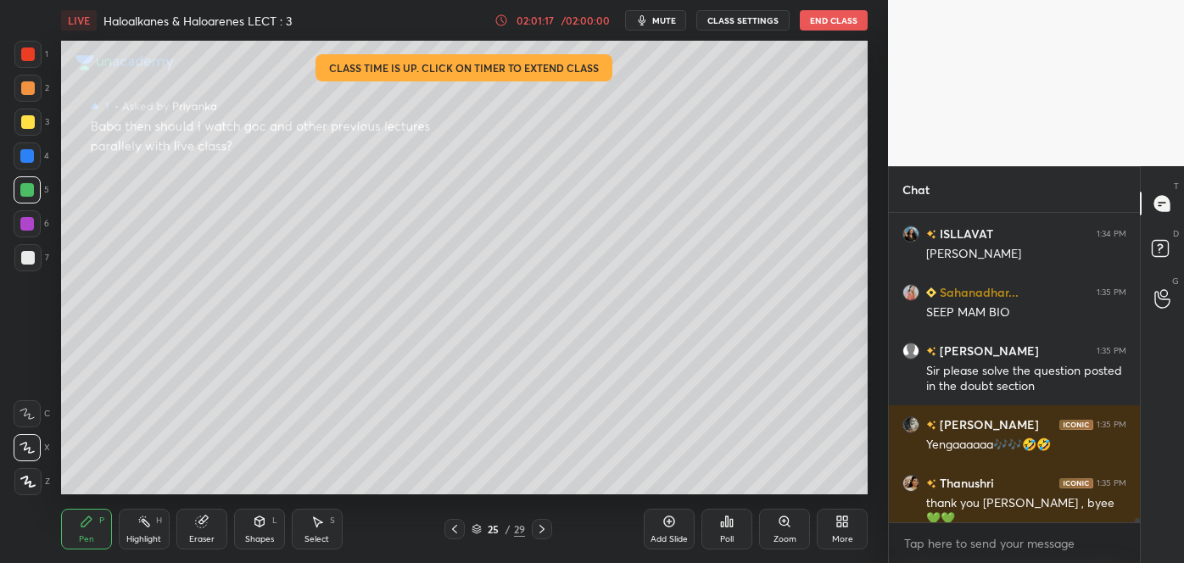
click at [453, 528] on icon at bounding box center [455, 530] width 14 height 14
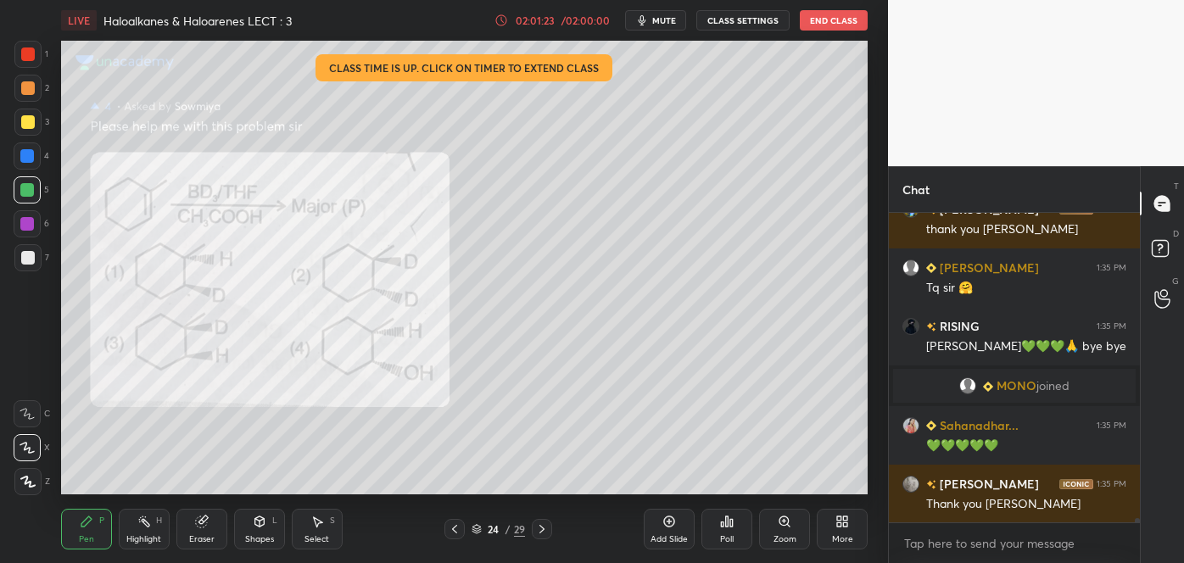
scroll to position [22326, 0]
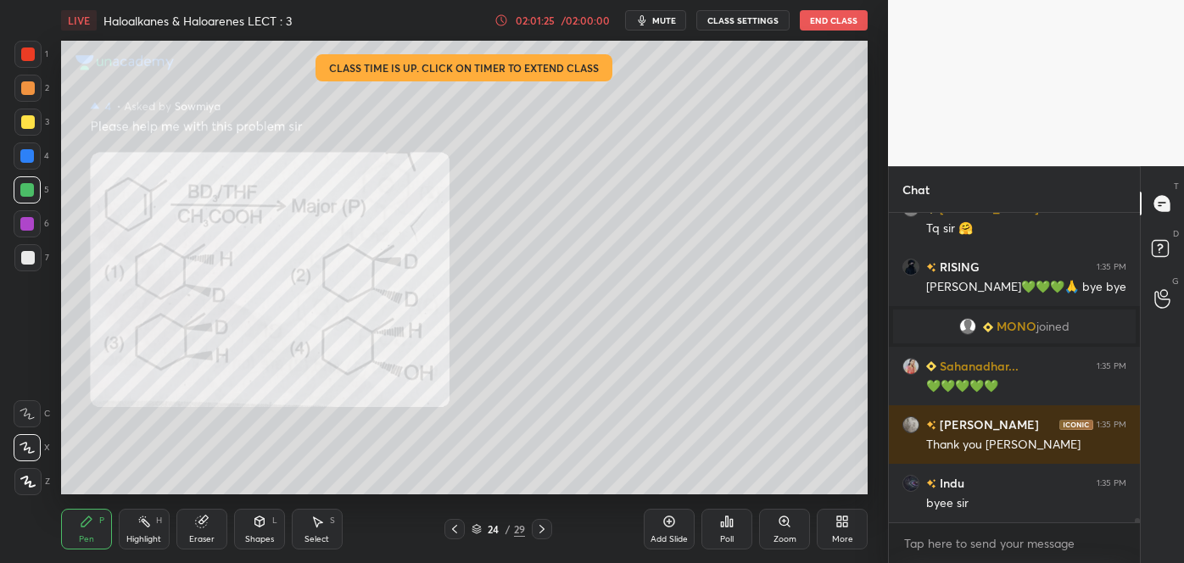
click at [456, 528] on icon at bounding box center [455, 530] width 14 height 14
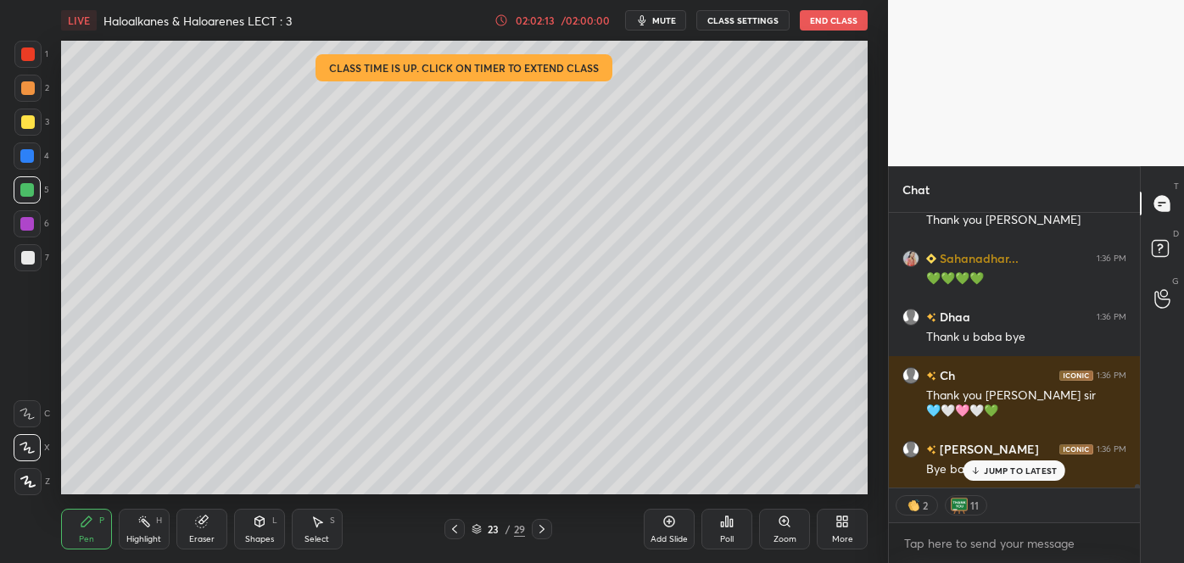
scroll to position [23254, 0]
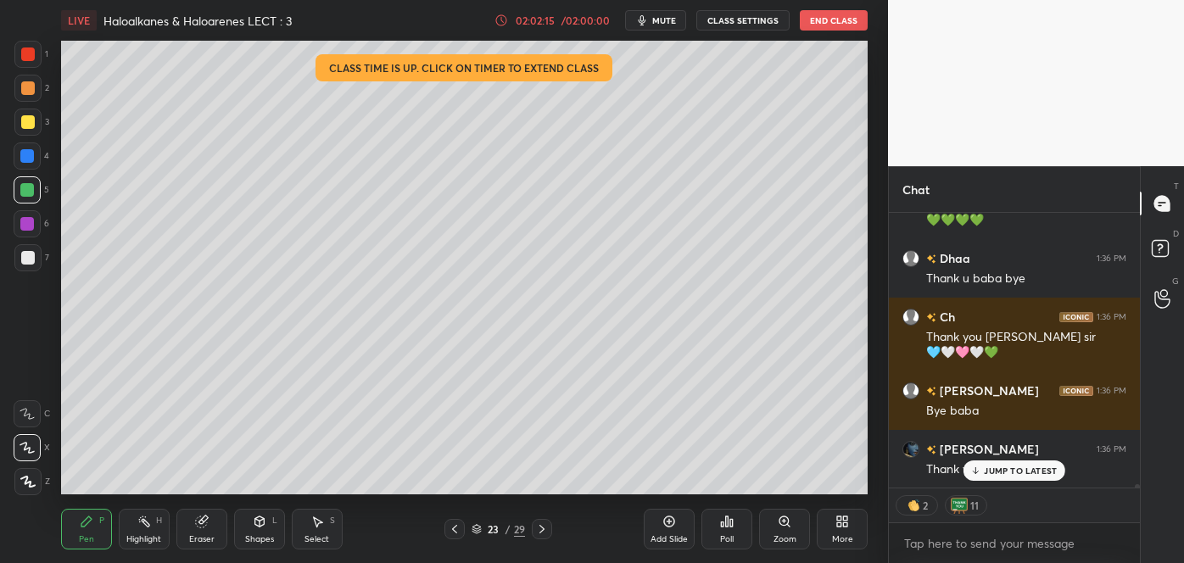
click at [826, 16] on button "End Class" at bounding box center [834, 20] width 68 height 20
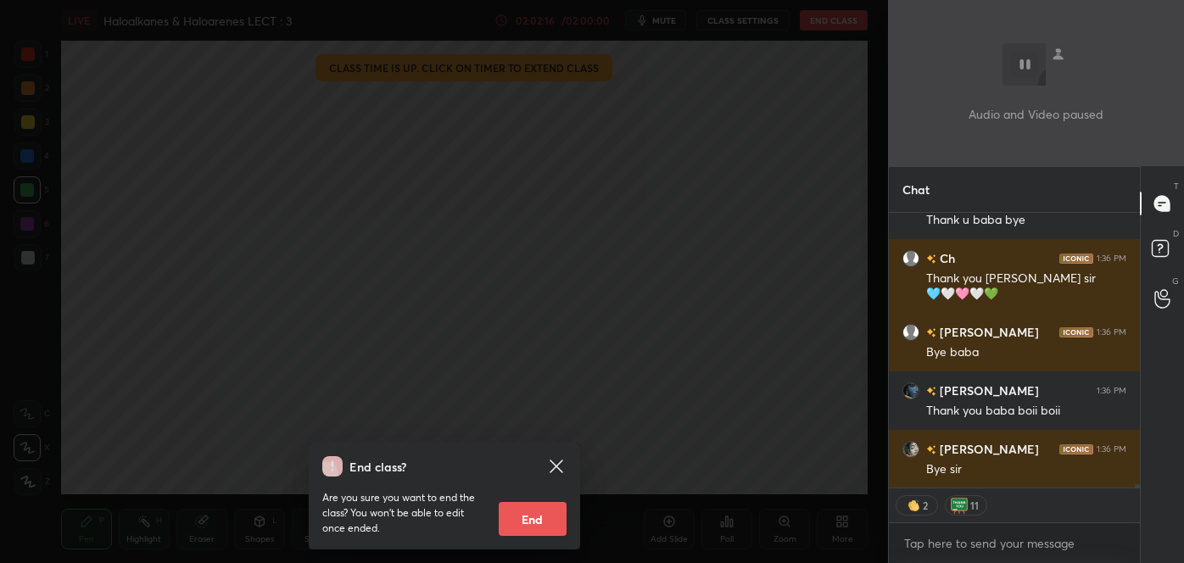
scroll to position [23372, 0]
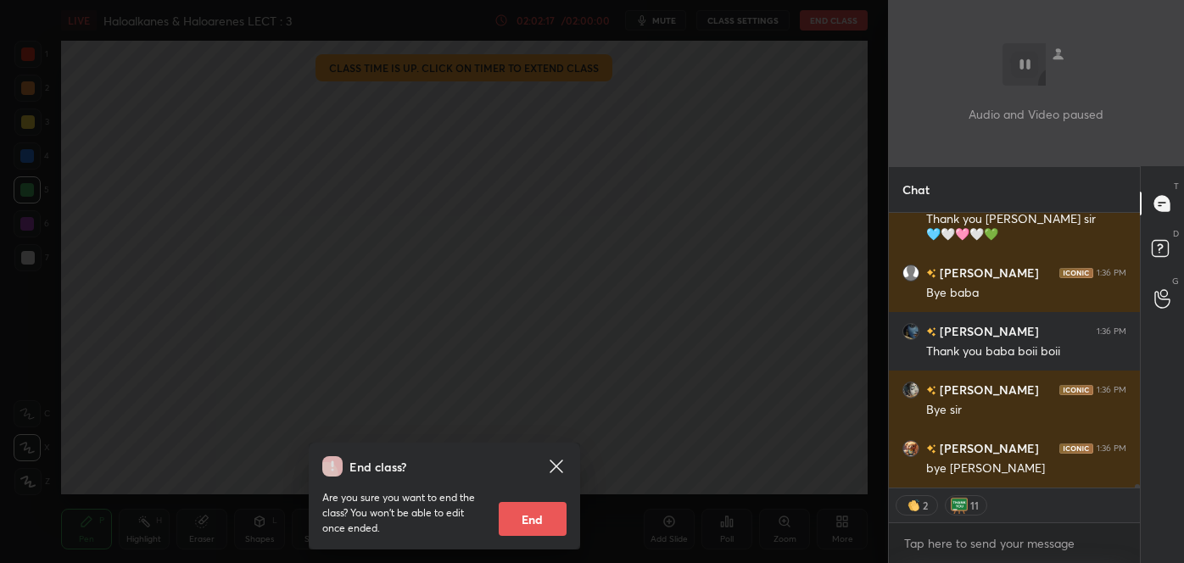
click at [523, 521] on button "End" at bounding box center [533, 519] width 68 height 34
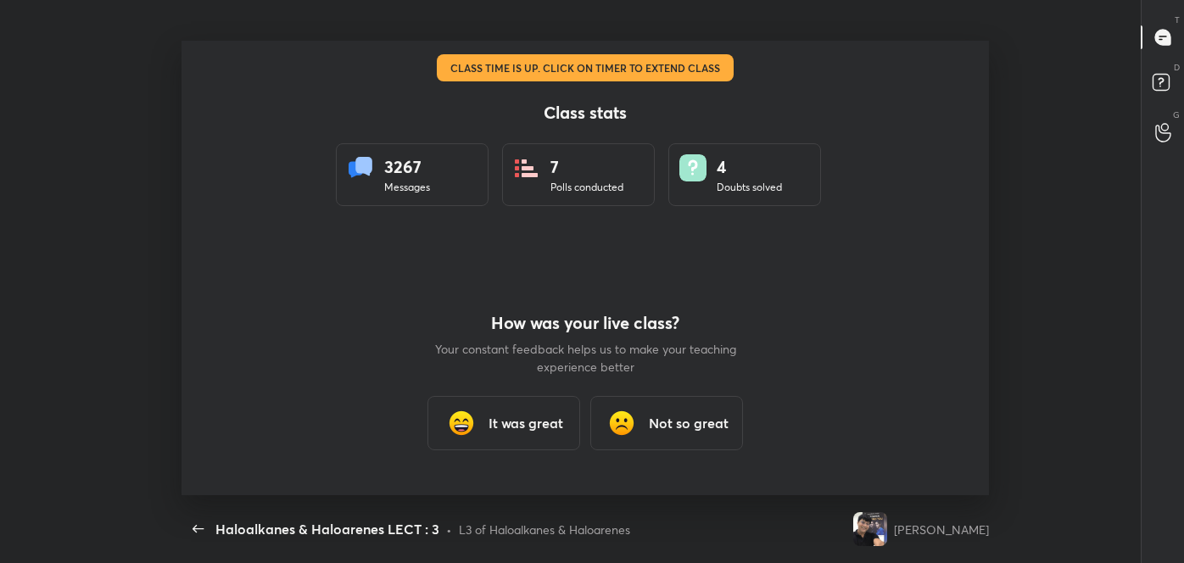
click at [542, 428] on h3 "It was great" at bounding box center [526, 423] width 75 height 20
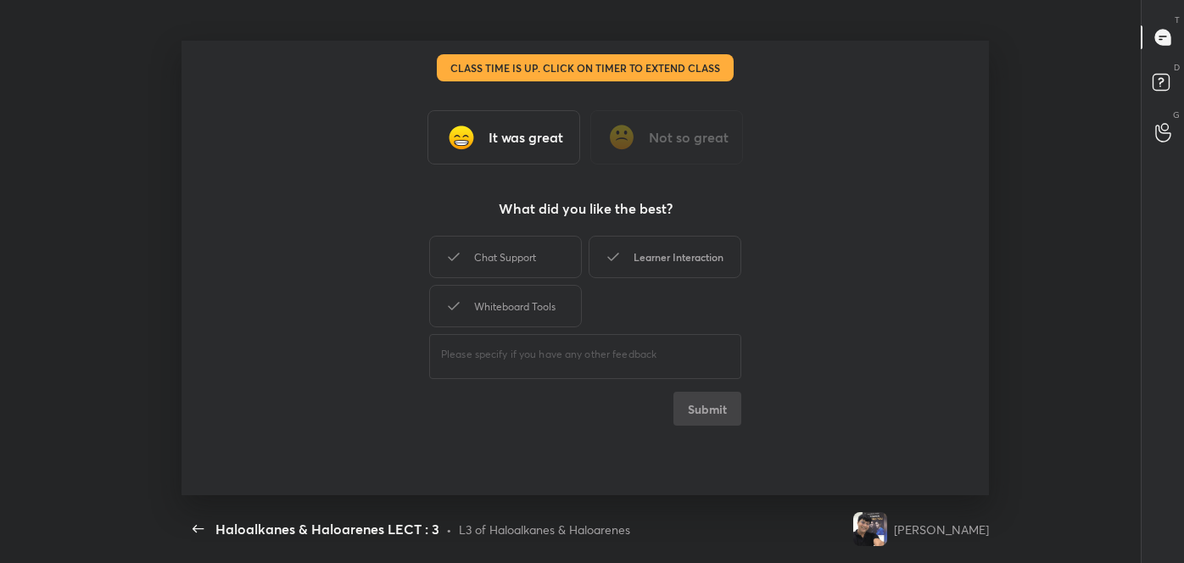
click at [702, 265] on div "Learner Interaction" at bounding box center [665, 257] width 153 height 42
click at [696, 406] on button "Submit" at bounding box center [708, 409] width 68 height 34
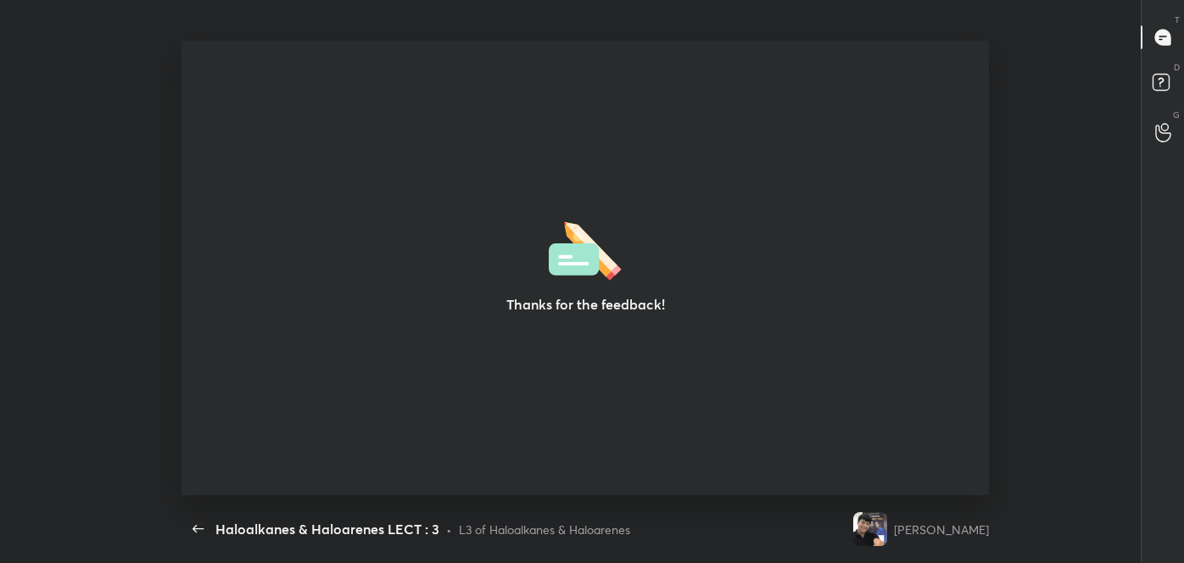
type textarea "x"
click at [200, 525] on icon "button" at bounding box center [198, 529] width 20 height 20
